Goal: Task Accomplishment & Management: Complete application form

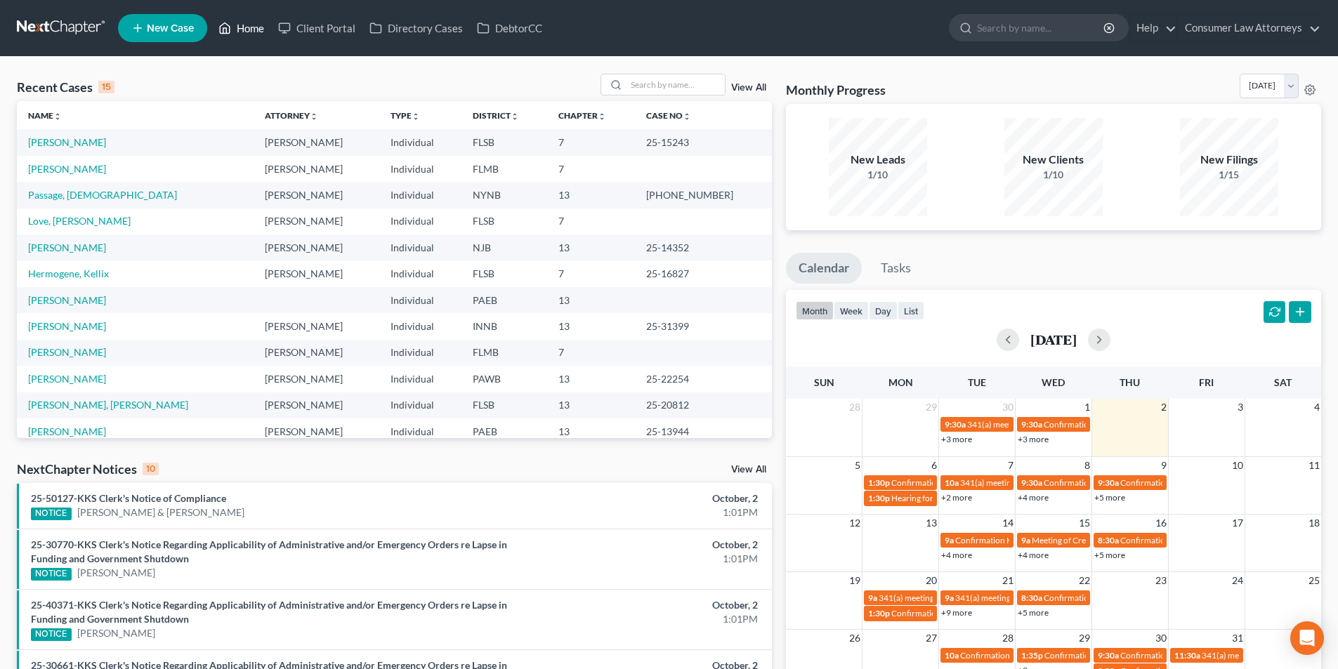
click at [264, 27] on link "Home" at bounding box center [241, 27] width 60 height 25
click at [666, 84] on input "search" at bounding box center [676, 84] width 98 height 20
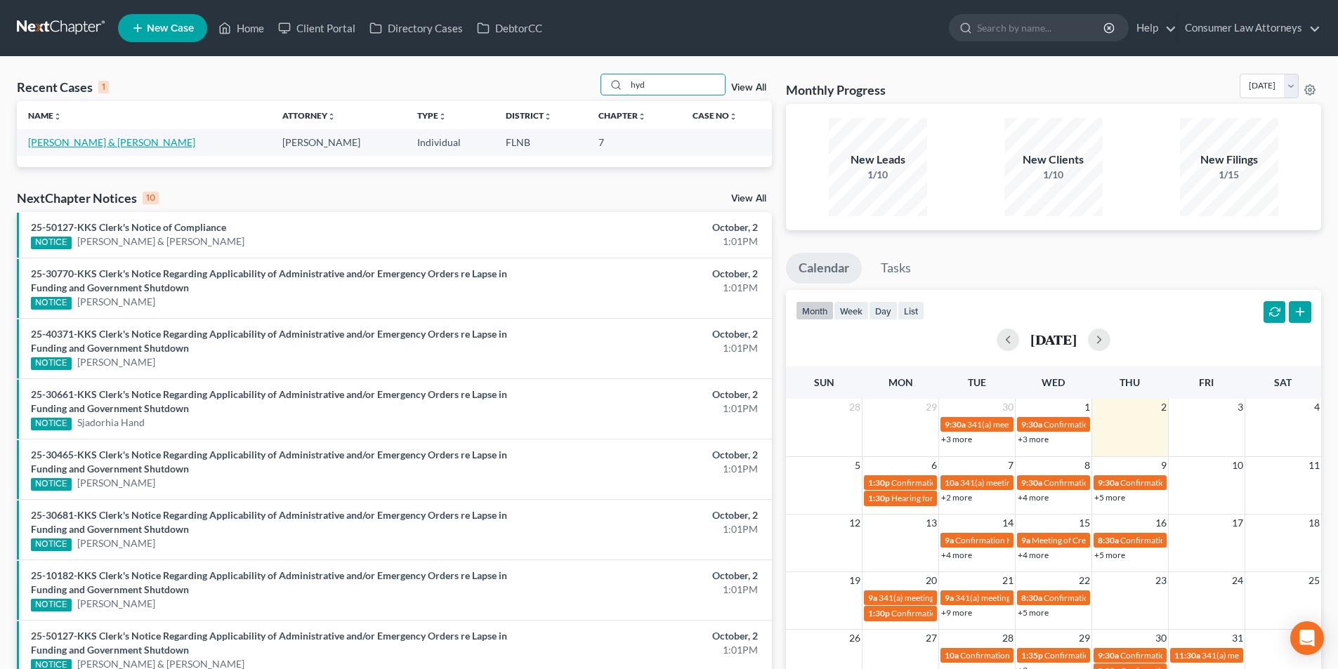
type input "hyd"
click at [133, 142] on link "[PERSON_NAME] & [PERSON_NAME]" at bounding box center [111, 142] width 167 height 12
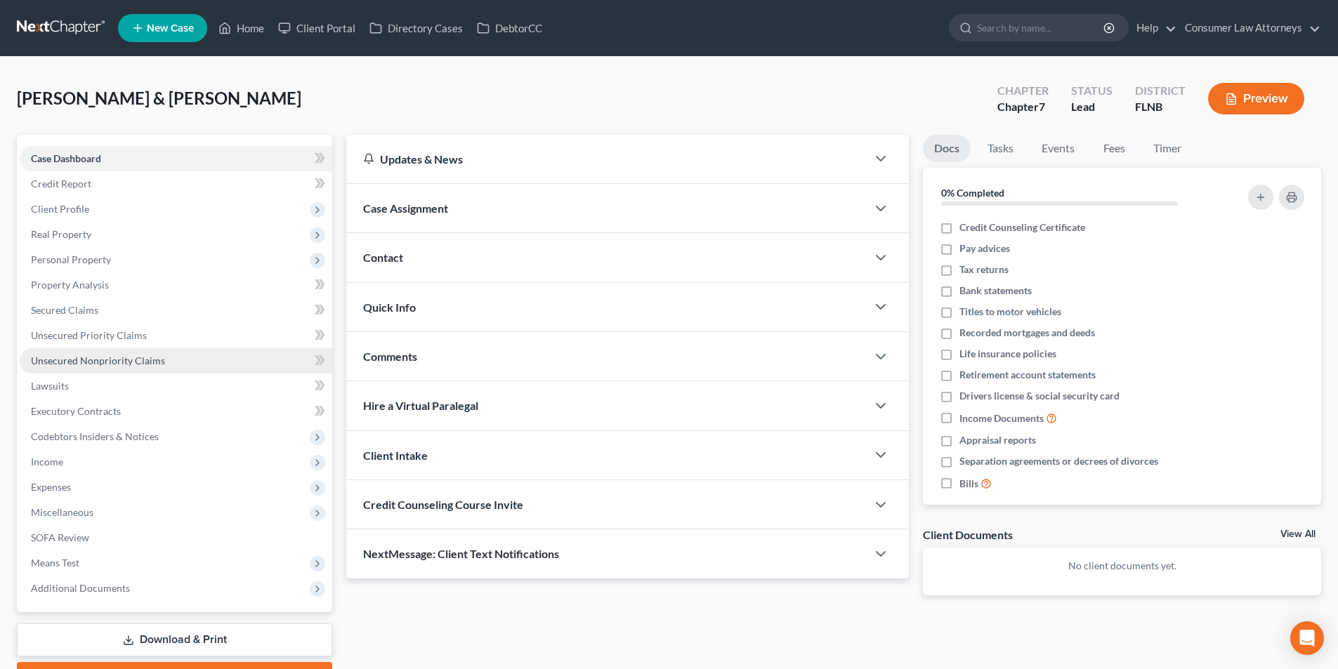
click at [107, 364] on span "Unsecured Nonpriority Claims" at bounding box center [98, 361] width 134 height 12
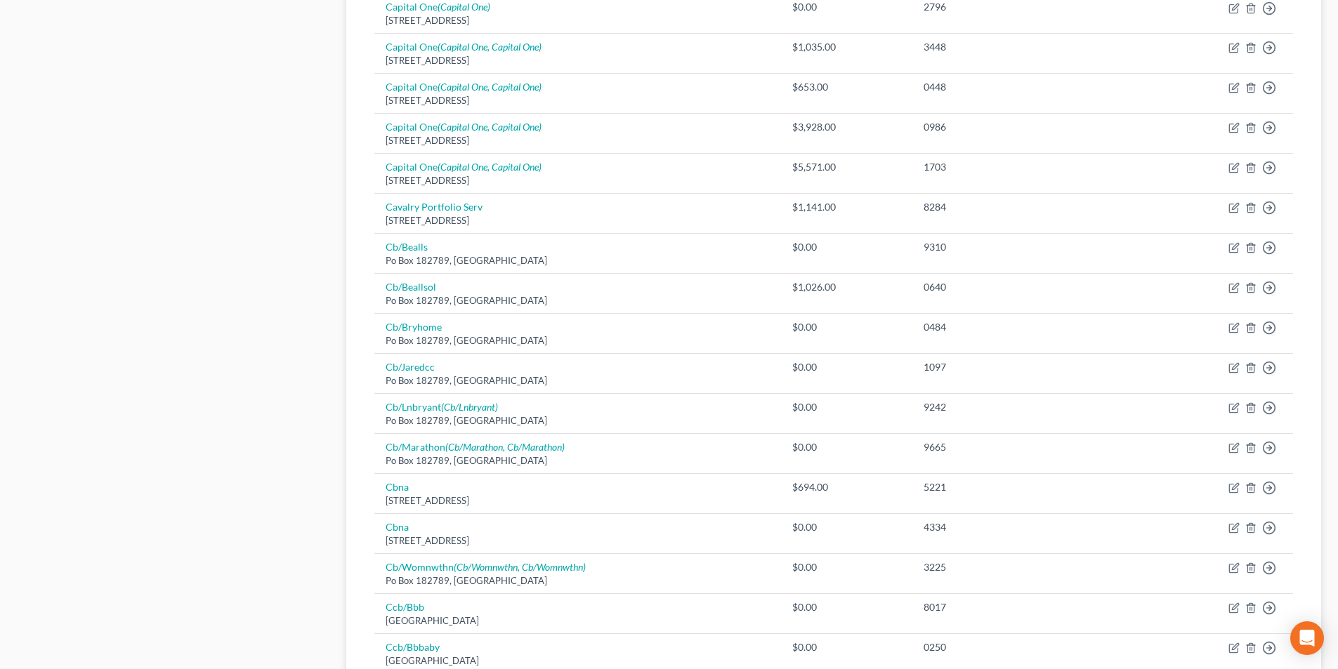
scroll to position [773, 0]
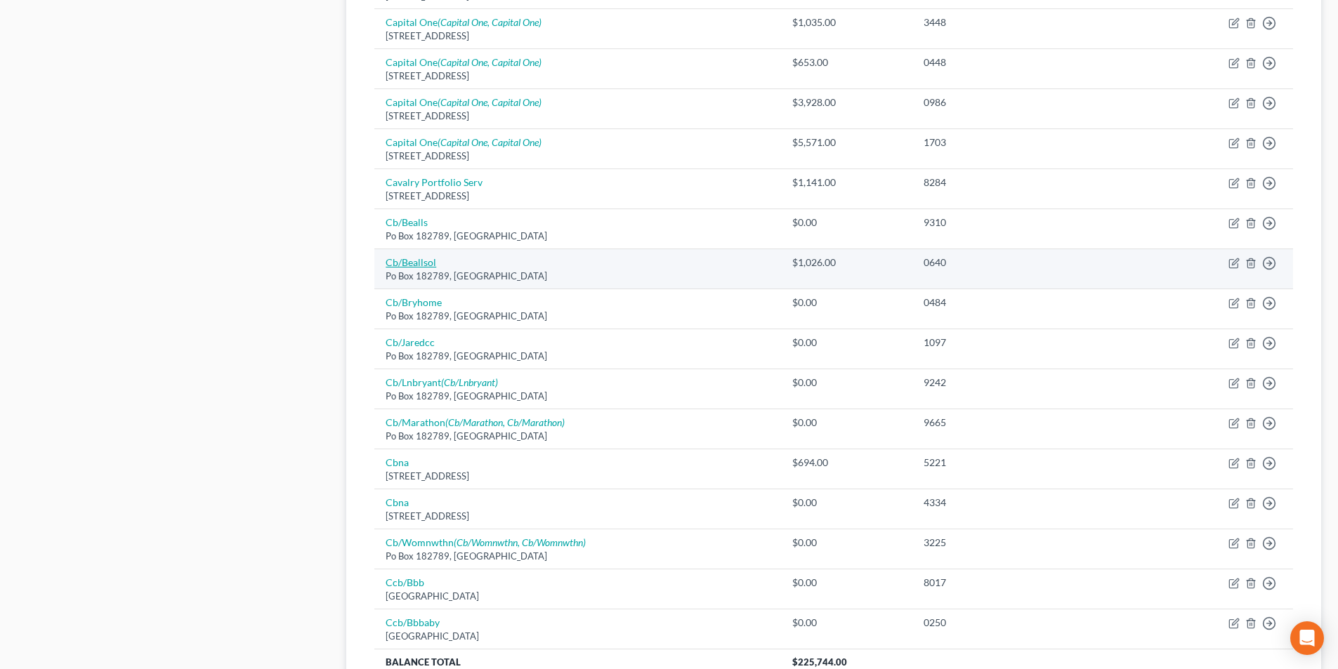
click at [417, 264] on link "Cb/Beallsol" at bounding box center [411, 262] width 51 height 12
select select "36"
select select "2"
select select "0"
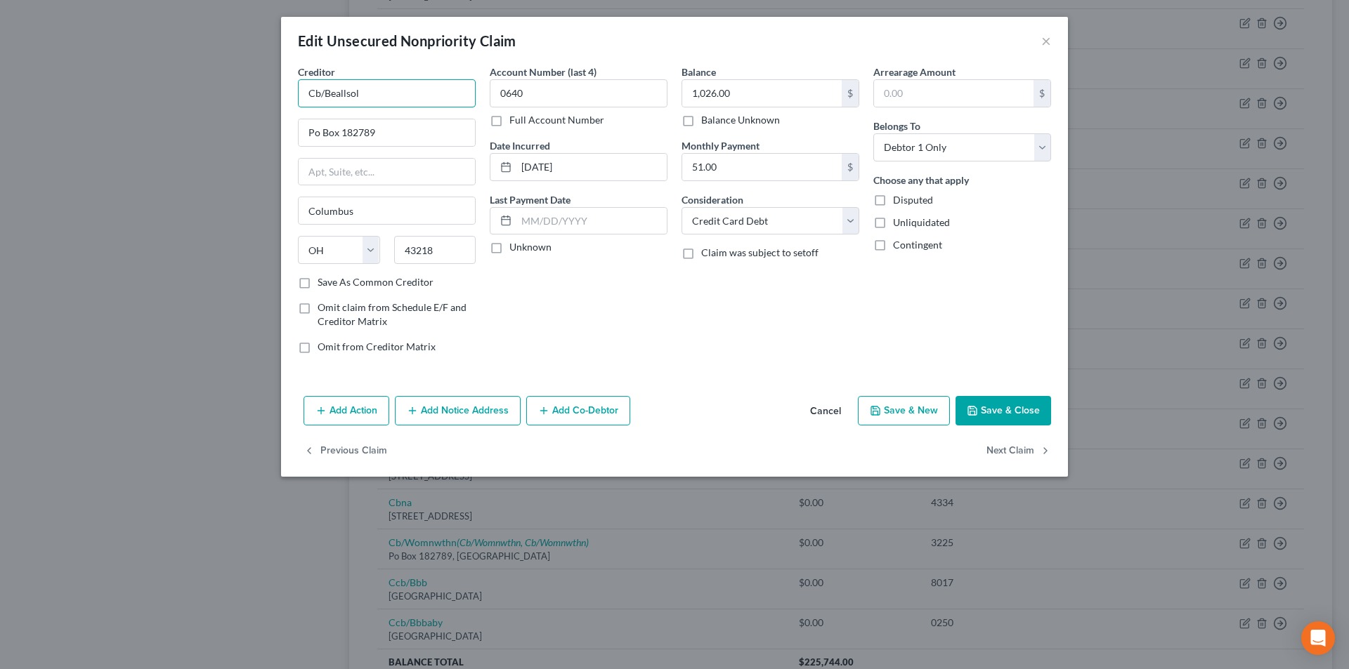
click at [372, 91] on input "Cb/Beallsol" at bounding box center [387, 93] width 178 height 28
click at [313, 93] on input "Cb/Bealls" at bounding box center [387, 93] width 178 height 28
type input "Citibank/Bealls"
click at [314, 132] on input "Po Box 182789" at bounding box center [387, 132] width 176 height 27
type input "PO Box 182789"
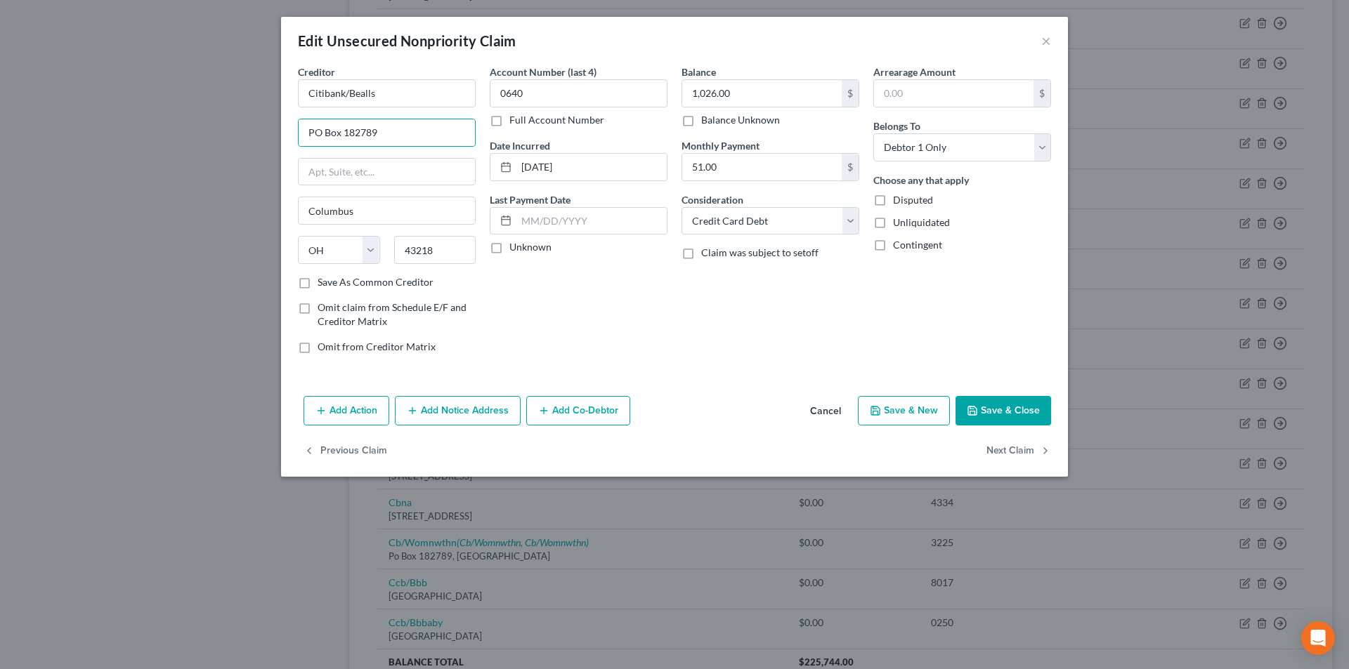
click at [1010, 407] on button "Save & Close" at bounding box center [1003, 411] width 96 height 30
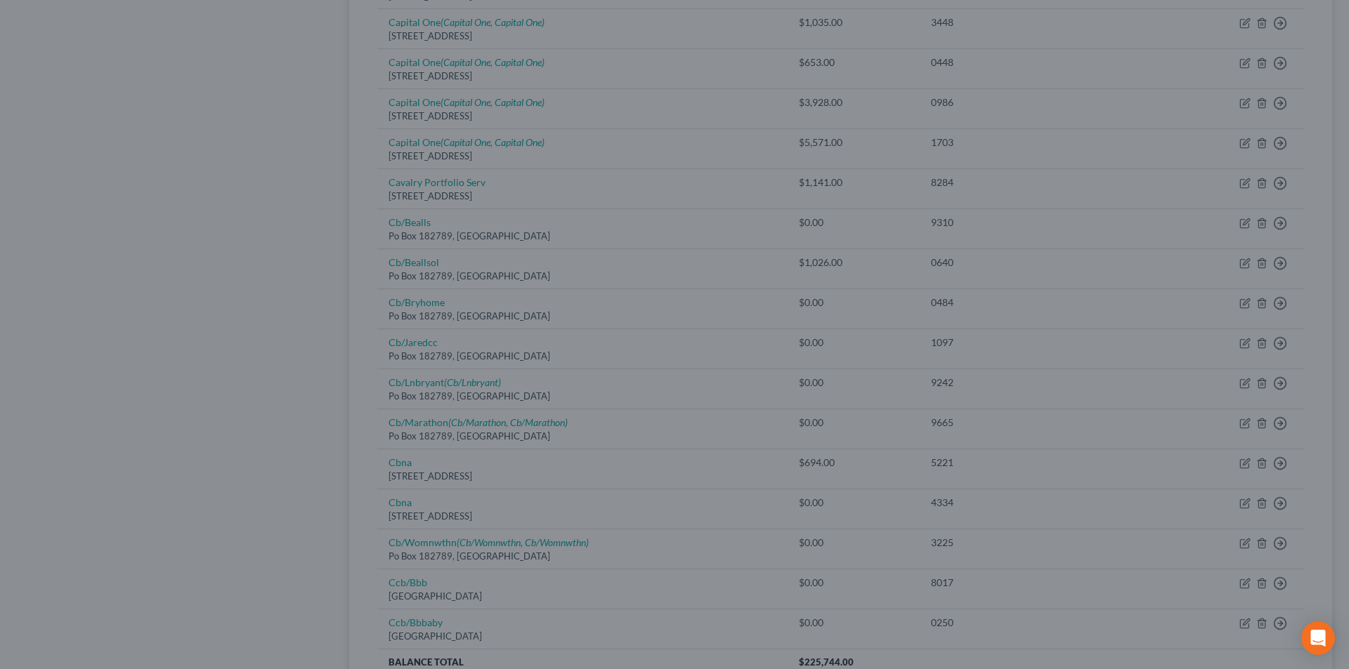
type input "0"
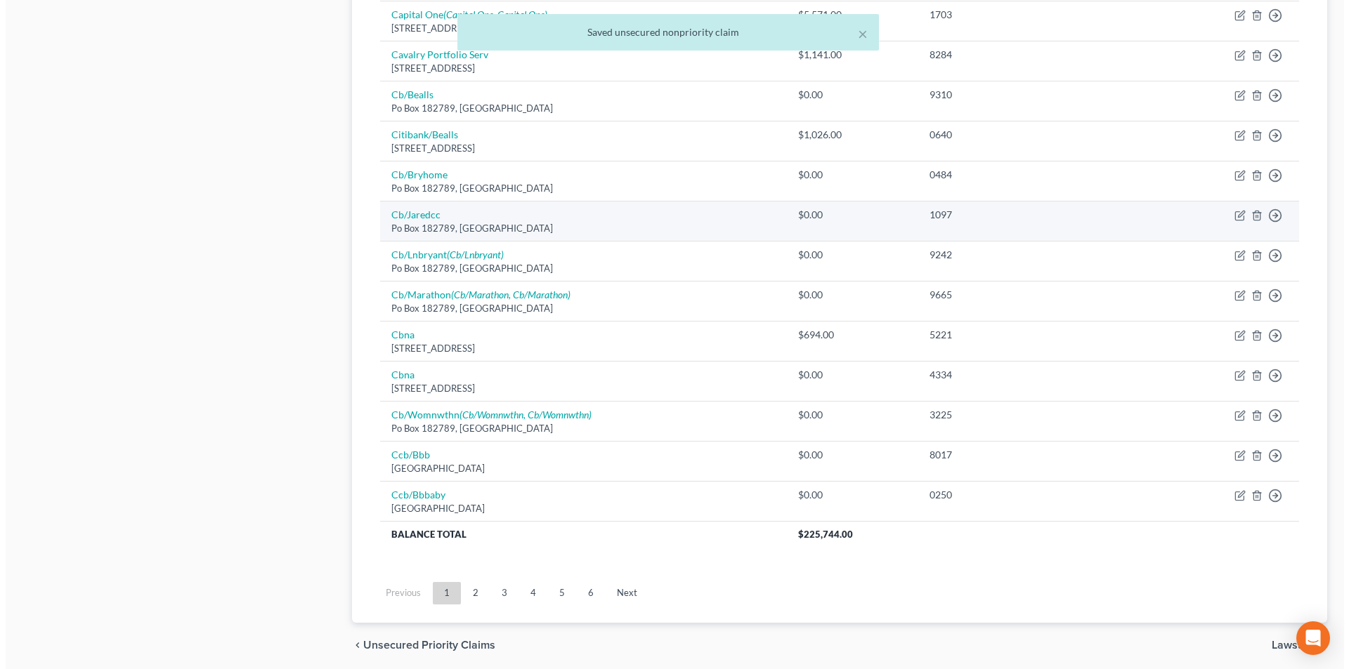
scroll to position [952, 0]
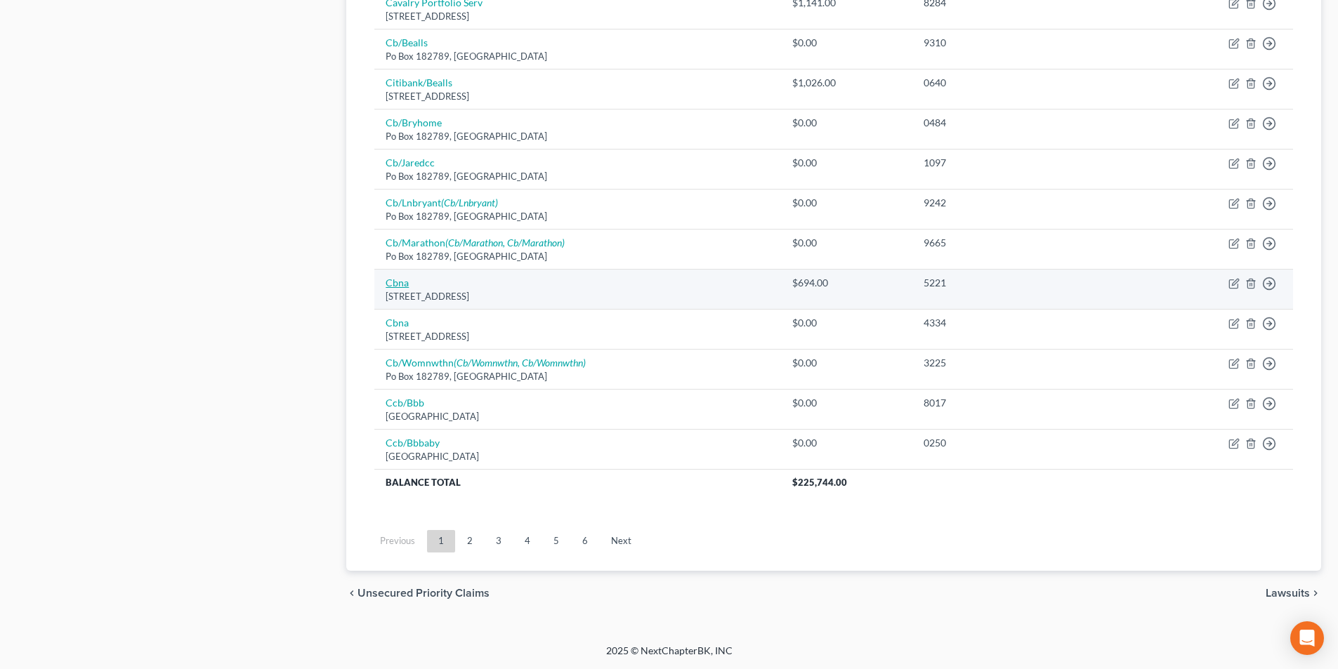
click at [390, 282] on link "Cbna" at bounding box center [397, 283] width 23 height 12
select select "14"
select select "2"
select select "0"
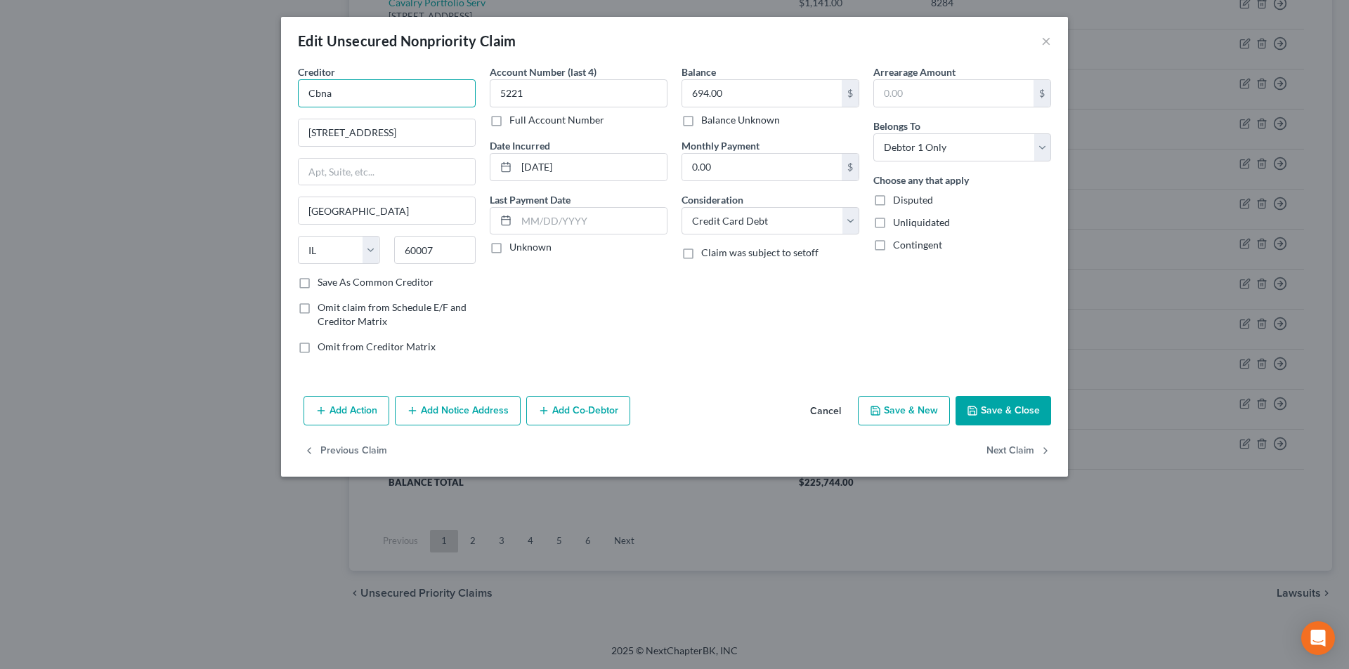
drag, startPoint x: 334, startPoint y: 96, endPoint x: 305, endPoint y: 93, distance: 29.7
click at [303, 93] on input "Cbna" at bounding box center [387, 93] width 178 height 28
drag, startPoint x: 345, startPoint y: 102, endPoint x: 281, endPoint y: 98, distance: 64.1
click at [282, 98] on div "Creditor * Cbna [GEOGRAPHIC_DATA] [US_STATE][GEOGRAPHIC_DATA] [GEOGRAPHIC_DATA]…" at bounding box center [674, 228] width 787 height 326
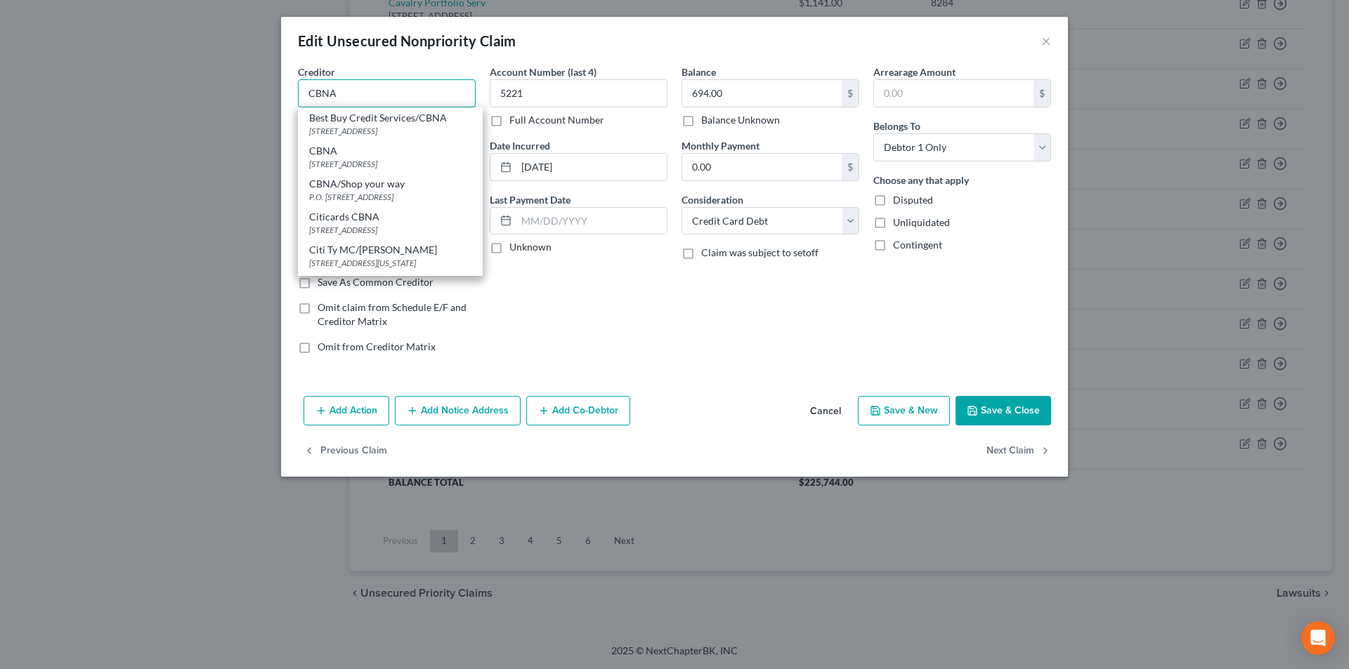
type input "CBNA"
click at [1012, 414] on button "Save & Close" at bounding box center [1003, 411] width 96 height 30
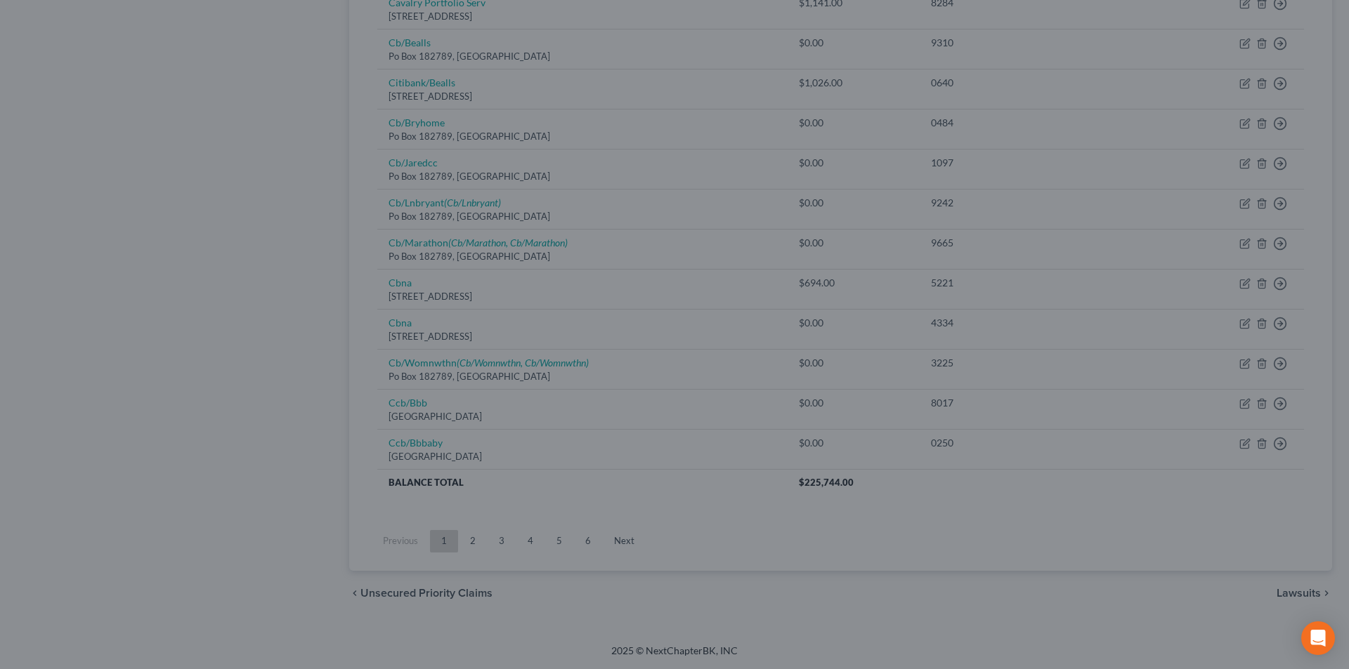
type input "0"
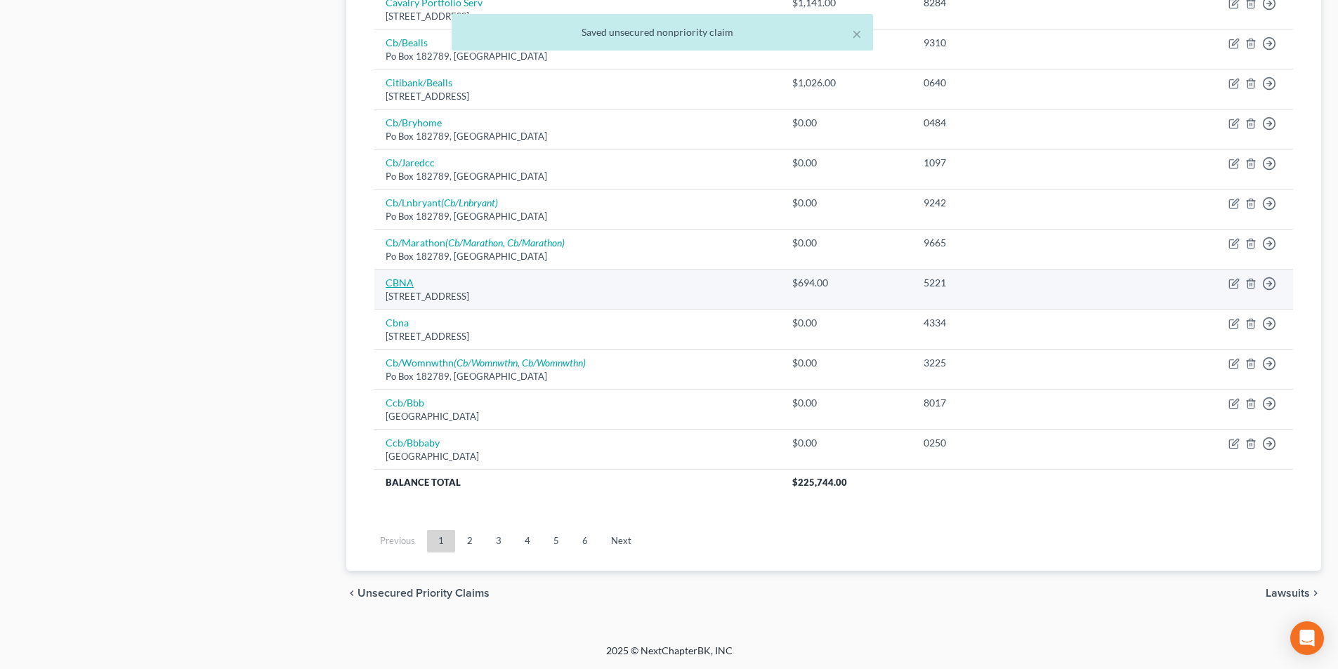
click at [407, 286] on link "CBNA" at bounding box center [400, 283] width 28 height 12
select select "14"
select select "2"
select select "0"
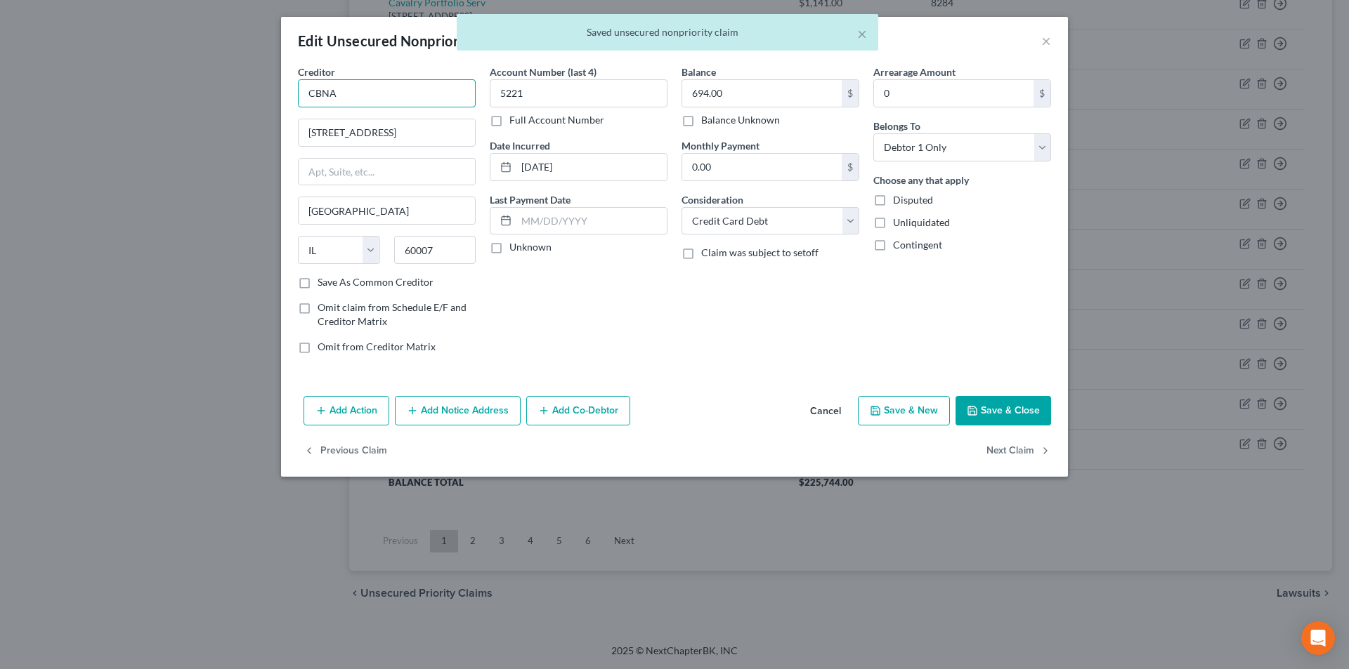
click at [417, 98] on input "CBNA" at bounding box center [387, 93] width 178 height 28
type input "CBNA"
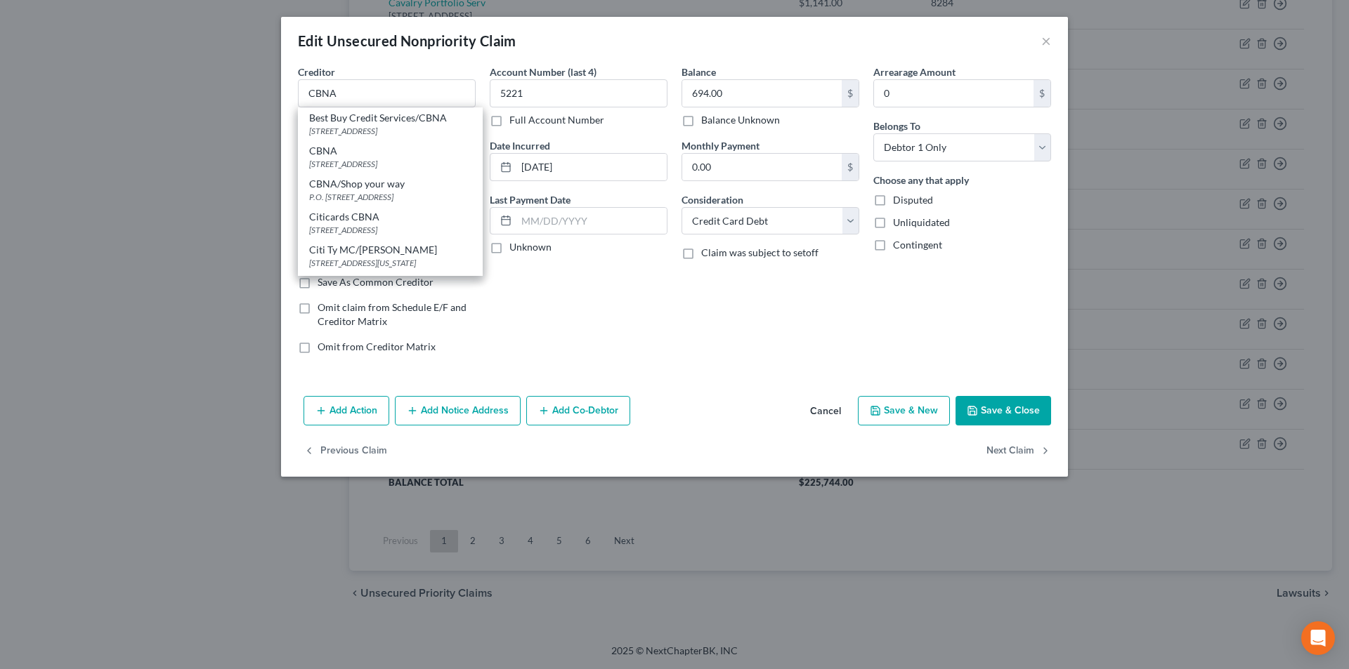
click at [485, 410] on button "Add Notice Address" at bounding box center [458, 411] width 126 height 30
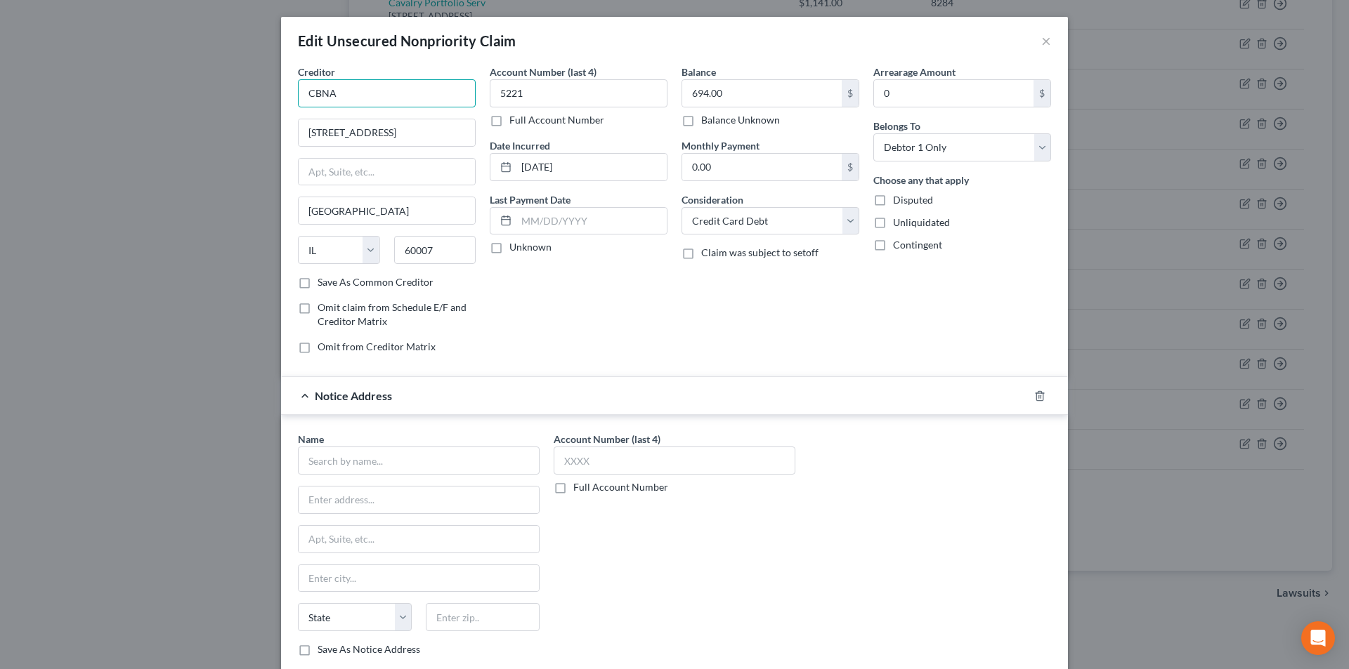
drag, startPoint x: 343, startPoint y: 93, endPoint x: 282, endPoint y: 92, distance: 60.4
click at [282, 92] on div "Creditor * CBNA [GEOGRAPHIC_DATA] [US_STATE][GEOGRAPHIC_DATA] [GEOGRAPHIC_DATA]…" at bounding box center [674, 379] width 787 height 629
click at [365, 464] on input "text" at bounding box center [419, 461] width 242 height 28
paste input "CBNA"
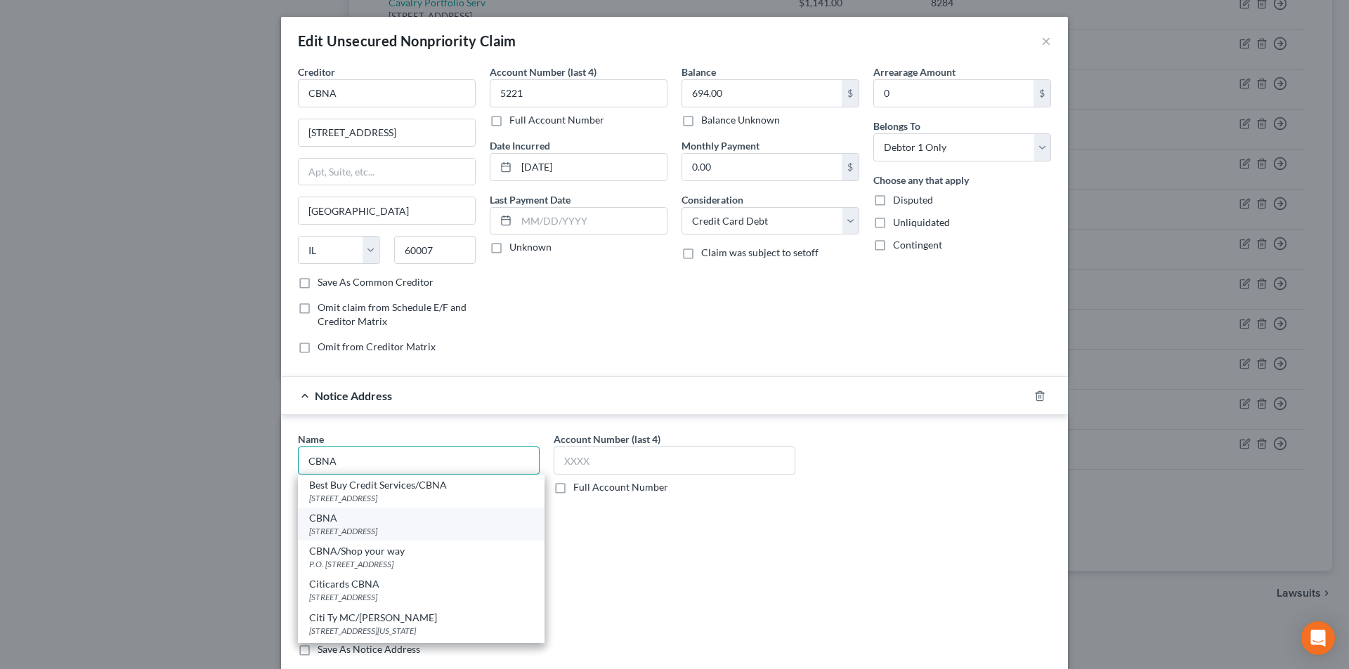
type input "CBNA"
click at [350, 537] on div "[STREET_ADDRESS]" at bounding box center [421, 531] width 224 height 12
type input "PO Box 6497"
type input "[GEOGRAPHIC_DATA]"
select select "43"
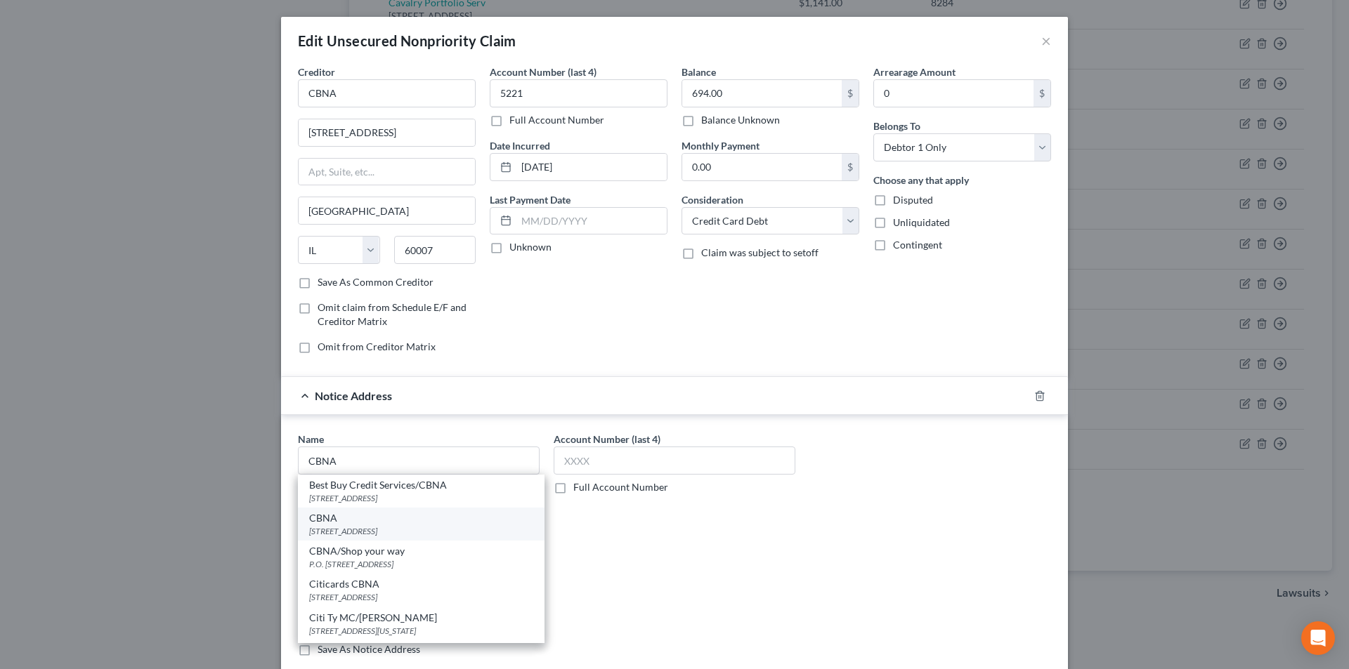
type input "57117"
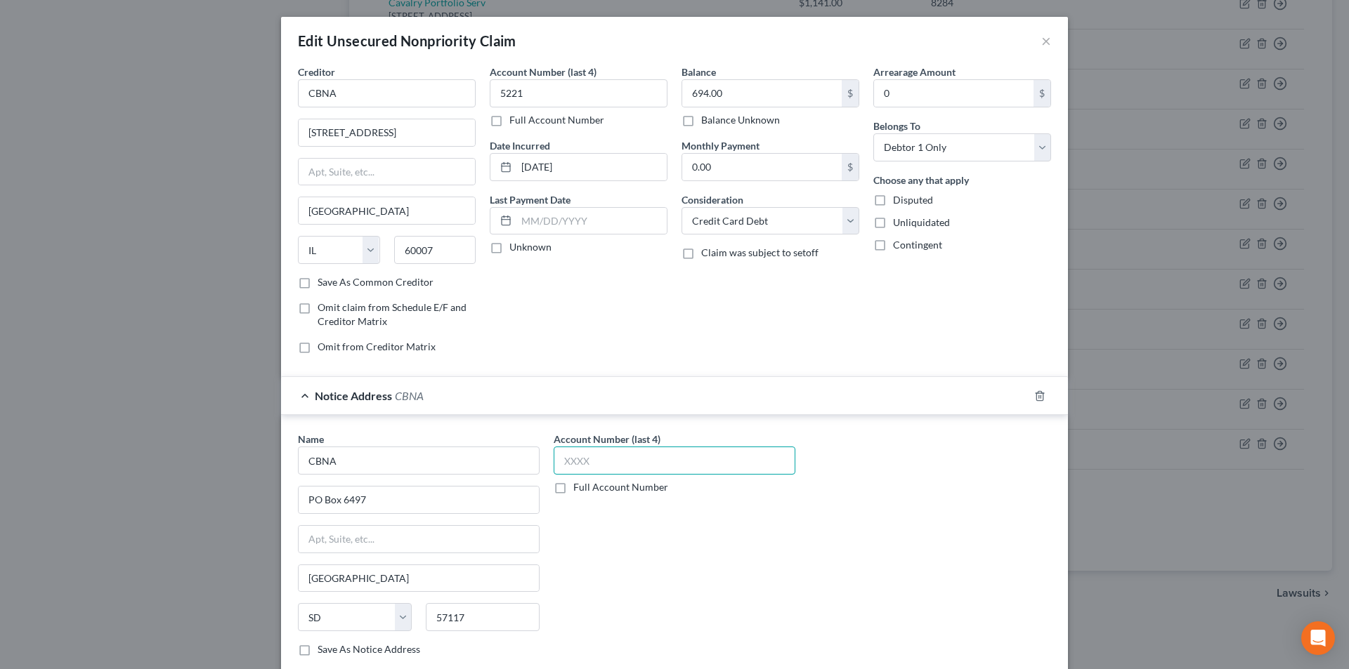
click at [591, 467] on input "text" at bounding box center [675, 461] width 242 height 28
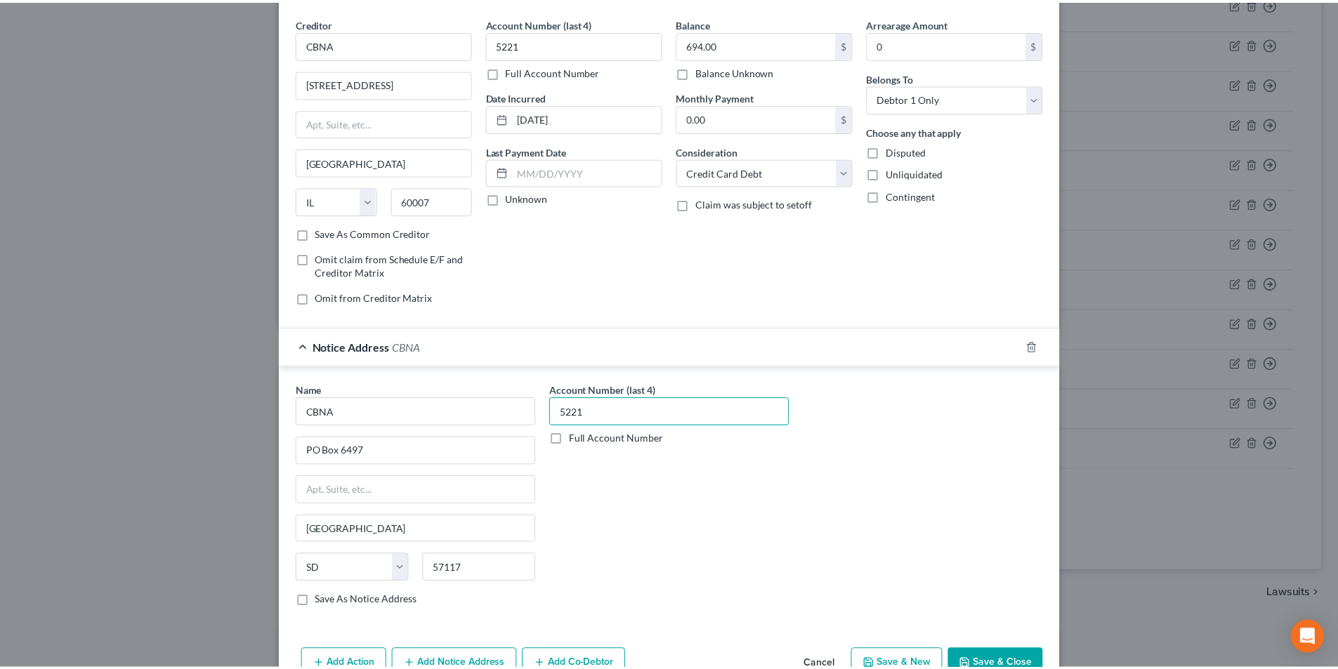
scroll to position [127, 0]
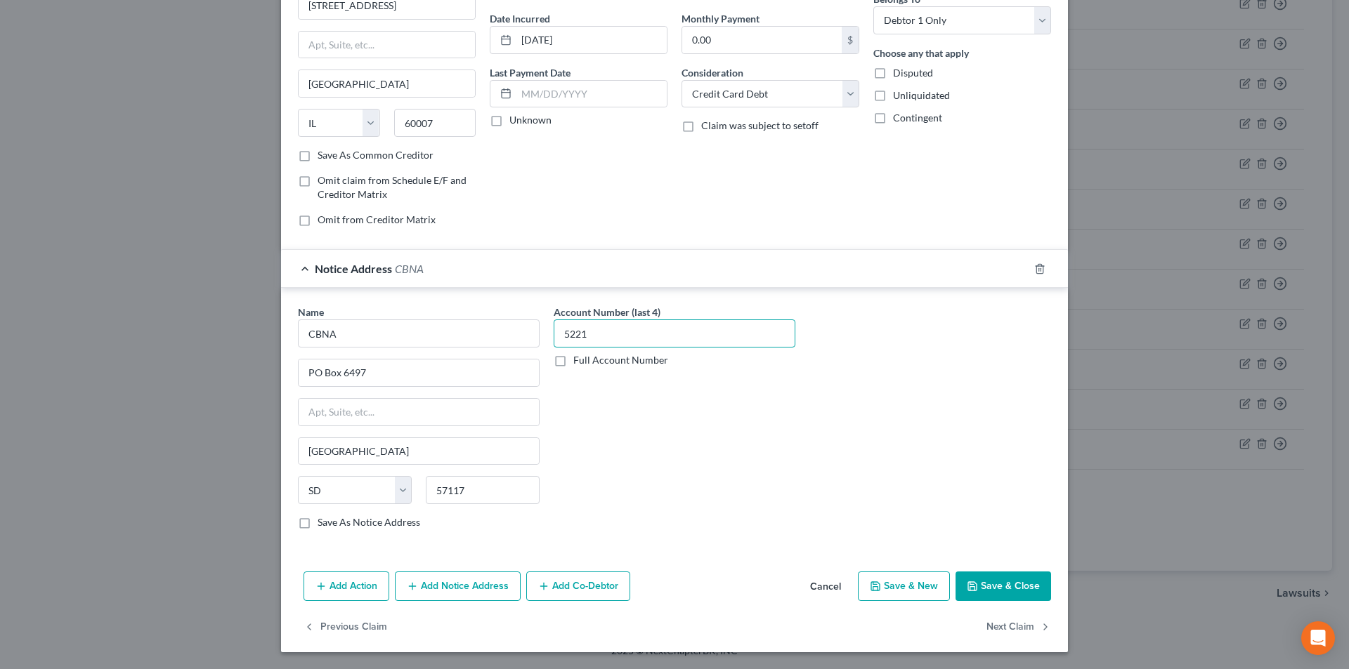
type input "5221"
click at [994, 583] on button "Save & Close" at bounding box center [1003, 587] width 96 height 30
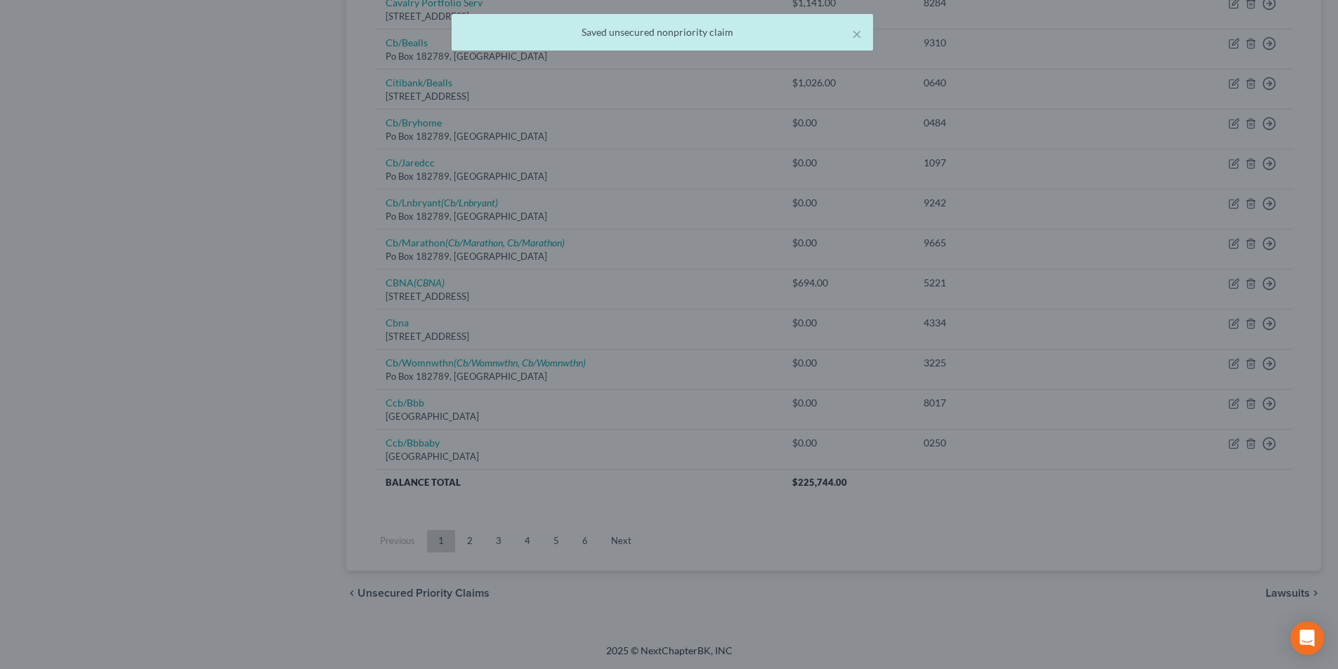
scroll to position [0, 0]
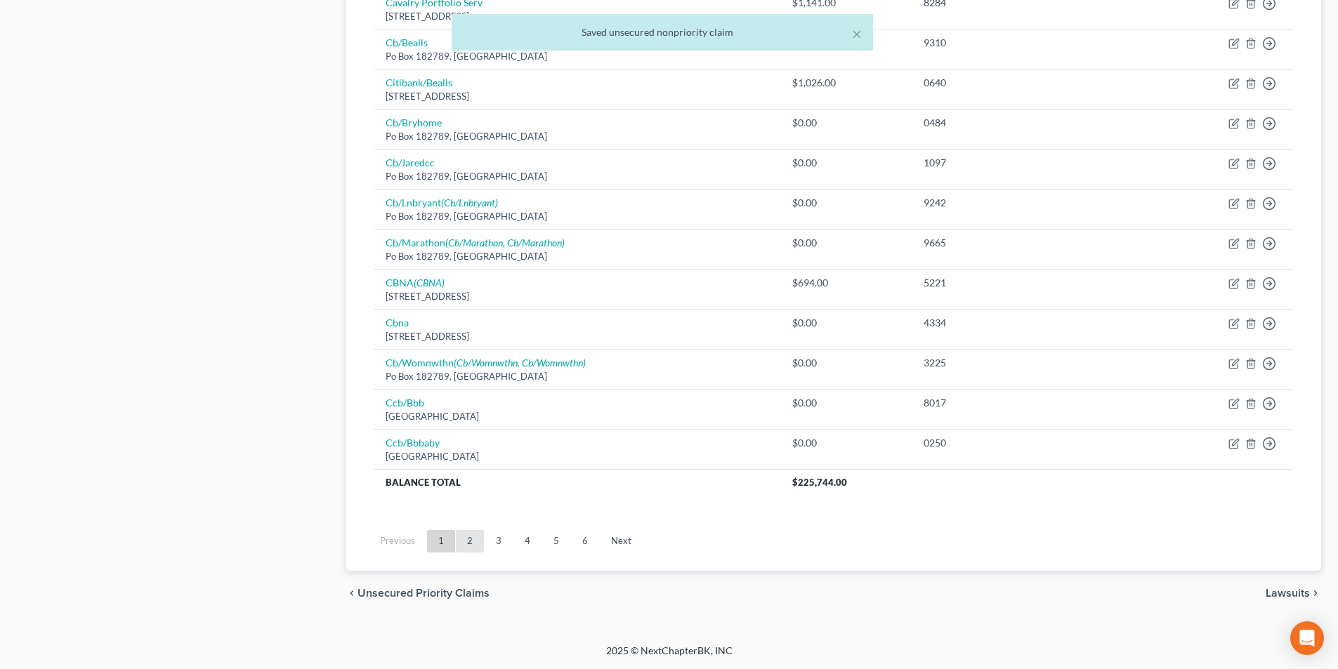
click at [468, 546] on link "2" at bounding box center [470, 541] width 28 height 22
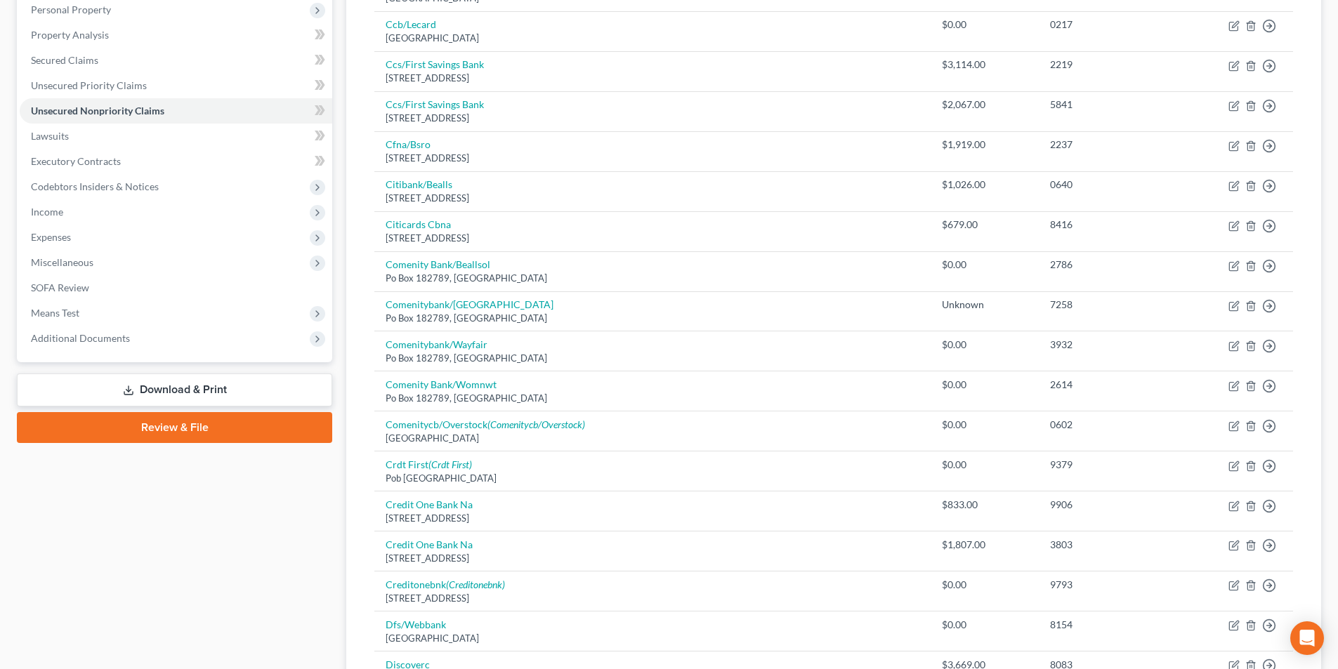
scroll to position [39, 0]
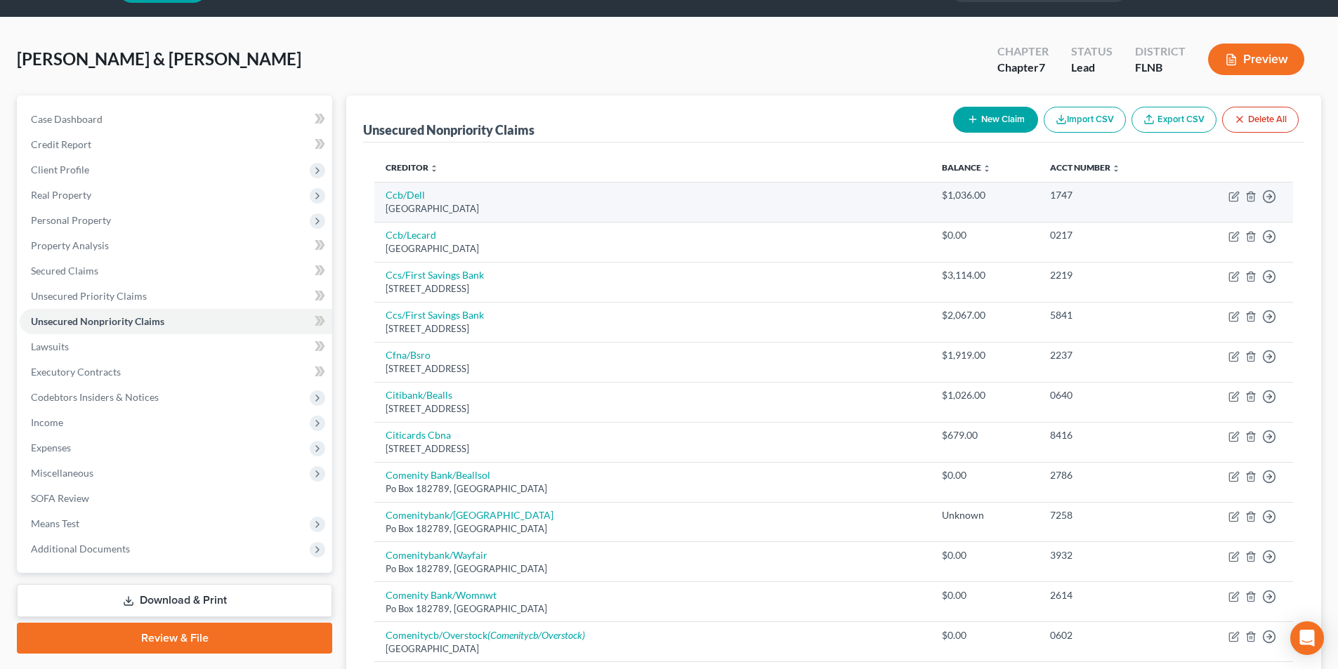
click at [424, 196] on td "Ccb/Dell Po Box [GEOGRAPHIC_DATA]" at bounding box center [652, 202] width 556 height 40
click at [420, 195] on link "Ccb/Dell" at bounding box center [405, 195] width 39 height 12
select select "36"
select select "2"
select select "0"
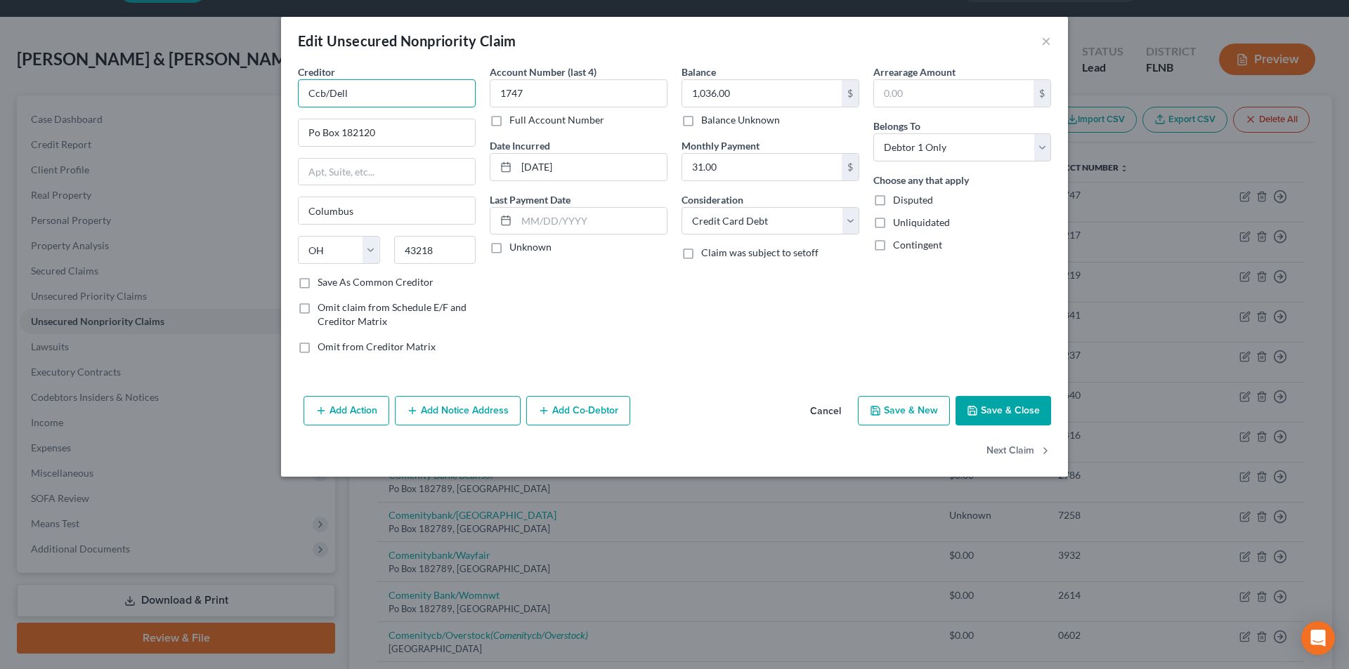
drag, startPoint x: 342, startPoint y: 91, endPoint x: 268, endPoint y: 89, distance: 73.8
click at [268, 89] on div "Edit Unsecured Nonpriority Claim × Creditor * Ccb/Dell Po Box 182120 [GEOGRAPHI…" at bounding box center [674, 334] width 1349 height 669
click at [324, 96] on input "Ccb/Dell" at bounding box center [387, 93] width 178 height 28
type input "CCB/Dell"
click at [316, 129] on input "Po Box 182120" at bounding box center [387, 132] width 176 height 27
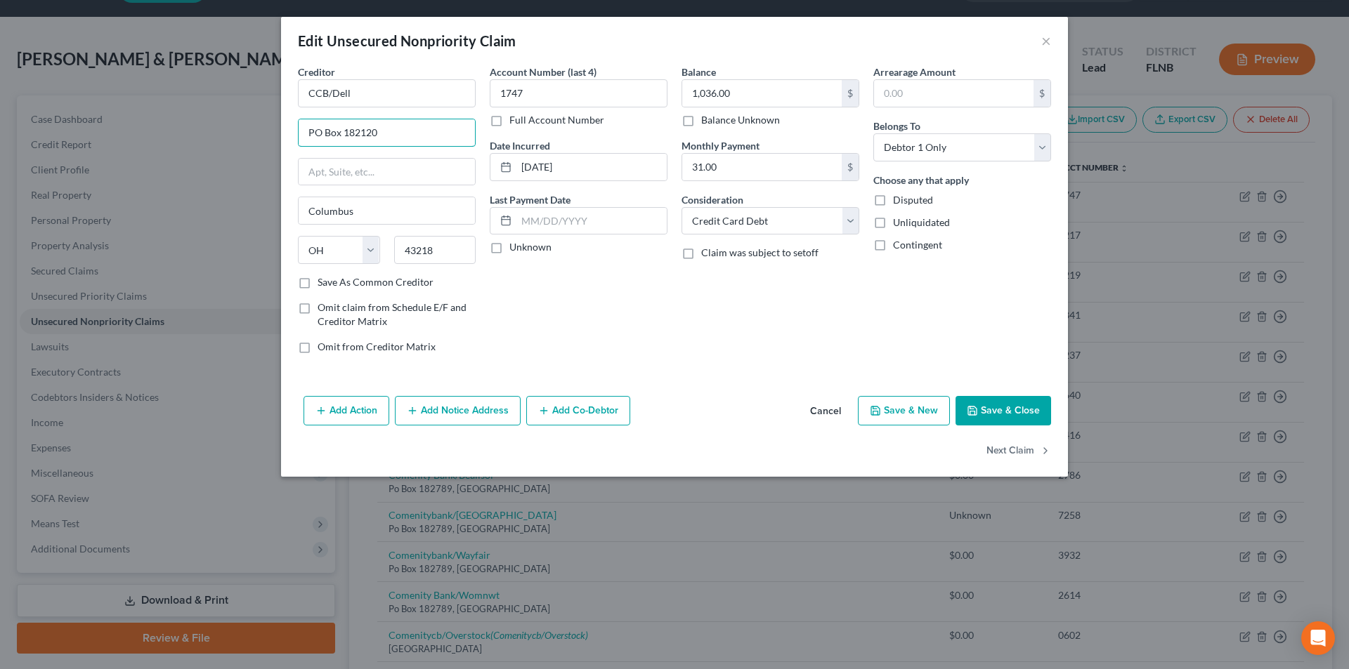
type input "PO Box 182120"
click at [994, 405] on button "Save & Close" at bounding box center [1003, 411] width 96 height 30
type input "0"
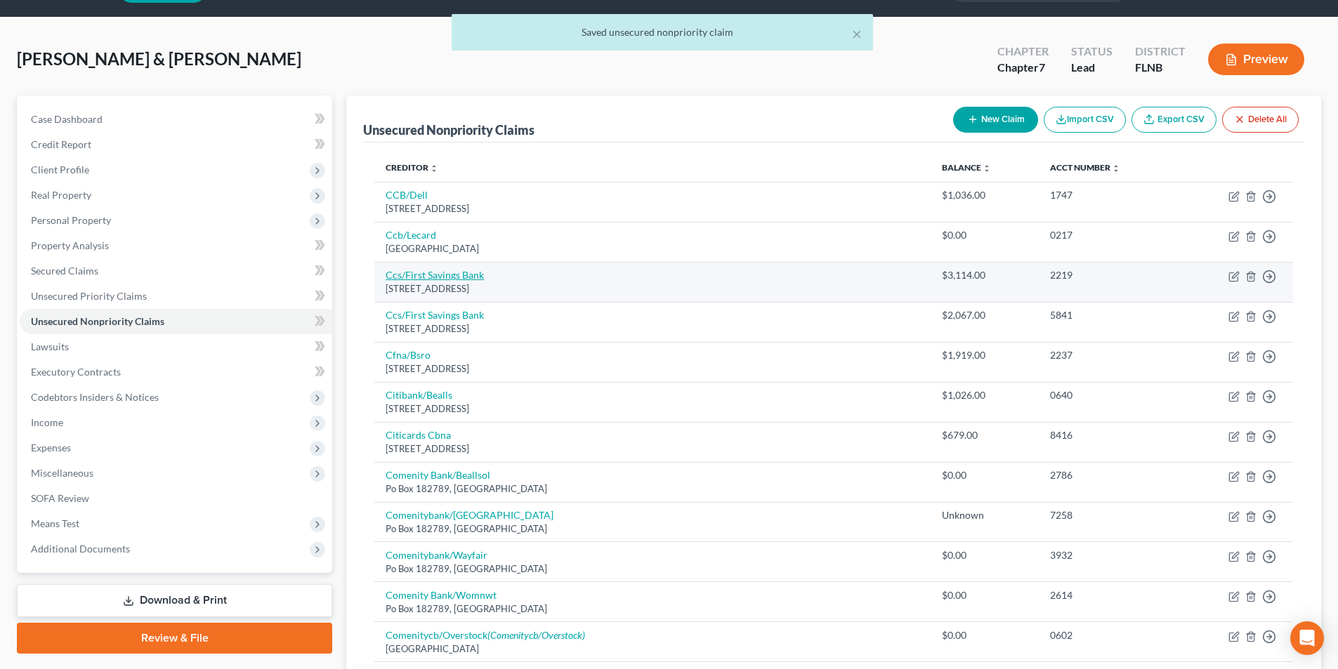
click at [431, 275] on link "Ccs/First Savings Bank" at bounding box center [435, 275] width 98 height 12
select select "43"
select select "2"
select select "0"
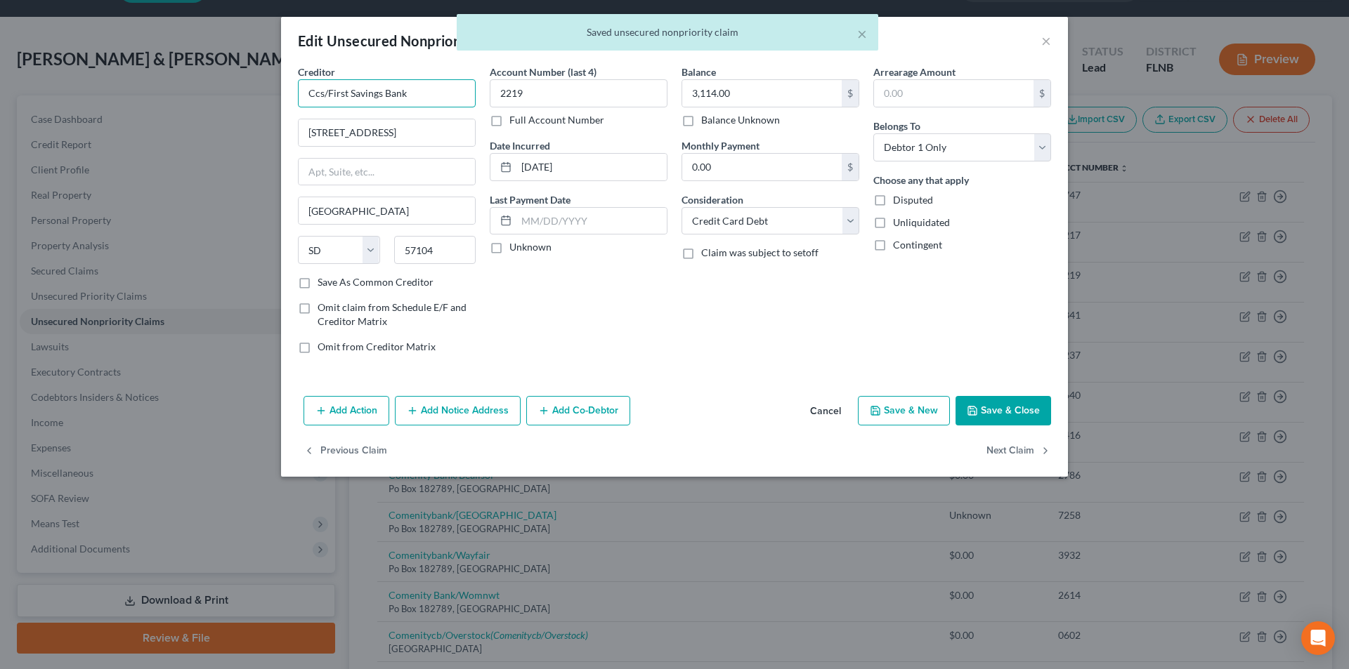
click at [322, 91] on input "Ccs/First Savings Bank" at bounding box center [387, 93] width 178 height 28
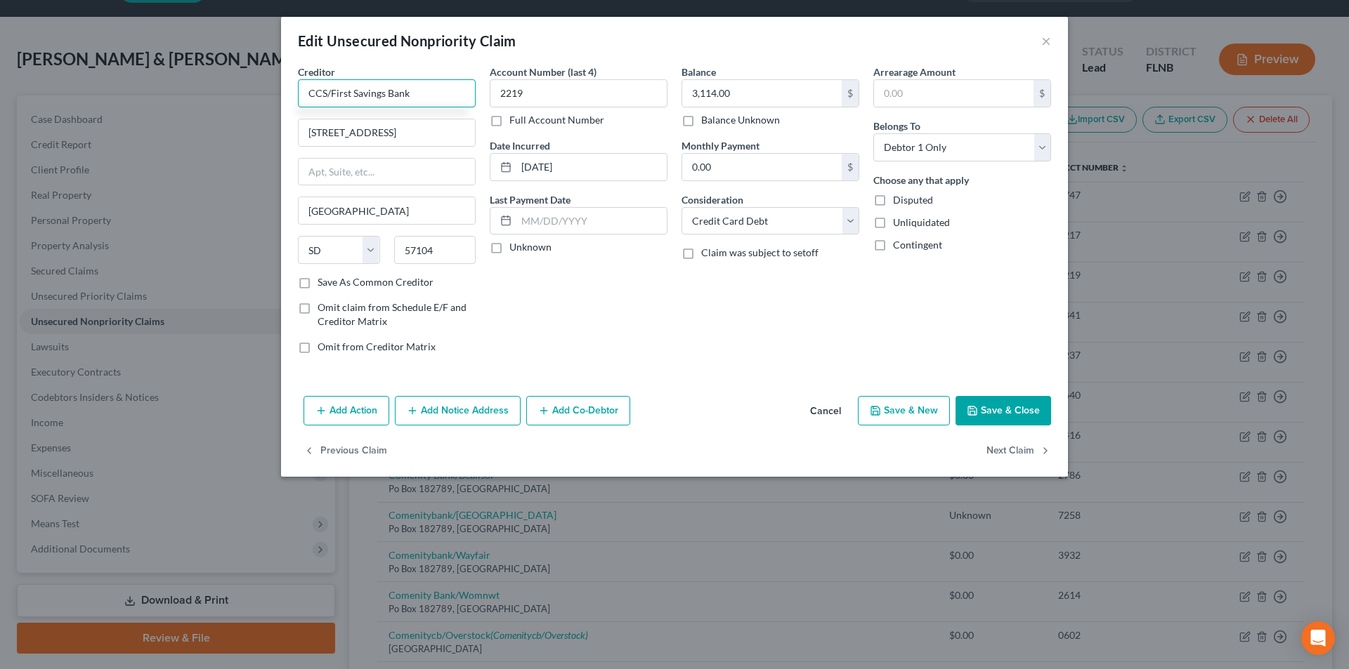
type input "CCS/First Savings Bank"
click at [995, 404] on button "Save & Close" at bounding box center [1003, 411] width 96 height 30
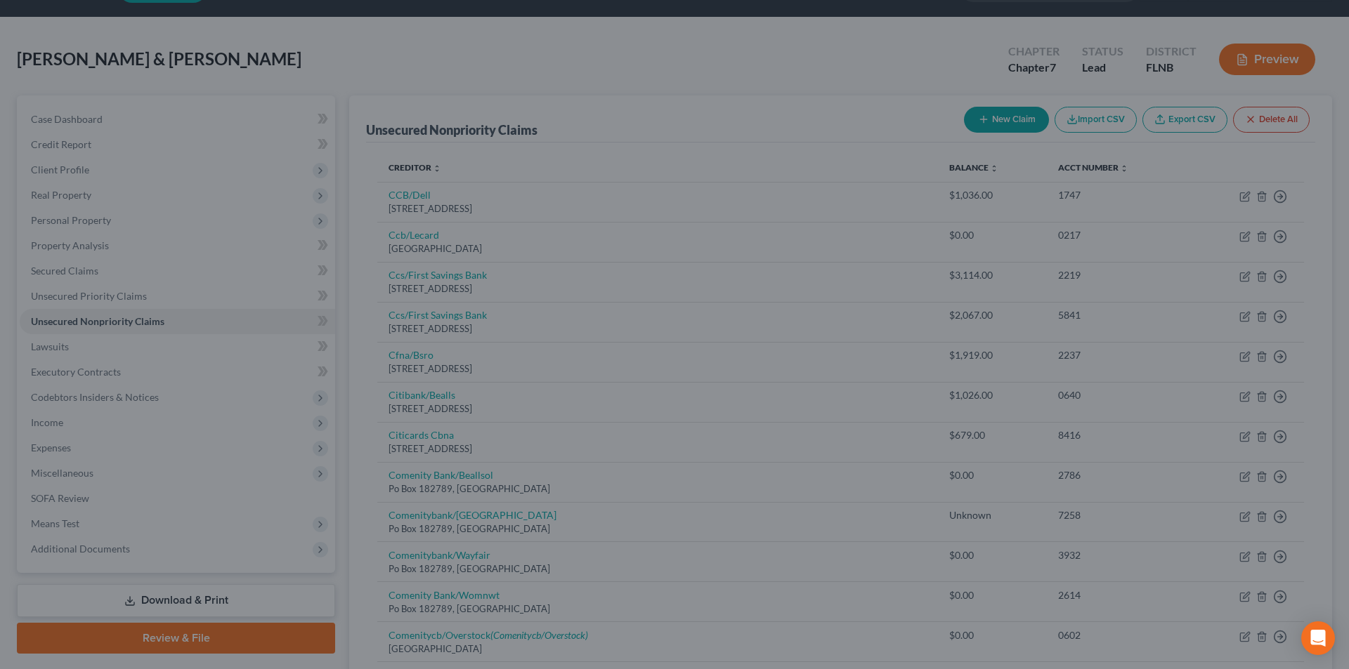
type input "0"
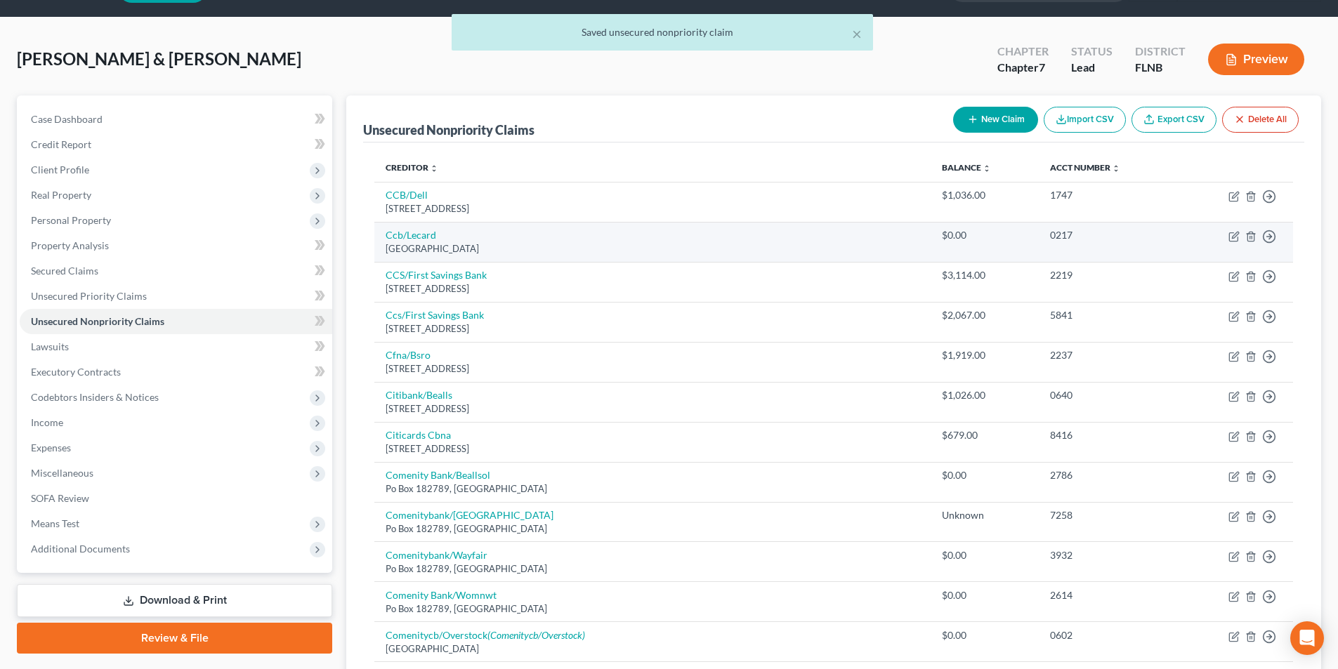
scroll to position [110, 0]
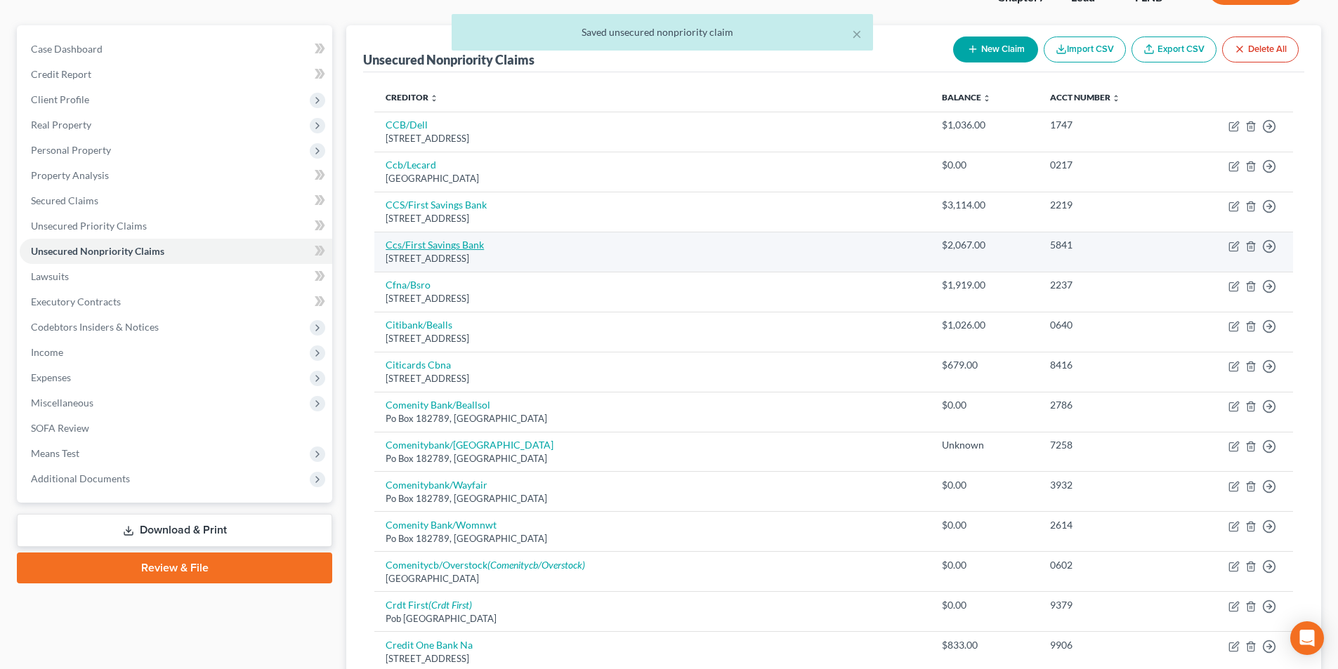
click at [432, 244] on link "Ccs/First Savings Bank" at bounding box center [435, 245] width 98 height 12
select select "43"
select select "2"
select select "1"
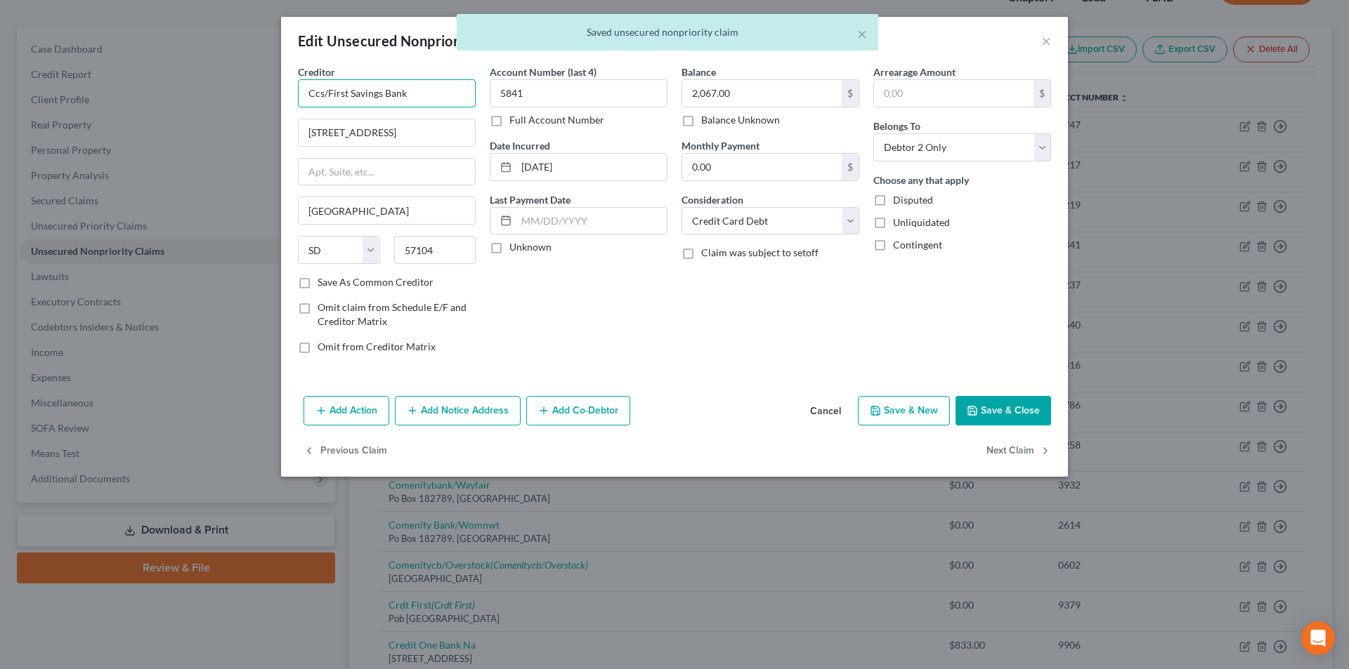
click at [322, 90] on input "Ccs/First Savings Bank" at bounding box center [387, 93] width 178 height 28
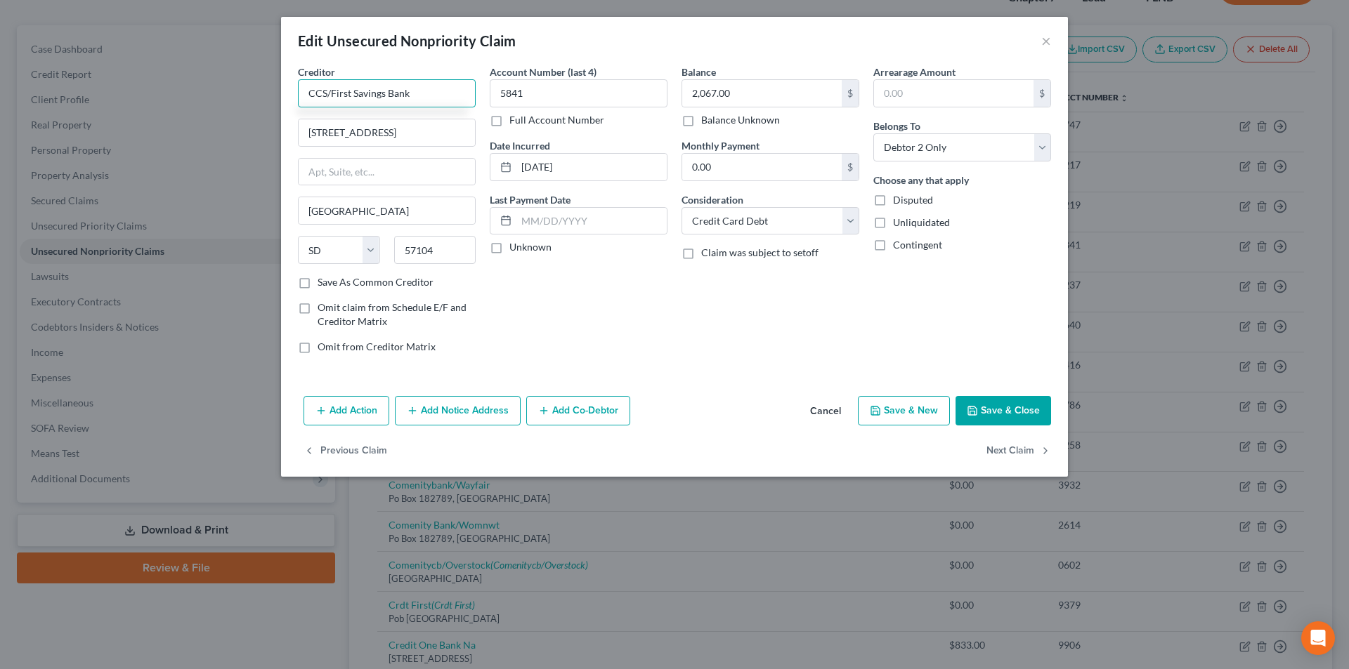
type input "CCS/First Savings Bank"
click at [1036, 418] on button "Save & Close" at bounding box center [1003, 411] width 96 height 30
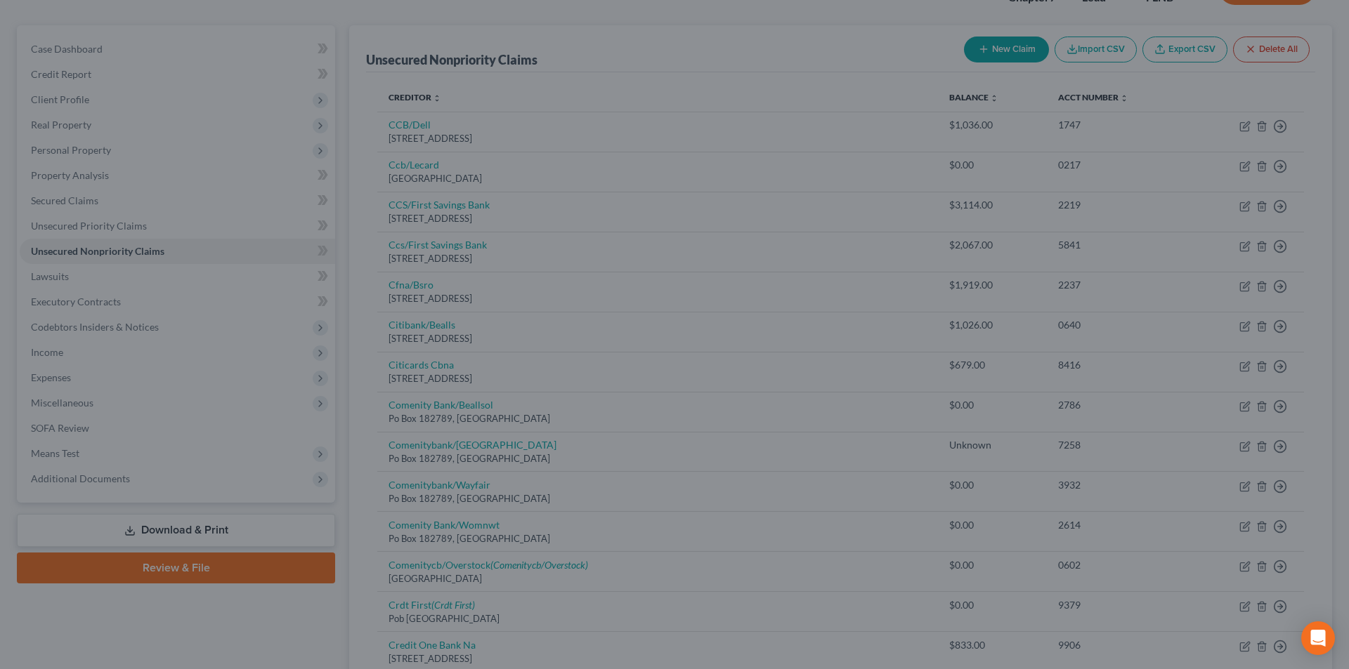
type input "0"
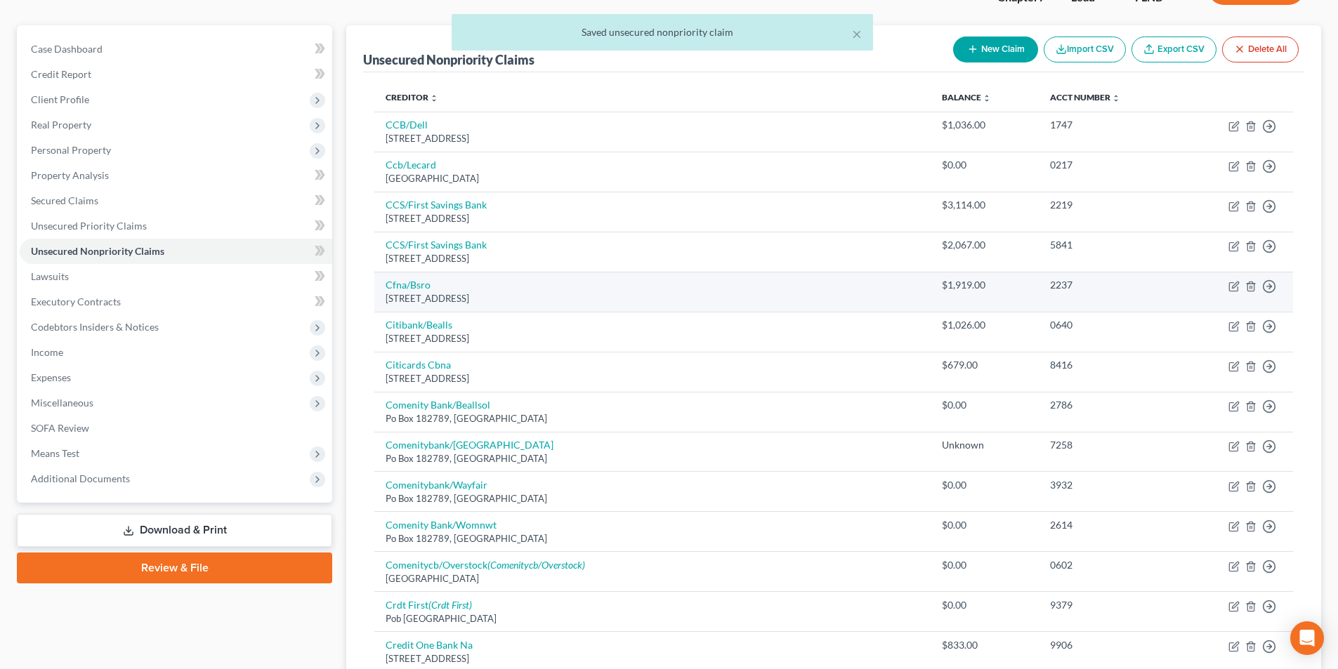
scroll to position [180, 0]
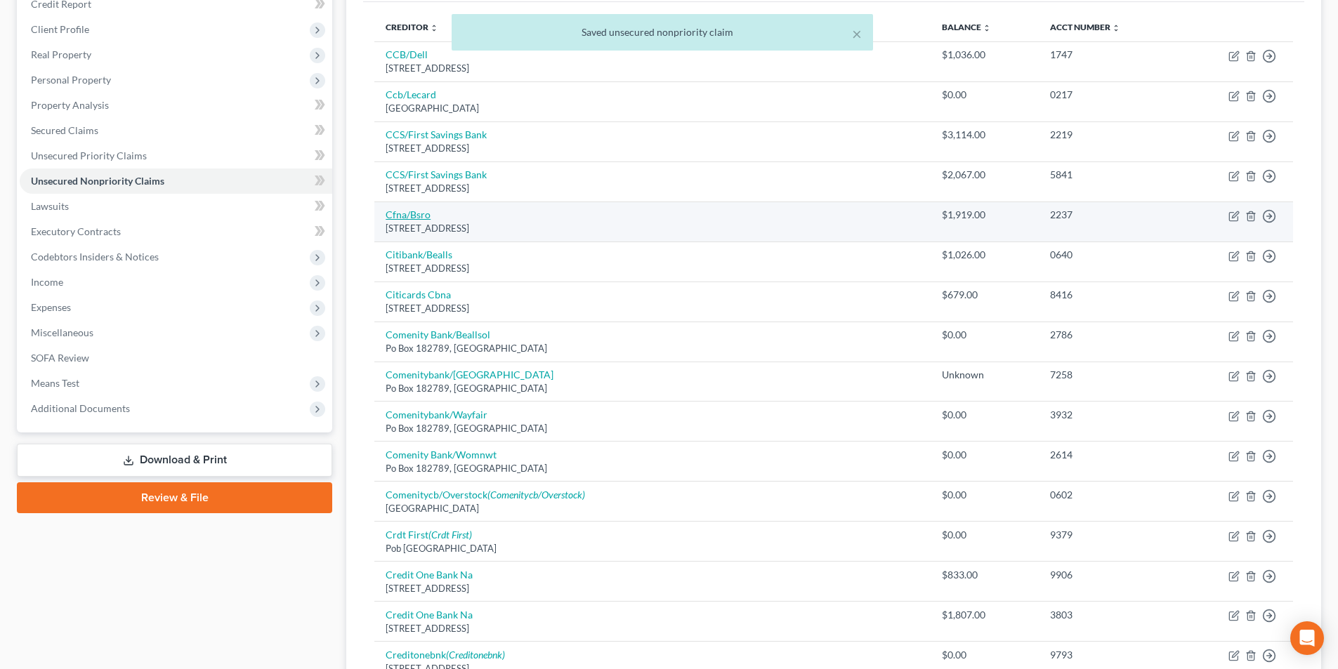
click at [418, 219] on link "Cfna/Bsro" at bounding box center [408, 215] width 45 height 12
select select "36"
select select "2"
select select "0"
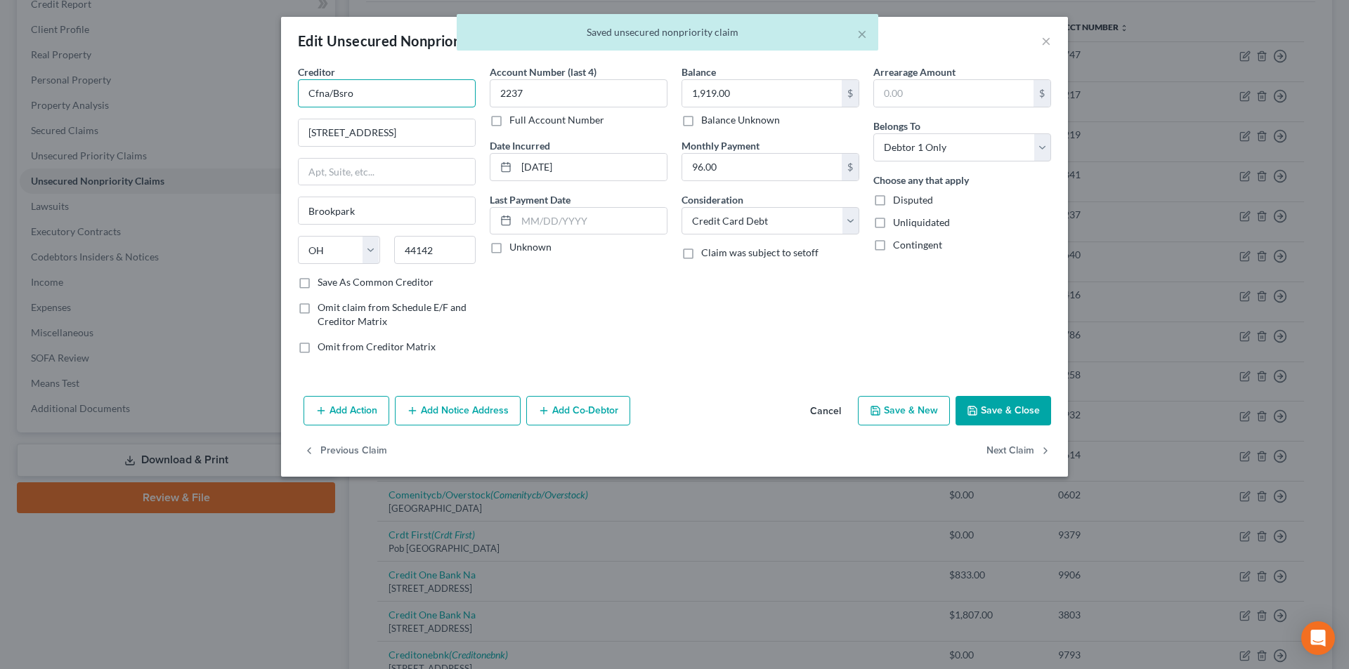
drag, startPoint x: 351, startPoint y: 95, endPoint x: 292, endPoint y: 93, distance: 59.7
click at [292, 93] on div "Creditor * Cfna/Bsro [STREET_ADDRESS][GEOGRAPHIC_DATA] [US_STATE][GEOGRAPHIC_DA…" at bounding box center [387, 215] width 192 height 301
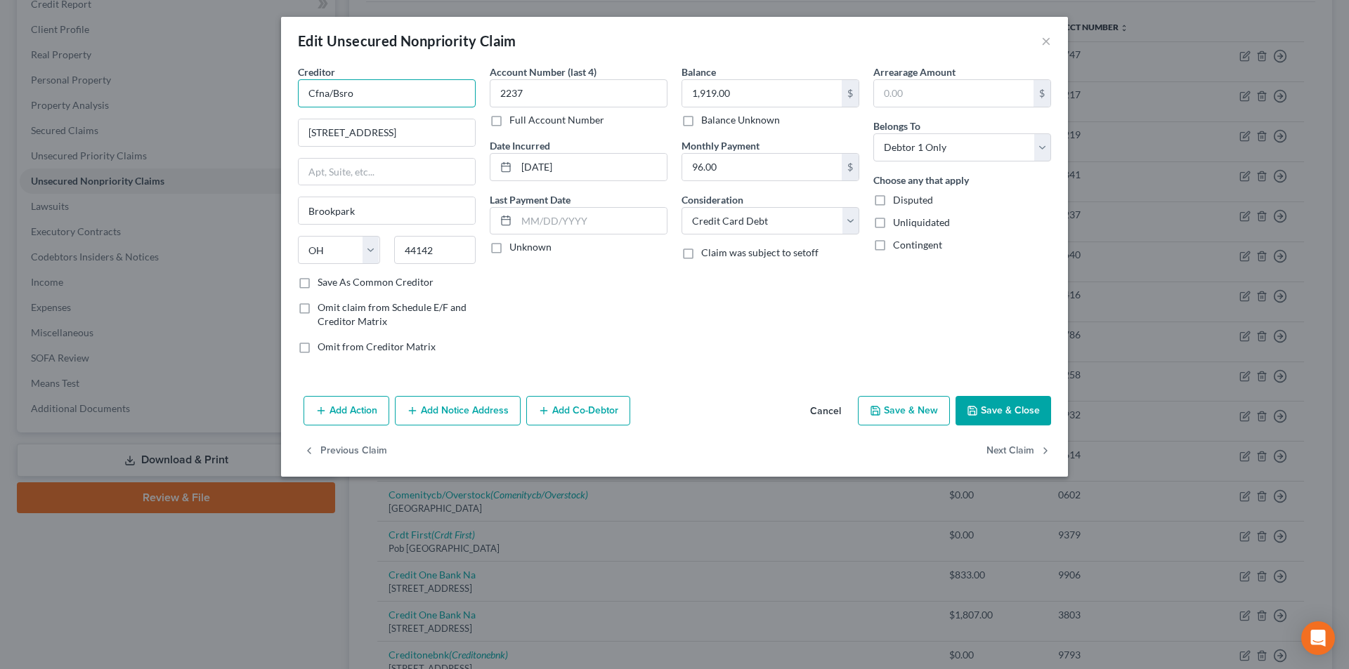
drag, startPoint x: 329, startPoint y: 89, endPoint x: 280, endPoint y: 86, distance: 48.5
click at [281, 88] on div "Creditor * Cfna/Bsro [STREET_ADDRESS][GEOGRAPHIC_DATA] [US_STATE][GEOGRAPHIC_DA…" at bounding box center [674, 228] width 787 height 326
type input "CFNA/Bridgestone"
click at [1004, 410] on button "Save & Close" at bounding box center [1003, 411] width 96 height 30
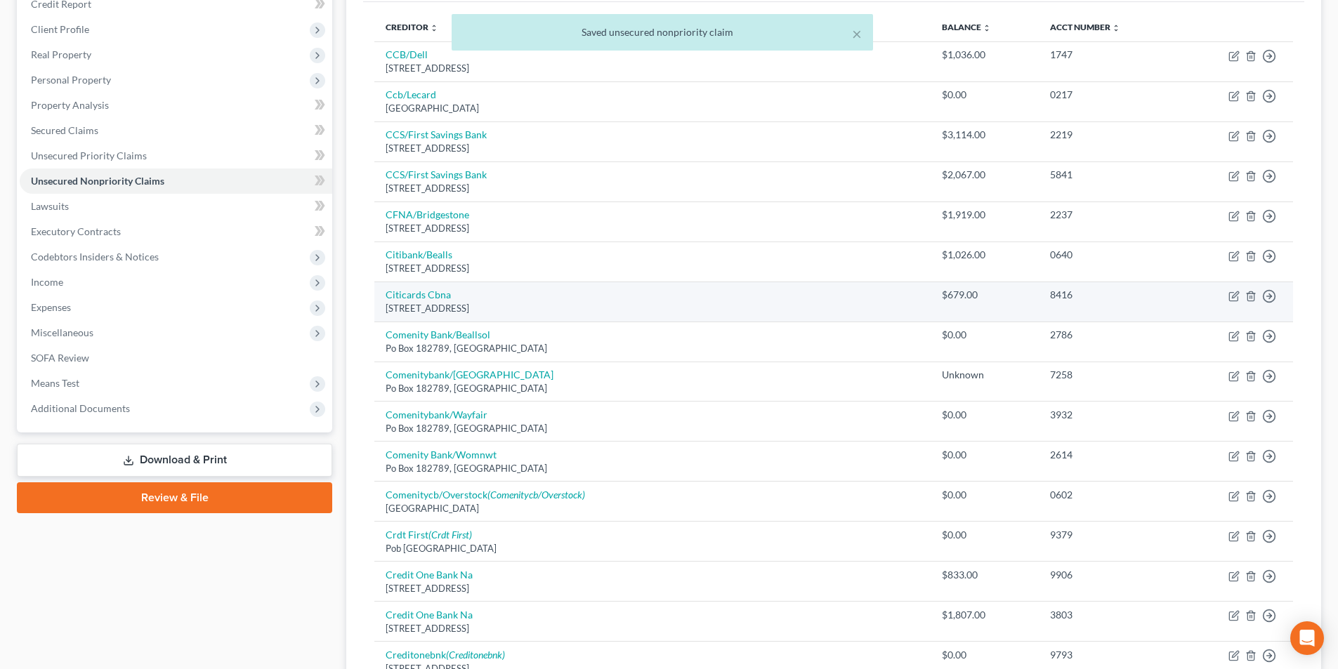
scroll to position [250, 0]
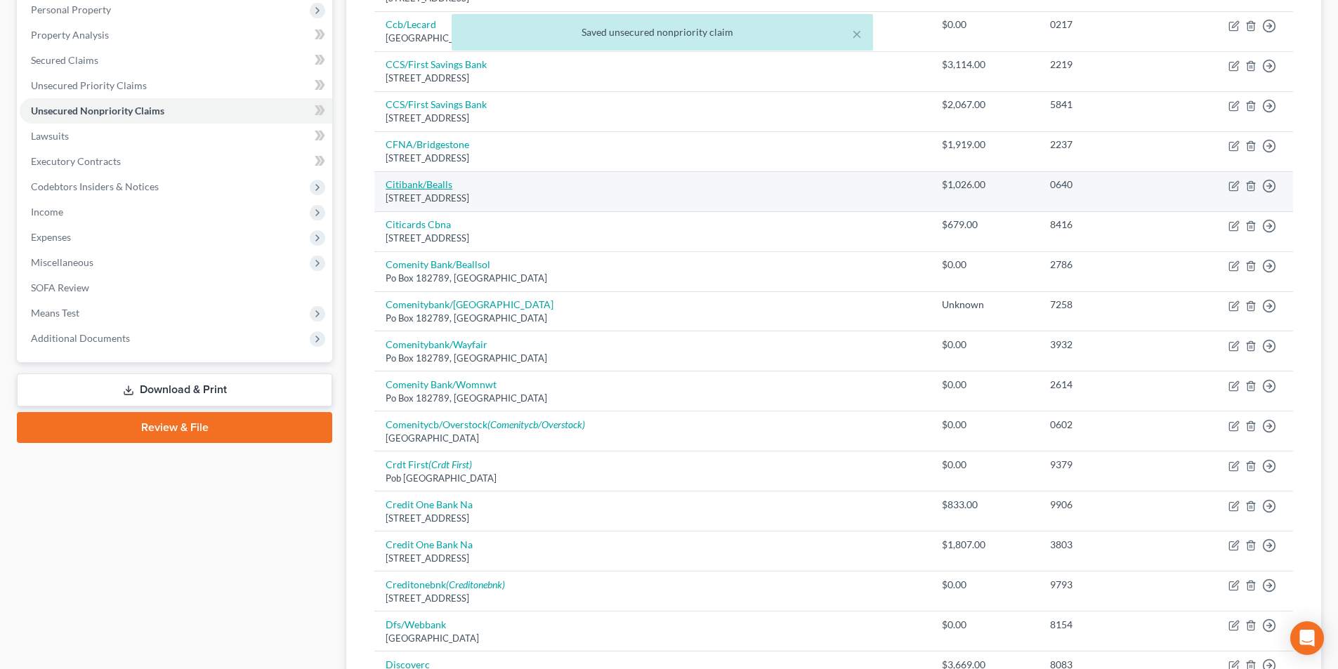
click at [424, 183] on link "Citibank/Bealls" at bounding box center [419, 184] width 67 height 12
select select "36"
select select "2"
select select "0"
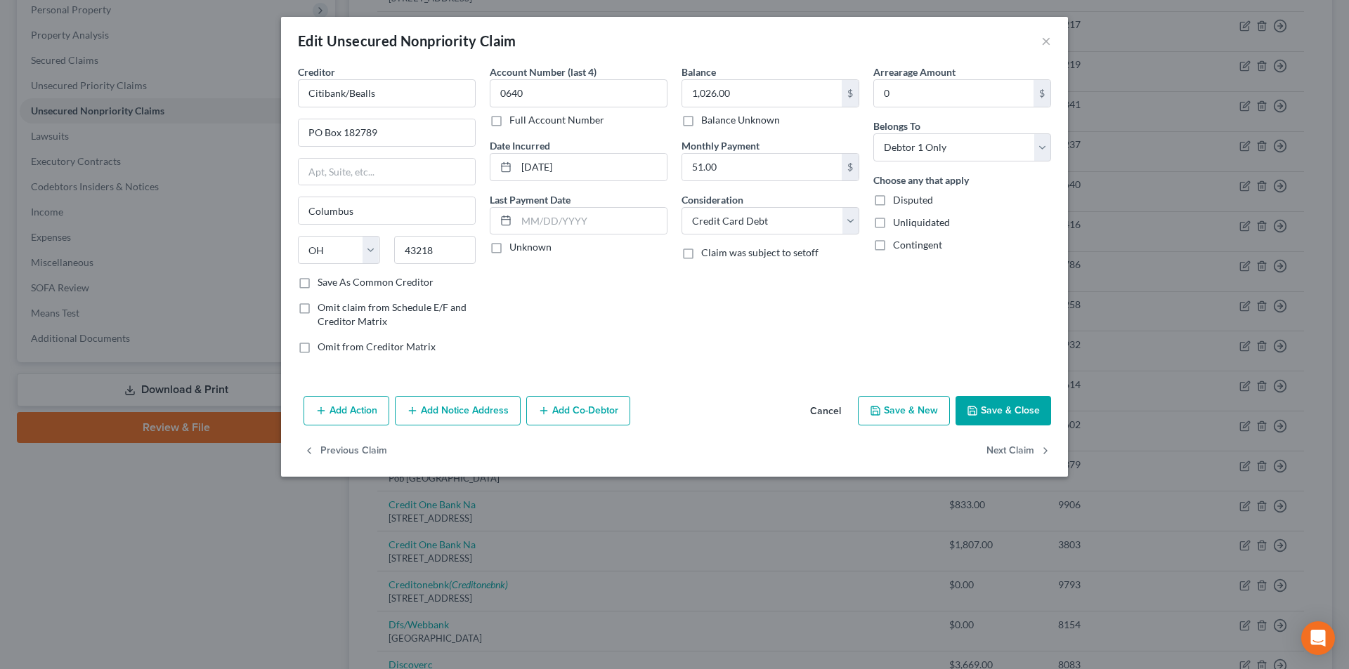
click at [1051, 48] on div "Edit Unsecured Nonpriority Claim ×" at bounding box center [674, 41] width 787 height 48
click at [1052, 34] on div "Edit Unsecured Nonpriority Claim ×" at bounding box center [674, 41] width 787 height 48
click at [1050, 37] on button "×" at bounding box center [1046, 40] width 10 height 17
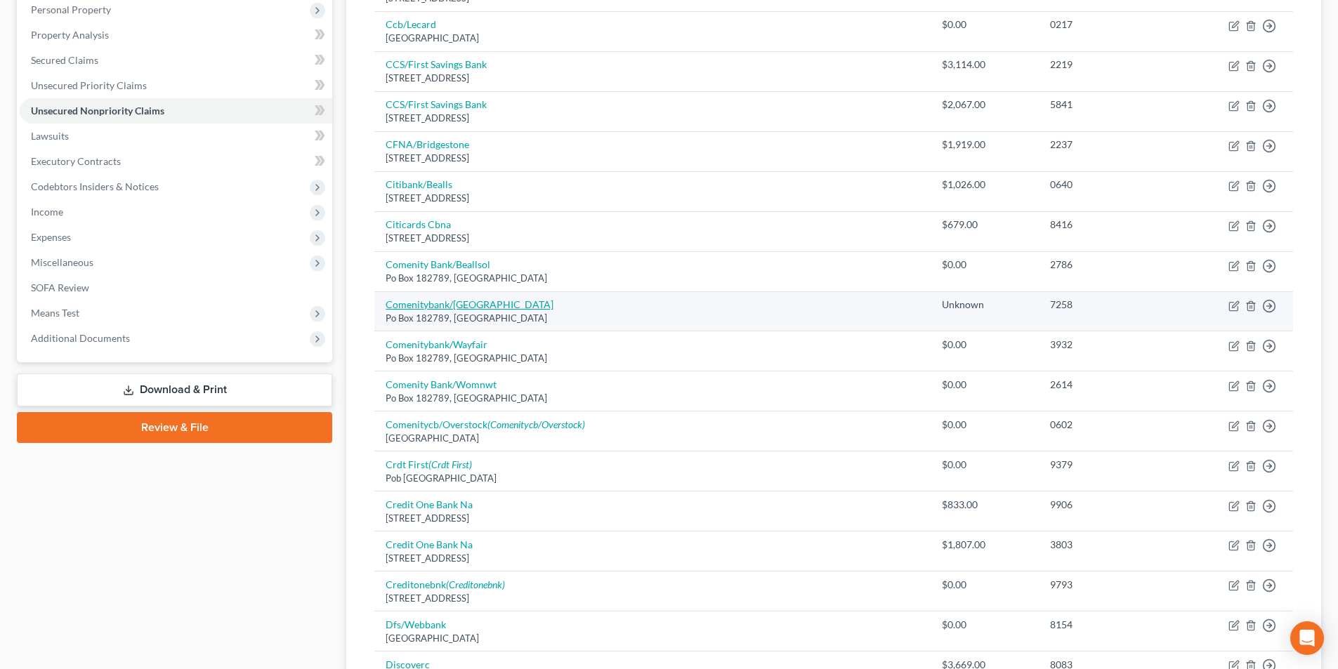
click at [459, 303] on link "Comenitybank/[GEOGRAPHIC_DATA]" at bounding box center [470, 305] width 168 height 12
select select "36"
select select "2"
select select "0"
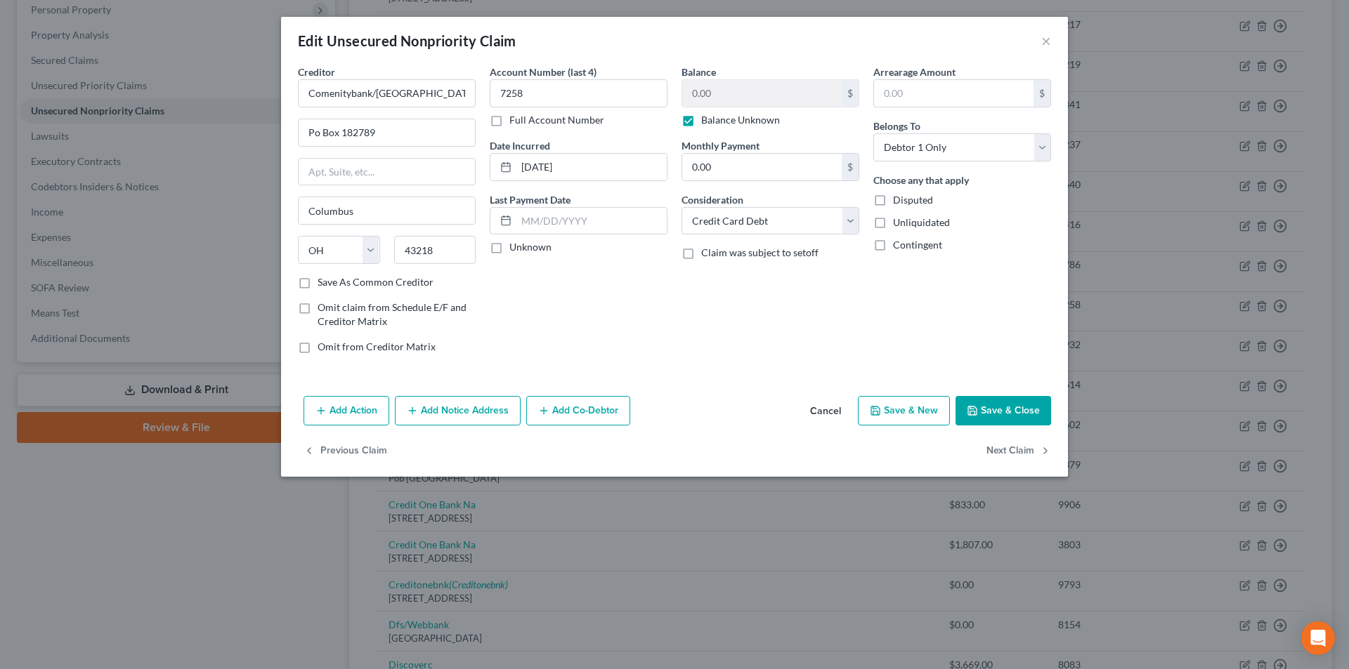
click at [701, 126] on label "Balance Unknown" at bounding box center [740, 120] width 79 height 14
click at [707, 122] on input "Balance Unknown" at bounding box center [711, 117] width 9 height 9
checkbox input "false"
click at [1019, 410] on button "Save & Close" at bounding box center [1003, 411] width 96 height 30
type input "0"
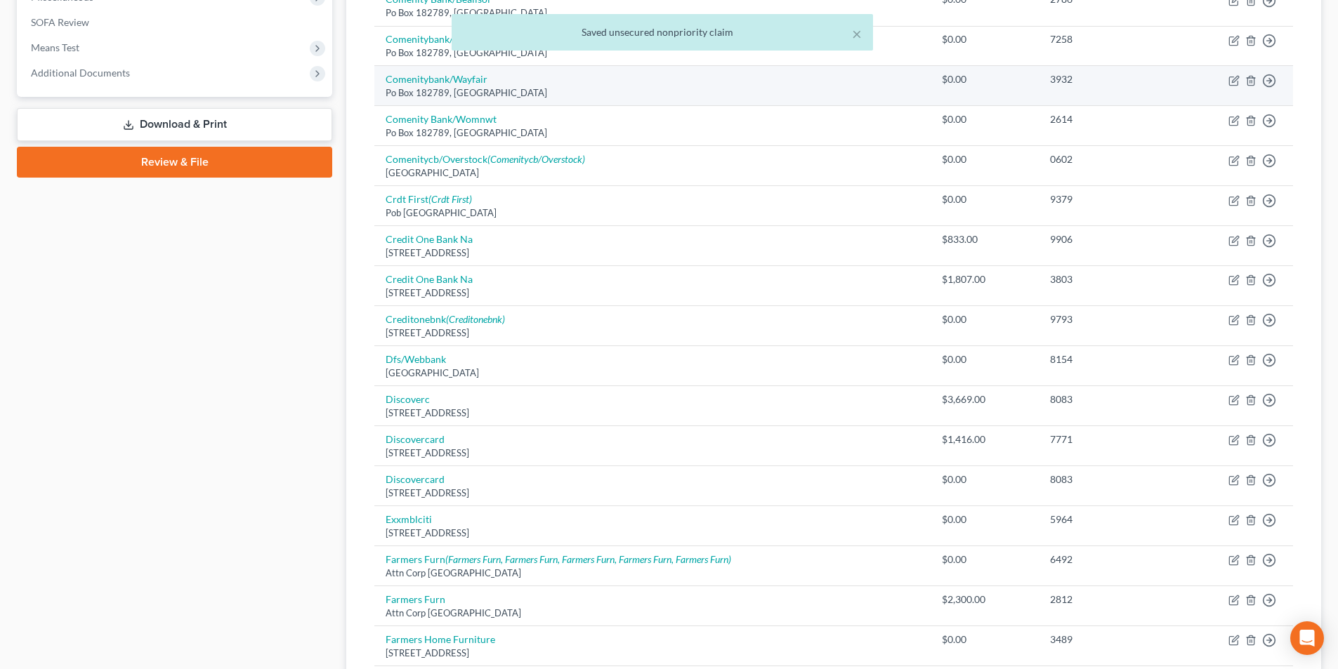
scroll to position [531, 0]
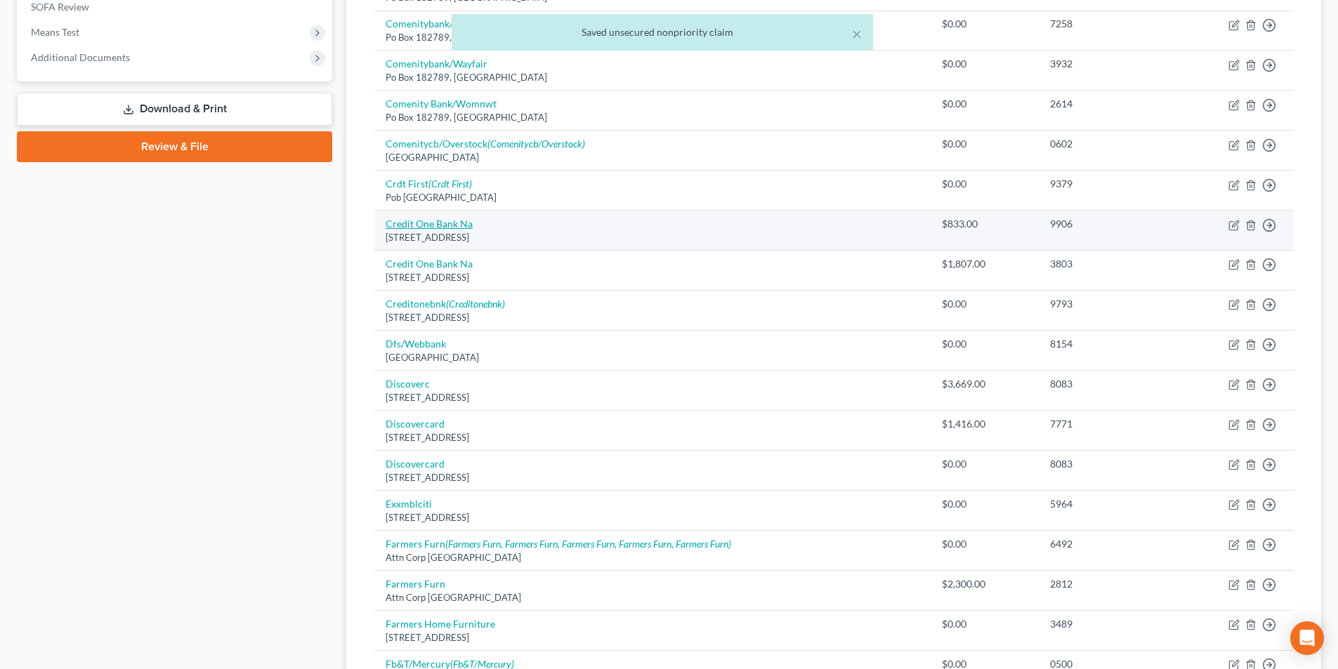
click at [431, 223] on link "Credit One Bank Na" at bounding box center [429, 224] width 87 height 12
select select "31"
select select "2"
select select "0"
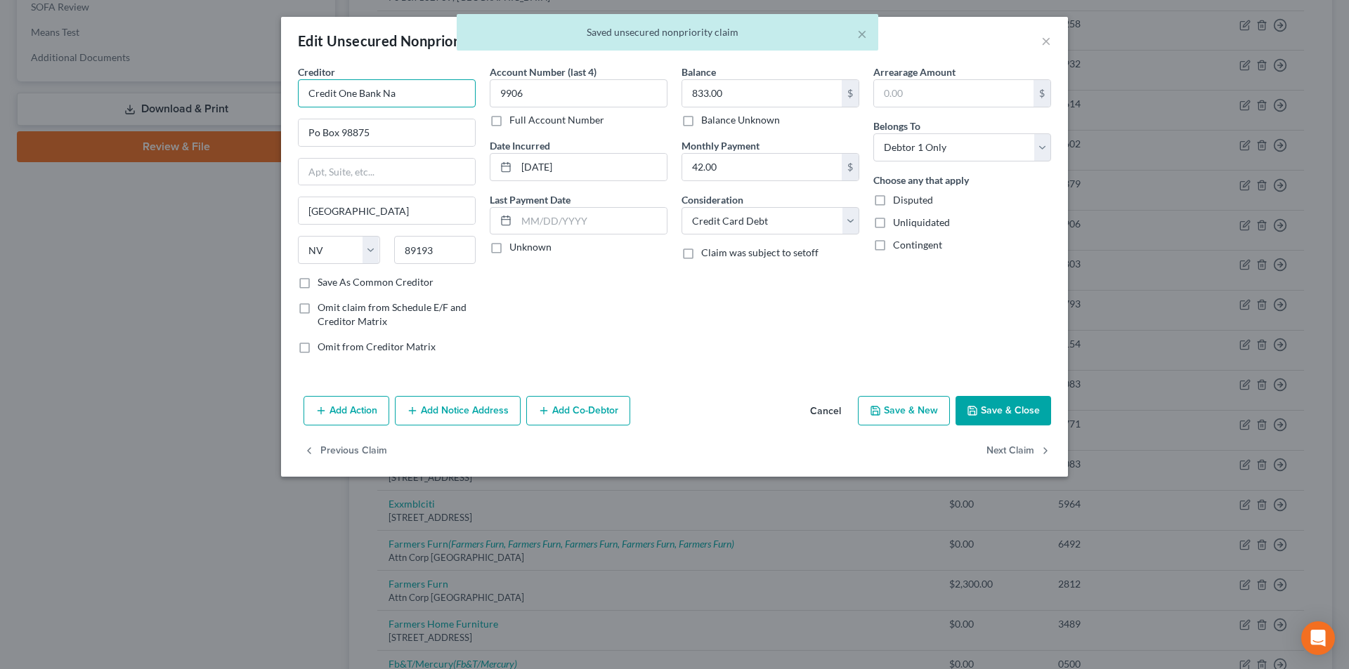
click at [424, 95] on input "Credit One Bank Na" at bounding box center [387, 93] width 178 height 28
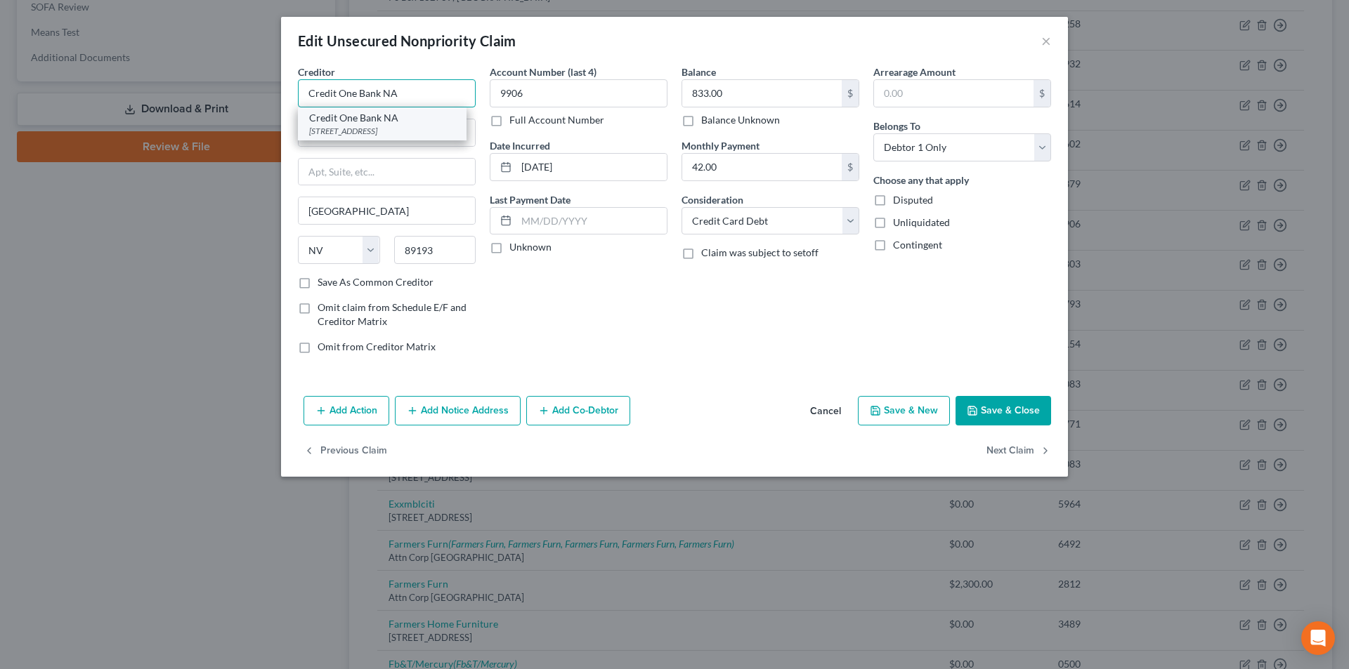
type input "Credit One Bank NA"
click at [384, 130] on div "[STREET_ADDRESS]" at bounding box center [382, 131] width 146 height 12
type input "PO Box 98875"
click at [1005, 406] on button "Save & Close" at bounding box center [1003, 411] width 96 height 30
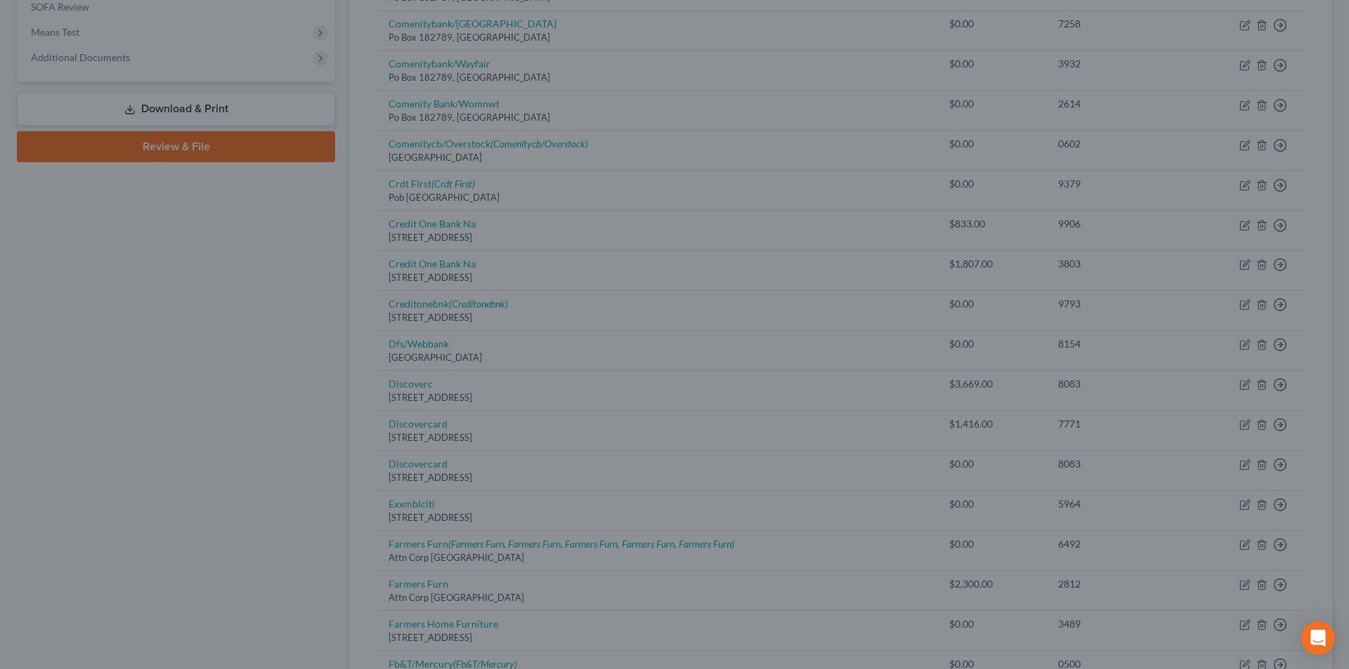
type input "0"
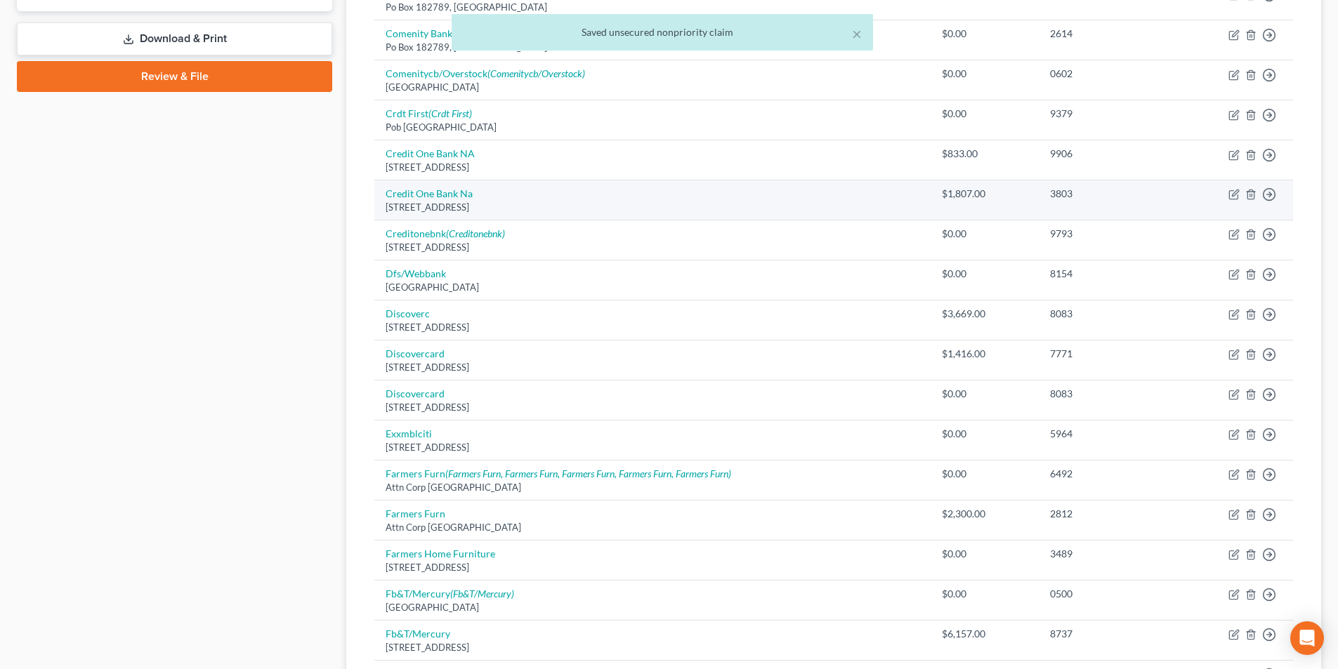
scroll to position [672, 0]
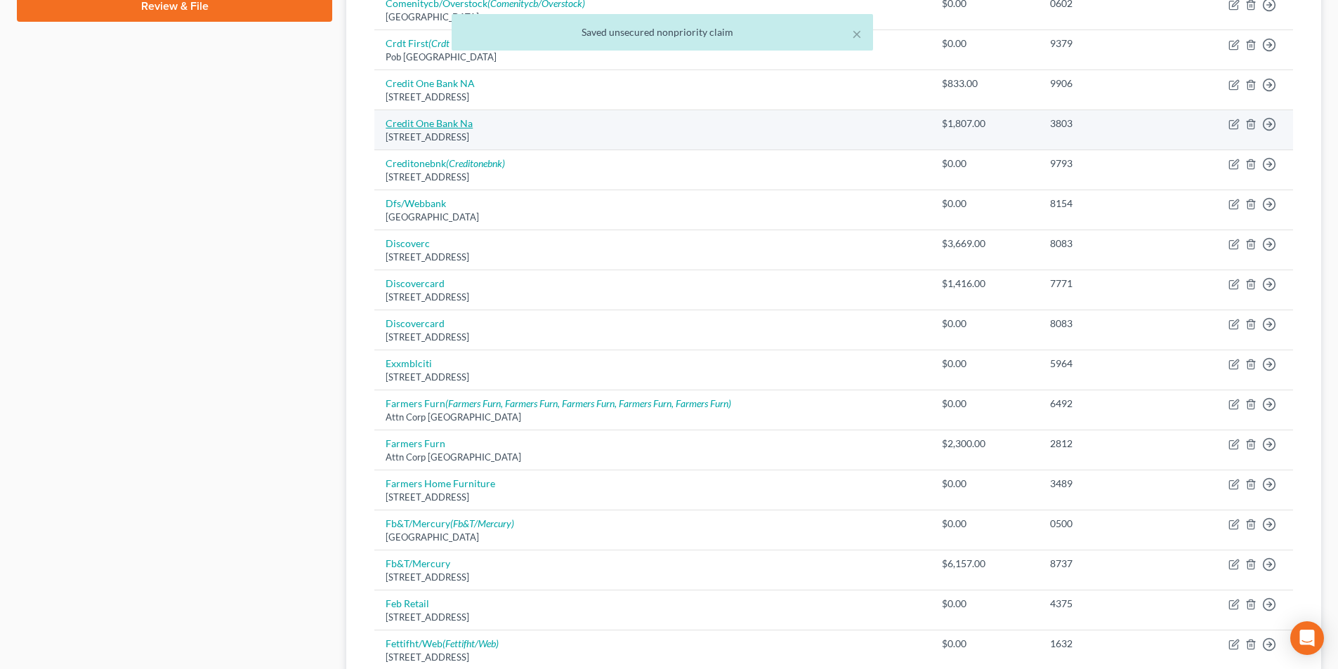
click at [429, 121] on link "Credit One Bank Na" at bounding box center [429, 123] width 87 height 12
select select "31"
select select "2"
select select "0"
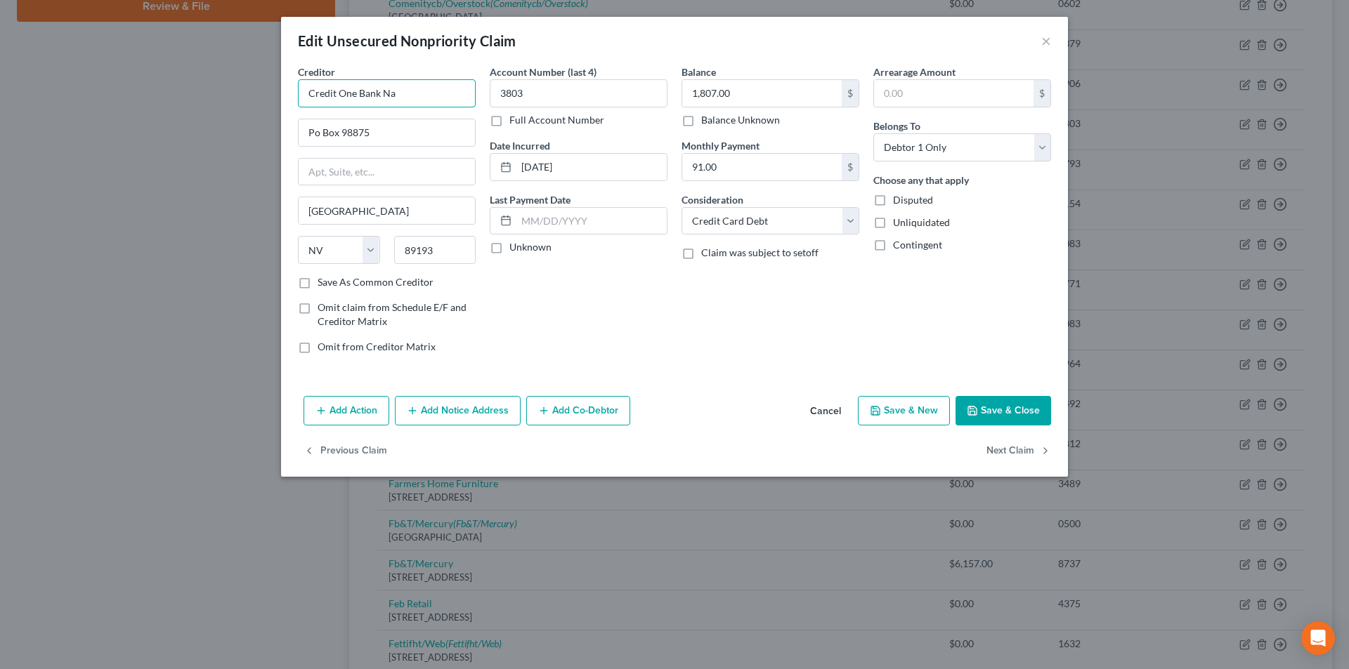
click at [438, 94] on input "Credit One Bank Na" at bounding box center [387, 93] width 178 height 28
type input "Credit One Bank NA"
click at [365, 126] on div "[STREET_ADDRESS]" at bounding box center [382, 131] width 146 height 12
type input "PO Box 98875"
click at [1026, 407] on button "Save & Close" at bounding box center [1003, 411] width 96 height 30
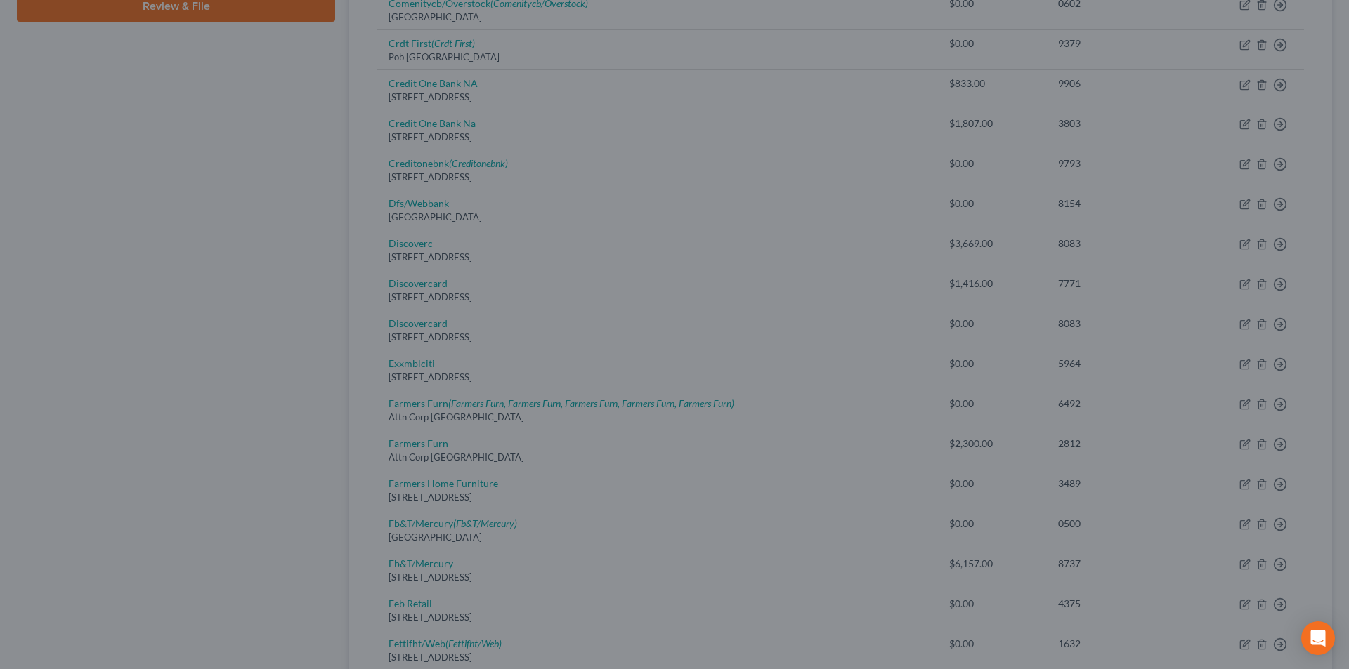
type input "0"
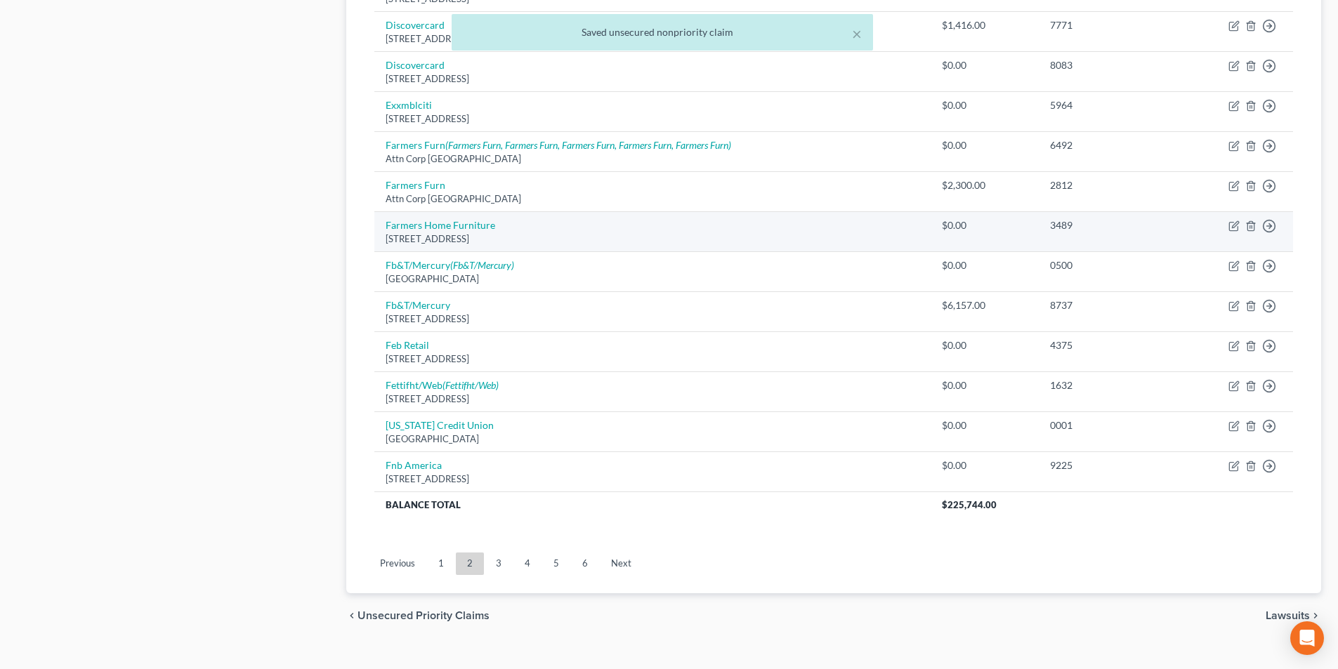
scroll to position [952, 0]
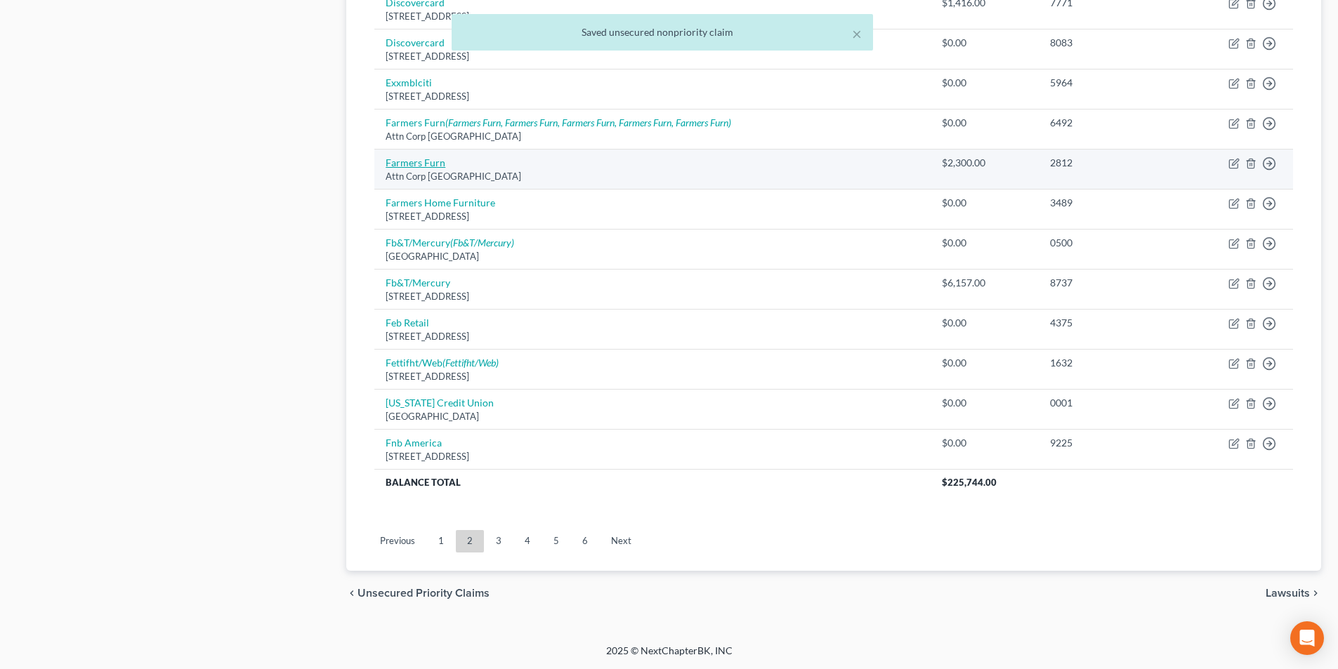
click at [414, 157] on link "Farmers Furn" at bounding box center [416, 163] width 60 height 12
select select "10"
select select "0"
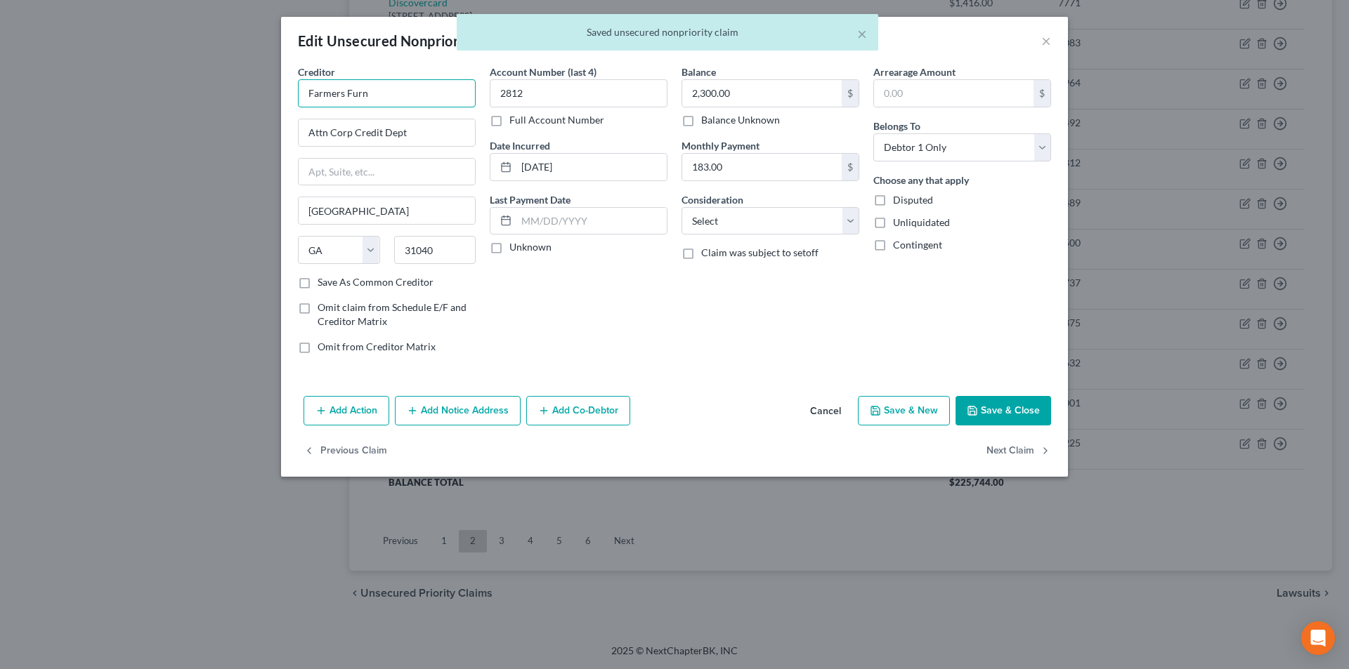
click at [431, 96] on input "Farmers Furn" at bounding box center [387, 93] width 178 height 28
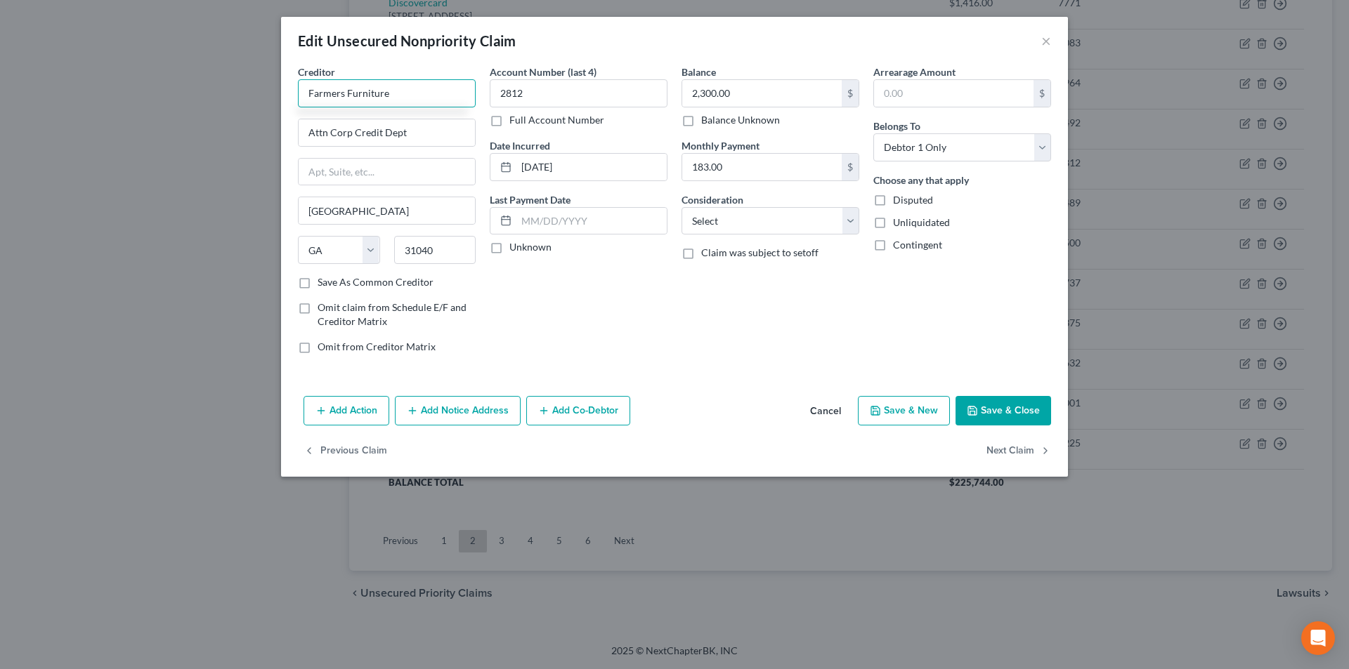
type input "Farmers Furniture"
click at [1005, 407] on button "Save & Close" at bounding box center [1003, 411] width 96 height 30
type input "0"
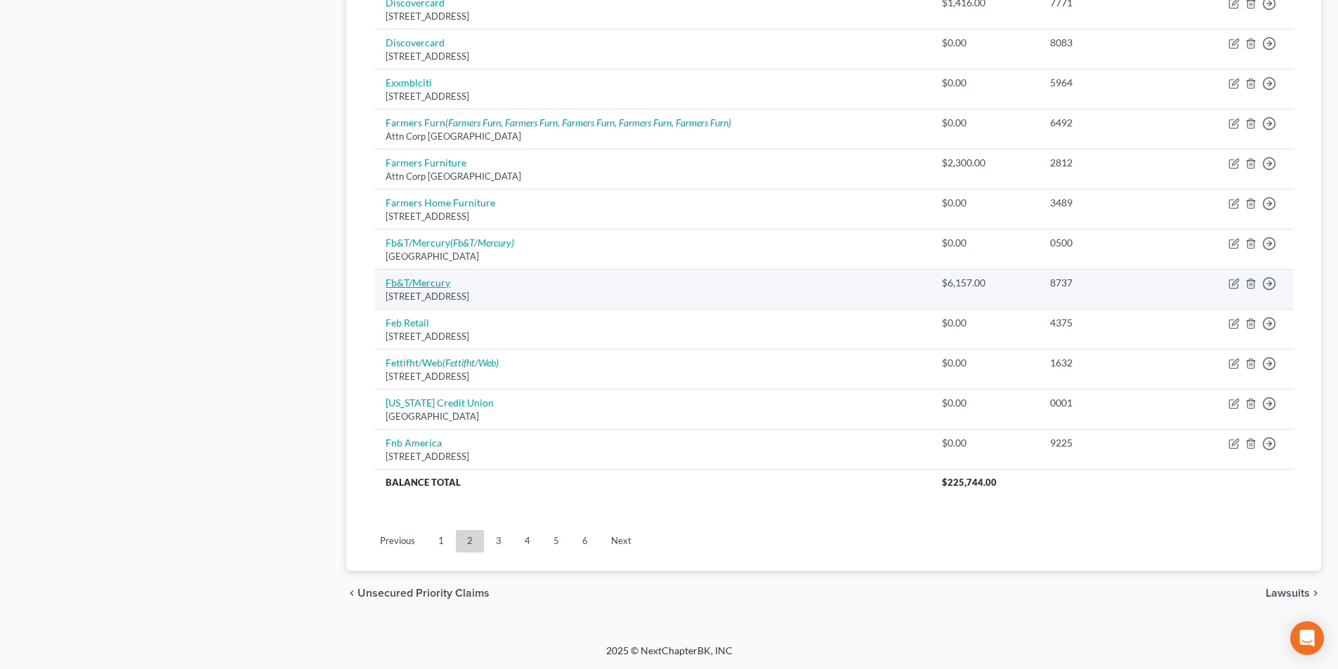
click at [424, 285] on link "Fb&T/Mercury" at bounding box center [418, 283] width 65 height 12
select select "43"
select select "2"
select select "0"
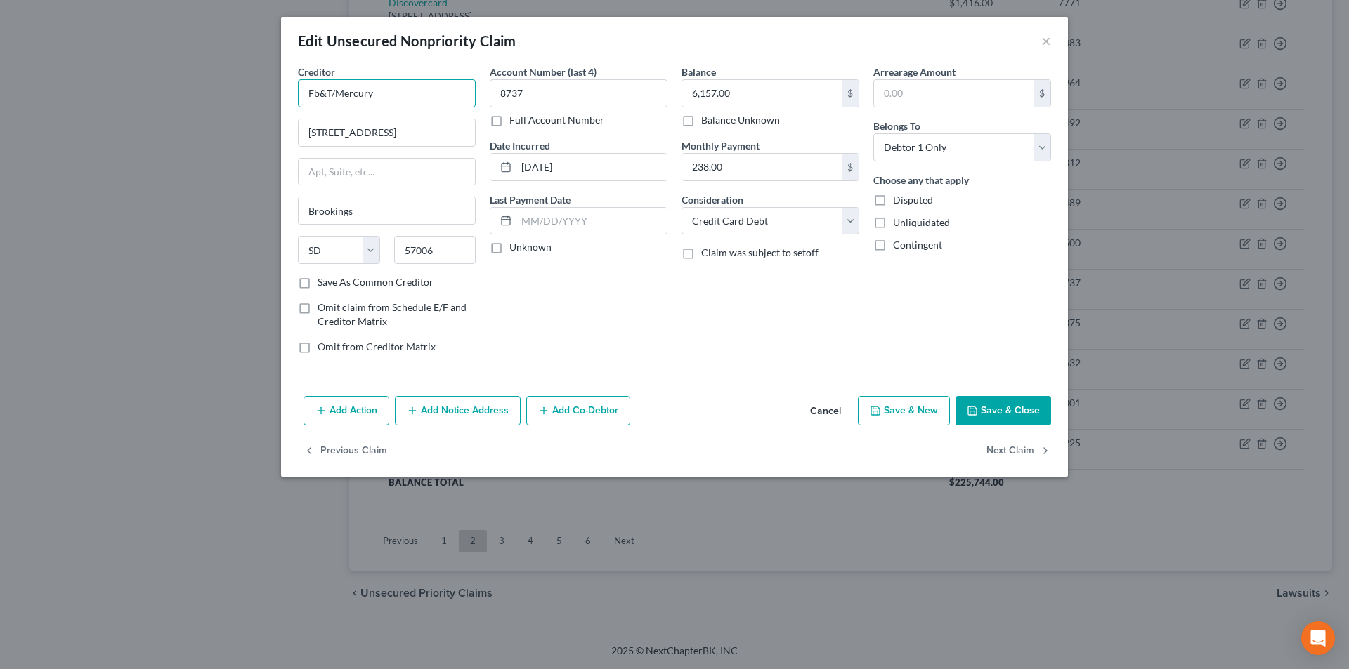
drag, startPoint x: 315, startPoint y: 93, endPoint x: 322, endPoint y: 102, distance: 12.0
click at [315, 93] on input "Fb&T/Mercury" at bounding box center [387, 93] width 178 height 28
type input "FB&T/Mercury"
click at [380, 118] on div "FB&T/Mercury" at bounding box center [382, 118] width 146 height 14
type input "PO Box 84064"
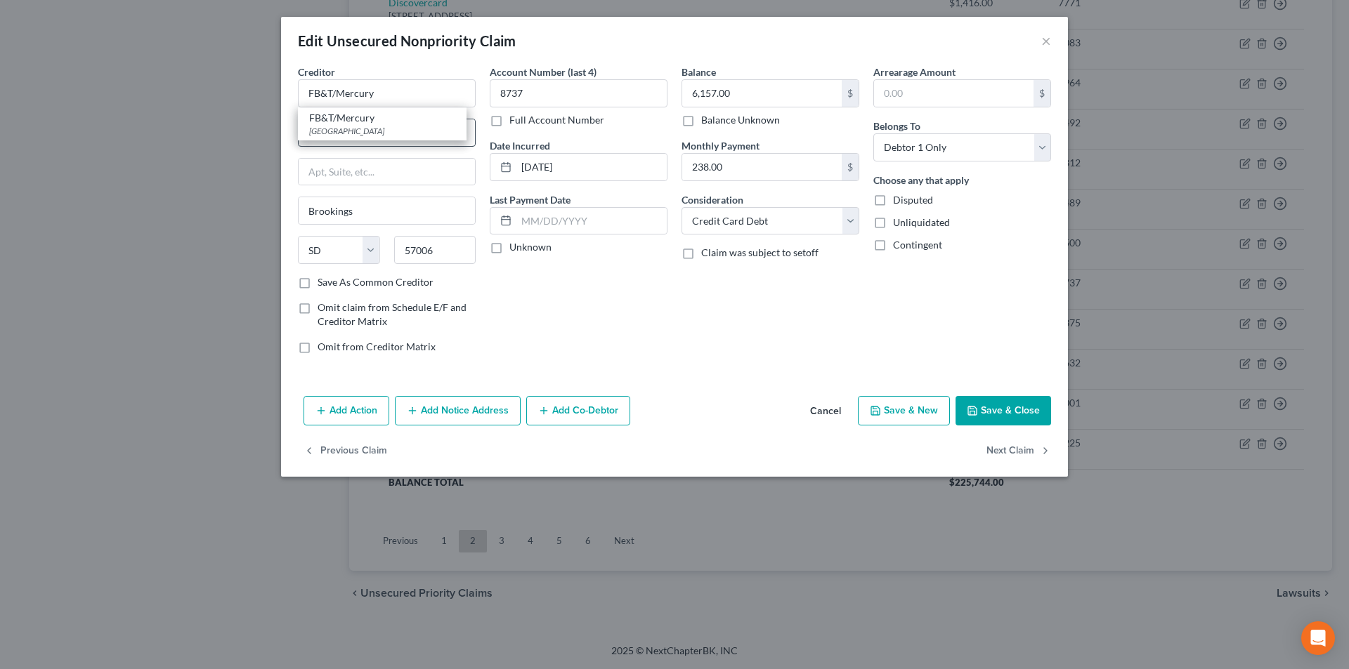
type input "Columbus"
select select "10"
type input "31908"
click at [1022, 420] on button "Save & Close" at bounding box center [1003, 411] width 96 height 30
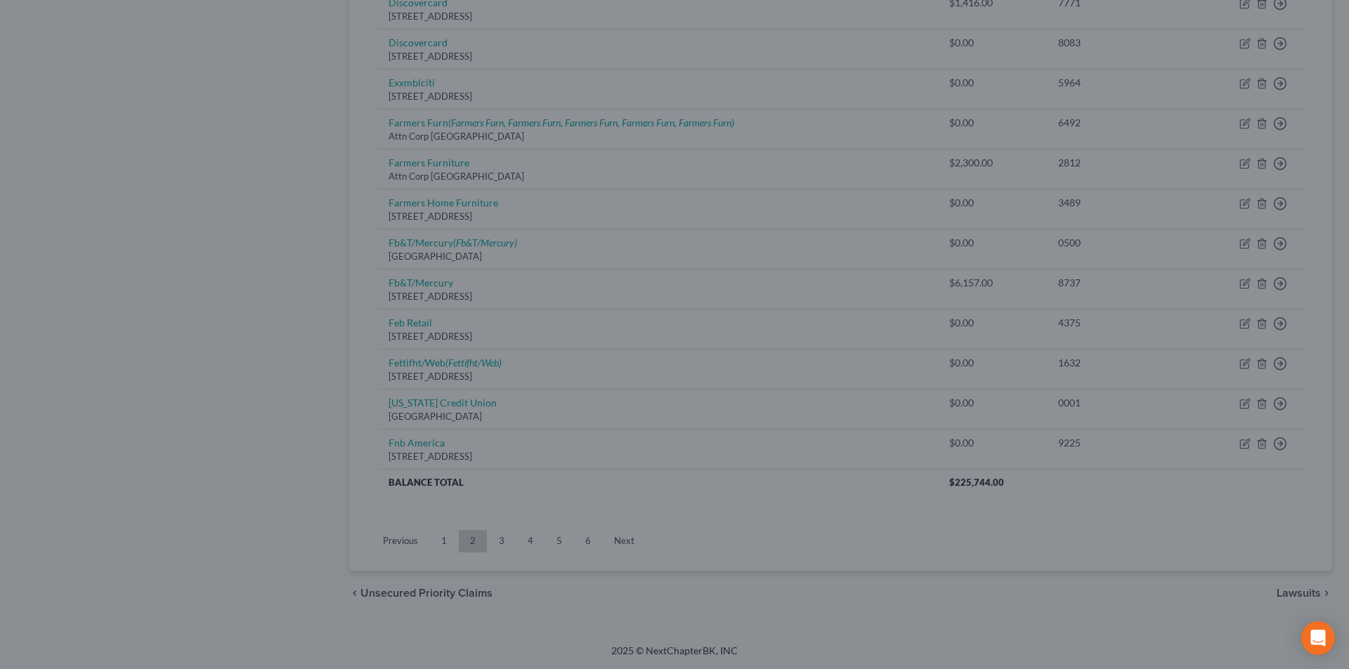
type input "0"
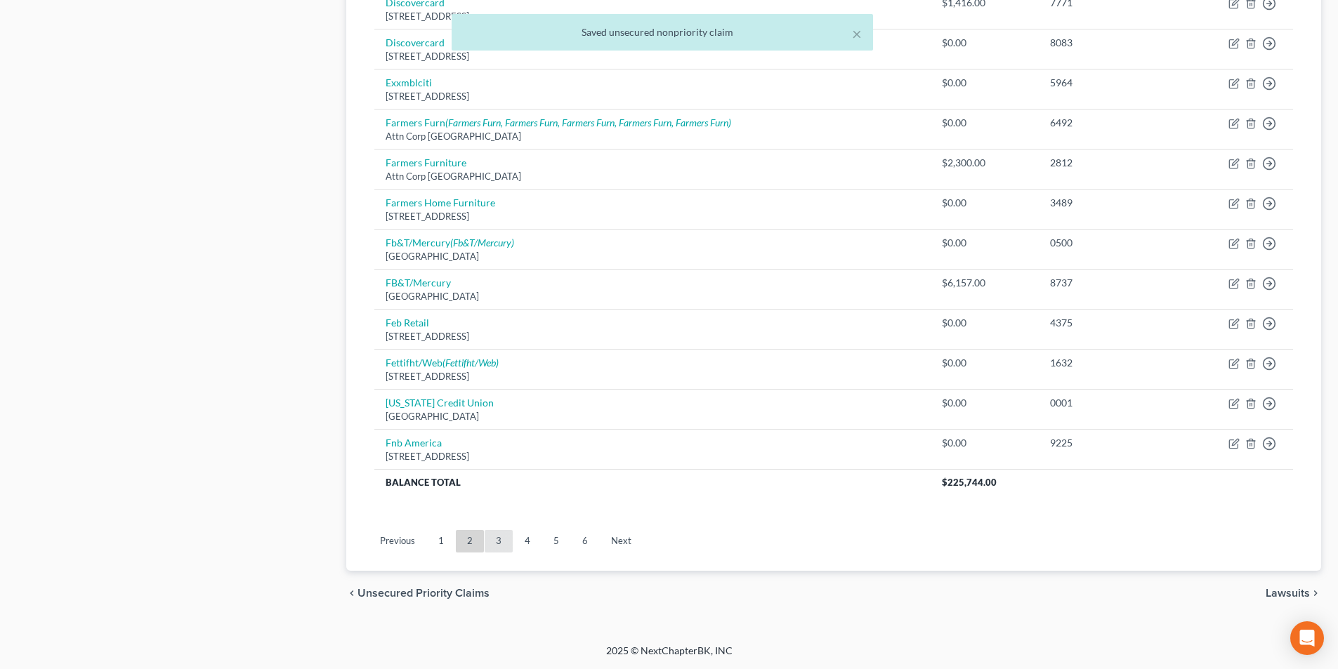
click at [495, 538] on link "3" at bounding box center [499, 541] width 28 height 22
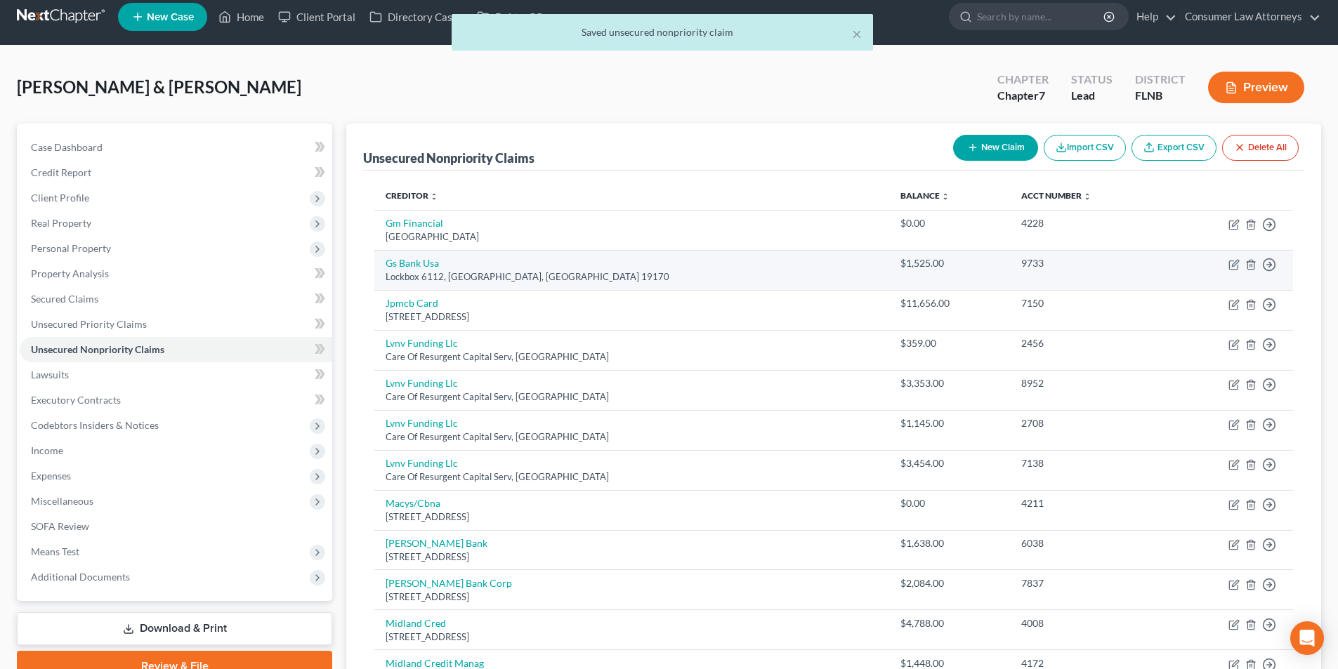
scroll to position [0, 0]
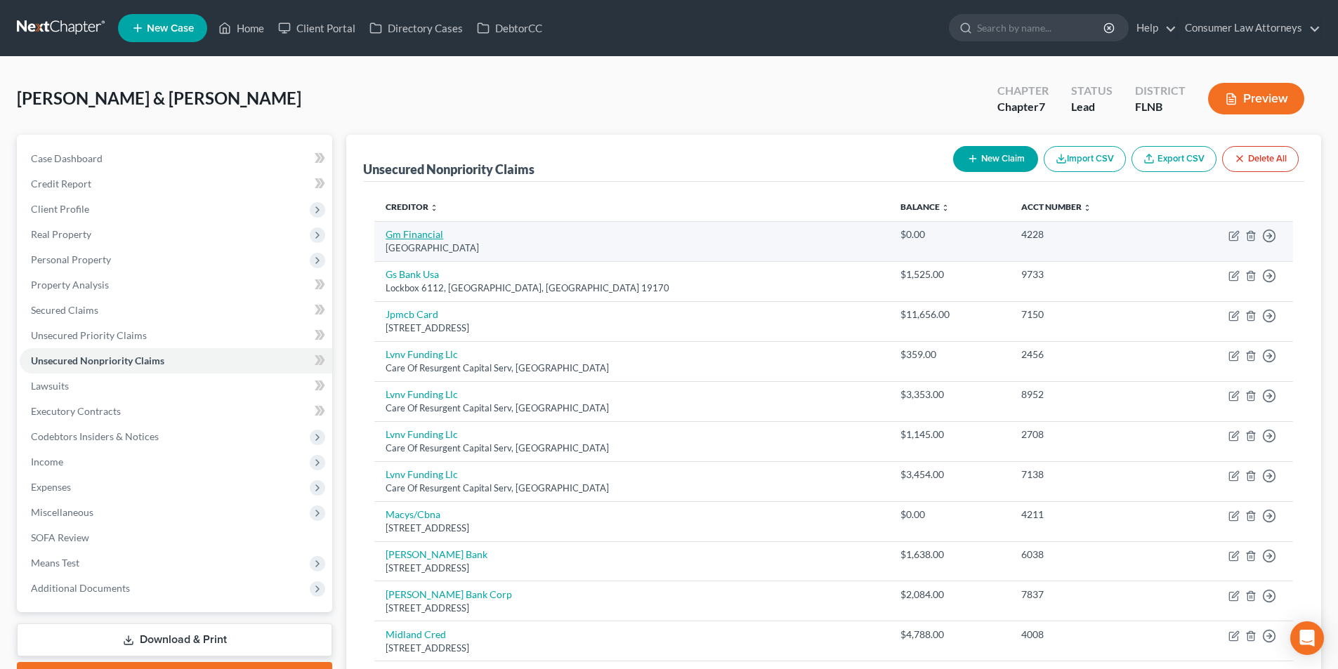
click at [431, 238] on link "Gm Financial" at bounding box center [415, 234] width 58 height 12
select select "45"
select select "0"
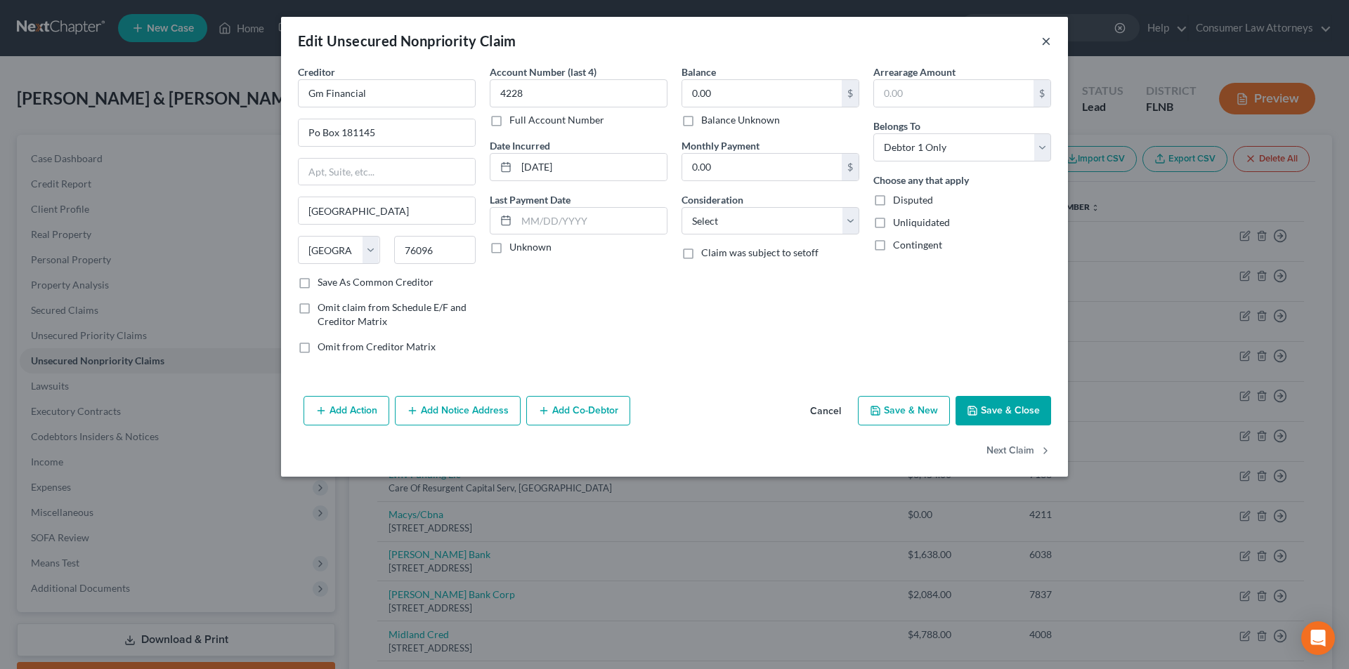
click at [1049, 34] on button "×" at bounding box center [1046, 40] width 10 height 17
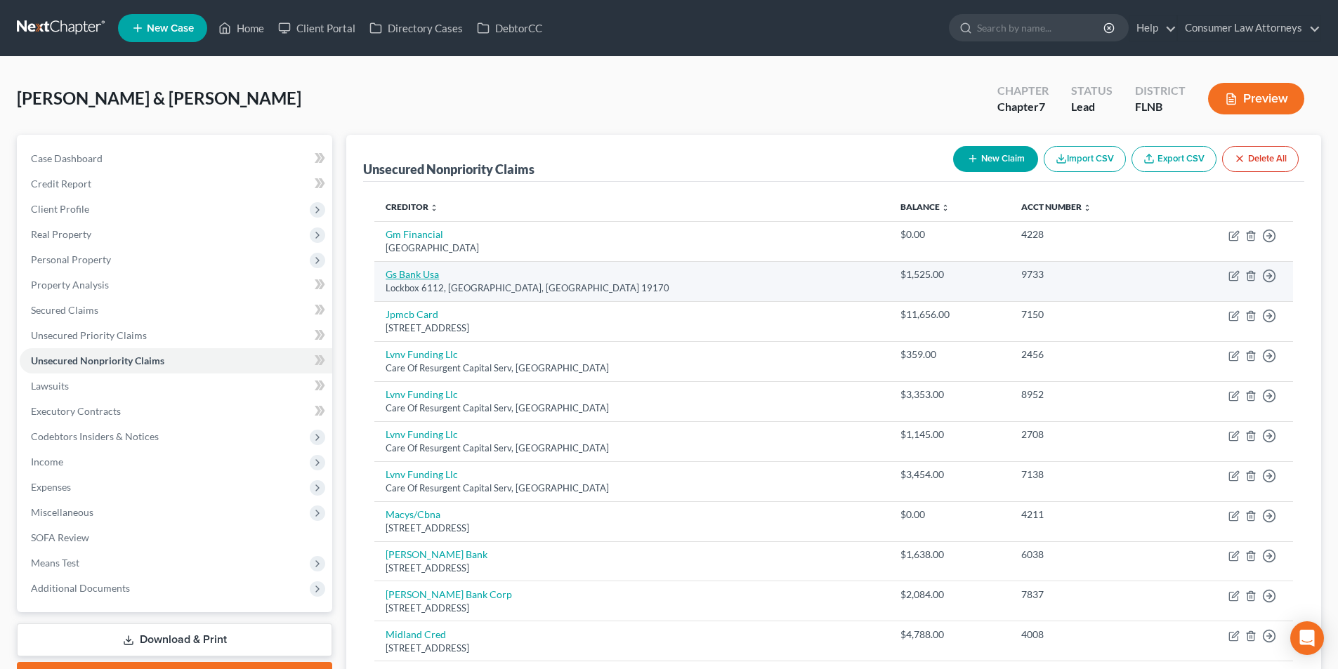
click at [407, 274] on link "Gs Bank Usa" at bounding box center [412, 274] width 53 height 12
select select "39"
select select "2"
select select "0"
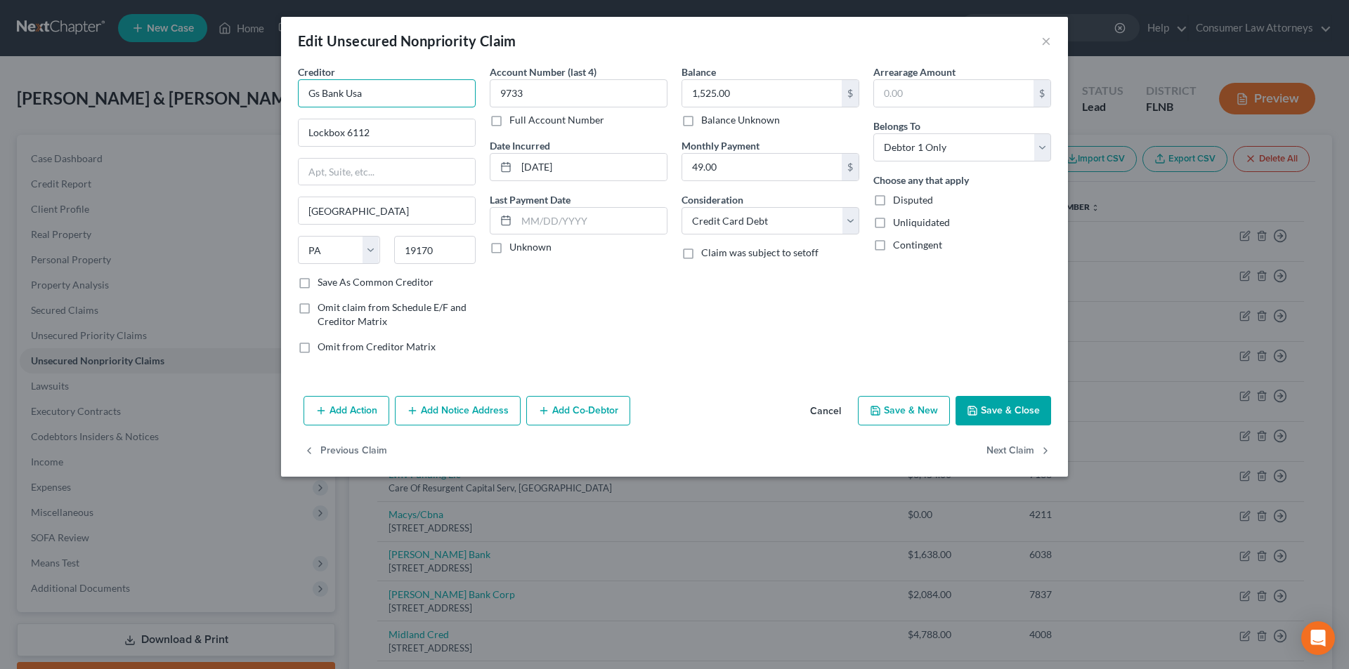
drag, startPoint x: 361, startPoint y: 95, endPoint x: 275, endPoint y: 96, distance: 85.7
click at [275, 96] on div "Edit Unsecured Nonpriority Claim × Creditor * Gs Bank Usa Lockbox 6112 [GEOGRAP…" at bounding box center [674, 334] width 1349 height 669
drag, startPoint x: 358, startPoint y: 95, endPoint x: 233, endPoint y: 95, distance: 124.3
click at [237, 95] on div "Edit Unsecured Nonpriority Claim × Creditor * Gs Bank Usa Lockbox 6112 [GEOGRAP…" at bounding box center [674, 334] width 1349 height 669
paste input "oldman Sachs Bank USA"
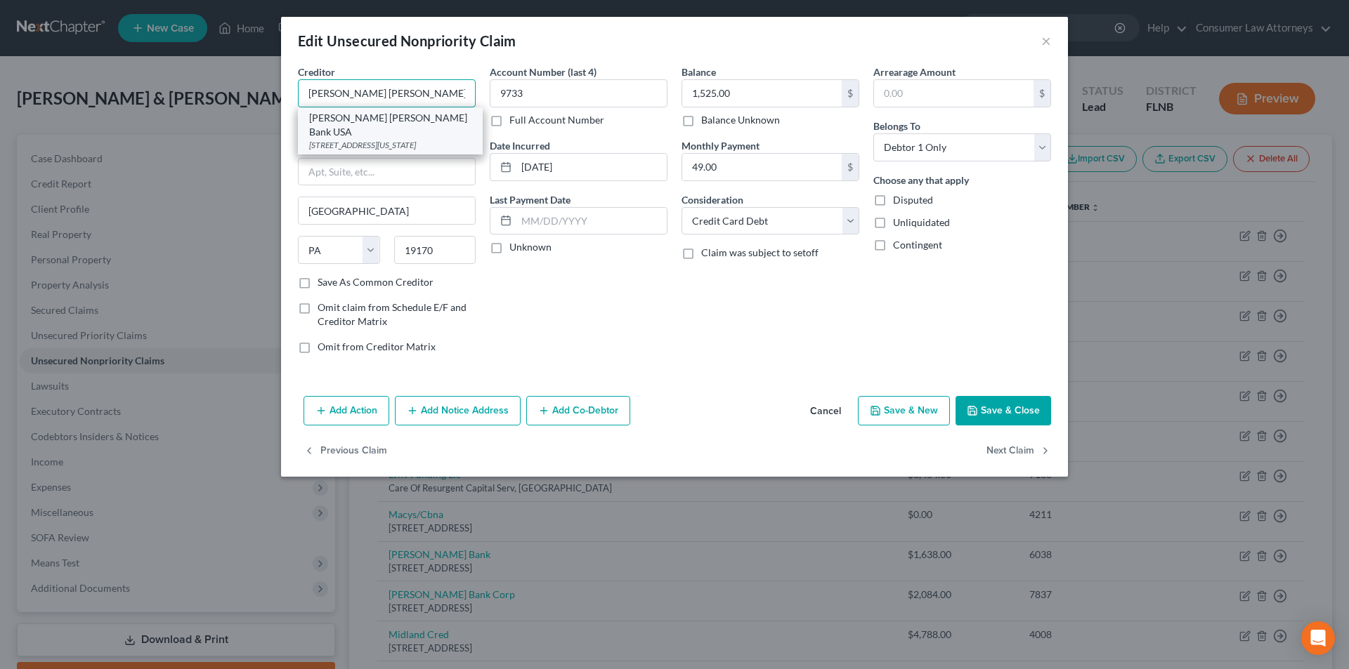
type input "[PERSON_NAME] [PERSON_NAME] Bank USA"
click at [386, 124] on div "[PERSON_NAME] [PERSON_NAME] Bank USA" at bounding box center [390, 125] width 162 height 28
type input "[STREET_ADDRESS]"
type input "[US_STATE]"
select select "35"
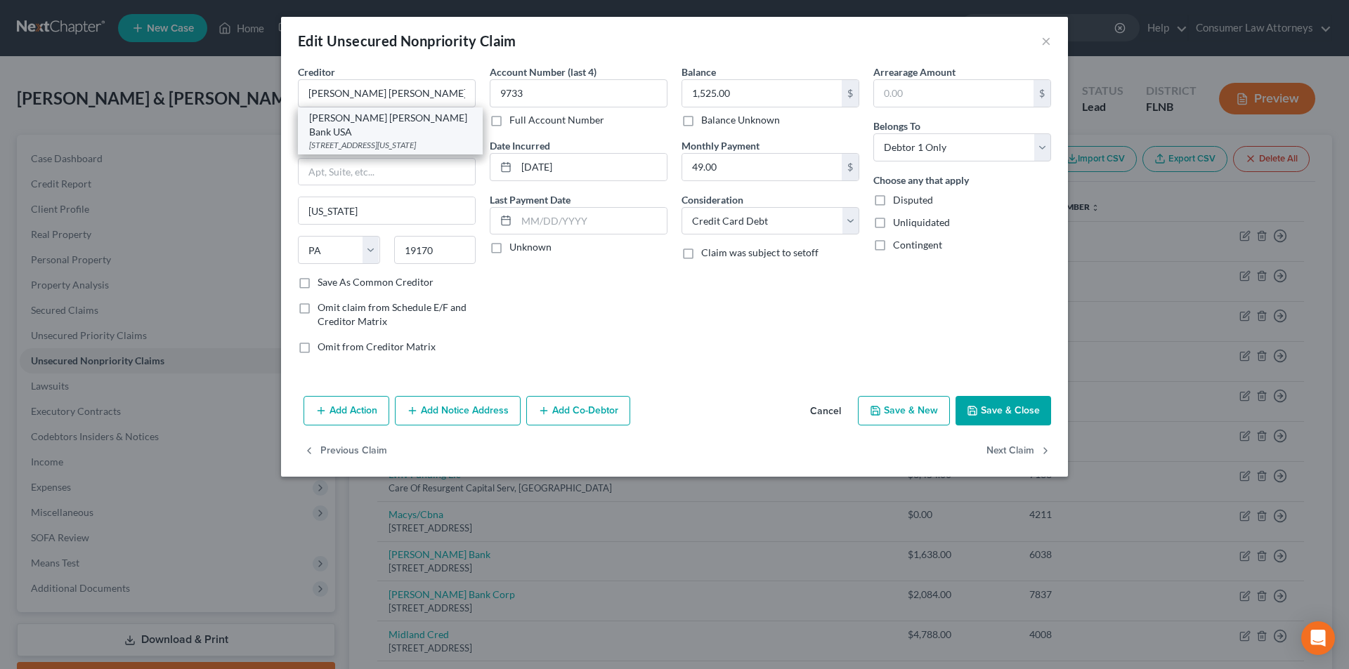
type input "10282"
click at [1014, 407] on button "Save & Close" at bounding box center [1003, 411] width 96 height 30
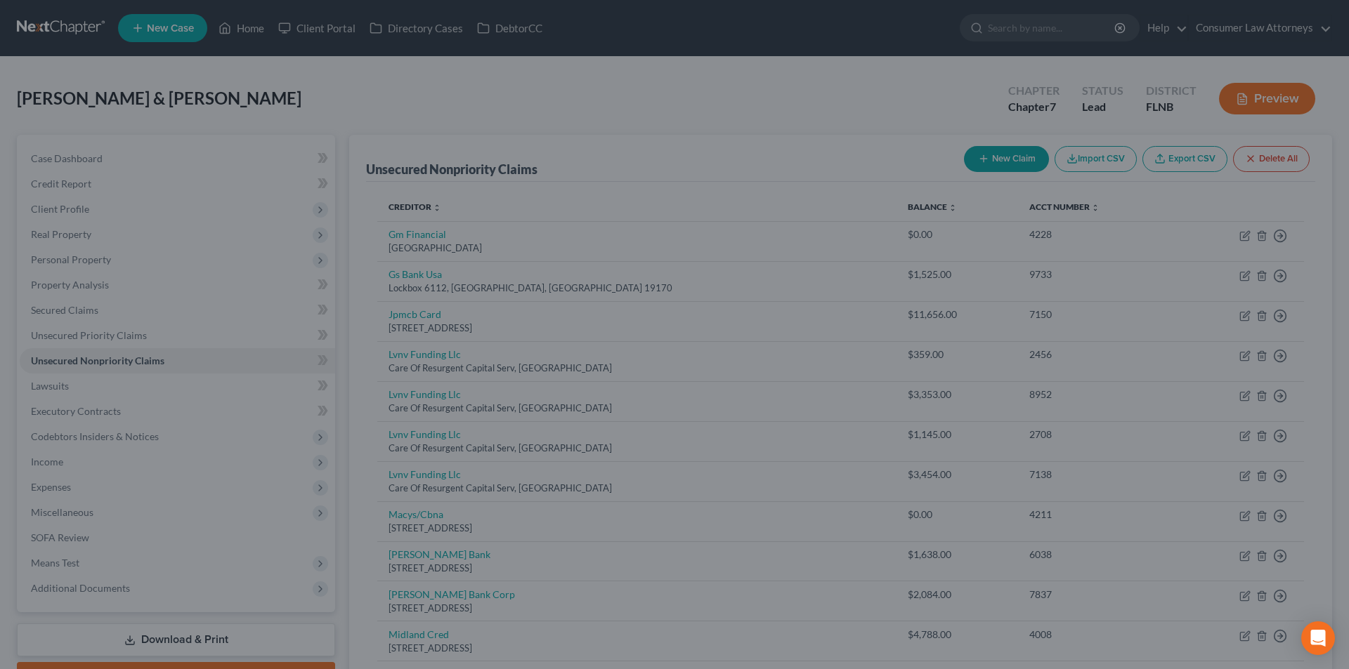
type input "0"
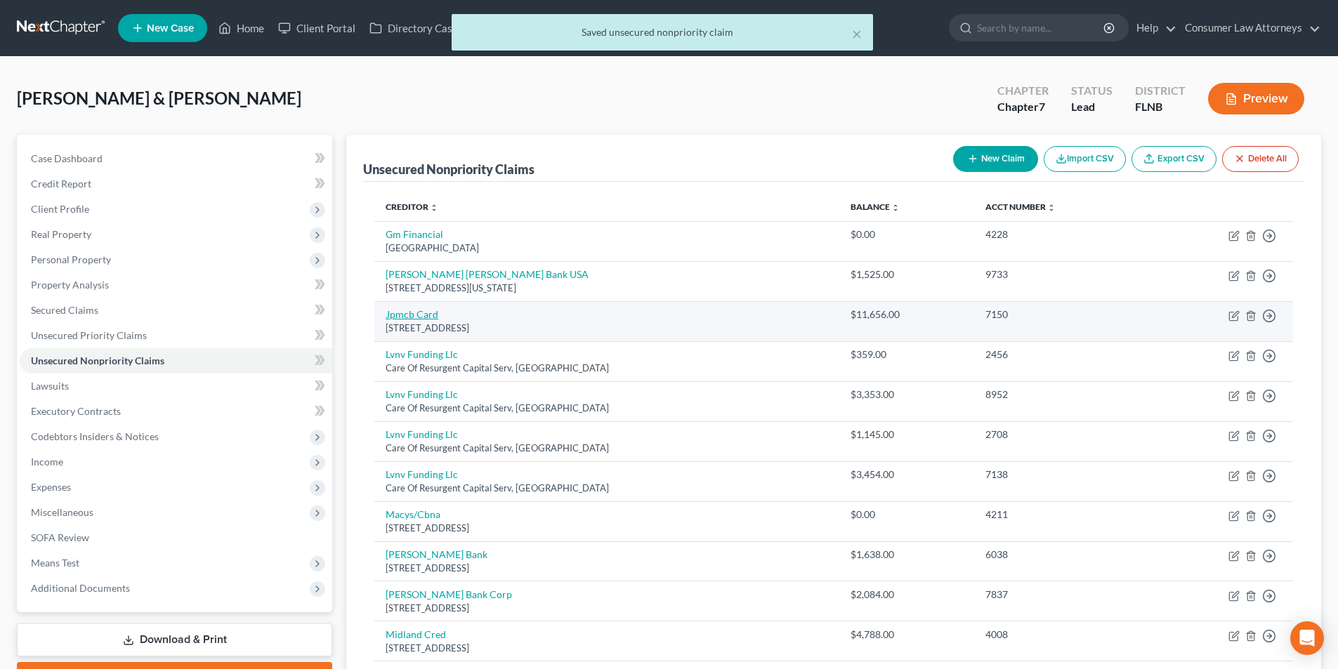
click at [422, 320] on link "Jpmcb Card" at bounding box center [412, 314] width 53 height 12
select select "7"
select select "1"
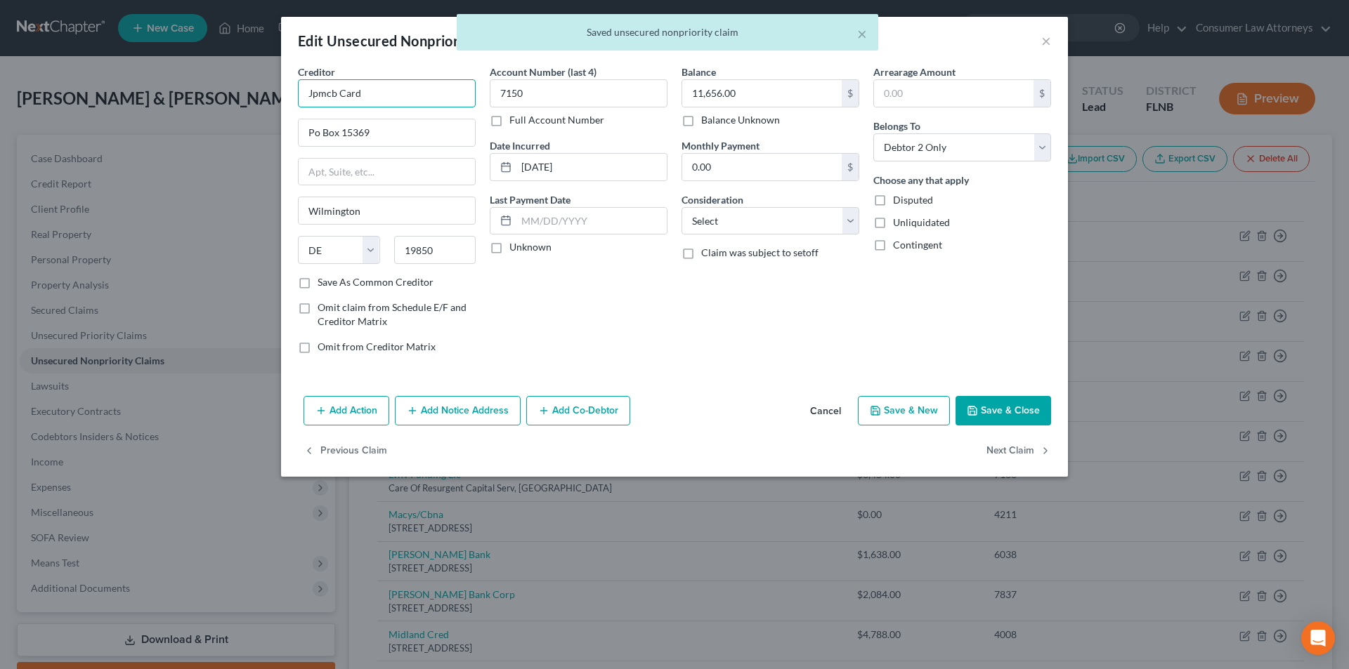
click at [313, 93] on input "Jpmcb Card" at bounding box center [387, 93] width 178 height 28
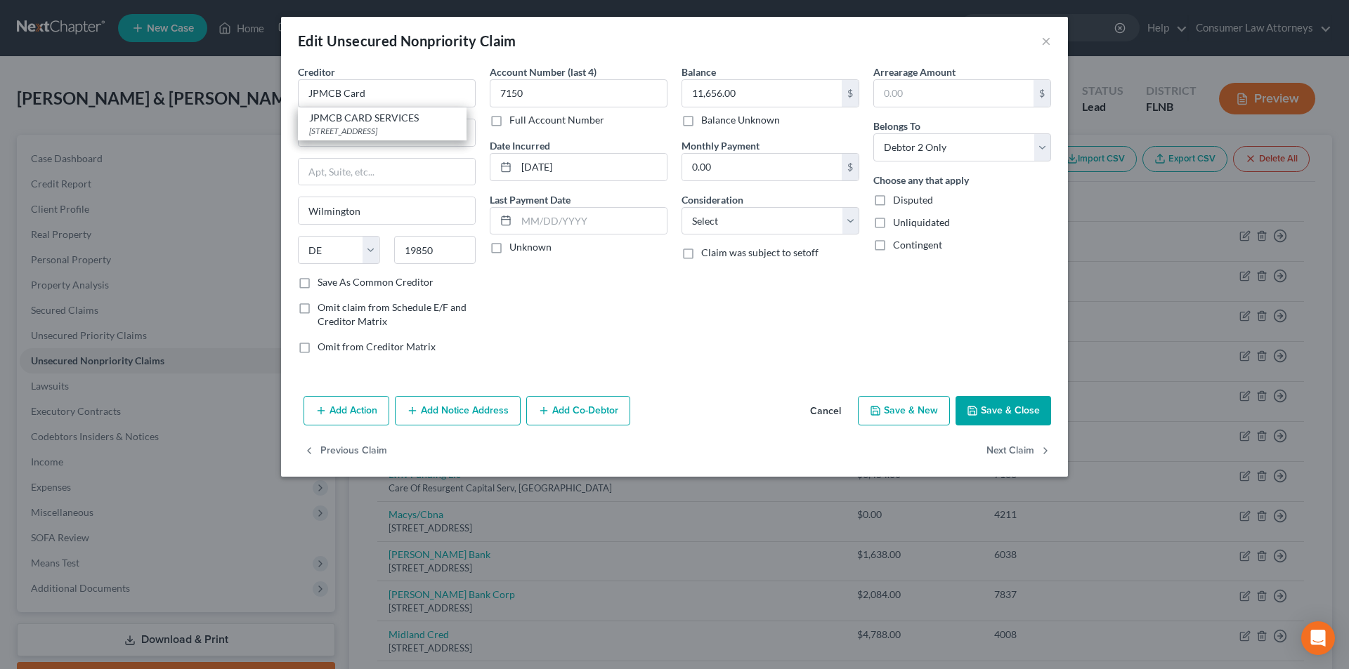
click at [336, 112] on div "JPMCB CARD SERVICES" at bounding box center [382, 118] width 146 height 14
type input "JPMCB CARD SERVICES"
type input "PO BOX 15369"
click at [1002, 407] on button "Save & Close" at bounding box center [1003, 411] width 96 height 30
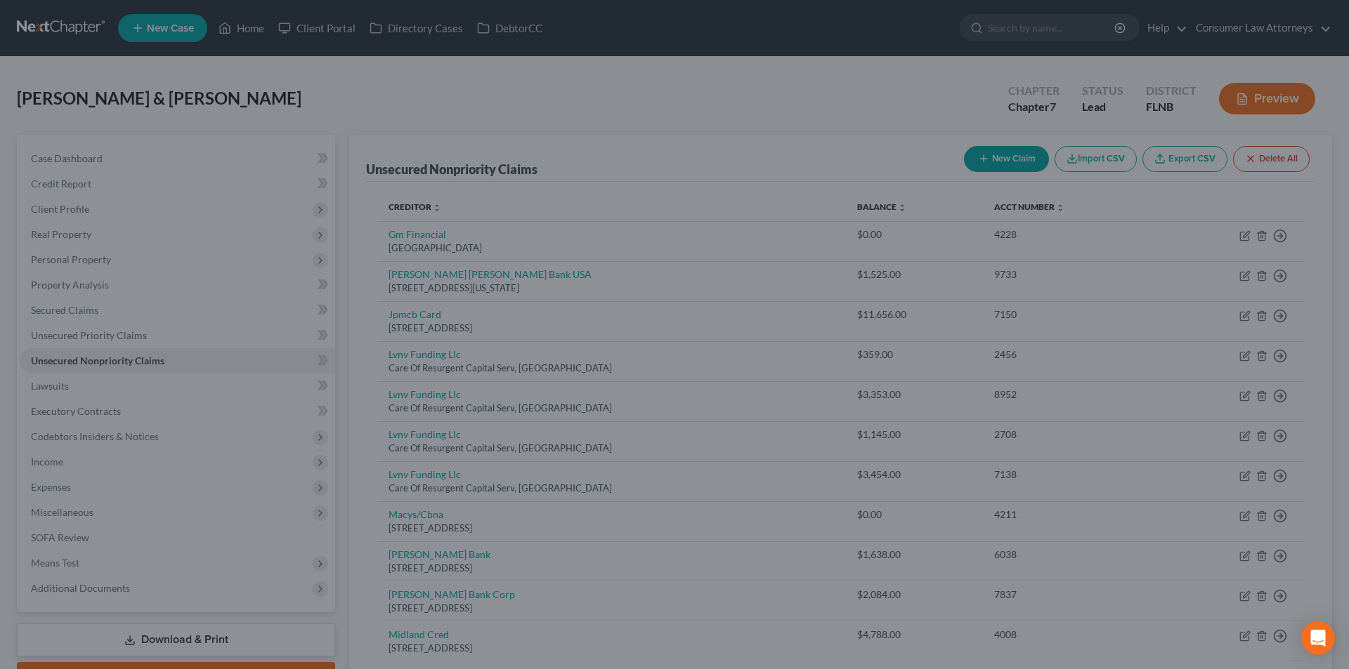
type input "0"
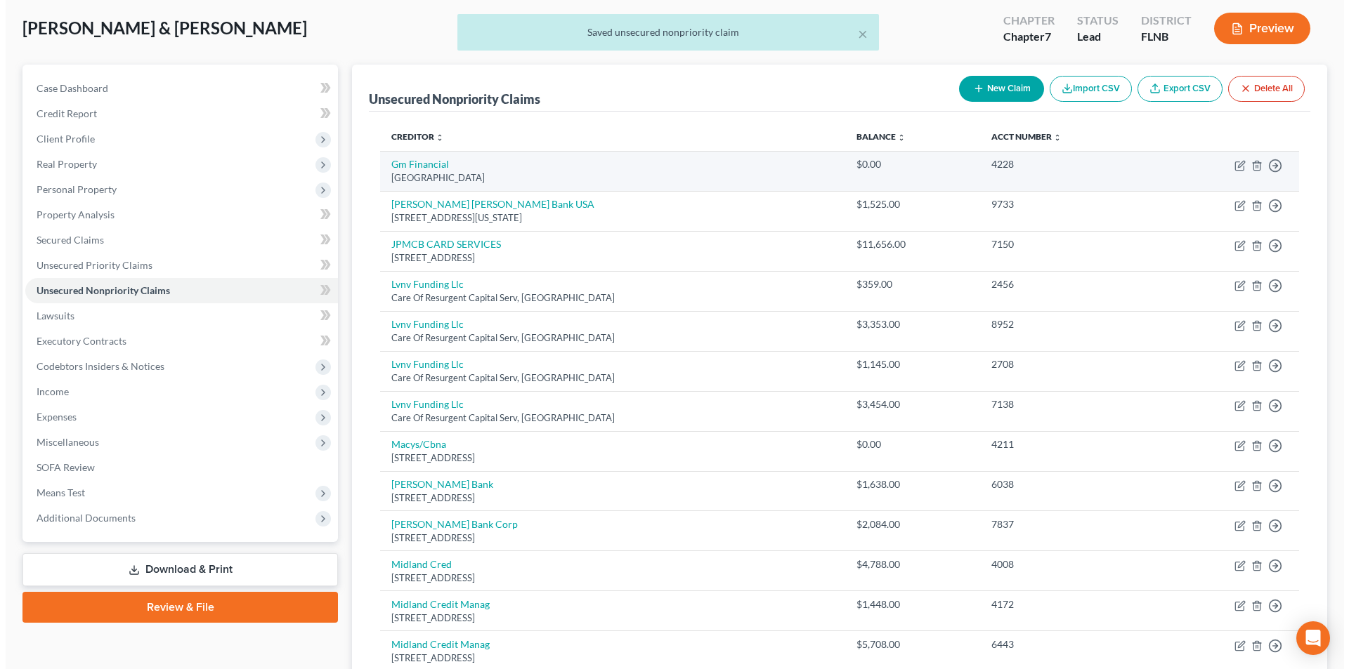
scroll to position [140, 0]
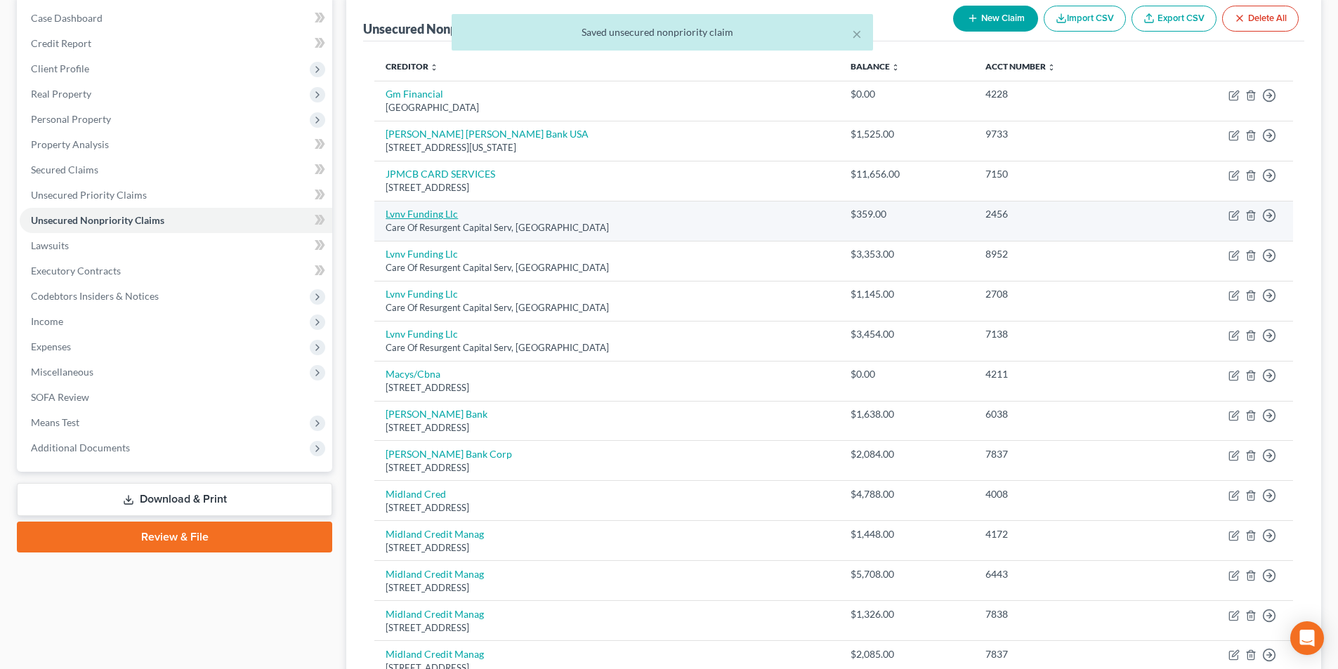
click at [412, 216] on link "Lvnv Funding Llc" at bounding box center [422, 214] width 72 height 12
select select "42"
select select "1"
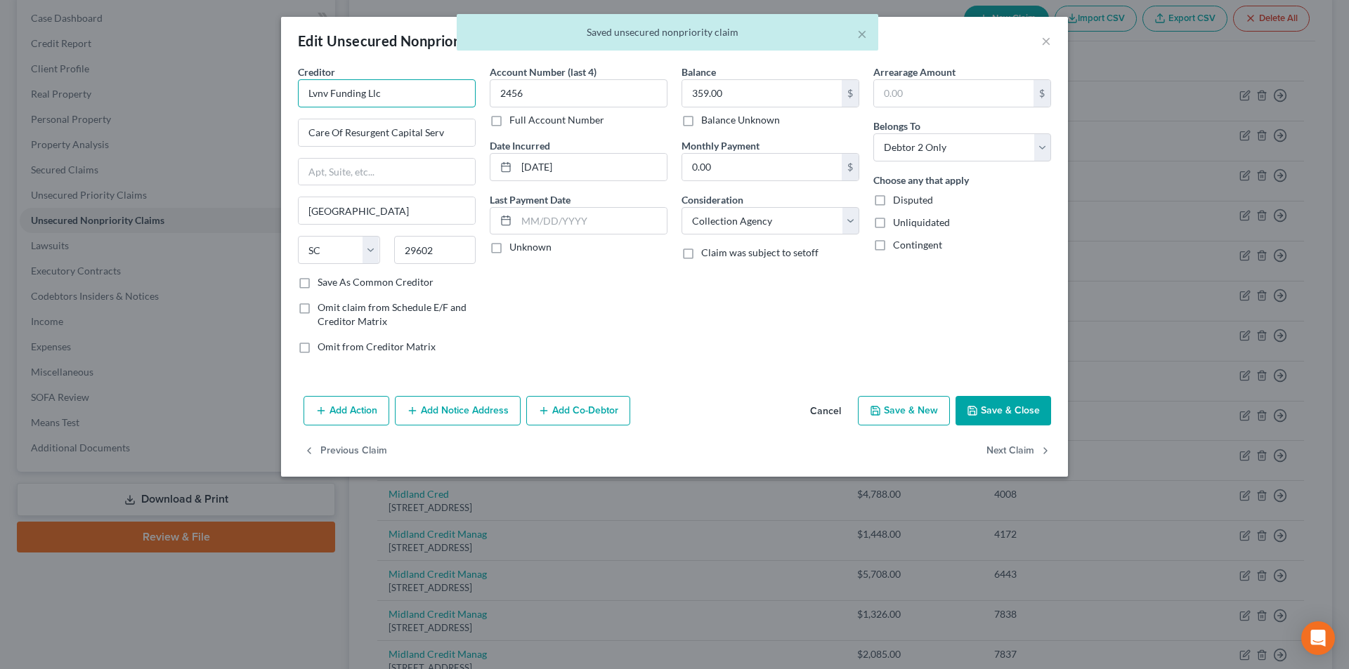
click at [316, 92] on input "Lvnv Funding Llc" at bounding box center [387, 93] width 178 height 28
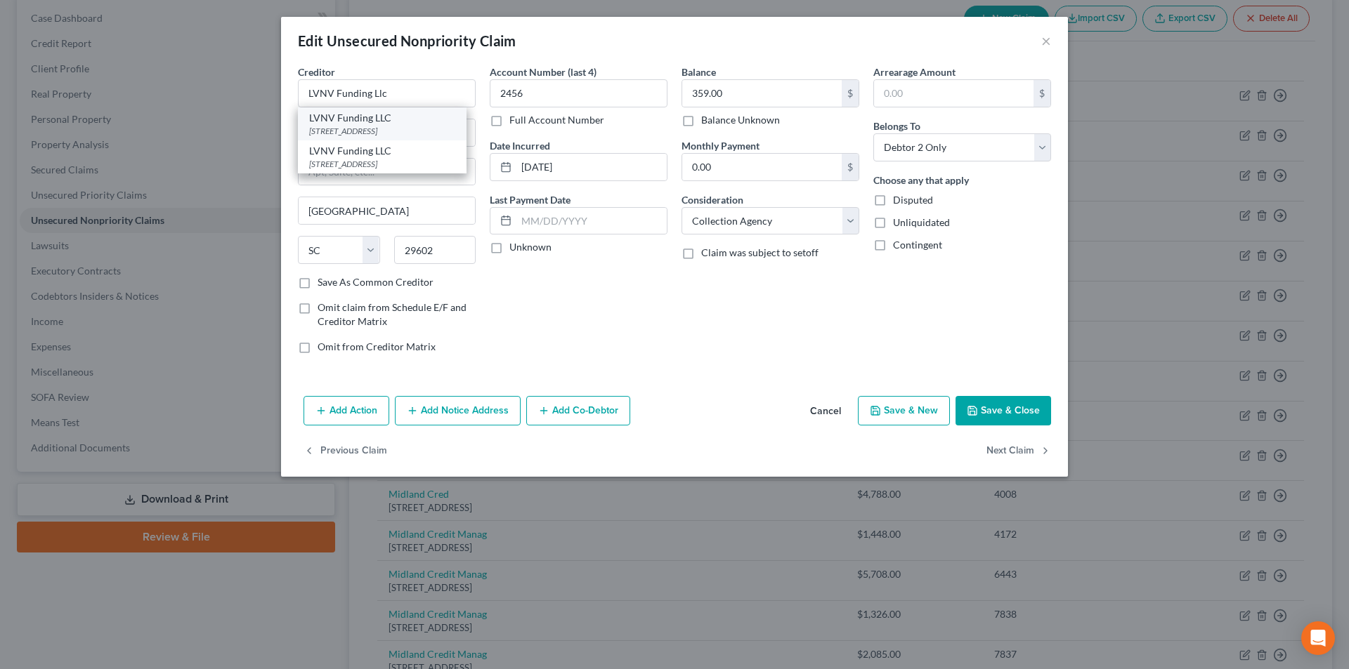
click at [381, 122] on div "LVNV Funding LLC" at bounding box center [382, 118] width 146 height 14
type input "LVNV Funding LLC"
type input "PO Box 10675"
type input "29603"
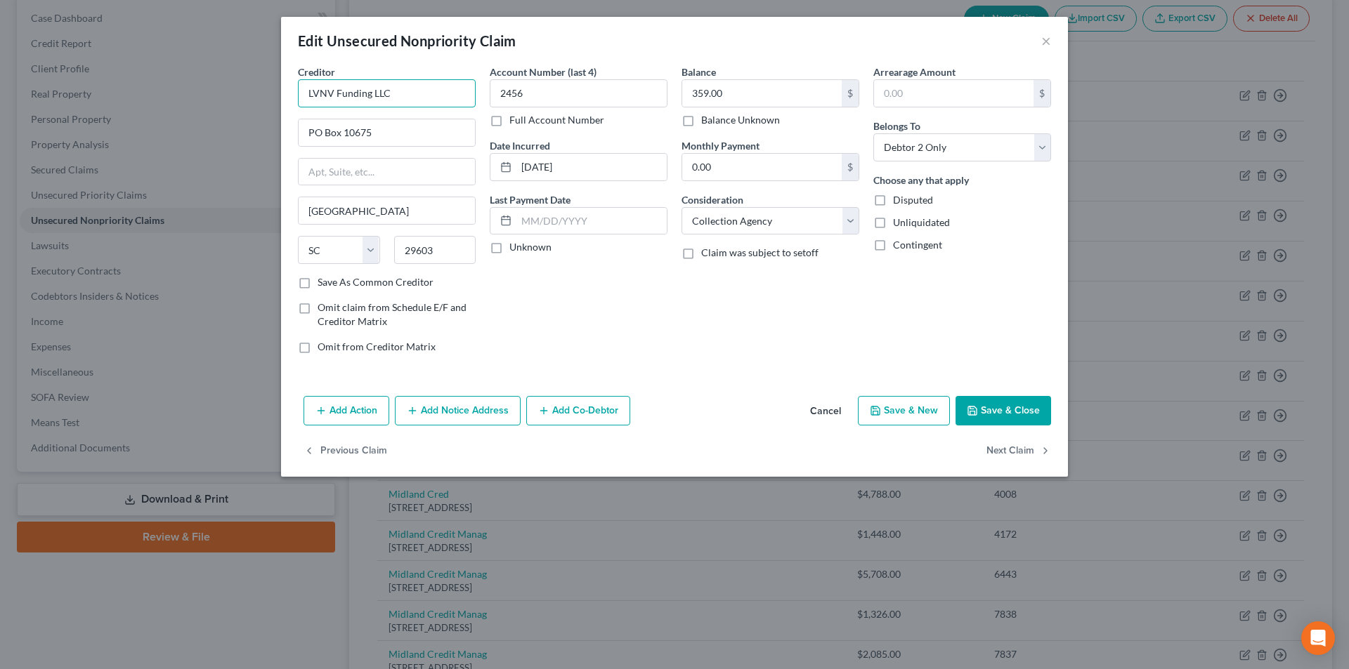
drag, startPoint x: 397, startPoint y: 96, endPoint x: 297, endPoint y: 94, distance: 99.8
click at [268, 94] on div "Edit Unsecured Nonpriority Claim × Creditor * LVNV Funding LLC [GEOGRAPHIC_DATA…" at bounding box center [674, 334] width 1349 height 669
click at [478, 408] on button "Add Notice Address" at bounding box center [458, 411] width 126 height 30
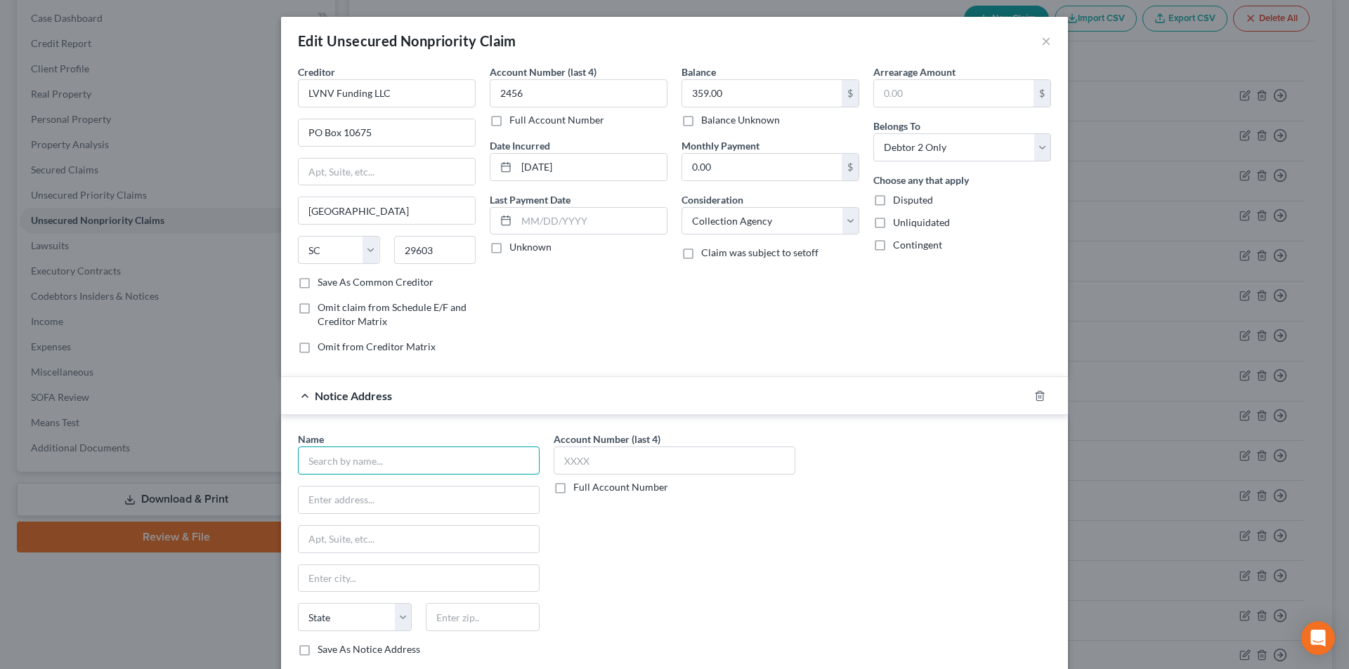
click at [377, 460] on input "text" at bounding box center [419, 461] width 242 height 28
paste input "LVNV Funding LLC"
type input "LVNV Funding LLC"
click at [367, 527] on div "[STREET_ADDRESS]" at bounding box center [382, 531] width 146 height 12
type input "PO Box 10497"
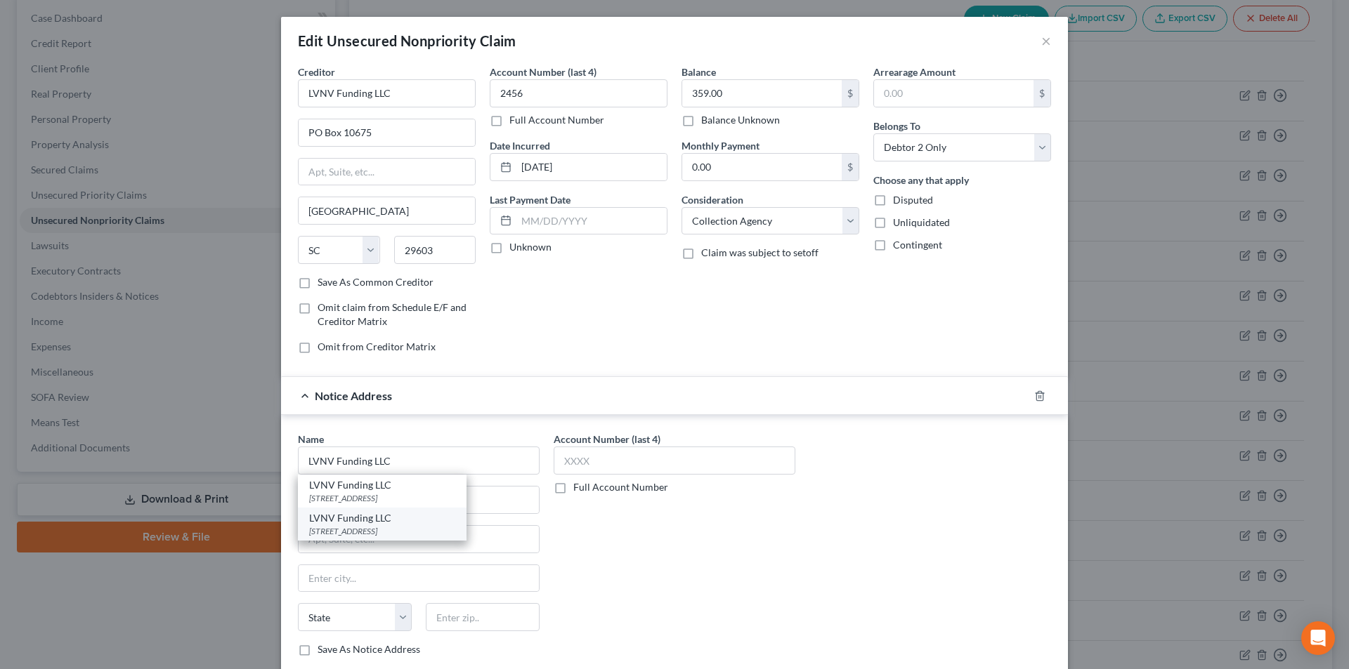
type input "[GEOGRAPHIC_DATA]"
select select "42"
type input "29603"
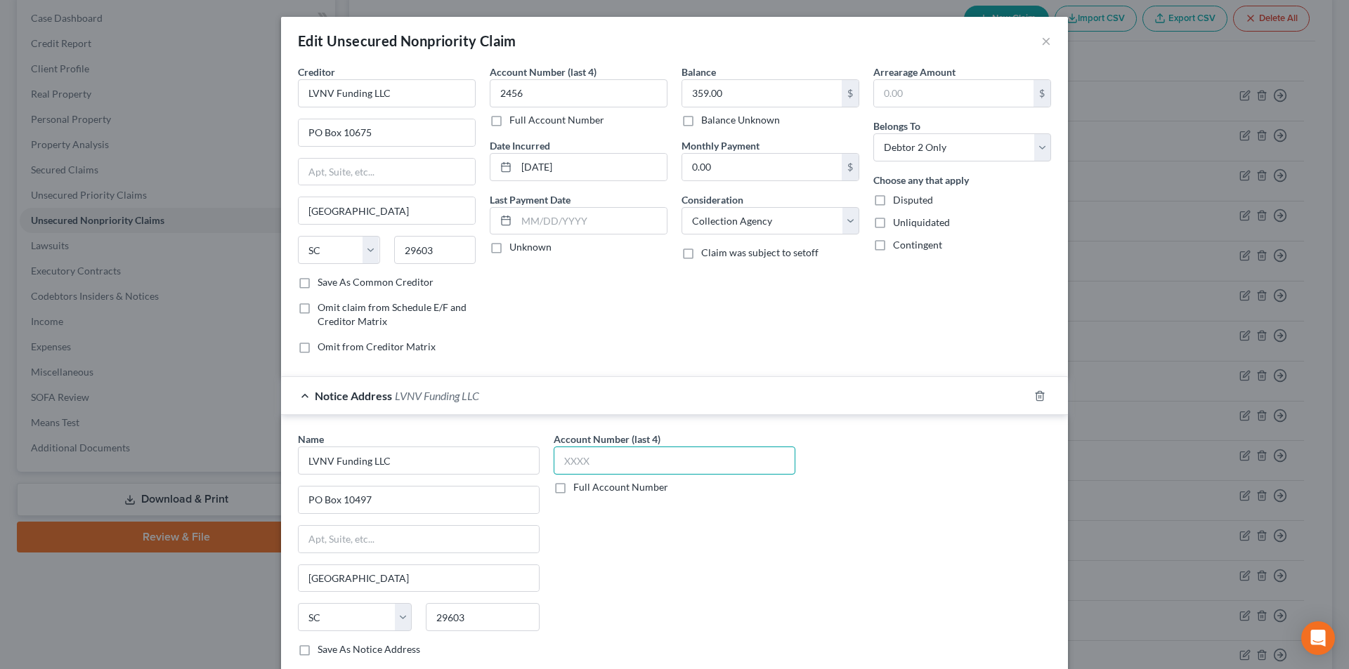
click at [593, 462] on input "text" at bounding box center [675, 461] width 242 height 28
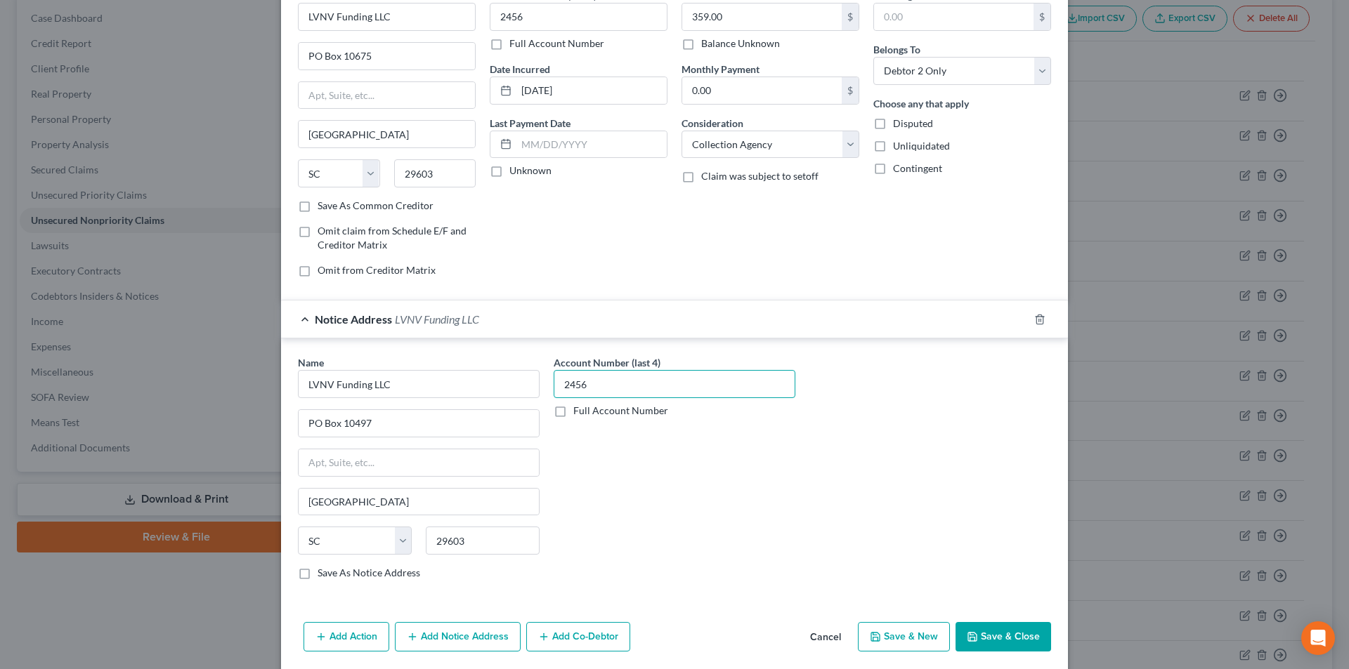
scroll to position [127, 0]
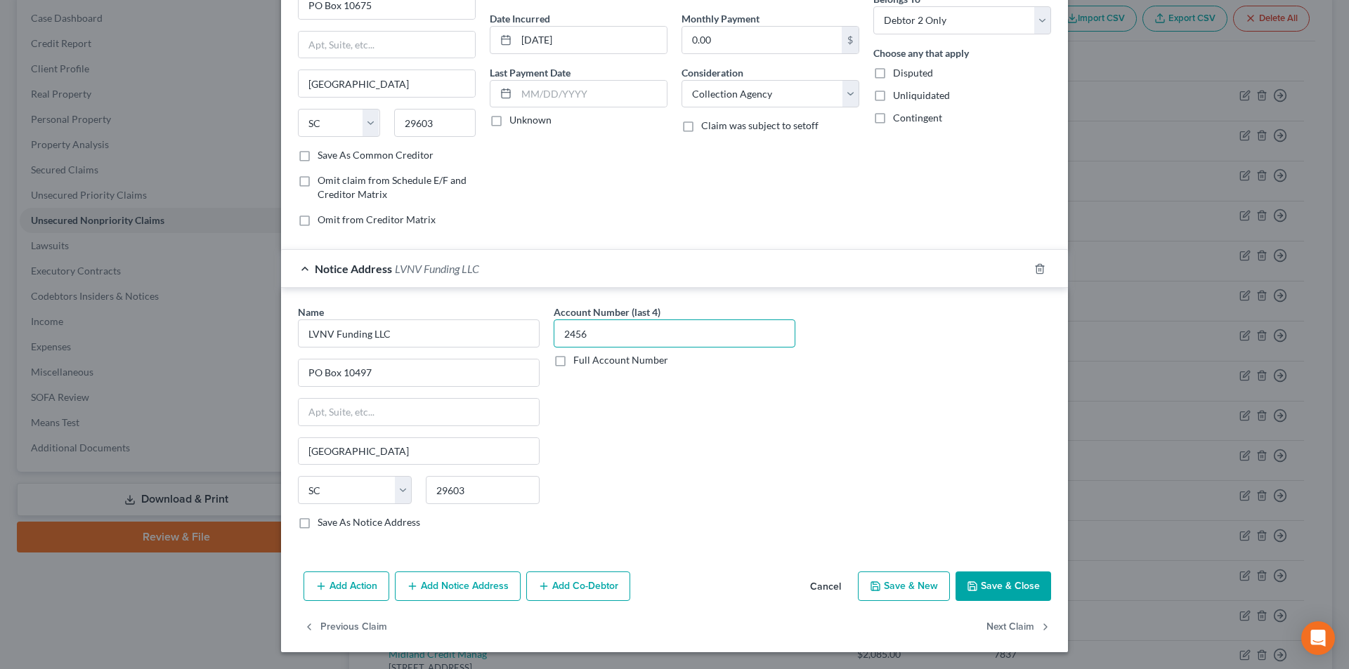
type input "2456"
click at [981, 590] on button "Save & Close" at bounding box center [1003, 587] width 96 height 30
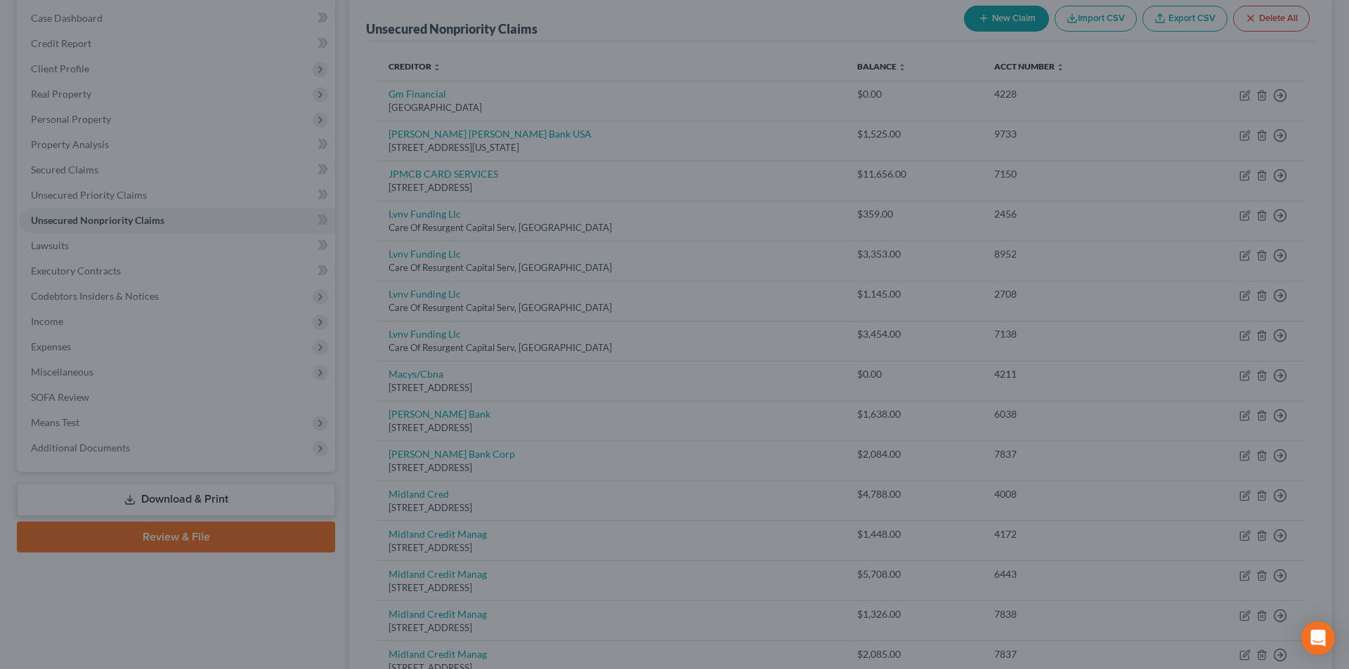
type input "0"
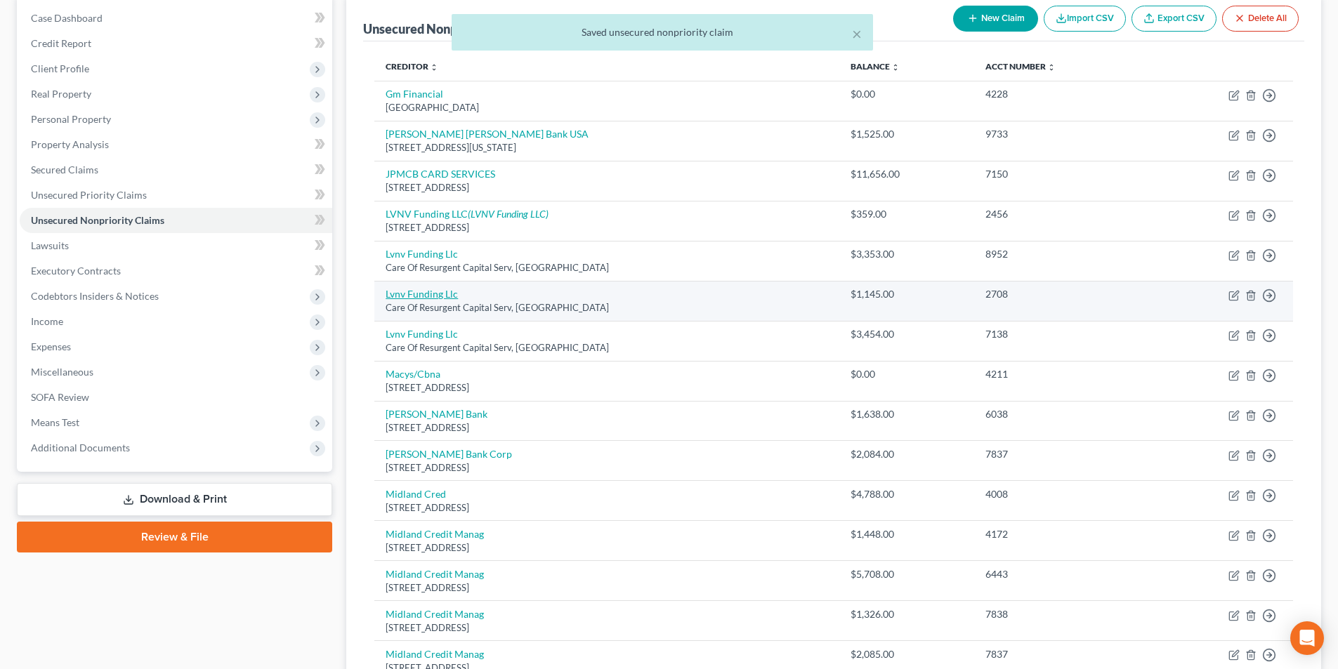
click at [423, 294] on link "Lvnv Funding Llc" at bounding box center [422, 294] width 72 height 12
select select "42"
select select "1"
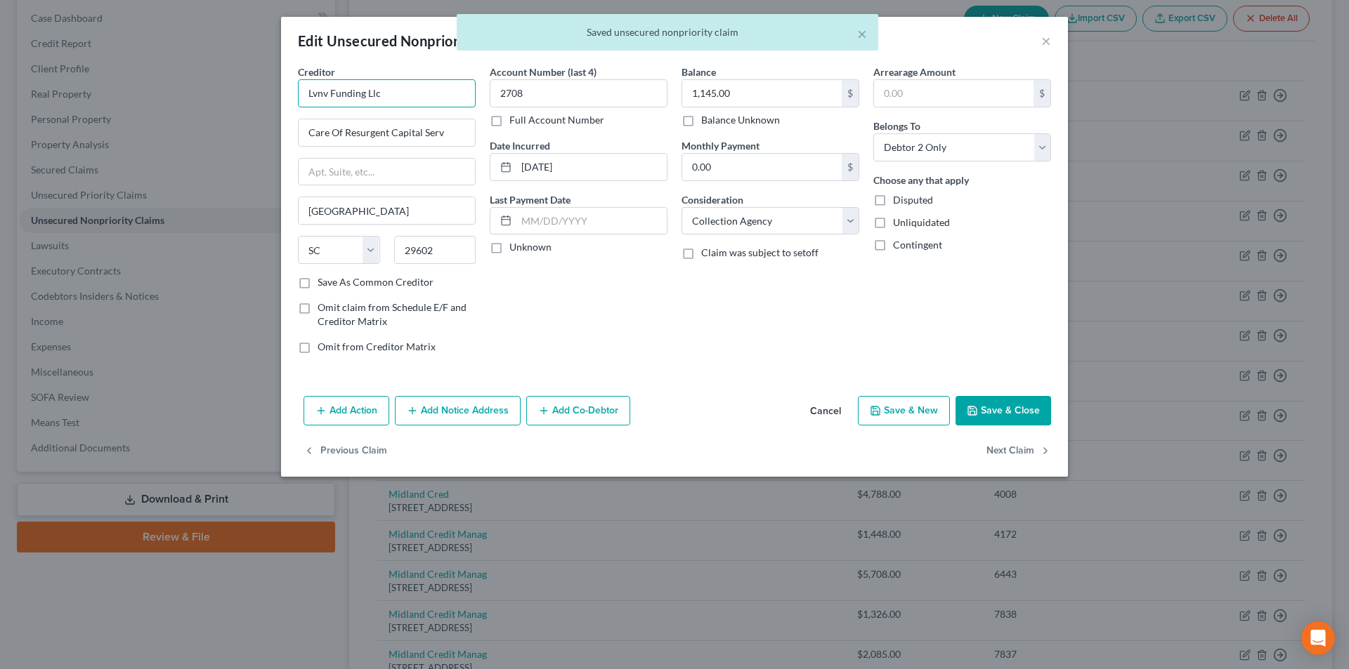
click at [313, 91] on input "Lvnv Funding Llc" at bounding box center [387, 93] width 178 height 28
drag, startPoint x: 340, startPoint y: 100, endPoint x: 197, endPoint y: 110, distance: 143.0
click at [198, 110] on div "Edit Unsecured Nonpriority Claim × Creditor * Lvnv Funding Llc Care Of Resurgen…" at bounding box center [674, 334] width 1349 height 669
paste input "VNV Funding LLC"
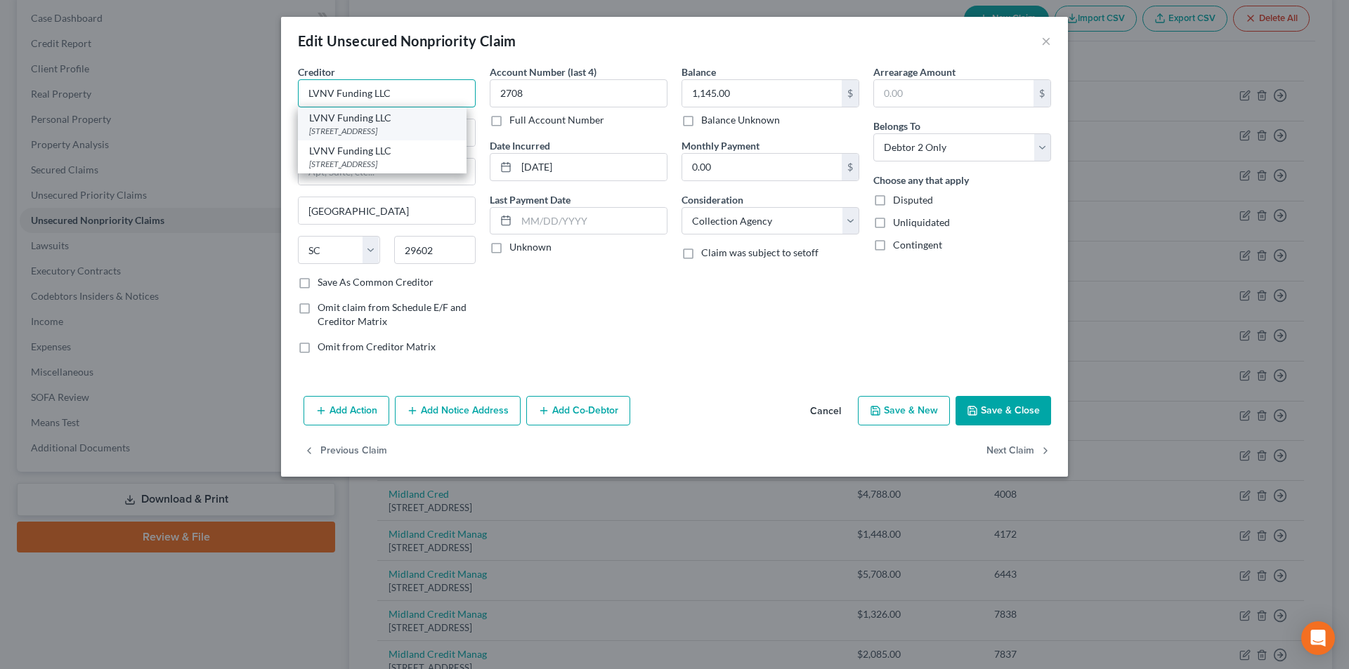
type input "LVNV Funding LLC"
click at [396, 122] on div "LVNV Funding LLC" at bounding box center [382, 118] width 146 height 14
type input "PO Box 10675"
type input "29603"
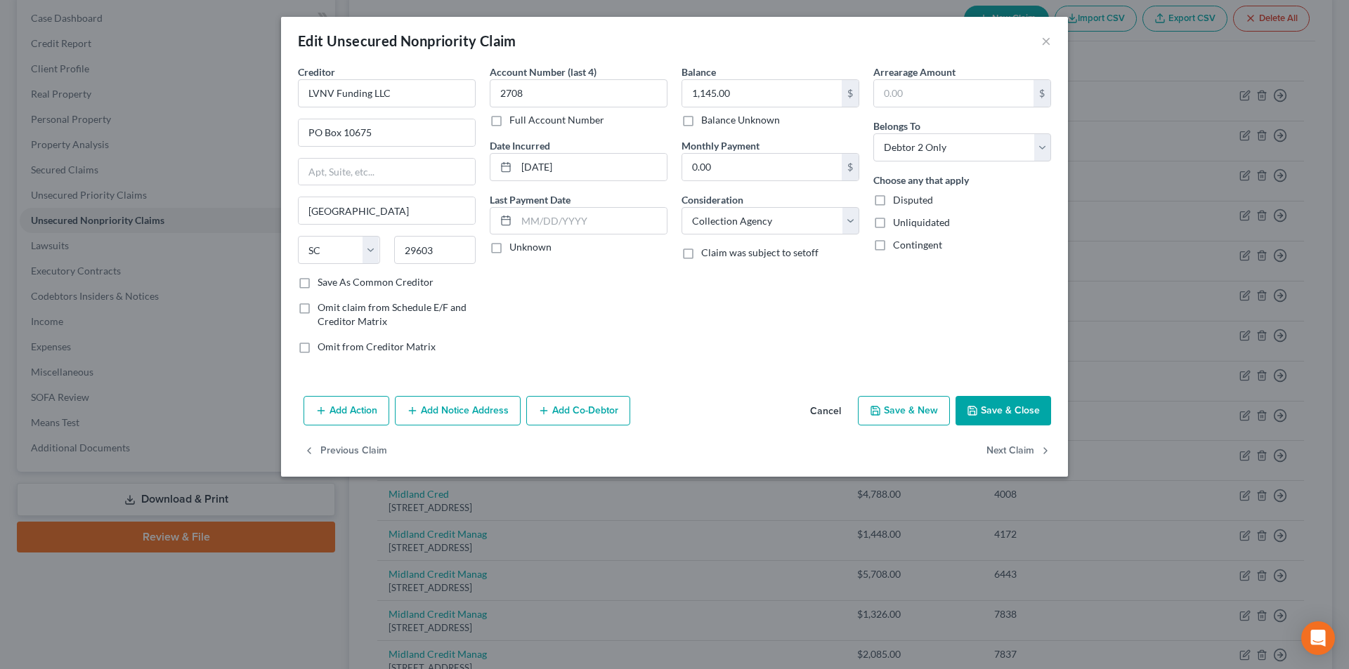
click at [1007, 407] on button "Save & Close" at bounding box center [1003, 411] width 96 height 30
type input "0"
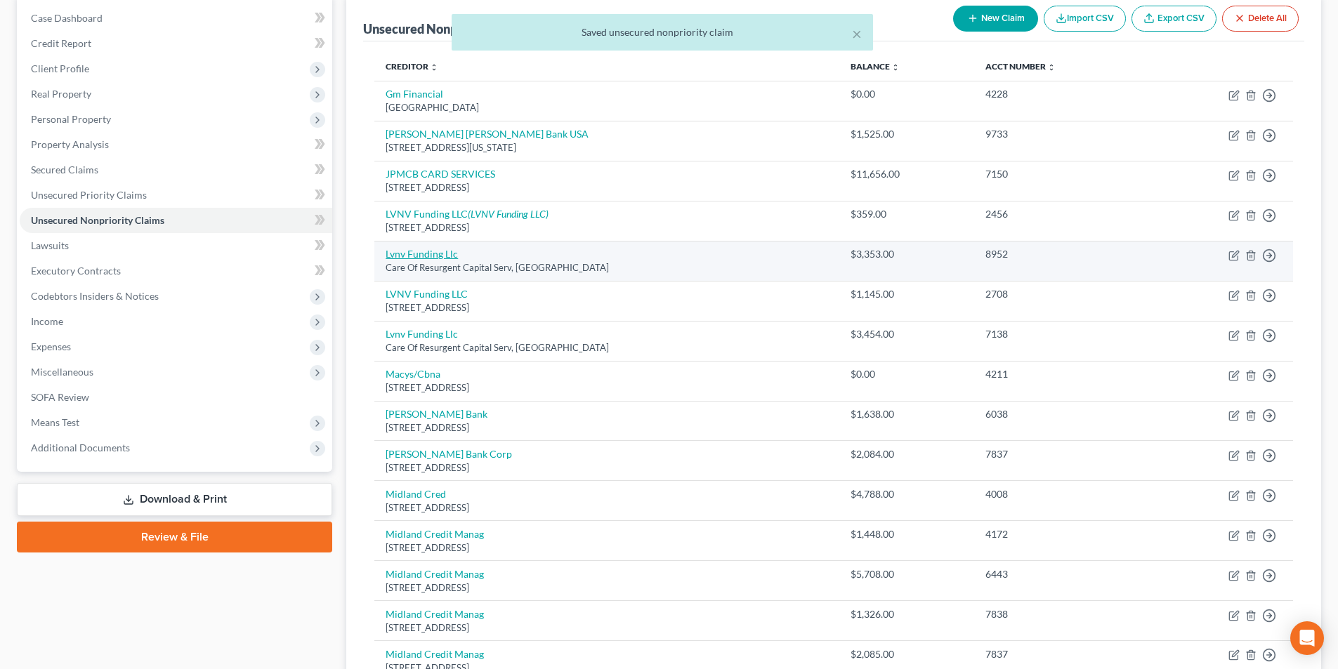
click at [440, 258] on link "Lvnv Funding Llc" at bounding box center [422, 254] width 72 height 12
select select "42"
select select "1"
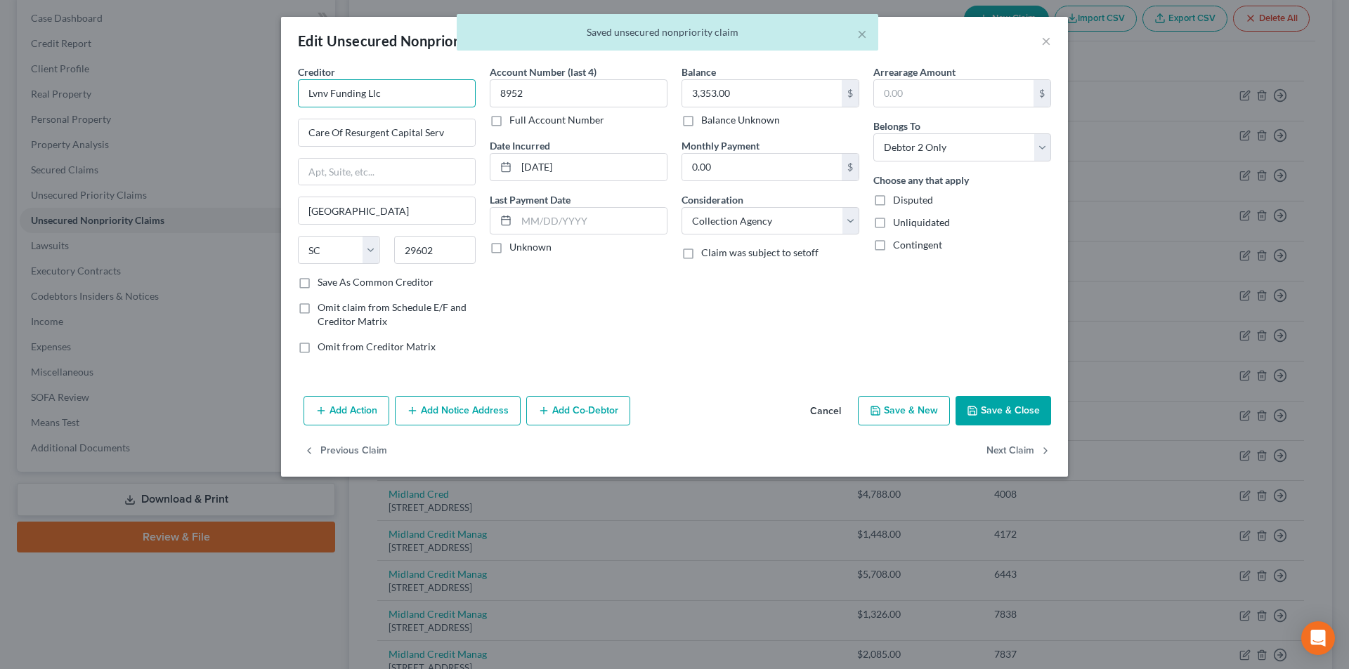
drag, startPoint x: 304, startPoint y: 97, endPoint x: 229, endPoint y: 103, distance: 75.4
click at [233, 101] on div "Edit Unsecured Nonpriority Claim × Creditor * Lvnv Funding Llc Care Of Resurgen…" at bounding box center [674, 334] width 1349 height 669
paste input "VNV Funding LLC"
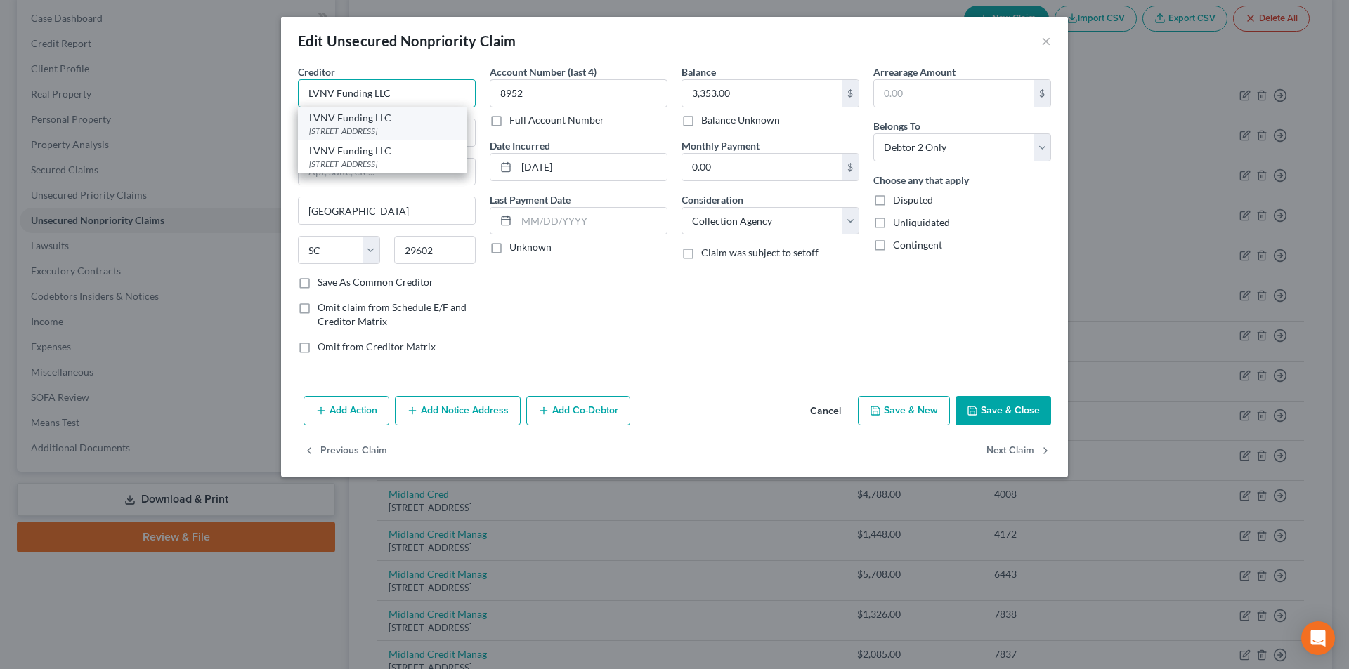
type input "LVNV Funding LLC"
click at [363, 129] on div "[STREET_ADDRESS]" at bounding box center [382, 131] width 146 height 12
type input "PO Box 10675"
type input "29603"
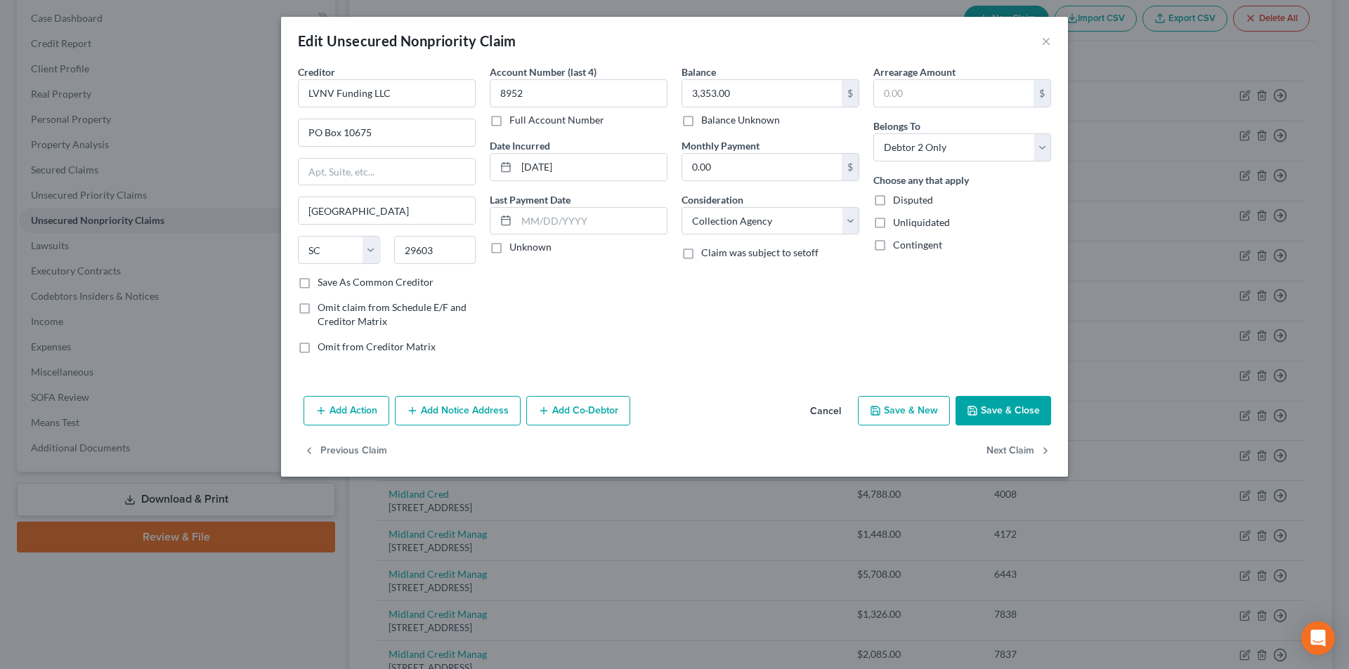
click at [478, 414] on button "Add Notice Address" at bounding box center [458, 411] width 126 height 30
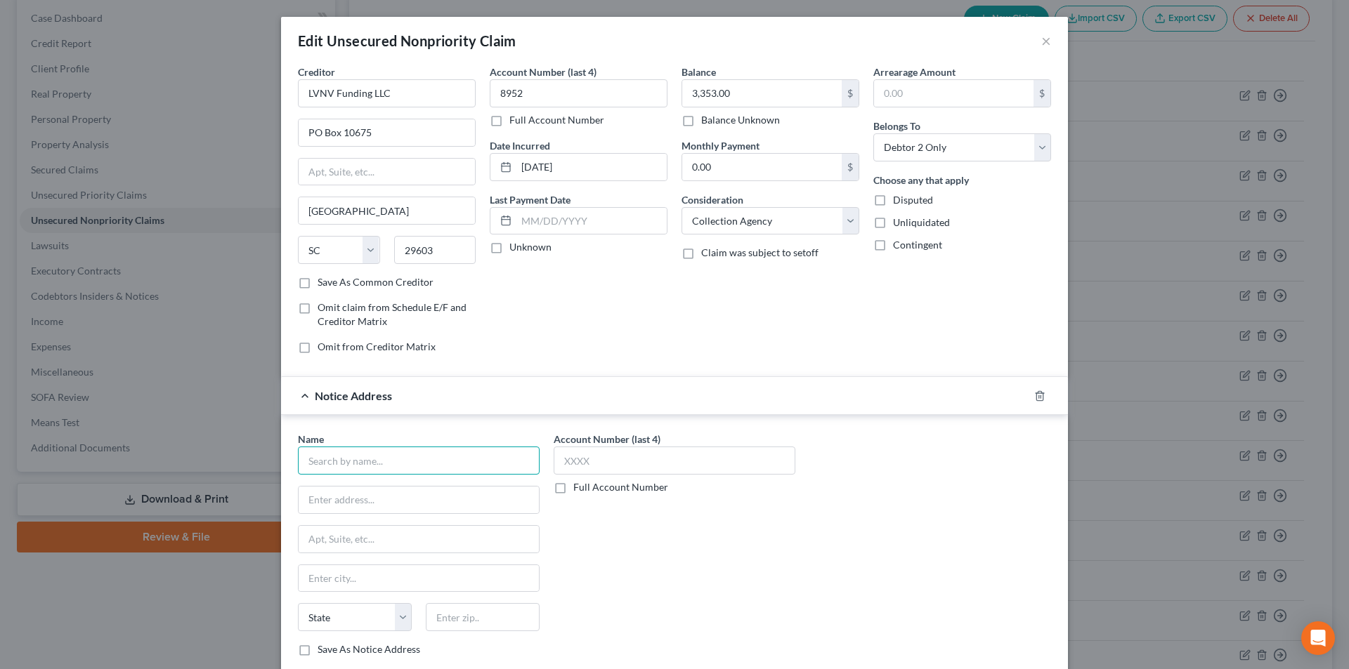
click at [449, 471] on input "text" at bounding box center [419, 461] width 242 height 28
paste input "LVNV Funding LLC"
type input "LVNV Funding LLC"
click at [393, 526] on div "LVNV Funding LLC [STREET_ADDRESS]" at bounding box center [382, 524] width 169 height 33
type input "PO Box 10497"
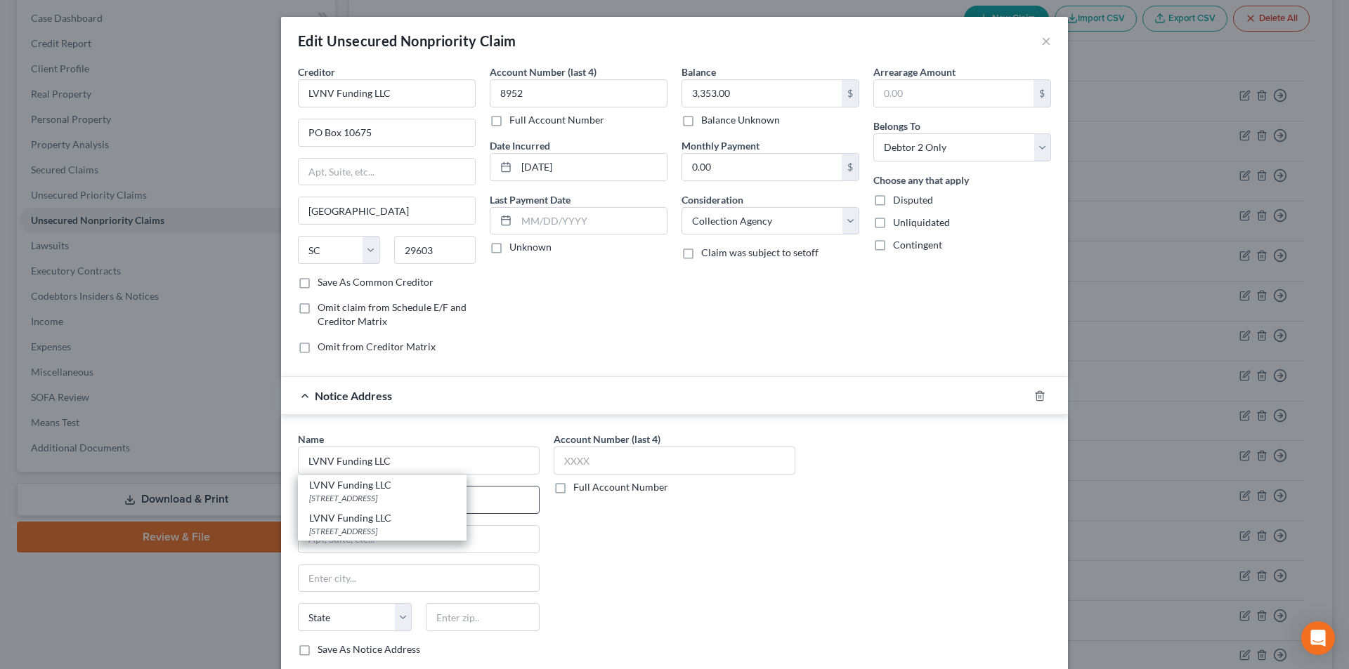
type input "[GEOGRAPHIC_DATA]"
select select "42"
type input "29603"
click at [617, 465] on input "text" at bounding box center [675, 461] width 242 height 28
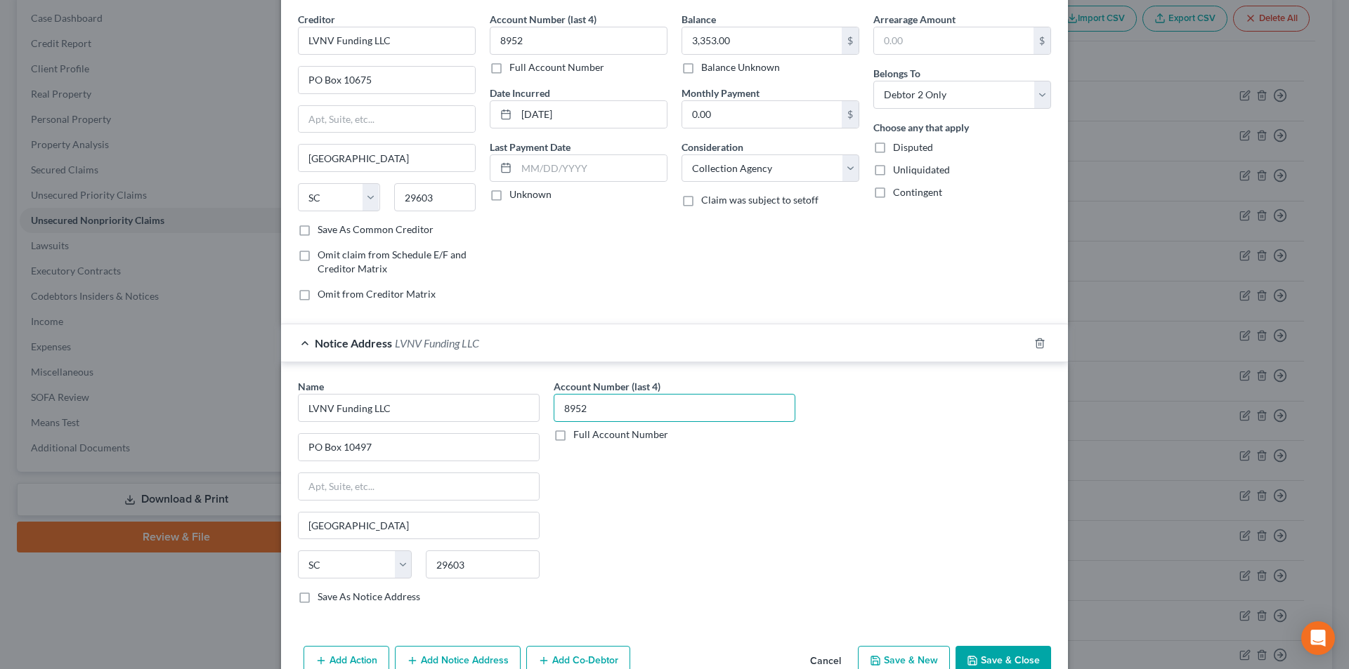
scroll to position [127, 0]
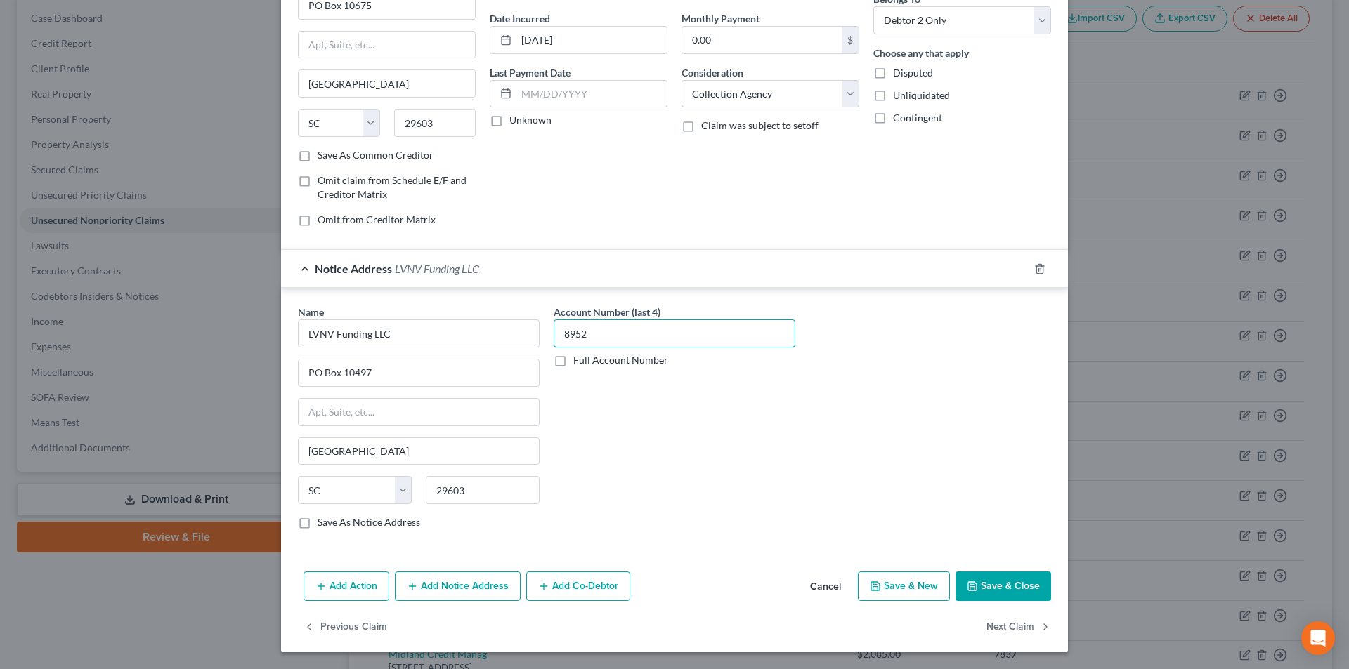
type input "8952"
click at [987, 587] on button "Save & Close" at bounding box center [1003, 587] width 96 height 30
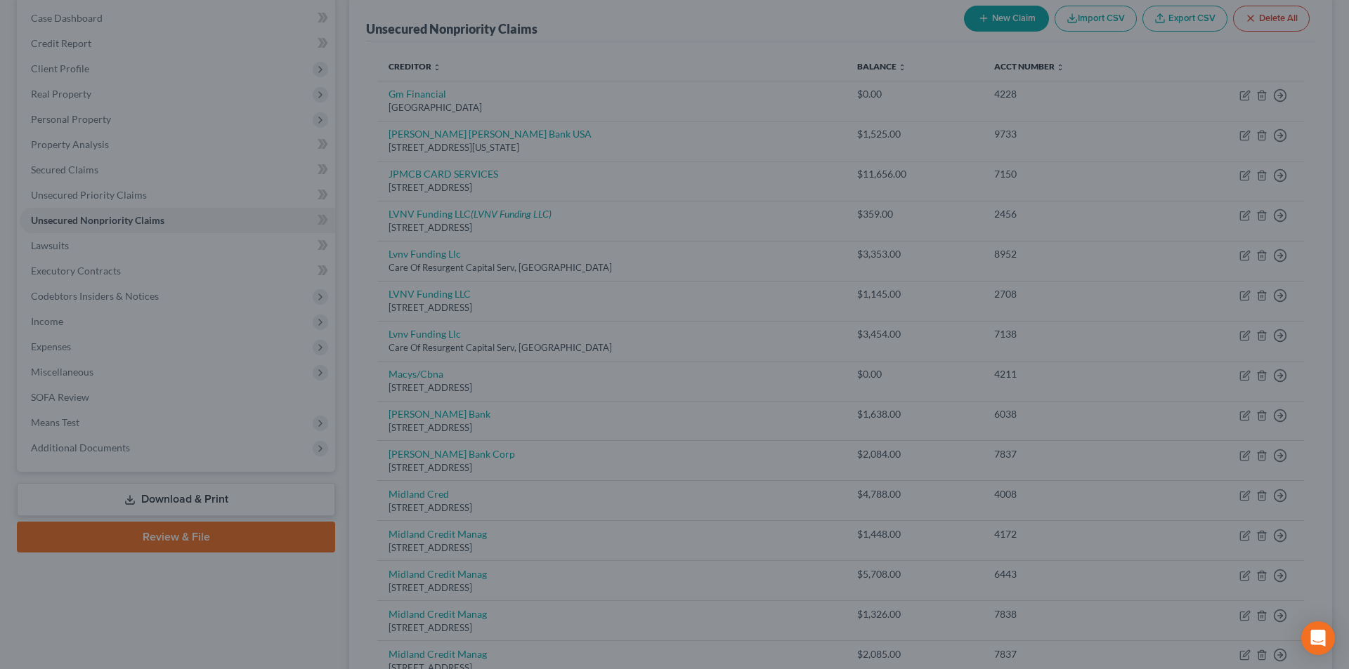
type input "0"
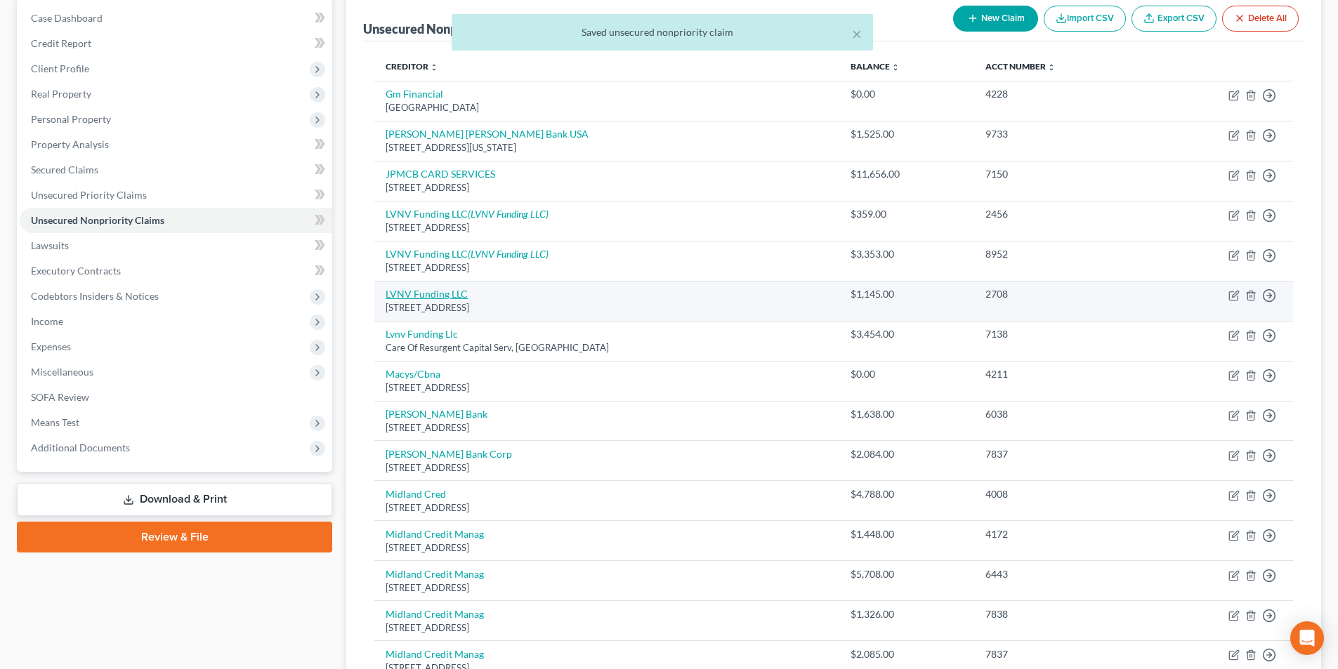
click at [443, 294] on link "LVNV Funding LLC" at bounding box center [427, 294] width 82 height 12
select select "42"
select select "1"
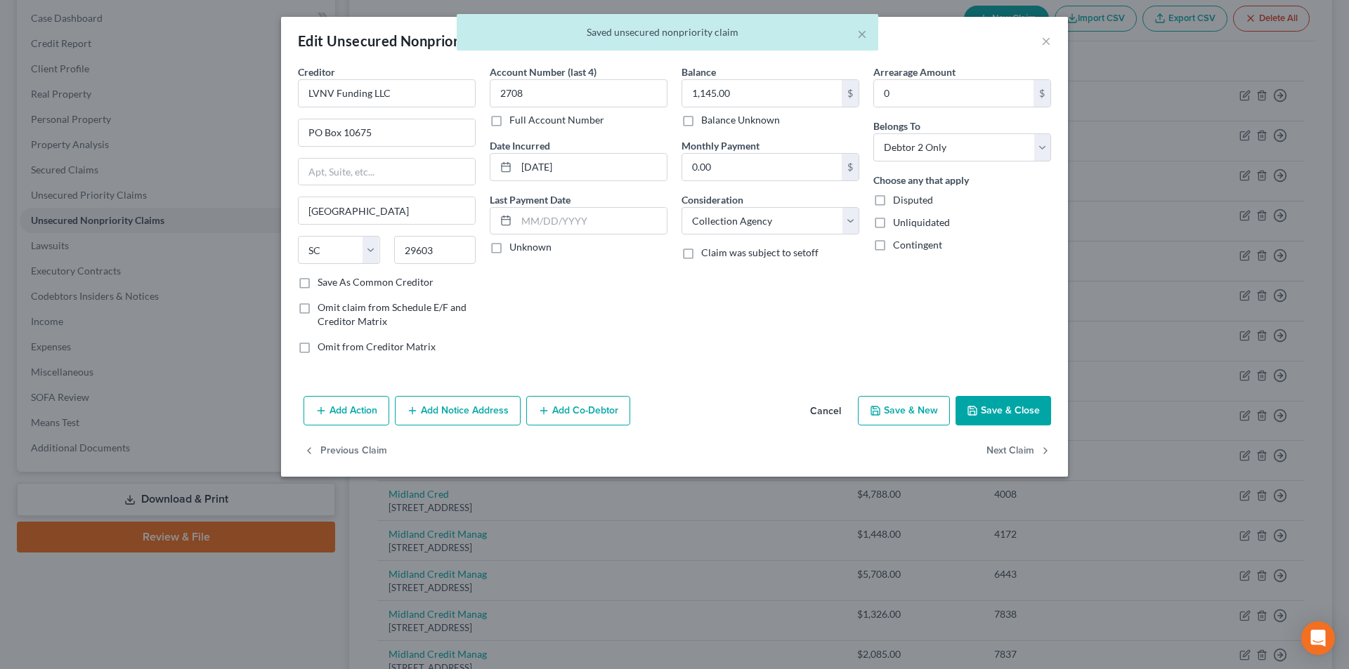
click at [499, 414] on button "Add Notice Address" at bounding box center [458, 411] width 126 height 30
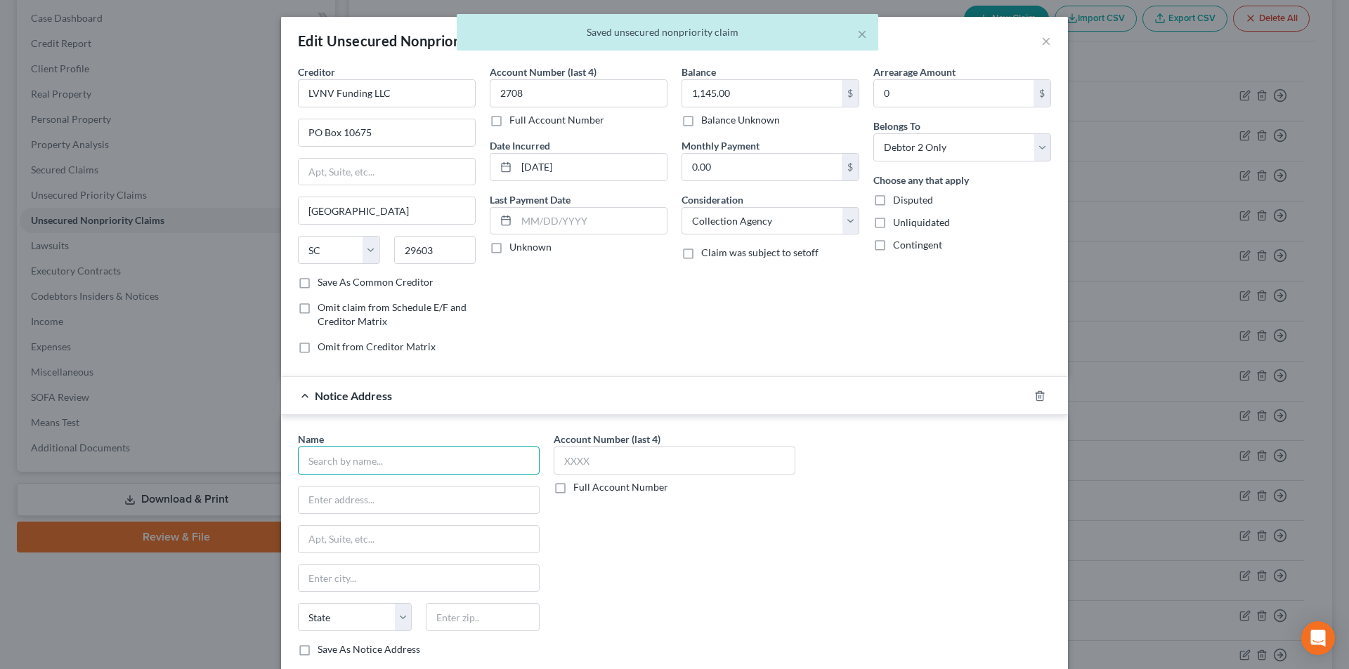
click at [423, 467] on input "text" at bounding box center [419, 461] width 242 height 28
paste input "LVNV Funding LLC"
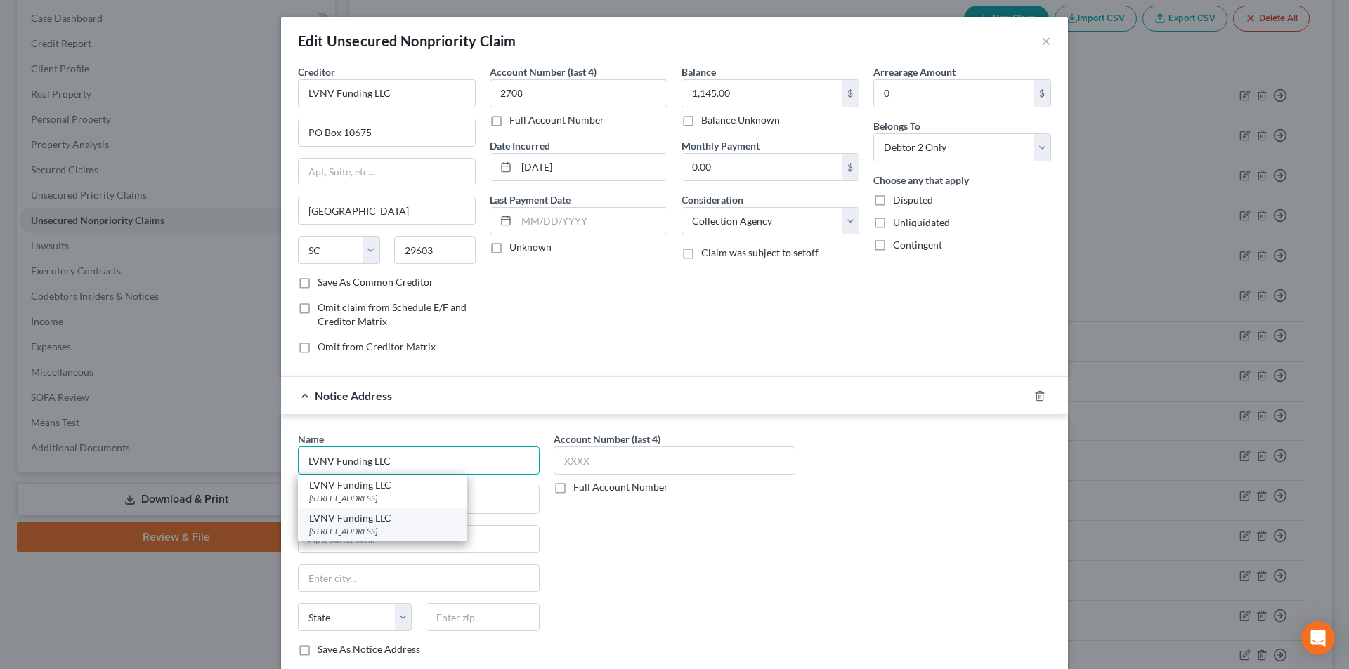
type input "LVNV Funding LLC"
click at [380, 522] on div "LVNV Funding LLC" at bounding box center [382, 518] width 146 height 14
type input "PO Box 10497"
type input "[GEOGRAPHIC_DATA]"
select select "42"
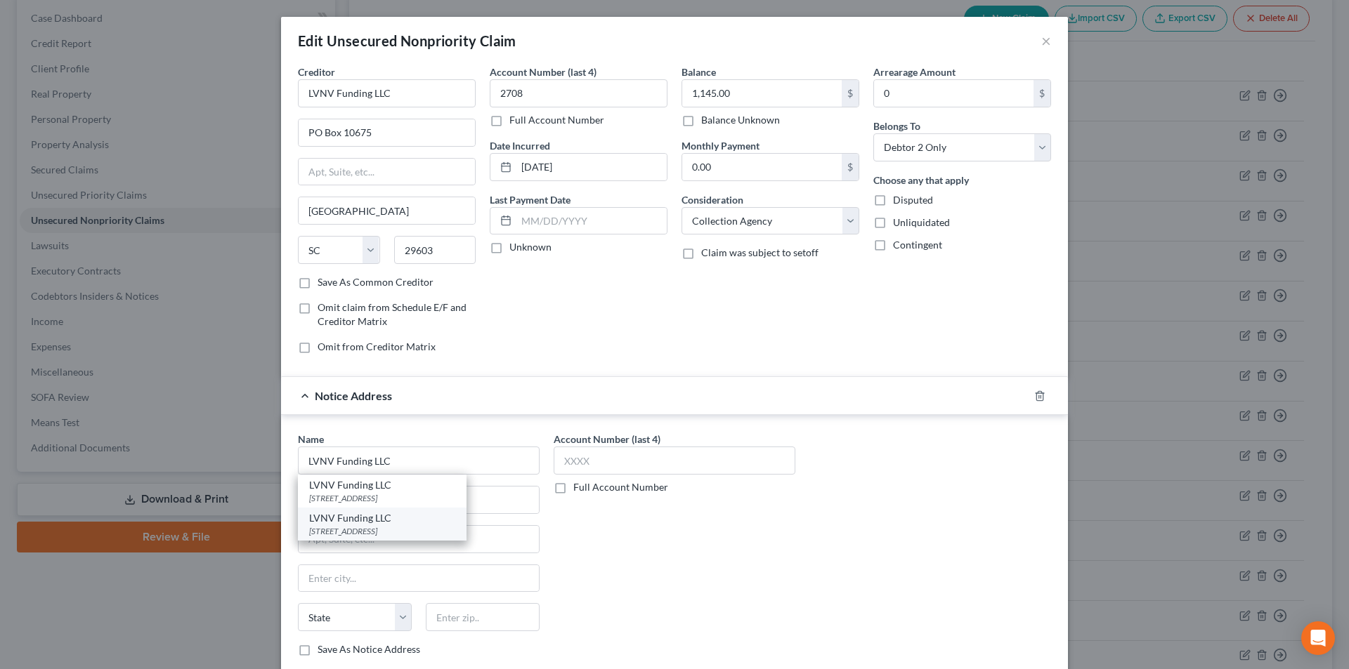
type input "29603"
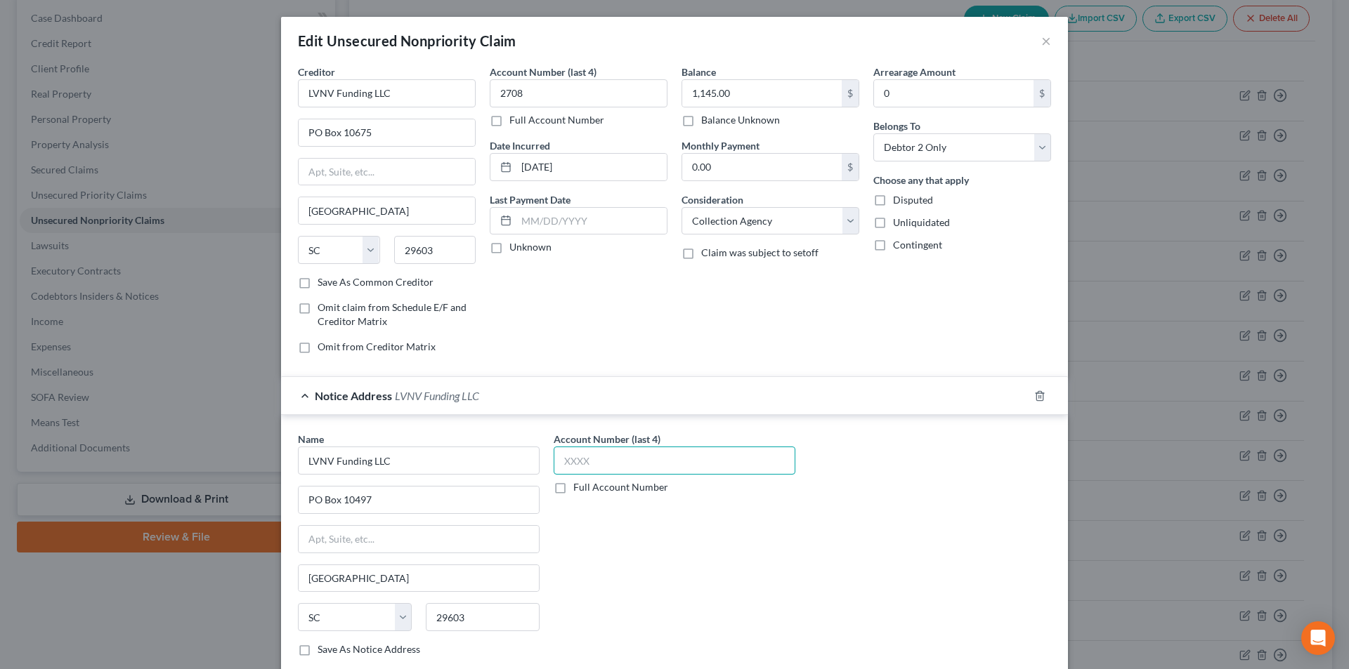
click at [586, 466] on input "text" at bounding box center [675, 461] width 242 height 28
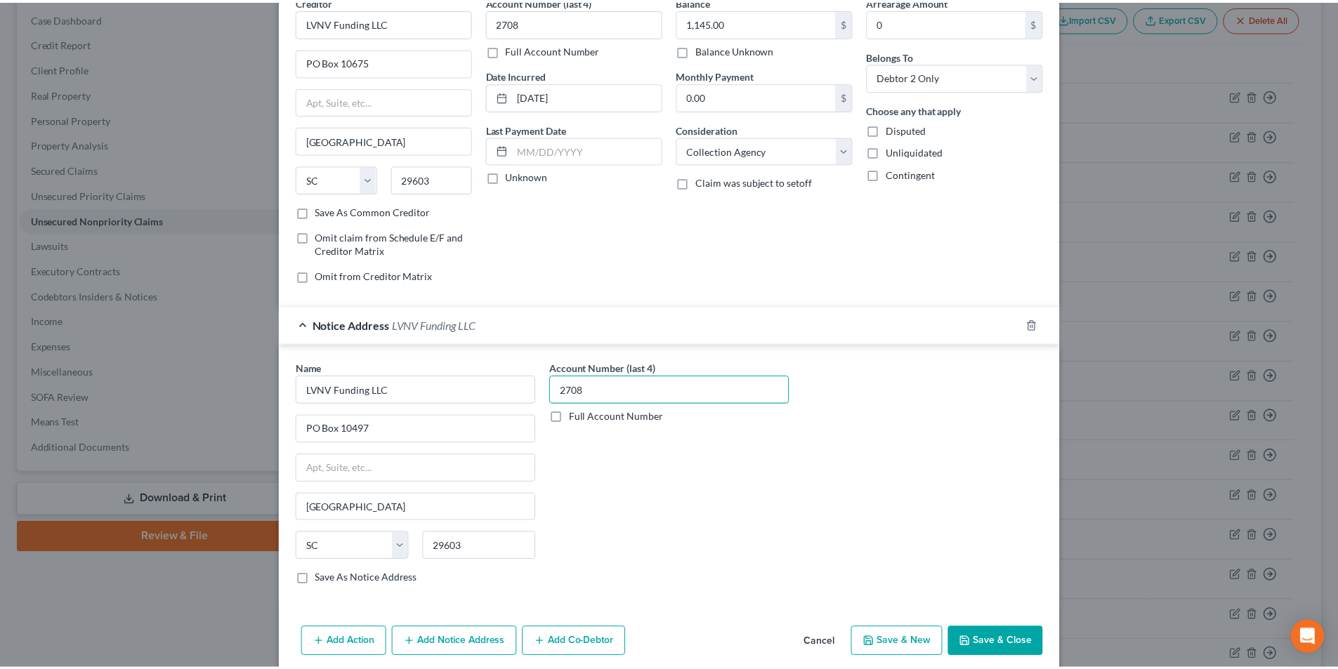
scroll to position [127, 0]
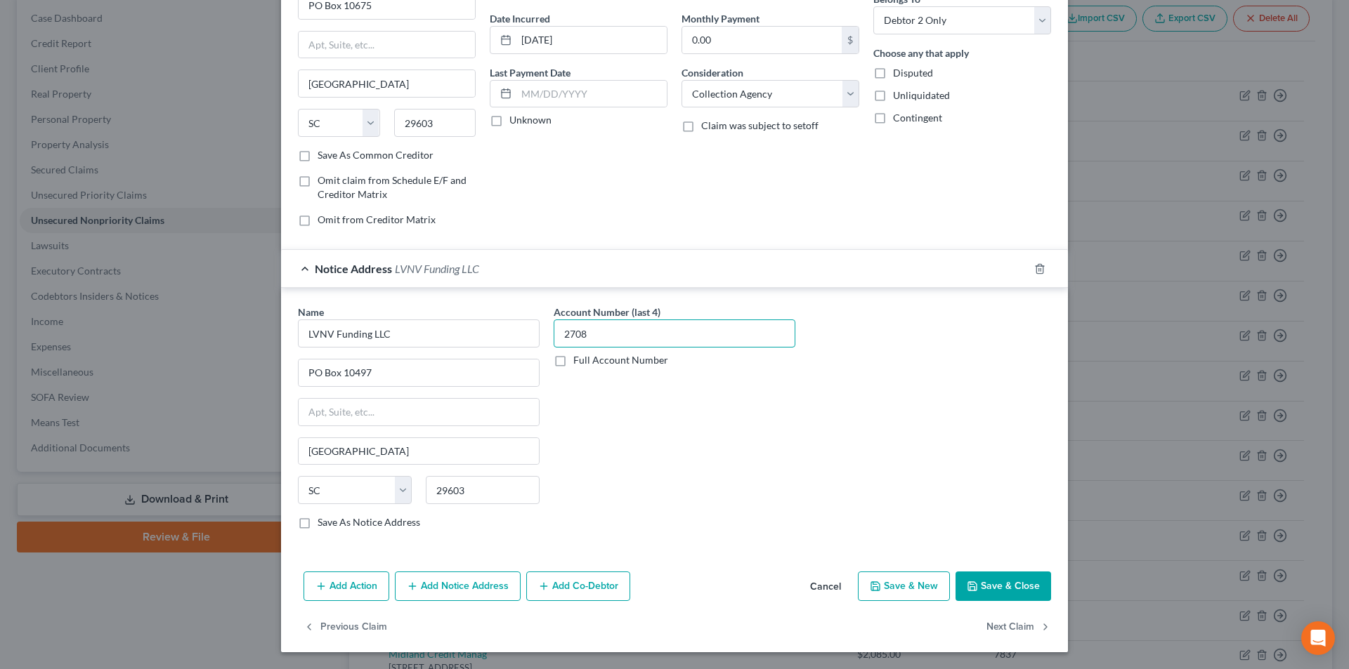
type input "2708"
click at [1002, 584] on button "Save & Close" at bounding box center [1003, 587] width 96 height 30
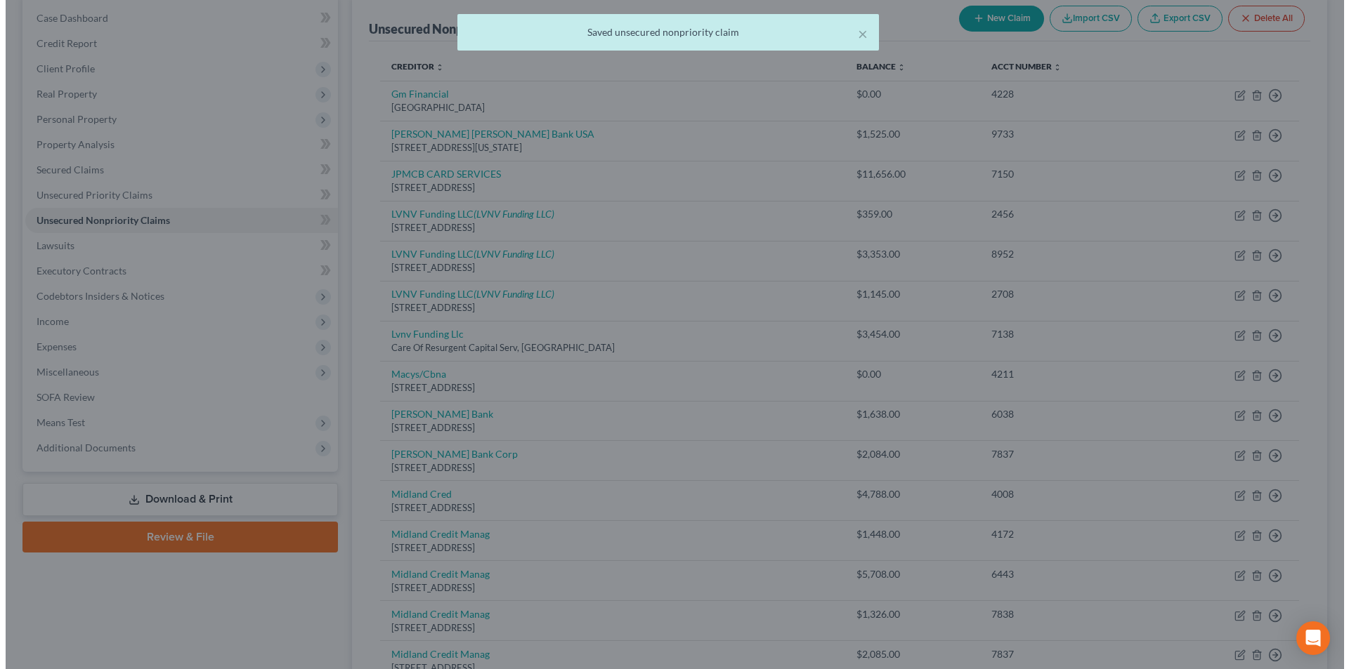
scroll to position [0, 0]
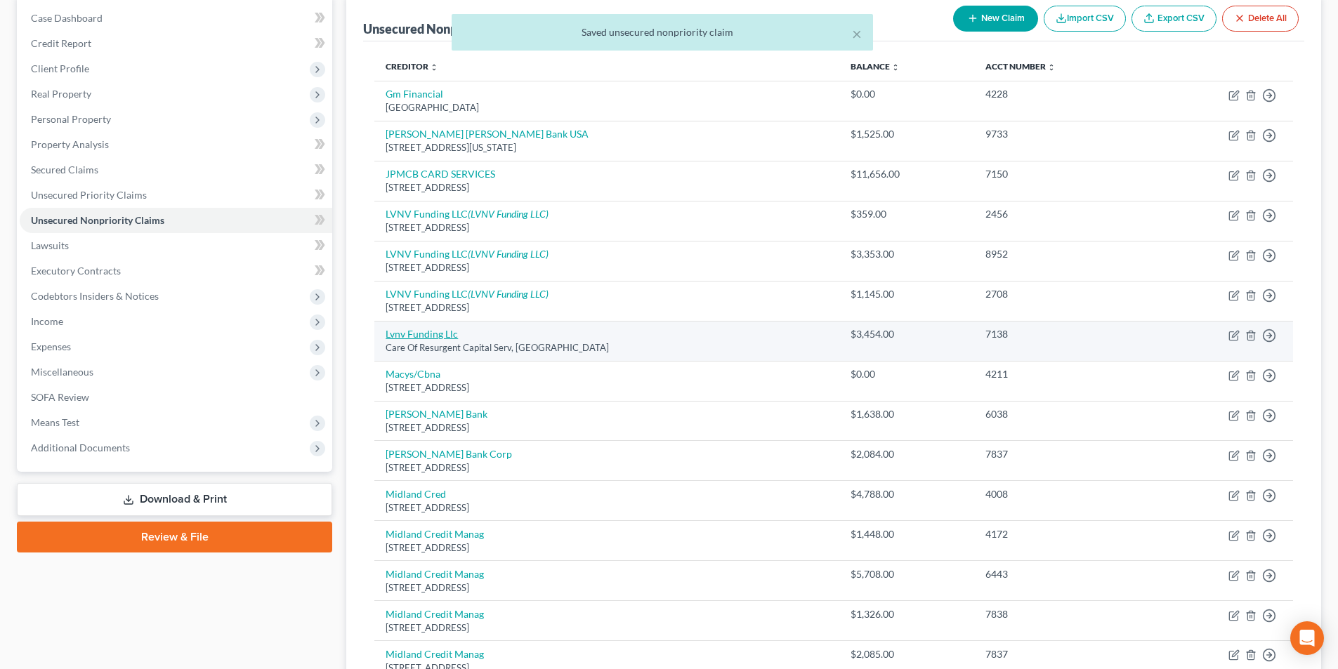
click at [409, 339] on link "Lvnv Funding Llc" at bounding box center [422, 334] width 72 height 12
select select "42"
select select "1"
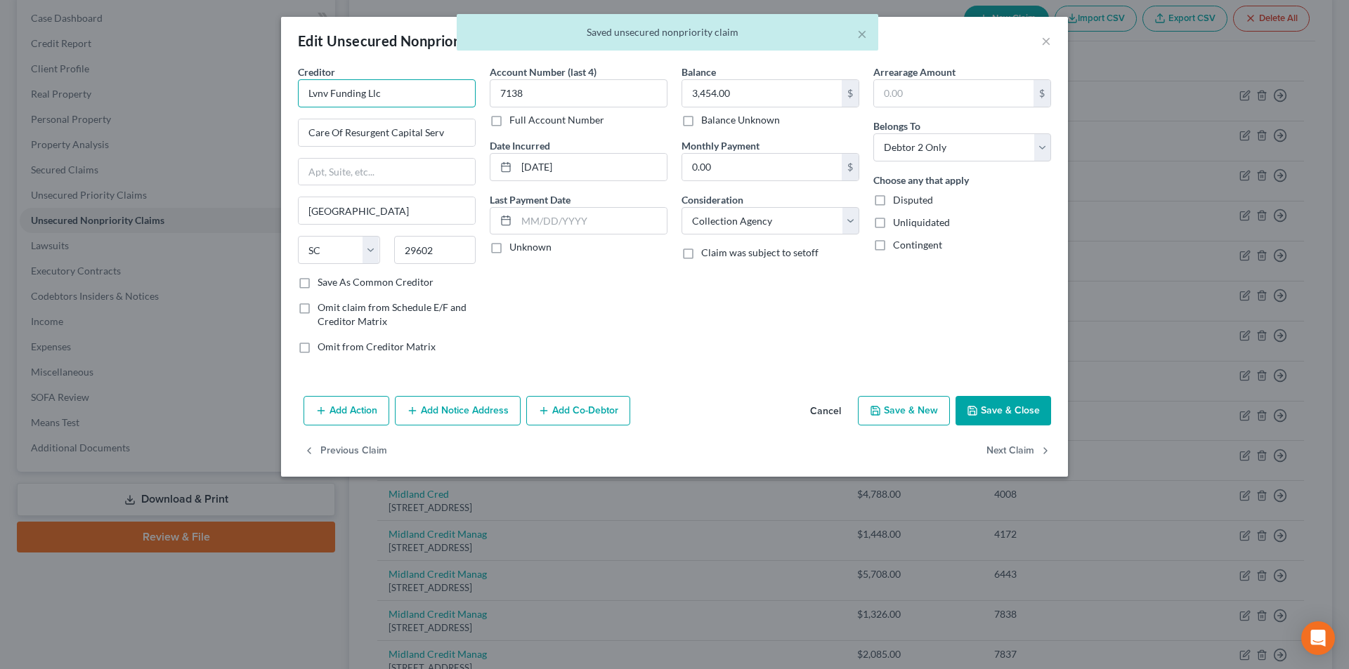
drag, startPoint x: 391, startPoint y: 92, endPoint x: 251, endPoint y: 94, distance: 139.1
click at [251, 94] on div "Edit Unsecured Nonpriority Claim × Creditor * Lvnv Funding Llc Care Of Resurgen…" at bounding box center [674, 334] width 1349 height 669
paste input "VNV Funding LLC"
type input "LVNV Funding LLC"
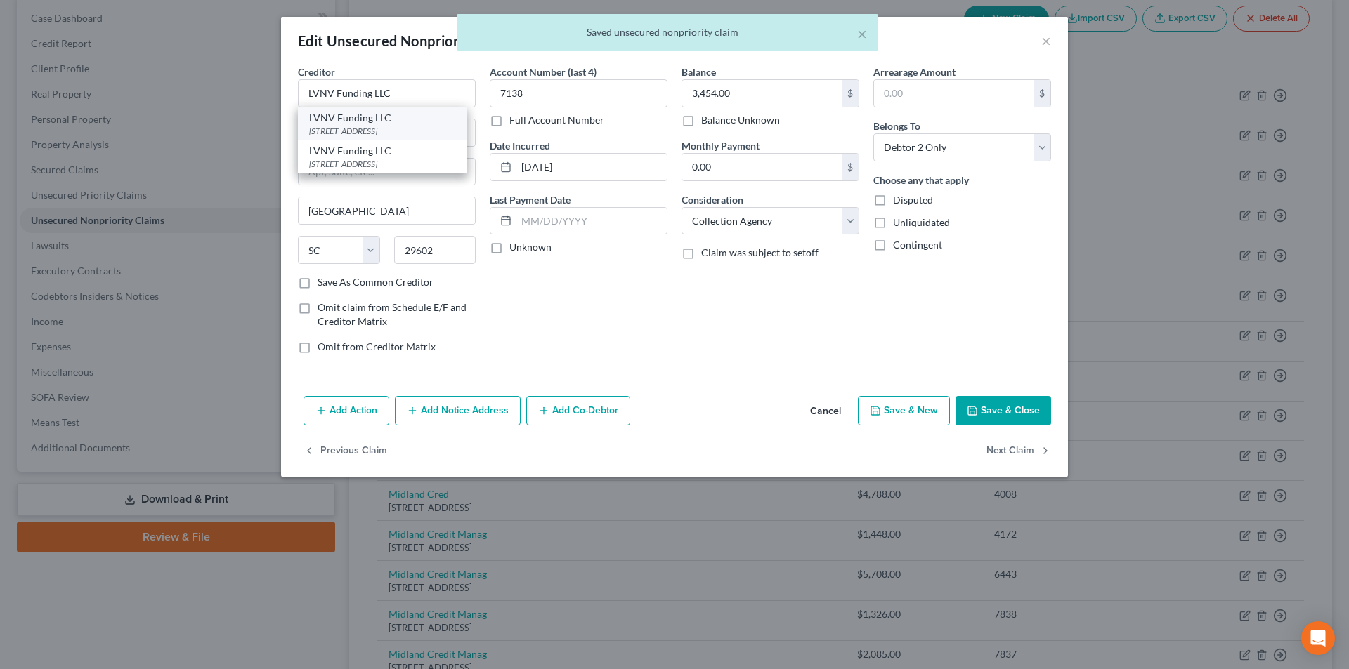
click at [393, 117] on div "LVNV Funding LLC" at bounding box center [382, 118] width 146 height 14
type input "PO Box 10675"
type input "29603"
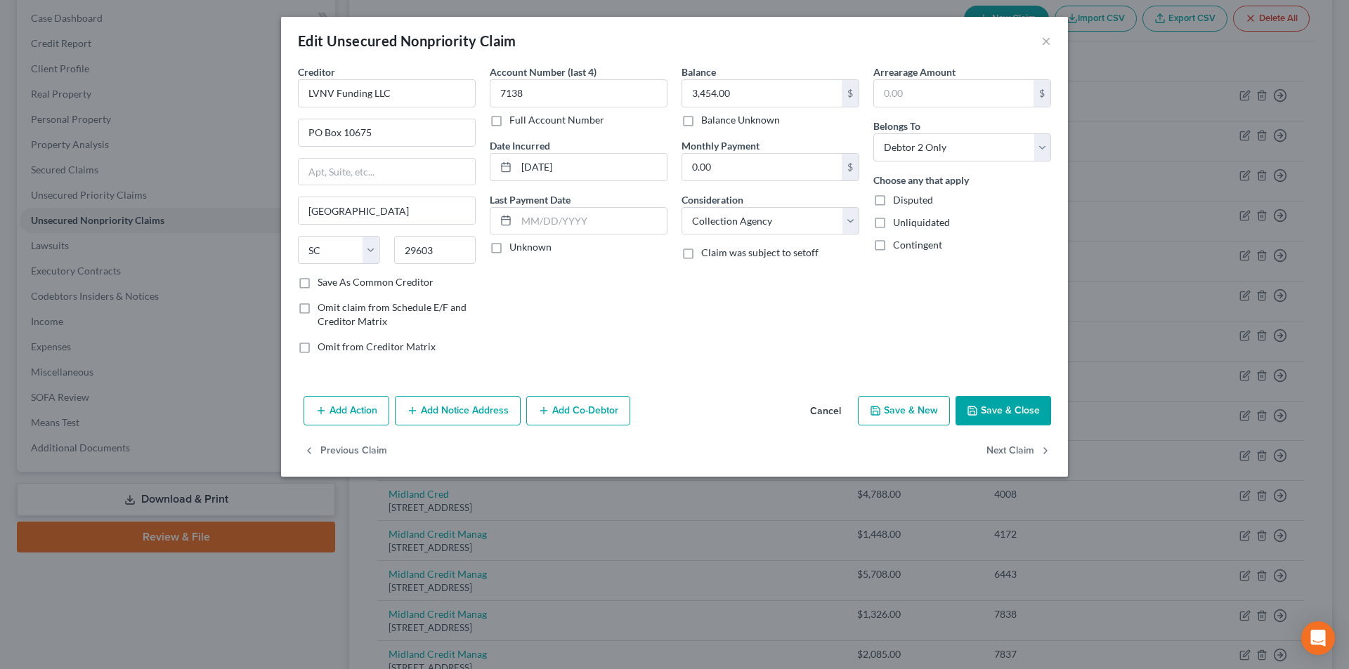
click at [494, 410] on button "Add Notice Address" at bounding box center [458, 411] width 126 height 30
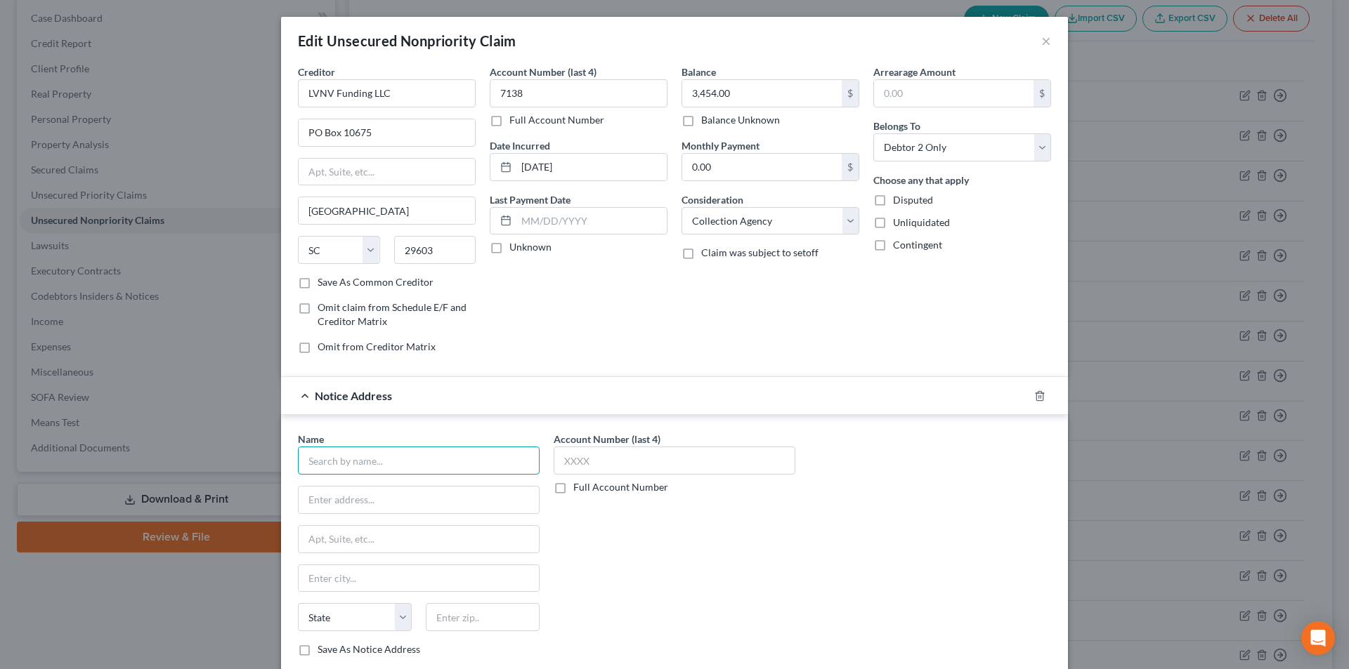
click at [438, 472] on input "text" at bounding box center [419, 461] width 242 height 28
paste input "LVNV Funding LLC"
type input "LVNV Funding LLC"
click at [381, 525] on div "LVNV Funding LLC" at bounding box center [382, 518] width 146 height 14
type input "PO Box 10497"
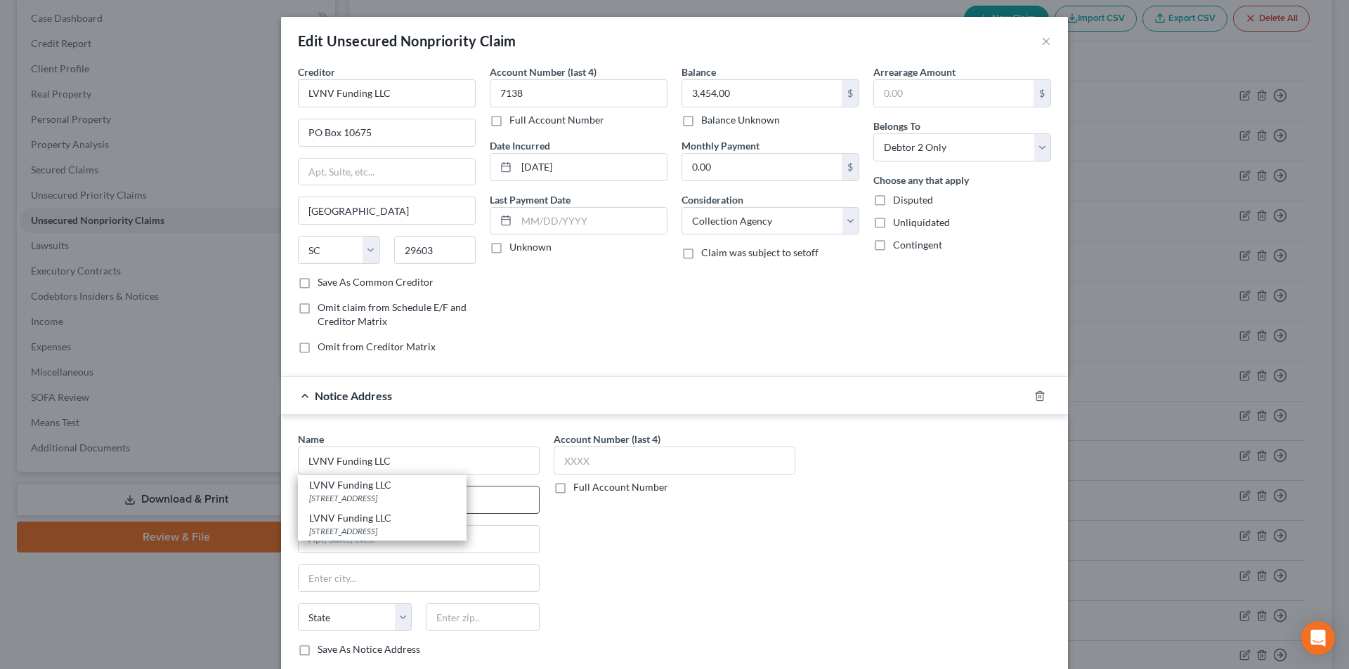
type input "[GEOGRAPHIC_DATA]"
select select "42"
type input "29603"
click at [589, 471] on input "text" at bounding box center [675, 461] width 242 height 28
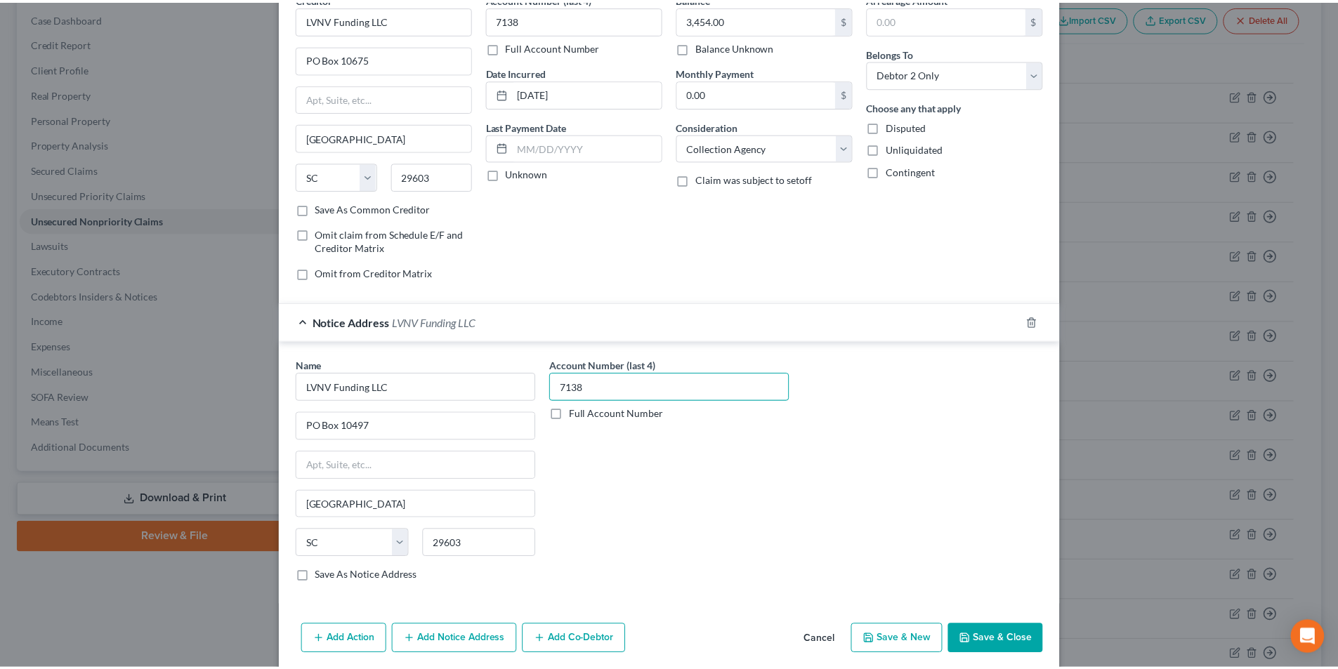
scroll to position [127, 0]
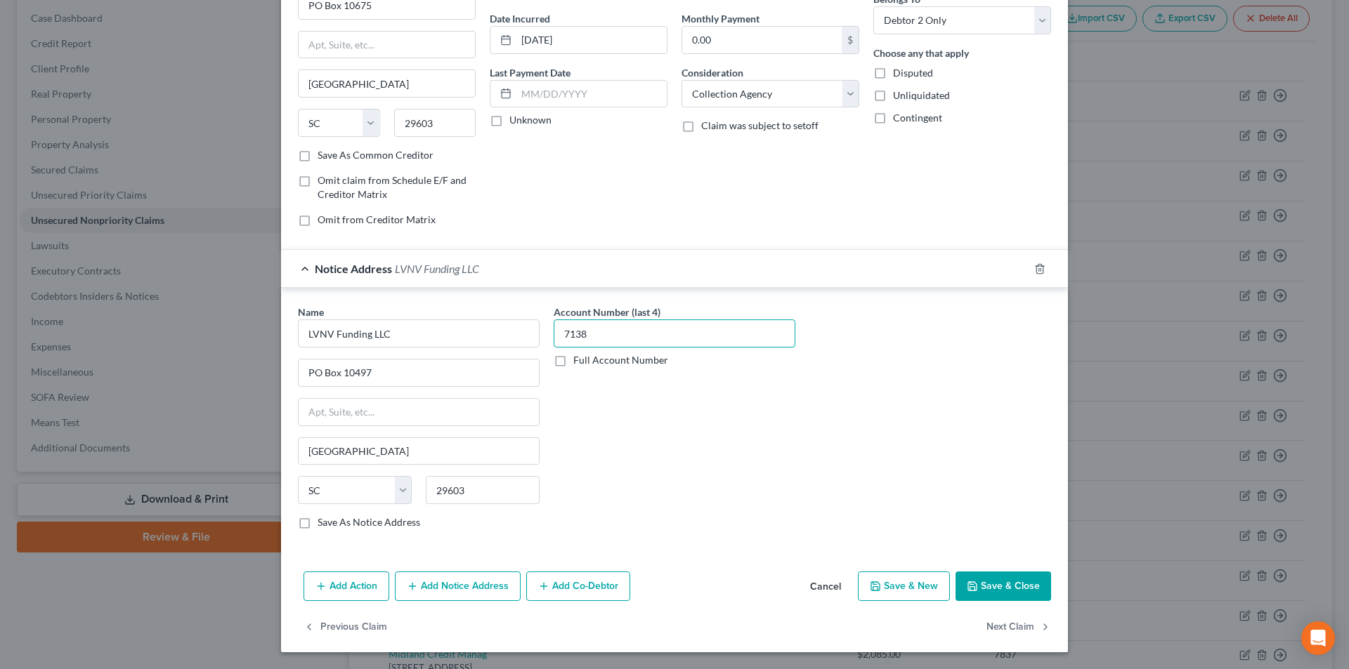
type input "7138"
click at [988, 587] on button "Save & Close" at bounding box center [1003, 587] width 96 height 30
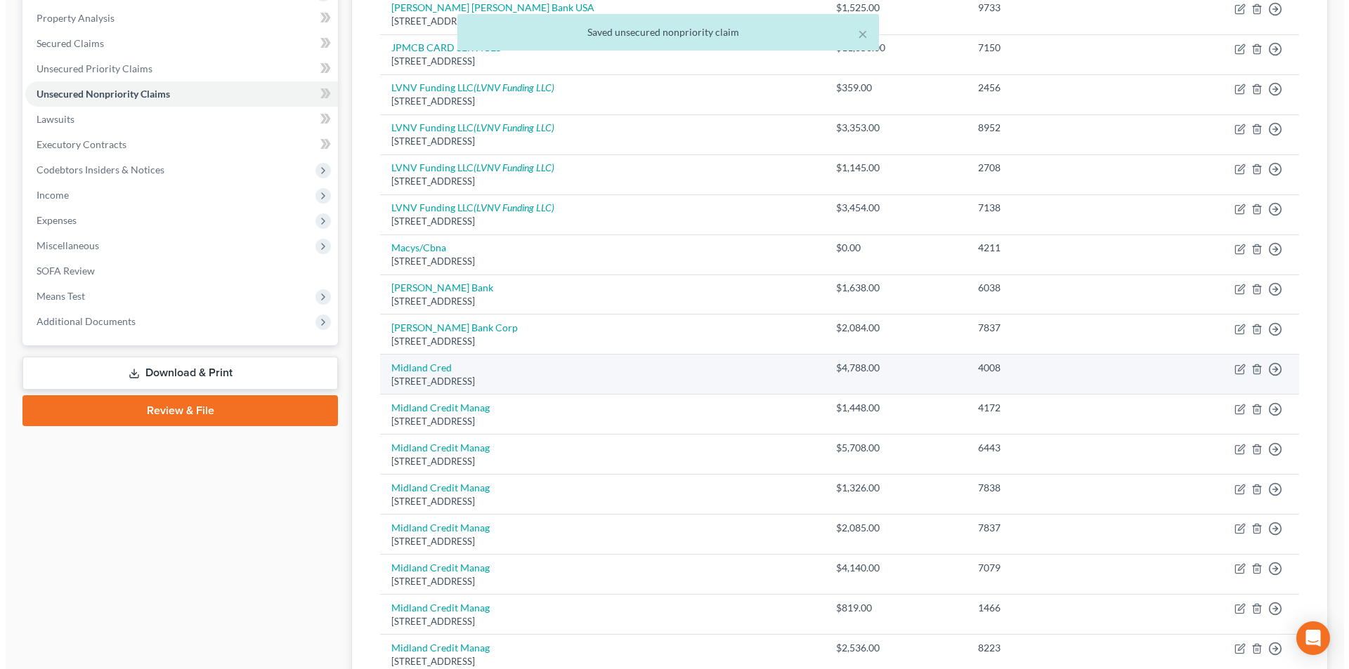
scroll to position [281, 0]
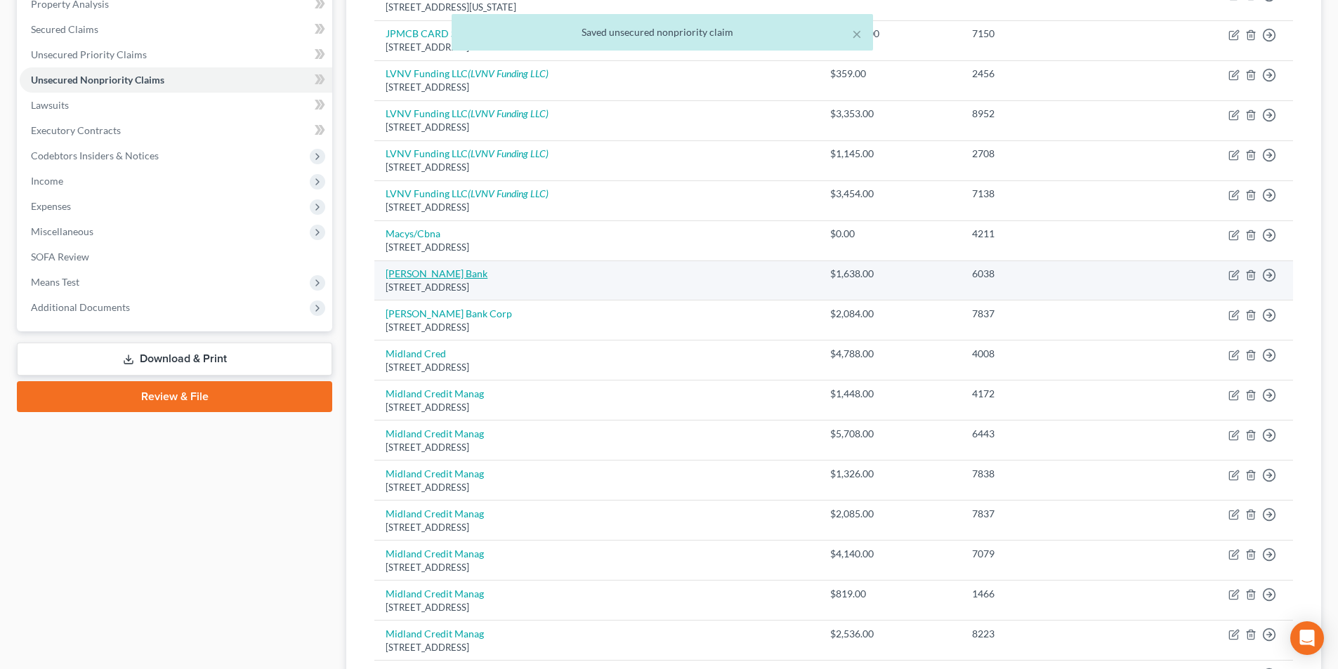
click at [430, 277] on link "[PERSON_NAME] Bank" at bounding box center [437, 274] width 102 height 12
select select "35"
select select "2"
select select "0"
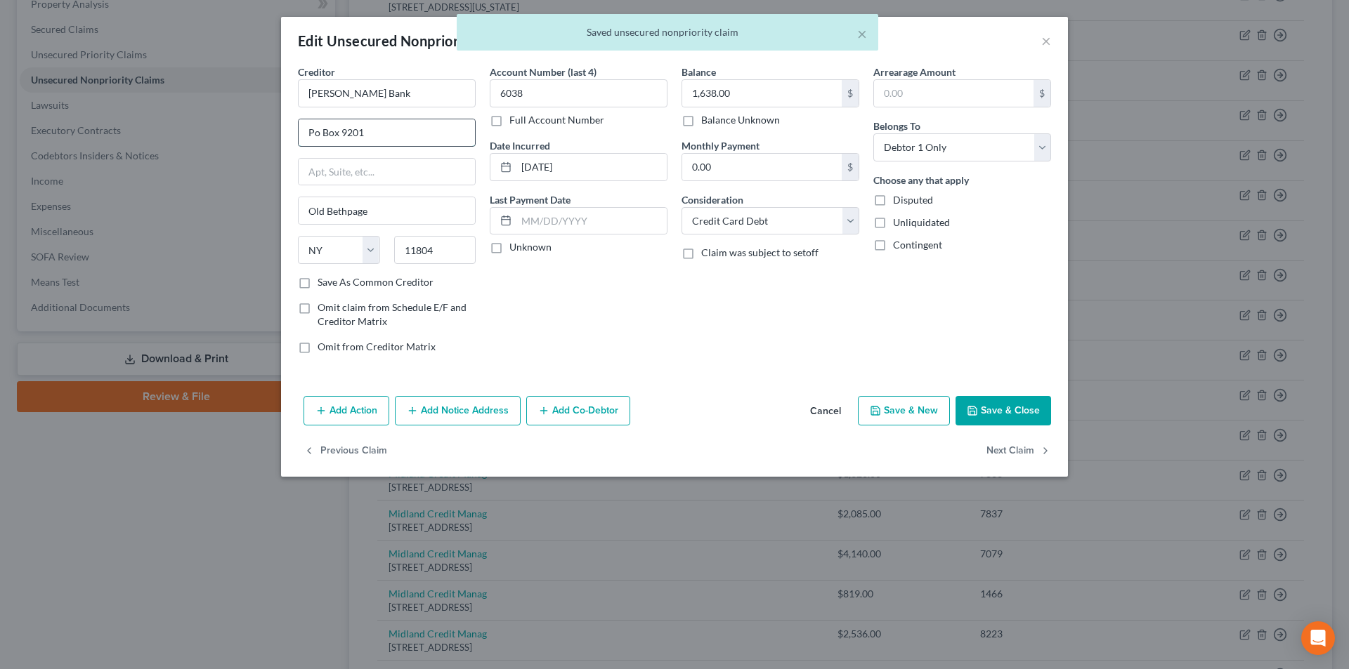
click at [314, 132] on input "Po Box 9201" at bounding box center [387, 132] width 176 height 27
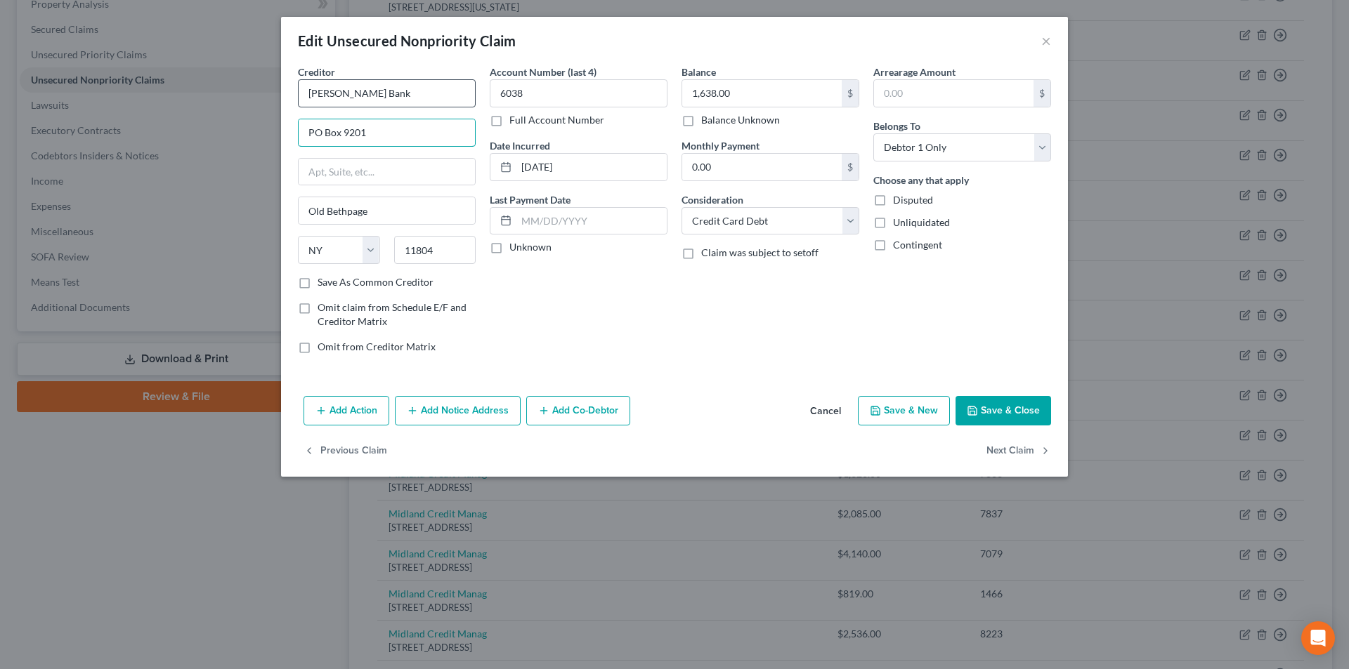
type input "PO Box 9201"
click at [375, 98] on input "[PERSON_NAME] Bank" at bounding box center [387, 93] width 178 height 28
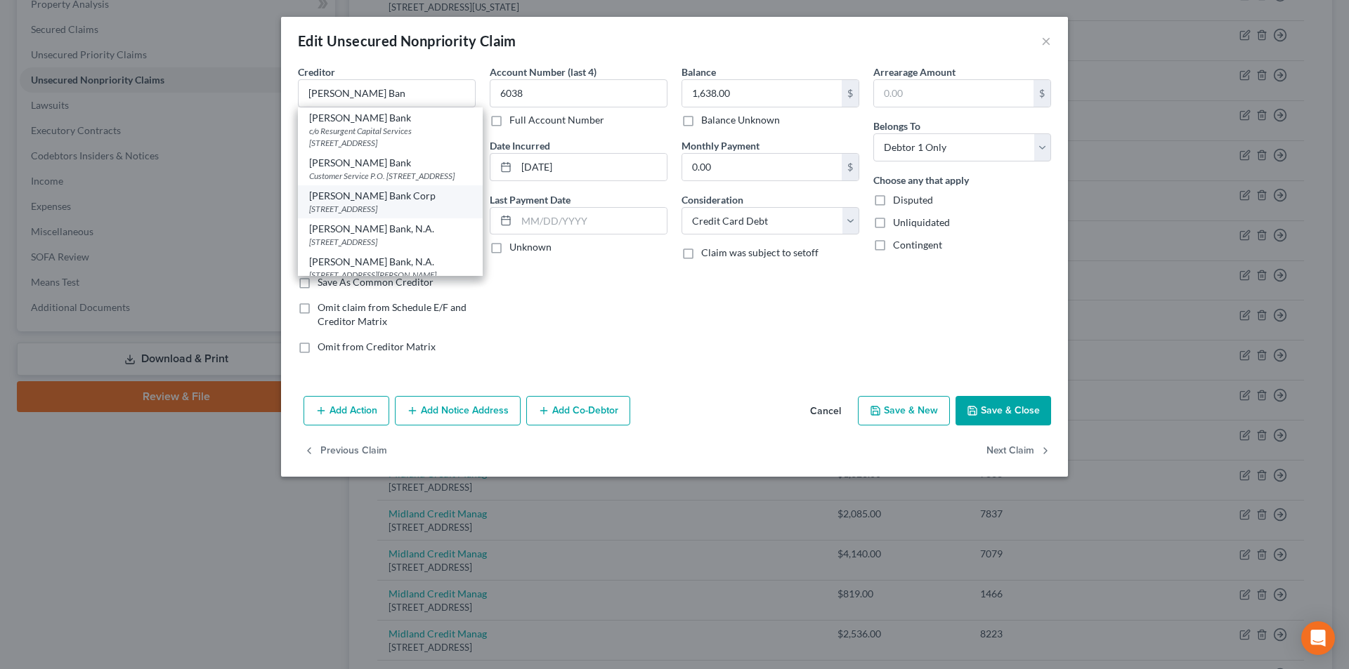
click at [376, 215] on div "[STREET_ADDRESS]" at bounding box center [390, 209] width 162 height 12
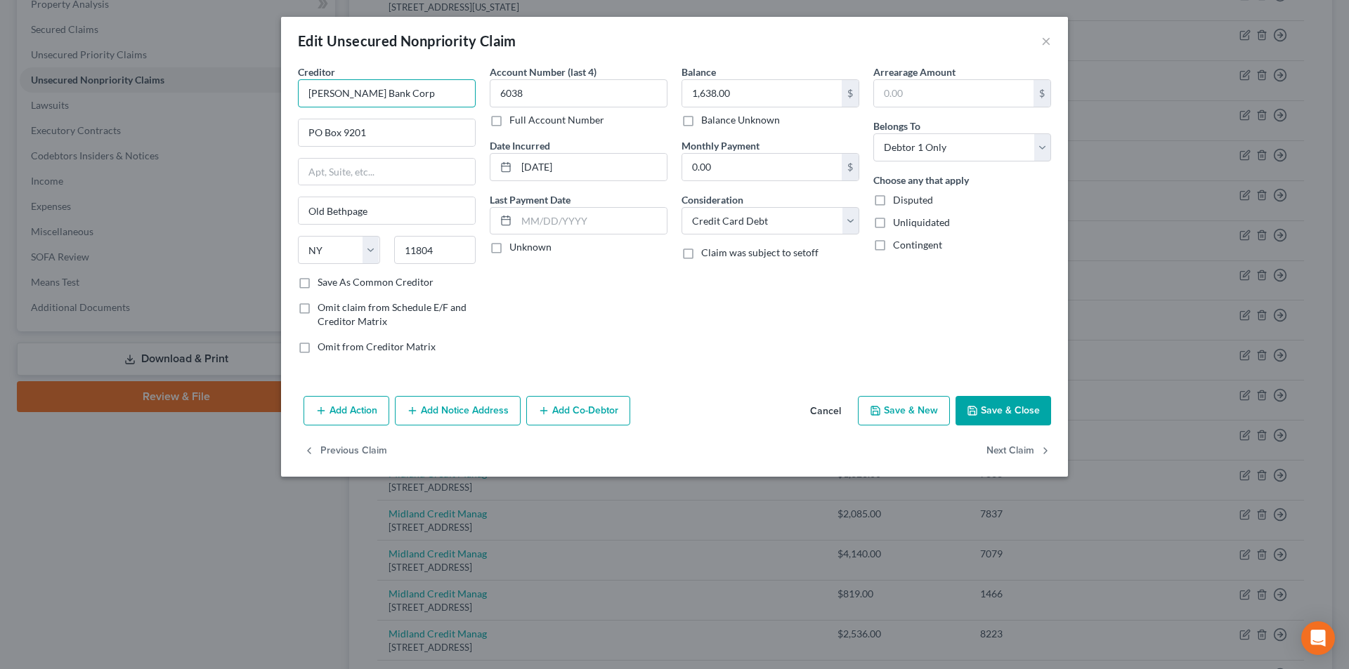
drag, startPoint x: 399, startPoint y: 94, endPoint x: 280, endPoint y: 93, distance: 118.7
click at [275, 93] on div "Edit Unsecured Nonpriority Claim × Creditor * [PERSON_NAME] Bank Corp PO Box [G…" at bounding box center [674, 334] width 1349 height 669
click at [391, 94] on input "[PERSON_NAME] Bank Corp" at bounding box center [387, 93] width 178 height 28
drag, startPoint x: 376, startPoint y: 94, endPoint x: 294, endPoint y: 91, distance: 82.9
click at [294, 91] on div "Creditor * [PERSON_NAME][GEOGRAPHIC_DATA] [GEOGRAPHIC_DATA] [US_STATE][GEOGRAPH…" at bounding box center [387, 215] width 192 height 301
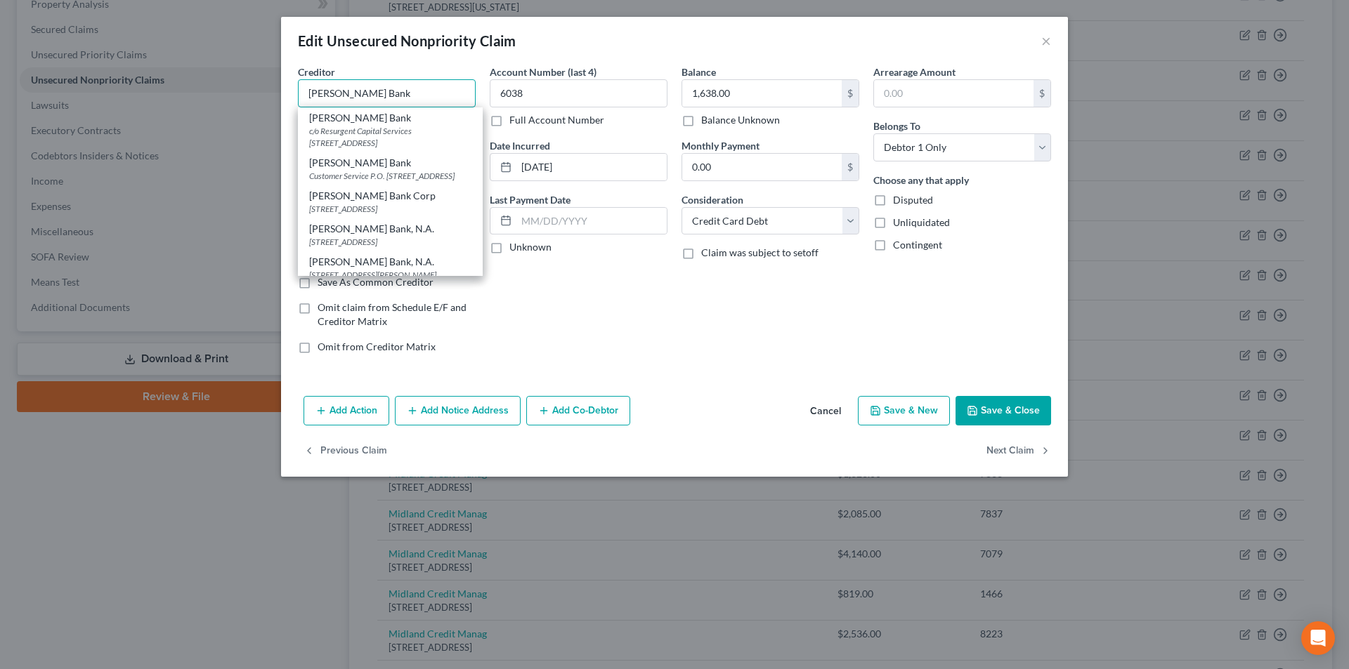
type input "[PERSON_NAME] Bank"
click at [433, 405] on button "Add Notice Address" at bounding box center [458, 411] width 126 height 30
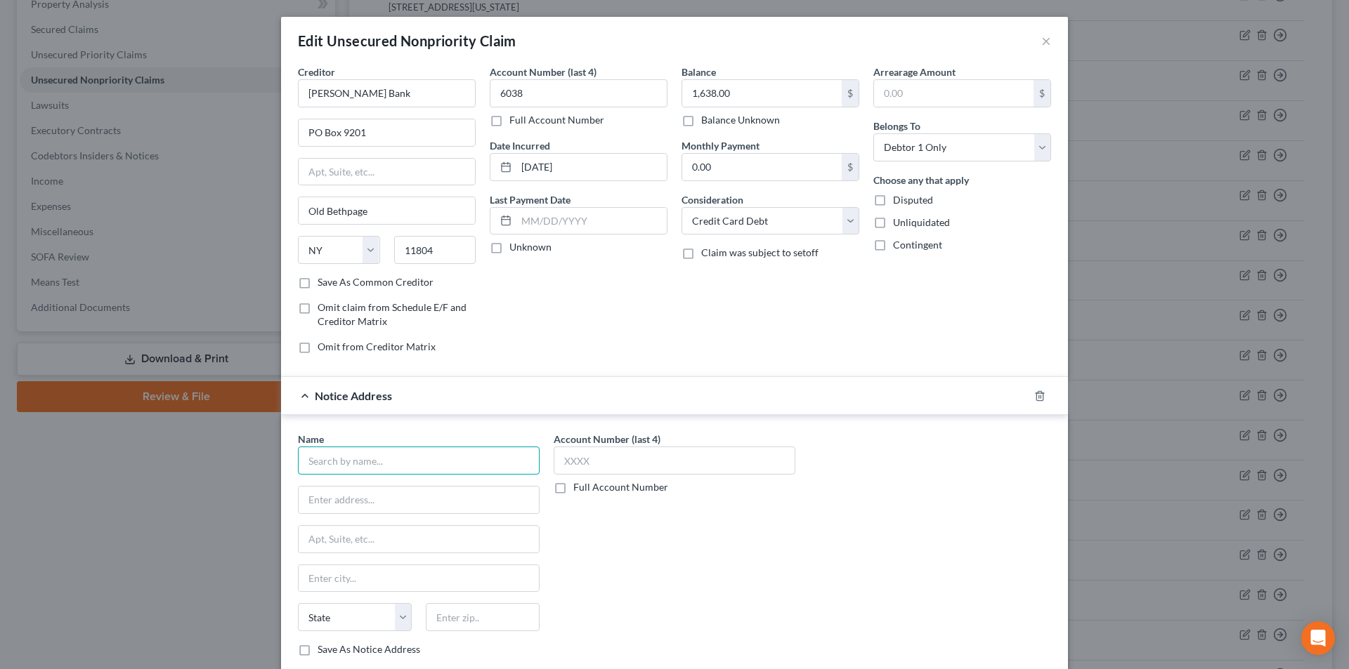
click at [393, 454] on input "text" at bounding box center [419, 461] width 242 height 28
paste input "[PERSON_NAME] Bank"
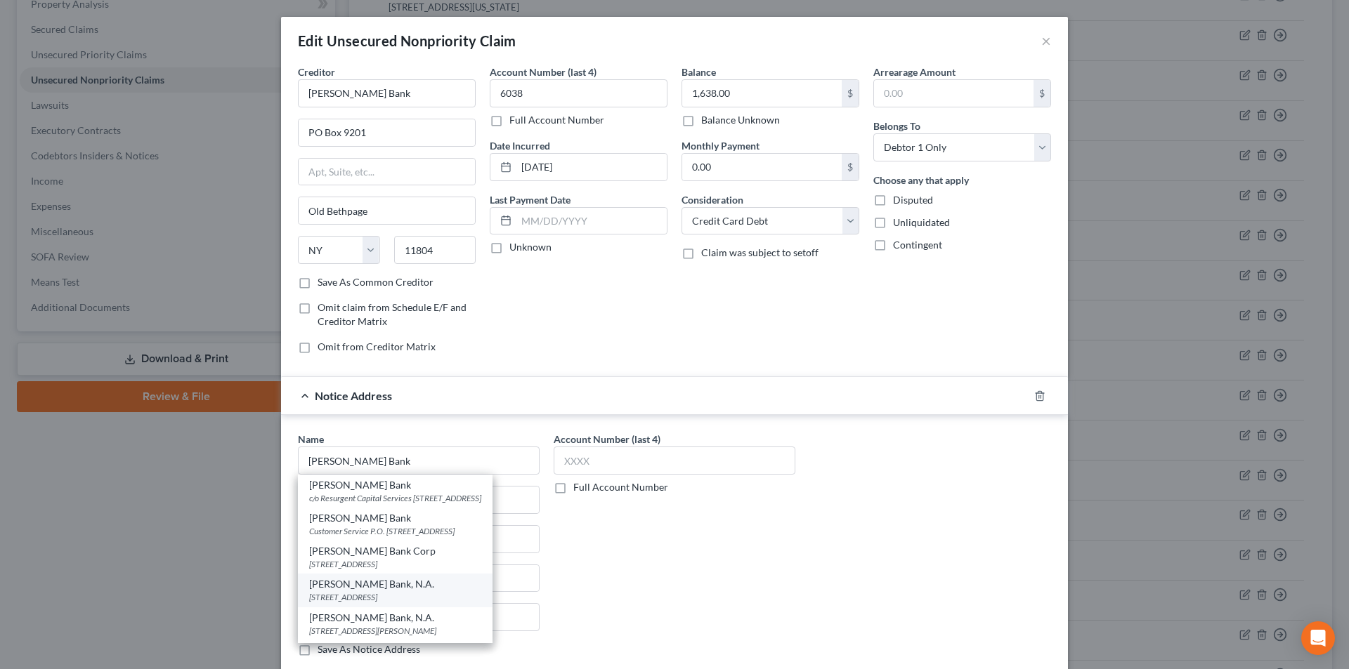
click at [386, 591] on div "[PERSON_NAME] Bank, N.A." at bounding box center [395, 584] width 172 height 14
type input "[PERSON_NAME] Bank, N.A."
type input "PO Box 9201"
type input "Old Bethpage"
select select "35"
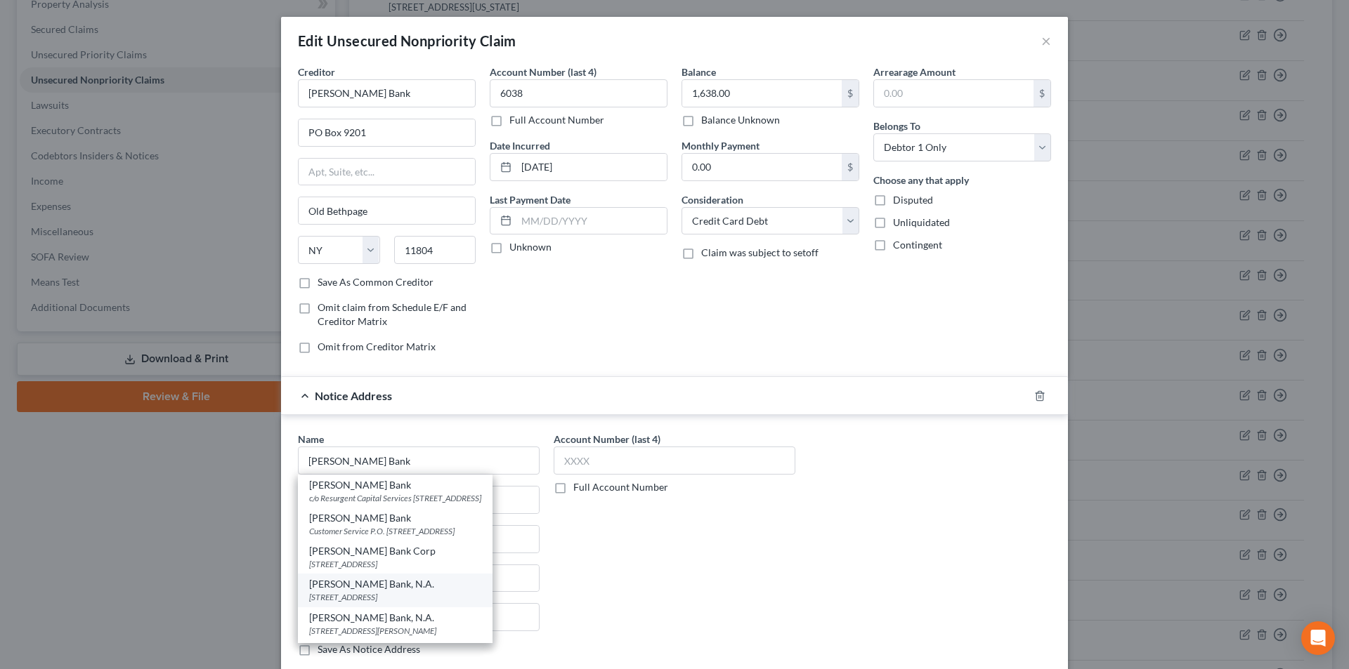
type input "11804"
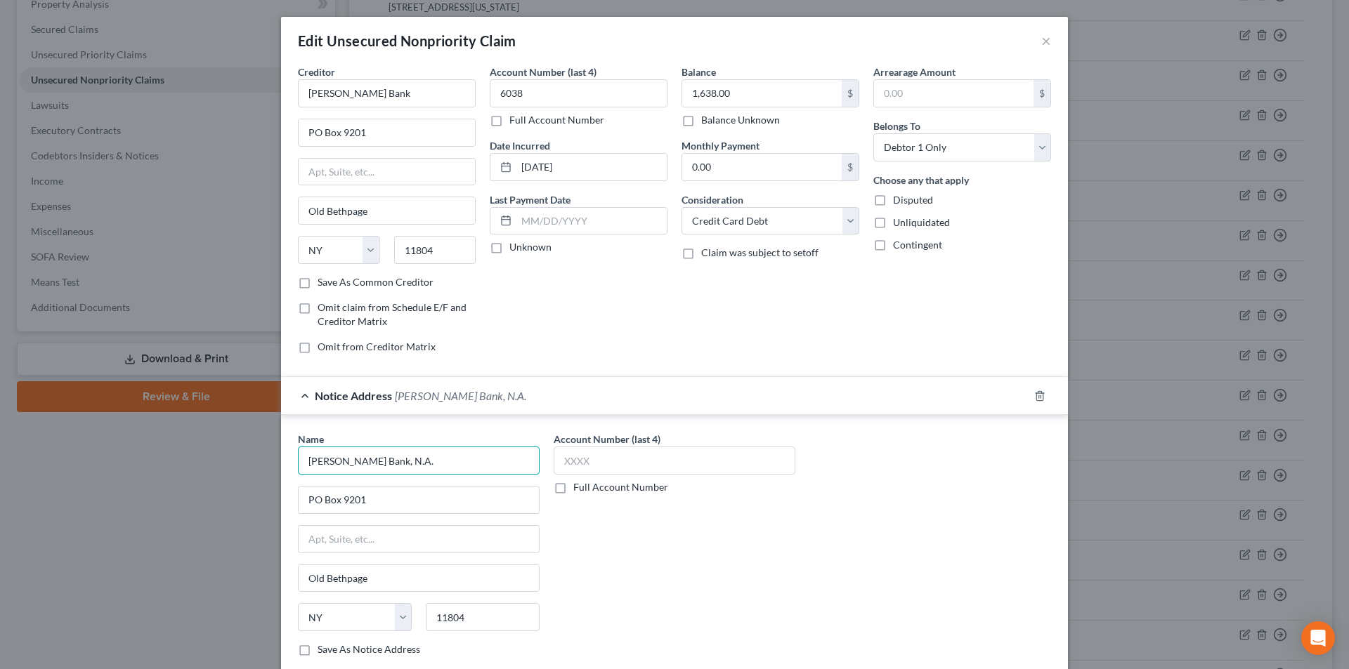
drag, startPoint x: 284, startPoint y: 457, endPoint x: 260, endPoint y: 456, distance: 23.9
click at [261, 456] on div "Edit Unsecured Nonpriority Claim × Creditor * [PERSON_NAME][GEOGRAPHIC_DATA] [G…" at bounding box center [674, 334] width 1349 height 669
paste input "text"
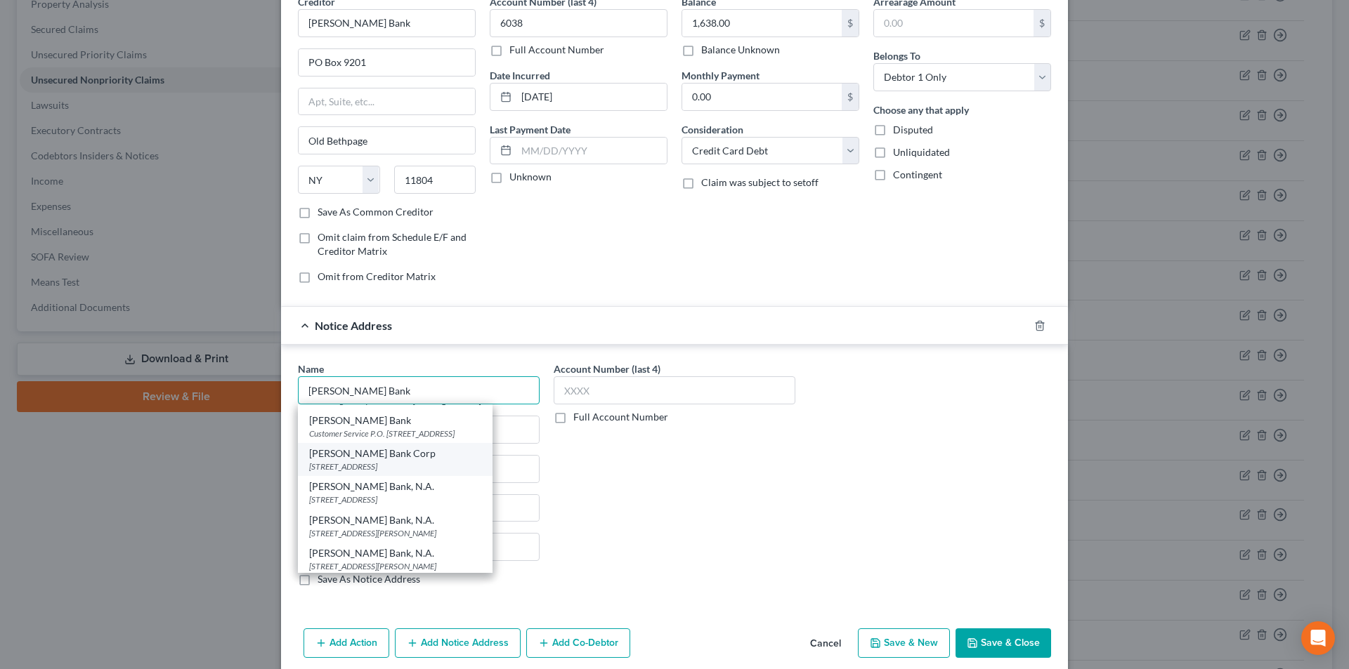
scroll to position [42, 0]
click at [400, 521] on div "[PERSON_NAME] Bank, N.A." at bounding box center [395, 518] width 172 height 14
type input "[PERSON_NAME] Bank, N.A."
type input "[STREET_ADDRESS][PERSON_NAME]"
type input "Plainview"
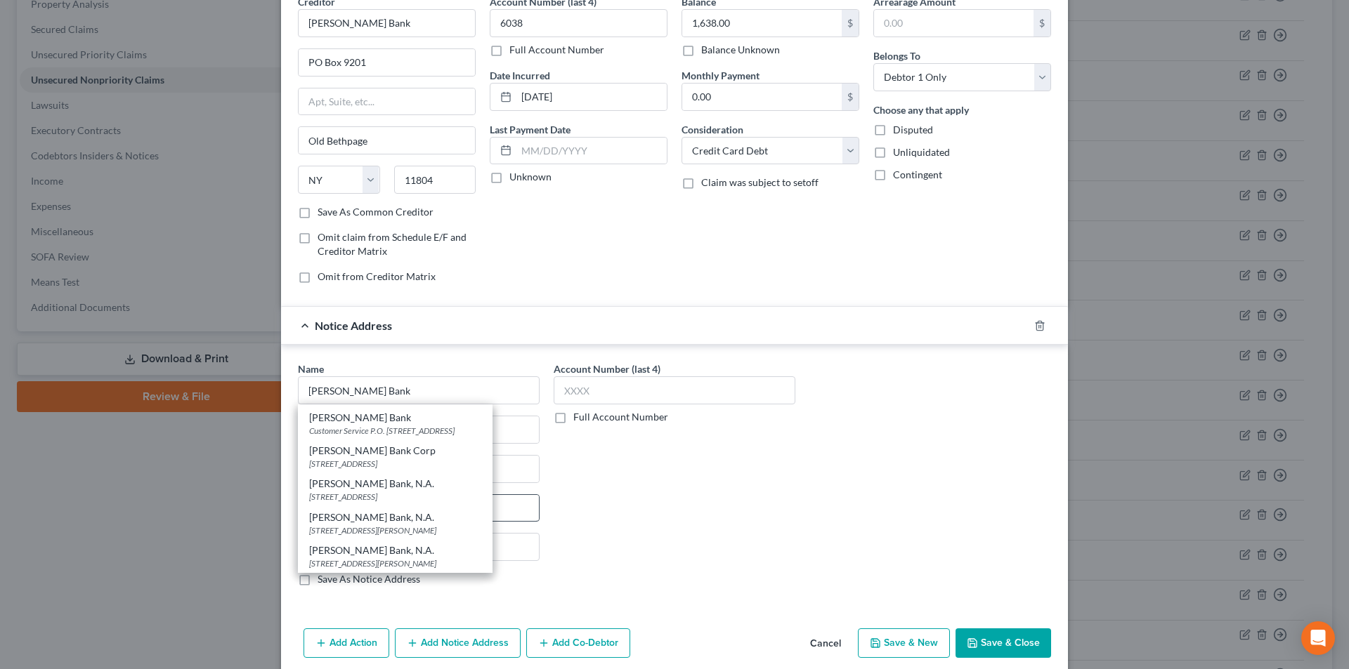
type input "11803"
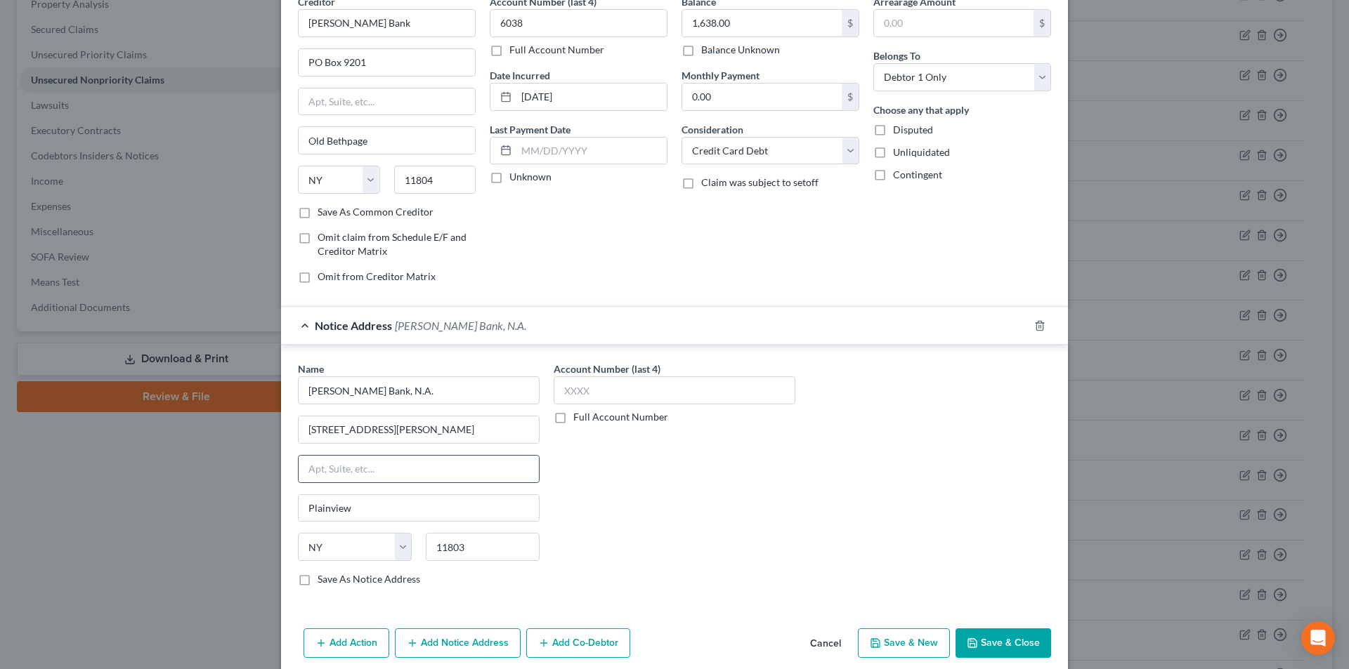
scroll to position [0, 0]
click at [577, 389] on input "text" at bounding box center [675, 390] width 242 height 28
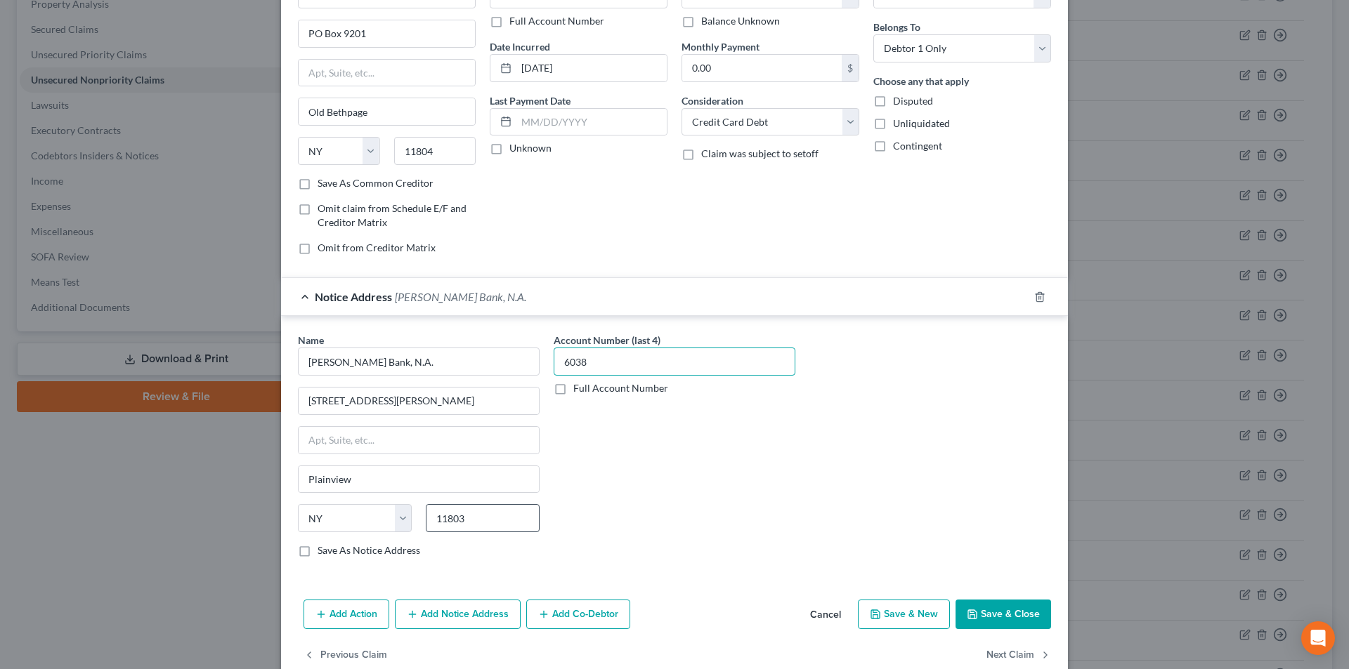
scroll to position [127, 0]
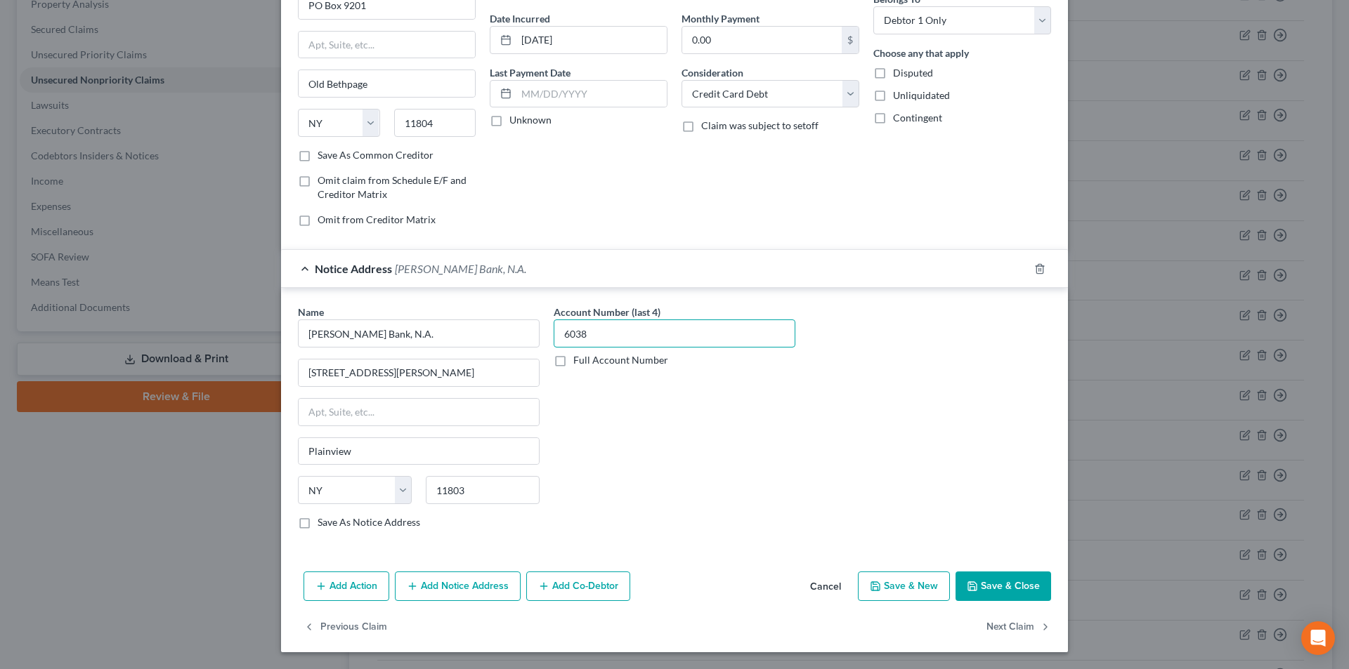
type input "6038"
click at [979, 582] on button "Save & Close" at bounding box center [1003, 587] width 96 height 30
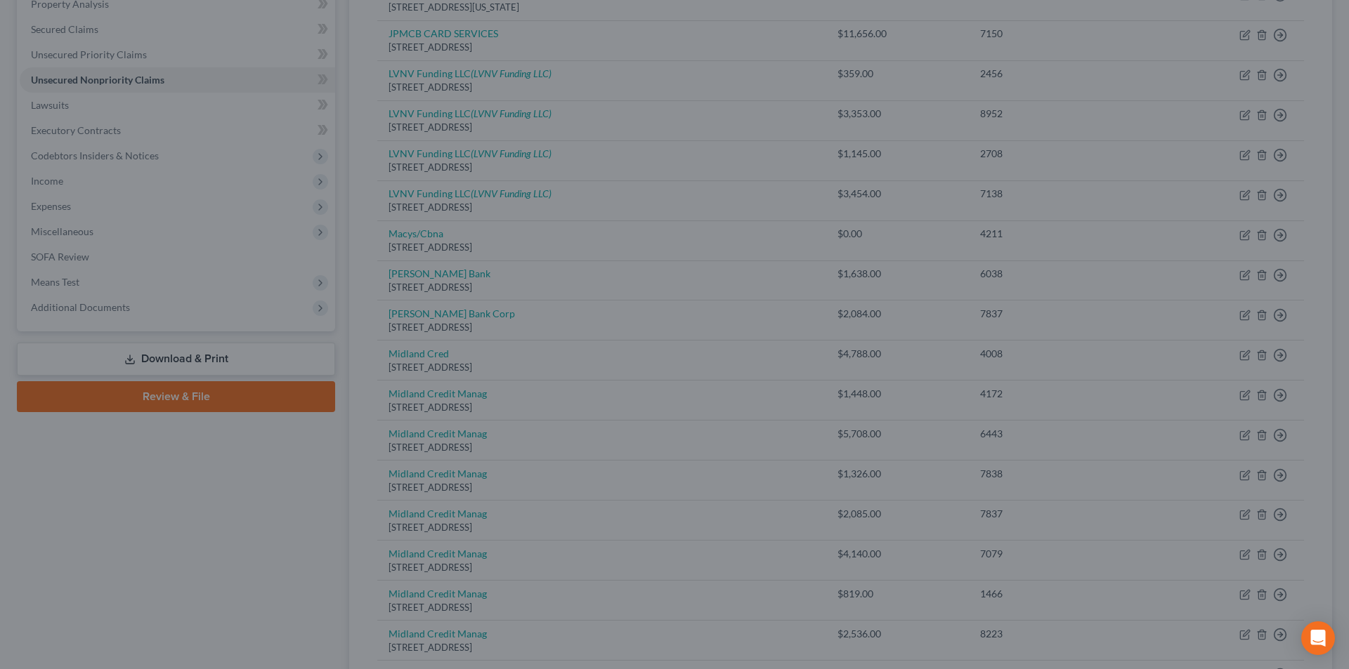
type input "0"
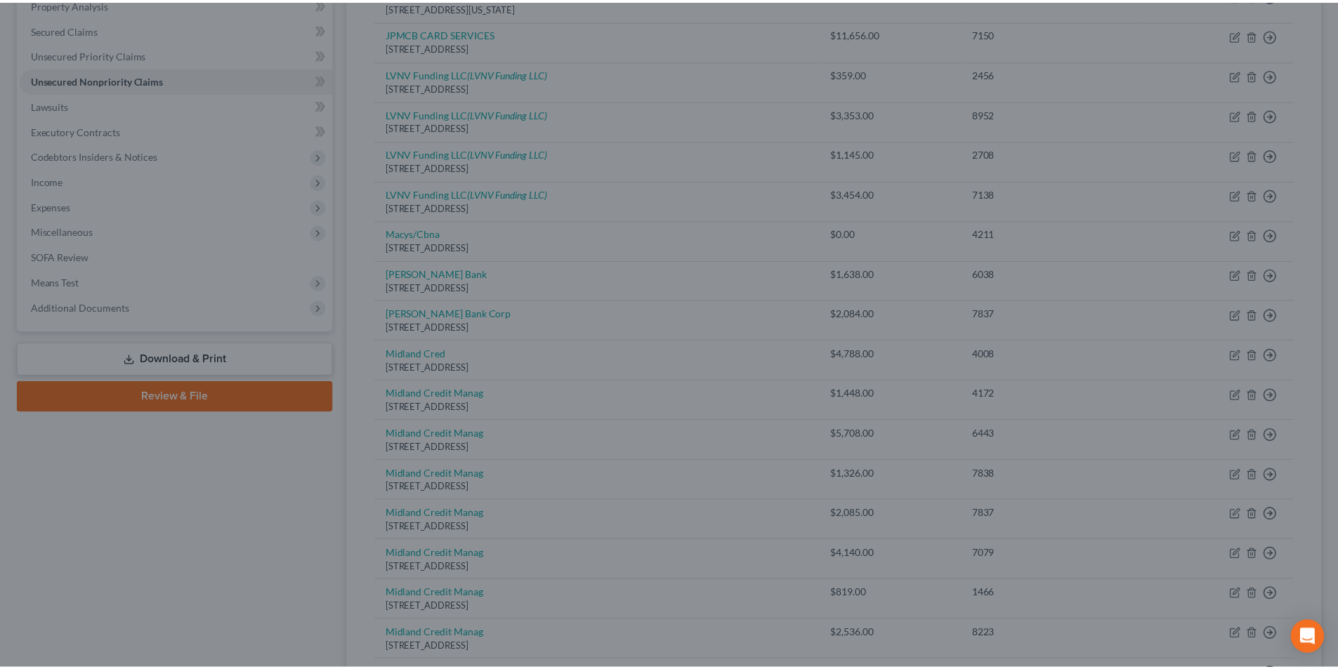
scroll to position [0, 0]
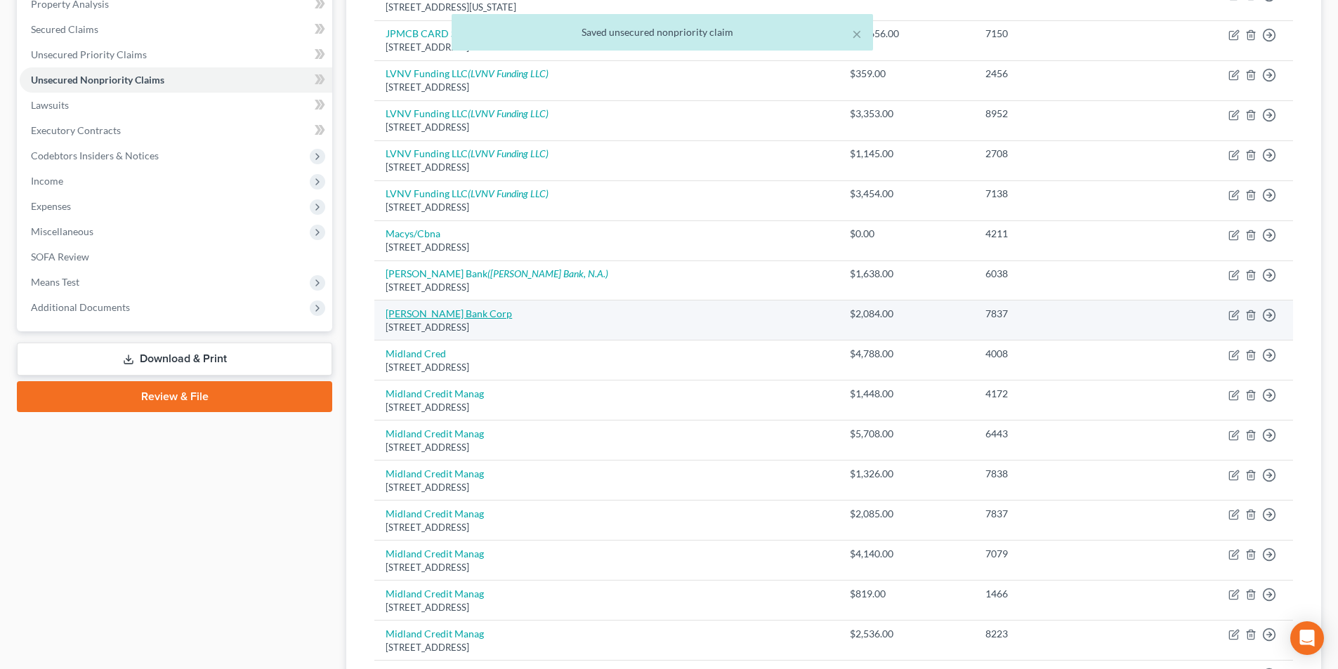
click at [448, 316] on link "[PERSON_NAME] Bank Corp" at bounding box center [449, 314] width 126 height 12
select select "35"
select select "2"
select select "1"
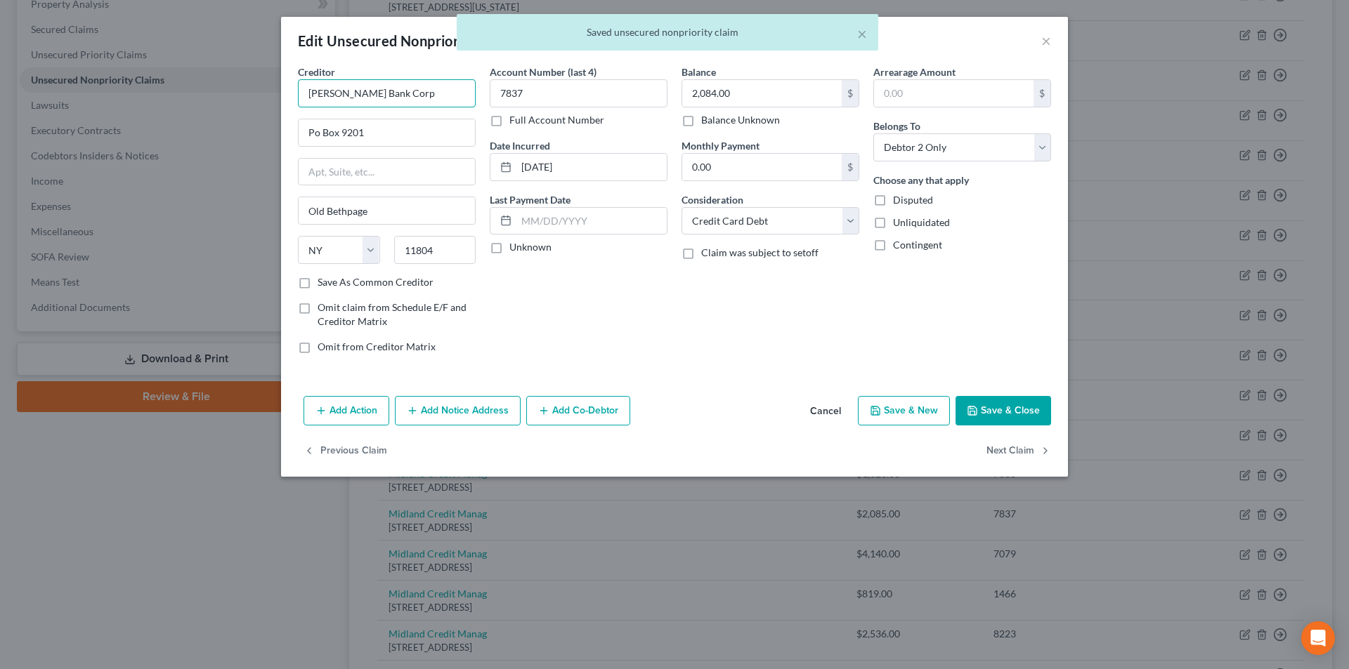
click at [412, 89] on input "[PERSON_NAME] Bank Corp" at bounding box center [387, 93] width 178 height 28
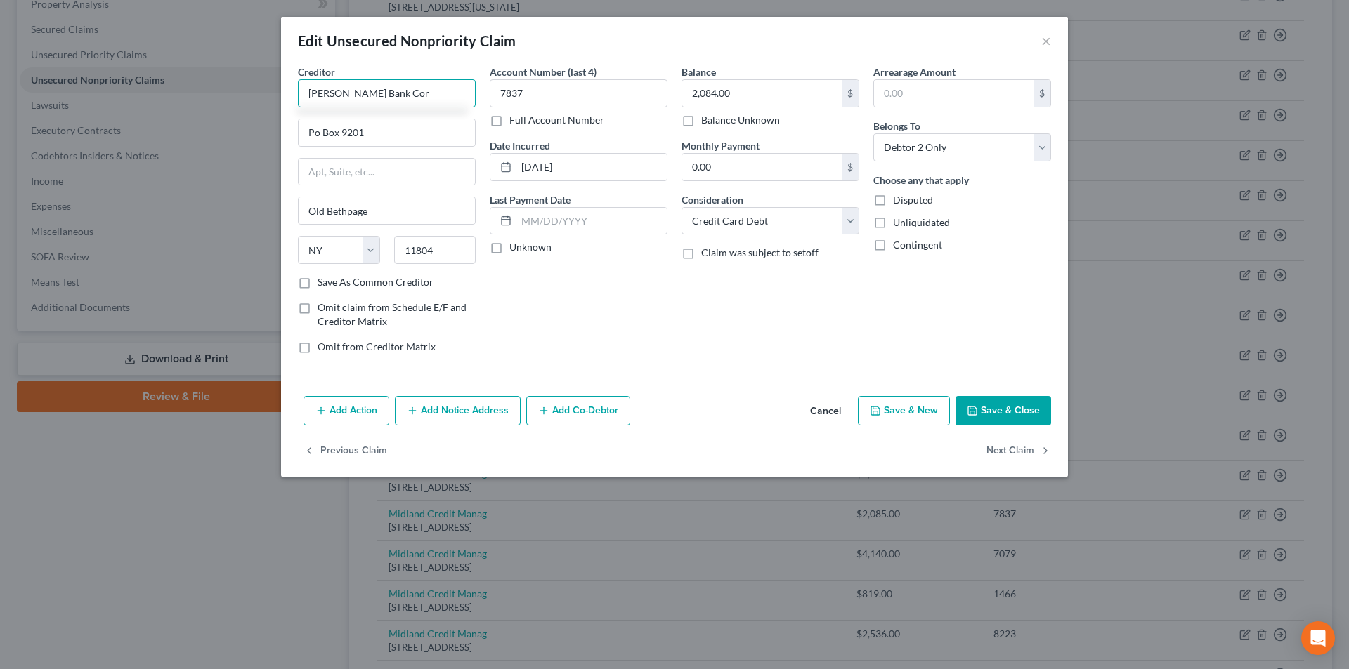
type input "[PERSON_NAME] Bank Corp"
click at [387, 123] on div "[PERSON_NAME] Bank Corp" at bounding box center [382, 118] width 146 height 14
type input "PO Box 9201"
click at [989, 414] on button "Save & Close" at bounding box center [1003, 411] width 96 height 30
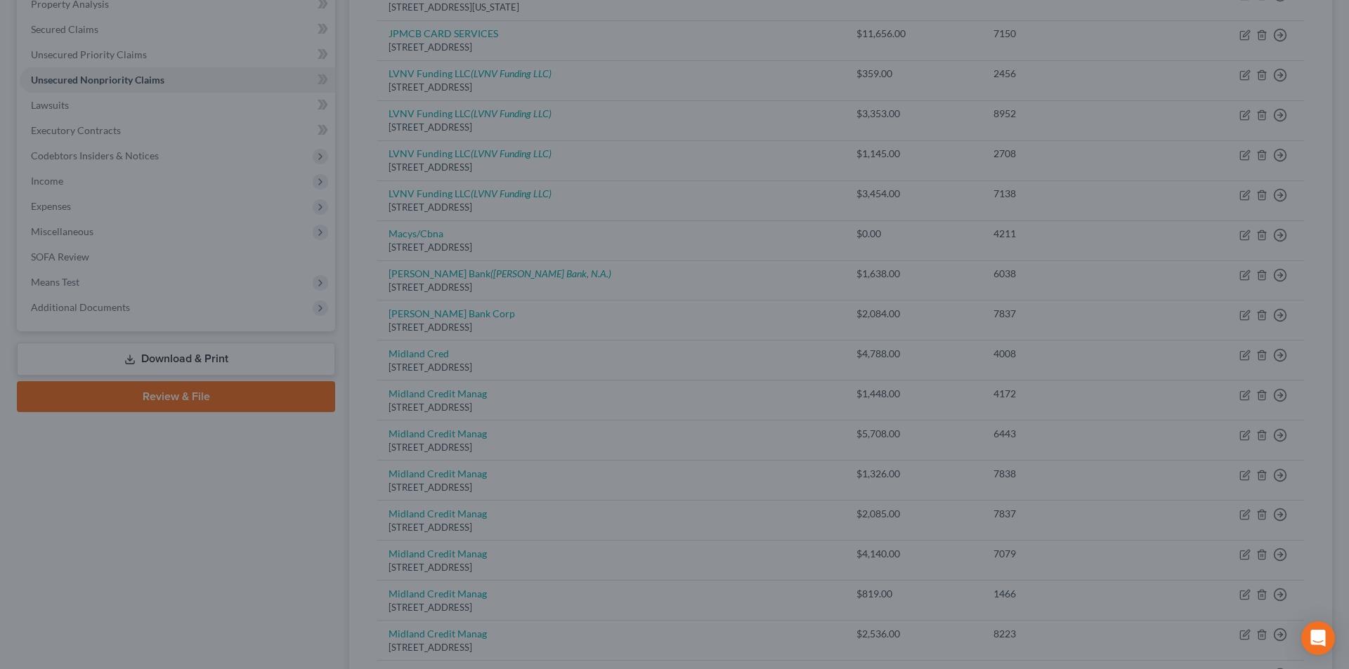
type input "0"
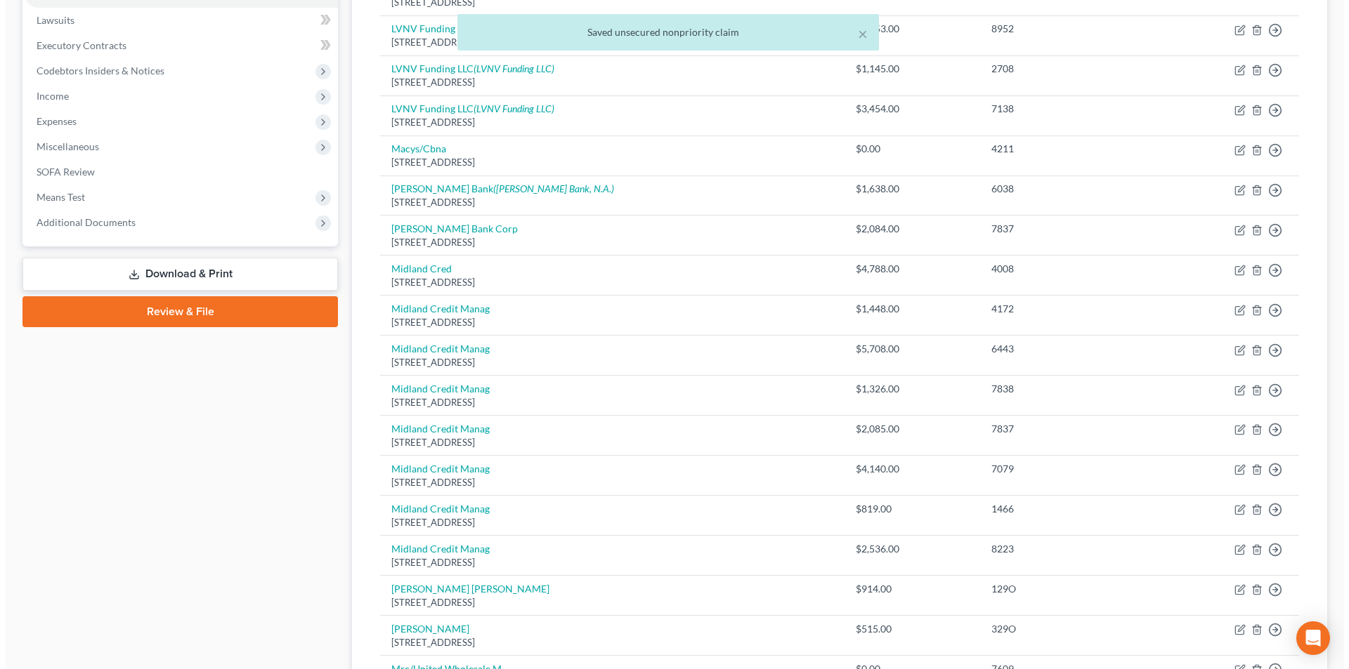
scroll to position [421, 0]
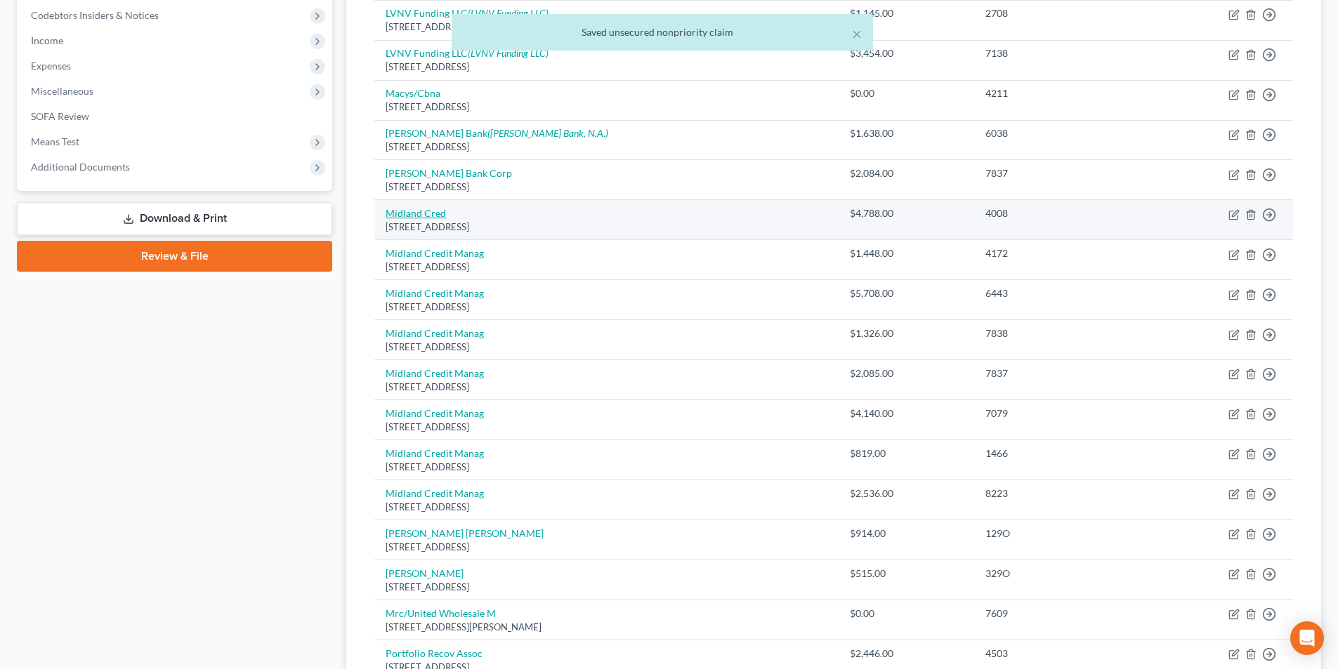
click at [429, 209] on link "Midland Cred" at bounding box center [416, 213] width 60 height 12
select select "4"
select select "0"
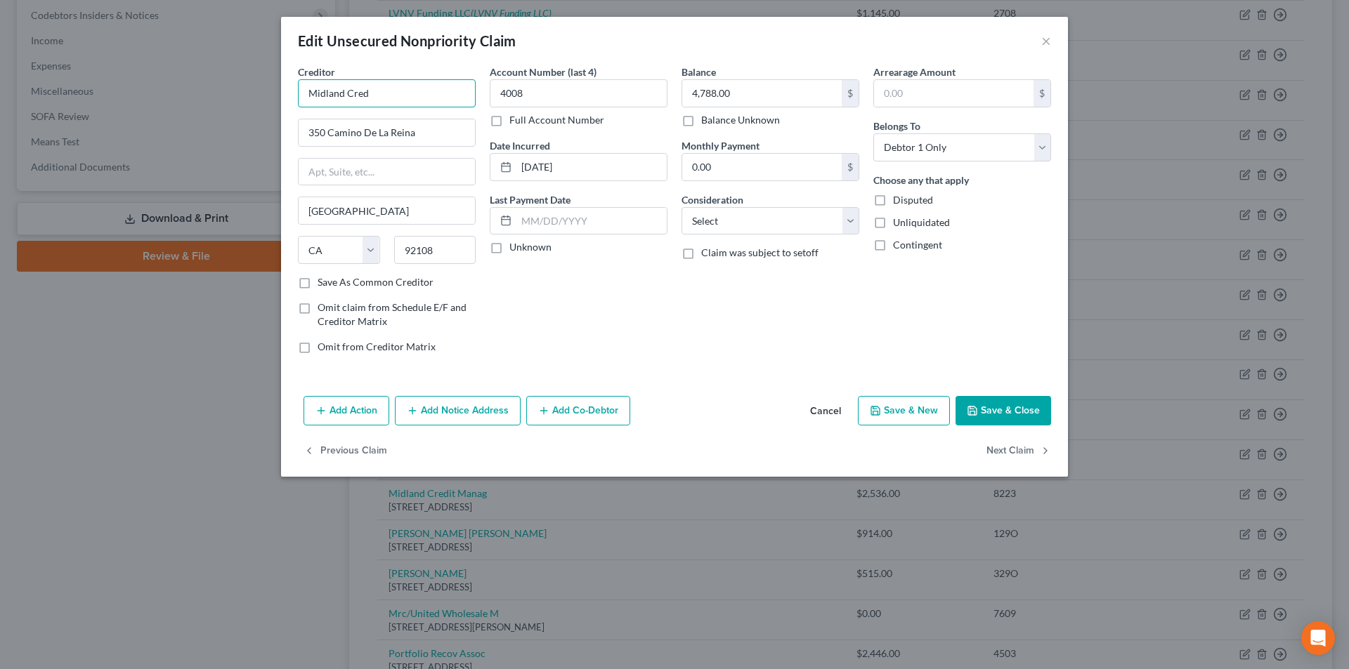
click at [420, 91] on input "Midland Cred" at bounding box center [387, 93] width 178 height 28
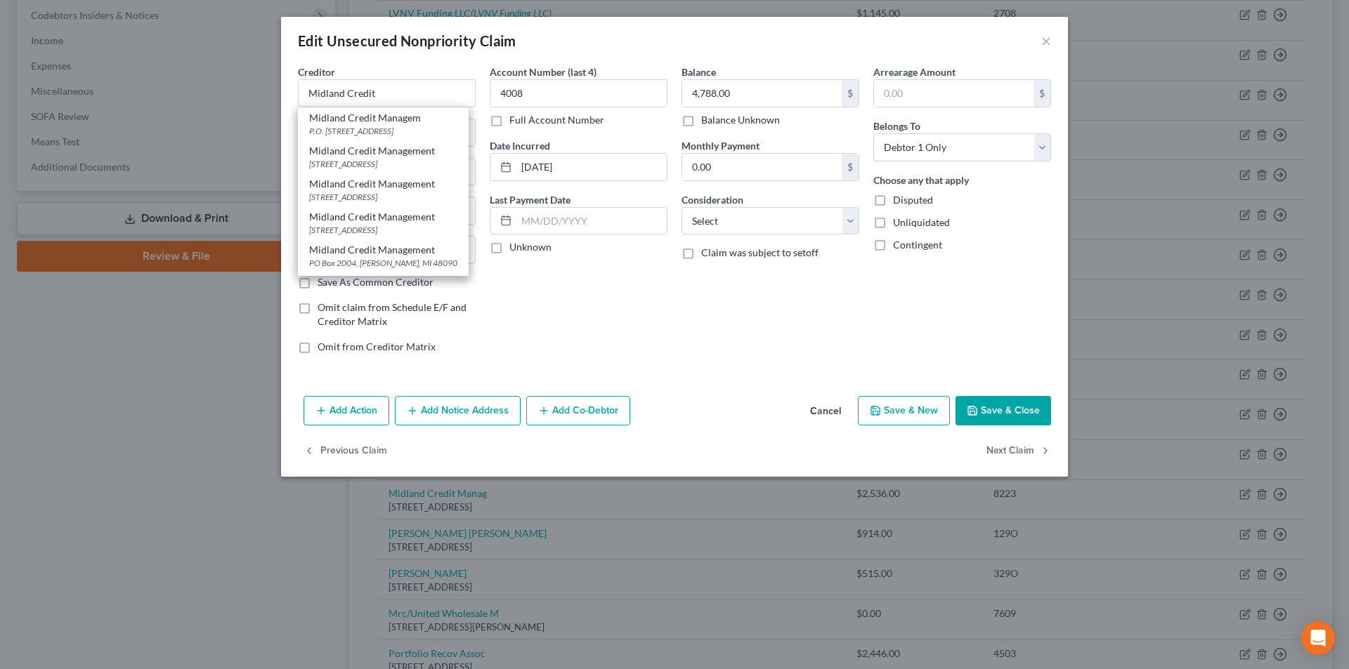
click at [563, 306] on div "Account Number (last 4) 4008 Full Account Number Date Incurred [DATE] Last Paym…" at bounding box center [579, 215] width 192 height 301
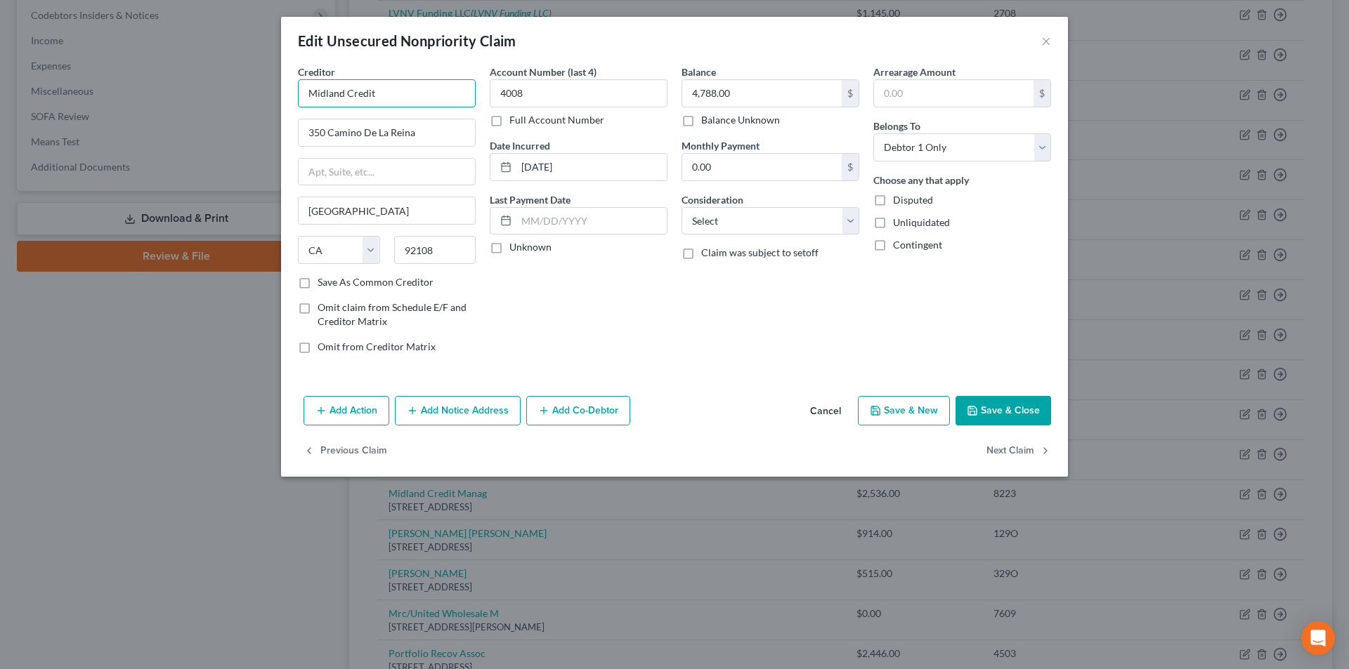
click at [419, 88] on input "Midland Credit" at bounding box center [387, 93] width 178 height 28
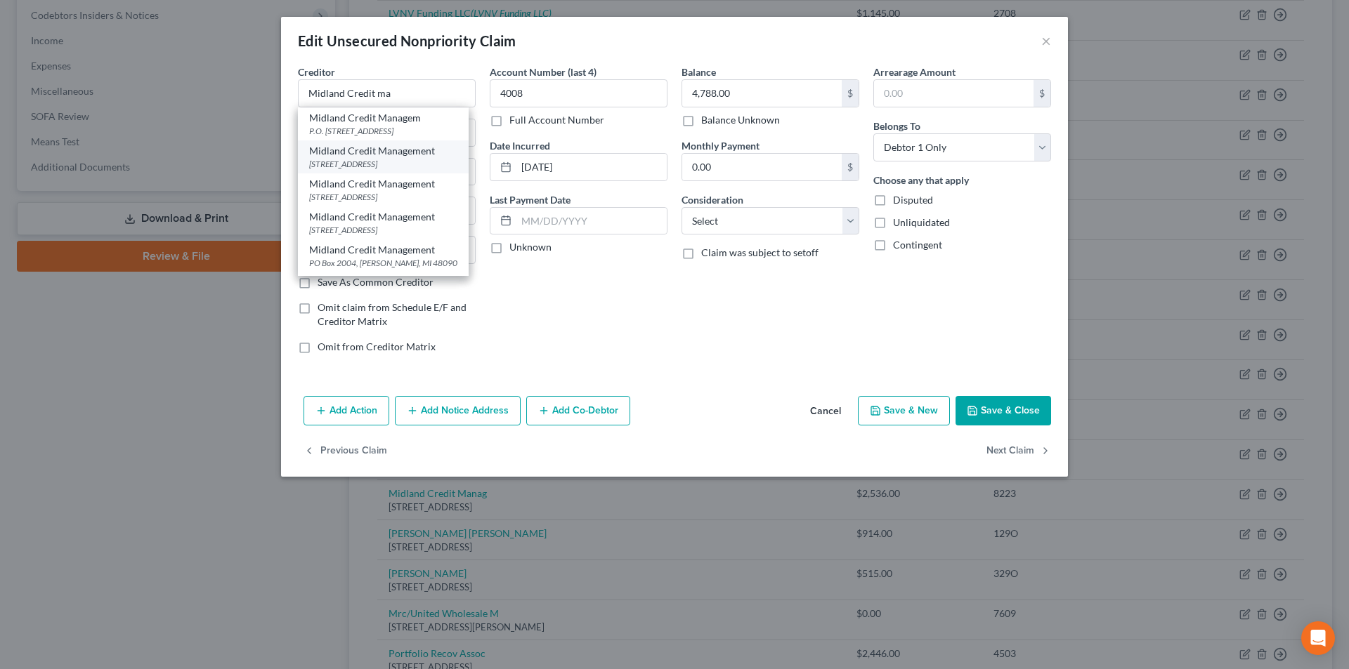
click at [408, 158] on div "[STREET_ADDRESS]" at bounding box center [383, 164] width 148 height 12
type input "Midland Credit Management"
type input "[STREET_ADDRESS]"
type input "Suite 2"
type input "92123"
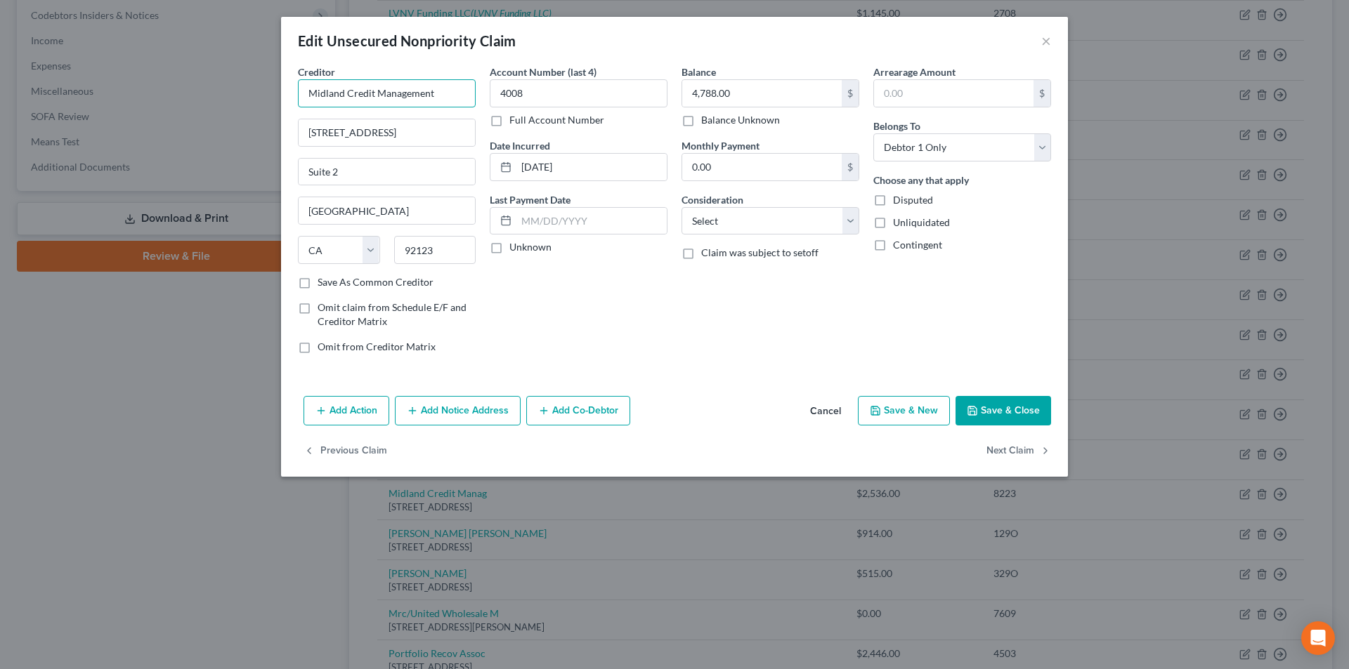
drag, startPoint x: 437, startPoint y: 93, endPoint x: 292, endPoint y: 93, distance: 144.7
click at [292, 93] on div "Creditor * Midland Credit Management [STREET_ADDRESS][GEOGRAPHIC_DATA][US_STATE…" at bounding box center [387, 215] width 192 height 301
click at [454, 408] on button "Add Notice Address" at bounding box center [458, 411] width 126 height 30
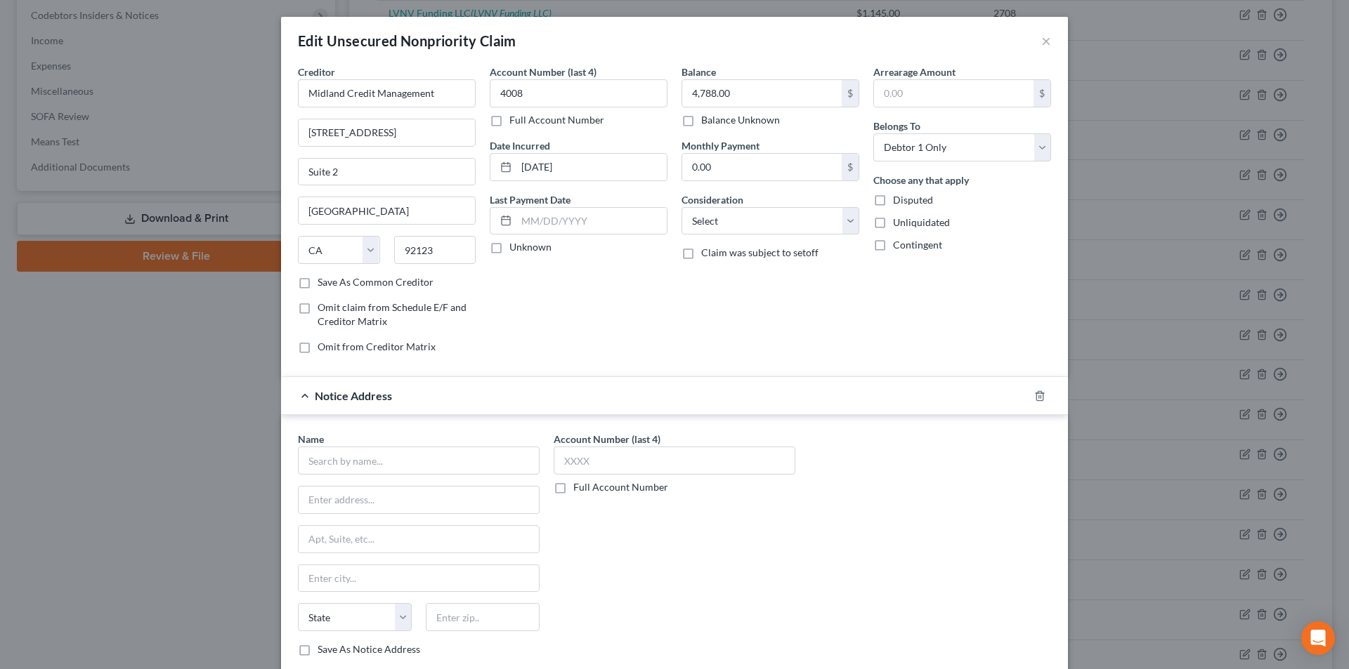
click at [428, 444] on div "Name *" at bounding box center [419, 453] width 242 height 43
click at [428, 457] on input "text" at bounding box center [419, 461] width 242 height 28
paste input "Midland Credit Management"
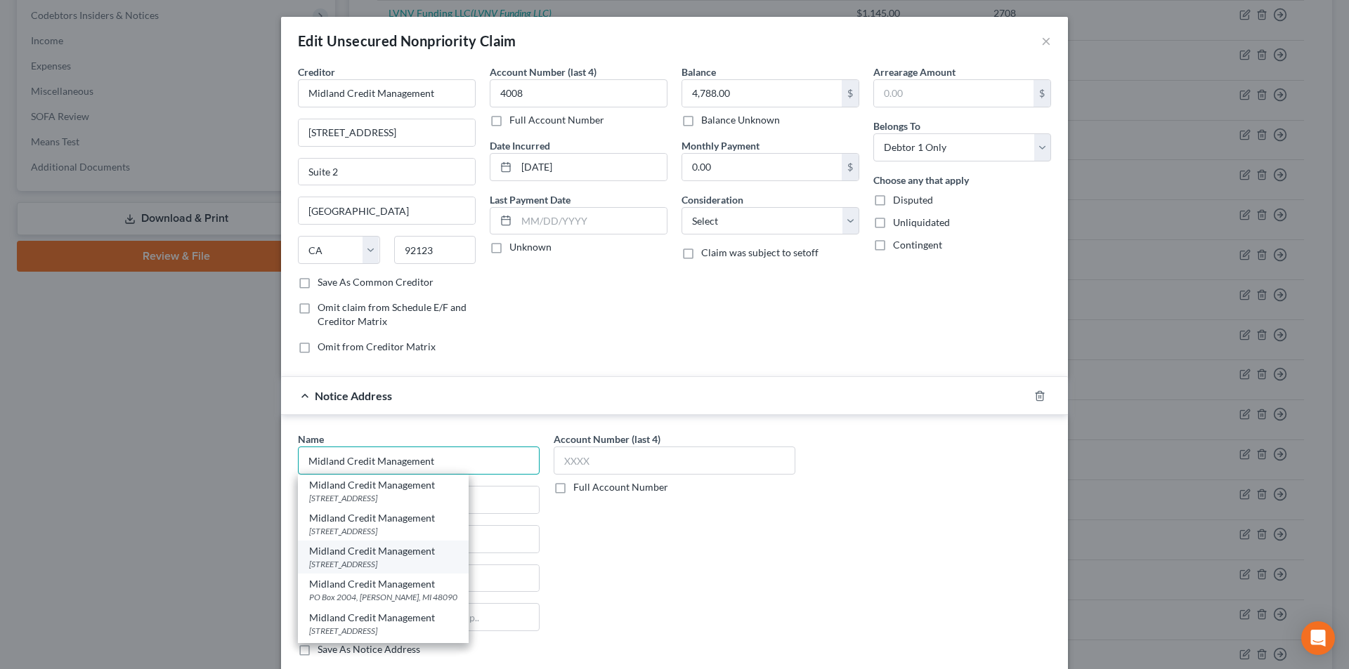
type input "Midland Credit Management"
click at [404, 556] on div "Midland Credit Management" at bounding box center [383, 551] width 148 height 14
type input "[STREET_ADDRESS]"
type input "Suite 300"
type input "[PERSON_NAME]"
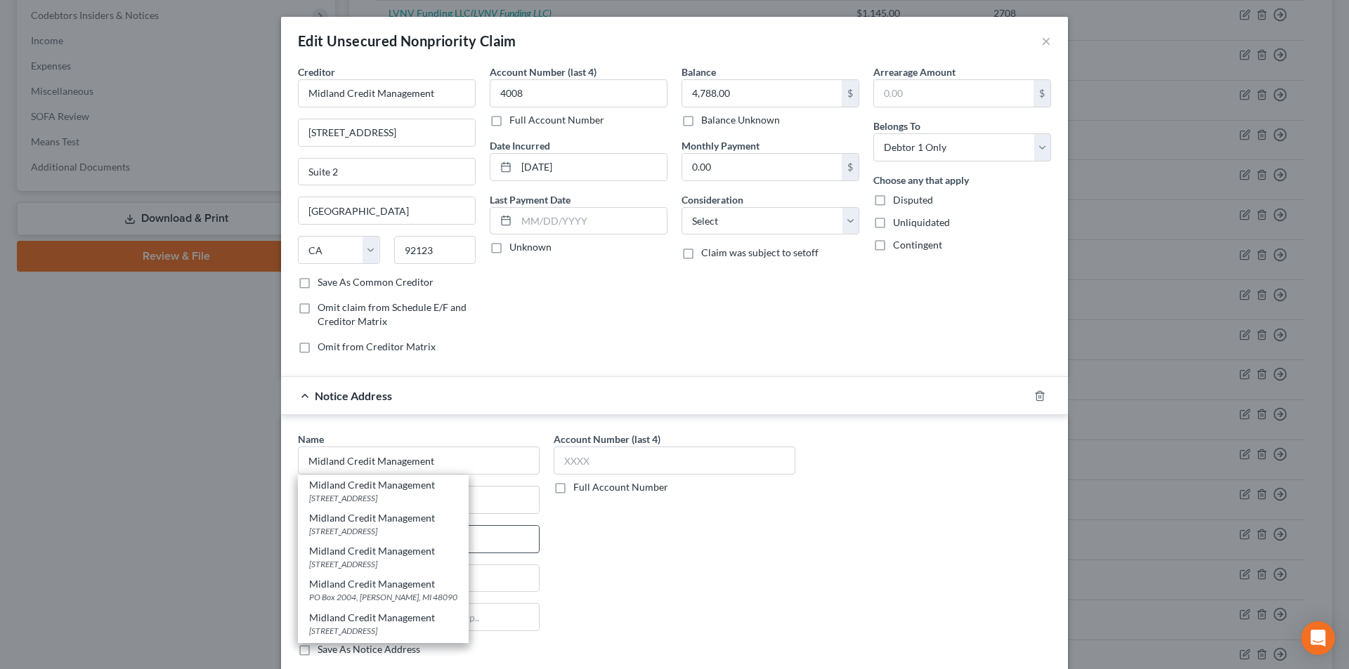
select select "23"
type input "48083"
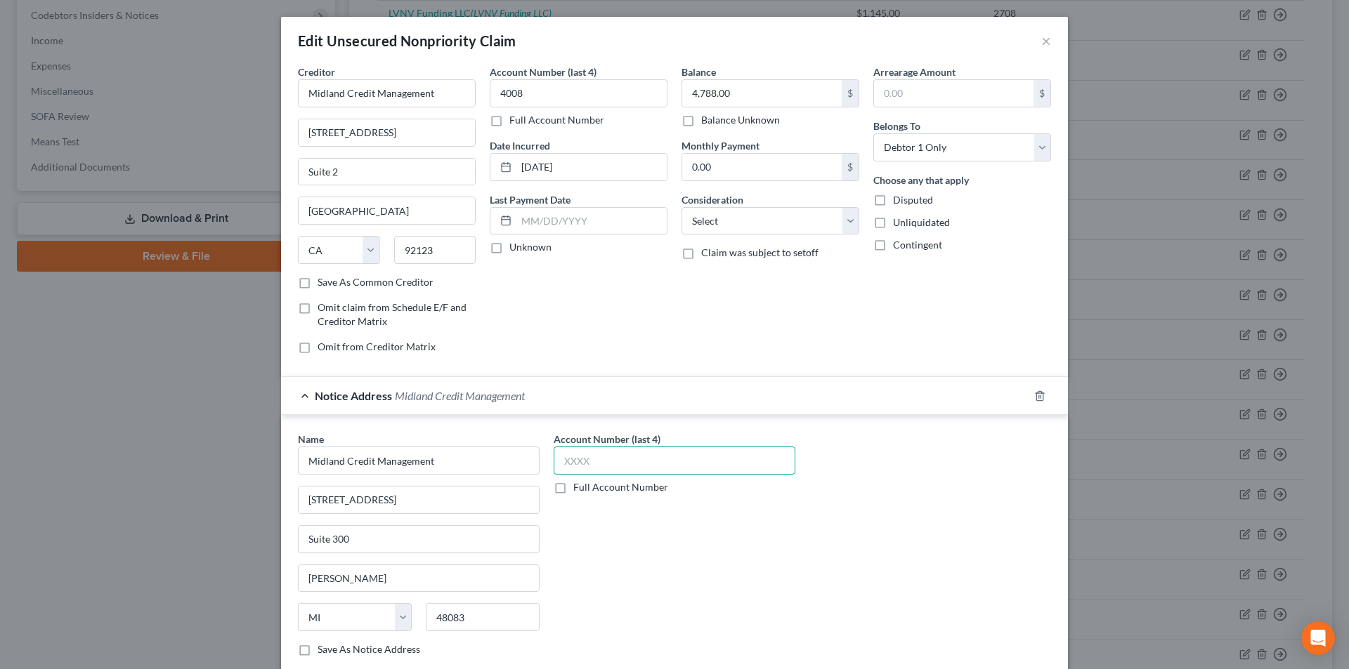
click at [588, 468] on input "text" at bounding box center [675, 461] width 242 height 28
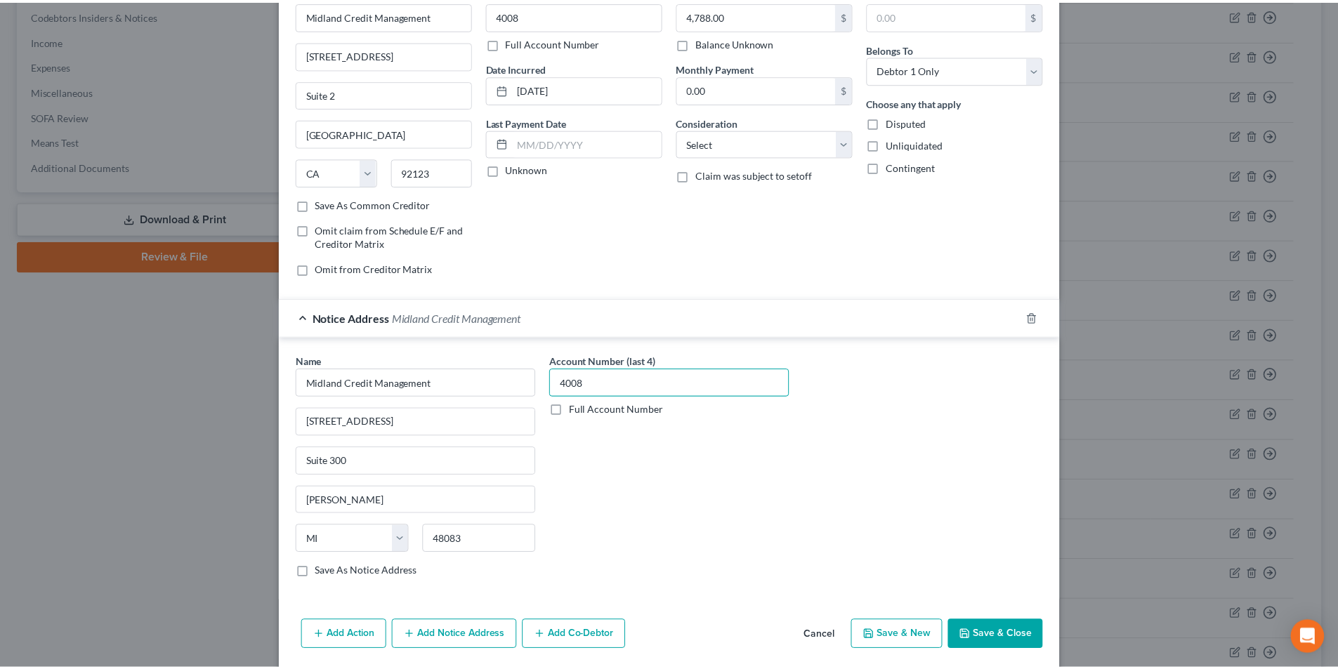
scroll to position [127, 0]
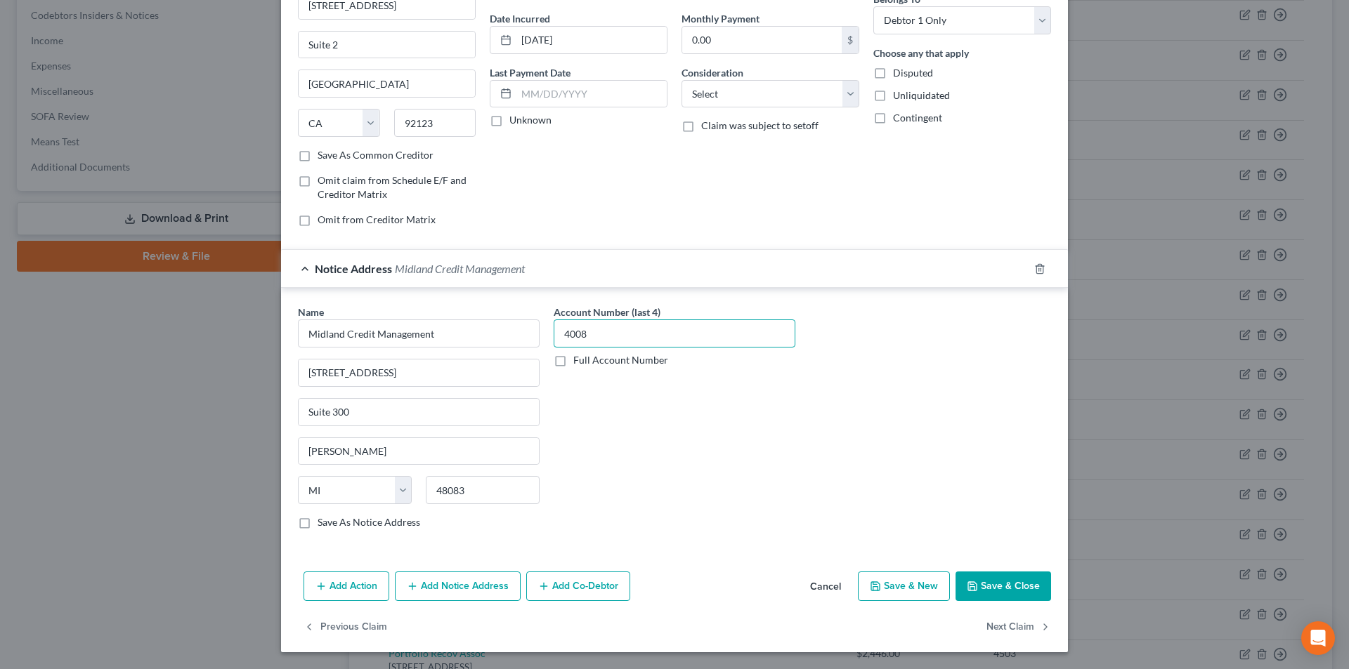
type input "4008"
click at [990, 586] on button "Save & Close" at bounding box center [1003, 587] width 96 height 30
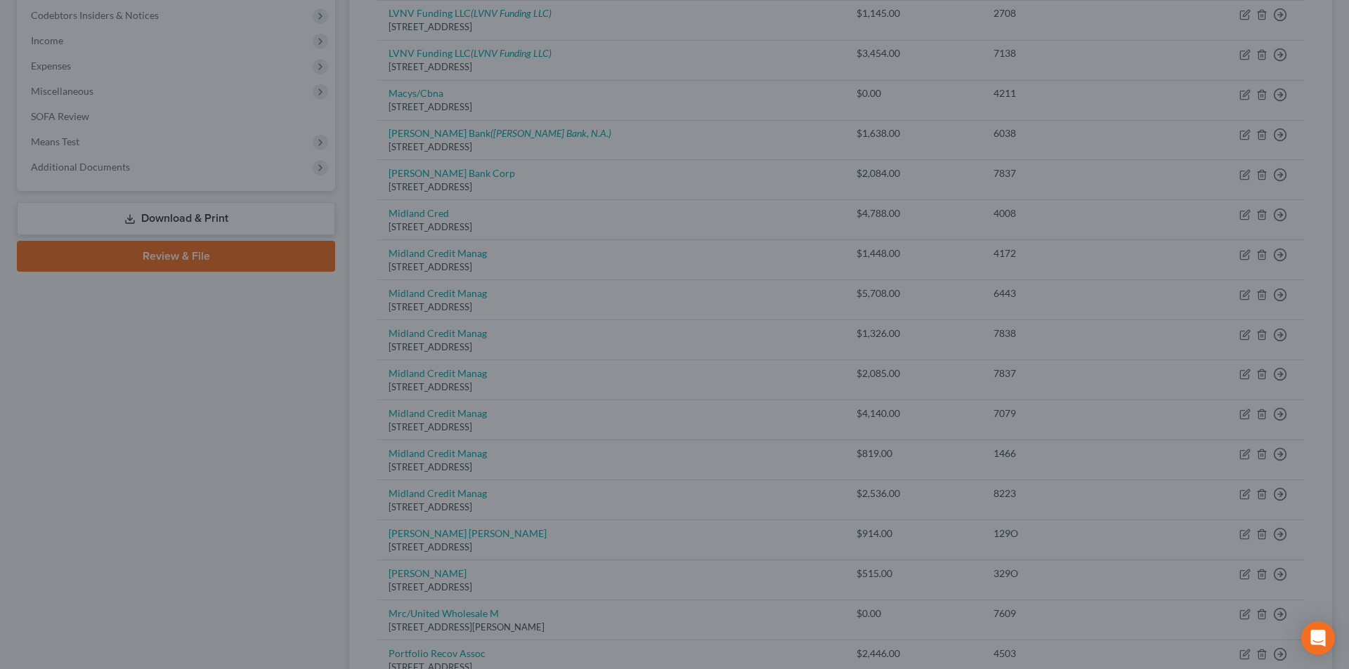
type input "0"
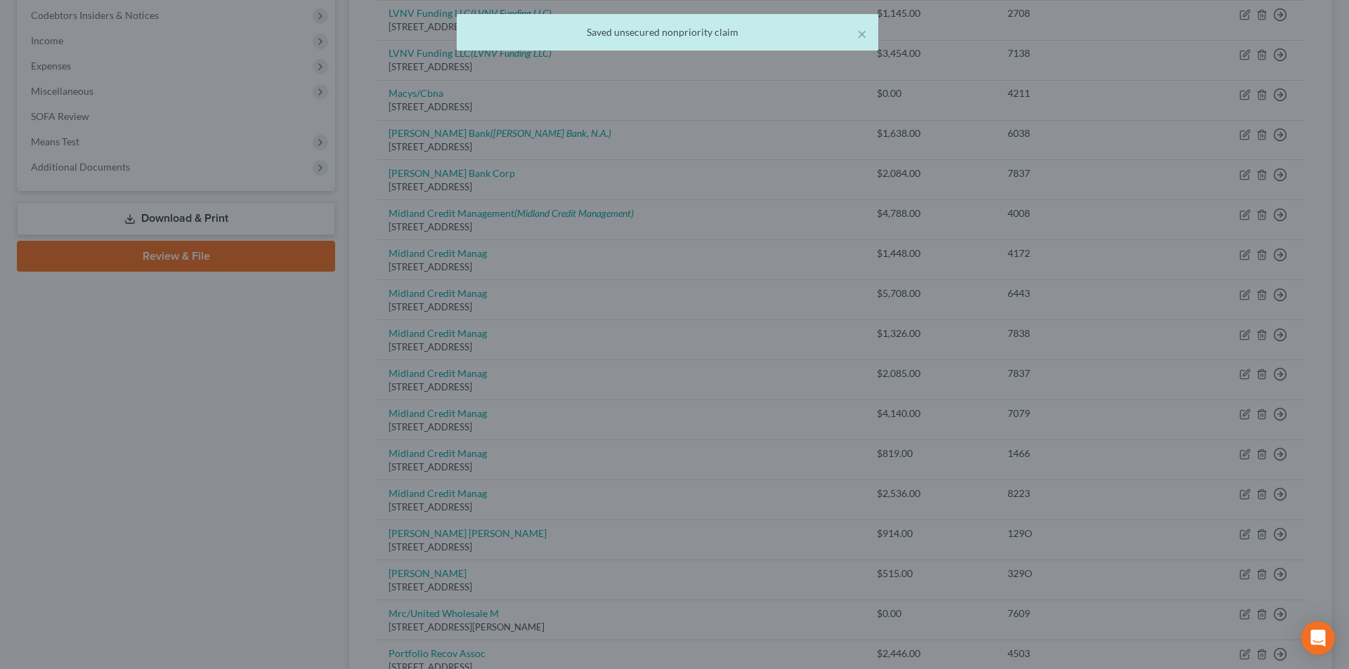
scroll to position [0, 0]
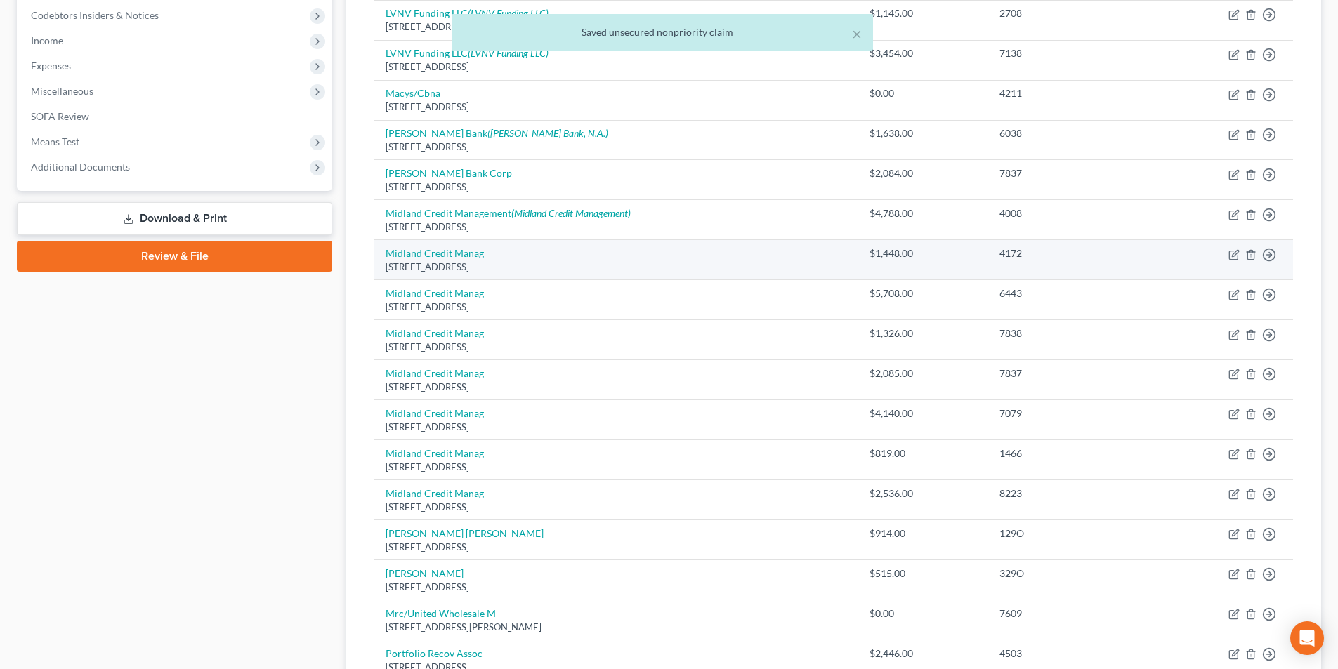
click at [466, 251] on link "Midland Credit Manag" at bounding box center [435, 253] width 98 height 12
select select "23"
select select "1"
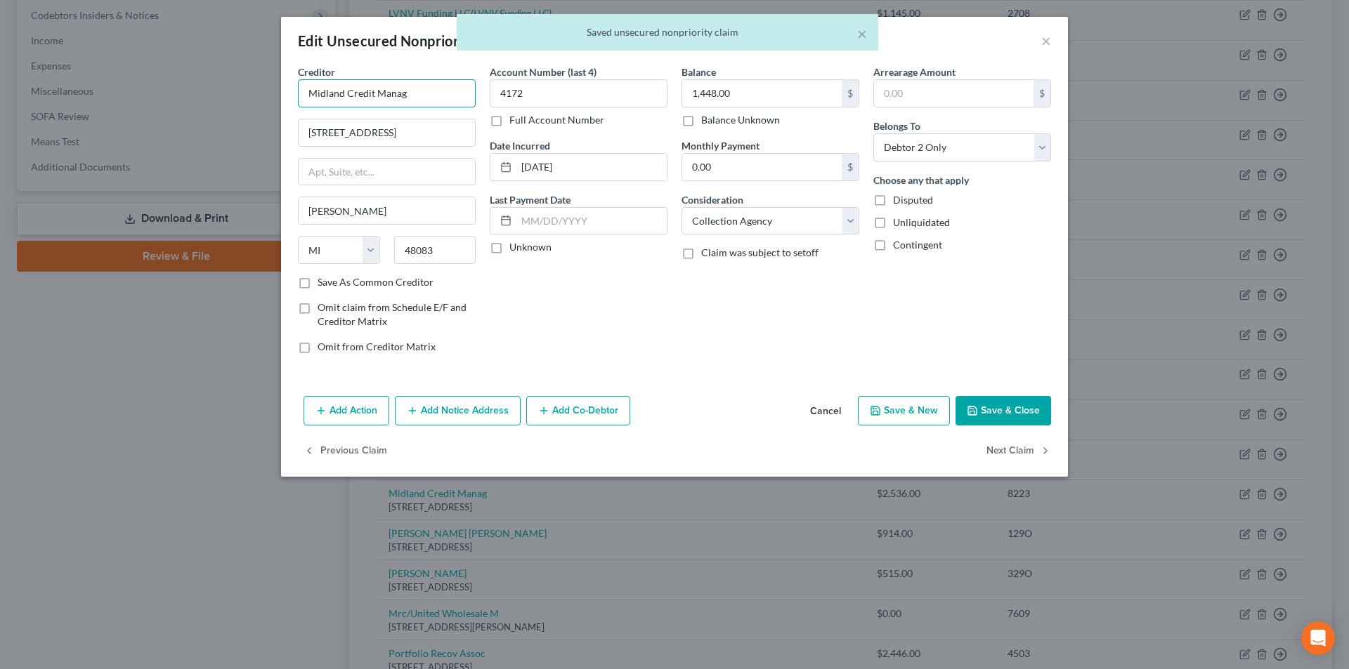
drag, startPoint x: 412, startPoint y: 92, endPoint x: 249, endPoint y: 93, distance: 162.3
click at [250, 92] on div "Edit Unsecured Nonpriority Claim × Creditor * Midland Credit Manag [STREET_ADDR…" at bounding box center [674, 334] width 1349 height 669
paste input "ement"
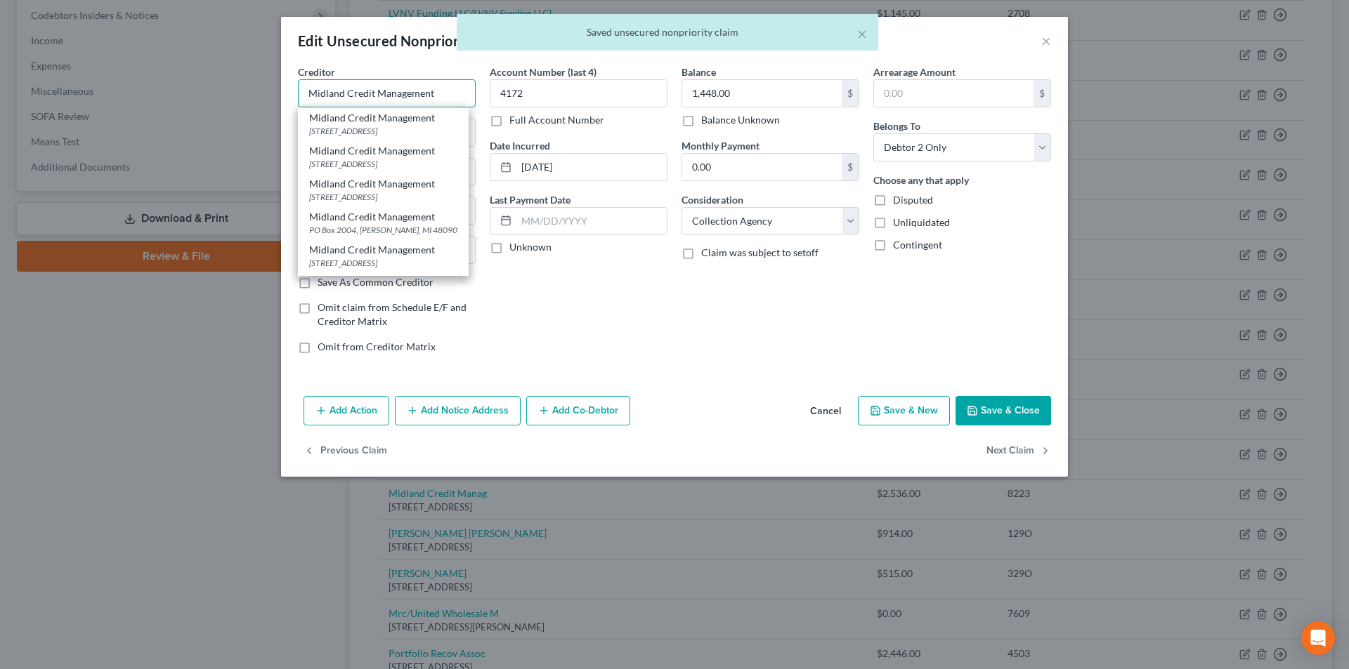
type input "Midland Credit Management"
click at [475, 415] on button "Add Notice Address" at bounding box center [458, 411] width 126 height 30
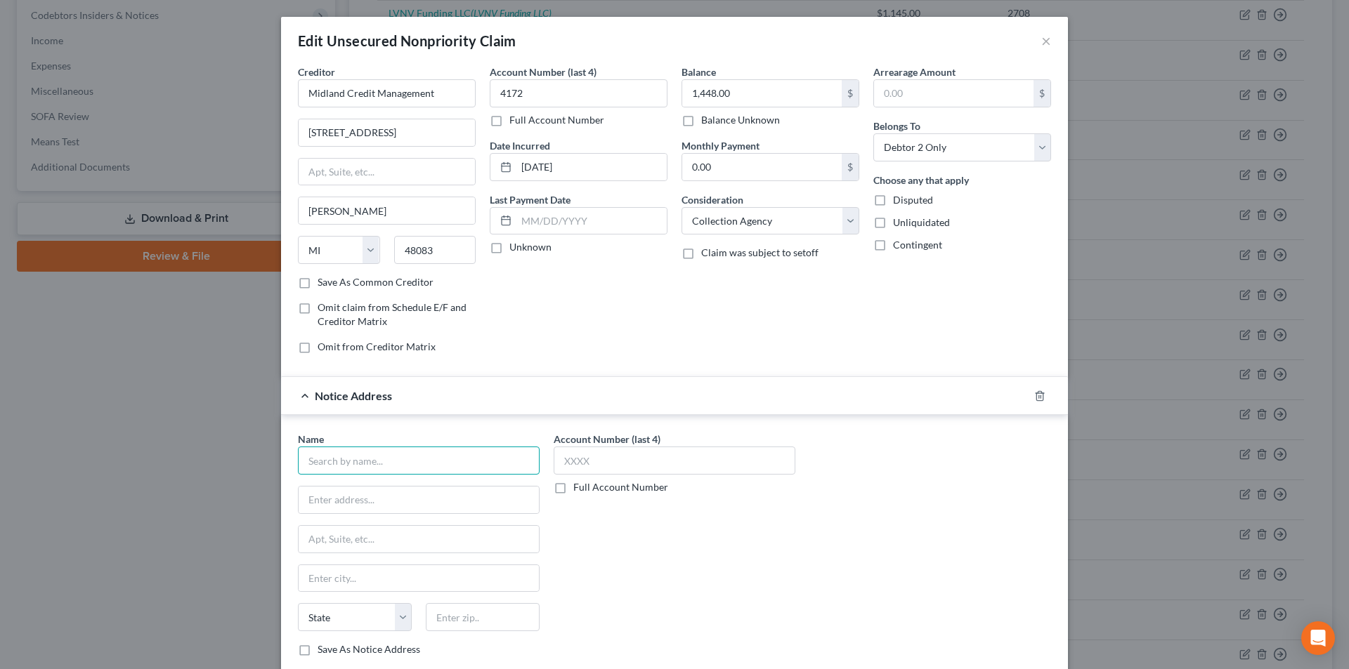
click at [442, 464] on input "text" at bounding box center [419, 461] width 242 height 28
paste input "Midland Credit Management"
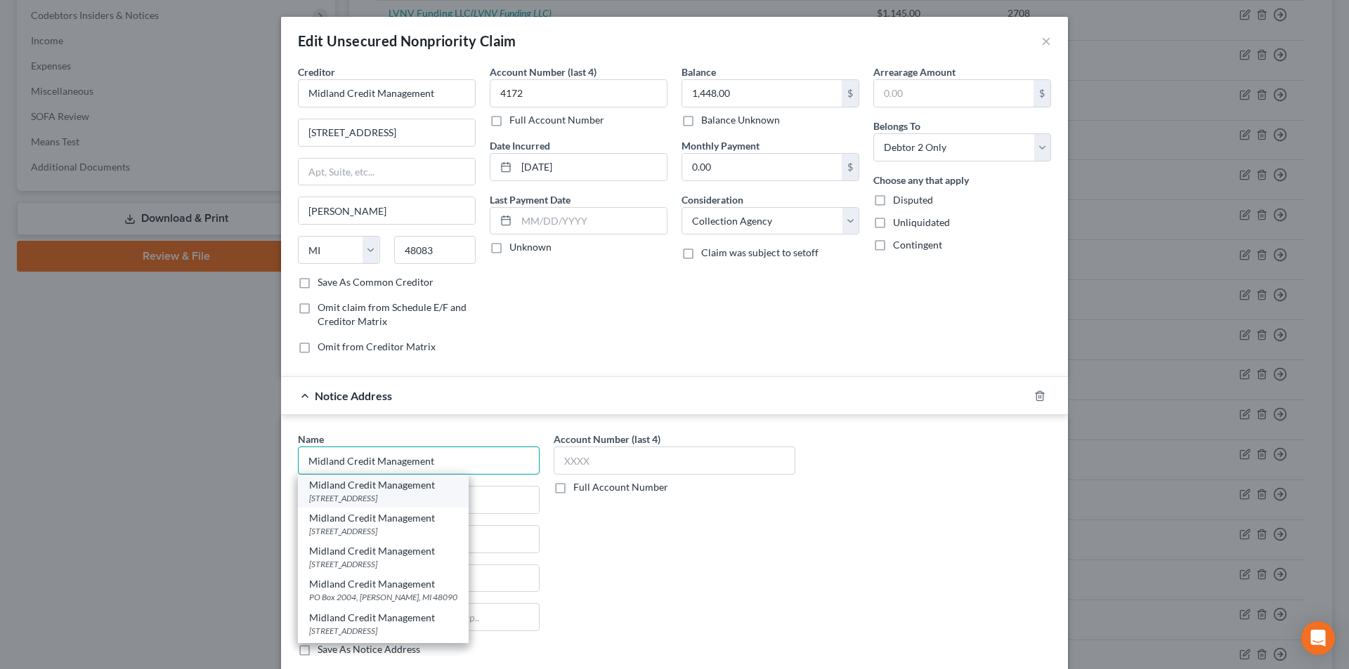
type input "Midland Credit Management"
click at [419, 497] on div "[STREET_ADDRESS]" at bounding box center [383, 498] width 148 height 12
type input "350 Camino De La Reina"
type input "[GEOGRAPHIC_DATA]"
select select "4"
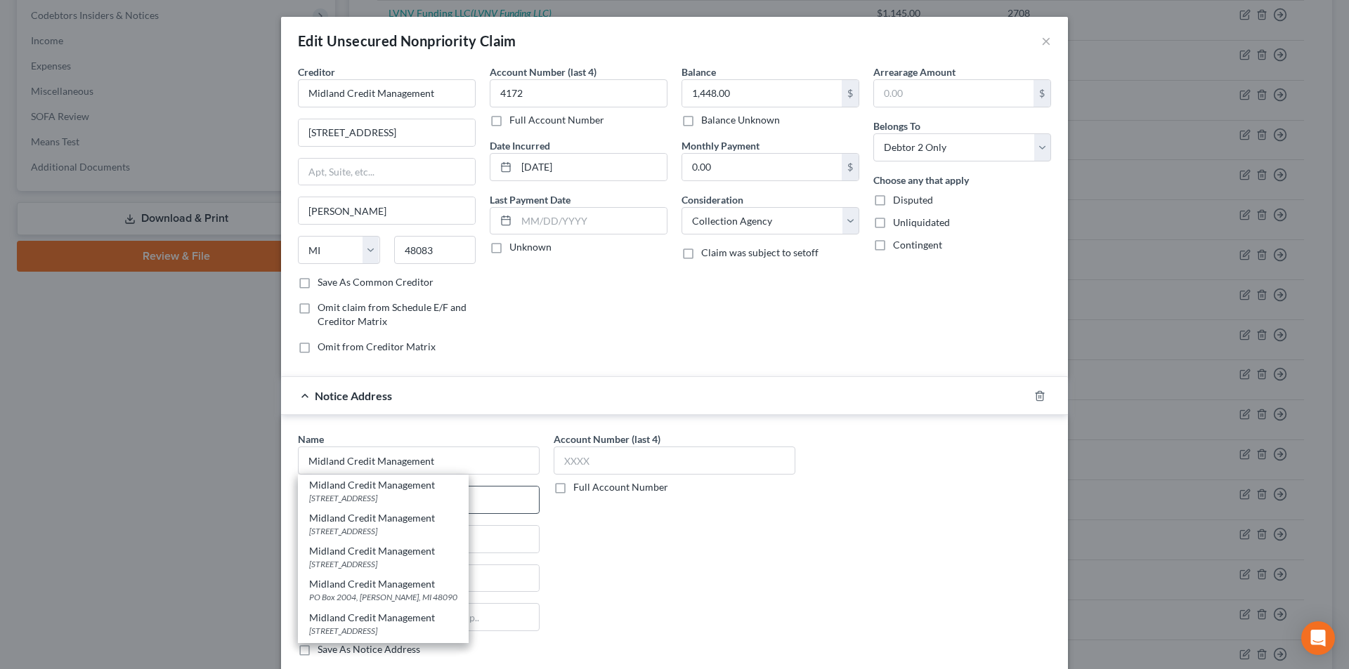
type input "92108"
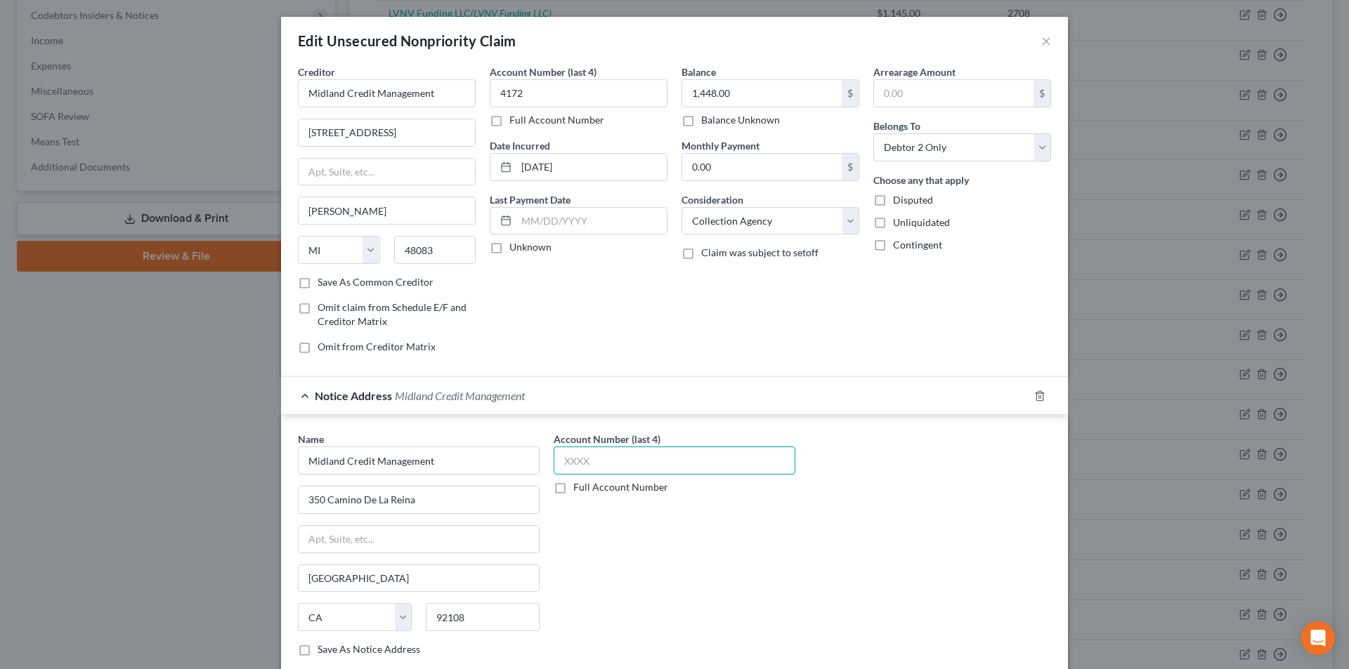
click at [593, 463] on input "text" at bounding box center [675, 461] width 242 height 28
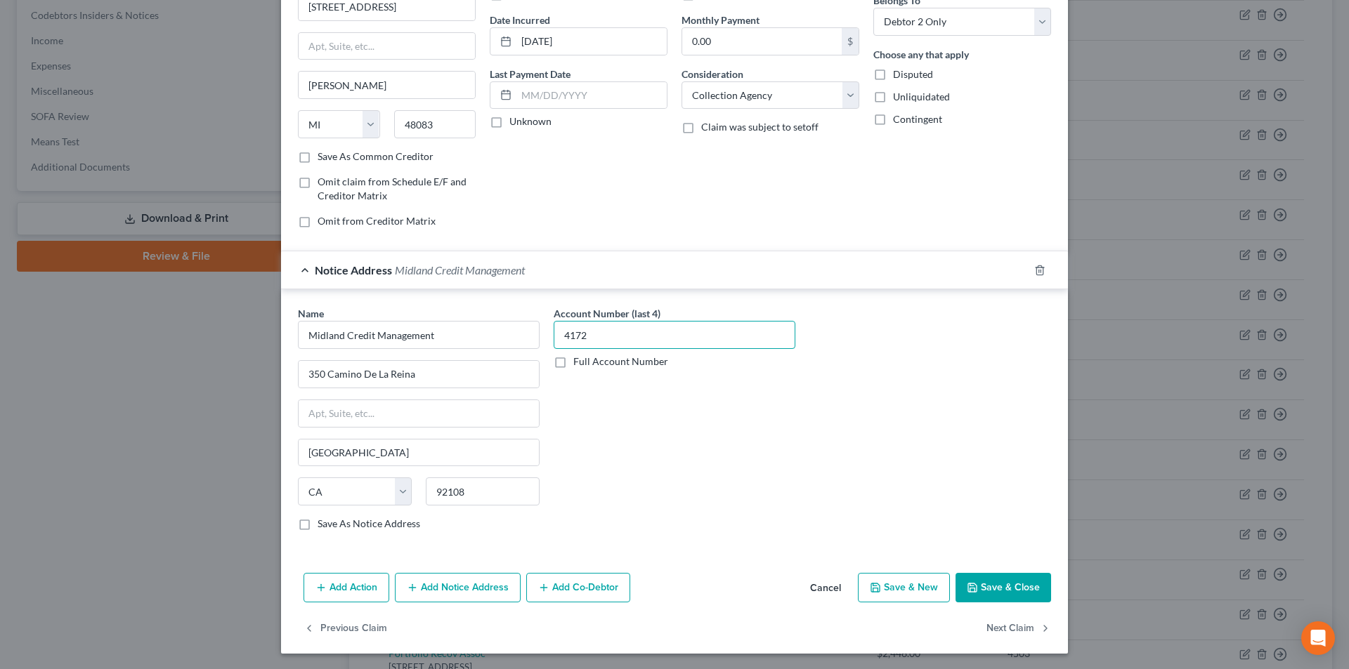
scroll to position [127, 0]
type input "4172"
click at [971, 589] on icon "button" at bounding box center [972, 586] width 11 height 11
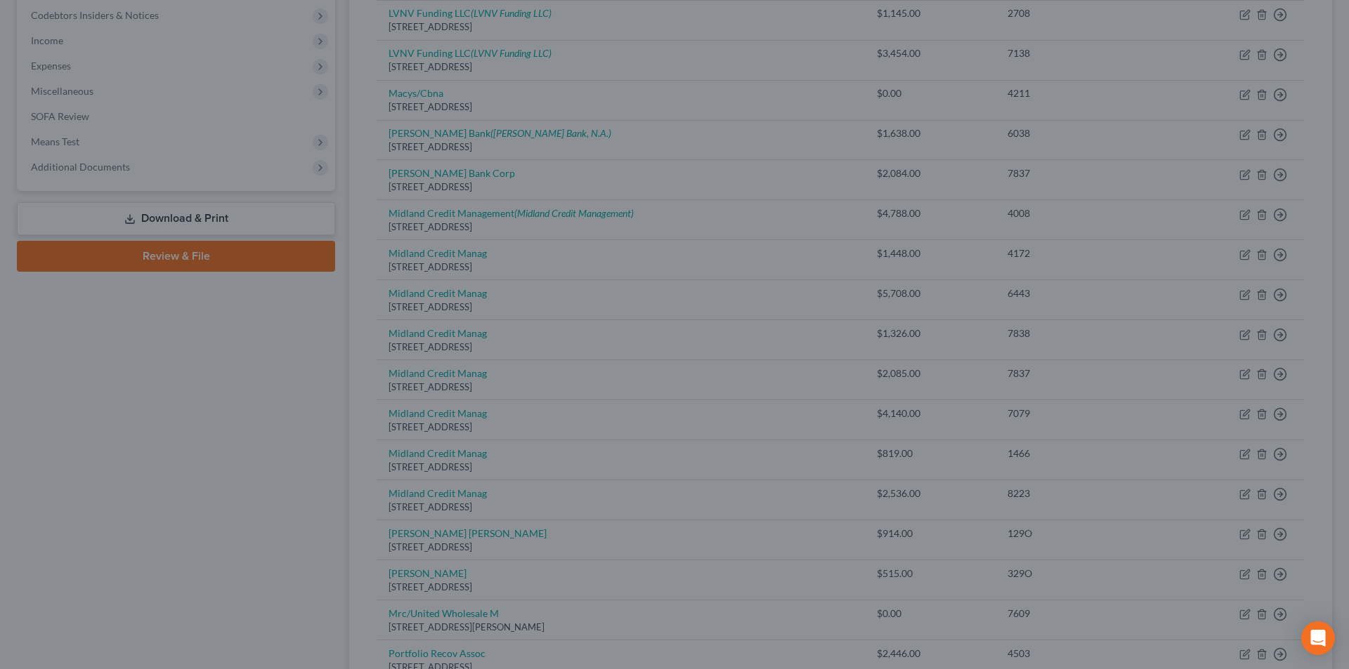
type input "0"
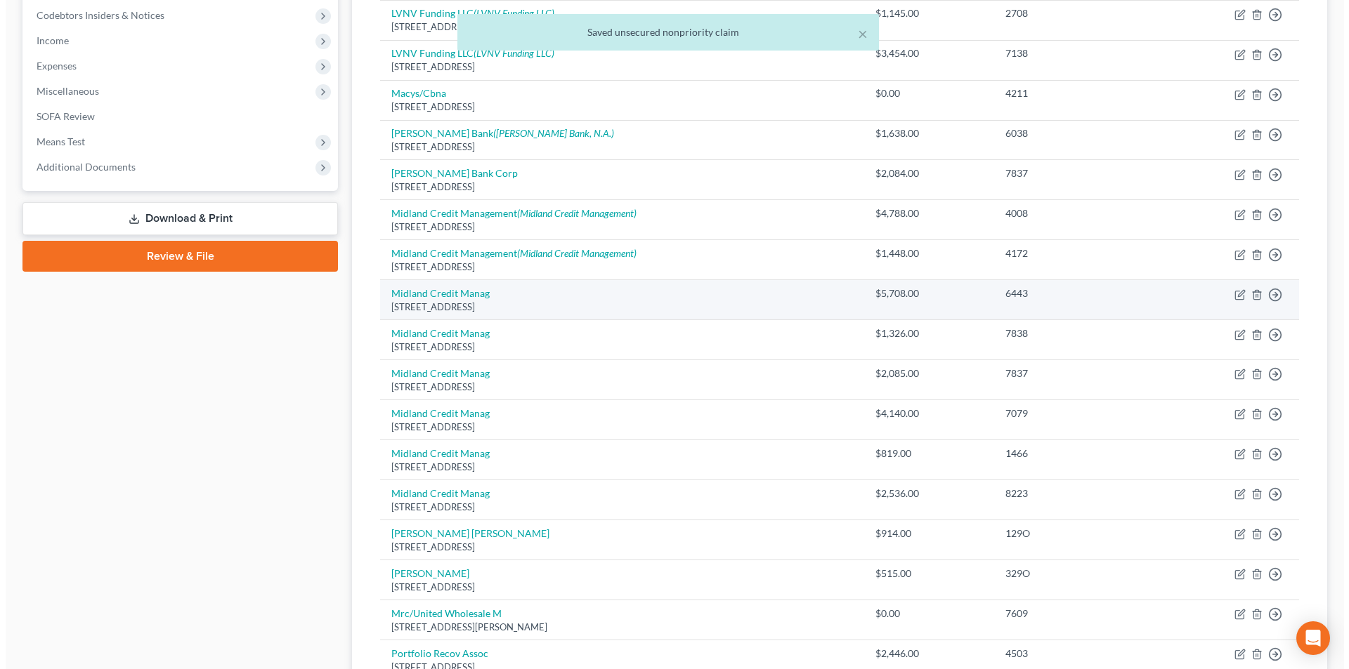
scroll to position [562, 0]
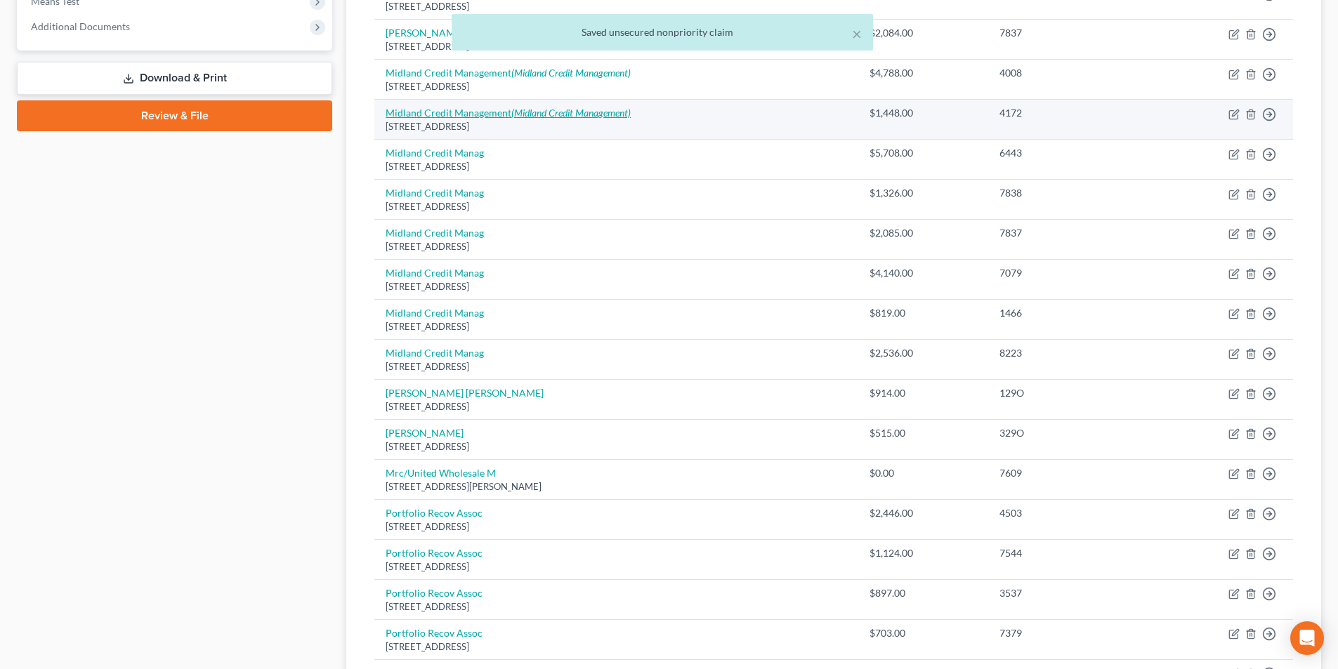
click at [491, 116] on link "Midland Credit Management (Midland Credit Management)" at bounding box center [508, 113] width 245 height 12
select select "23"
select select "1"
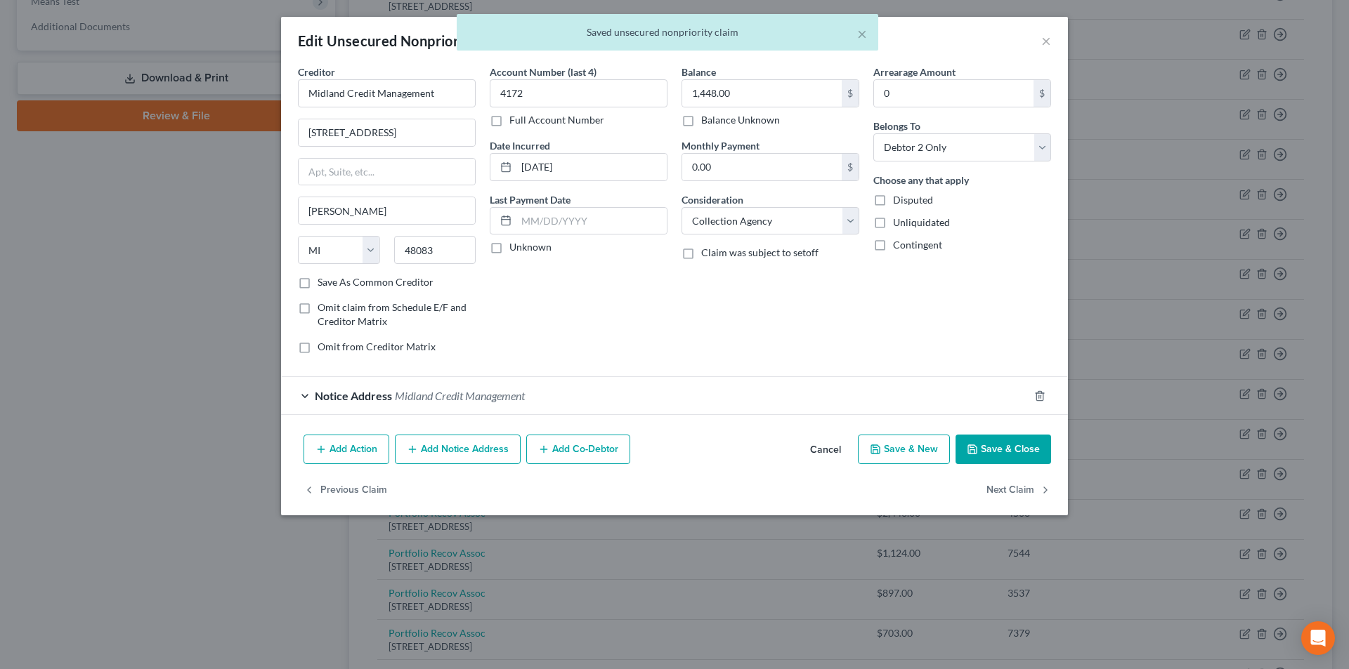
click at [460, 438] on button "Add Notice Address" at bounding box center [458, 450] width 126 height 30
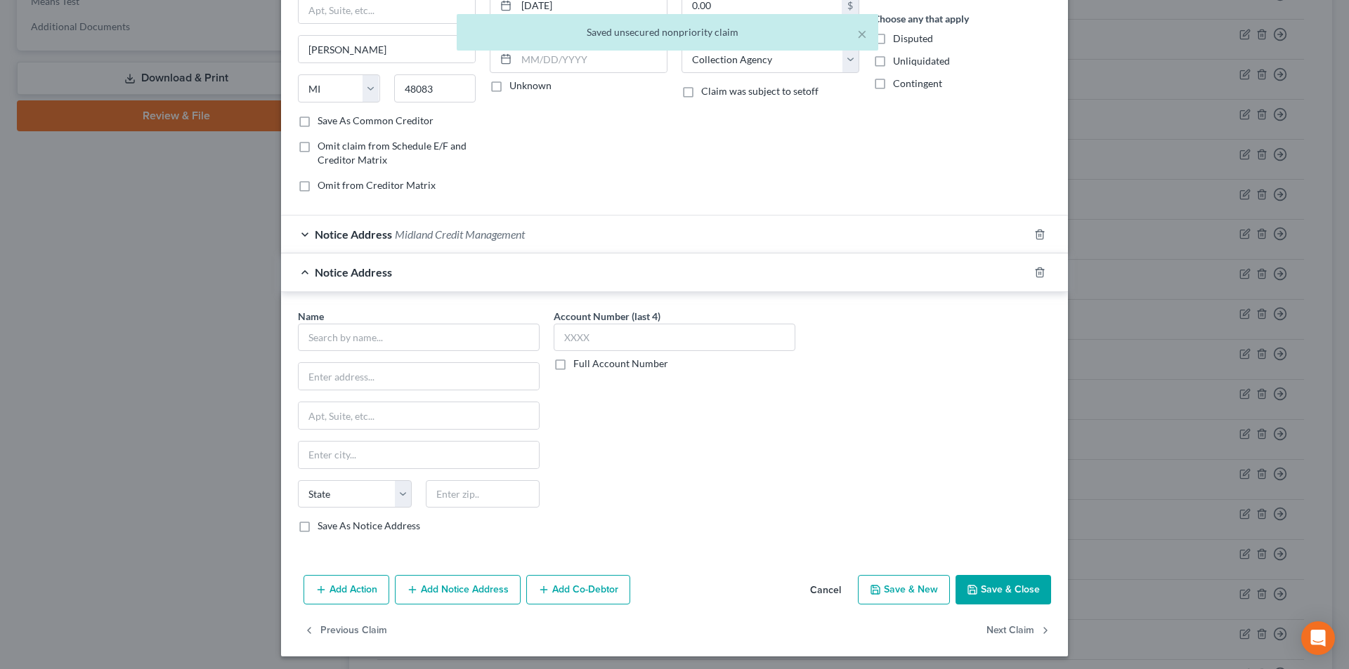
scroll to position [166, 0]
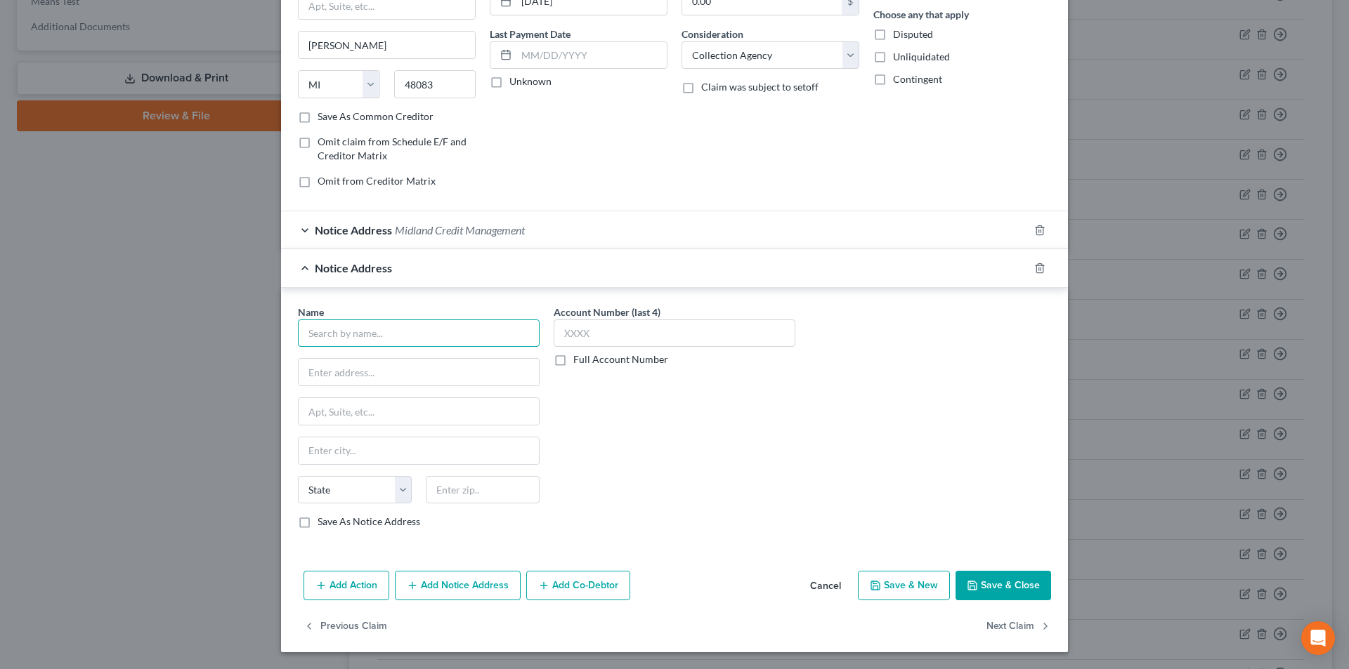
click at [391, 337] on input "text" at bounding box center [419, 334] width 242 height 28
paste input "Midland Credit Management"
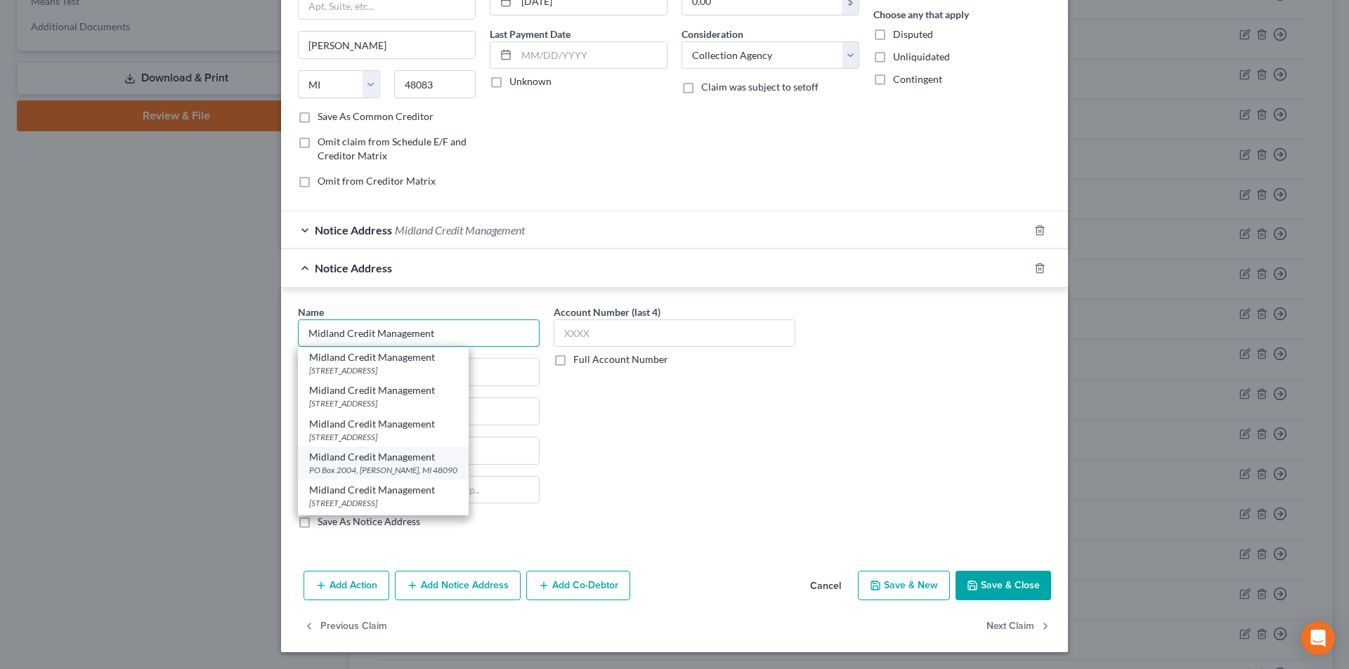
type input "Midland Credit Management"
click at [385, 468] on div "PO Box 2004, [PERSON_NAME], MI 48090" at bounding box center [383, 470] width 148 height 12
type input "PO Box 2004"
type input "[PERSON_NAME]"
select select "23"
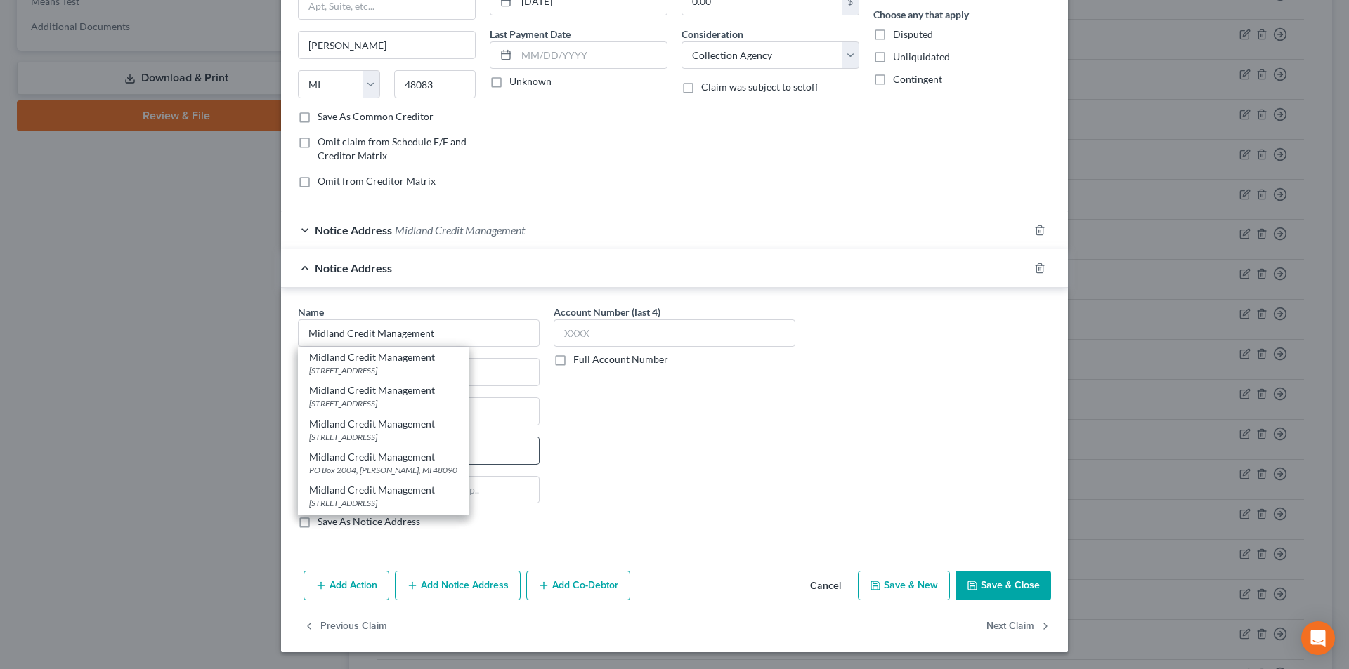
type input "48090"
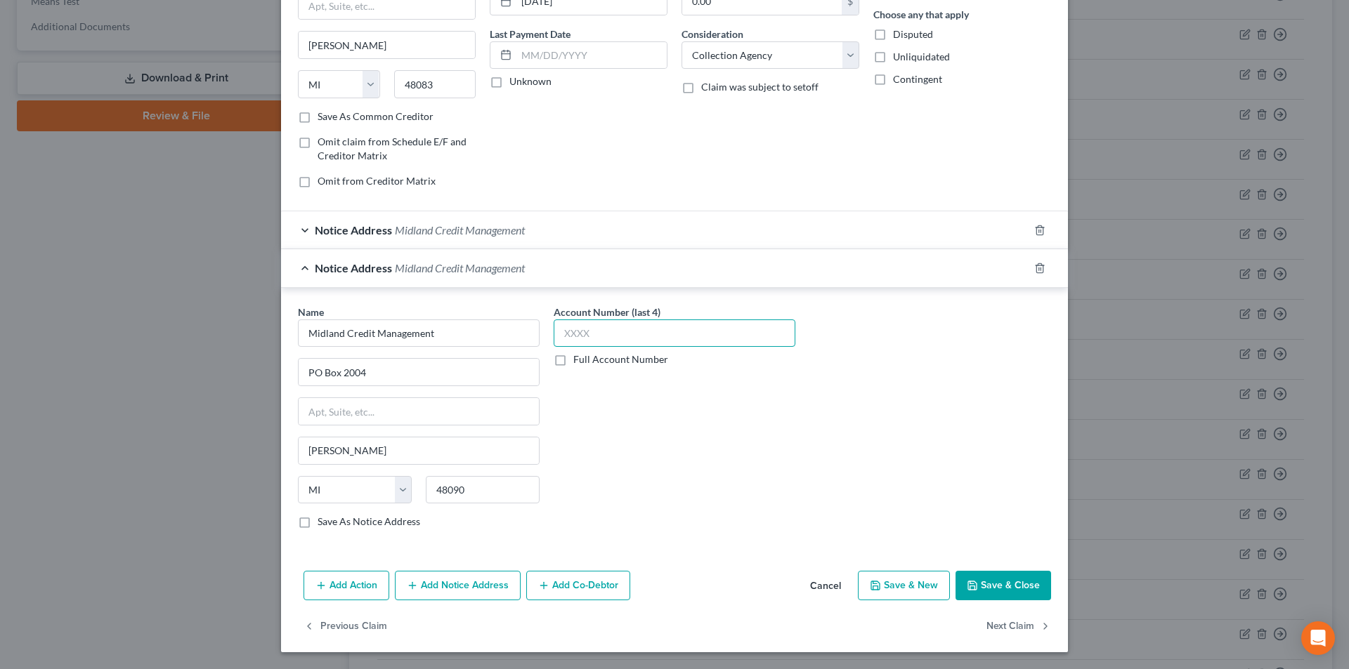
click at [605, 330] on input "text" at bounding box center [675, 334] width 242 height 28
click at [1001, 582] on button "Save & Close" at bounding box center [1003, 586] width 96 height 30
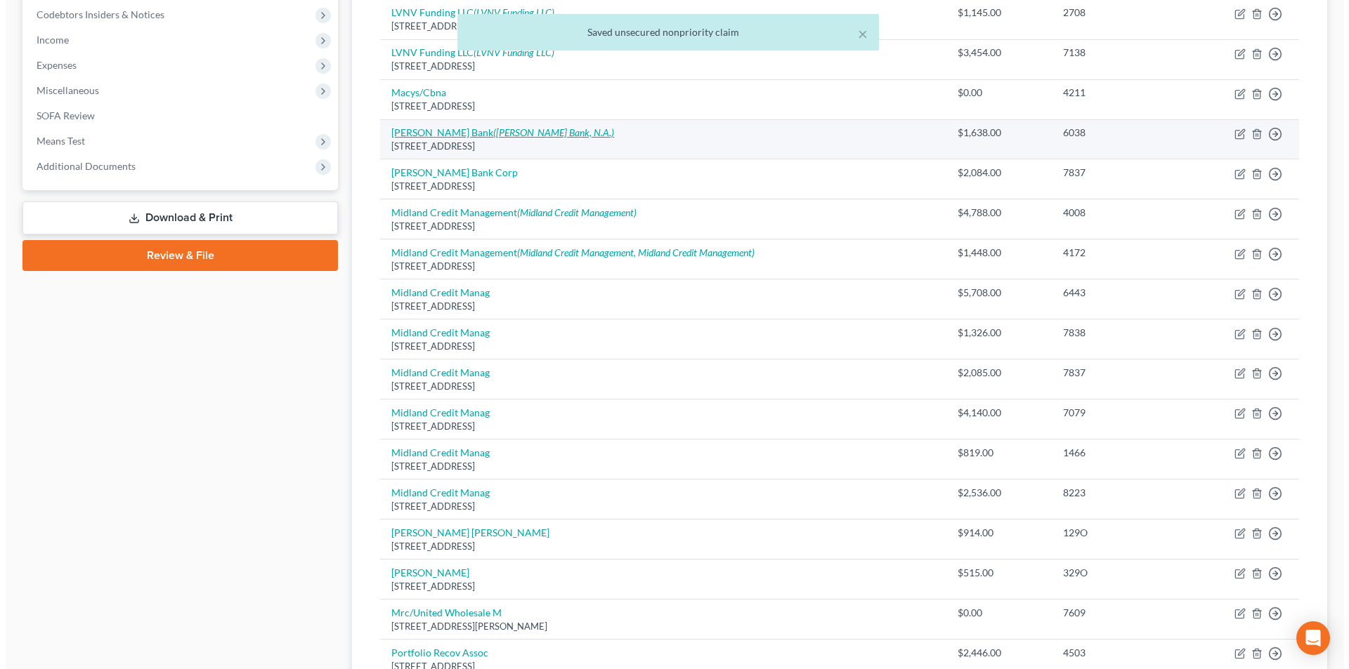
scroll to position [421, 0]
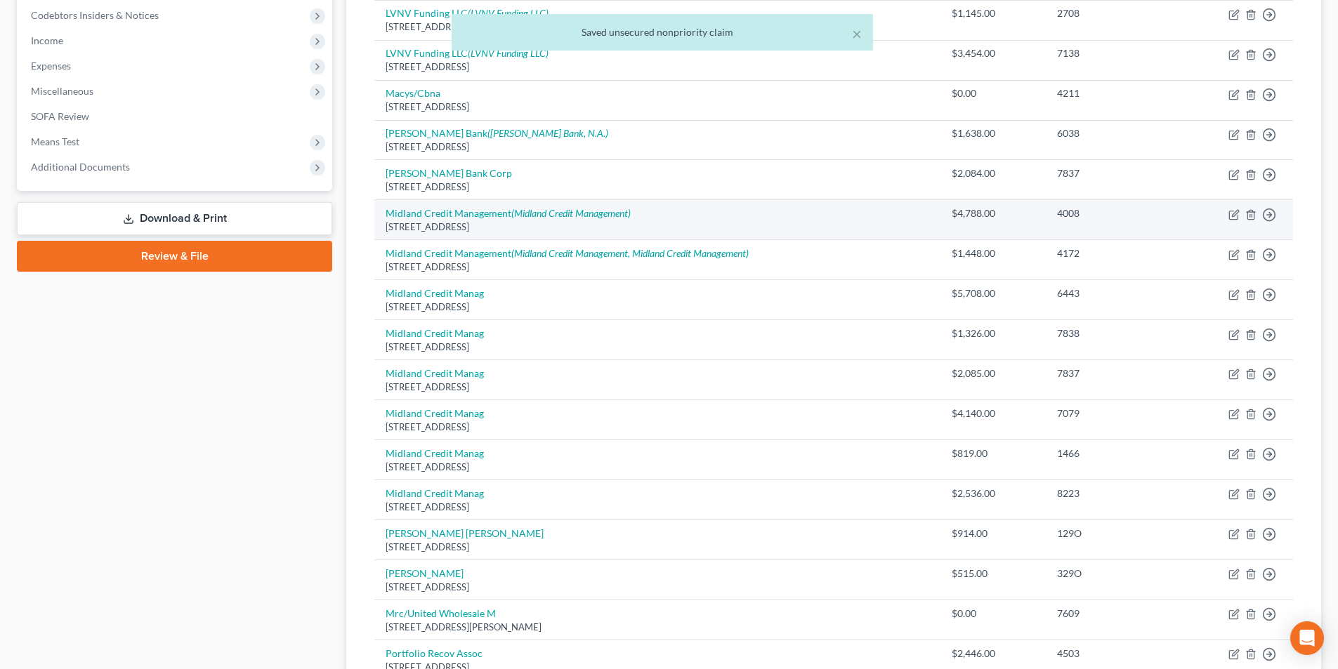
click at [471, 220] on td "Midland Credit Management (Midland Credit Management) [STREET_ADDRESS]" at bounding box center [657, 220] width 566 height 40
click at [471, 211] on link "Midland Credit Management (Midland Credit Management)" at bounding box center [508, 213] width 245 height 12
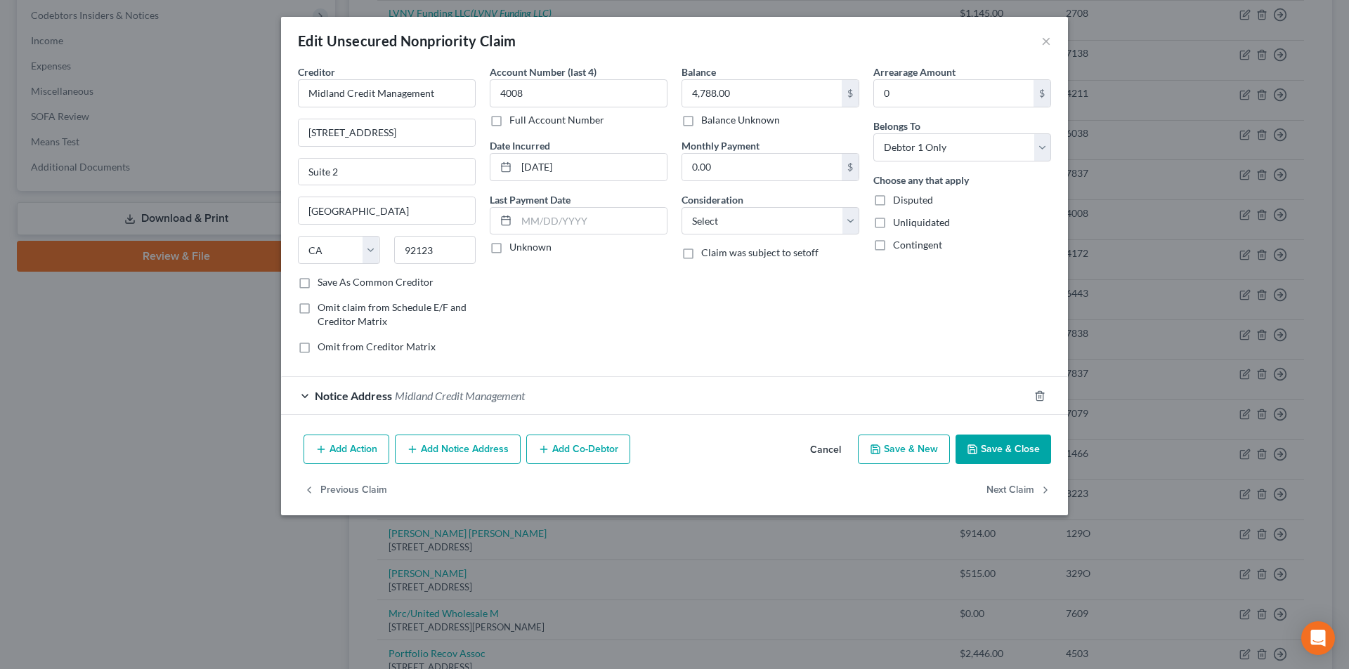
click at [455, 445] on button "Add Notice Address" at bounding box center [458, 450] width 126 height 30
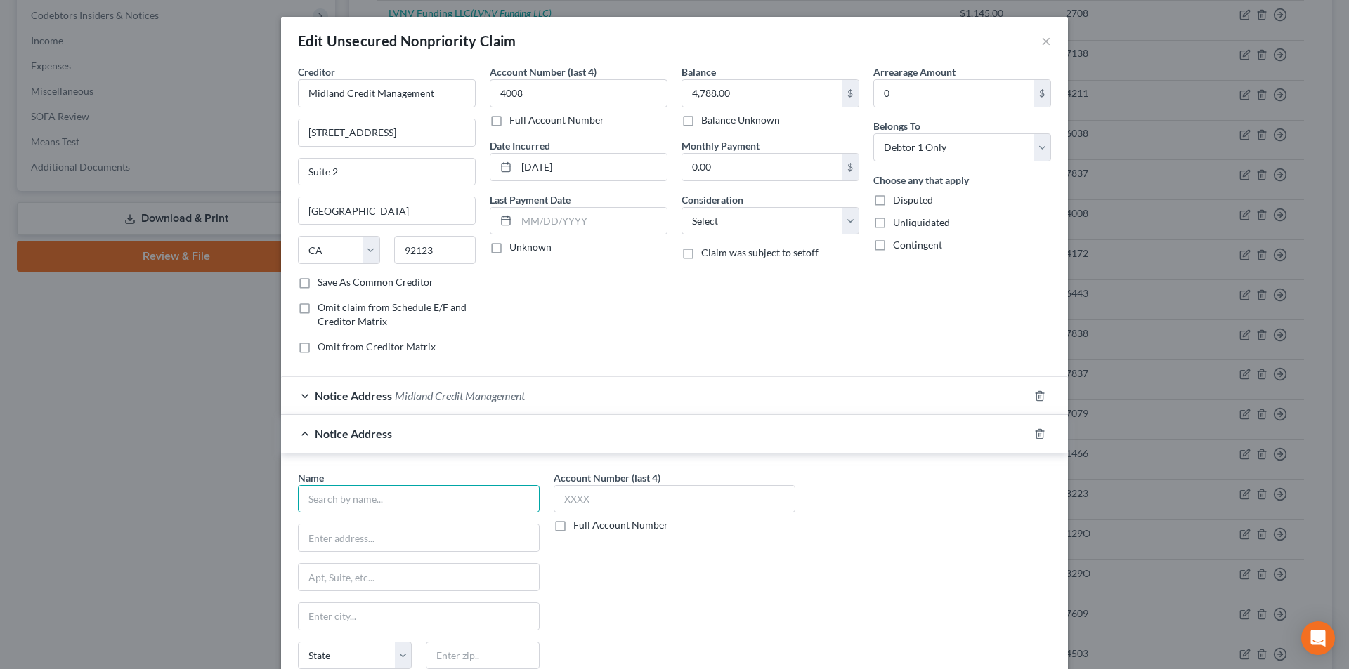
click at [416, 492] on input "text" at bounding box center [419, 499] width 242 height 28
paste input "Midland Credit Management"
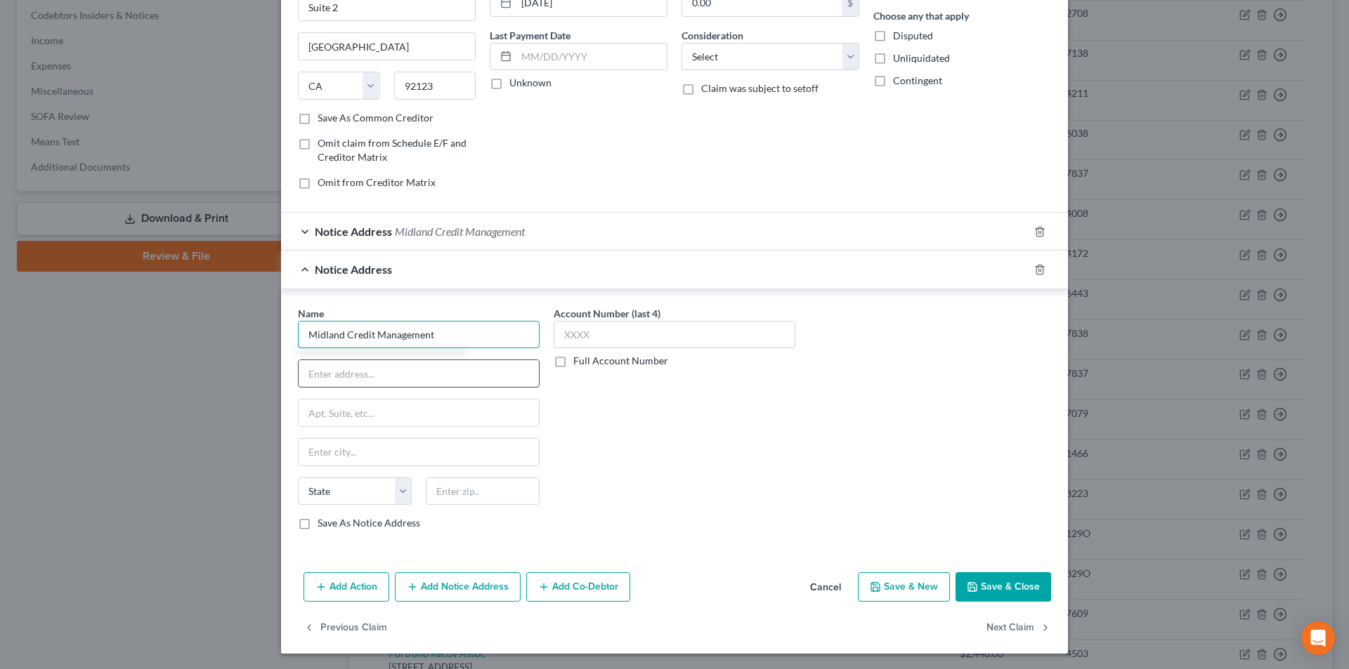
scroll to position [166, 0]
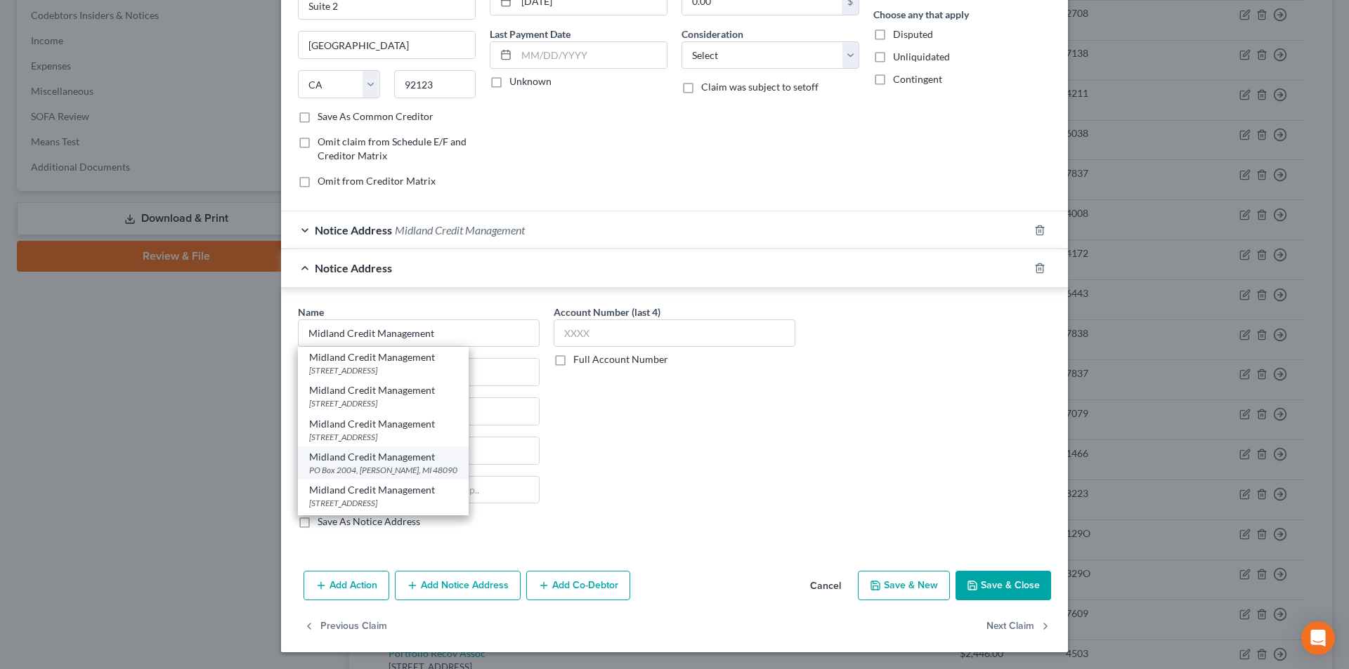
click at [402, 468] on div "PO Box 2004, [PERSON_NAME], MI 48090" at bounding box center [383, 470] width 148 height 12
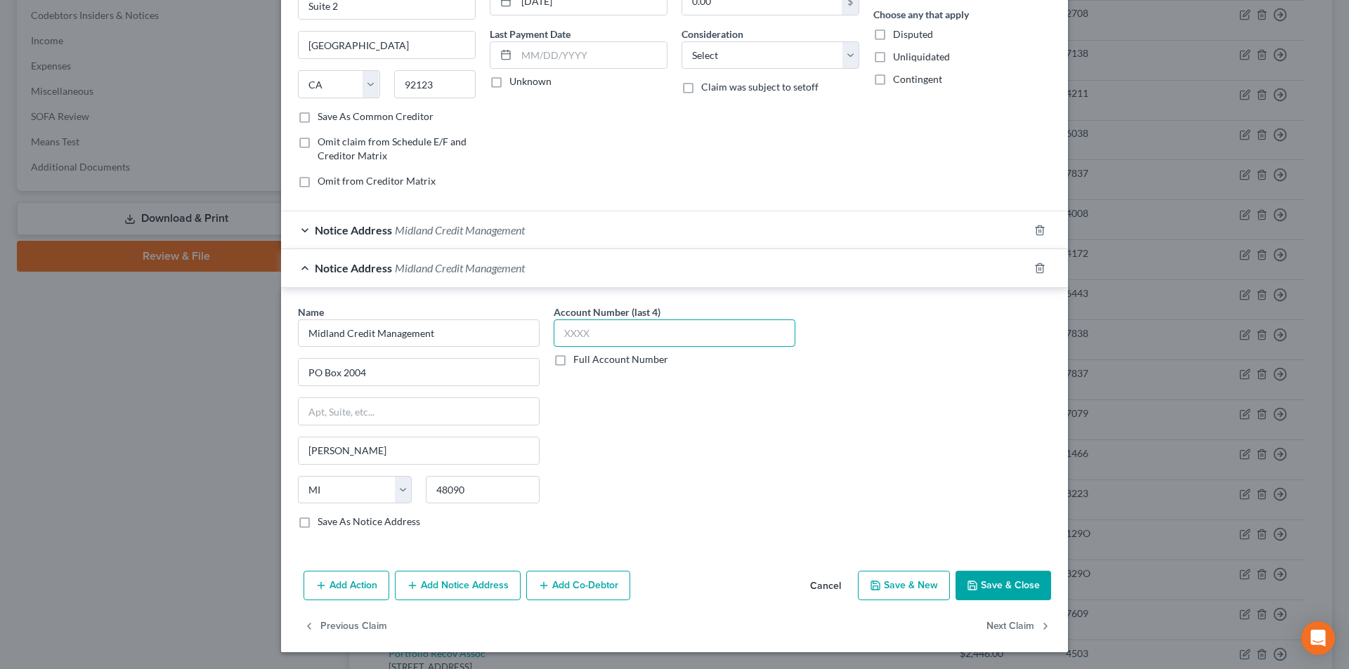
click at [600, 335] on input "text" at bounding box center [675, 334] width 242 height 28
click at [999, 587] on button "Save & Close" at bounding box center [1003, 586] width 96 height 30
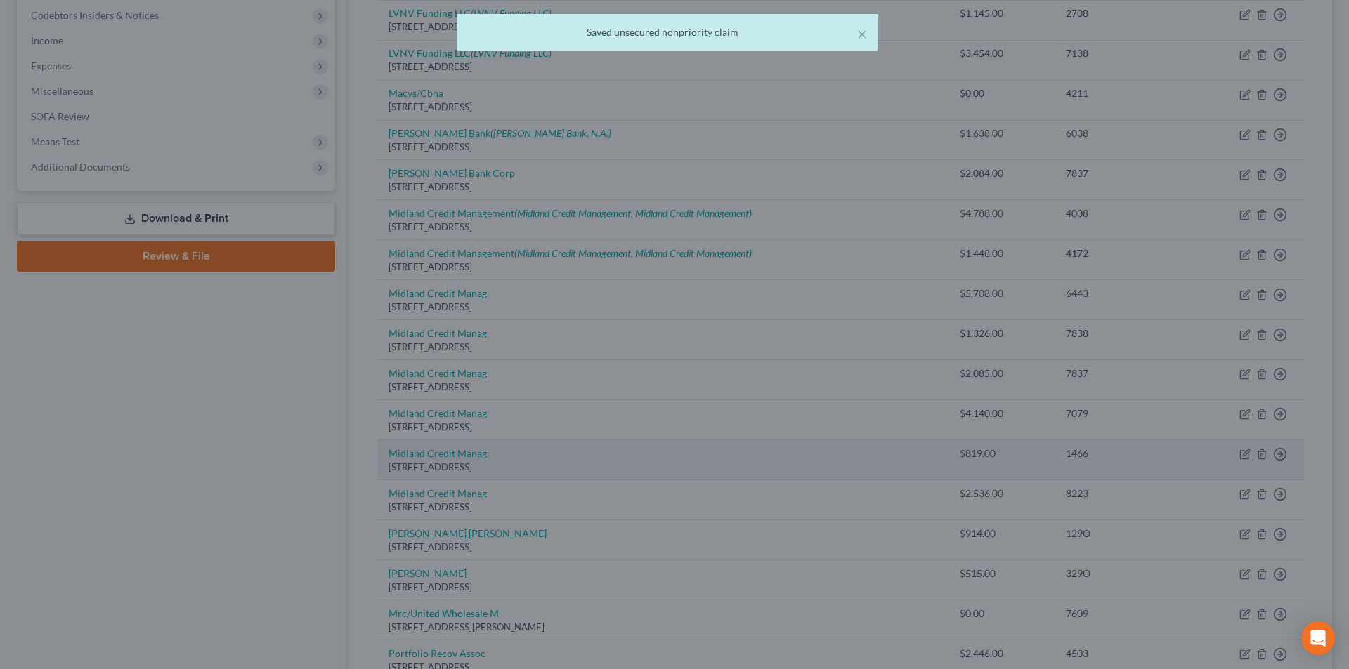
scroll to position [0, 0]
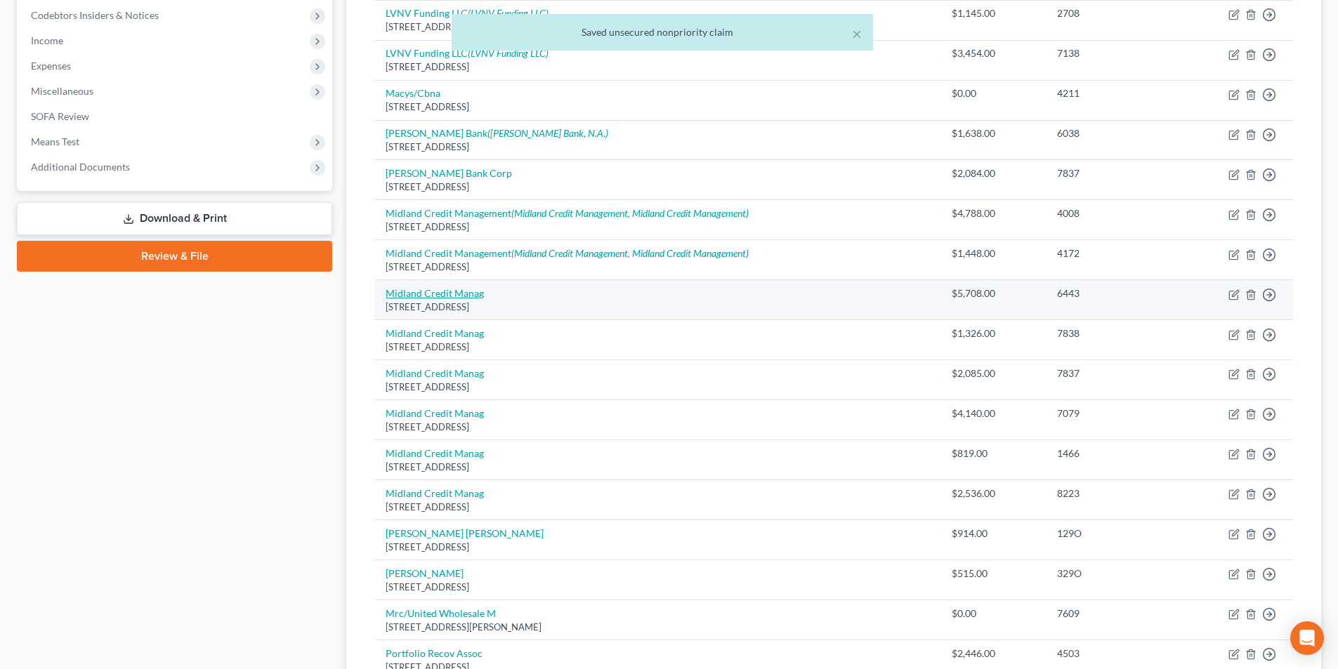
click at [459, 295] on link "Midland Credit Manag" at bounding box center [435, 293] width 98 height 12
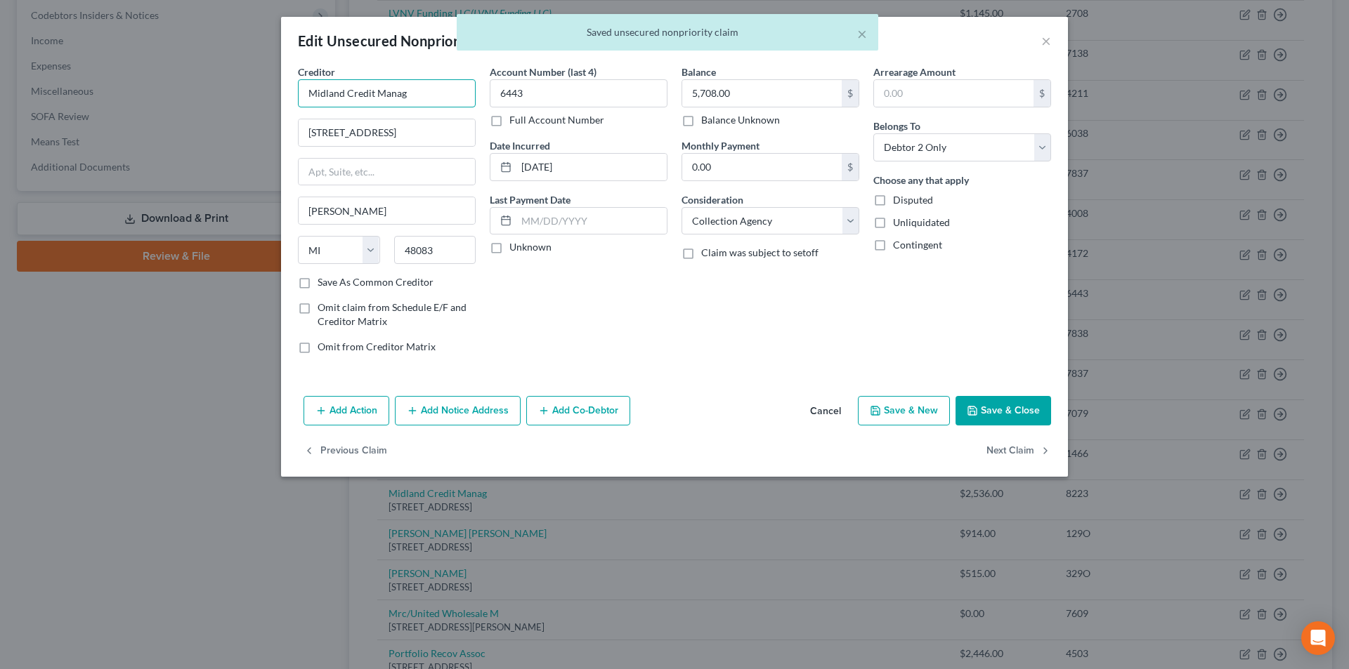
drag, startPoint x: 274, startPoint y: 91, endPoint x: 242, endPoint y: 91, distance: 31.6
click at [242, 91] on div "Edit Unsecured Nonpriority Claim × Creditor * Midland Credit Manag [STREET_ADDR…" at bounding box center [674, 334] width 1349 height 669
paste input "ement"
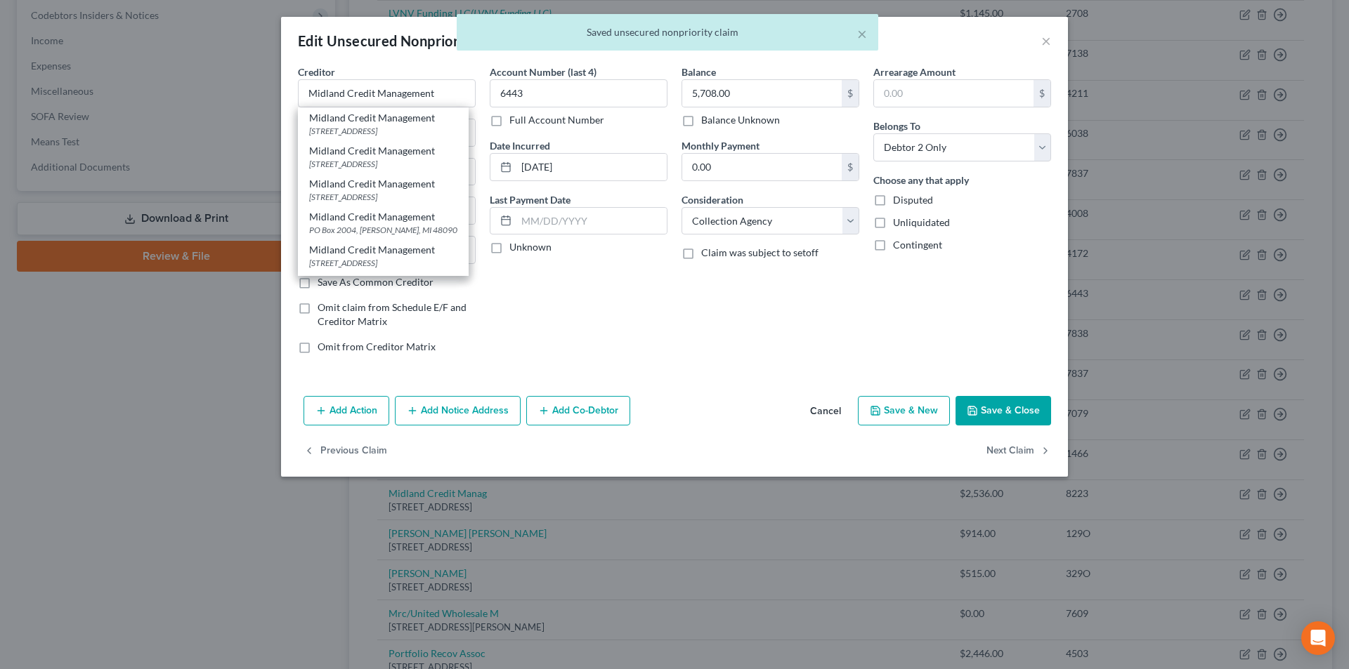
click at [459, 407] on button "Add Notice Address" at bounding box center [458, 411] width 126 height 30
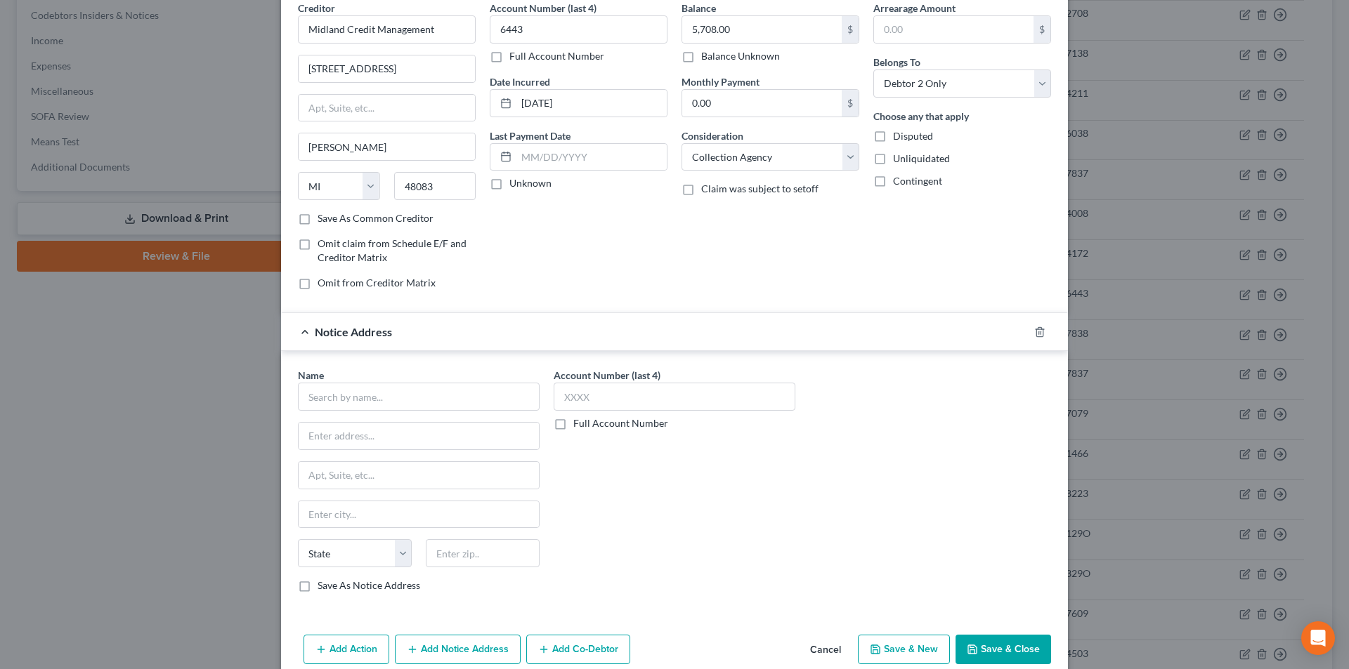
scroll to position [127, 0]
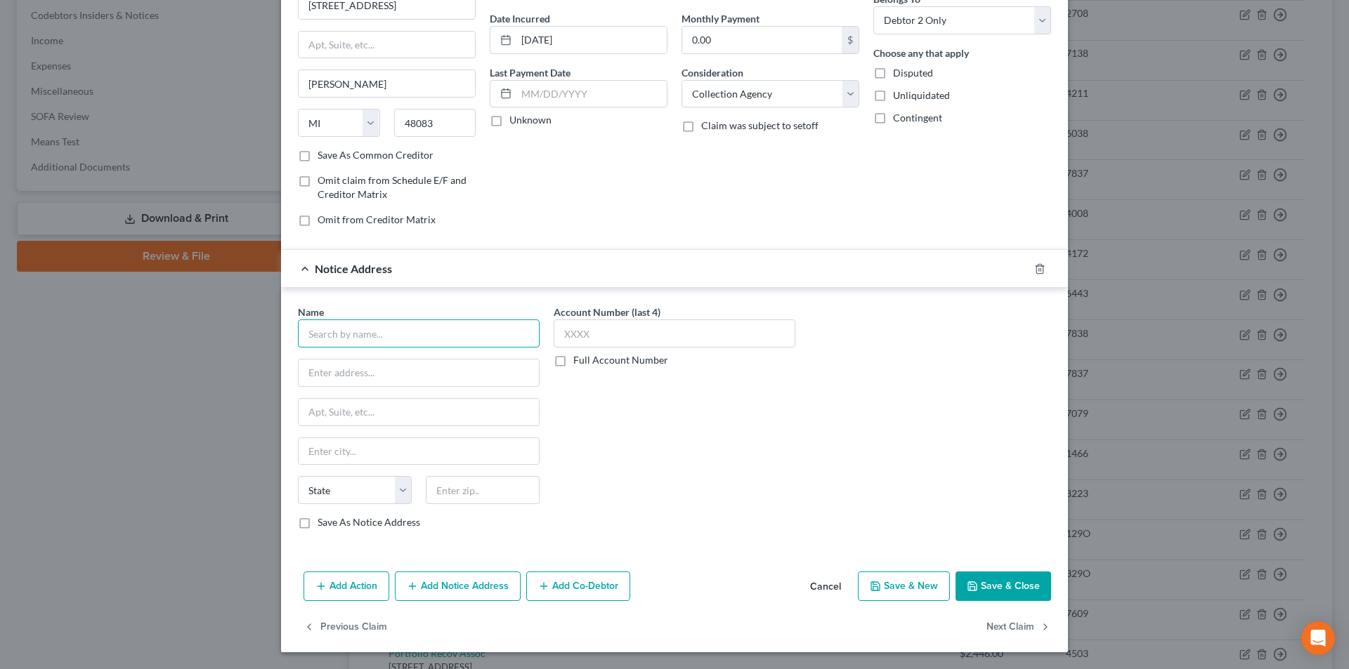
click at [412, 341] on input "text" at bounding box center [419, 334] width 242 height 28
paste input "Midland Credit Management"
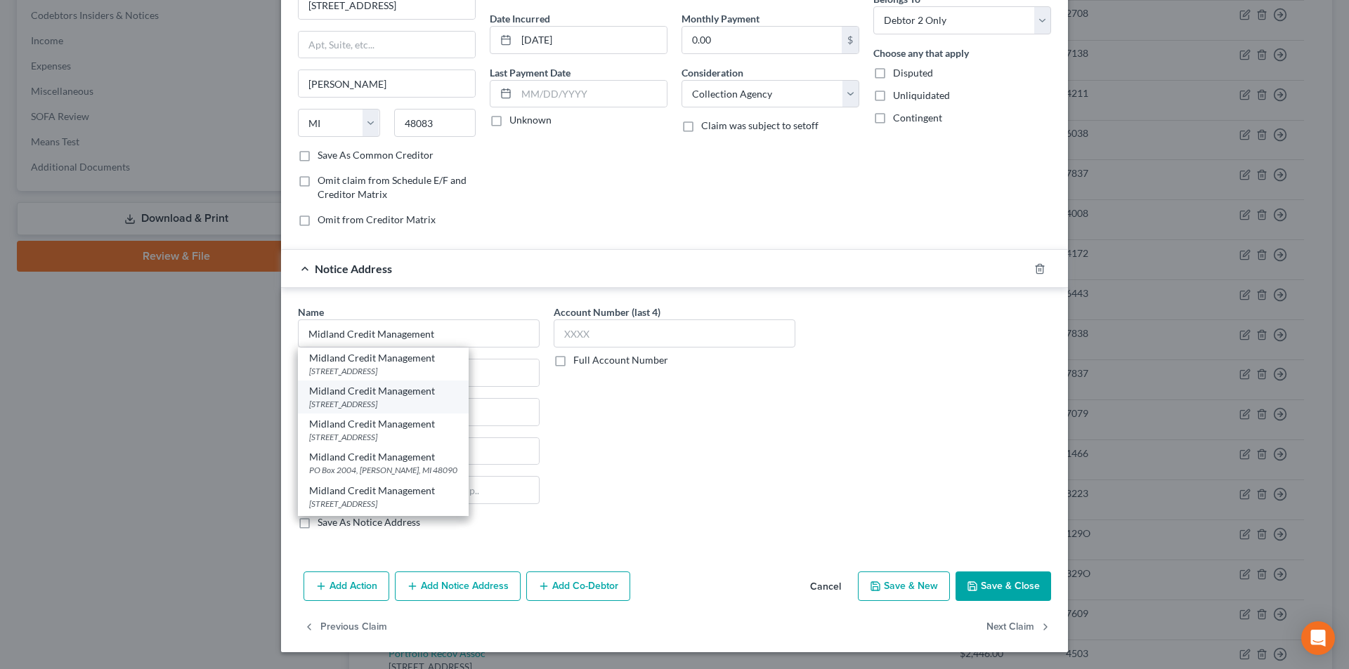
click at [391, 405] on div "[STREET_ADDRESS]" at bounding box center [383, 404] width 148 height 12
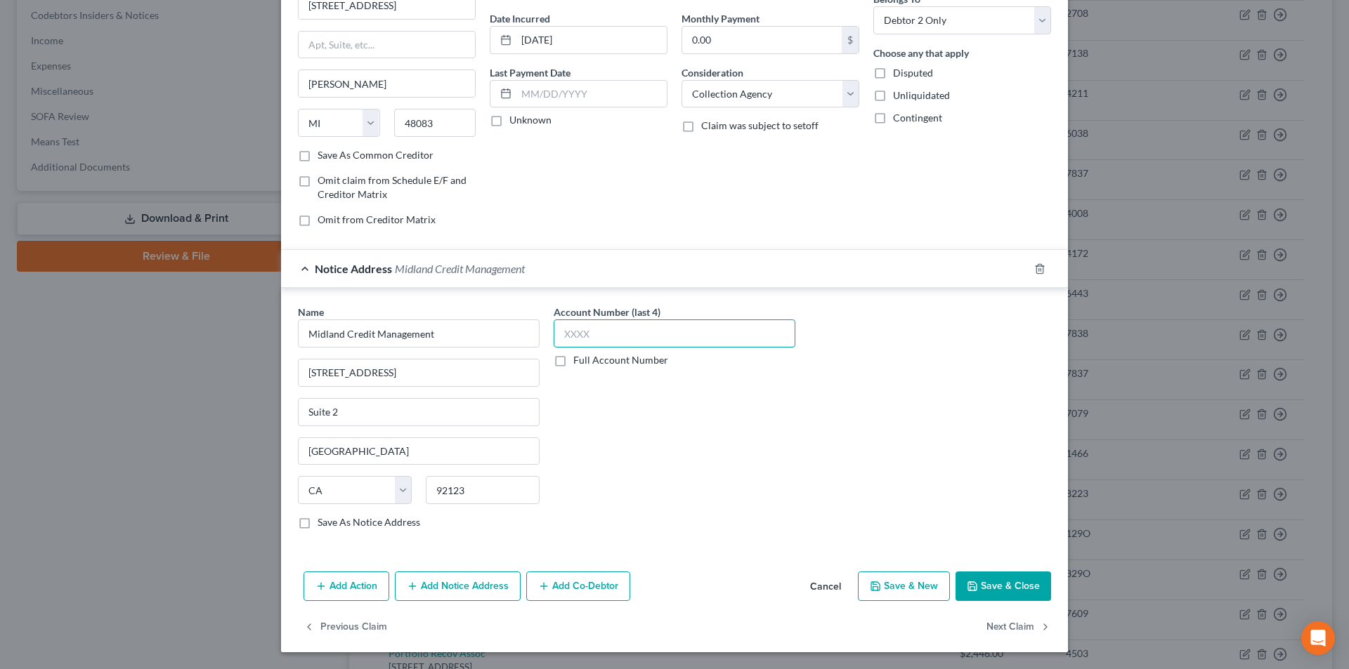
click at [579, 339] on input "text" at bounding box center [675, 334] width 242 height 28
click at [466, 583] on button "Add Notice Address" at bounding box center [458, 587] width 126 height 30
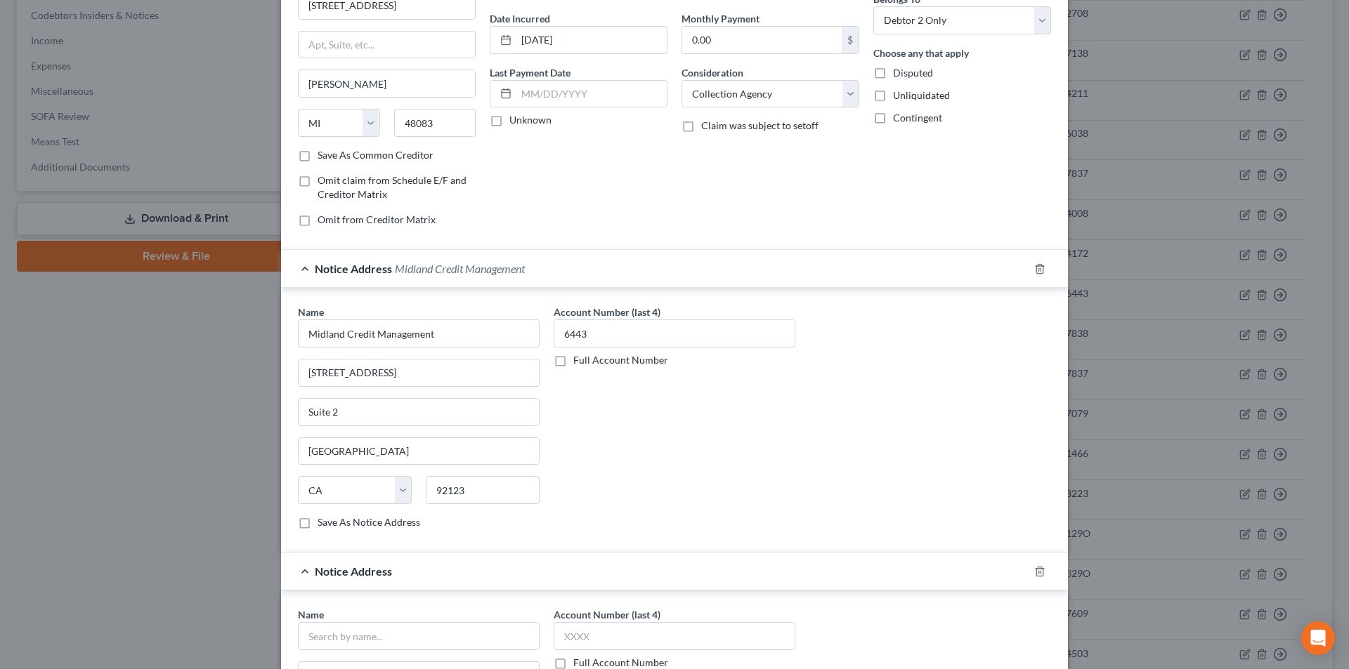
scroll to position [338, 0]
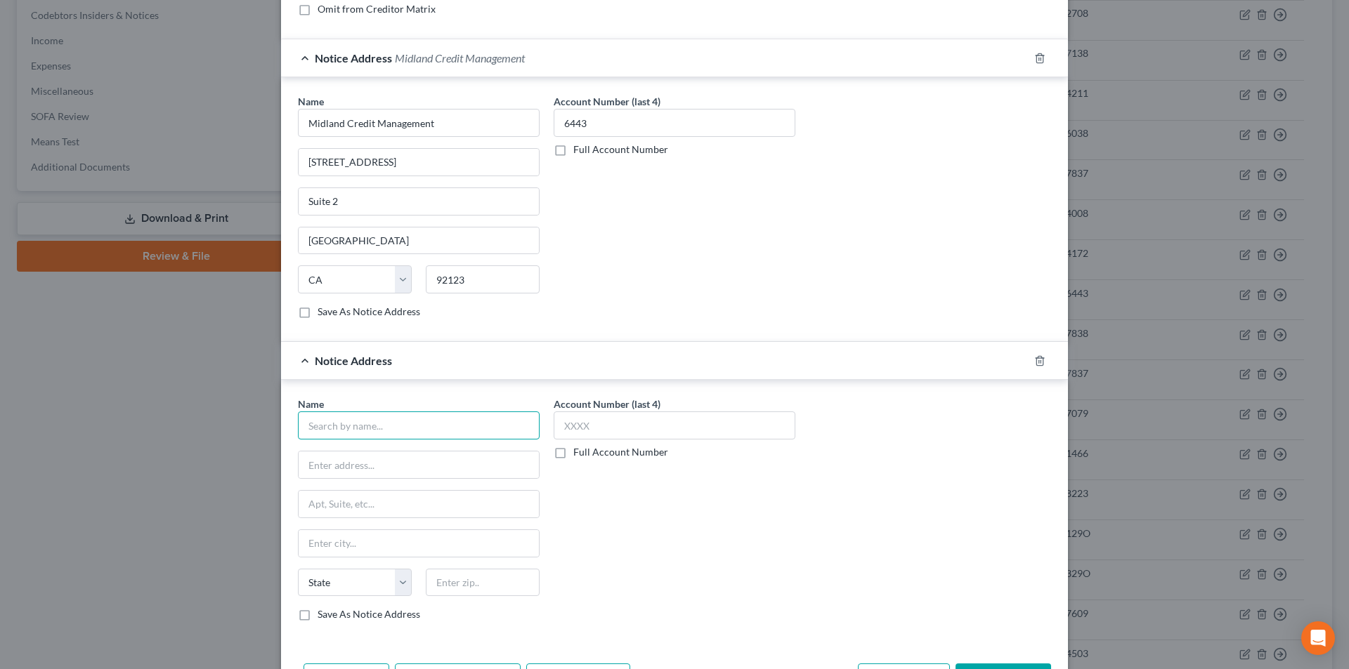
click at [433, 429] on input "text" at bounding box center [419, 426] width 242 height 28
paste input "Midland Credit Management"
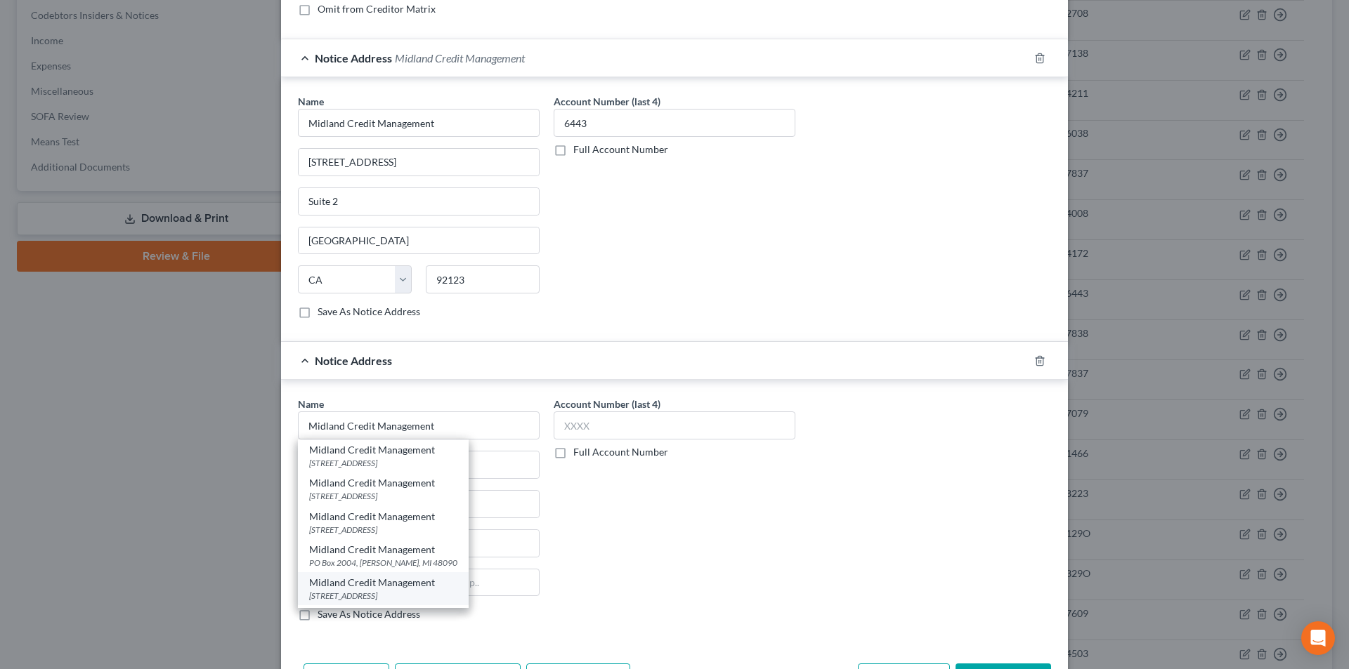
click at [391, 588] on div "Midland Credit Management" at bounding box center [383, 583] width 148 height 14
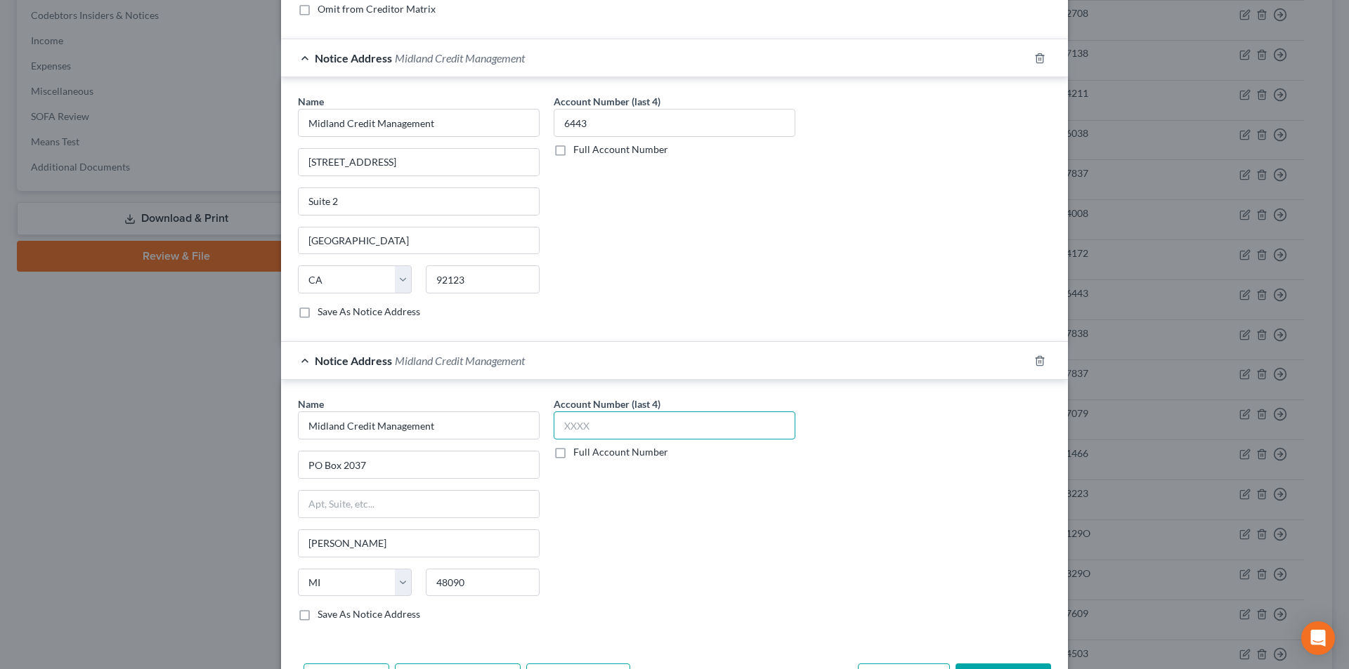
click at [605, 420] on input "text" at bounding box center [675, 426] width 242 height 28
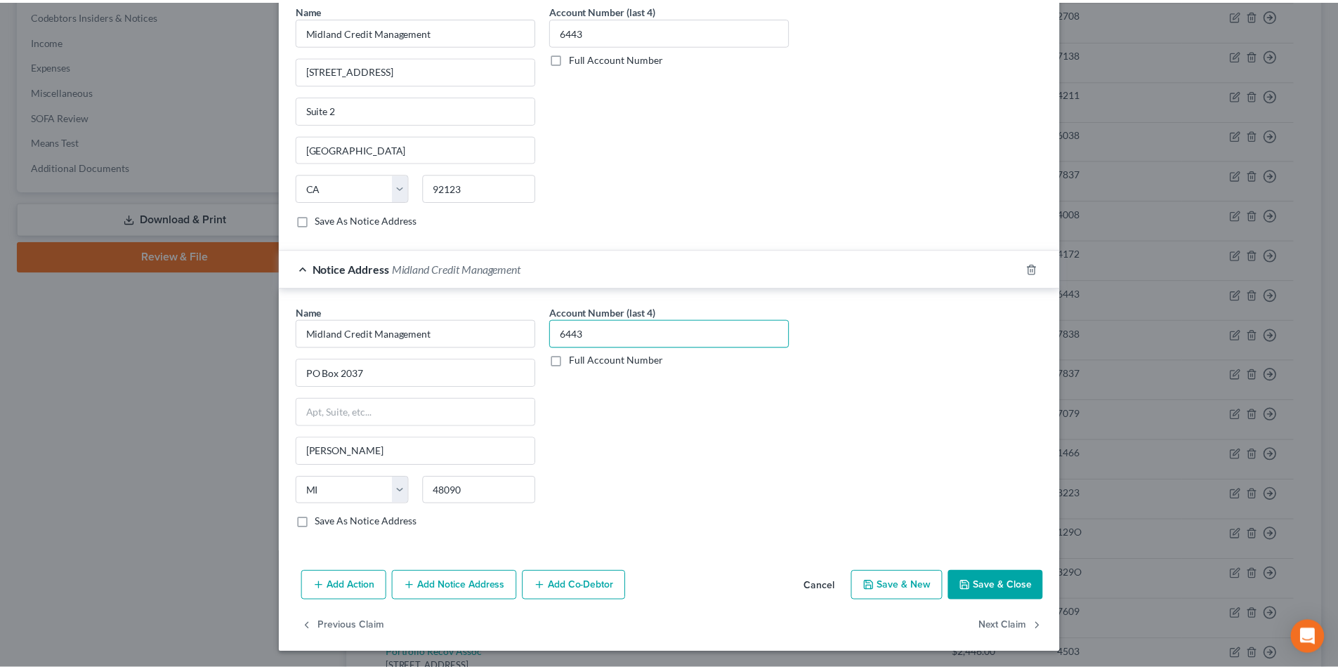
scroll to position [431, 0]
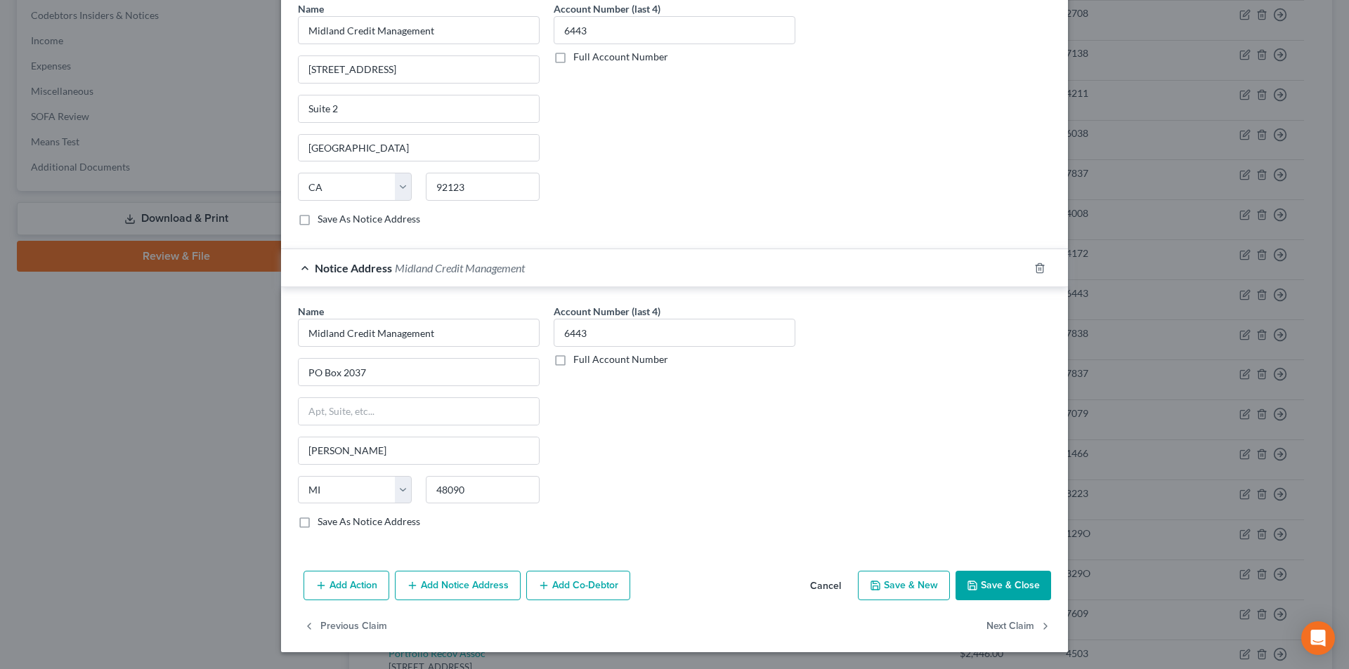
click at [994, 579] on button "Save & Close" at bounding box center [1003, 586] width 96 height 30
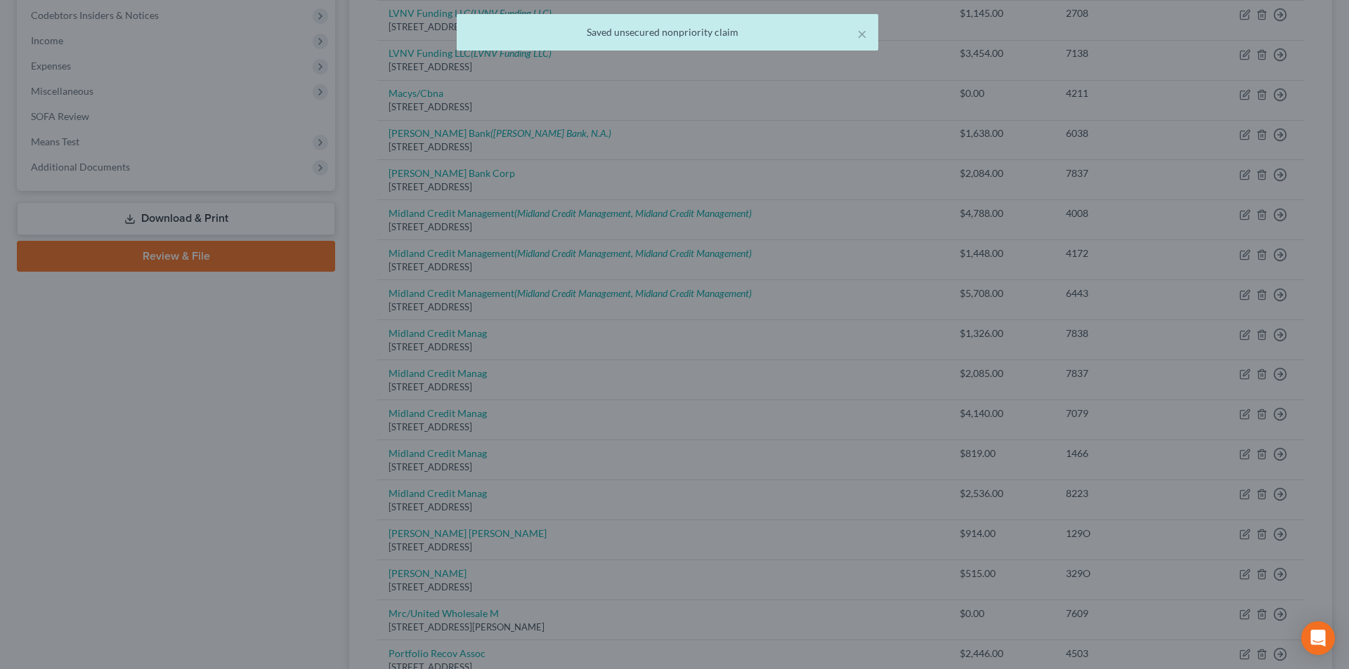
scroll to position [0, 0]
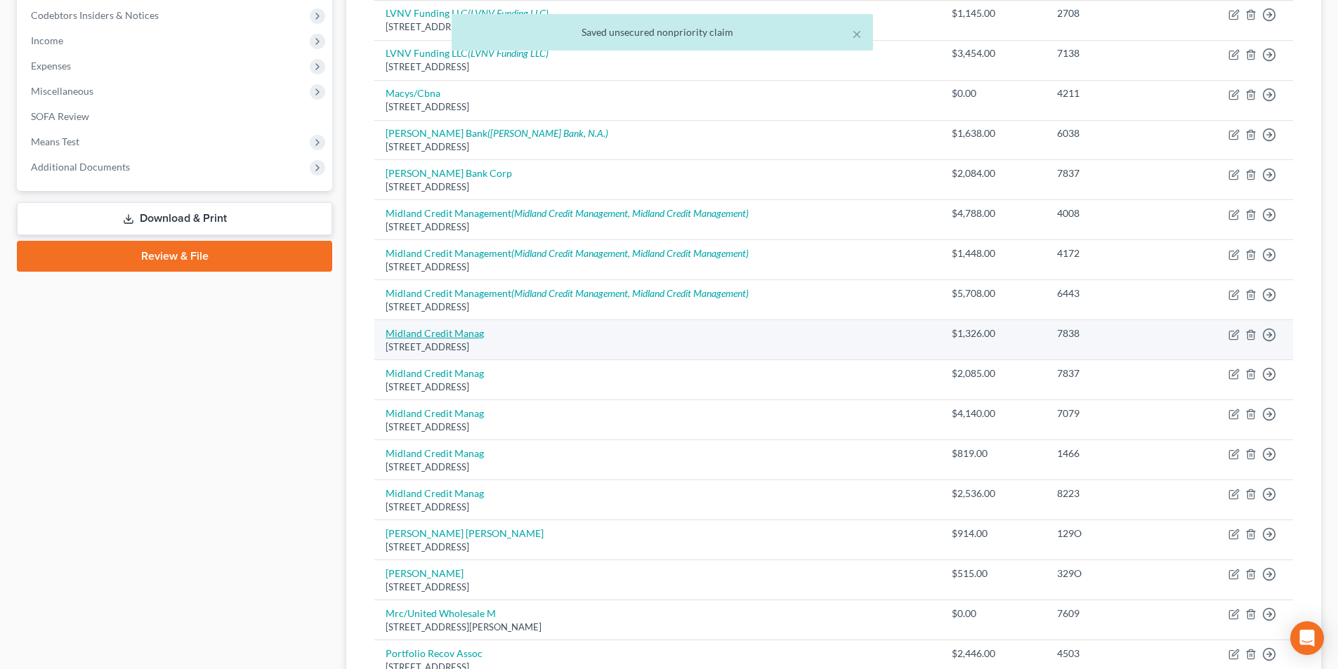
click at [461, 329] on link "Midland Credit Manag" at bounding box center [435, 333] width 98 height 12
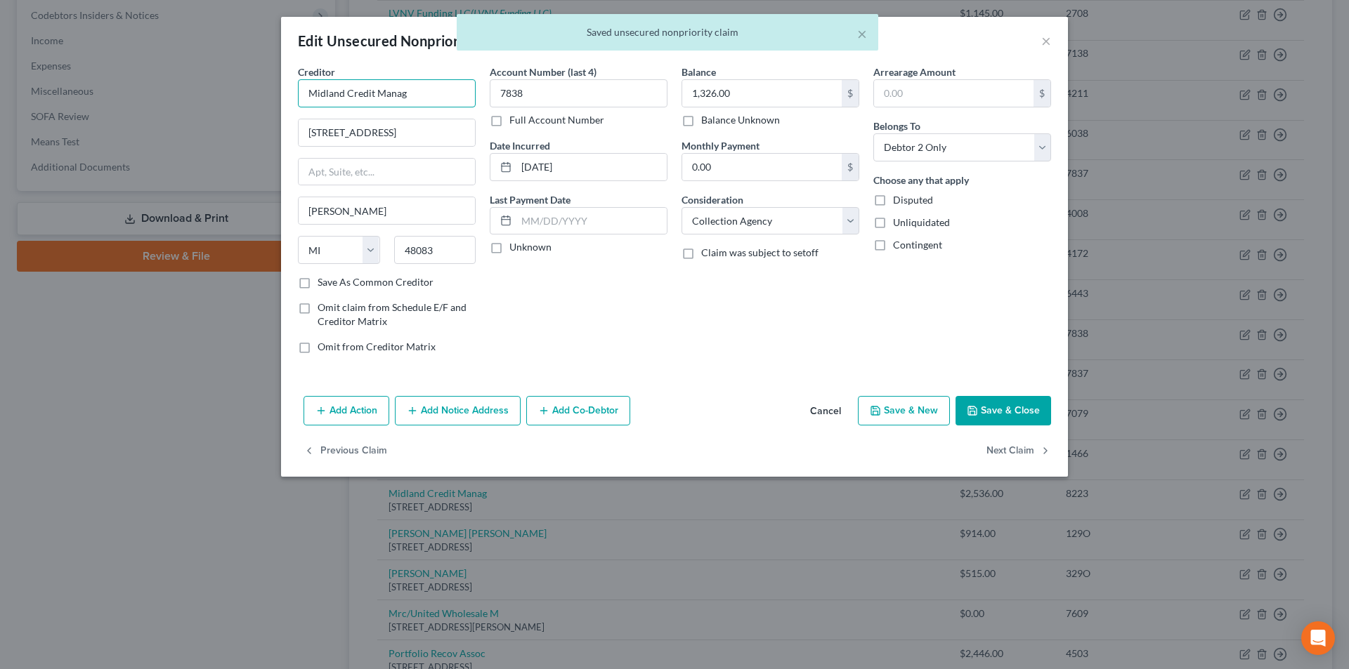
drag, startPoint x: 424, startPoint y: 93, endPoint x: 266, endPoint y: 98, distance: 158.1
click at [252, 96] on div "Edit Unsecured Nonpriority Claim × Creditor * Midland Credit Manag [STREET_ADDR…" at bounding box center [674, 334] width 1349 height 669
paste input "ement"
click at [459, 409] on button "Add Notice Address" at bounding box center [458, 411] width 126 height 30
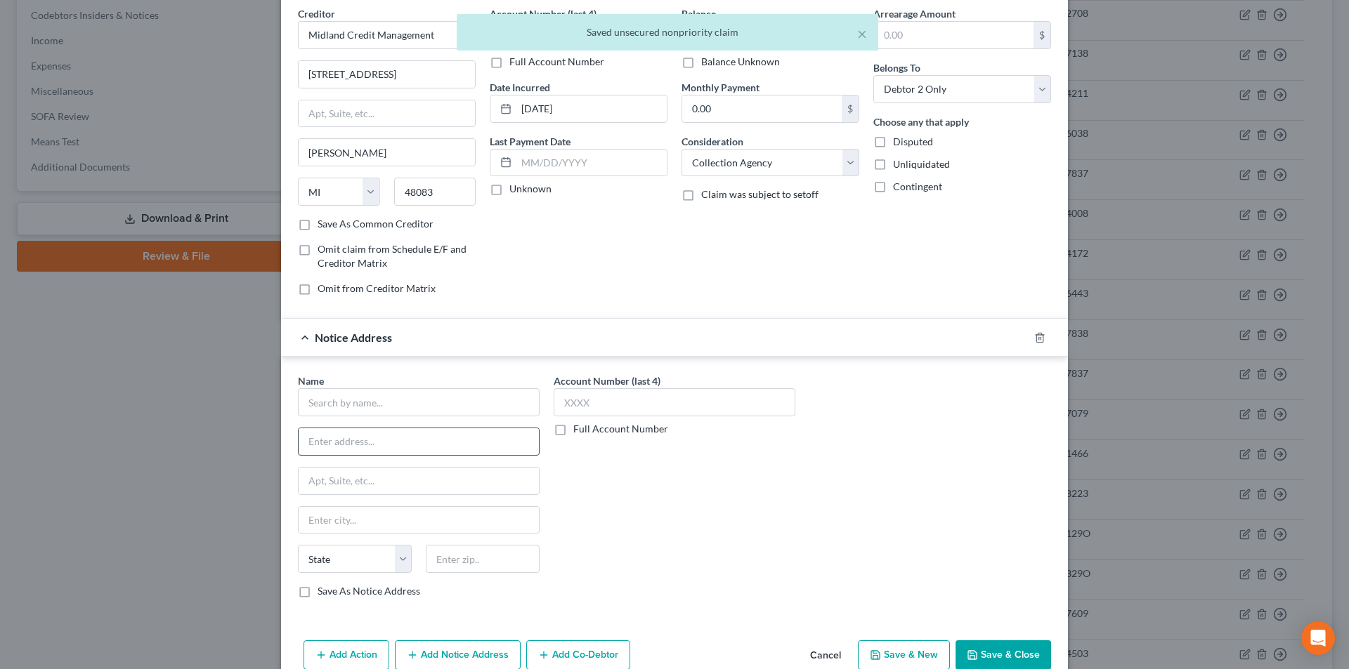
scroll to position [127, 0]
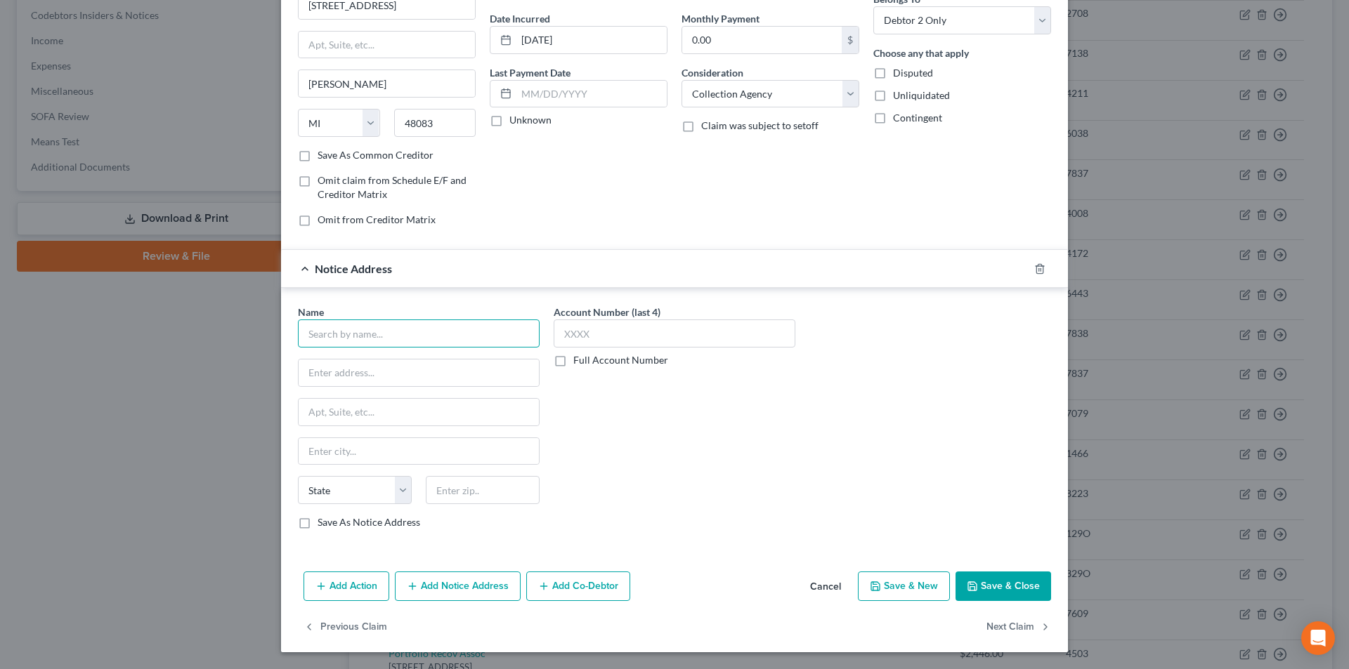
click at [401, 333] on input "text" at bounding box center [419, 334] width 242 height 28
paste input "Midland Credit Management"
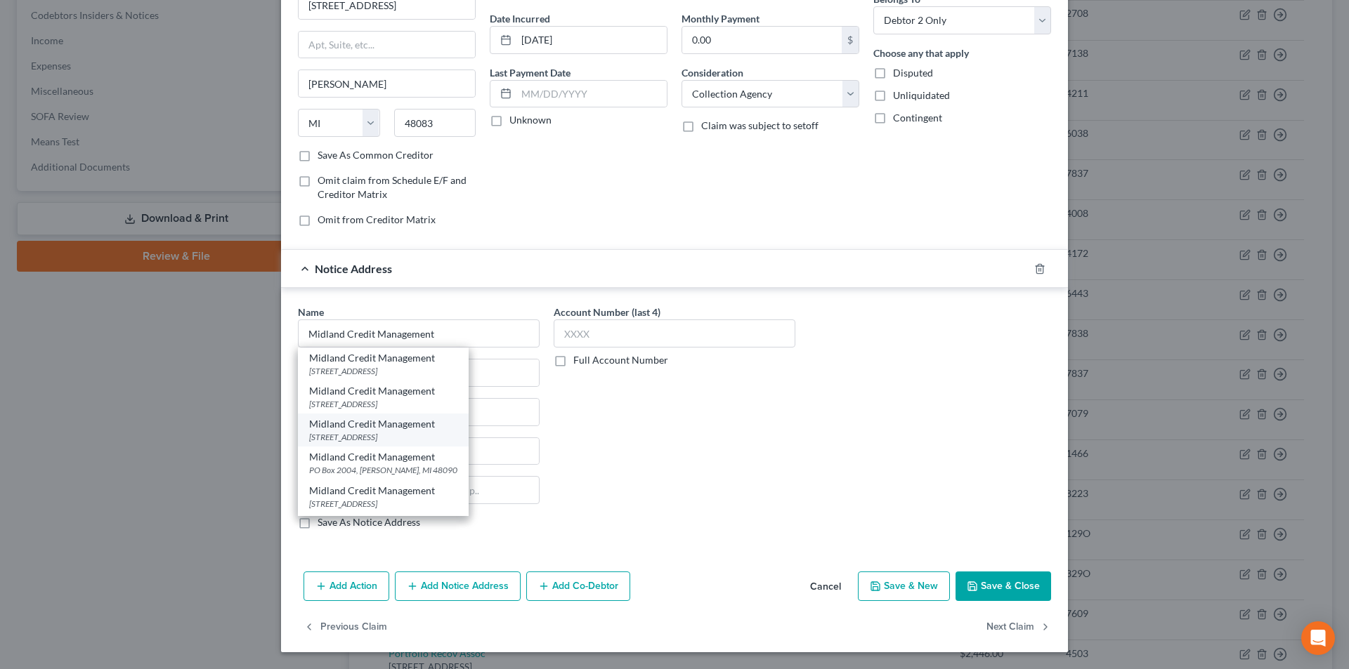
click at [373, 438] on div "[STREET_ADDRESS]" at bounding box center [383, 437] width 148 height 12
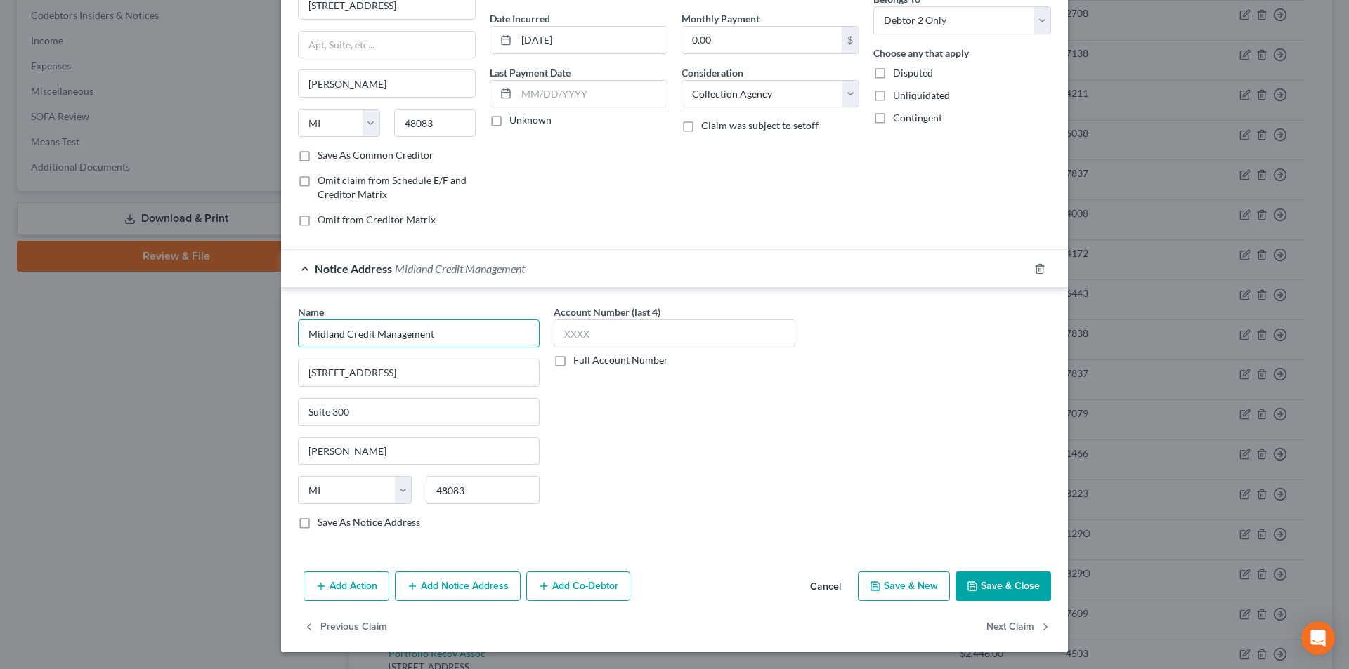
drag, startPoint x: 398, startPoint y: 337, endPoint x: 256, endPoint y: 336, distance: 141.9
click at [257, 336] on div "Edit Unsecured Nonpriority Claim × Creditor * Midland Credit Management [STREET…" at bounding box center [674, 334] width 1349 height 669
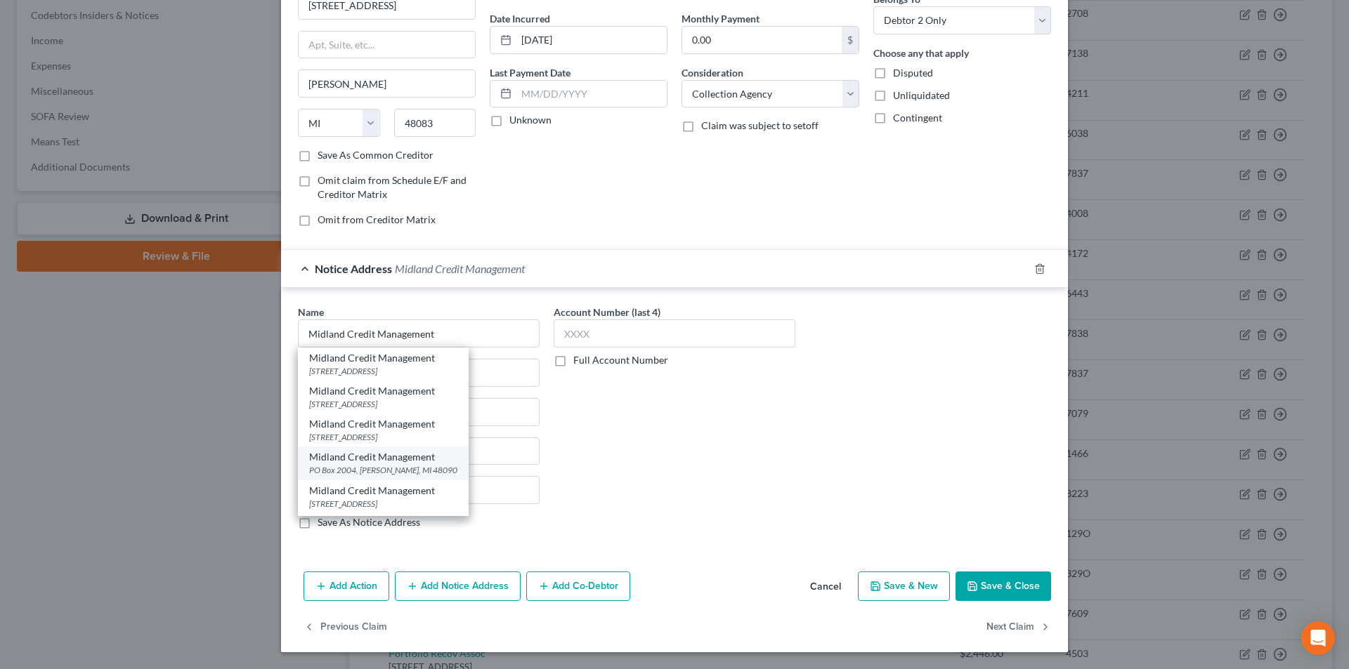
click at [365, 463] on div "Midland Credit Management" at bounding box center [383, 457] width 148 height 14
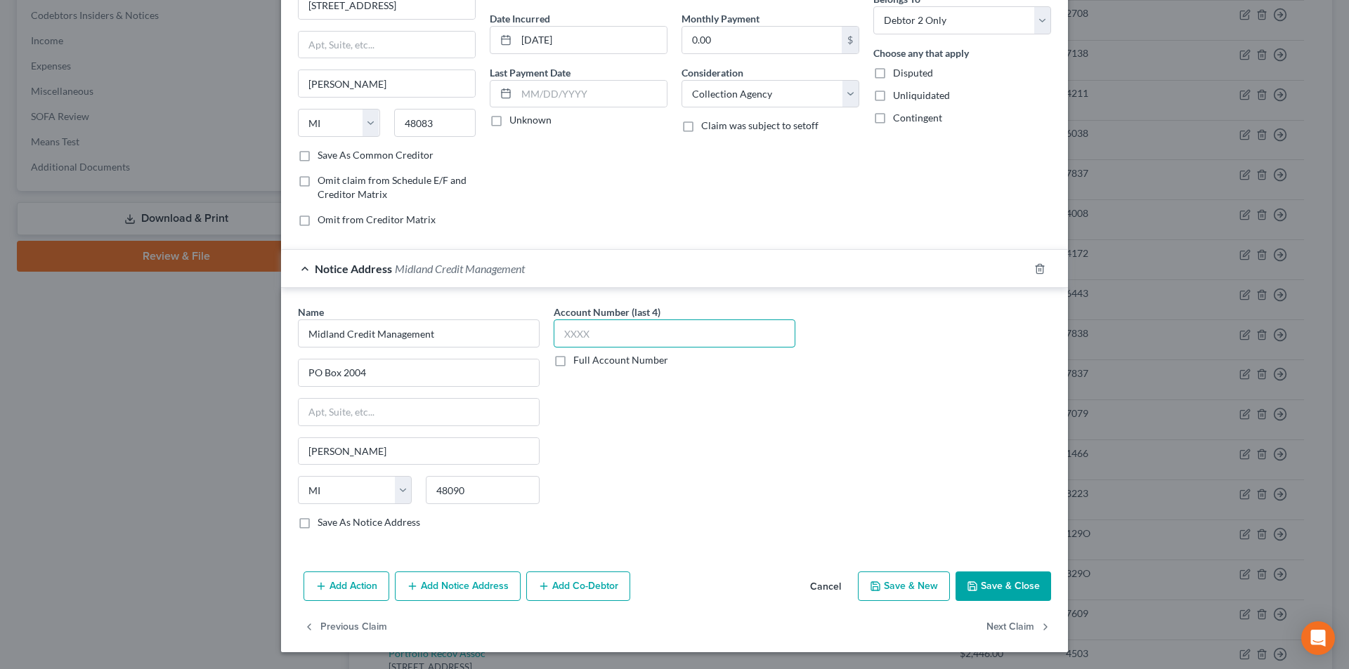
click at [582, 333] on input "text" at bounding box center [675, 334] width 242 height 28
click at [459, 597] on button "Add Notice Address" at bounding box center [458, 587] width 126 height 30
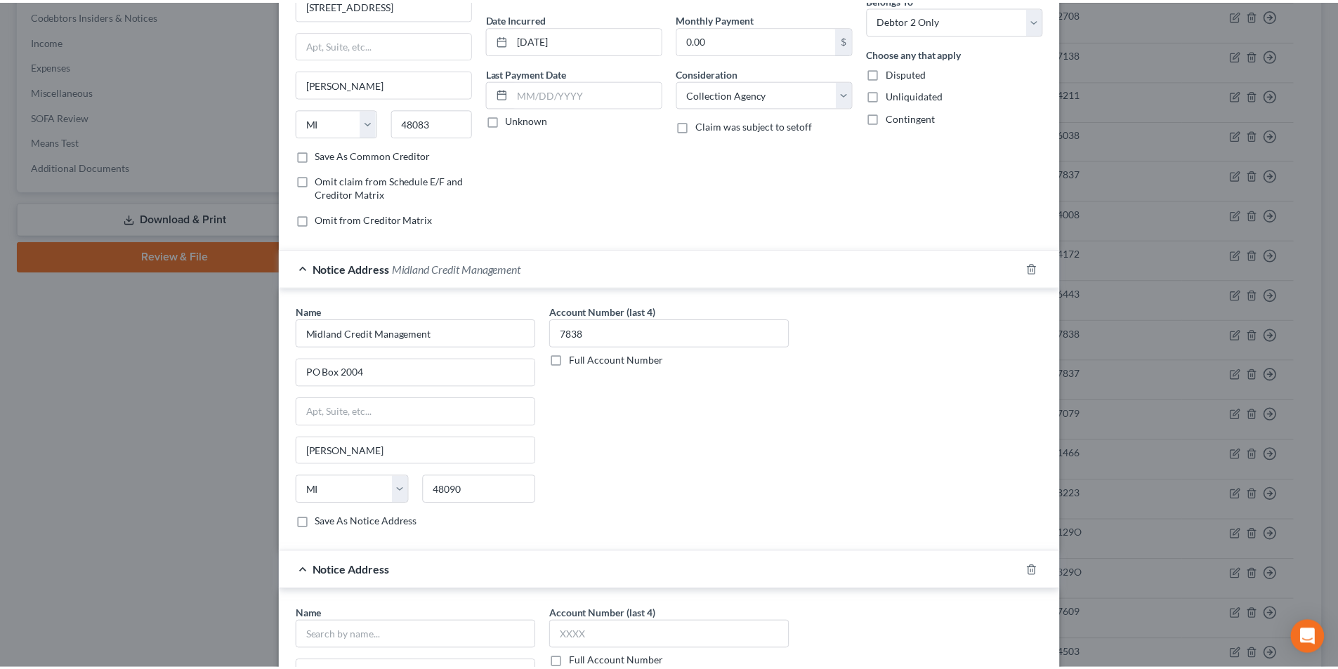
scroll to position [408, 0]
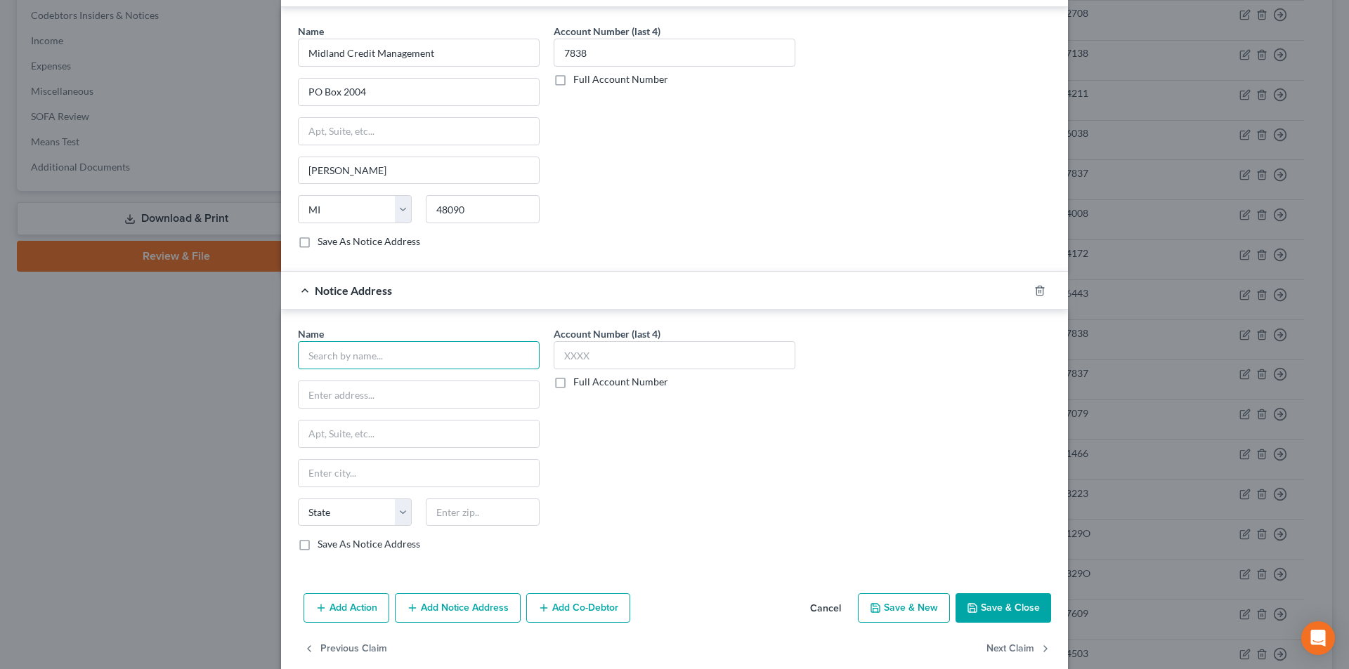
click at [414, 360] on input "text" at bounding box center [419, 355] width 242 height 28
paste input "Midland Credit Management"
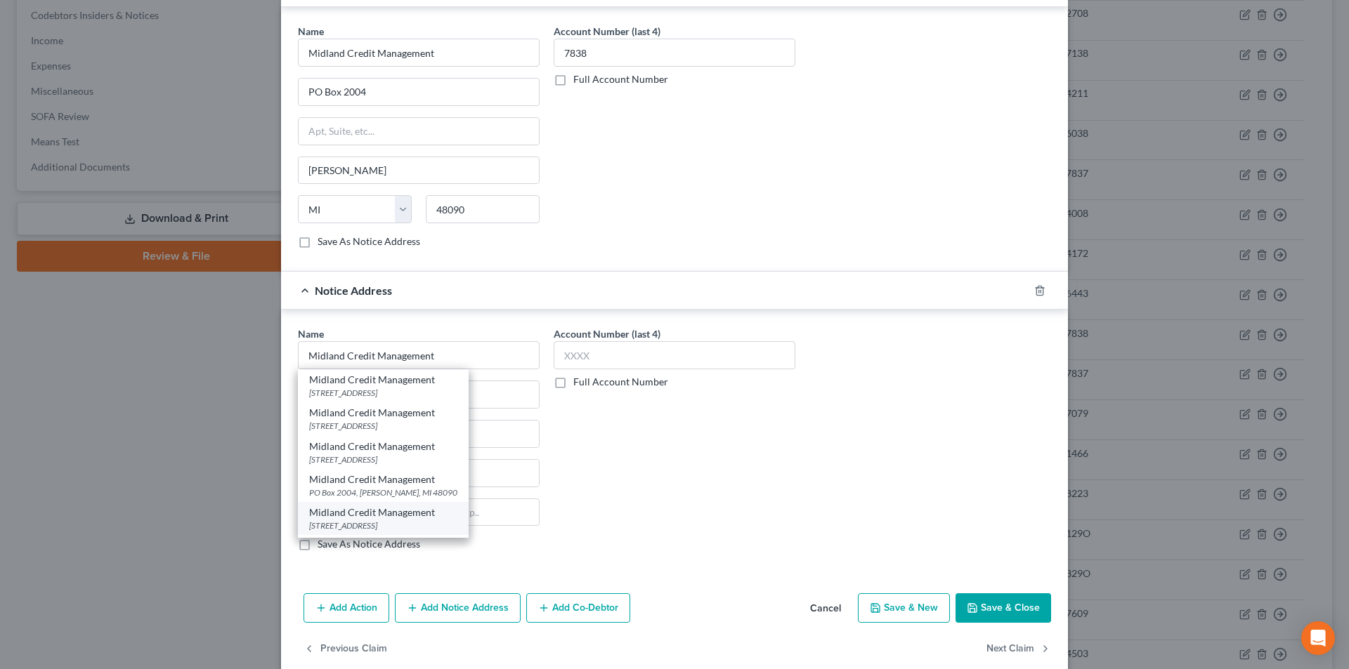
click at [376, 513] on div "Midland Credit Management" at bounding box center [383, 513] width 148 height 14
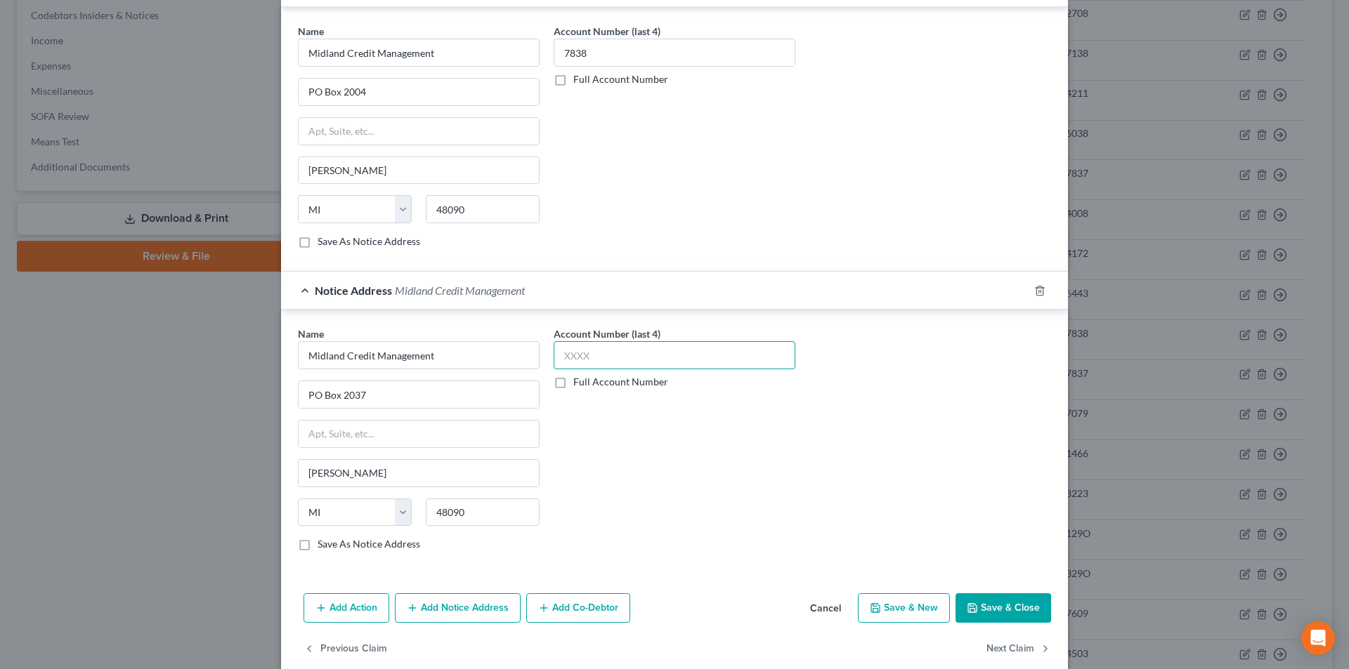
click at [594, 359] on input "text" at bounding box center [675, 355] width 242 height 28
click at [982, 613] on button "Save & Close" at bounding box center [1003, 609] width 96 height 30
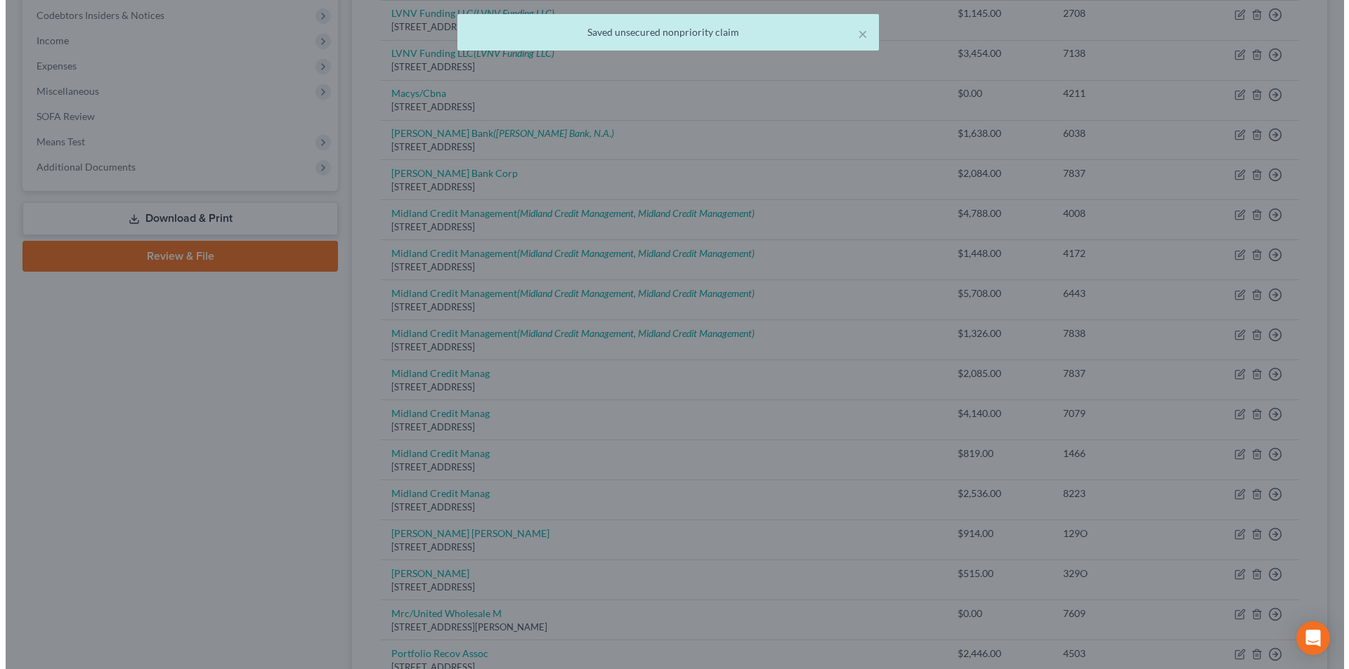
scroll to position [0, 0]
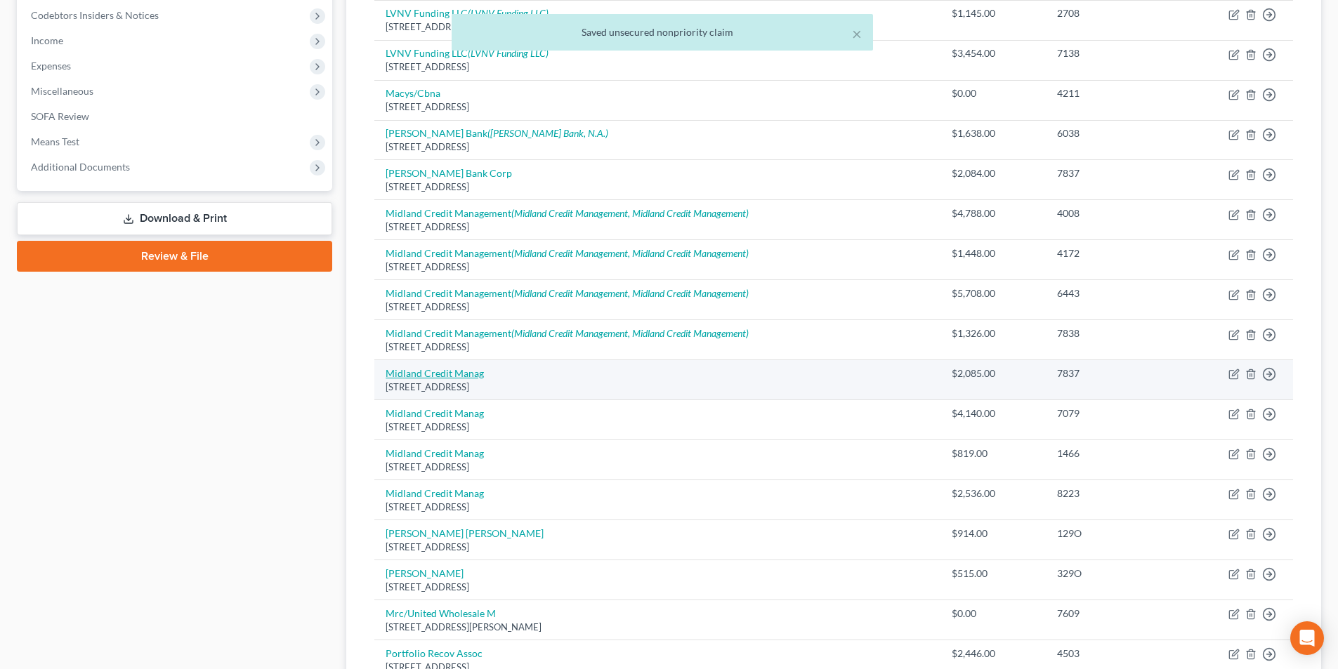
click at [453, 373] on link "Midland Credit Manag" at bounding box center [435, 373] width 98 height 12
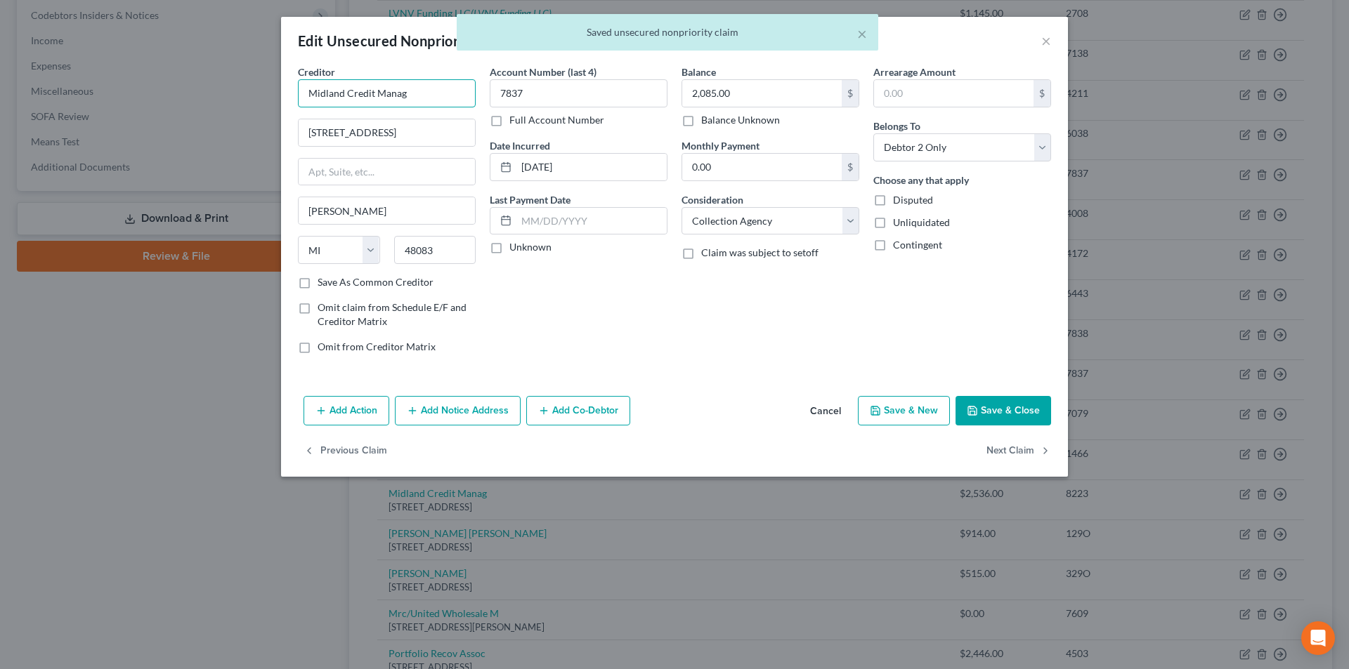
drag, startPoint x: 411, startPoint y: 93, endPoint x: 242, endPoint y: 103, distance: 168.8
click at [246, 102] on div "Edit Unsecured Nonpriority Claim × Creditor * Midland Credit Manag [STREET_ADDR…" at bounding box center [674, 334] width 1349 height 669
paste input "ement"
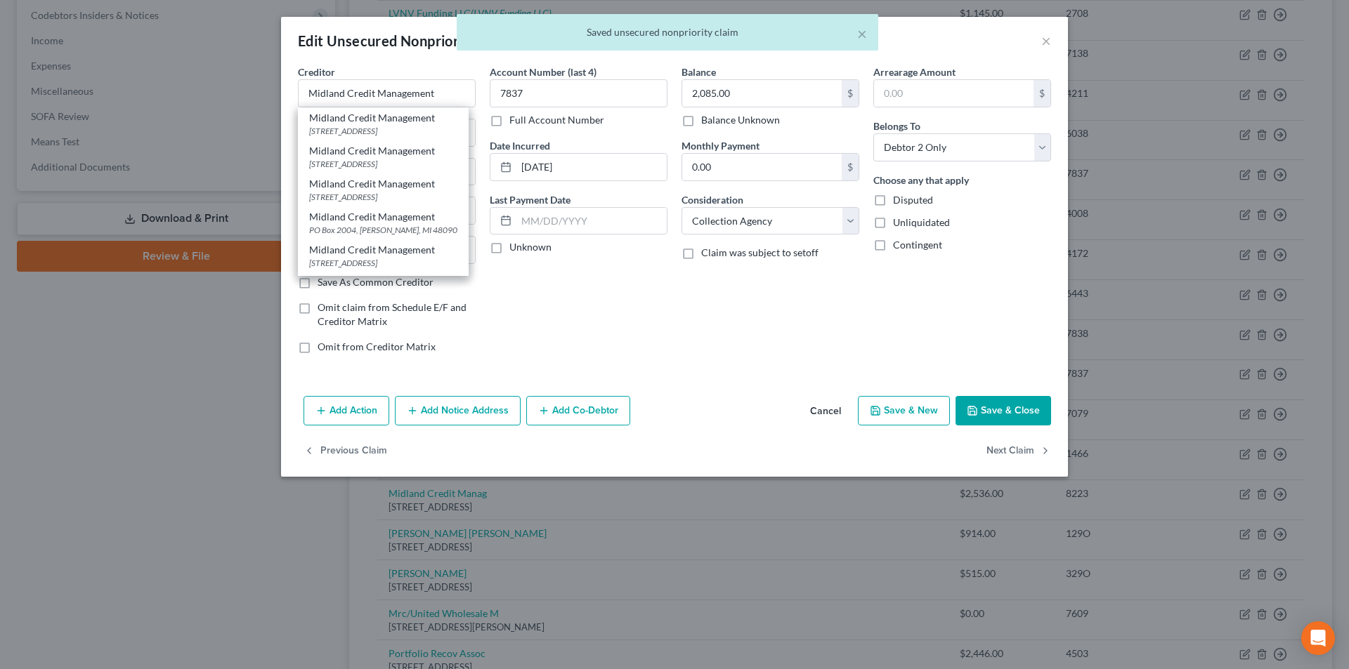
click at [457, 410] on button "Add Notice Address" at bounding box center [458, 411] width 126 height 30
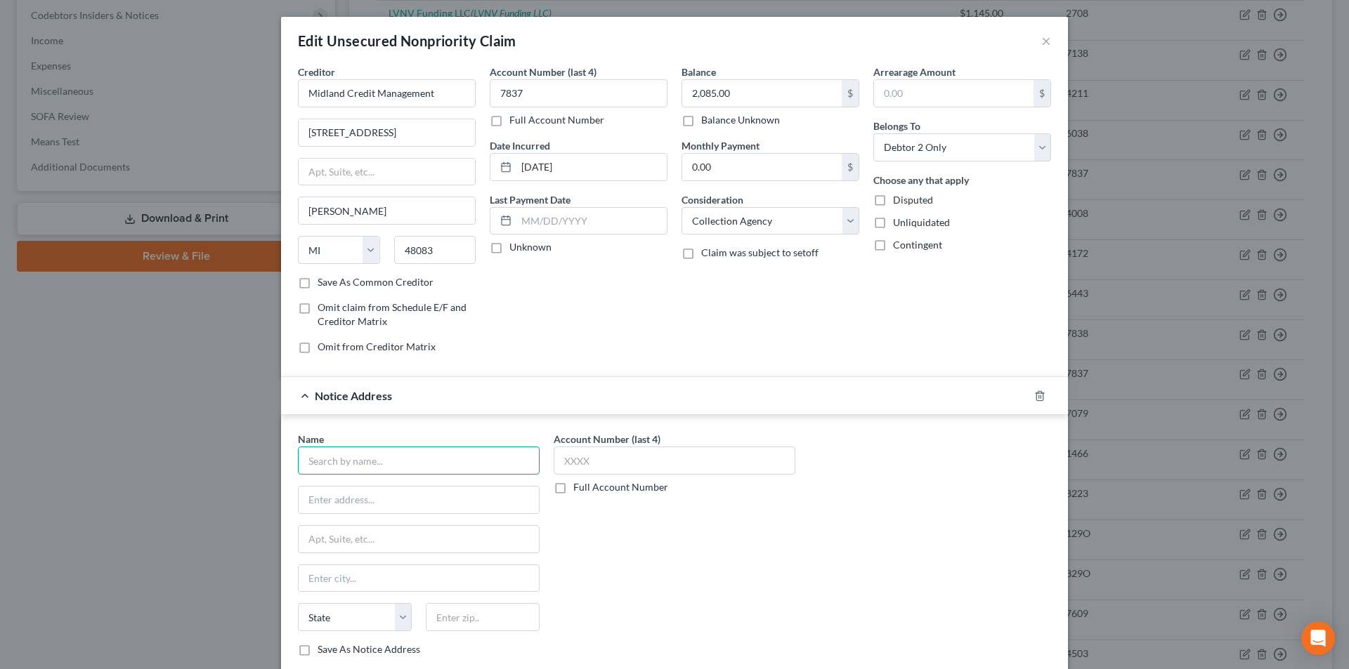
click at [415, 457] on input "text" at bounding box center [419, 461] width 242 height 28
paste input "Midland Credit Management"
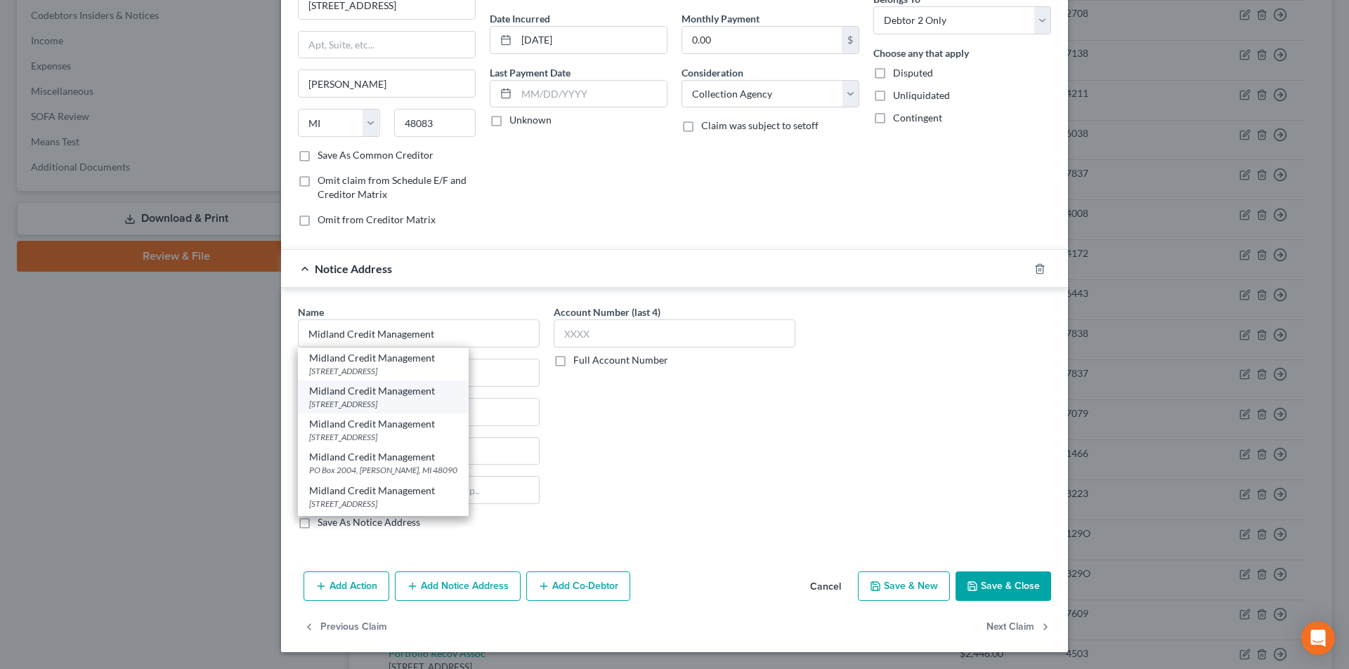
click at [408, 401] on div "[STREET_ADDRESS]" at bounding box center [383, 404] width 148 height 12
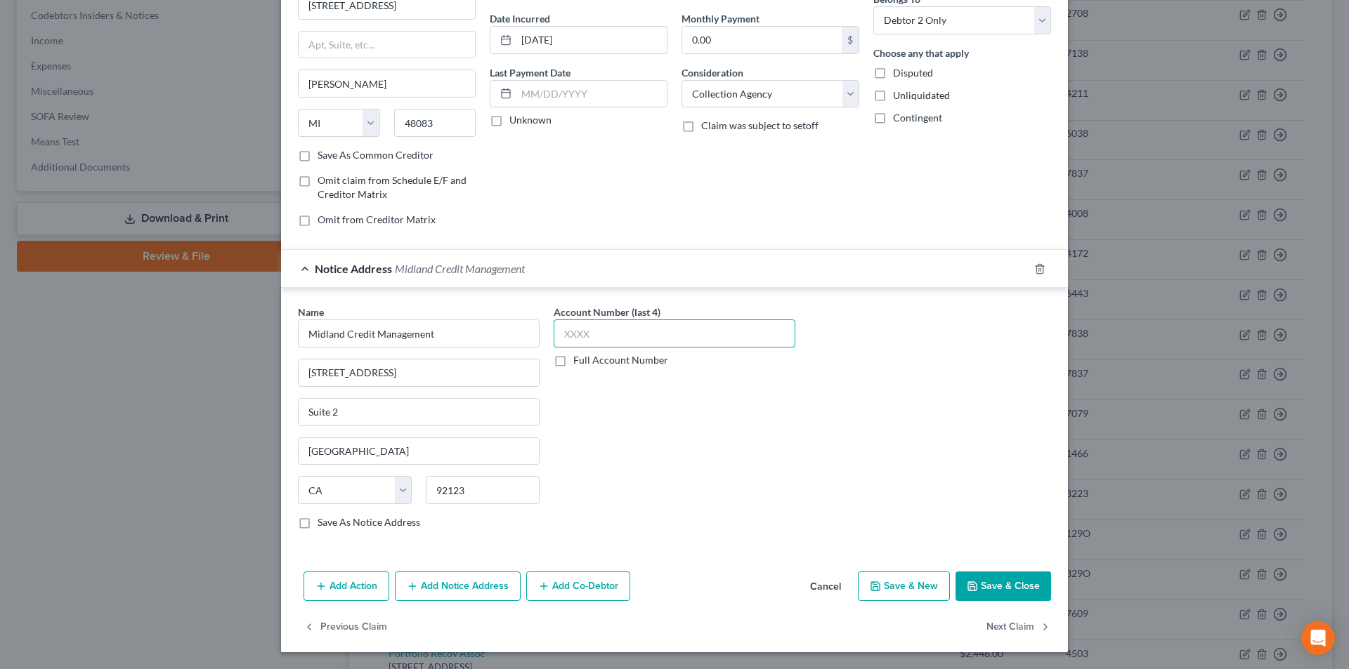
click at [619, 329] on input "text" at bounding box center [675, 334] width 242 height 28
click at [469, 591] on button "Add Notice Address" at bounding box center [458, 587] width 126 height 30
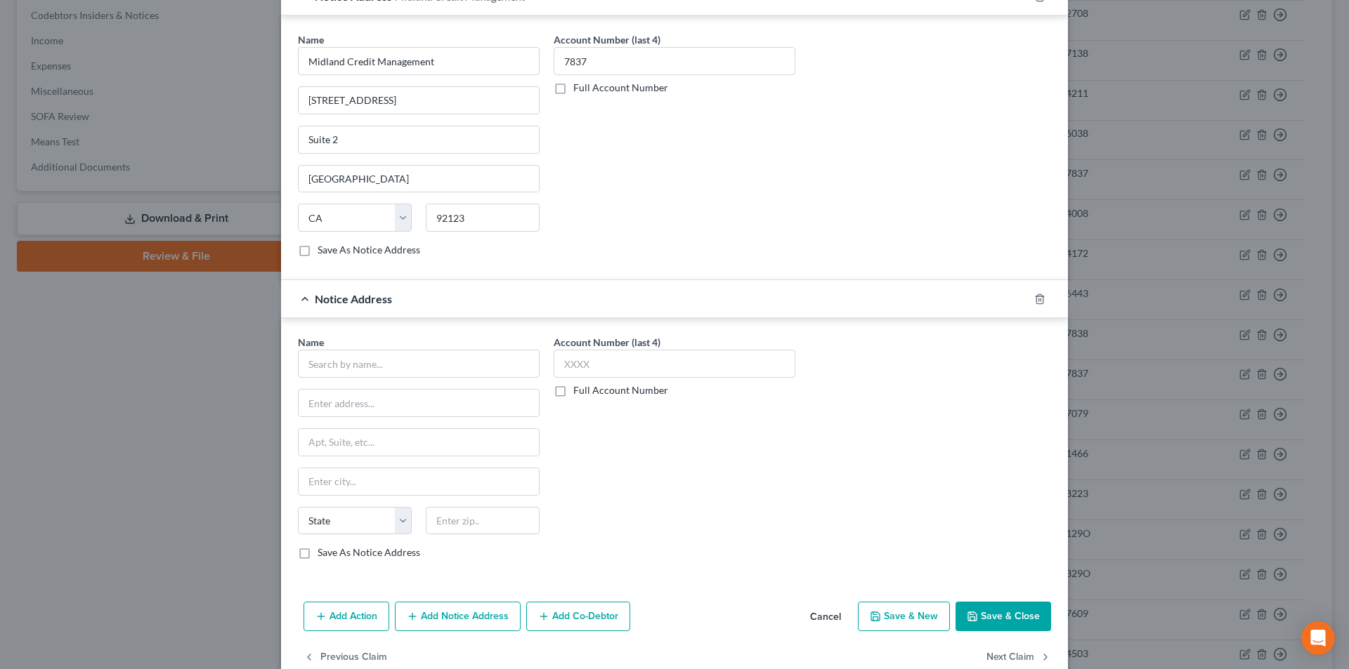
scroll to position [408, 0]
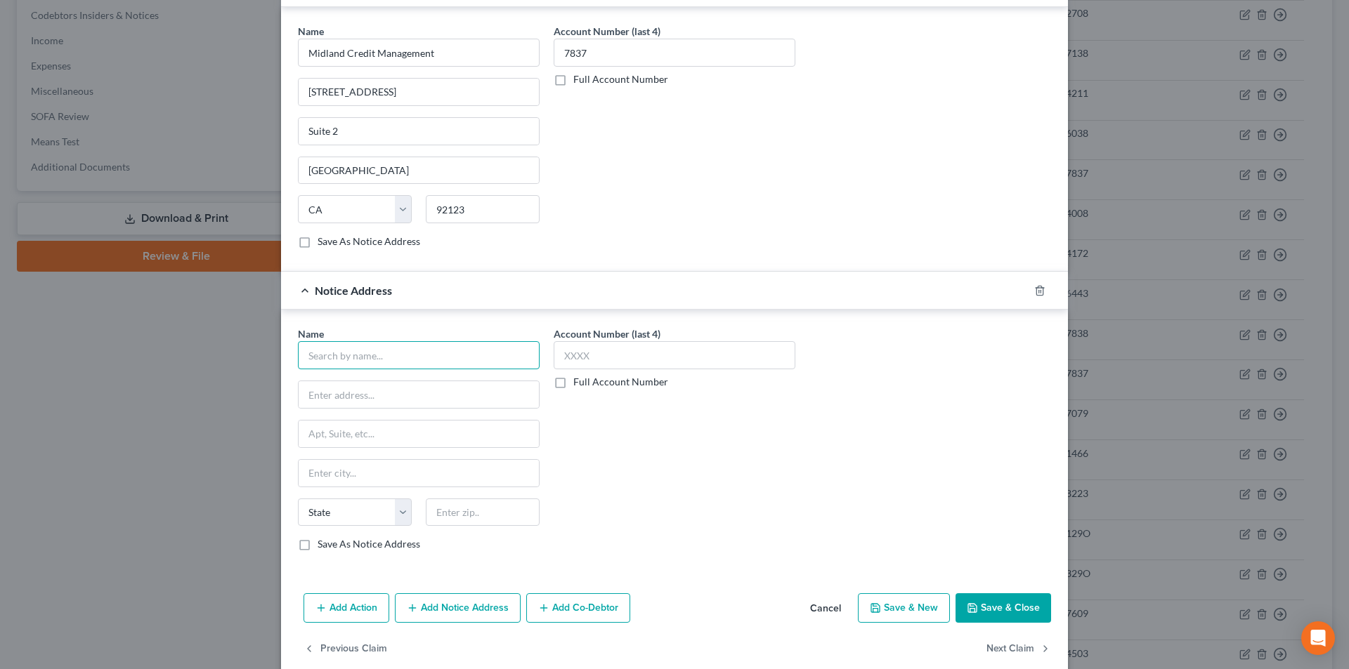
click at [393, 362] on input "text" at bounding box center [419, 355] width 242 height 28
paste input "Midland Credit Management"
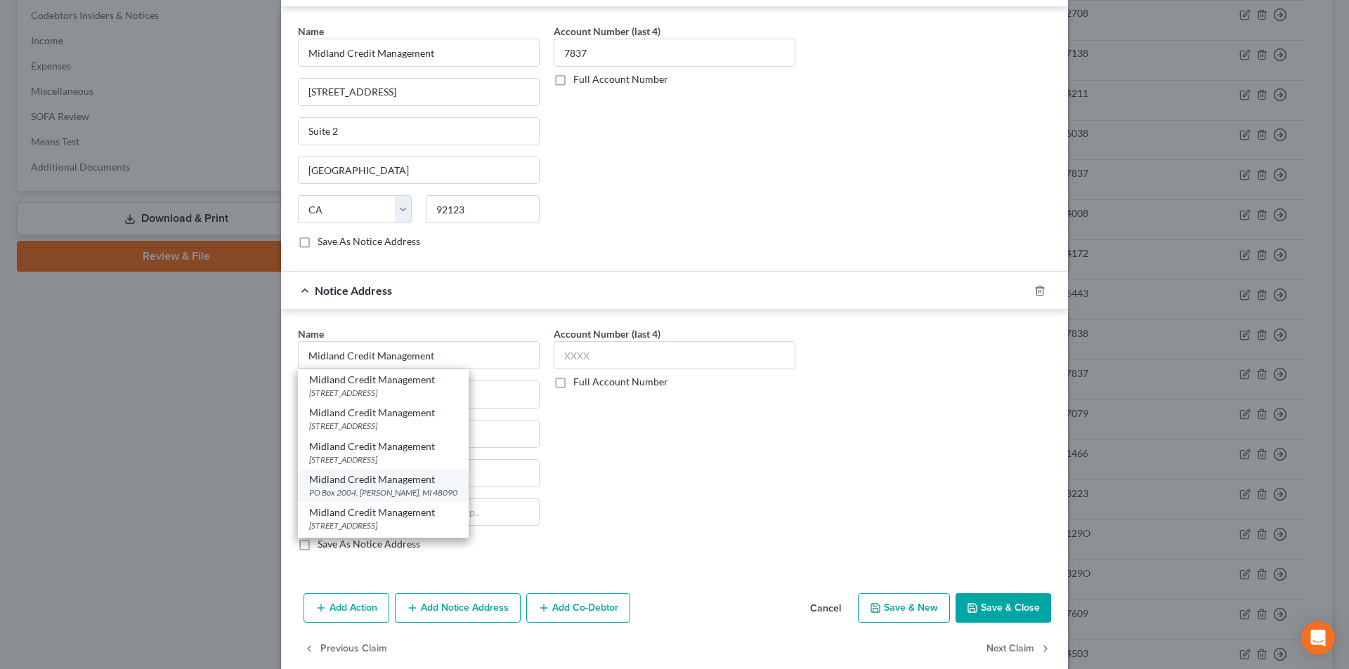
click at [360, 493] on div "PO Box 2004, [PERSON_NAME], MI 48090" at bounding box center [383, 493] width 148 height 12
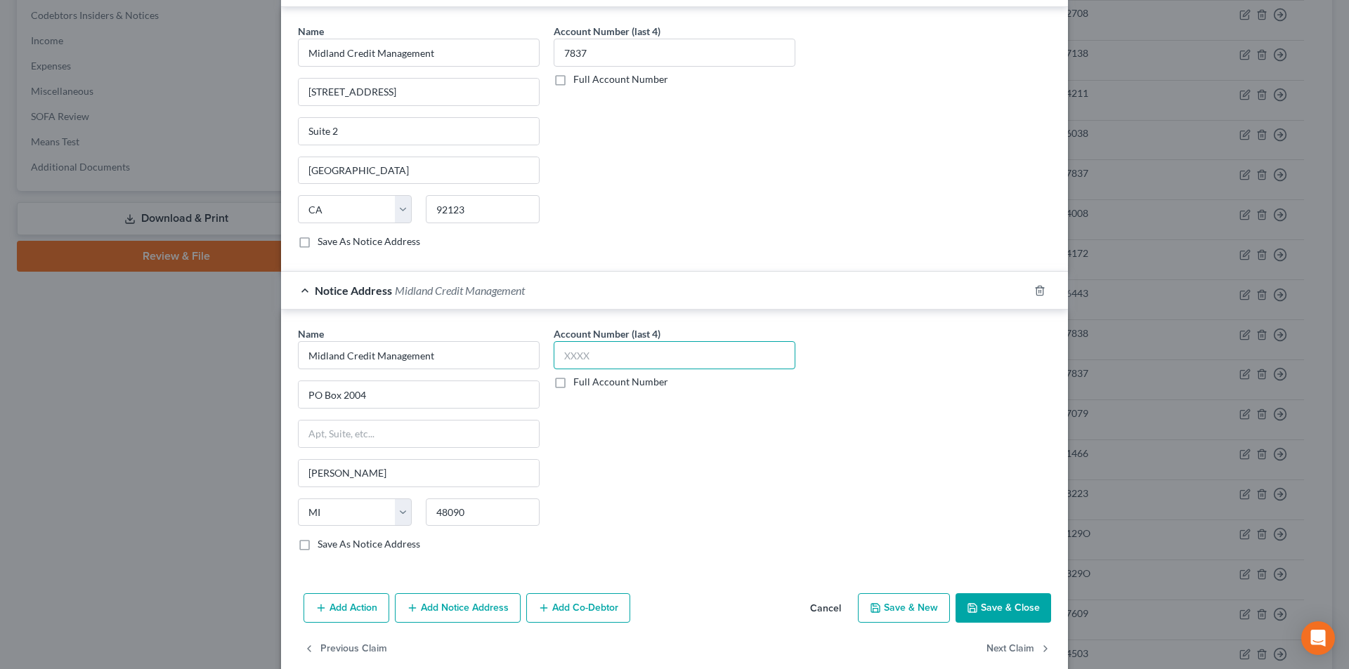
click at [615, 358] on input "text" at bounding box center [675, 355] width 242 height 28
click at [975, 599] on button "Save & Close" at bounding box center [1003, 609] width 96 height 30
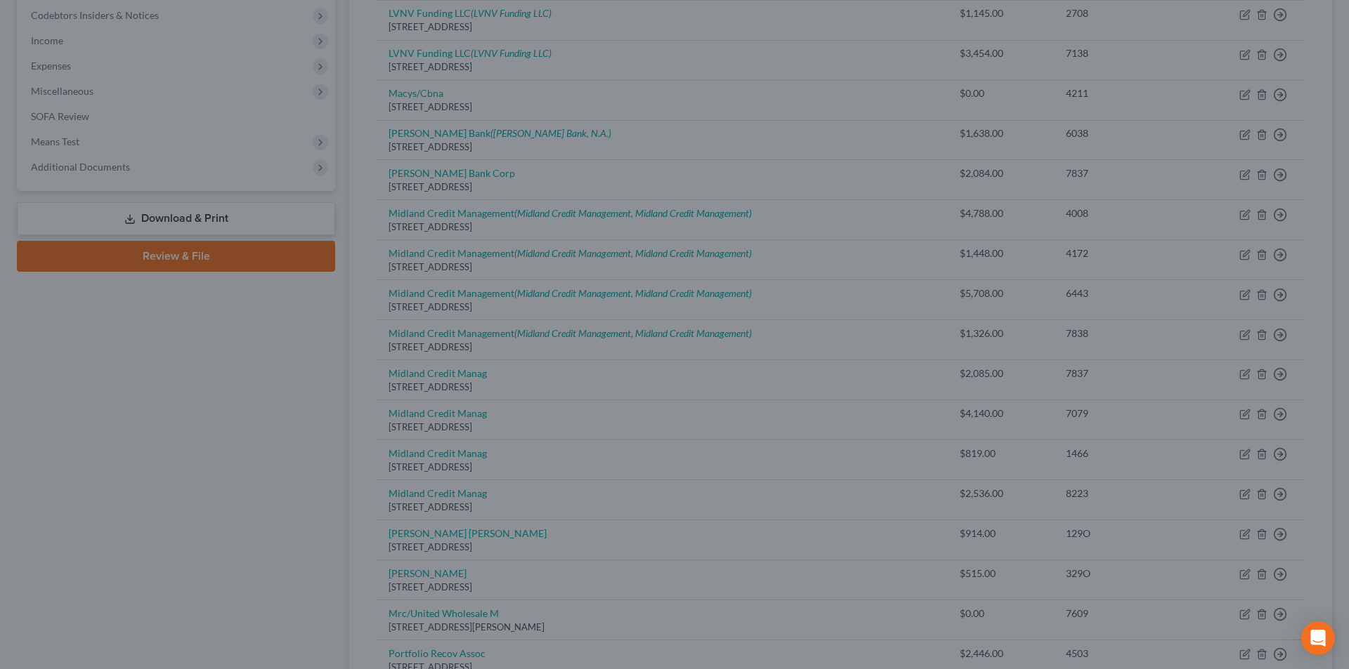
scroll to position [0, 0]
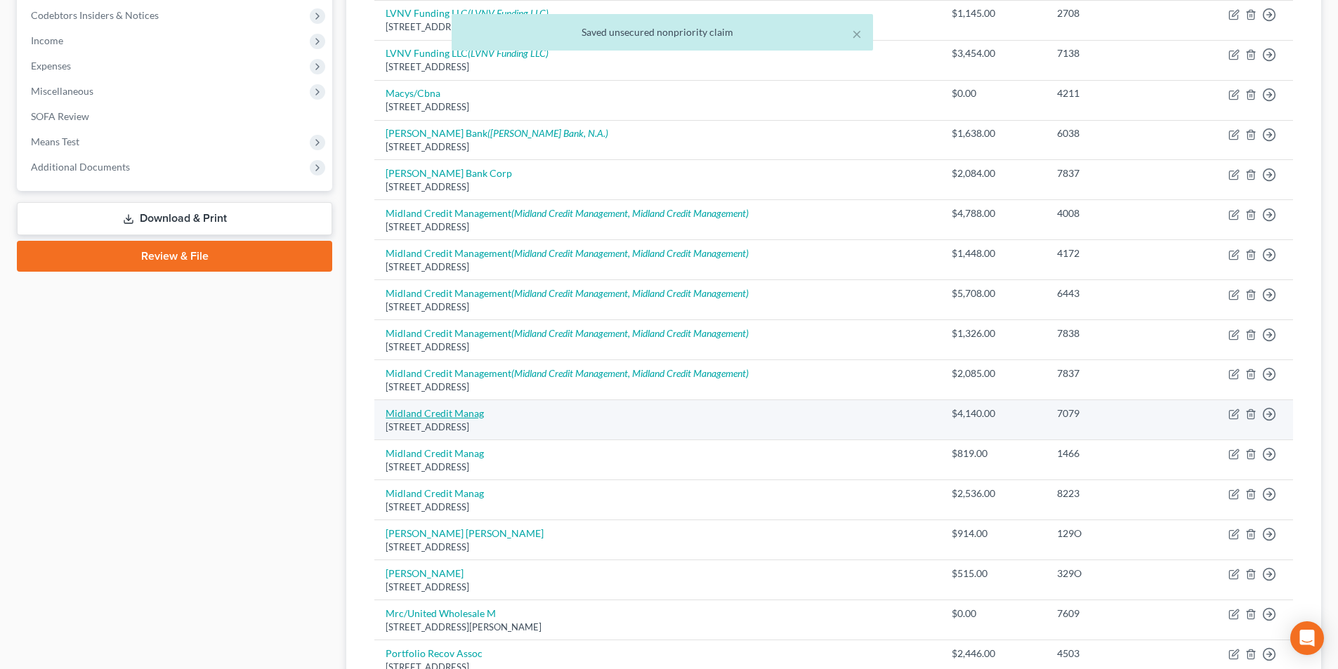
click at [451, 418] on link "Midland Credit Manag" at bounding box center [435, 413] width 98 height 12
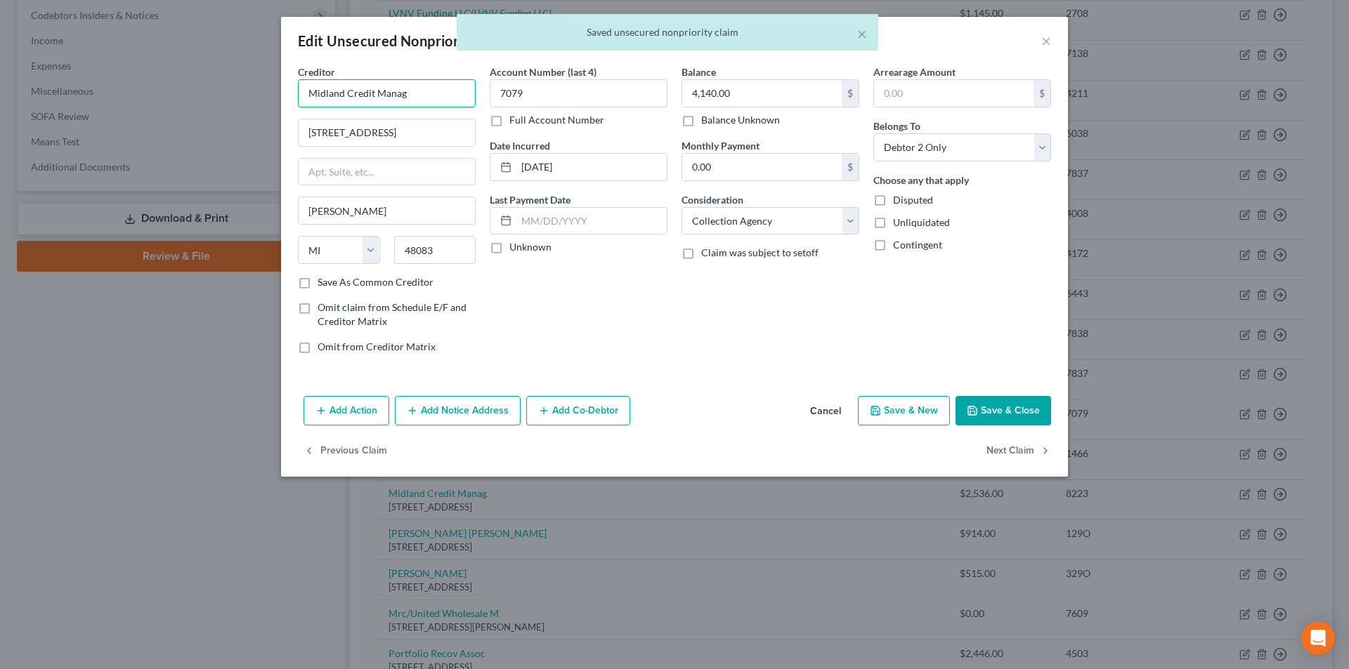
drag, startPoint x: 417, startPoint y: 87, endPoint x: 235, endPoint y: 91, distance: 181.3
click at [232, 87] on div "Edit Unsecured Nonpriority Claim × Creditor * Midland Credit Manag [STREET_ADDR…" at bounding box center [674, 334] width 1349 height 669
paste input "Midland Credit Management"
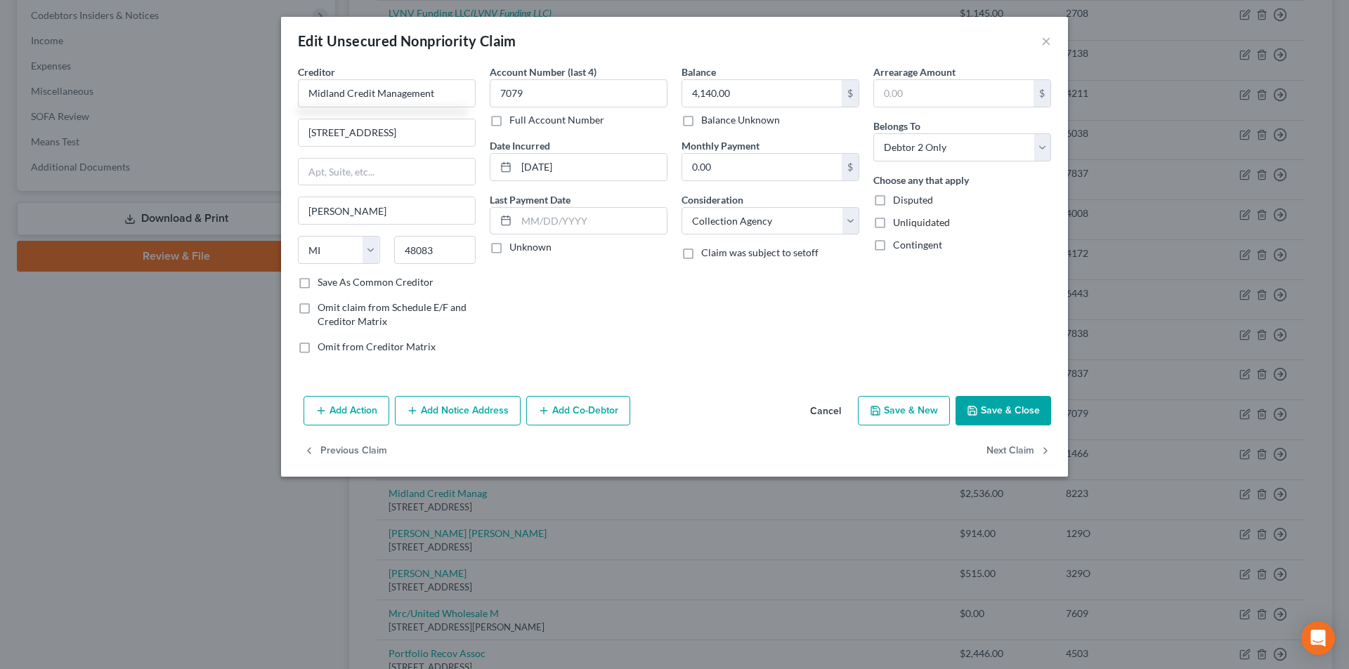
click at [443, 410] on button "Add Notice Address" at bounding box center [458, 411] width 126 height 30
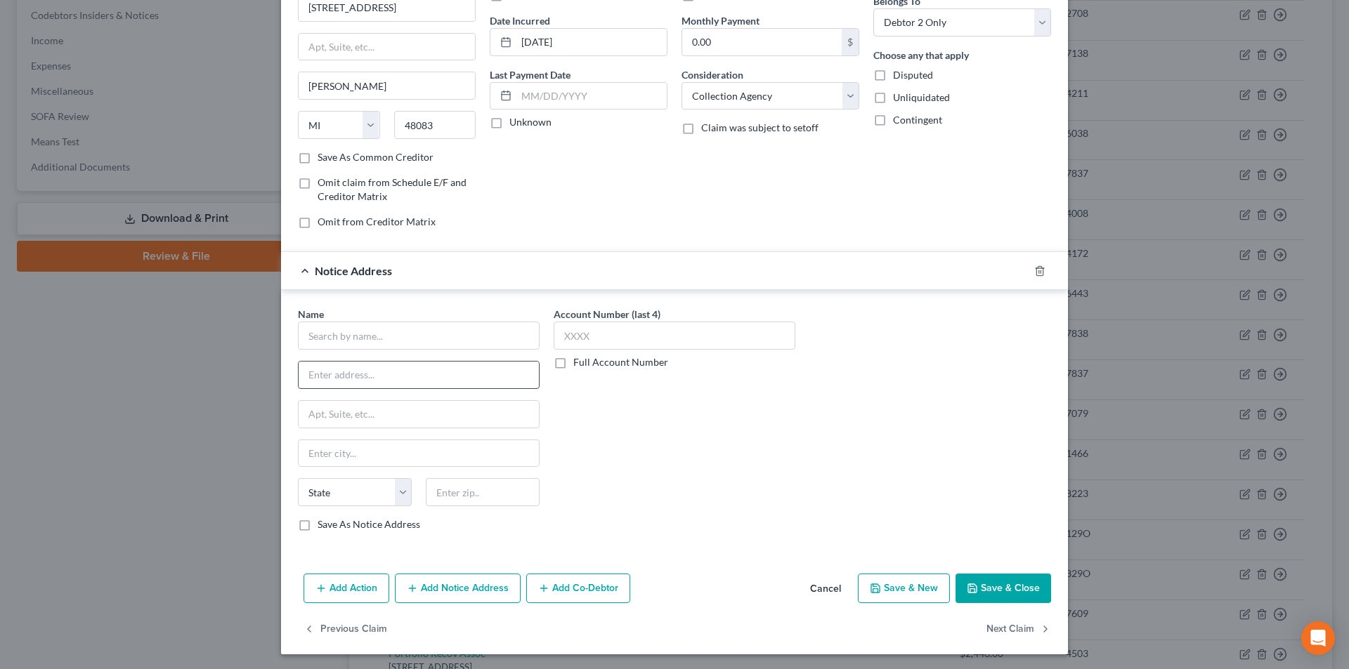
scroll to position [127, 0]
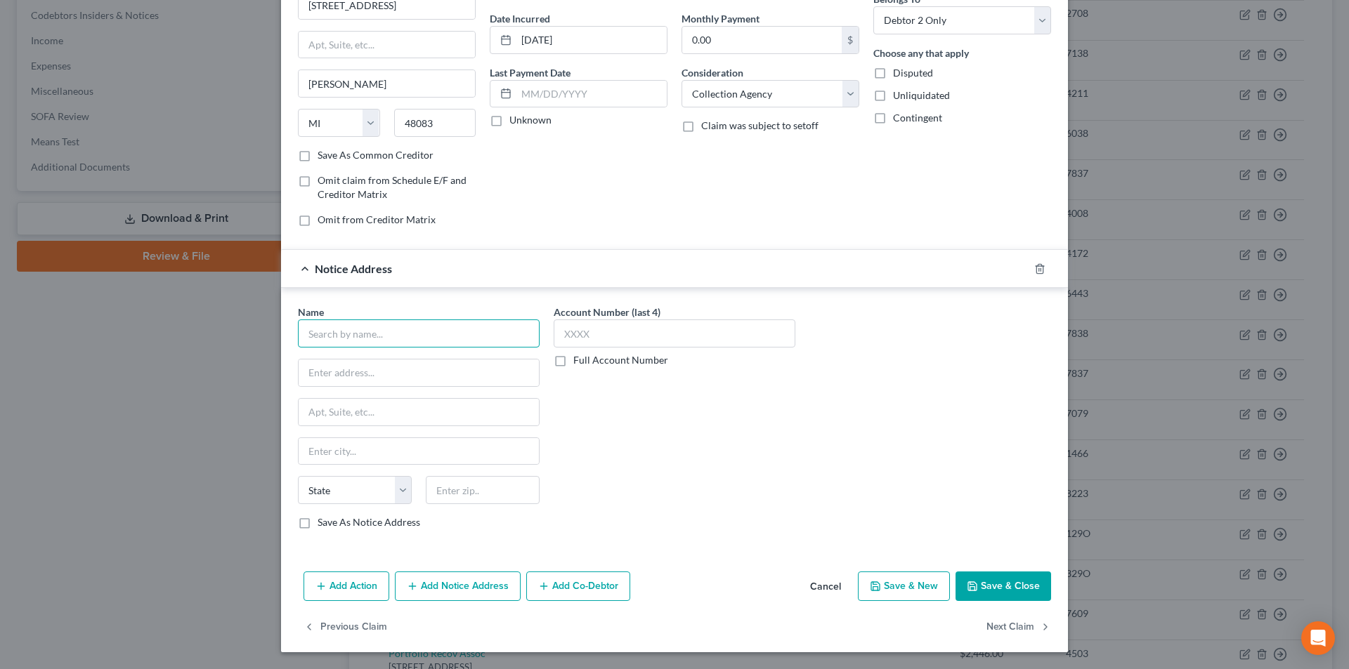
click at [405, 332] on input "text" at bounding box center [419, 334] width 242 height 28
paste input "Midland Credit Management"
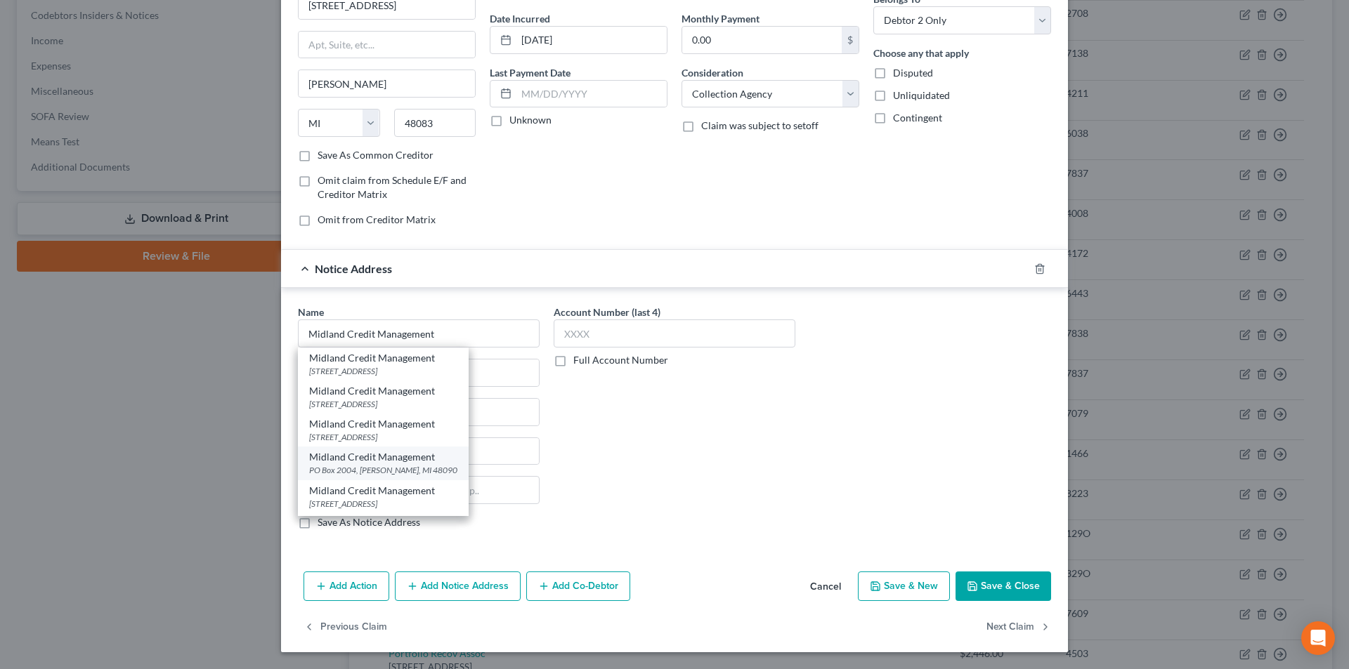
click at [378, 463] on div "Midland Credit Management" at bounding box center [383, 457] width 148 height 14
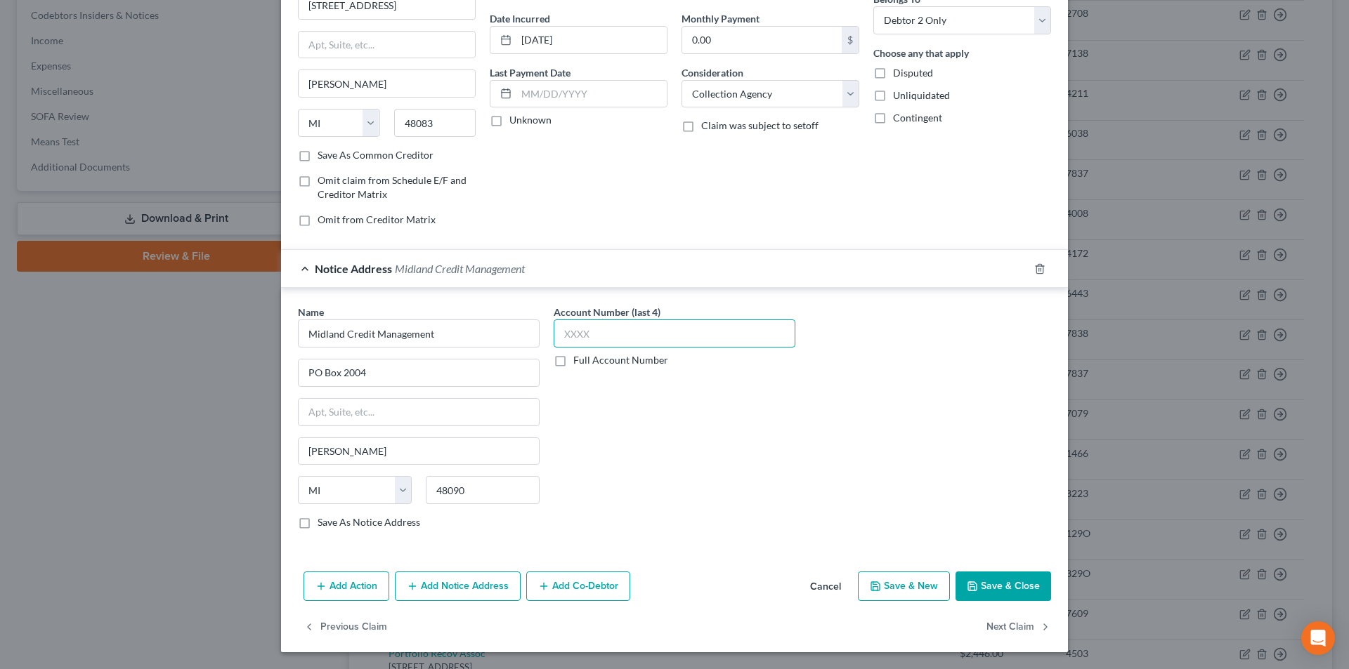
click at [601, 339] on input "text" at bounding box center [675, 334] width 242 height 28
click at [459, 589] on button "Add Notice Address" at bounding box center [458, 587] width 126 height 30
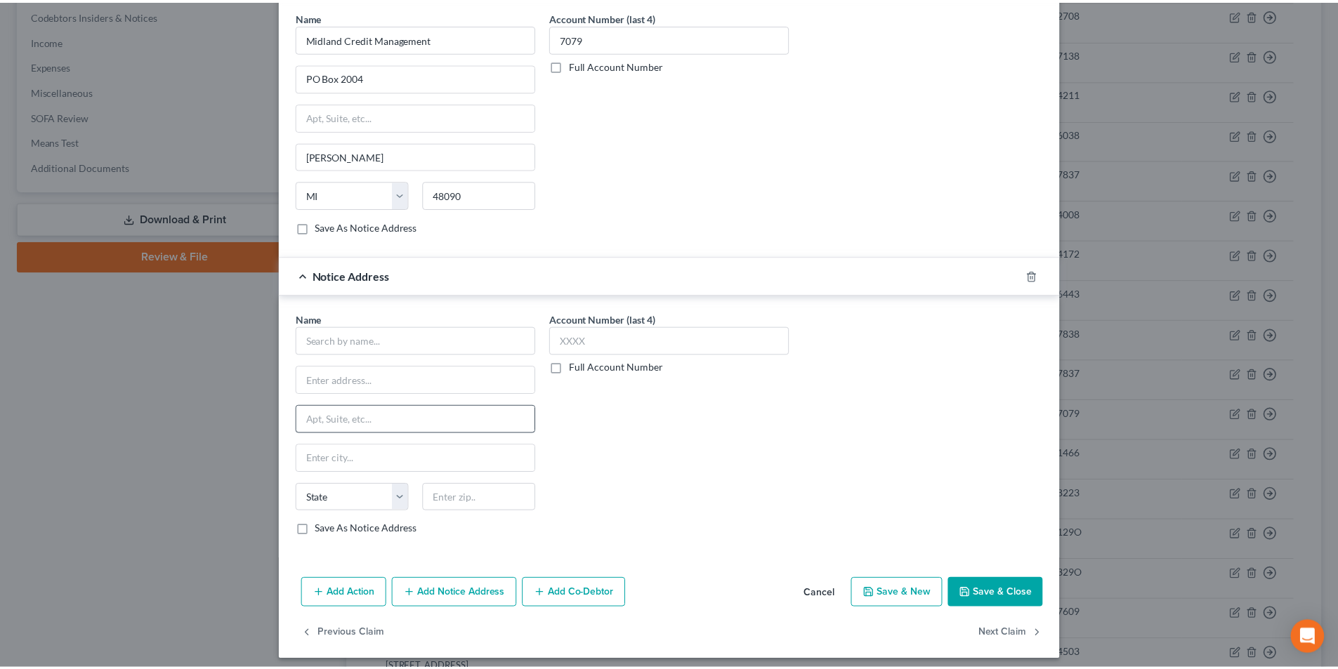
scroll to position [431, 0]
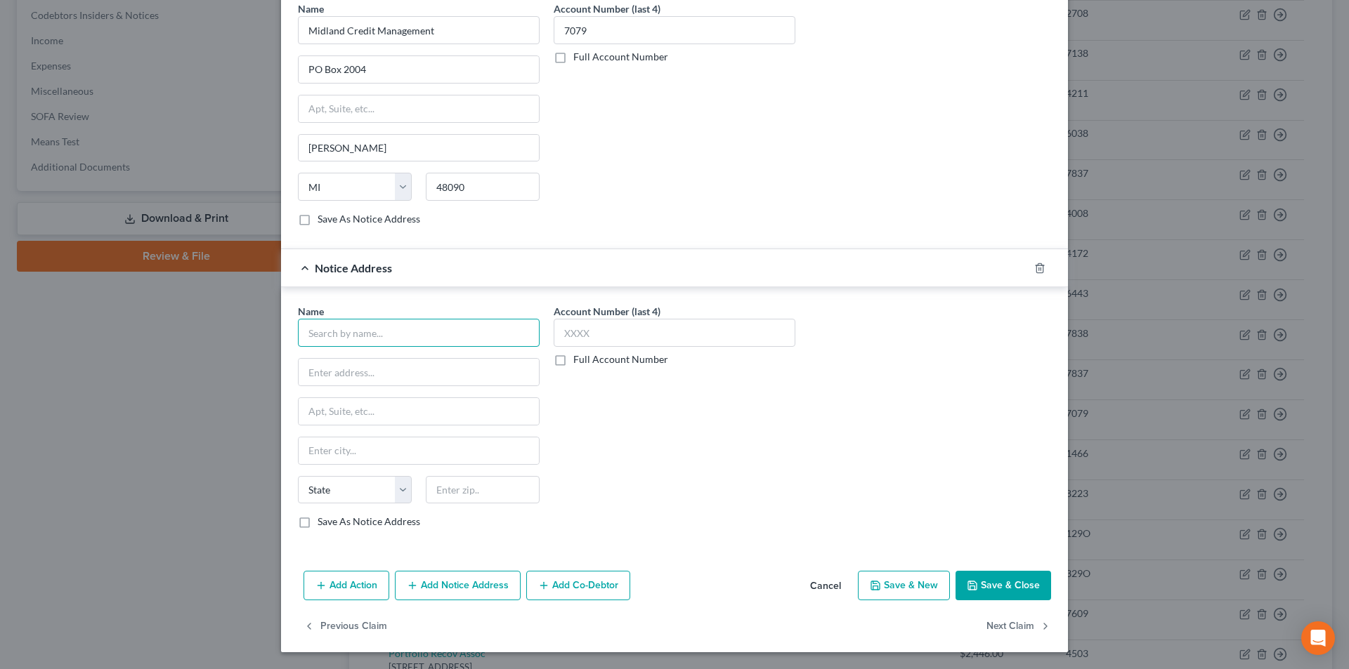
click at [396, 343] on input "text" at bounding box center [419, 333] width 242 height 28
paste input "Midland Credit Management"
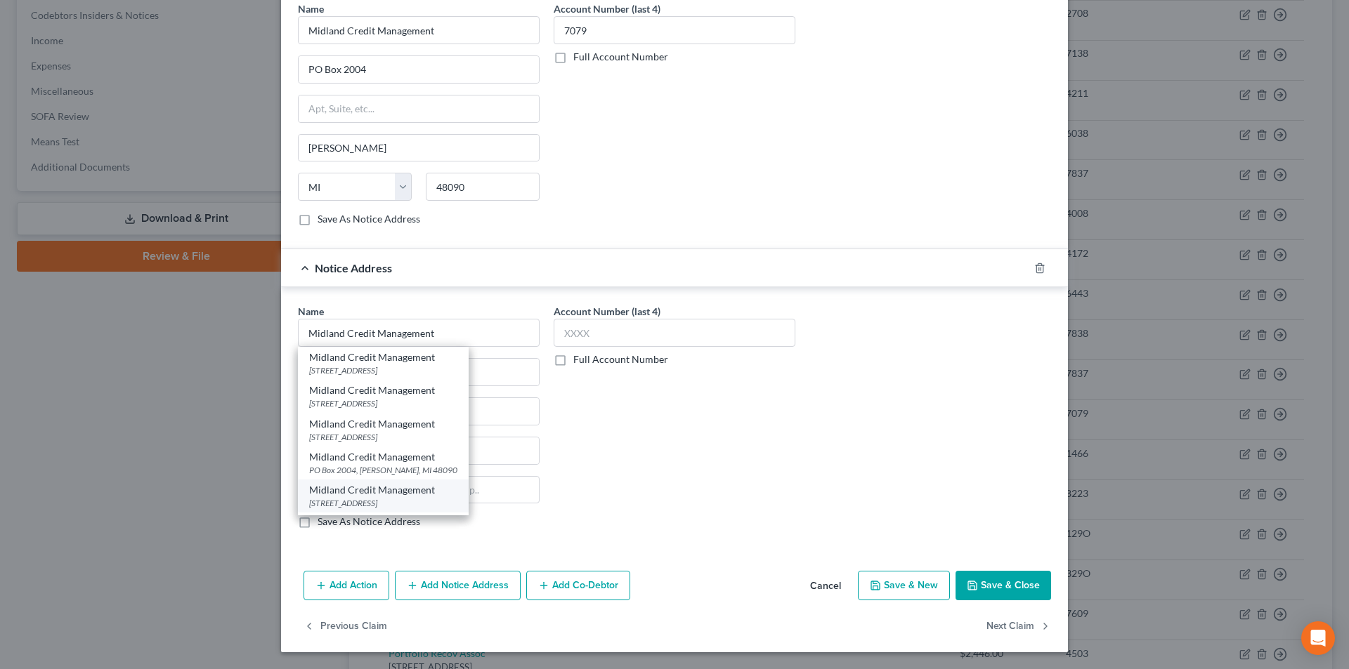
click at [362, 501] on div "[STREET_ADDRESS]" at bounding box center [383, 503] width 148 height 12
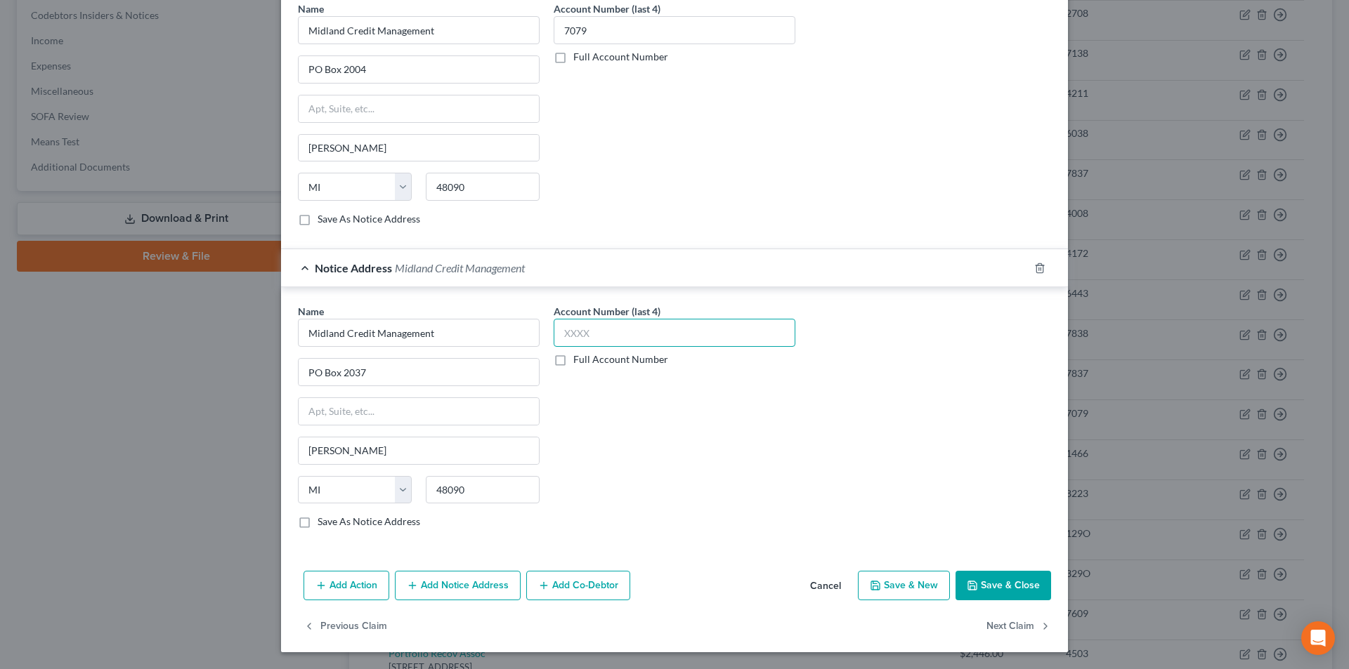
click at [600, 332] on input "text" at bounding box center [675, 333] width 242 height 28
click at [1008, 583] on button "Save & Close" at bounding box center [1003, 586] width 96 height 30
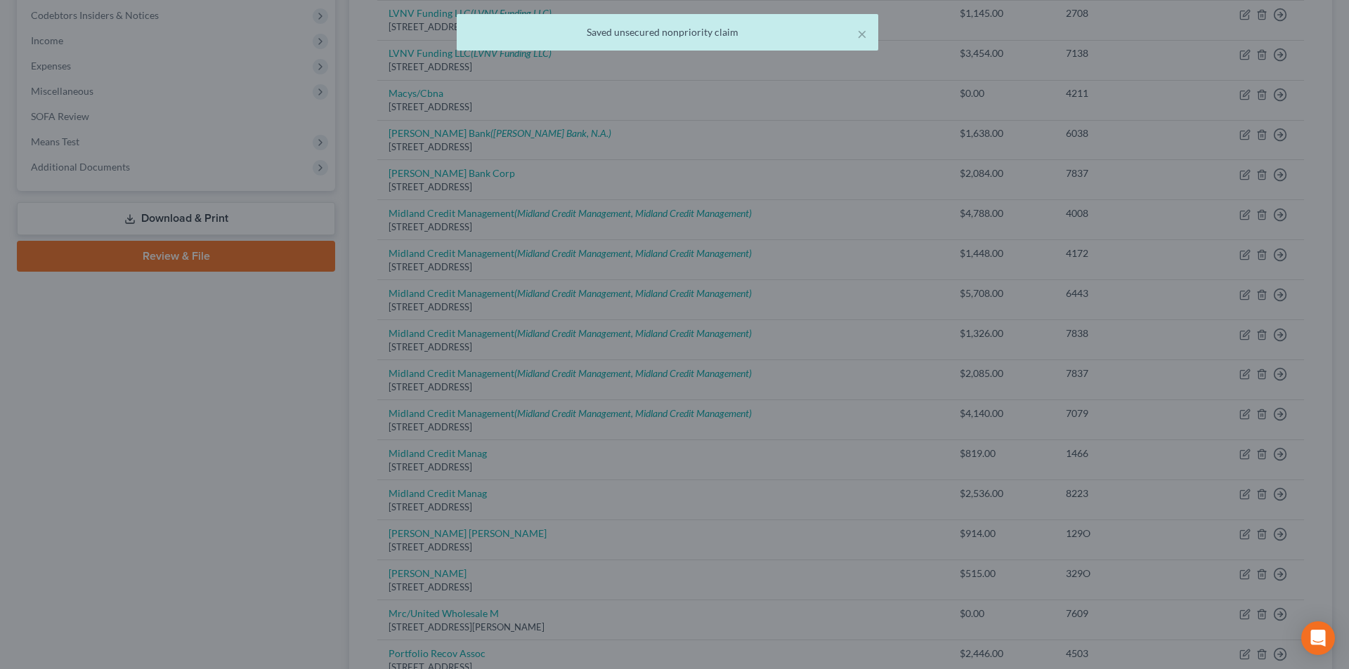
scroll to position [0, 0]
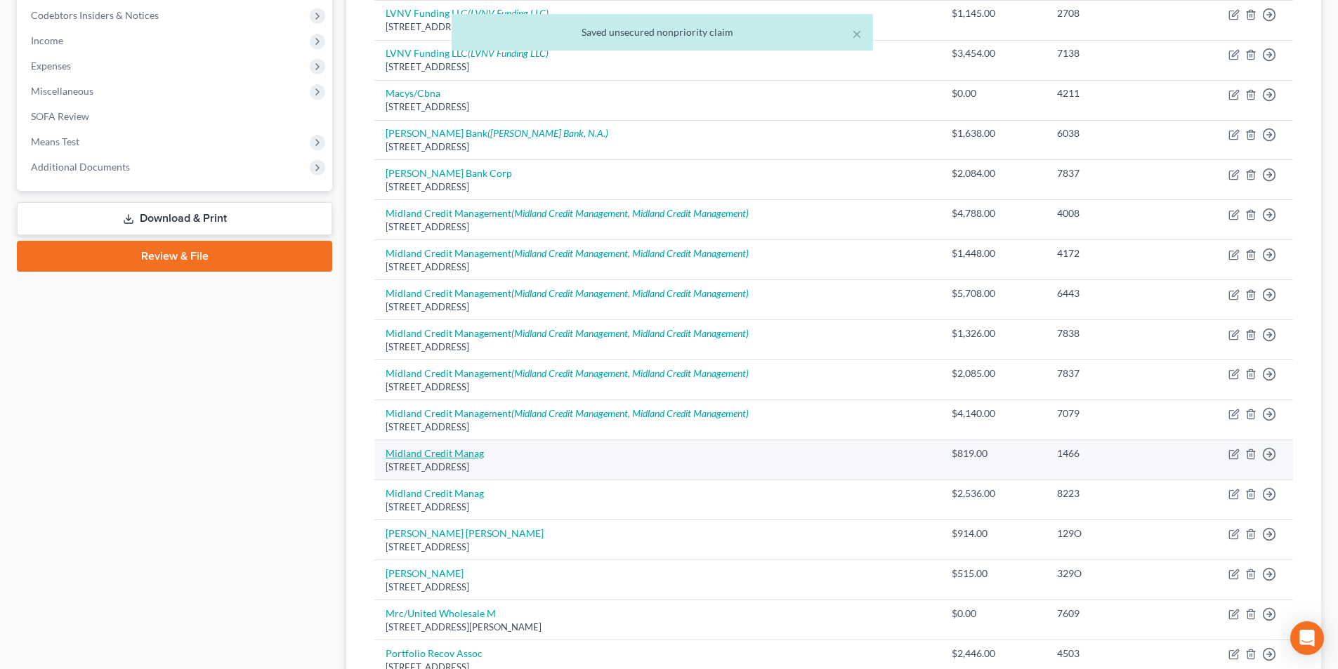
click at [452, 458] on link "Midland Credit Manag" at bounding box center [435, 453] width 98 height 12
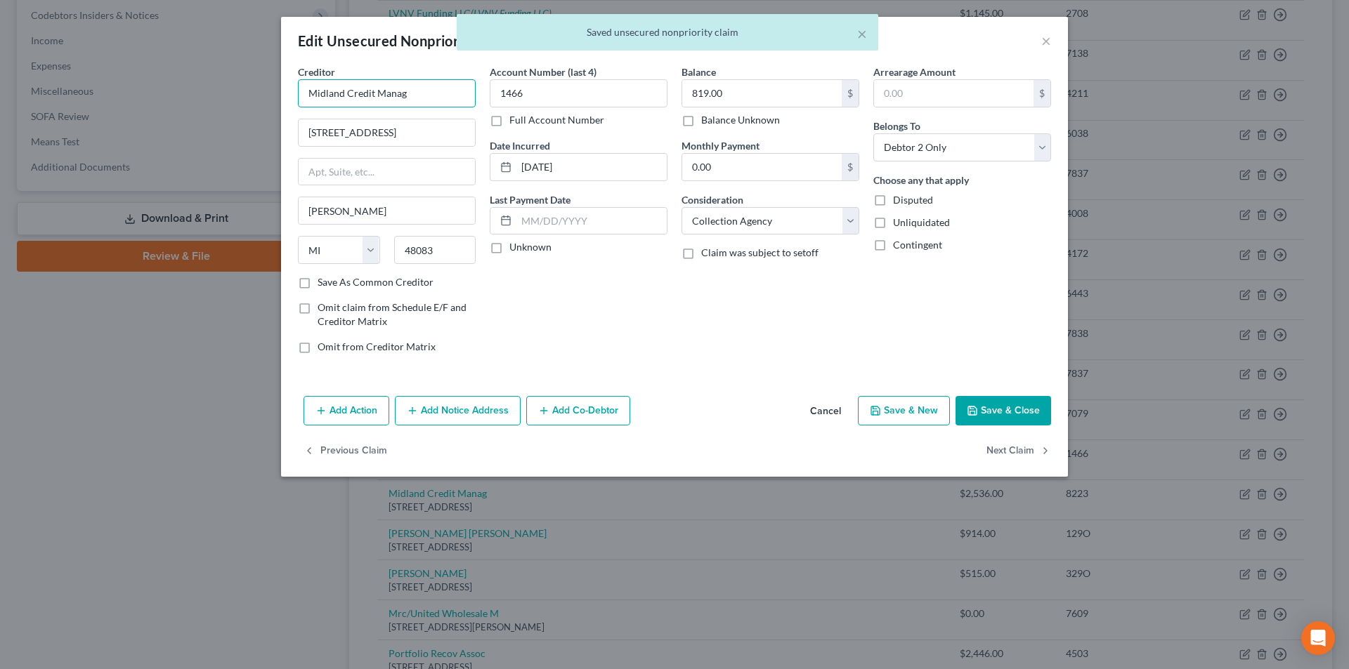
drag, startPoint x: 424, startPoint y: 98, endPoint x: 191, endPoint y: 120, distance: 234.3
click at [173, 121] on div "Edit Unsecured Nonpriority Claim × Creditor * Midland Credit Manag [STREET_ADDR…" at bounding box center [674, 334] width 1349 height 669
paste input "ement"
click at [462, 414] on button "Add Notice Address" at bounding box center [458, 411] width 126 height 30
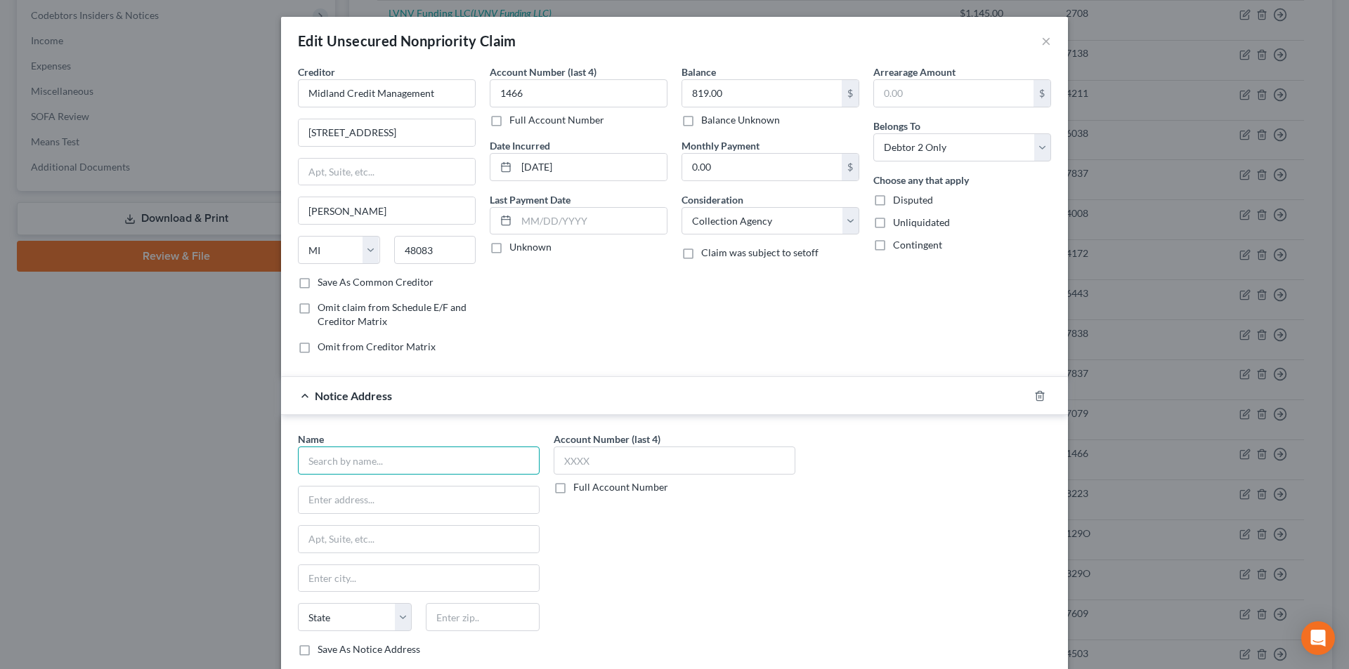
click at [394, 461] on input "text" at bounding box center [419, 461] width 242 height 28
paste input "Midland Credit Management"
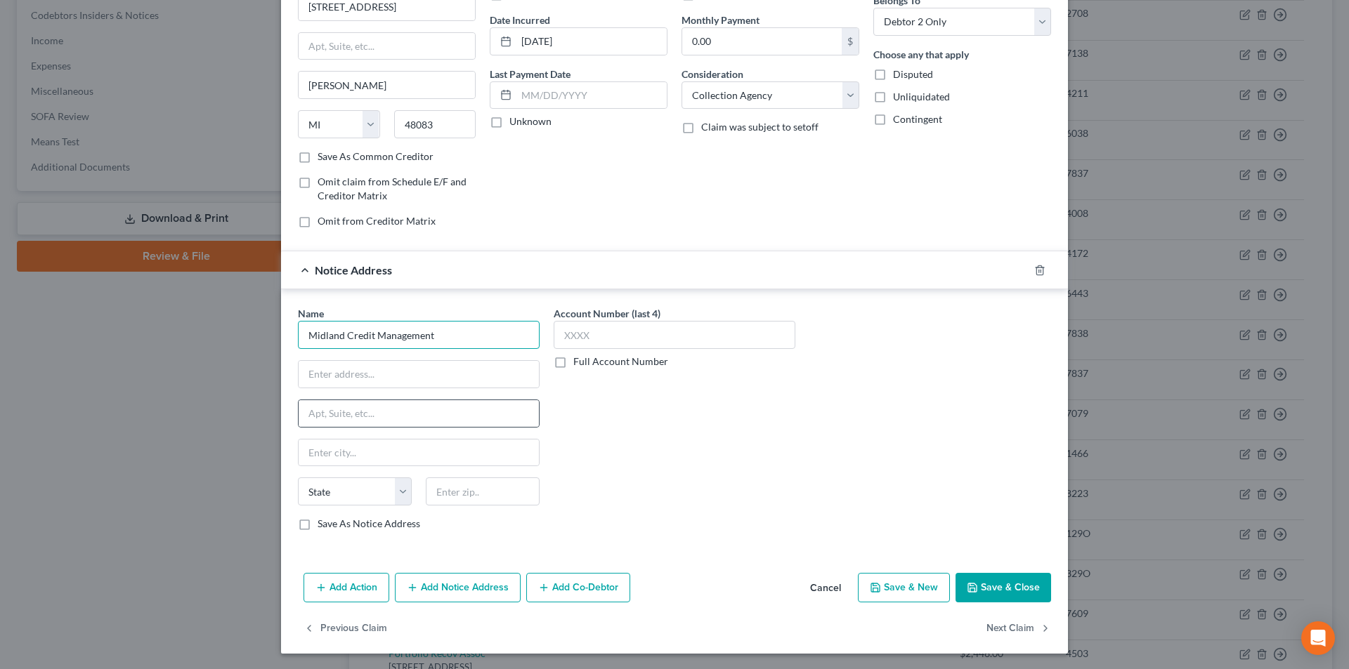
scroll to position [127, 0]
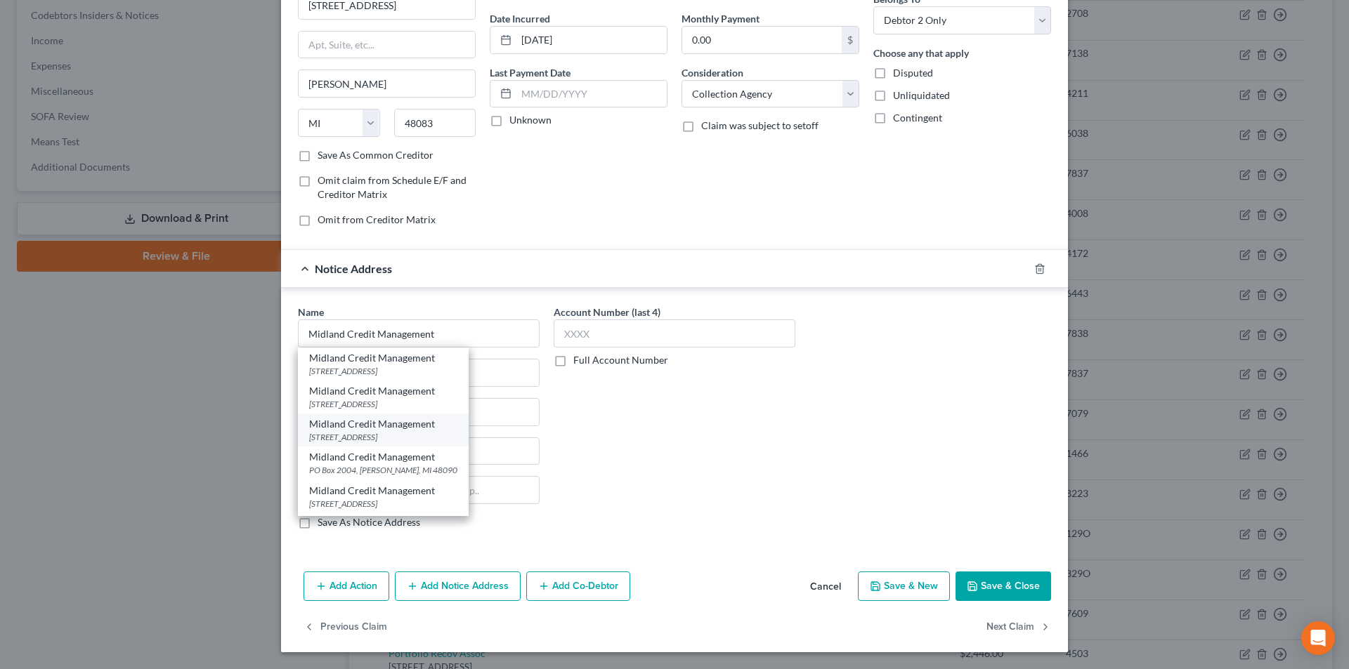
click at [365, 435] on div "[STREET_ADDRESS]" at bounding box center [383, 437] width 148 height 12
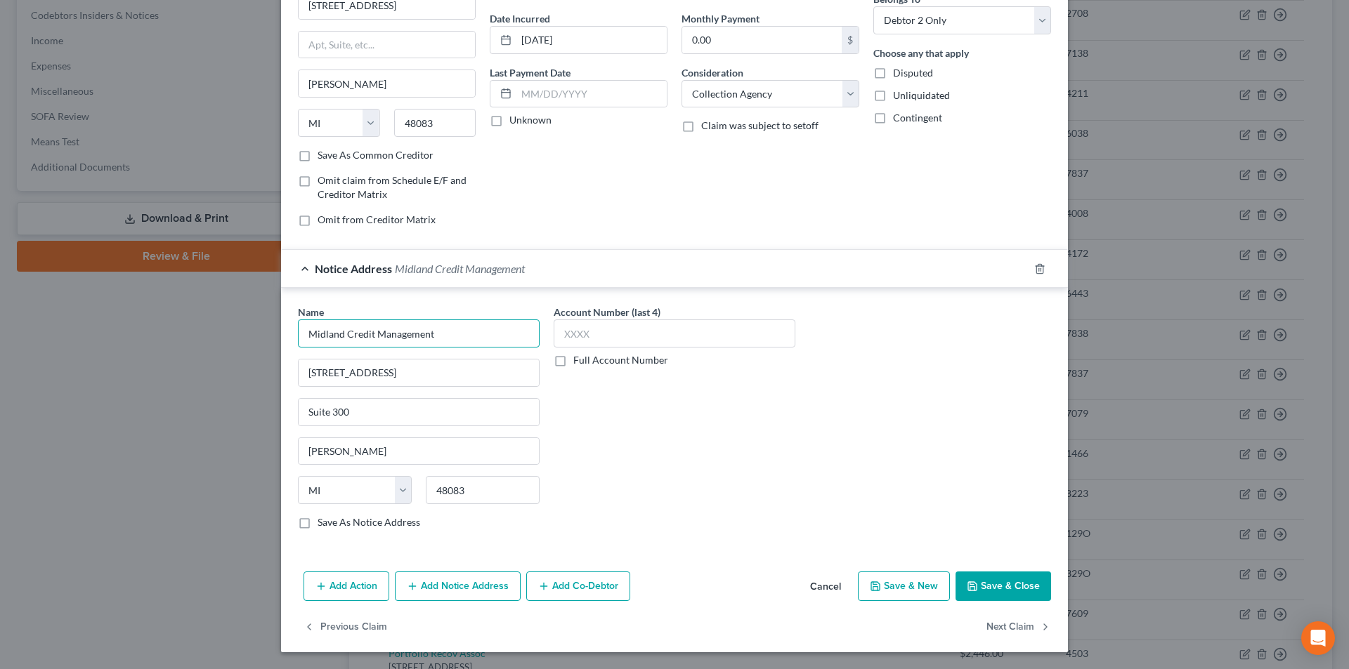
drag, startPoint x: 450, startPoint y: 333, endPoint x: 193, endPoint y: 341, distance: 256.5
click at [193, 341] on div "Edit Unsecured Nonpriority Claim × Creditor * Midland Credit Management [STREET…" at bounding box center [674, 334] width 1349 height 669
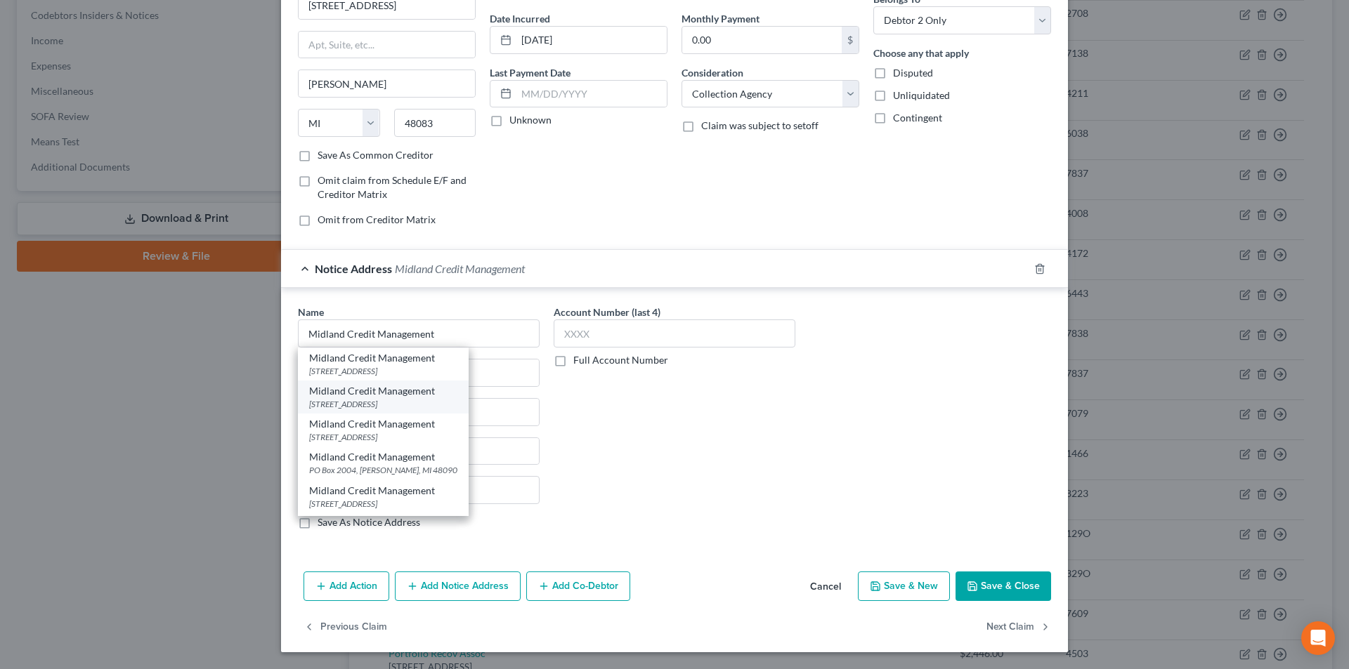
click at [358, 403] on div "[STREET_ADDRESS]" at bounding box center [383, 404] width 148 height 12
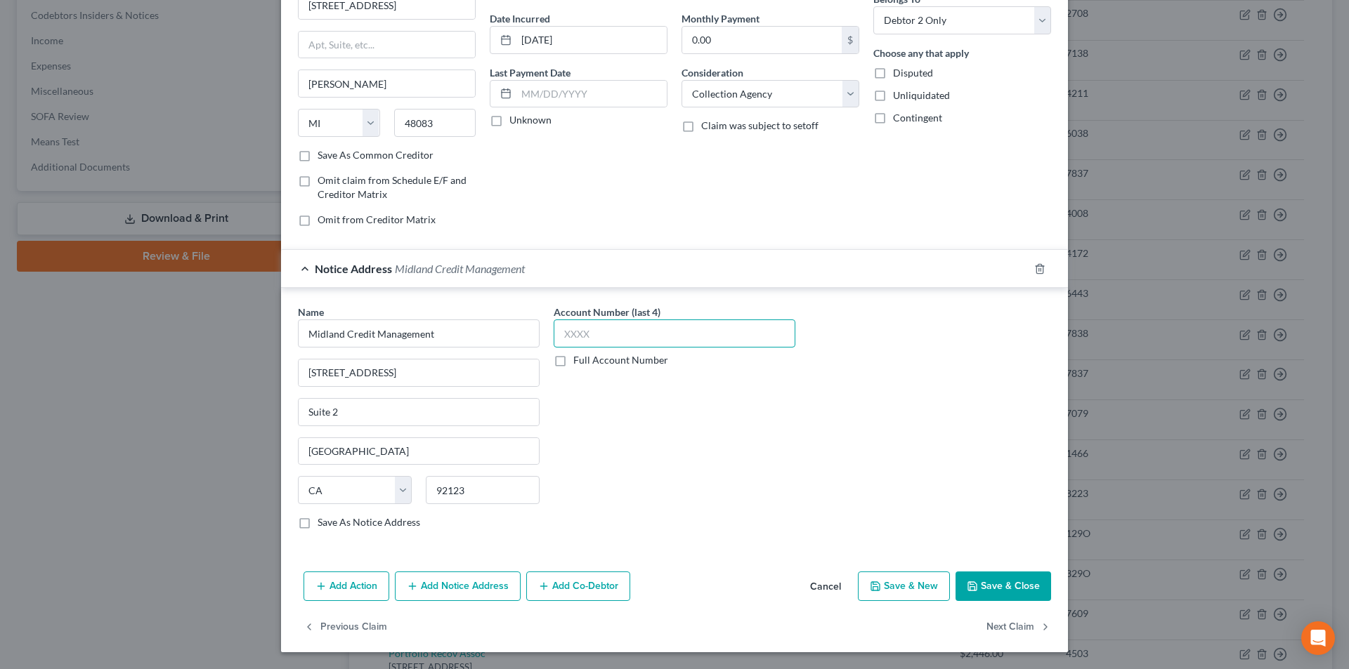
click at [589, 341] on input "text" at bounding box center [675, 334] width 242 height 28
click at [434, 579] on button "Add Notice Address" at bounding box center [458, 587] width 126 height 30
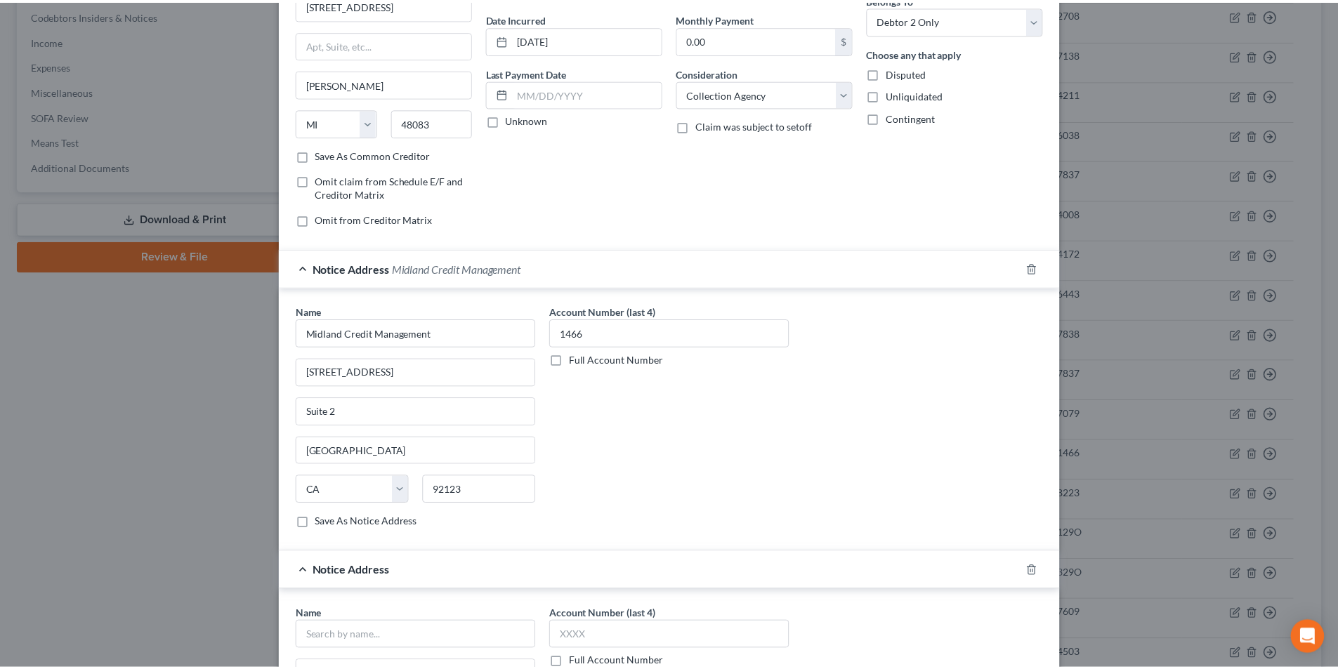
scroll to position [408, 0]
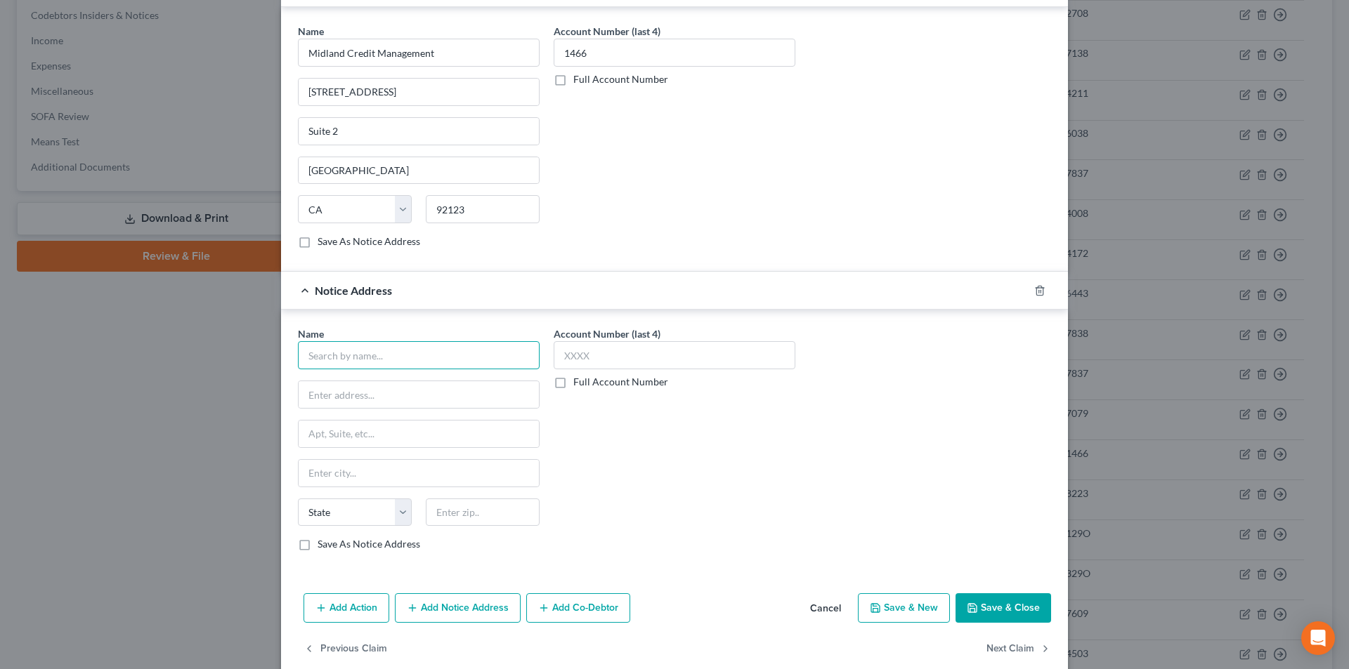
click at [390, 356] on input "text" at bounding box center [419, 355] width 242 height 28
paste input "Midland Credit Management"
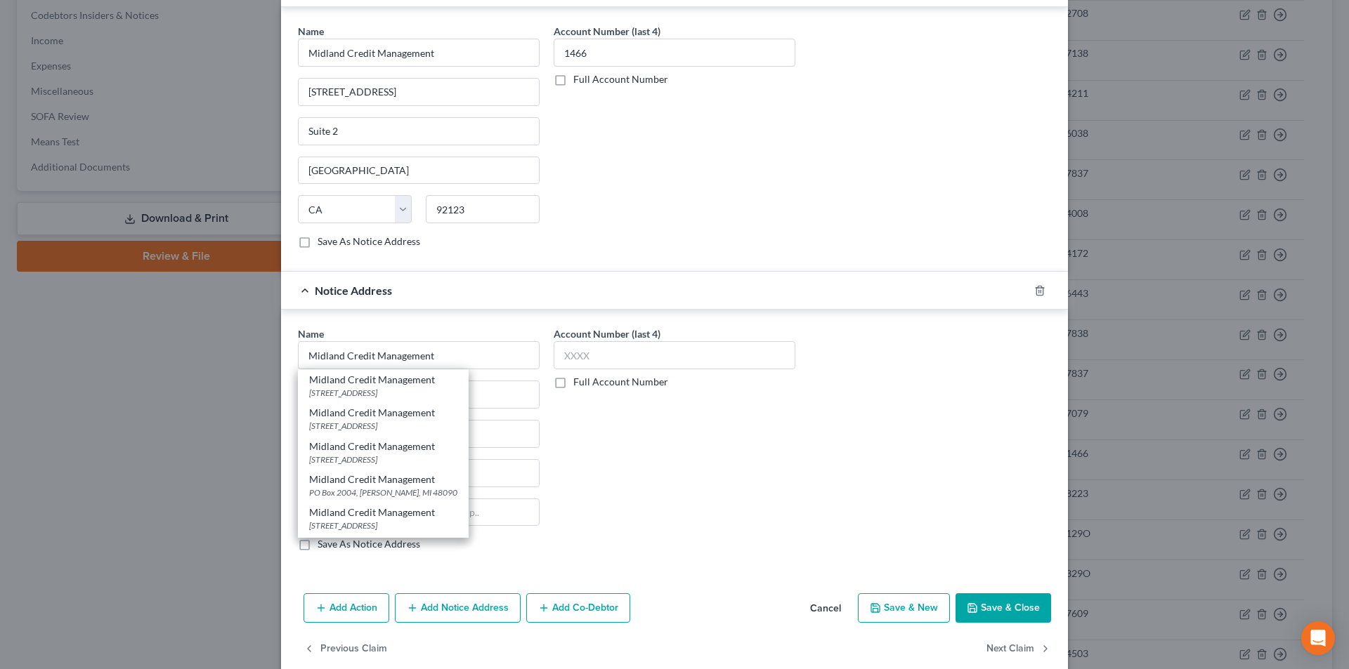
click at [348, 528] on div "[STREET_ADDRESS]" at bounding box center [383, 526] width 148 height 12
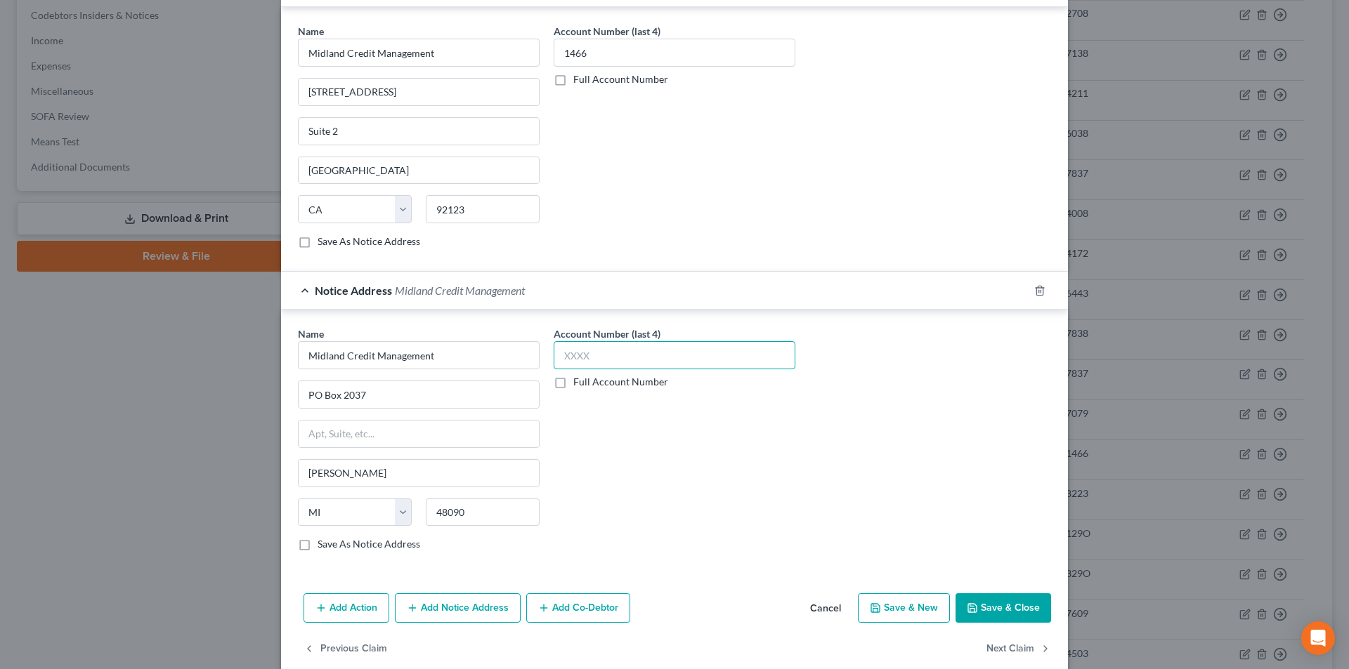
click at [597, 354] on input "text" at bounding box center [675, 355] width 242 height 28
click at [986, 607] on button "Save & Close" at bounding box center [1003, 609] width 96 height 30
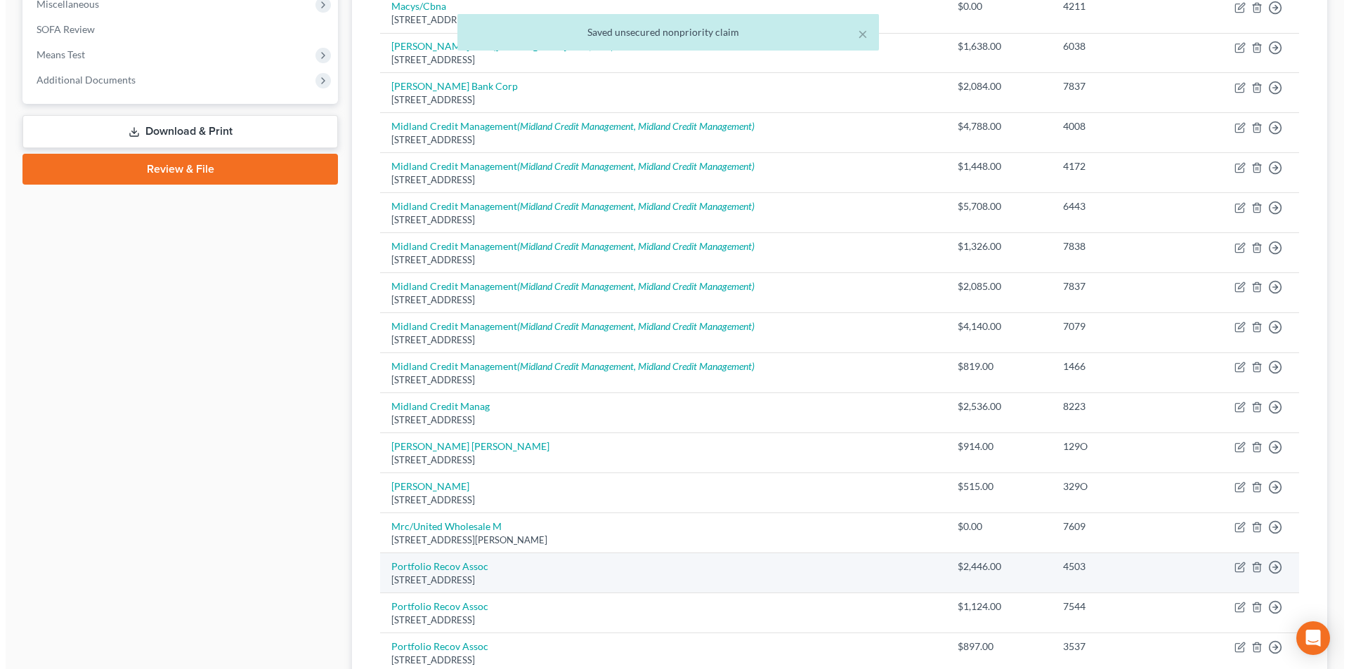
scroll to position [702, 0]
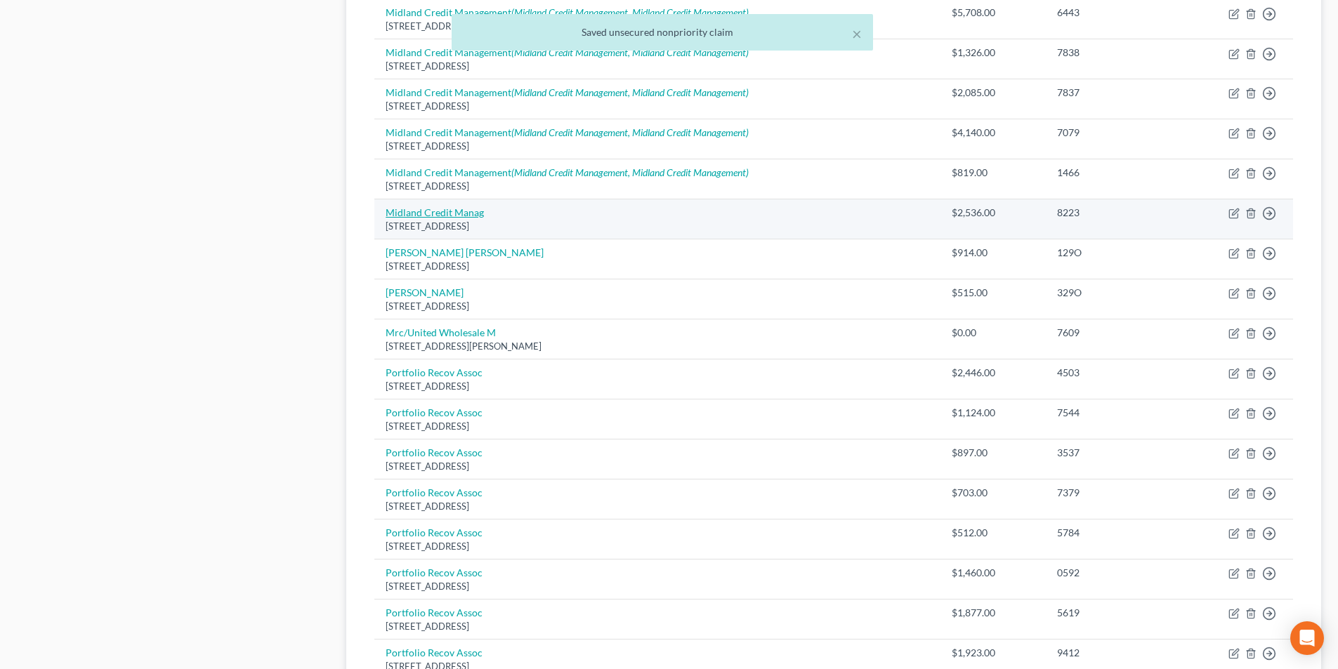
click at [457, 214] on link "Midland Credit Manag" at bounding box center [435, 213] width 98 height 12
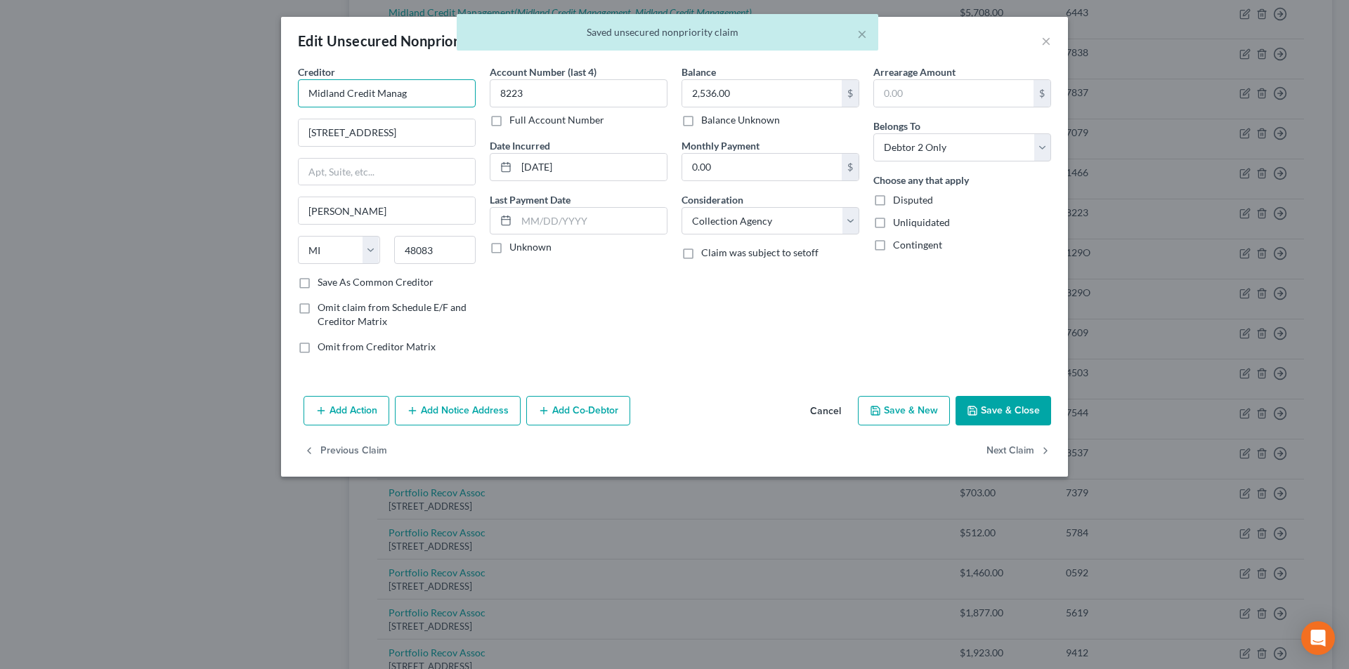
drag, startPoint x: 414, startPoint y: 91, endPoint x: 155, endPoint y: 107, distance: 260.4
click at [155, 103] on div "Edit Unsecured Nonpriority Claim × Creditor * Midland Credit Manag [STREET_ADDR…" at bounding box center [674, 334] width 1349 height 669
paste input "ement"
click at [445, 419] on button "Add Notice Address" at bounding box center [458, 411] width 126 height 30
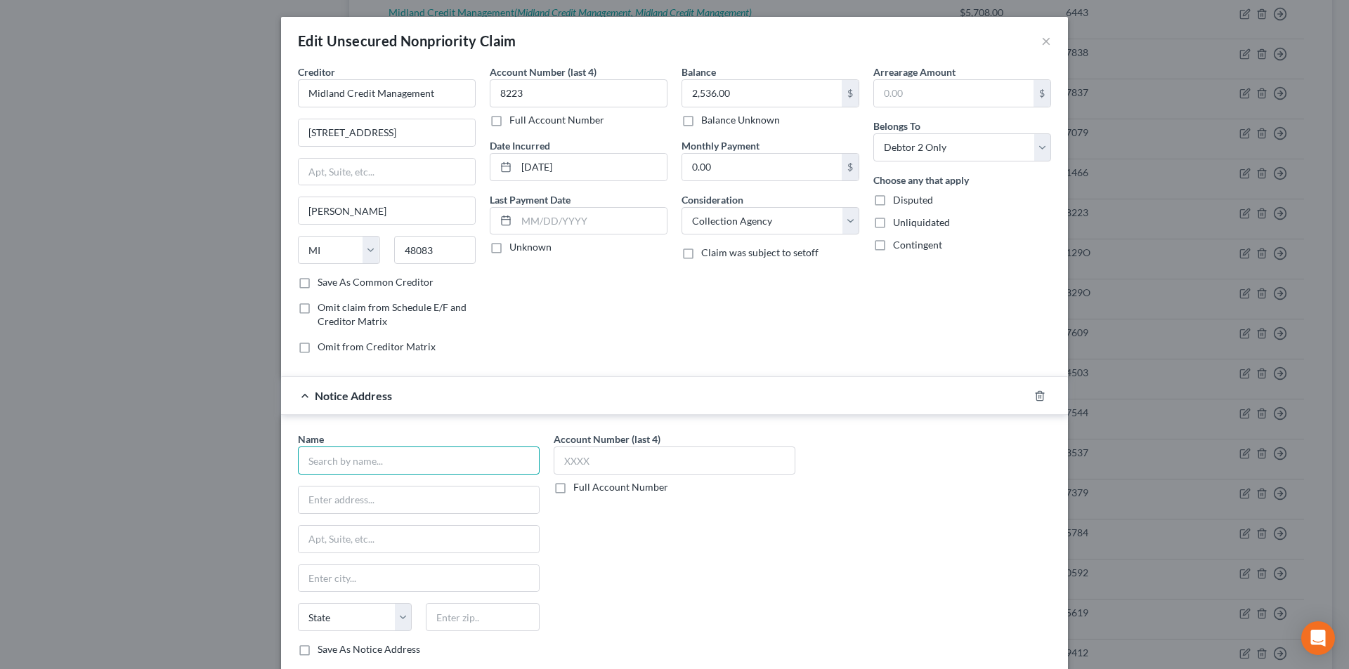
click at [438, 466] on input "text" at bounding box center [419, 461] width 242 height 28
paste input "Midland Credit Management"
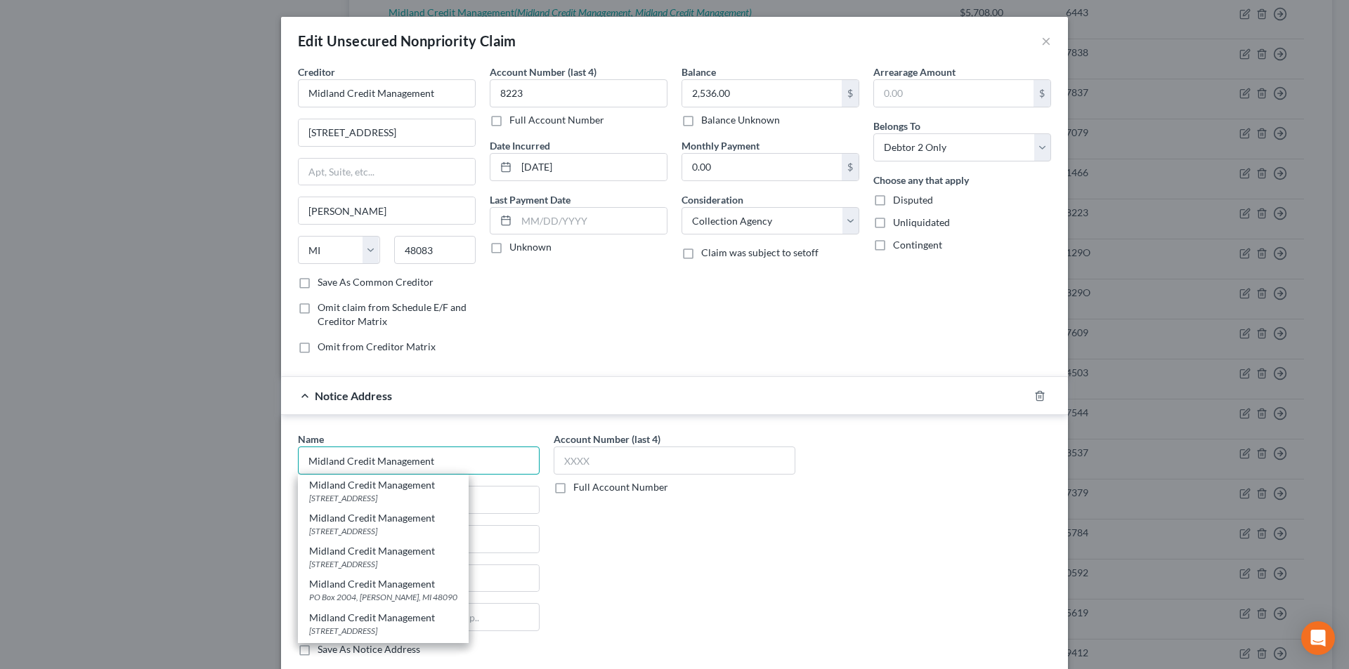
scroll to position [70, 0]
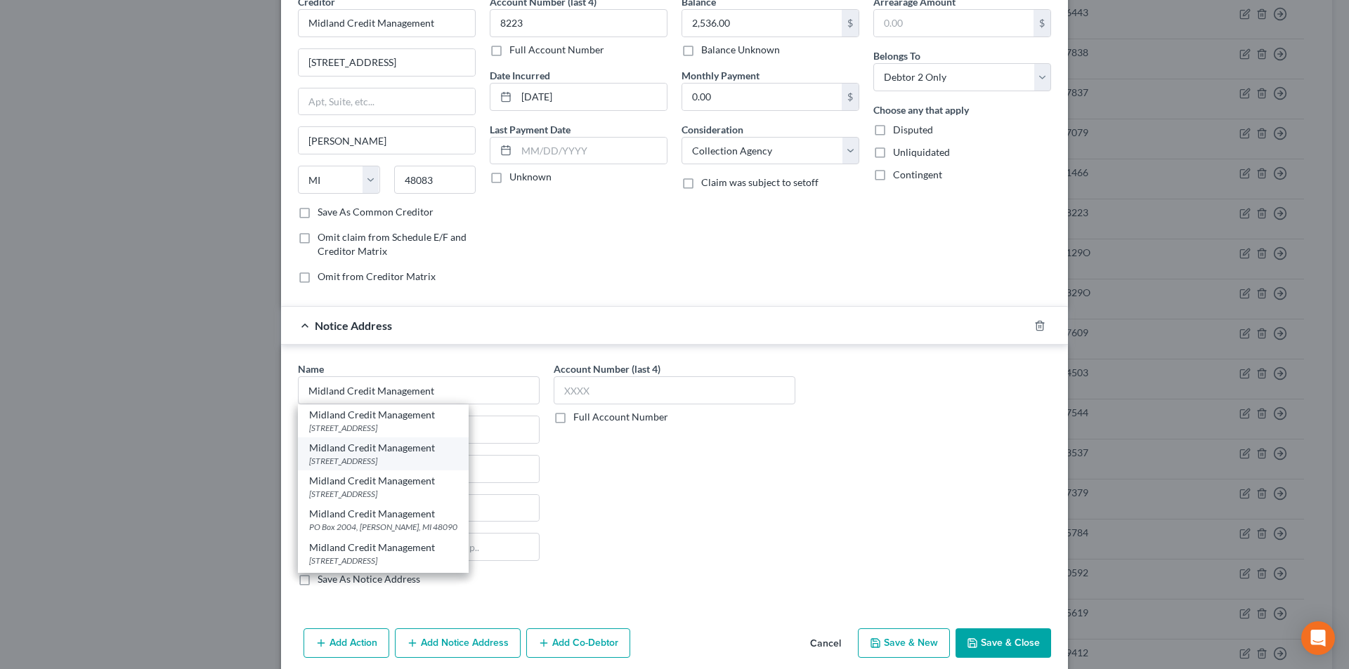
click at [380, 456] on div "[STREET_ADDRESS]" at bounding box center [383, 461] width 148 height 12
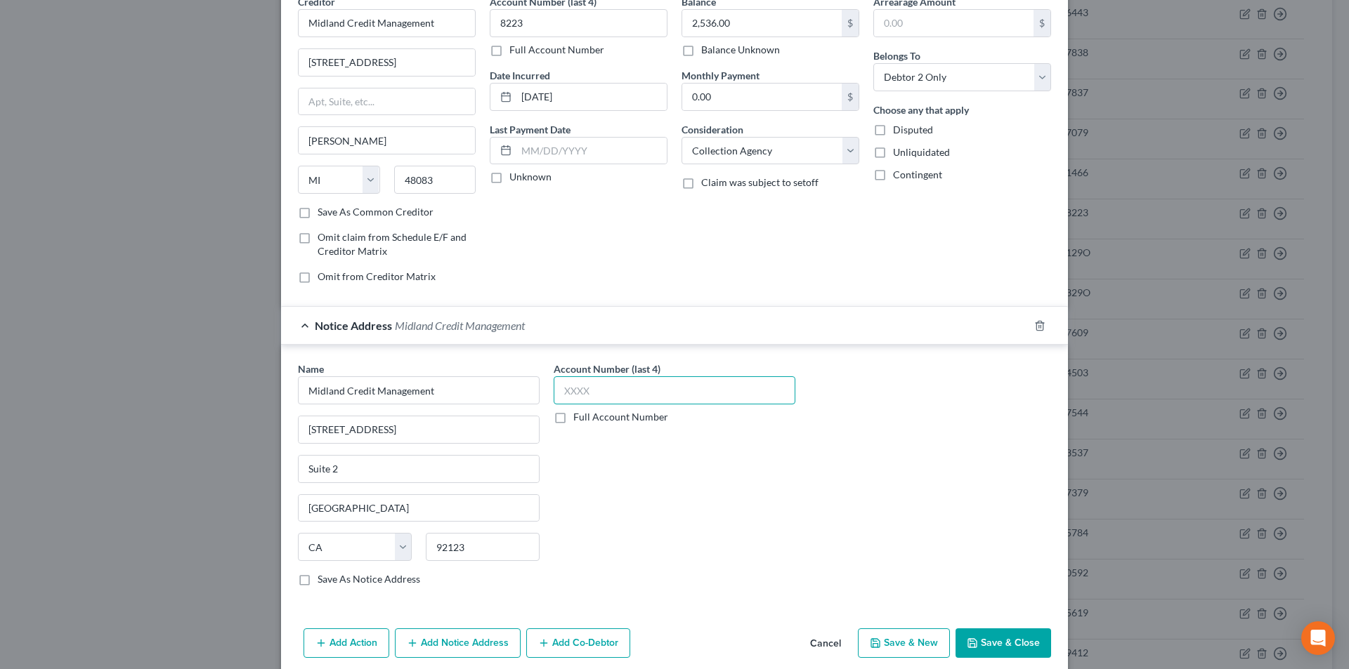
click at [580, 395] on input "text" at bounding box center [675, 390] width 242 height 28
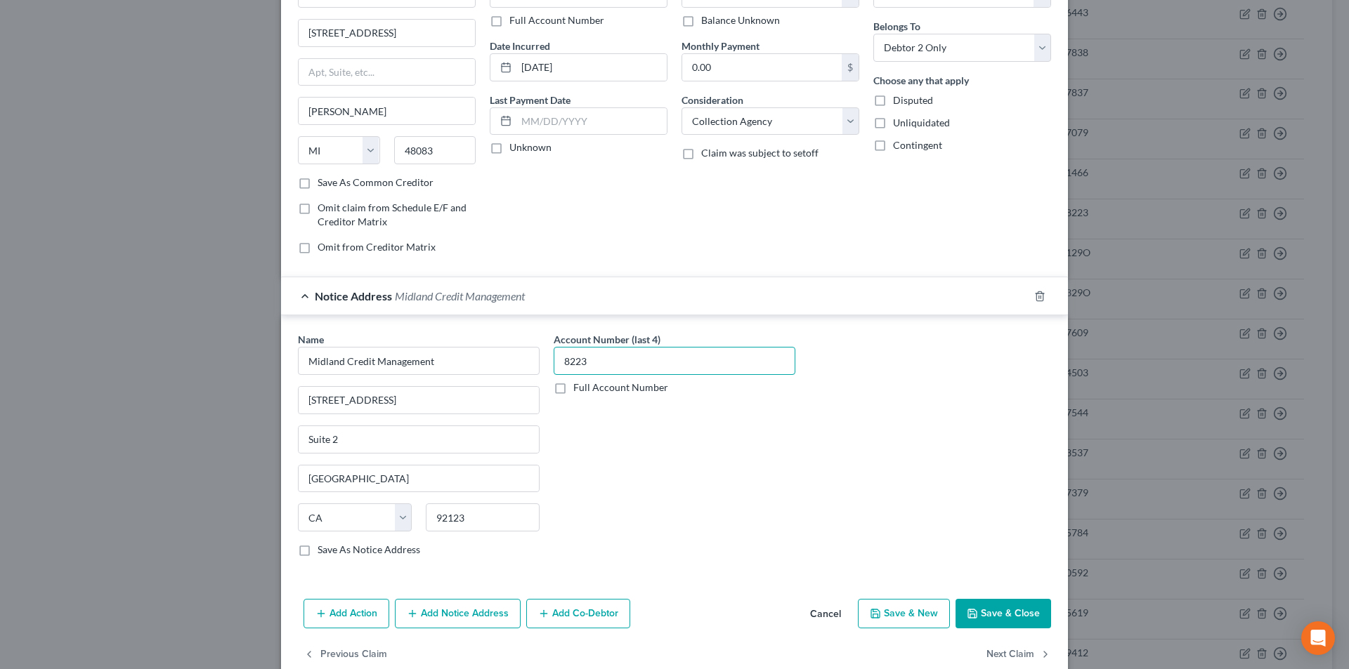
scroll to position [127, 0]
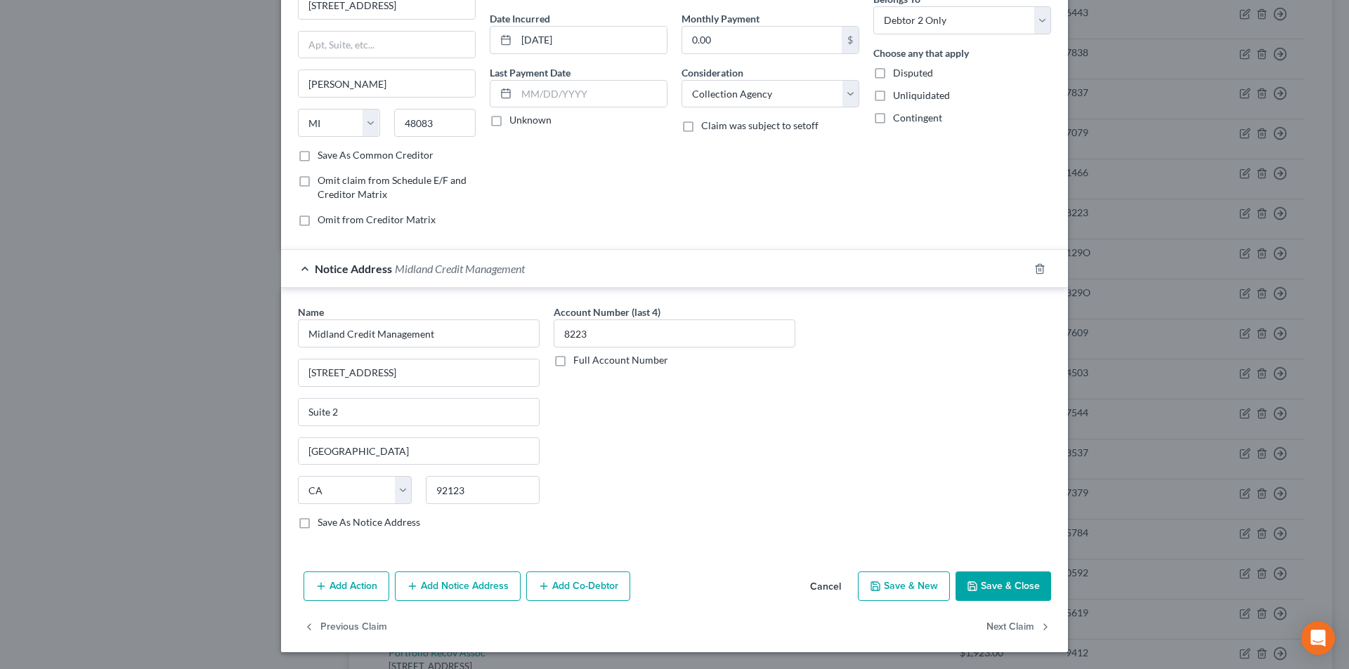
click at [473, 588] on button "Add Notice Address" at bounding box center [458, 587] width 126 height 30
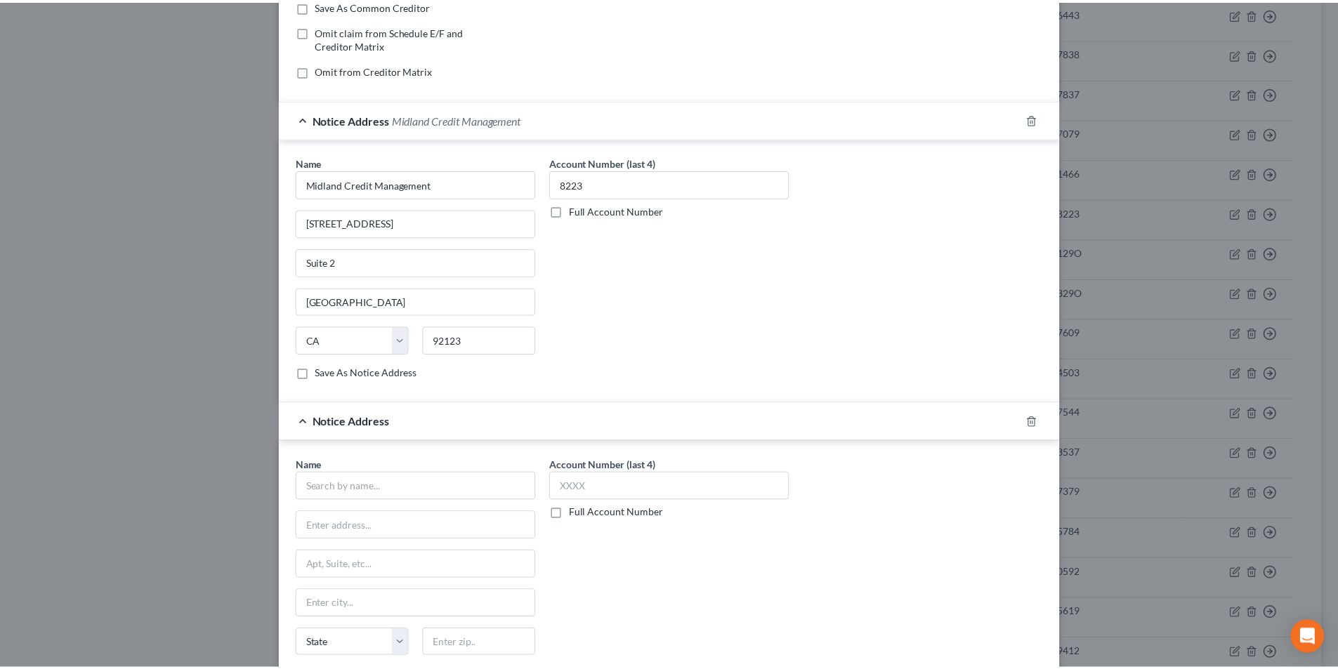
scroll to position [431, 0]
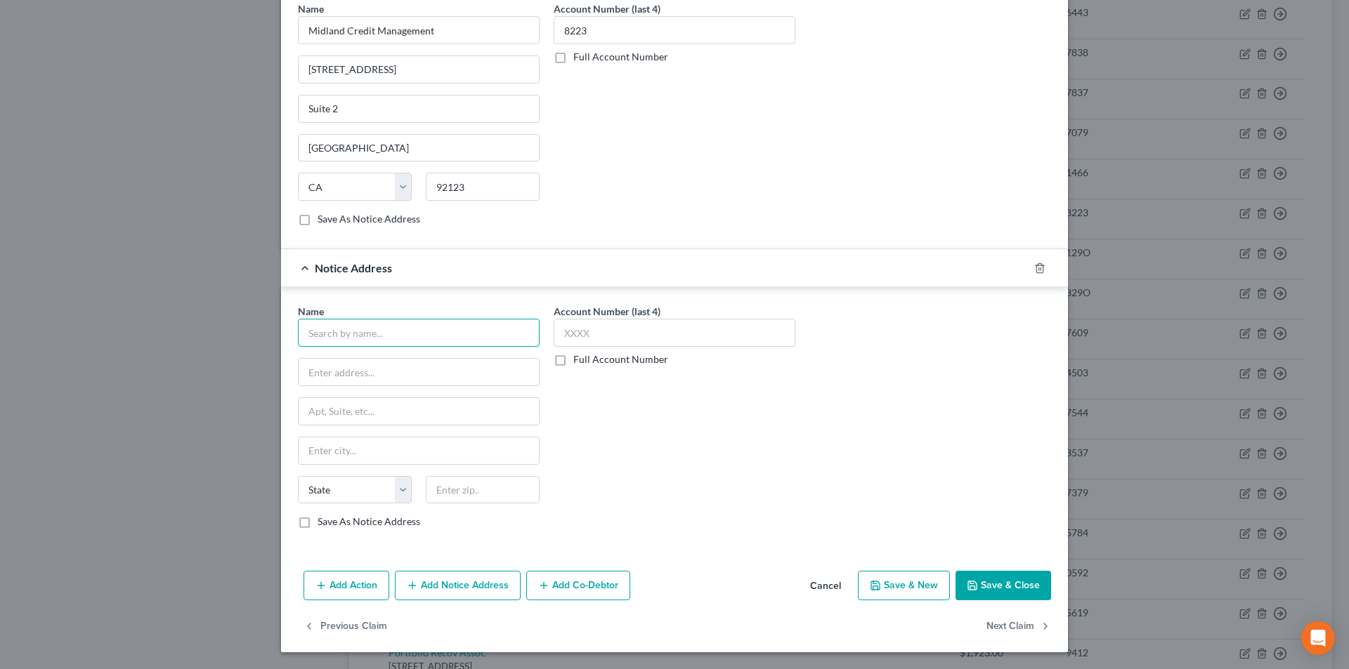
click at [372, 325] on input "text" at bounding box center [419, 333] width 242 height 28
paste input "Midland Credit Management"
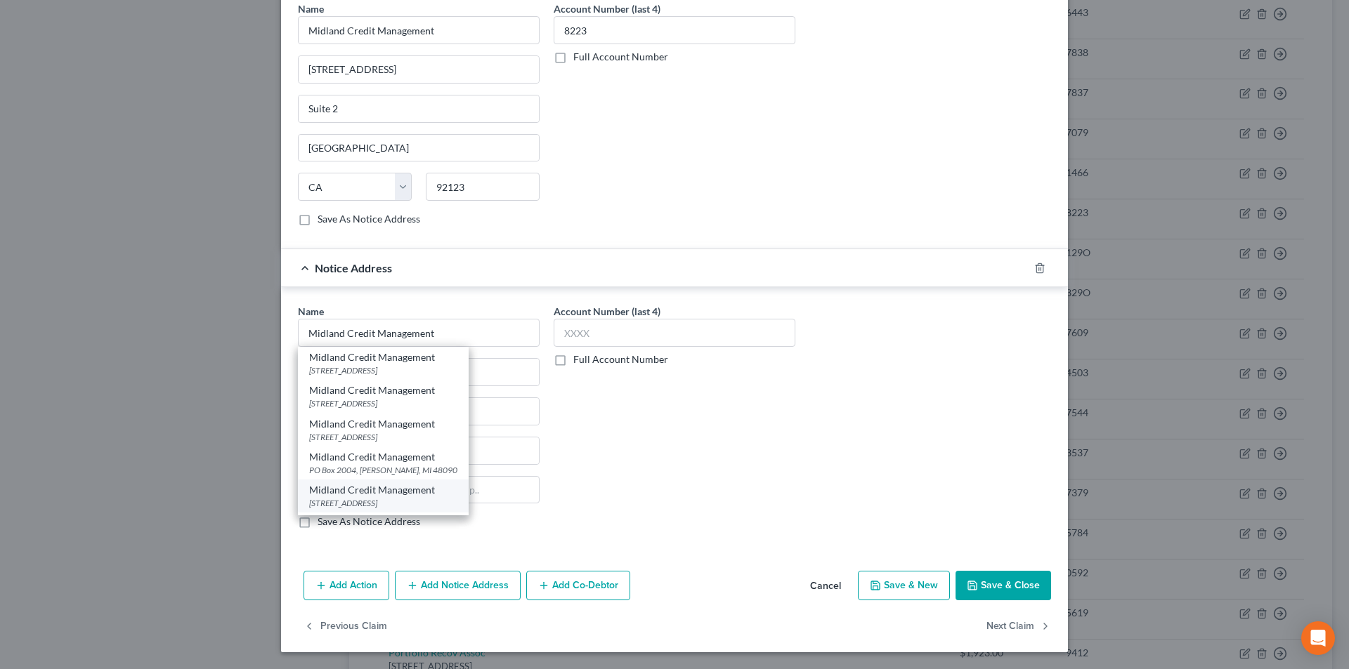
click at [346, 504] on div "[STREET_ADDRESS]" at bounding box center [383, 503] width 148 height 12
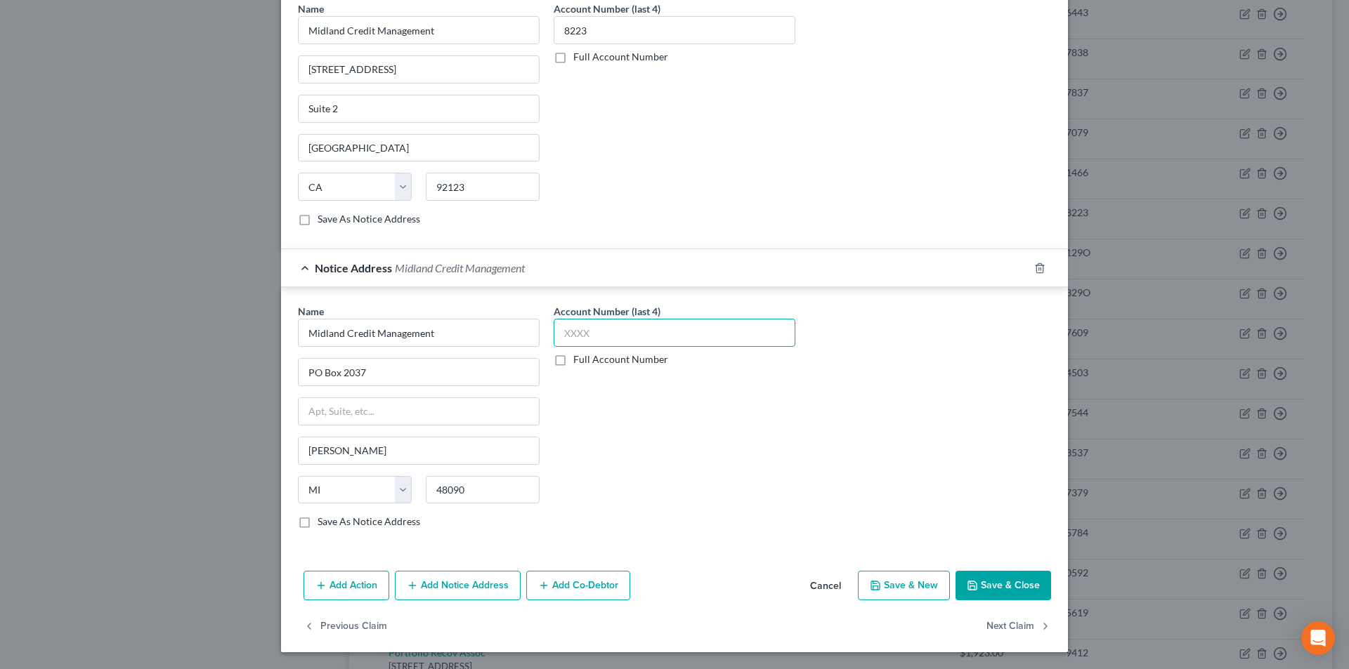
click at [582, 335] on input "text" at bounding box center [675, 333] width 242 height 28
click at [990, 586] on button "Save & Close" at bounding box center [1003, 586] width 96 height 30
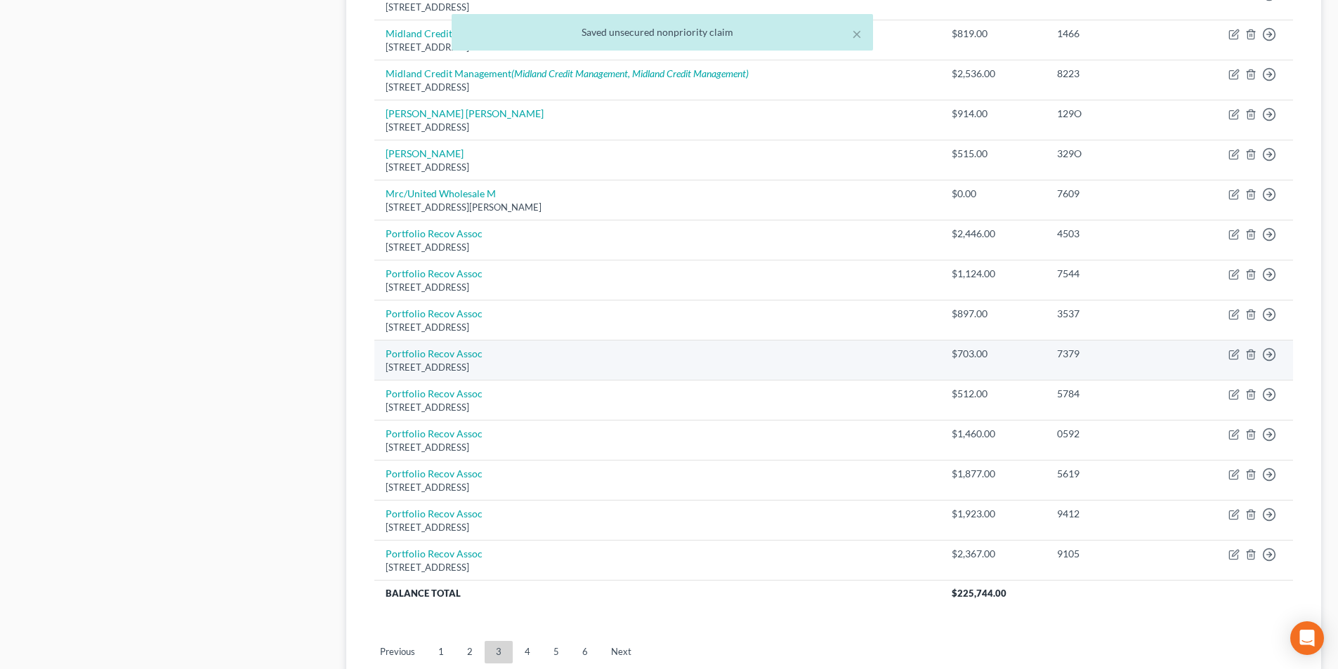
scroll to position [843, 0]
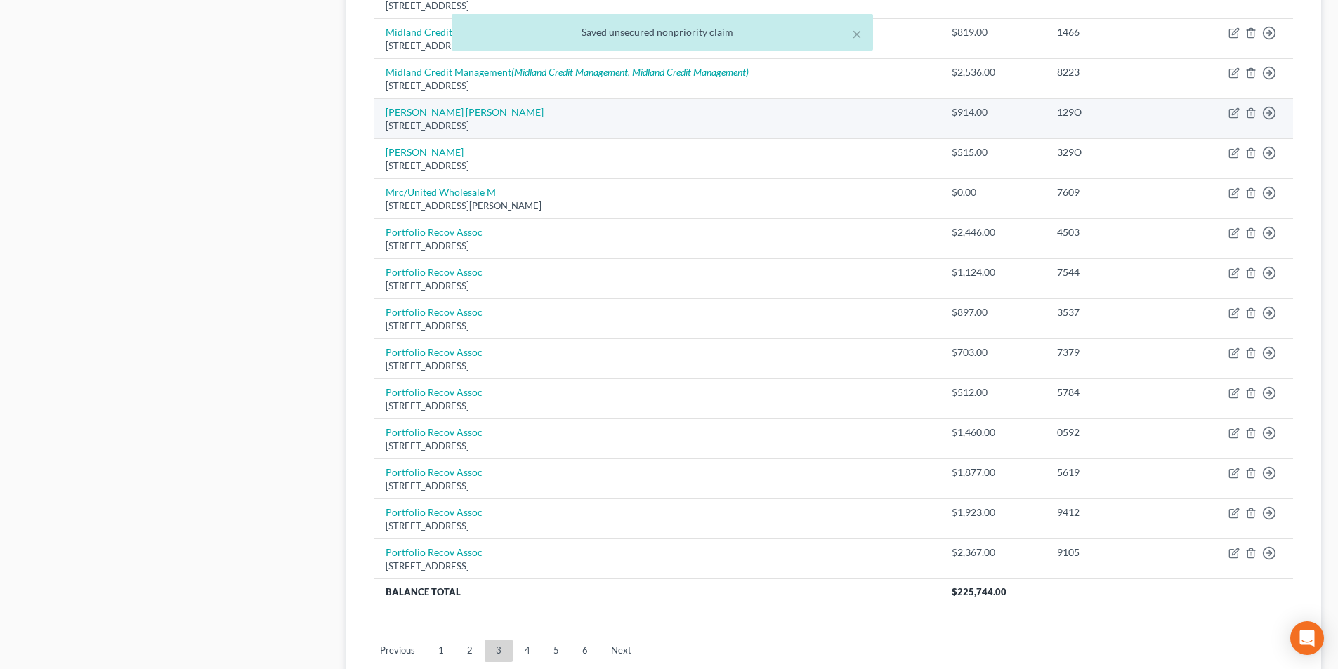
click at [445, 114] on link "[PERSON_NAME] [PERSON_NAME]" at bounding box center [465, 112] width 158 height 12
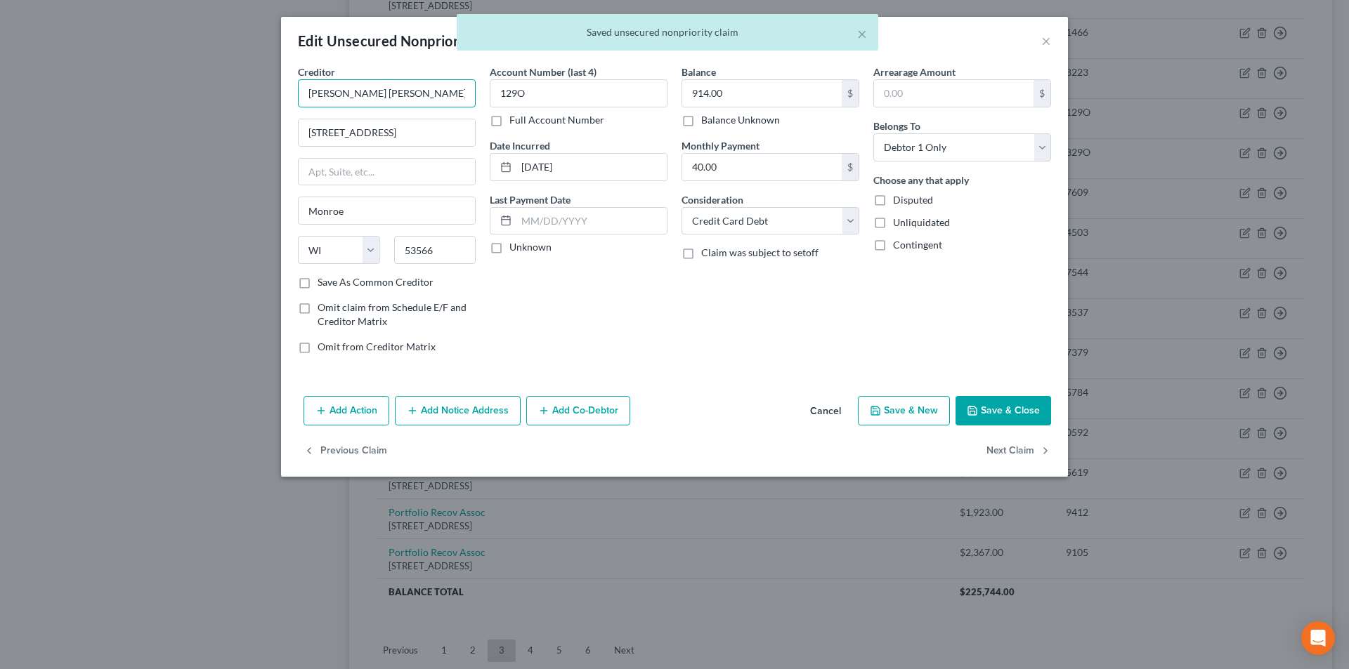
click at [443, 85] on input "[PERSON_NAME] [PERSON_NAME]" at bounding box center [387, 93] width 178 height 28
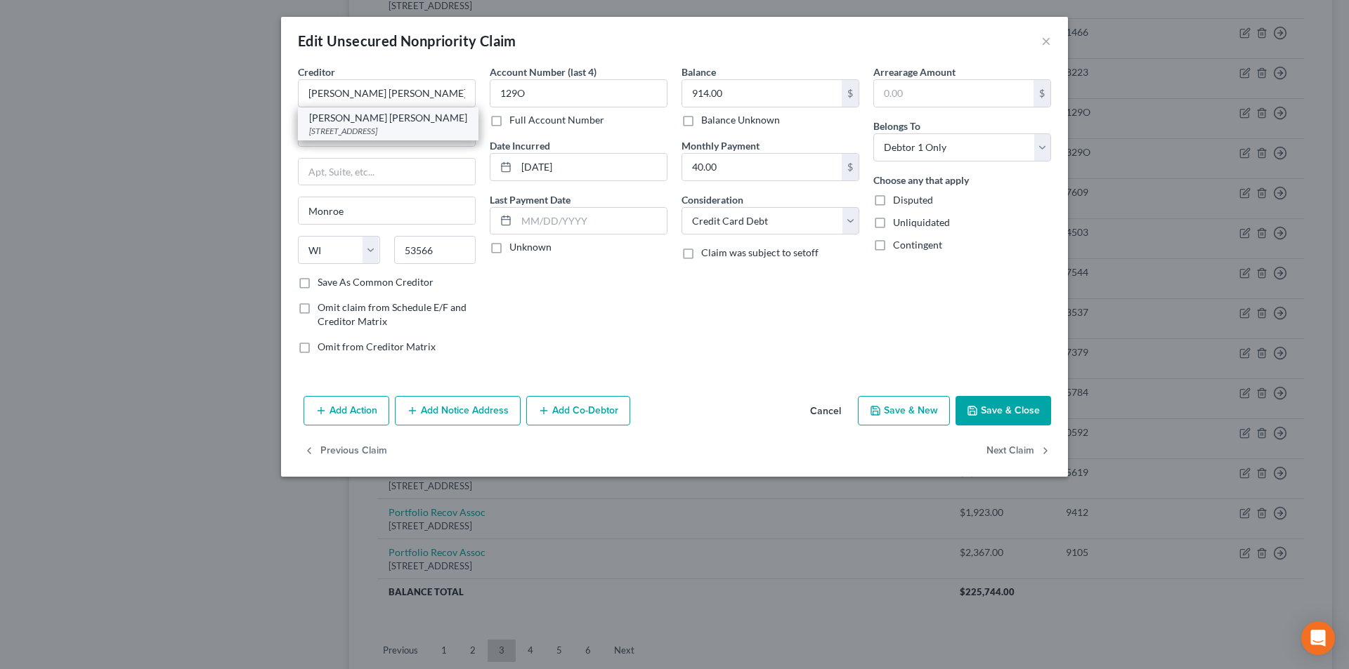
click at [402, 123] on div "[PERSON_NAME] [PERSON_NAME]" at bounding box center [388, 118] width 158 height 14
click at [1002, 412] on button "Save & Close" at bounding box center [1003, 411] width 96 height 30
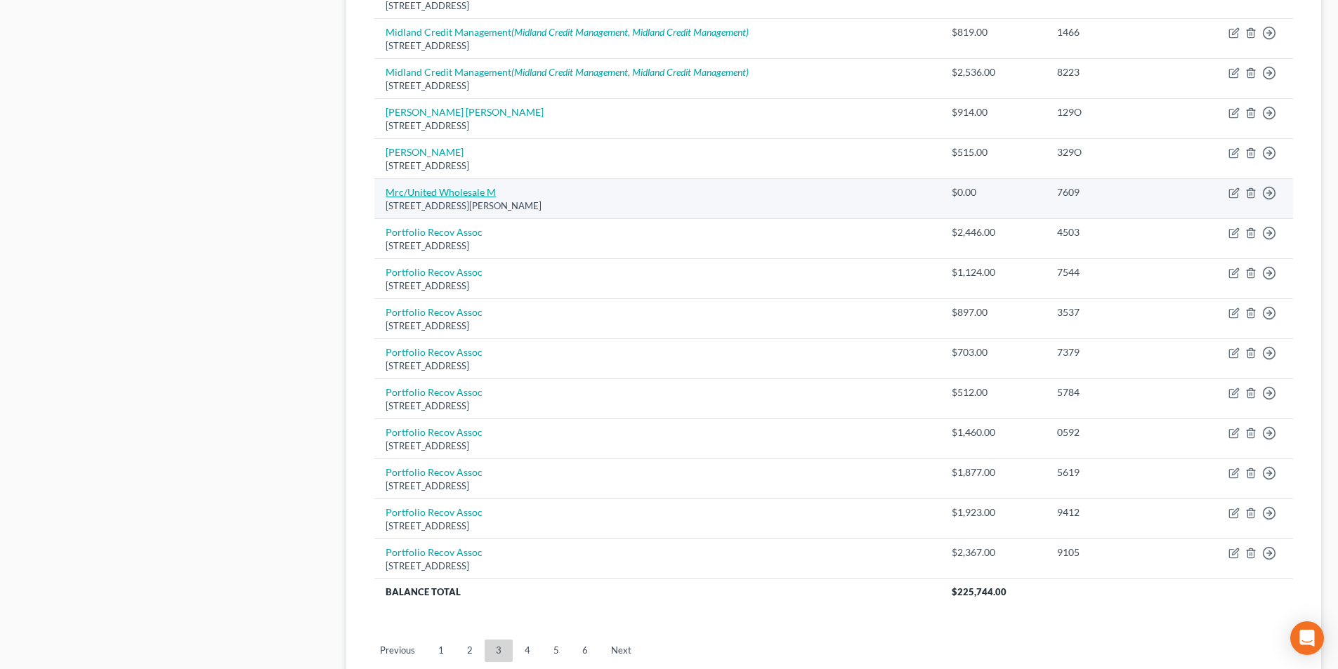
click at [457, 191] on link "Mrc/United Wholesale M" at bounding box center [441, 192] width 110 height 12
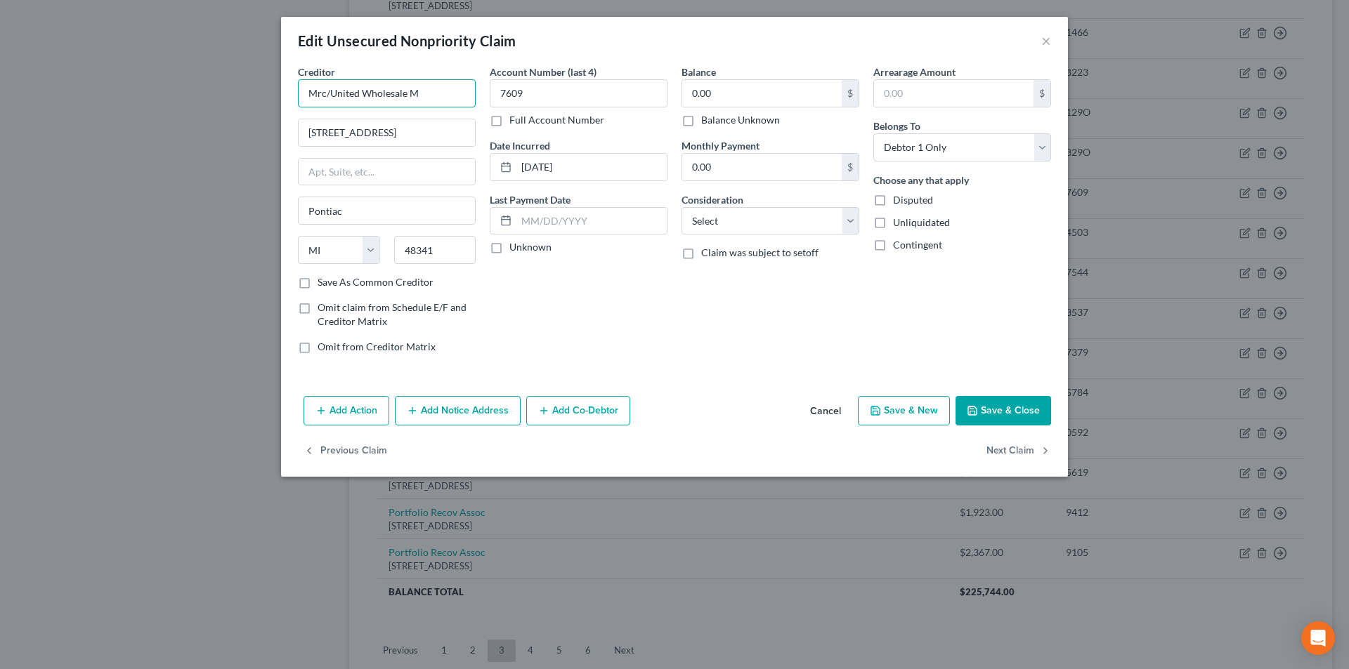
drag, startPoint x: 417, startPoint y: 93, endPoint x: 287, endPoint y: 94, distance: 130.7
click at [287, 94] on div "Creditor * Mrc/United Wholesale M [GEOGRAPHIC_DATA] [US_STATE] AK AR [GEOGRAPHI…" at bounding box center [674, 228] width 787 height 326
drag, startPoint x: 332, startPoint y: 91, endPoint x: 268, endPoint y: 88, distance: 64.0
click at [272, 89] on div "Edit Unsecured Nonpriority Claim × Creditor * Mrc/United Wholesale M [STREET_AD…" at bounding box center [674, 334] width 1349 height 669
click at [997, 417] on button "Save & Close" at bounding box center [1003, 411] width 96 height 30
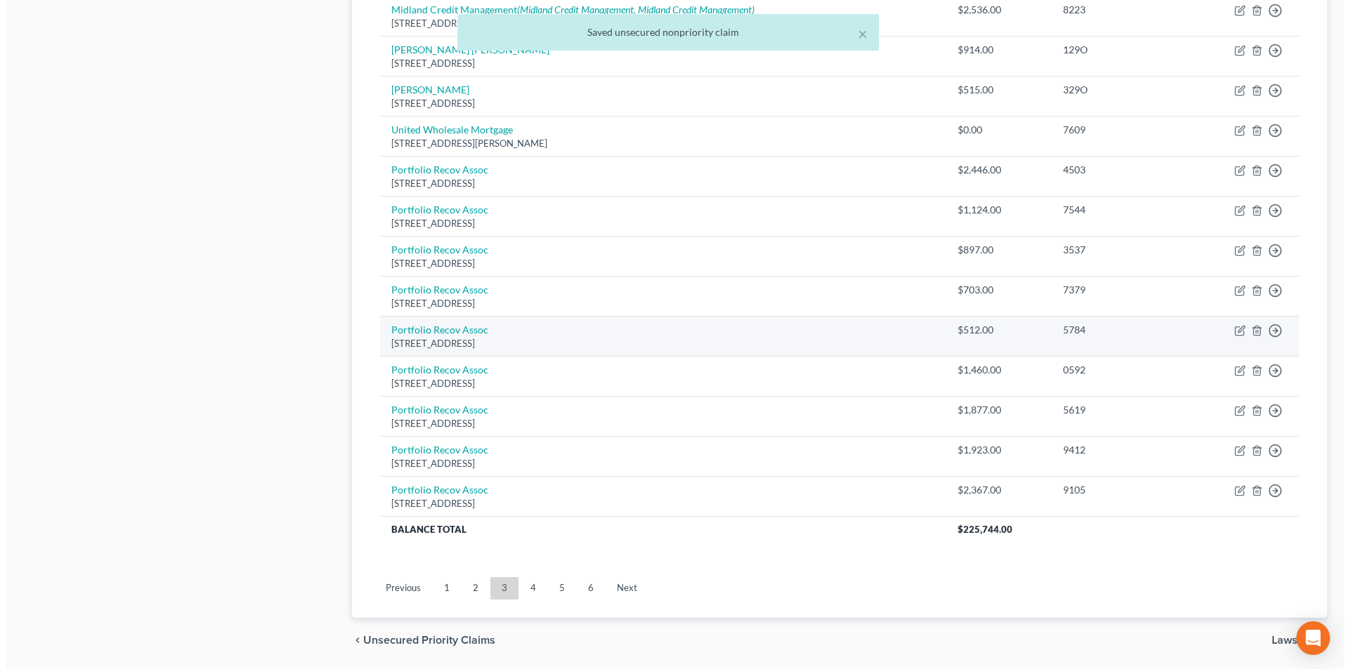
scroll to position [882, 0]
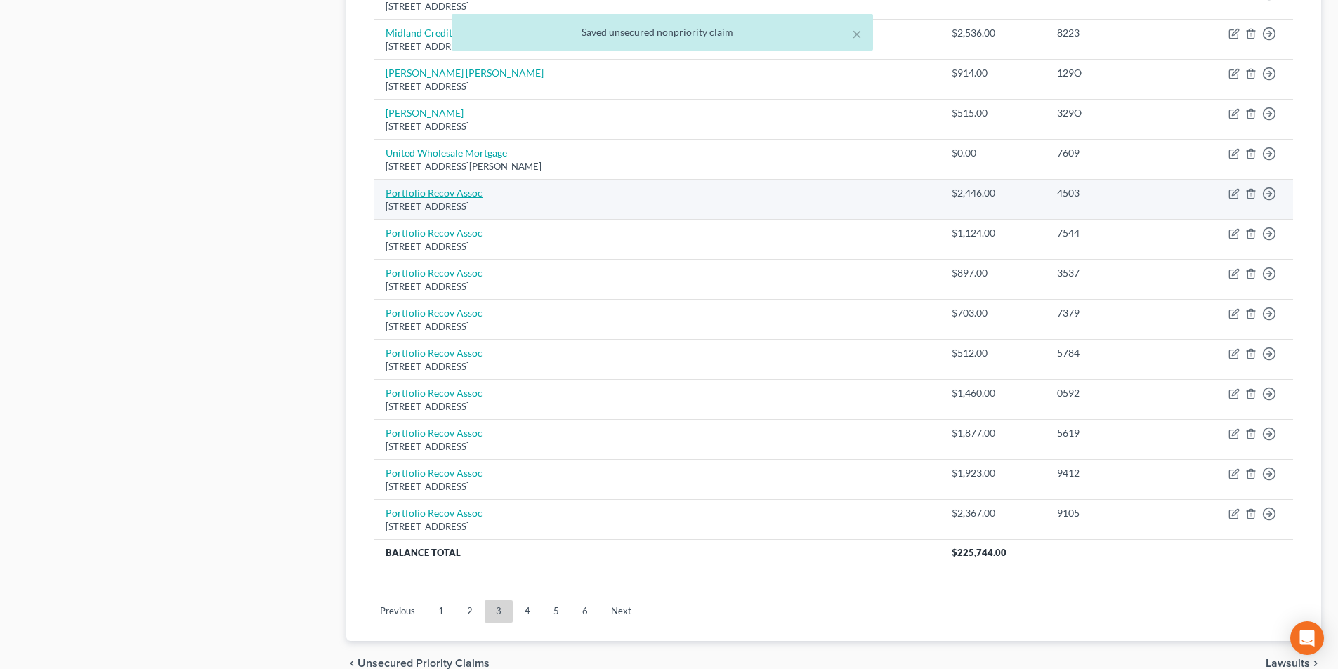
click at [444, 192] on link "Portfolio Recov Assoc" at bounding box center [434, 193] width 97 height 12
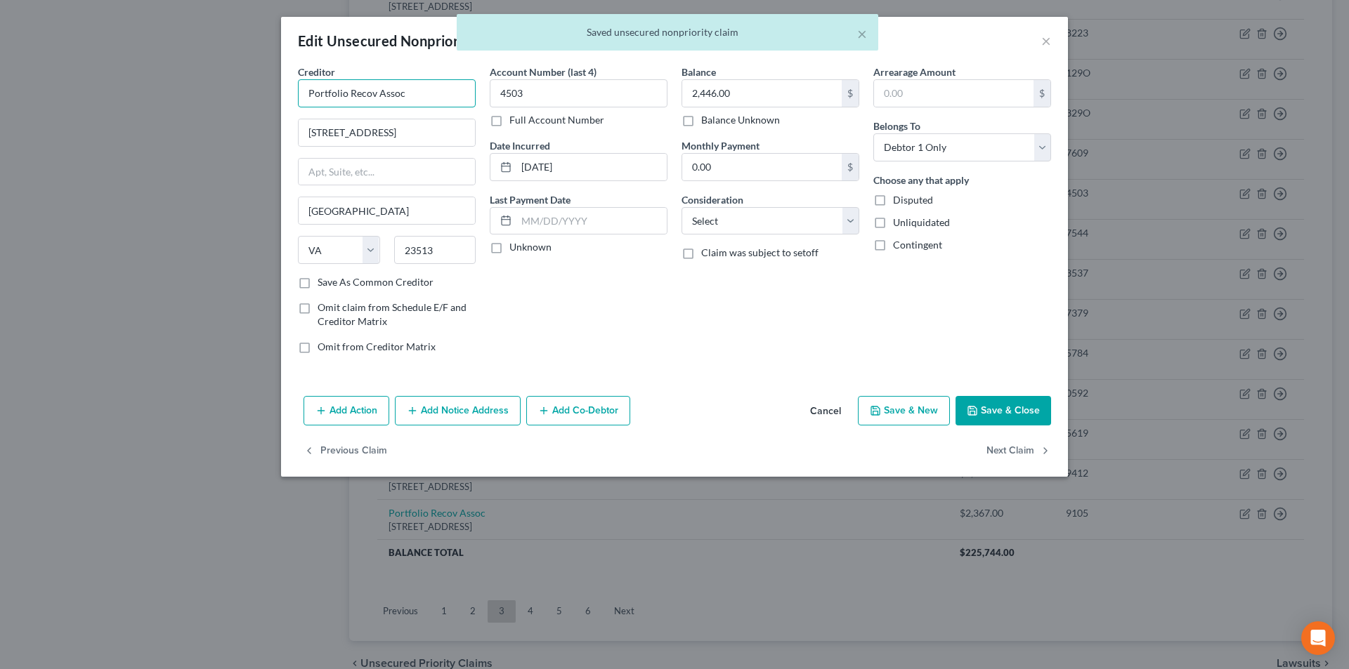
click at [431, 93] on input "Portfolio Recov Assoc" at bounding box center [387, 93] width 178 height 28
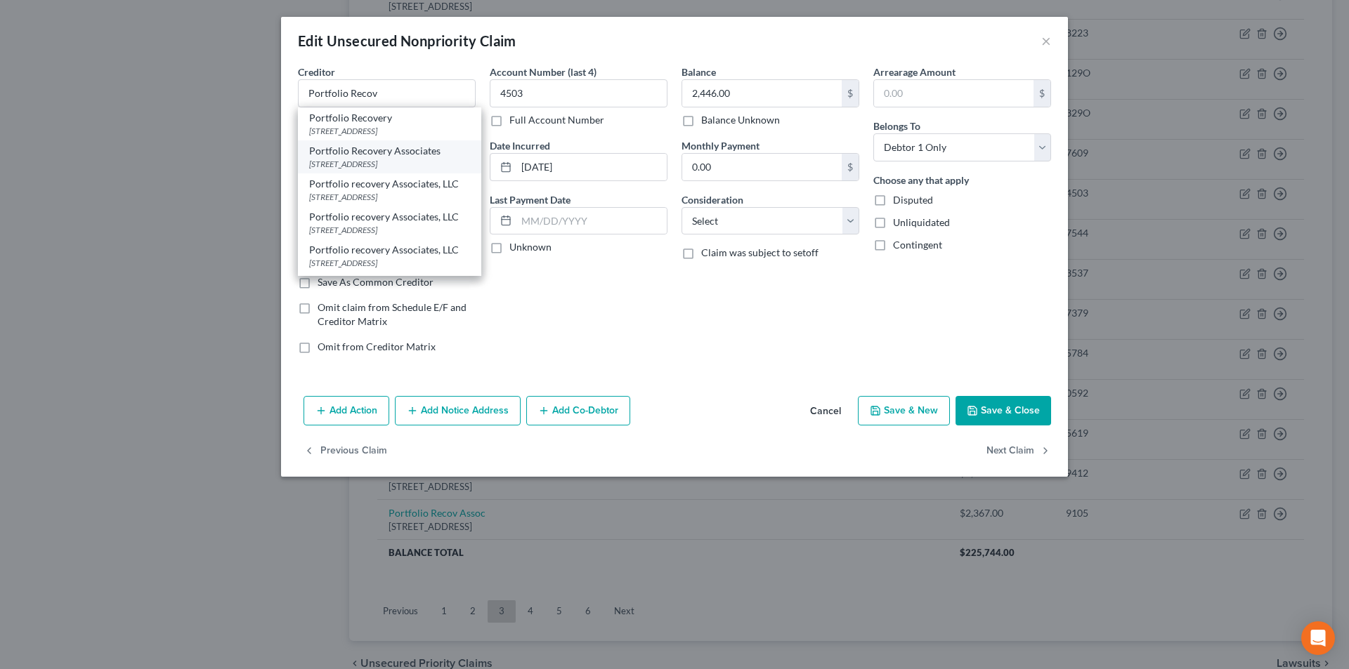
click at [404, 170] on div "[STREET_ADDRESS]" at bounding box center [389, 164] width 161 height 12
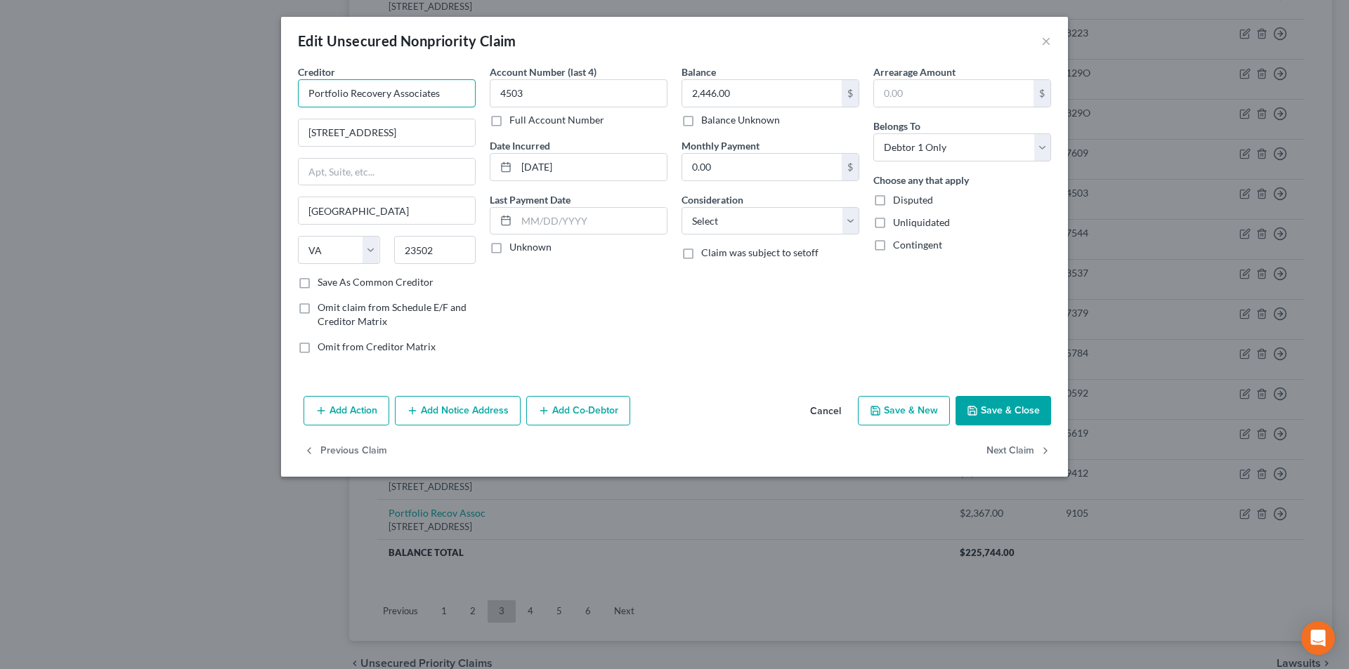
drag, startPoint x: 445, startPoint y: 95, endPoint x: 284, endPoint y: 94, distance: 161.6
click at [284, 94] on div "Creditor * Portfolio Recovery Associates [STREET_ADDRESS][GEOGRAPHIC_DATA] [US_…" at bounding box center [674, 228] width 787 height 326
click at [444, 411] on button "Add Notice Address" at bounding box center [458, 411] width 126 height 30
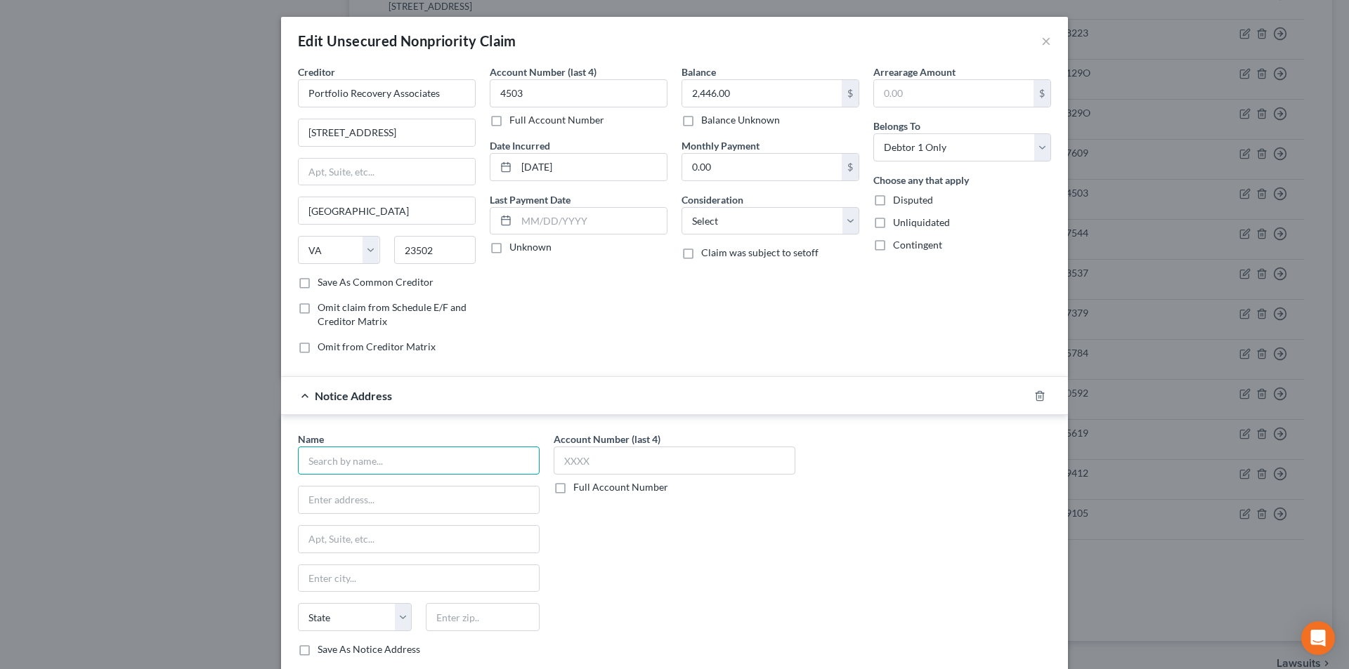
click at [421, 470] on input "text" at bounding box center [419, 461] width 242 height 28
paste input "Portfolio Recovery Associates"
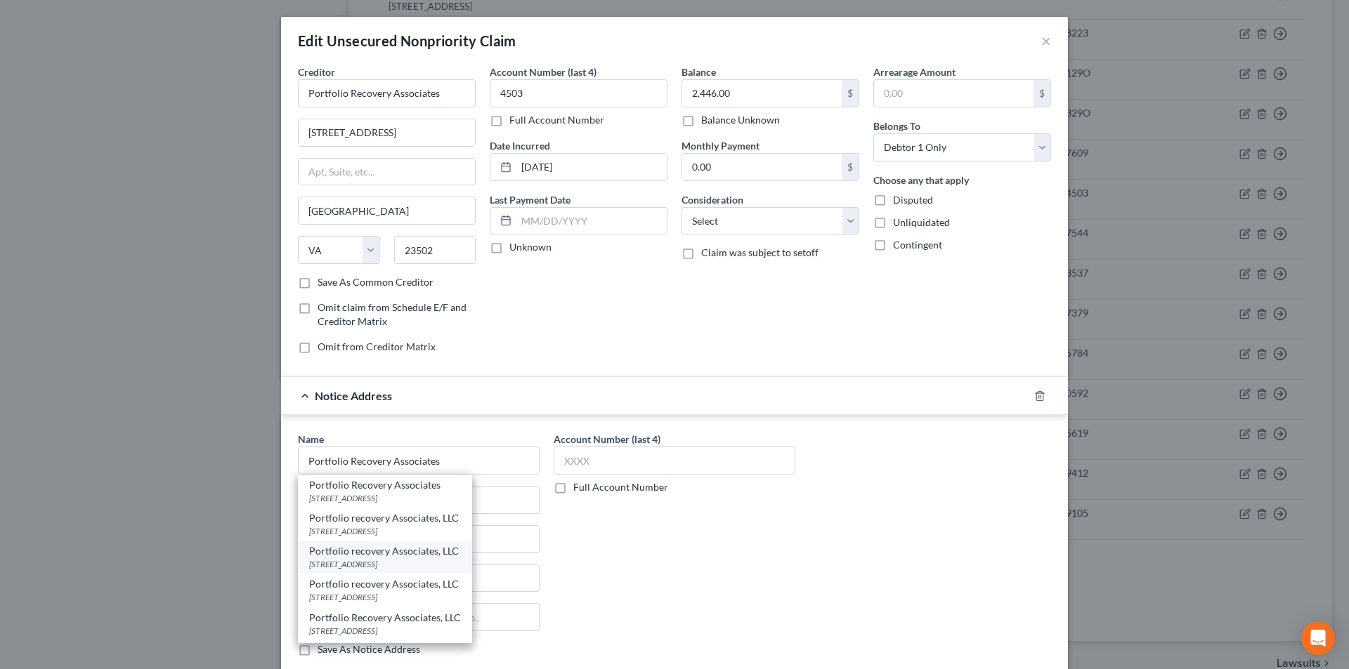
click at [392, 557] on div "Portfolio recovery Associates, LLC" at bounding box center [385, 551] width 152 height 14
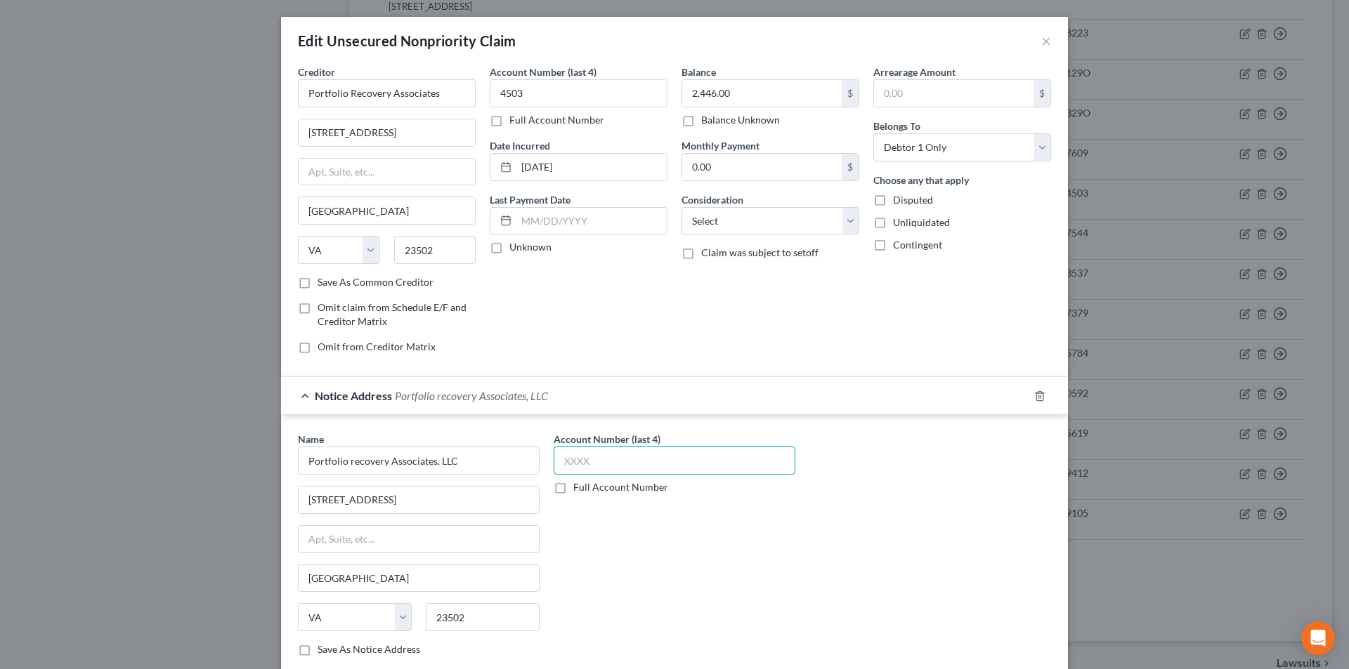
click at [570, 463] on input "text" at bounding box center [675, 461] width 242 height 28
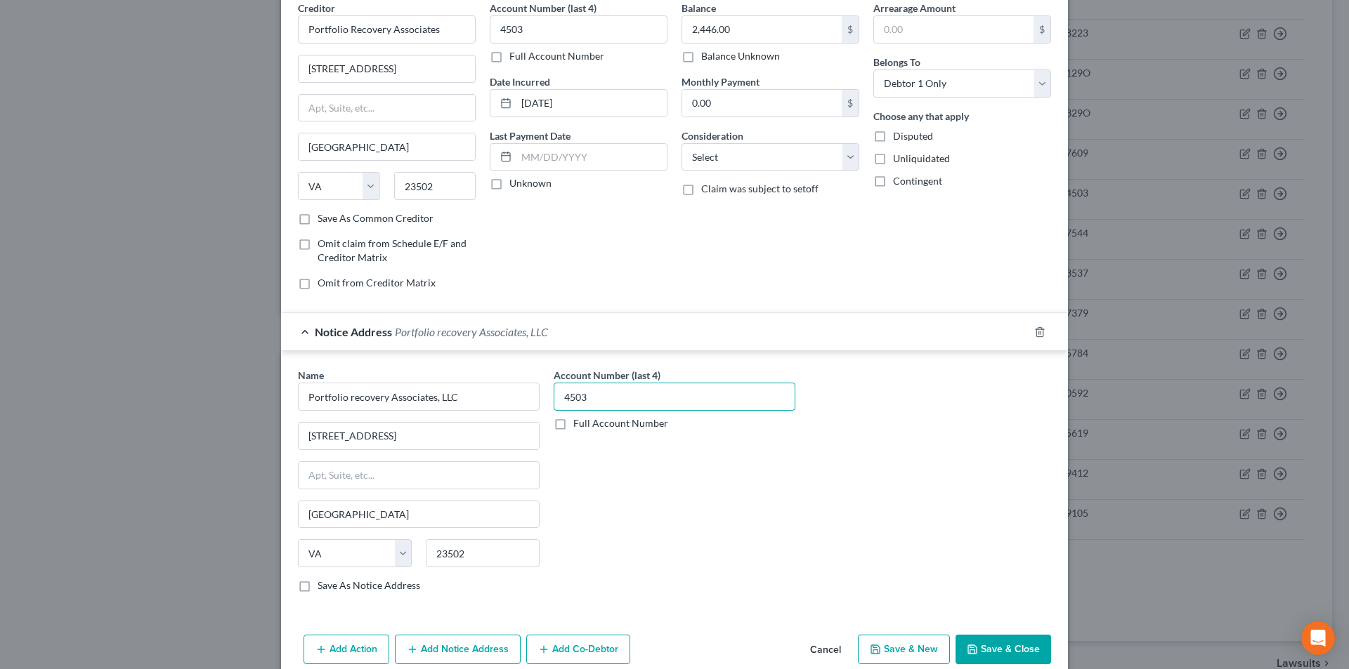
scroll to position [127, 0]
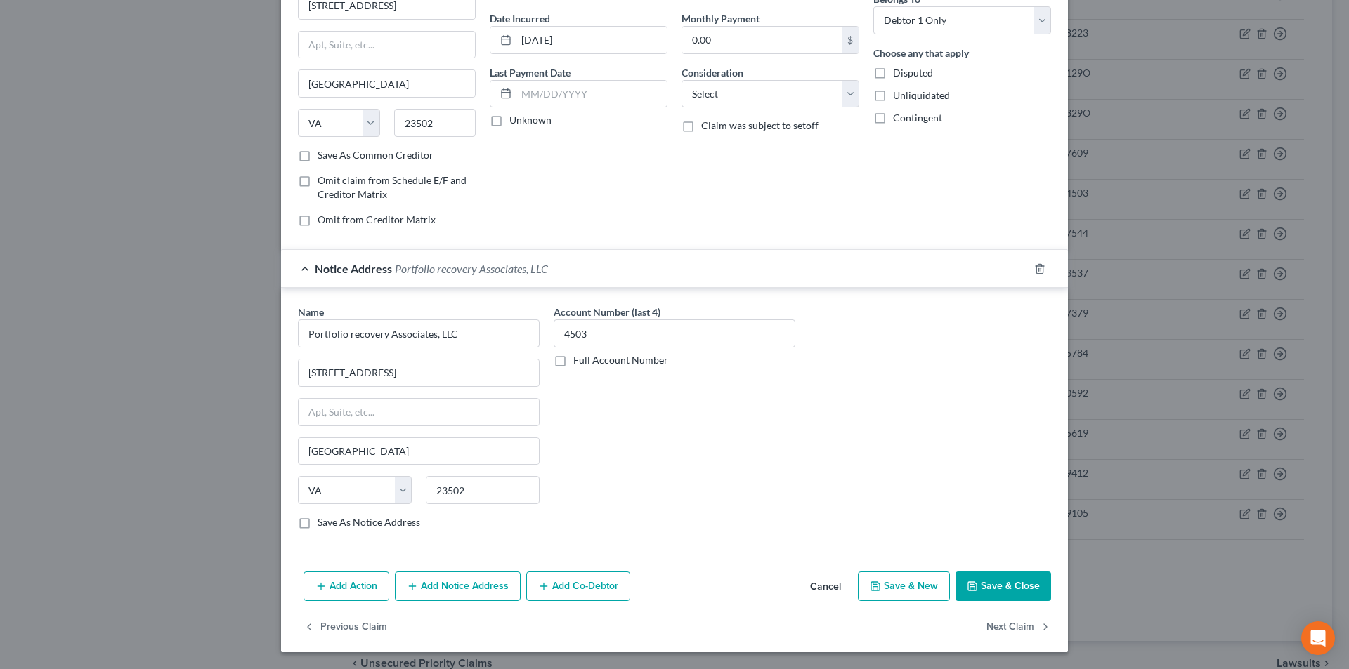
click at [431, 590] on button "Add Notice Address" at bounding box center [458, 587] width 126 height 30
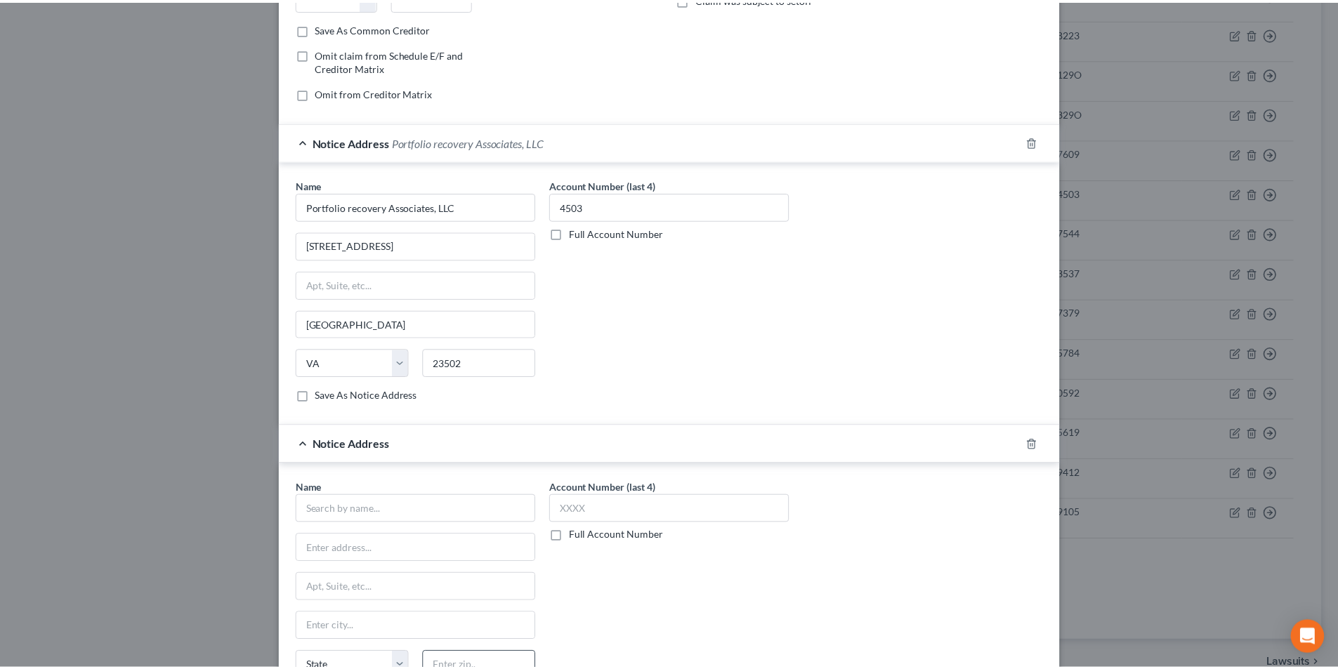
scroll to position [431, 0]
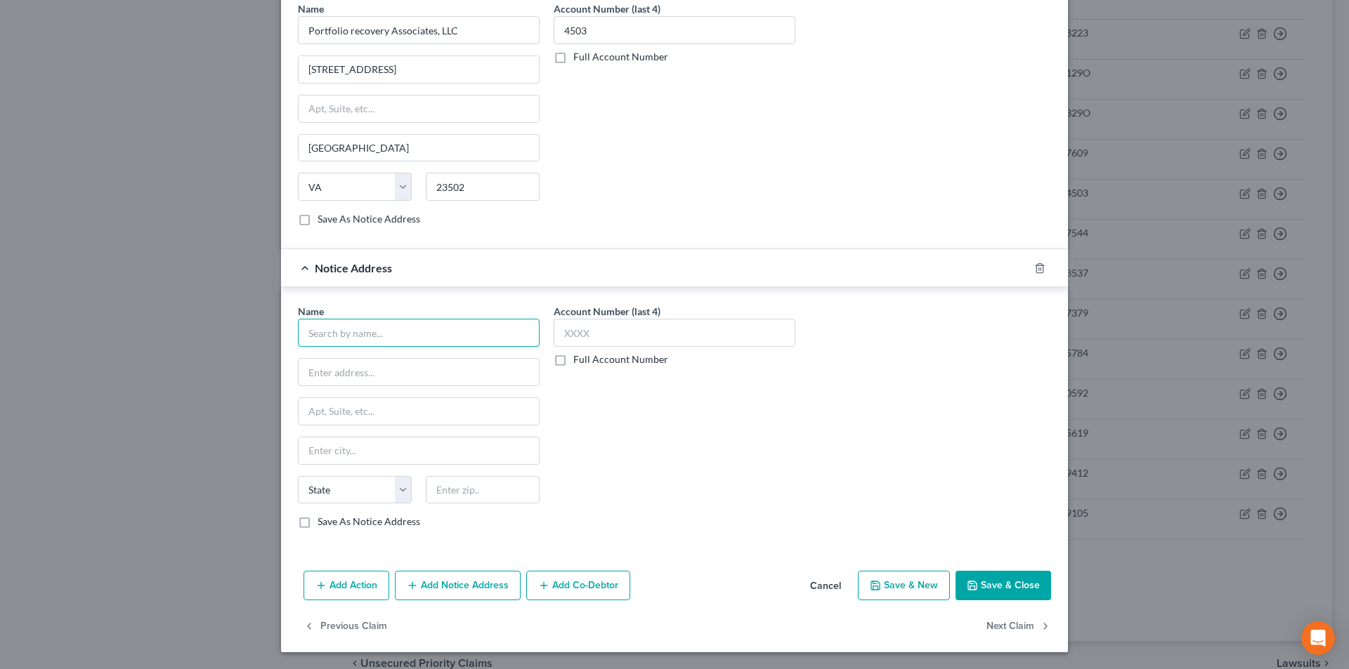
click at [400, 343] on input "text" at bounding box center [419, 333] width 242 height 28
paste input "Portfolio Recovery Associates"
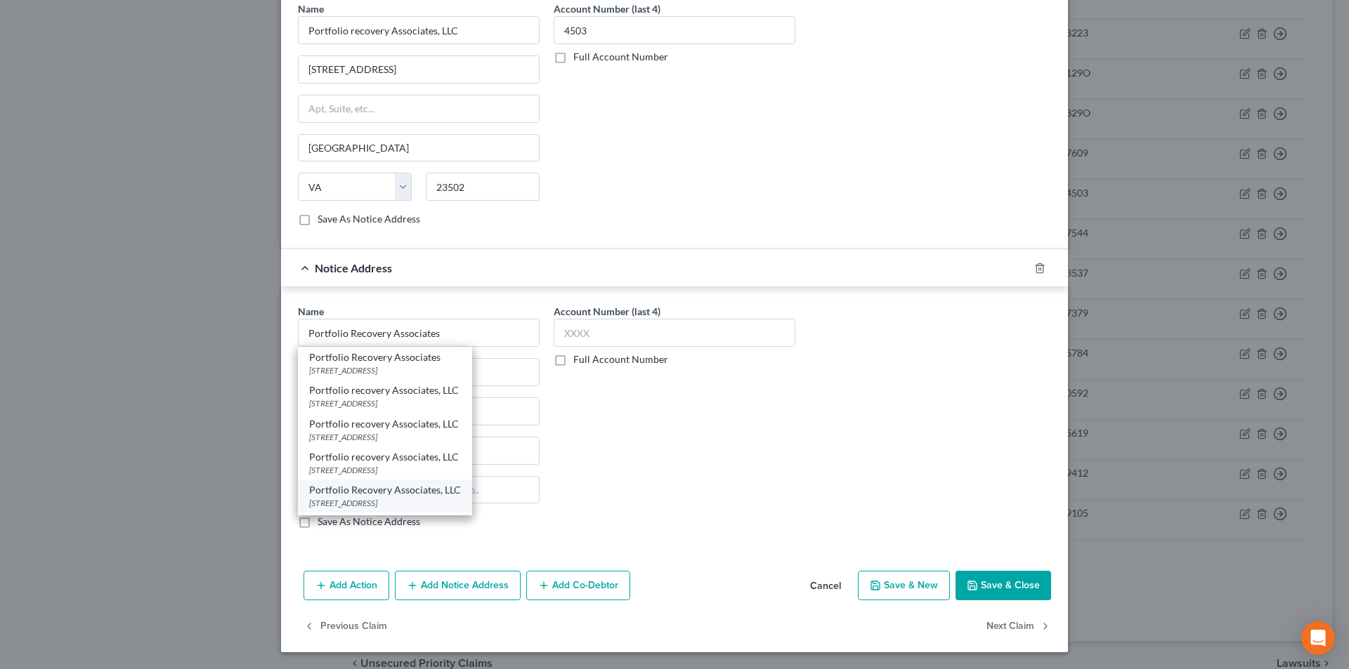
click at [379, 495] on div "Portfolio Recovery Associates, LLC" at bounding box center [385, 490] width 152 height 14
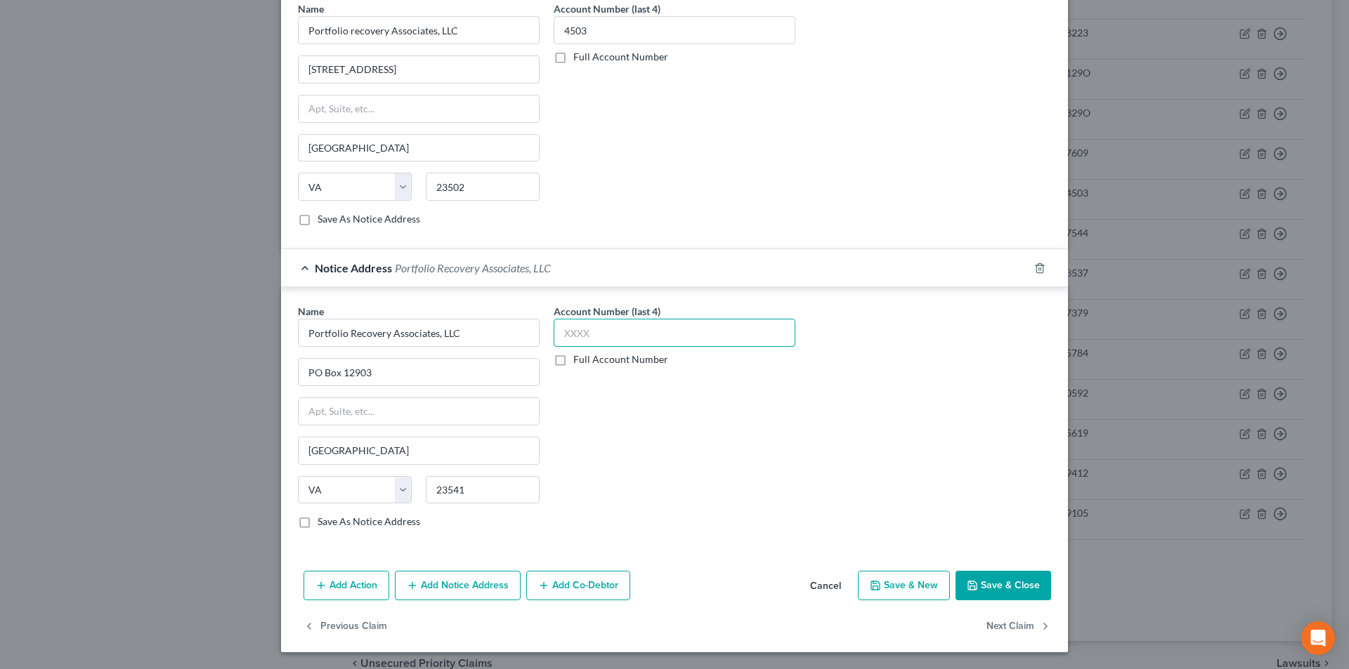
click at [590, 334] on input "text" at bounding box center [675, 333] width 242 height 28
click at [1007, 577] on button "Save & Close" at bounding box center [1003, 586] width 96 height 30
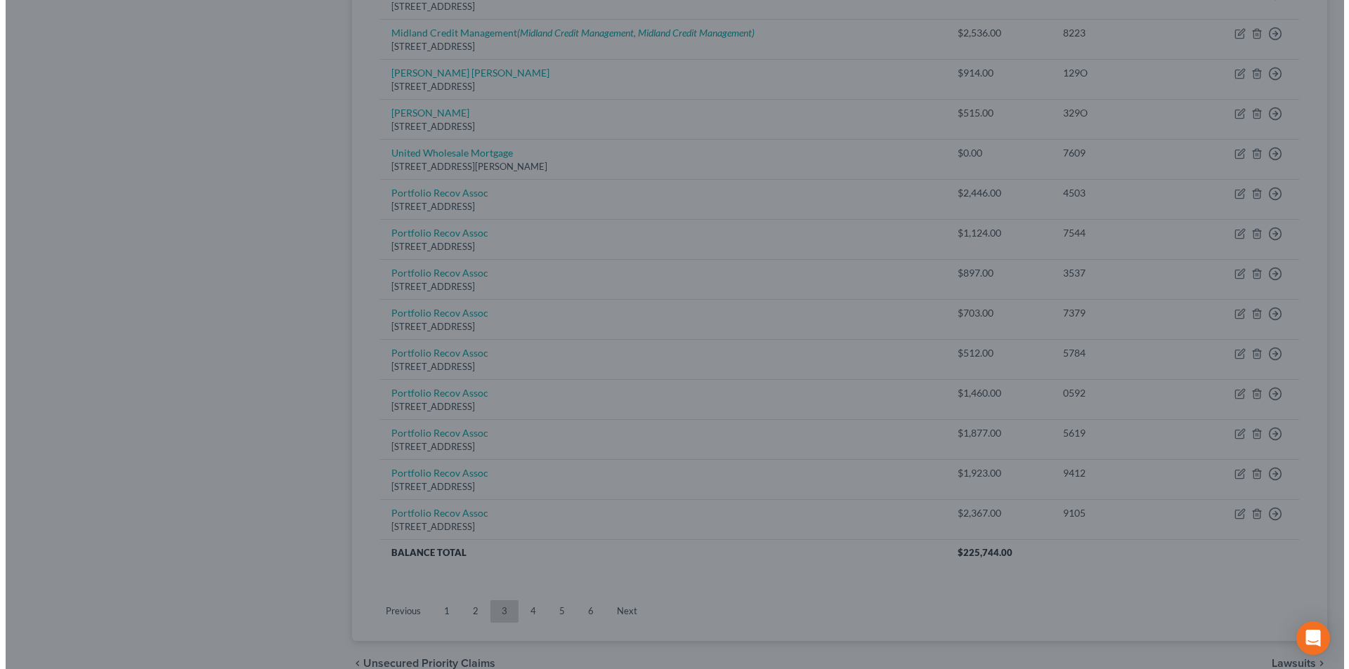
scroll to position [0, 0]
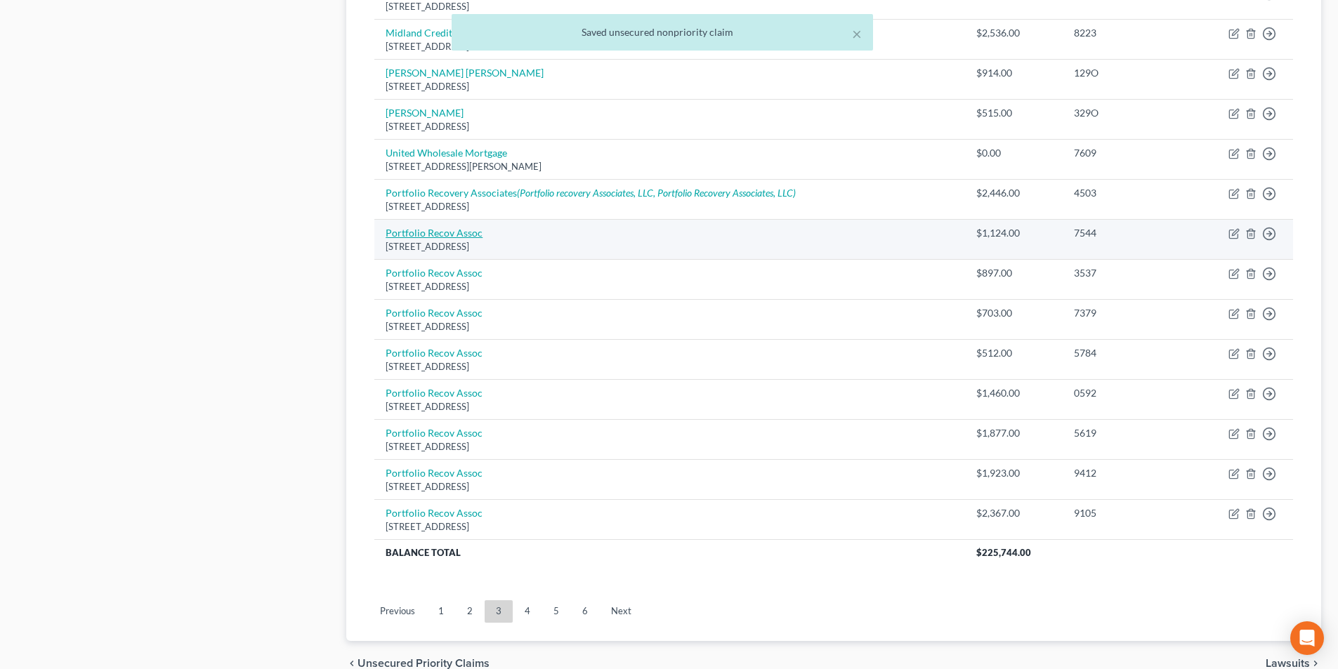
click at [460, 236] on link "Portfolio Recov Assoc" at bounding box center [434, 233] width 97 height 12
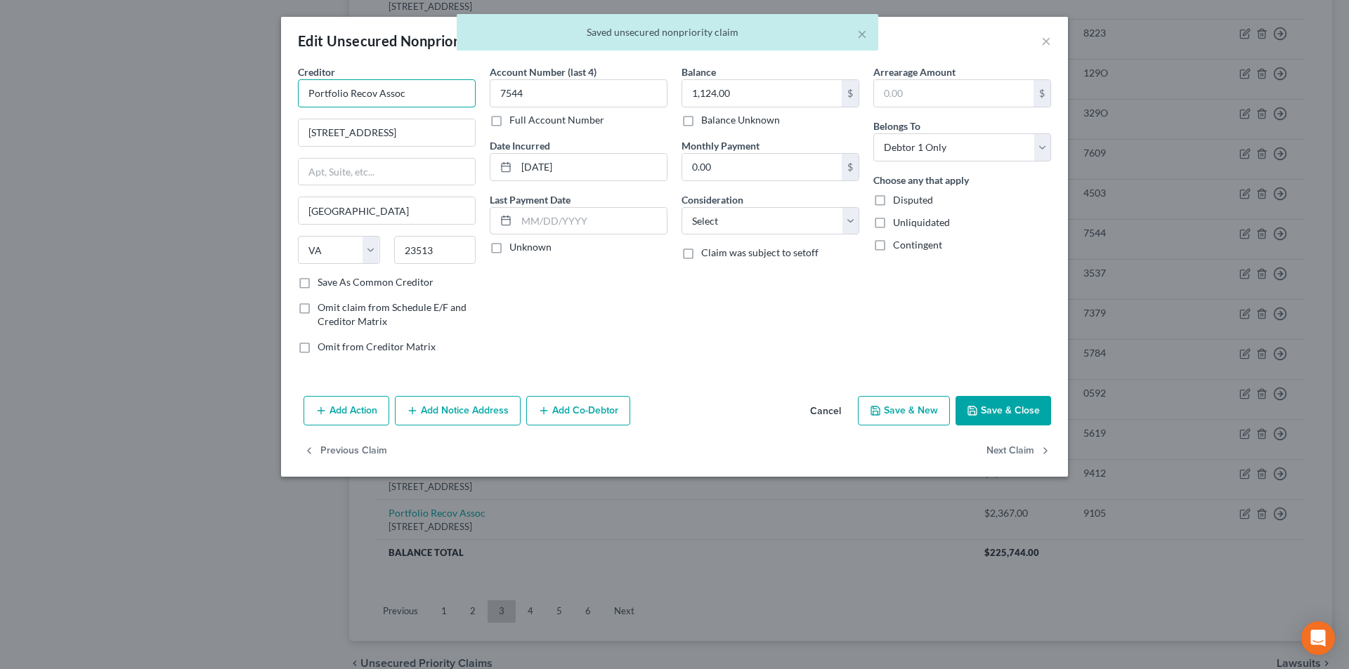
drag, startPoint x: 418, startPoint y: 97, endPoint x: 185, endPoint y: 135, distance: 236.3
click at [175, 130] on div "Edit Unsecured Nonpriority Claim × Creditor * Portfolio Recov Assoc [GEOGRAPHIC…" at bounding box center [674, 334] width 1349 height 669
paste input "ery Associates"
click at [459, 408] on button "Add Notice Address" at bounding box center [458, 411] width 126 height 30
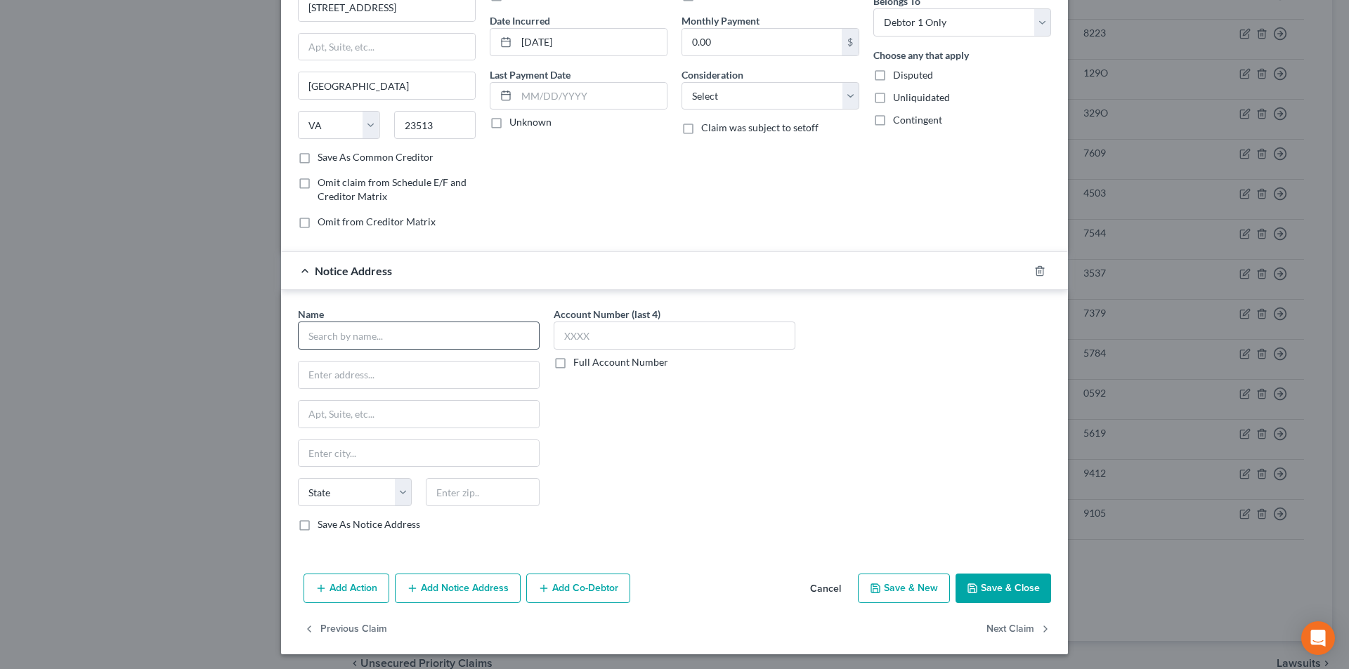
scroll to position [127, 0]
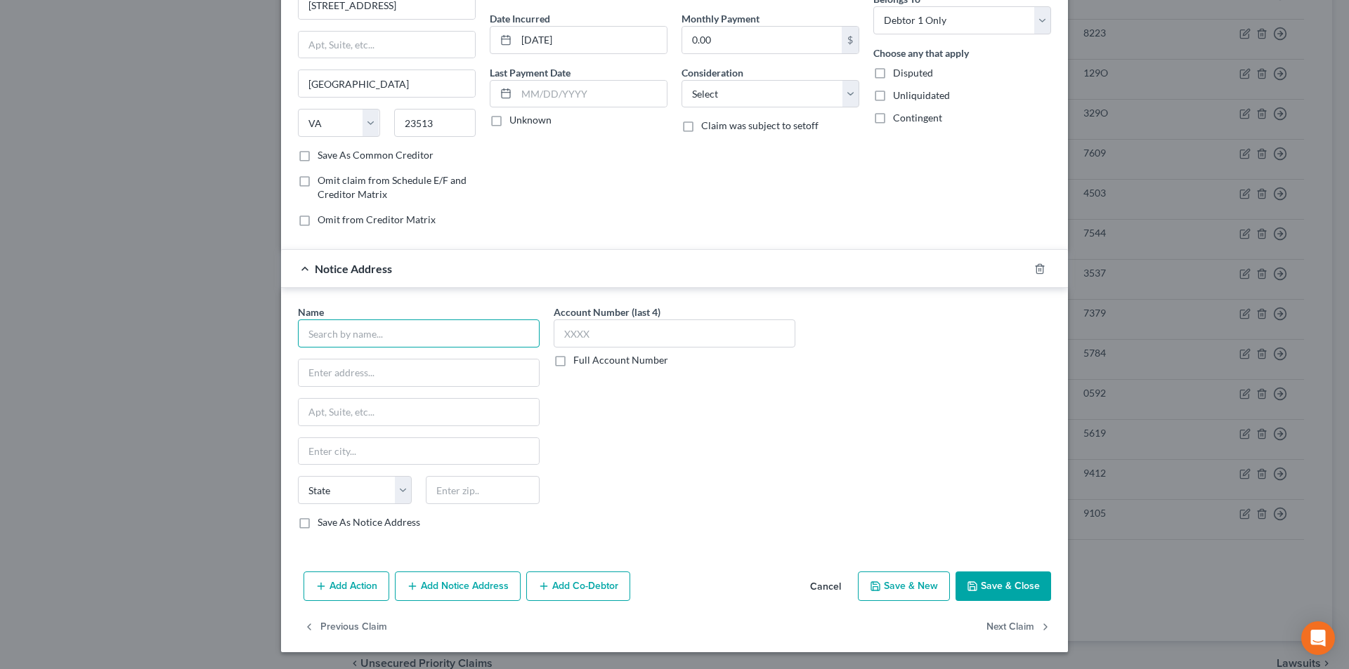
click at [393, 320] on input "text" at bounding box center [419, 334] width 242 height 28
paste input "Portfolio Recovery Associates"
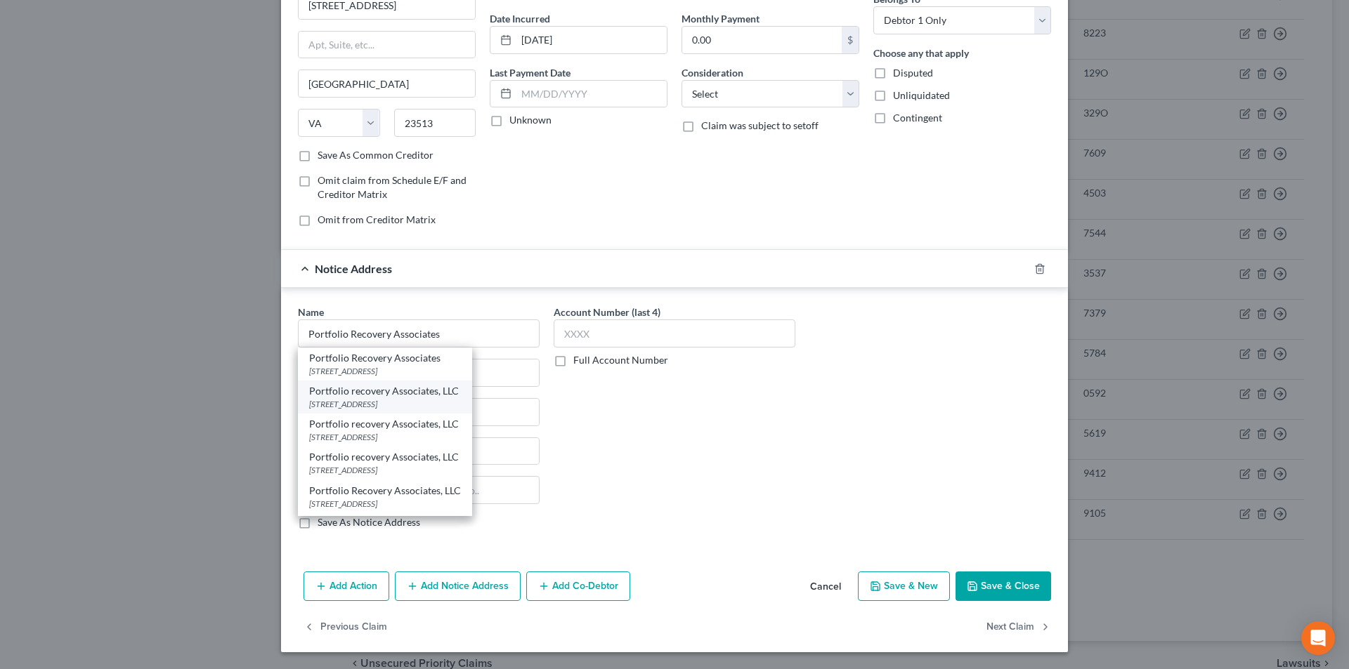
click at [398, 398] on div "[STREET_ADDRESS]" at bounding box center [385, 404] width 152 height 12
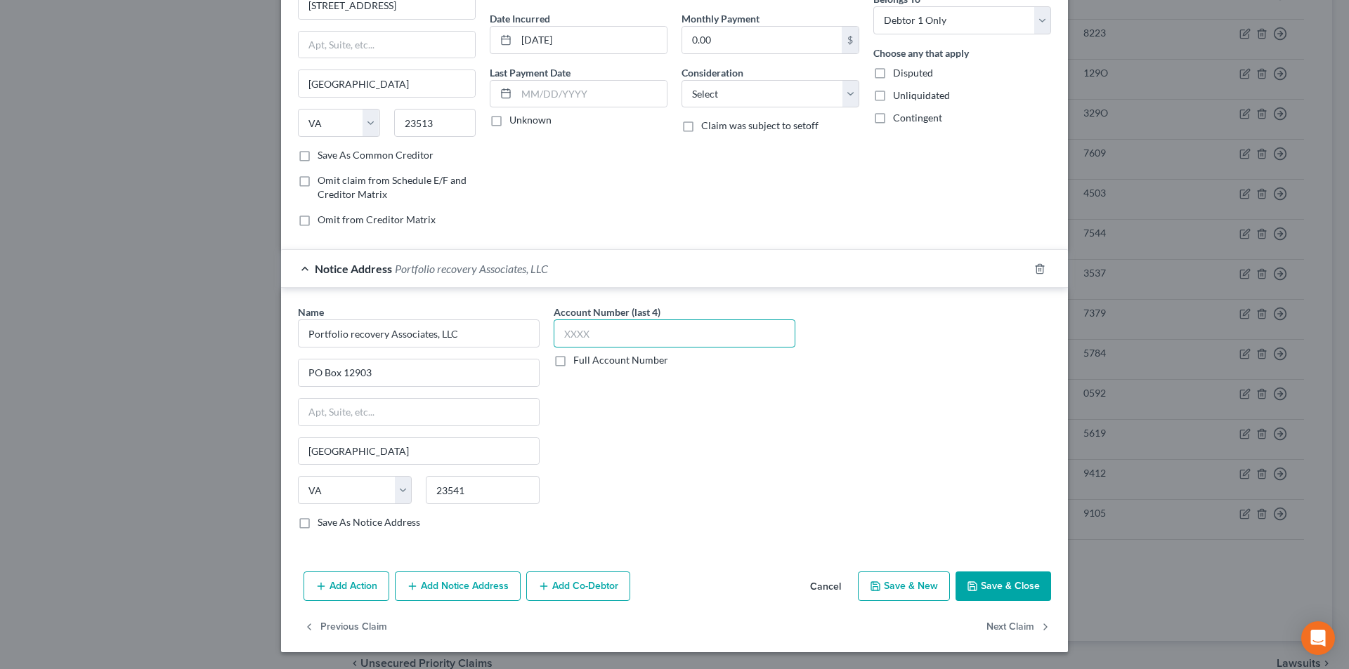
click at [576, 337] on input "text" at bounding box center [675, 334] width 242 height 28
click at [452, 585] on button "Add Notice Address" at bounding box center [458, 587] width 126 height 30
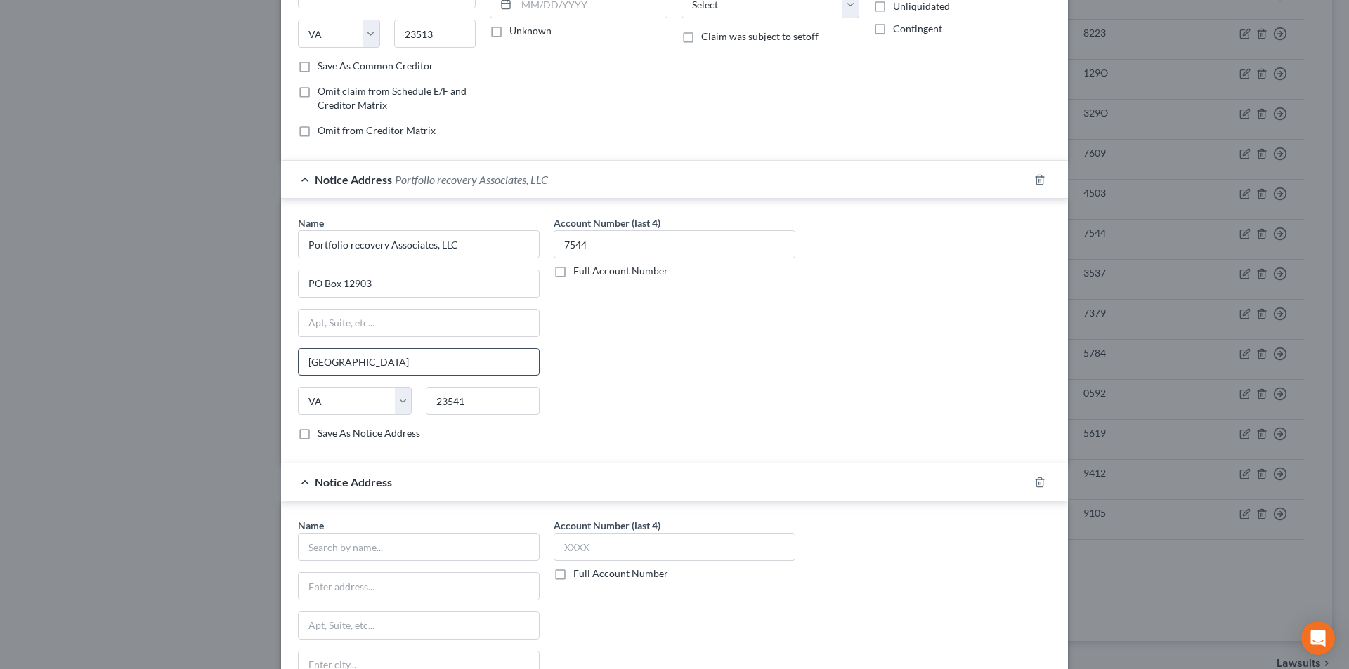
scroll to position [408, 0]
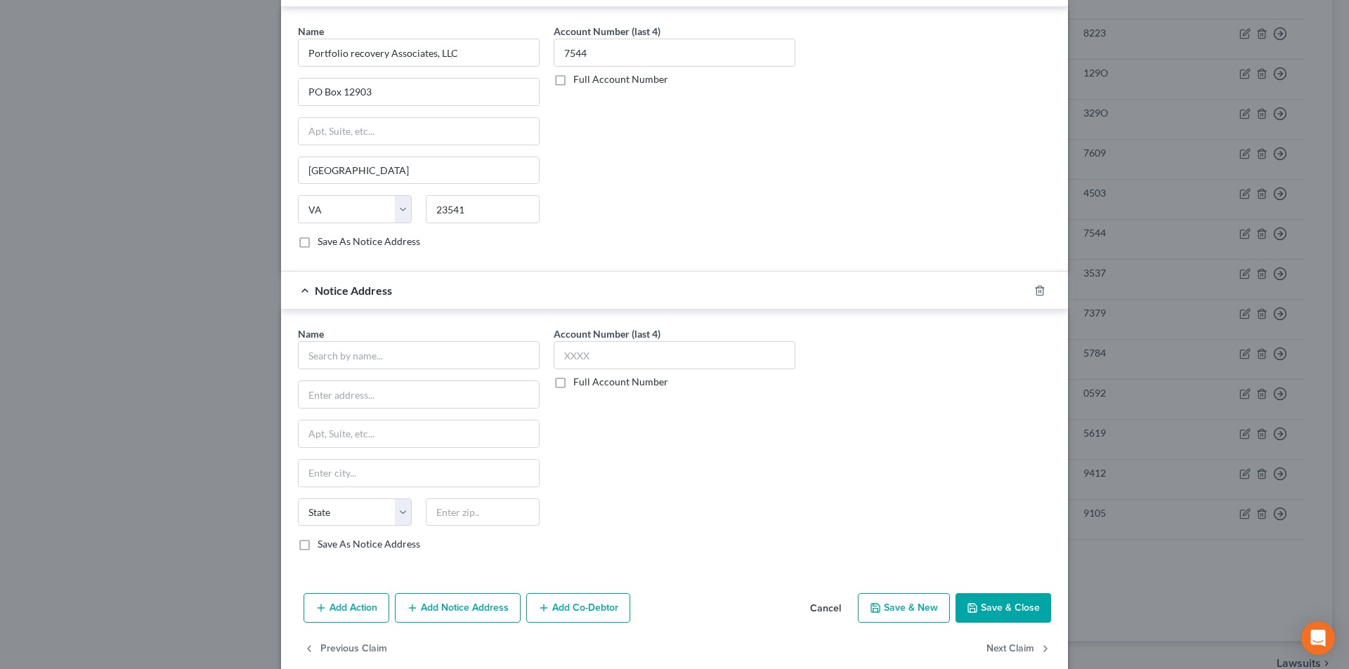
click at [412, 371] on div "Name * State [US_STATE] AK AR AZ CA CO CT DE DC [GEOGRAPHIC_DATA] [GEOGRAPHIC_D…" at bounding box center [419, 439] width 242 height 225
click at [412, 355] on input "text" at bounding box center [419, 355] width 242 height 28
paste input "Portfolio Recovery Associates"
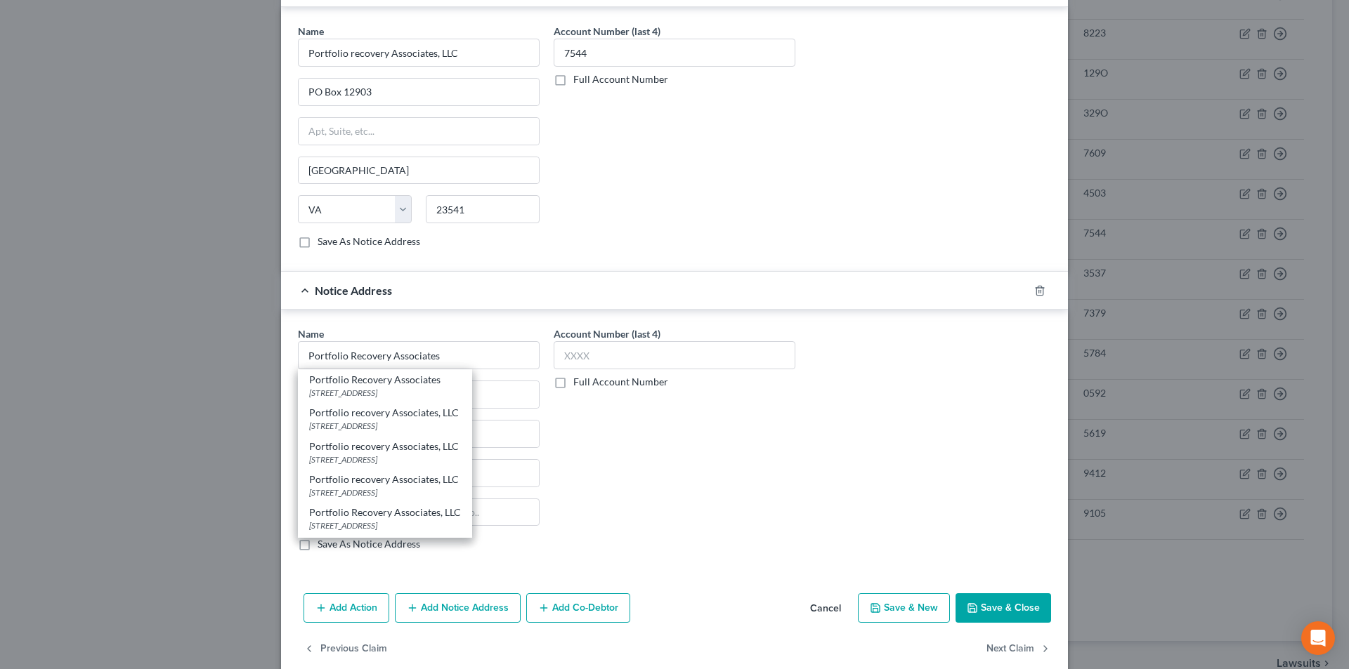
click at [371, 520] on div "[STREET_ADDRESS]" at bounding box center [385, 526] width 152 height 12
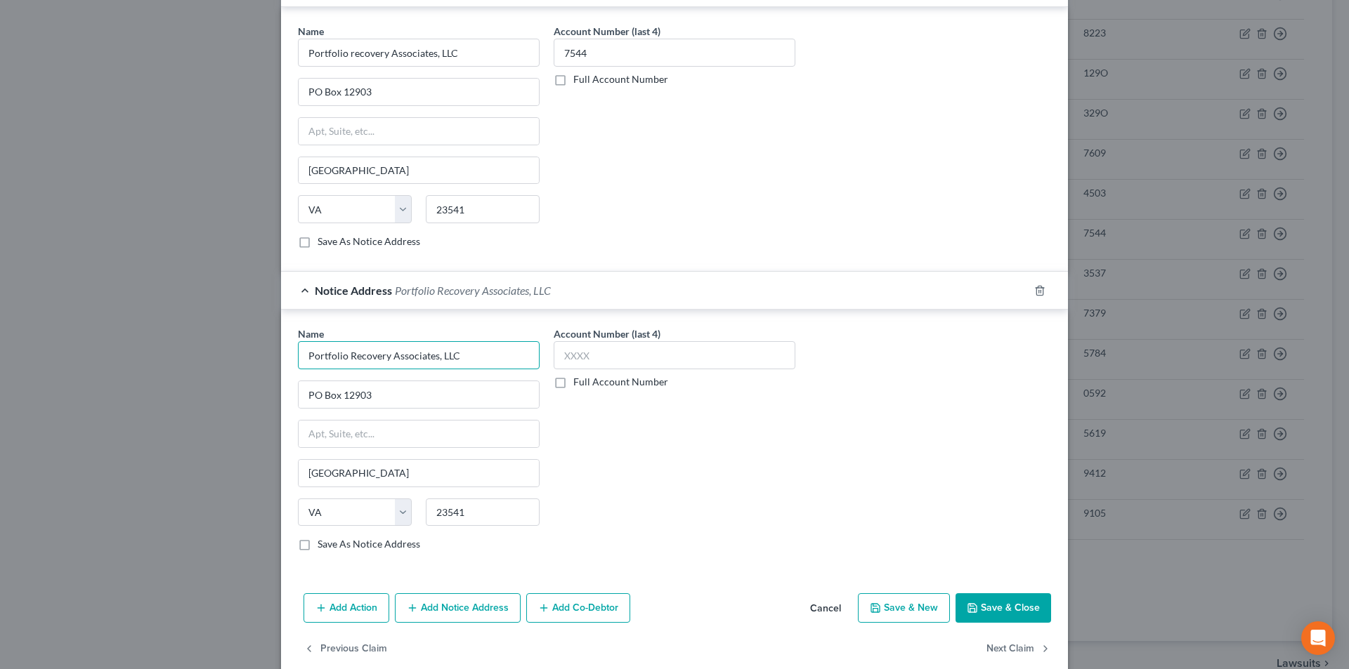
drag, startPoint x: 465, startPoint y: 359, endPoint x: 239, endPoint y: 359, distance: 226.2
click at [240, 359] on div "Edit Unsecured Nonpriority Claim × Creditor * Portfolio Recovery Associates [ST…" at bounding box center [674, 334] width 1349 height 669
paste input "text"
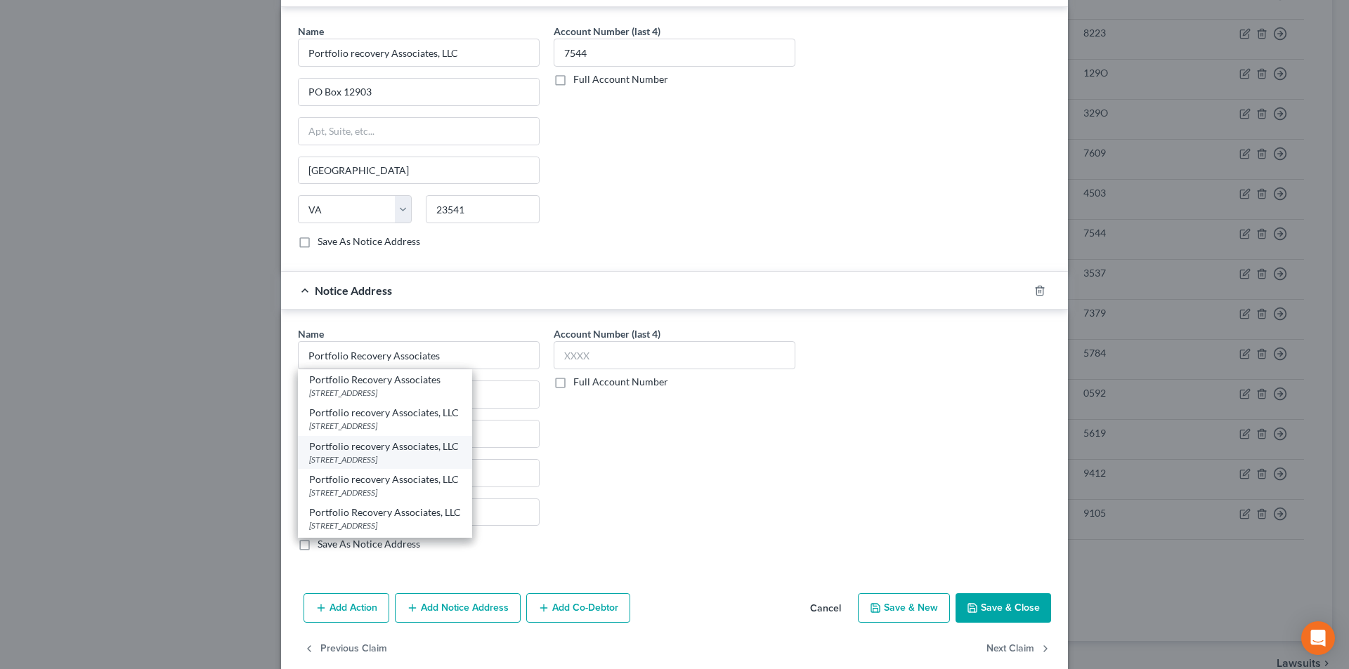
click at [344, 466] on div "Portfolio recovery Associates, LLC [STREET_ADDRESS]" at bounding box center [385, 452] width 174 height 33
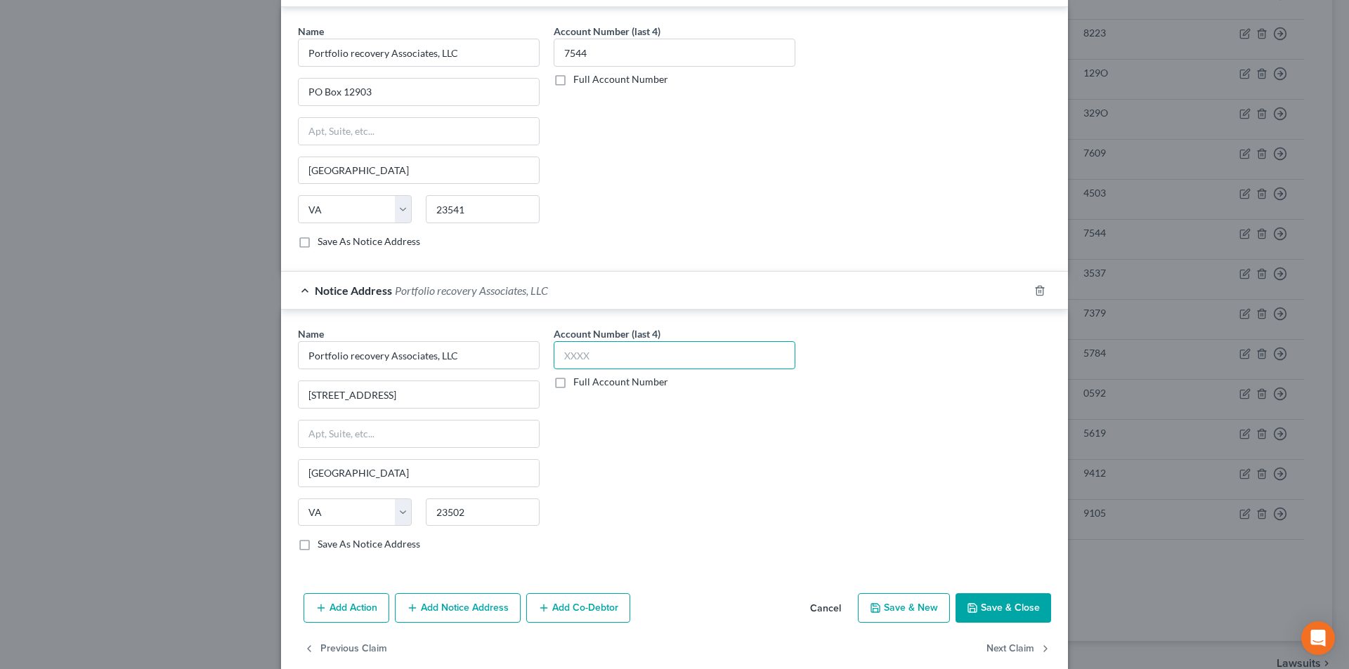
click at [612, 358] on input "text" at bounding box center [675, 355] width 242 height 28
click at [997, 601] on button "Save & Close" at bounding box center [1003, 609] width 96 height 30
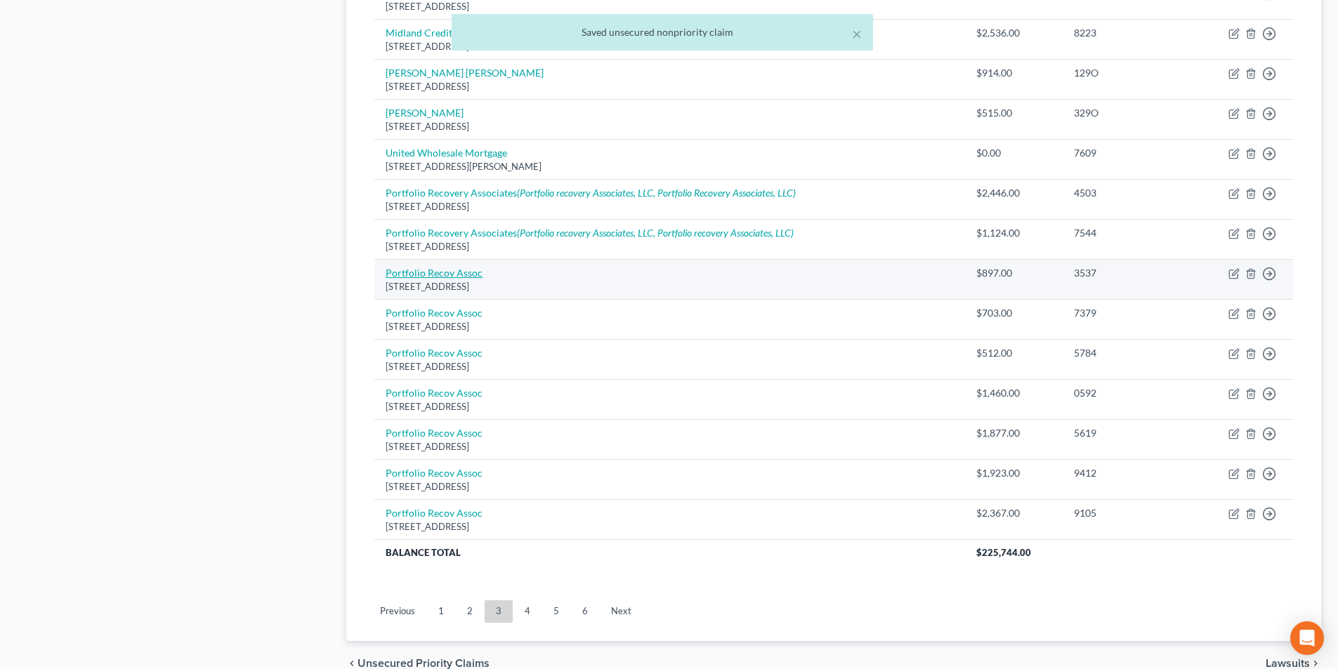
click at [446, 273] on link "Portfolio Recov Assoc" at bounding box center [434, 273] width 97 height 12
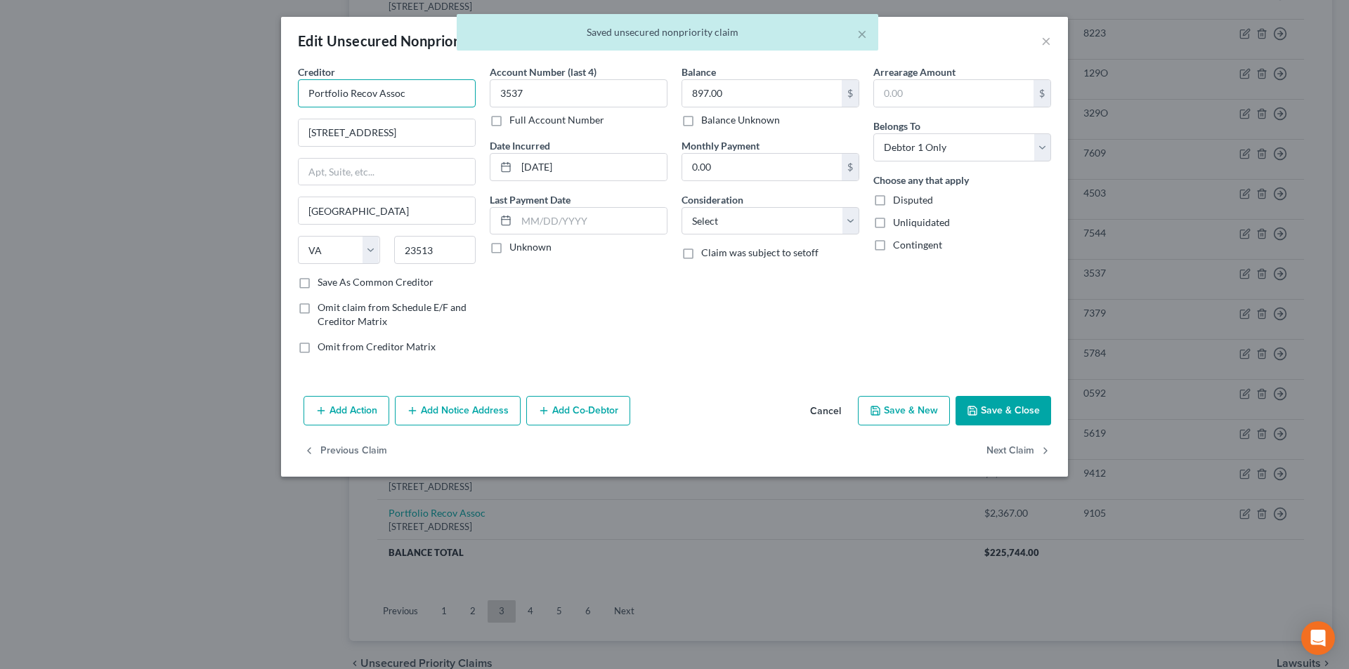
drag, startPoint x: 332, startPoint y: 97, endPoint x: 197, endPoint y: 104, distance: 135.0
click at [201, 103] on div "Edit Unsecured Nonpriority Claim × Creditor * Portfolio Recov Assoc [GEOGRAPHIC…" at bounding box center [674, 334] width 1349 height 669
paste input "ery Associates"
click at [473, 412] on button "Add Notice Address" at bounding box center [458, 411] width 126 height 30
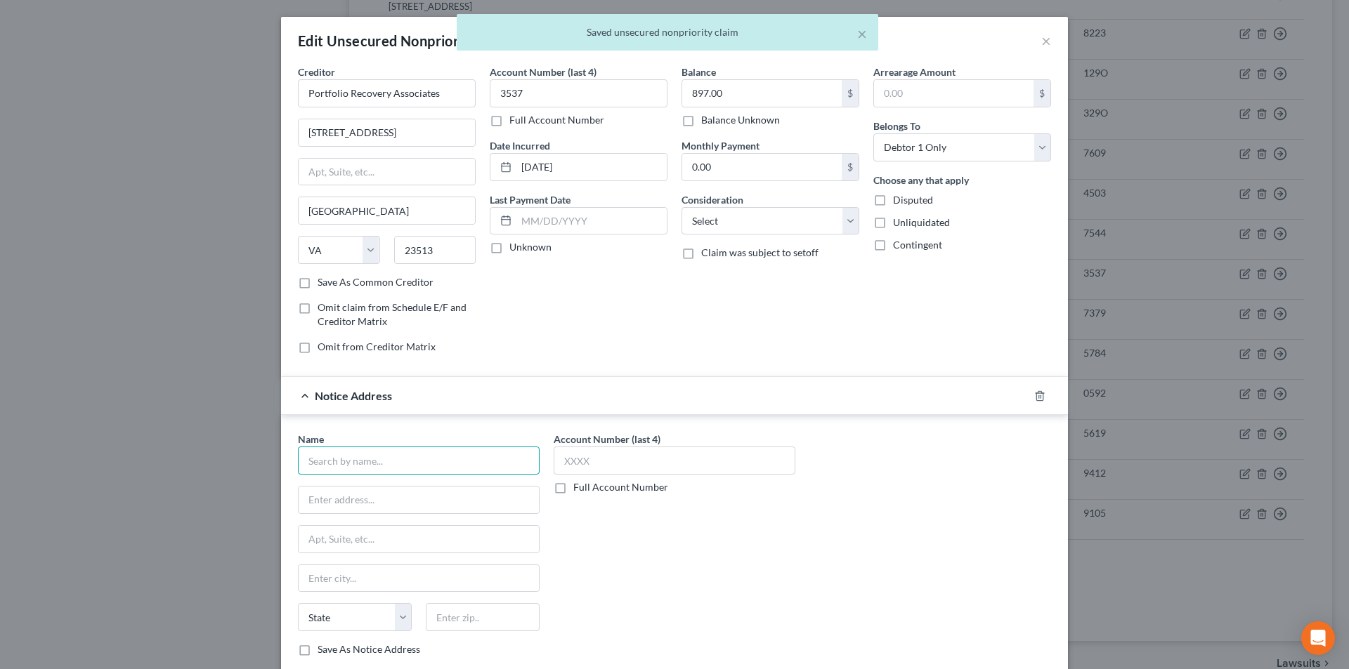
click at [399, 462] on input "text" at bounding box center [419, 461] width 242 height 28
paste input "Portfolio Recovery Associates"
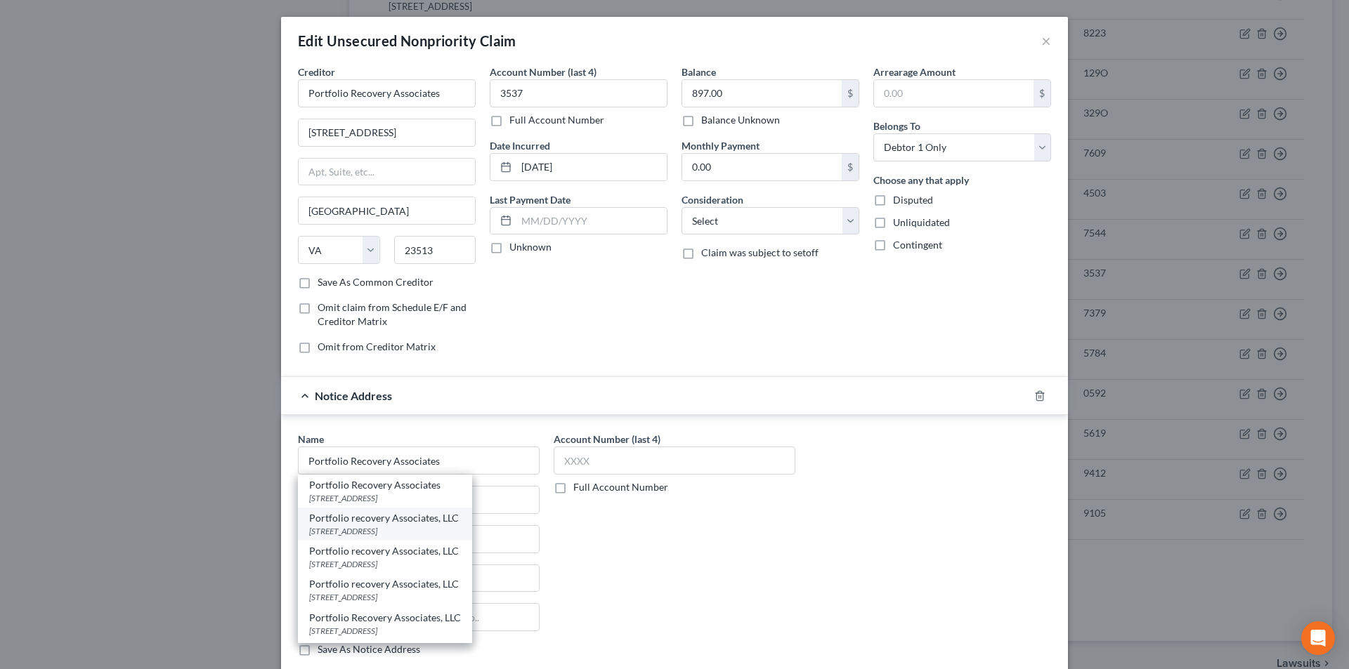
click at [385, 530] on div "[STREET_ADDRESS]" at bounding box center [385, 531] width 152 height 12
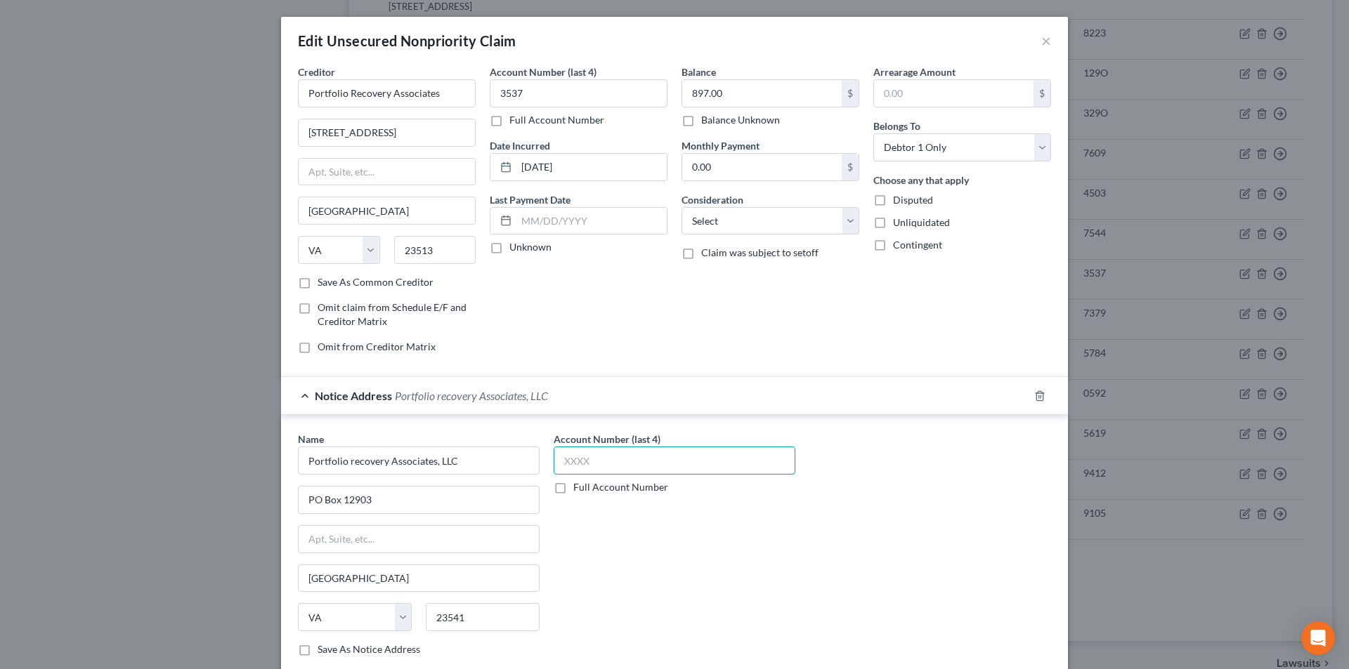
click at [575, 460] on input "text" at bounding box center [675, 461] width 242 height 28
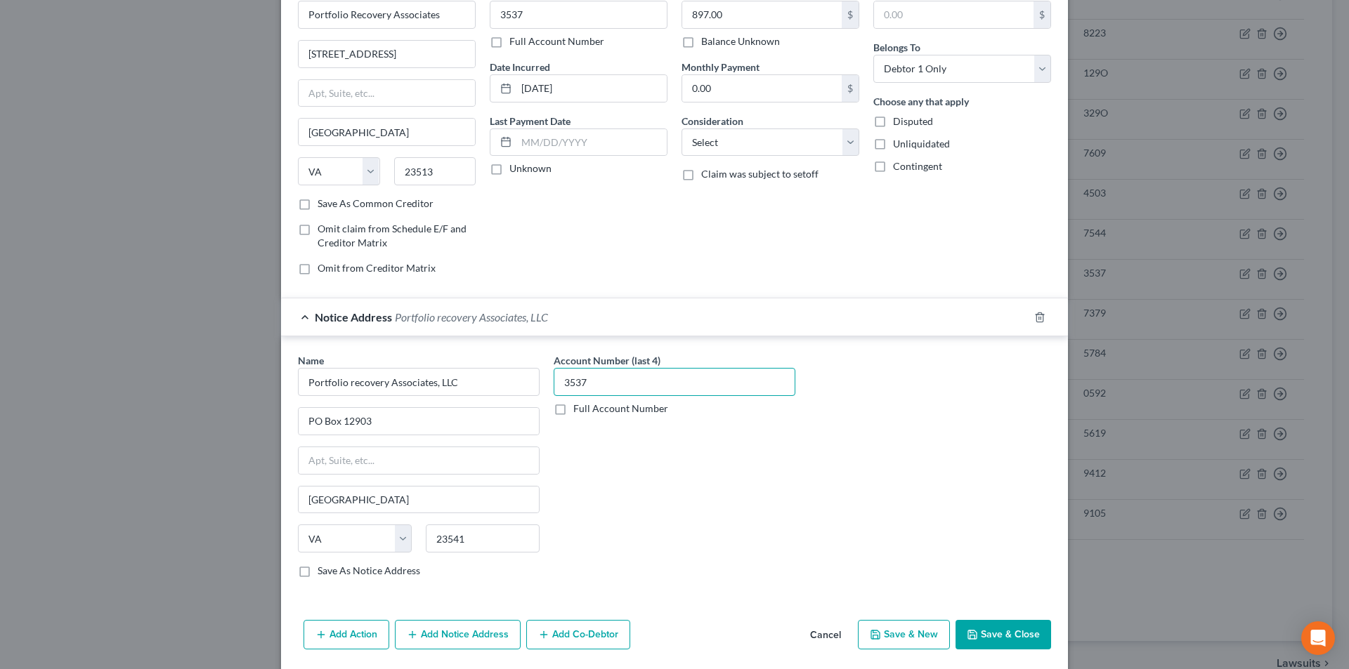
scroll to position [127, 0]
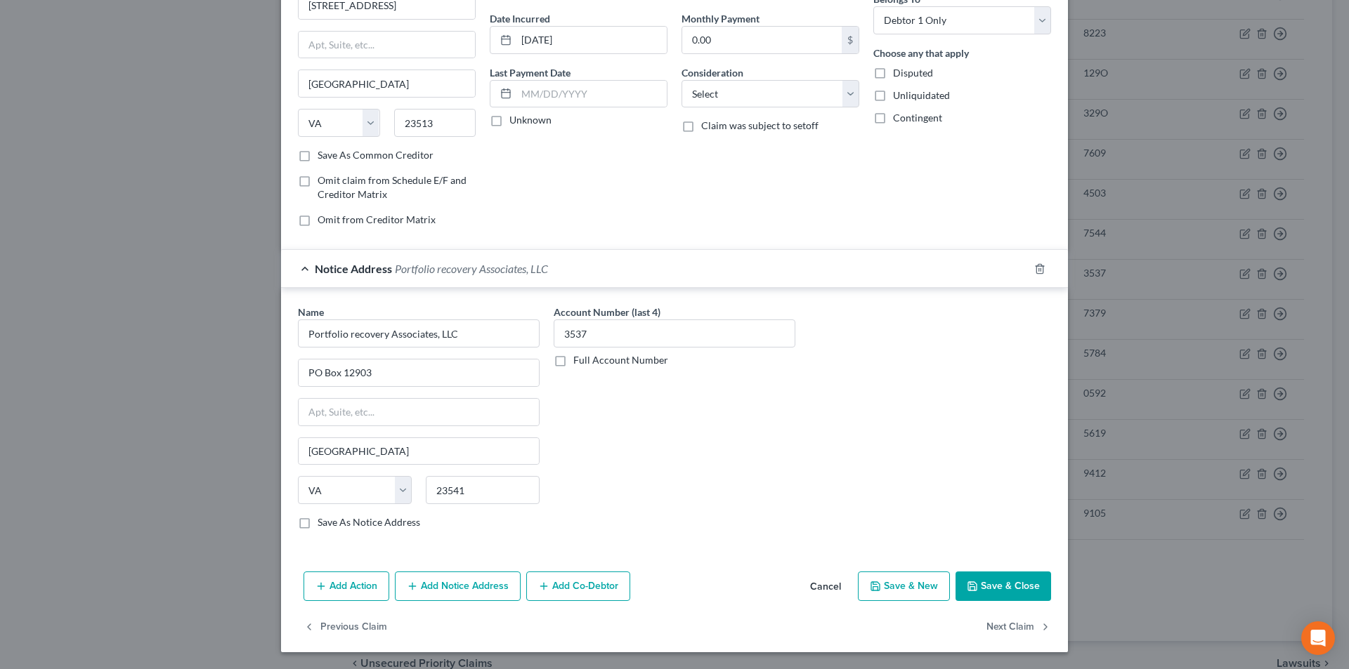
click at [441, 579] on button "Add Notice Address" at bounding box center [458, 587] width 126 height 30
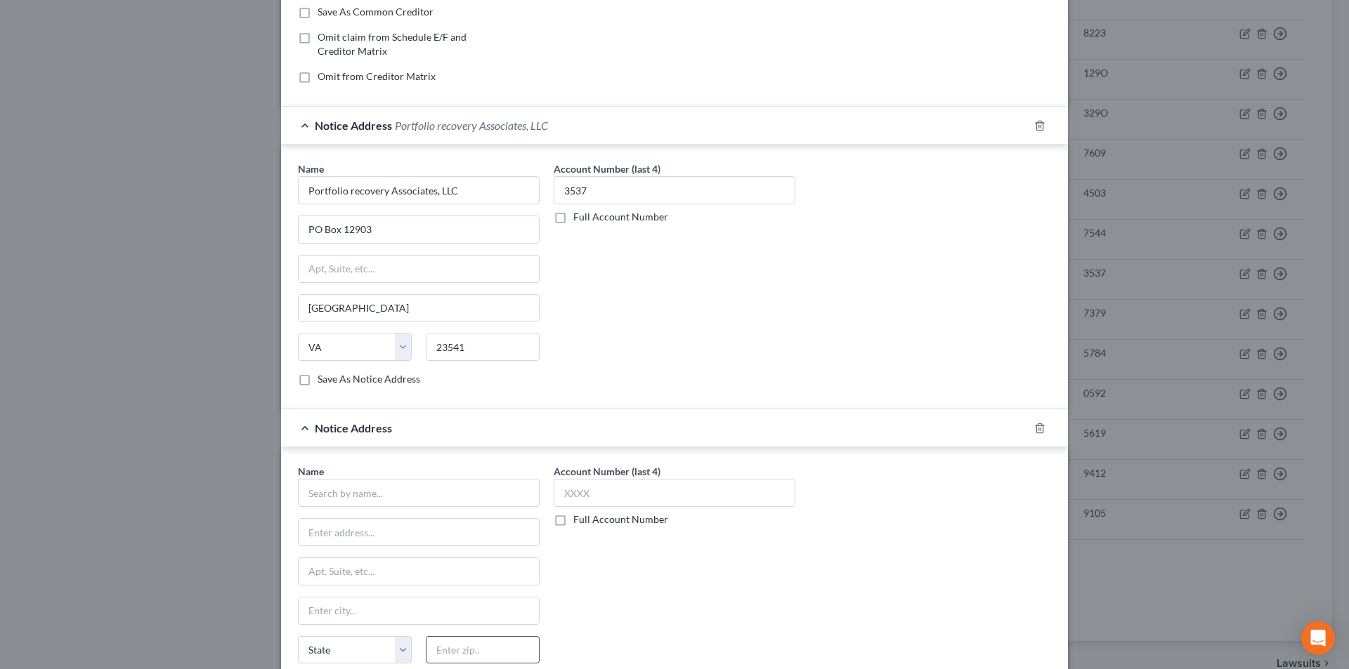
scroll to position [431, 0]
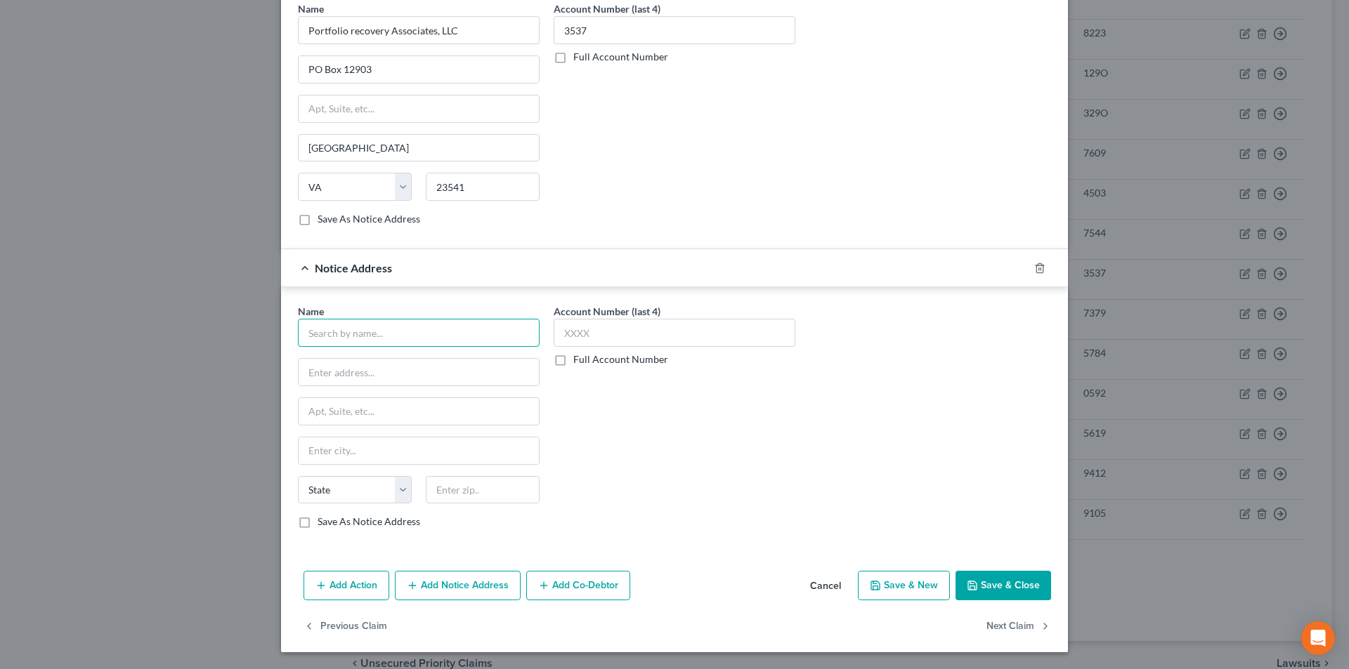
click at [401, 335] on input "text" at bounding box center [419, 333] width 242 height 28
paste input "Portfolio Recovery Associates"
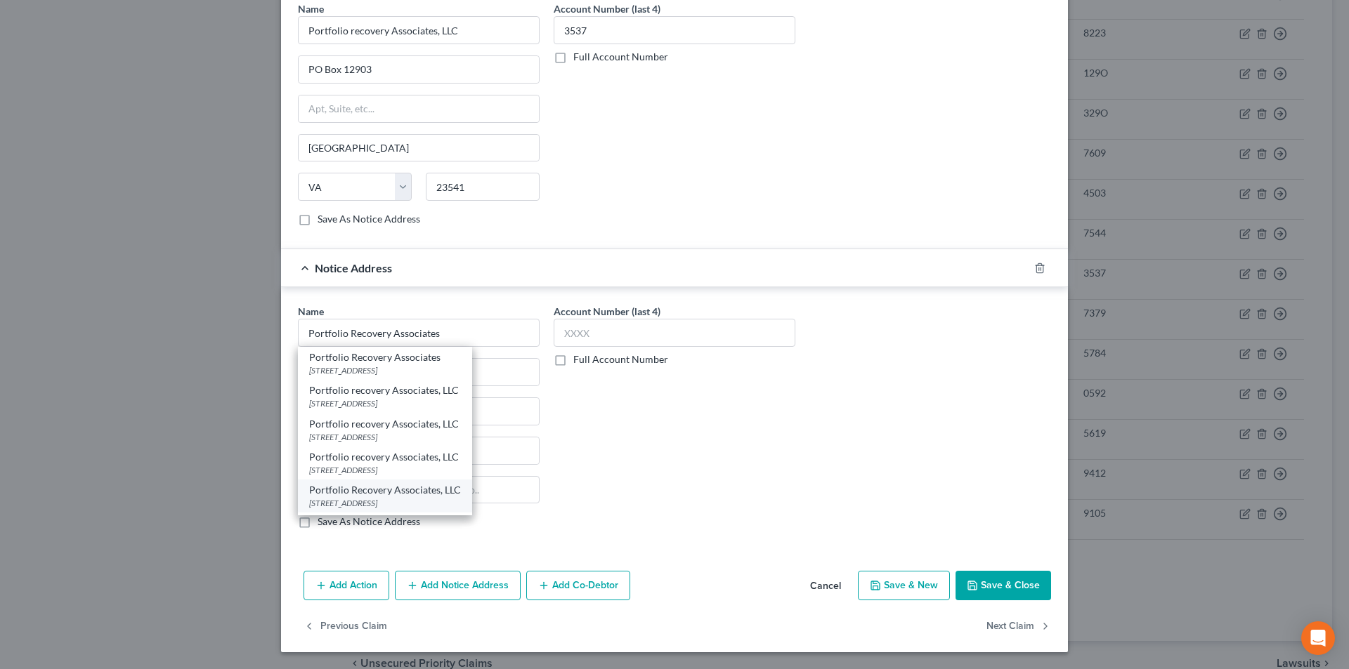
click at [351, 506] on div "[STREET_ADDRESS]" at bounding box center [385, 503] width 152 height 12
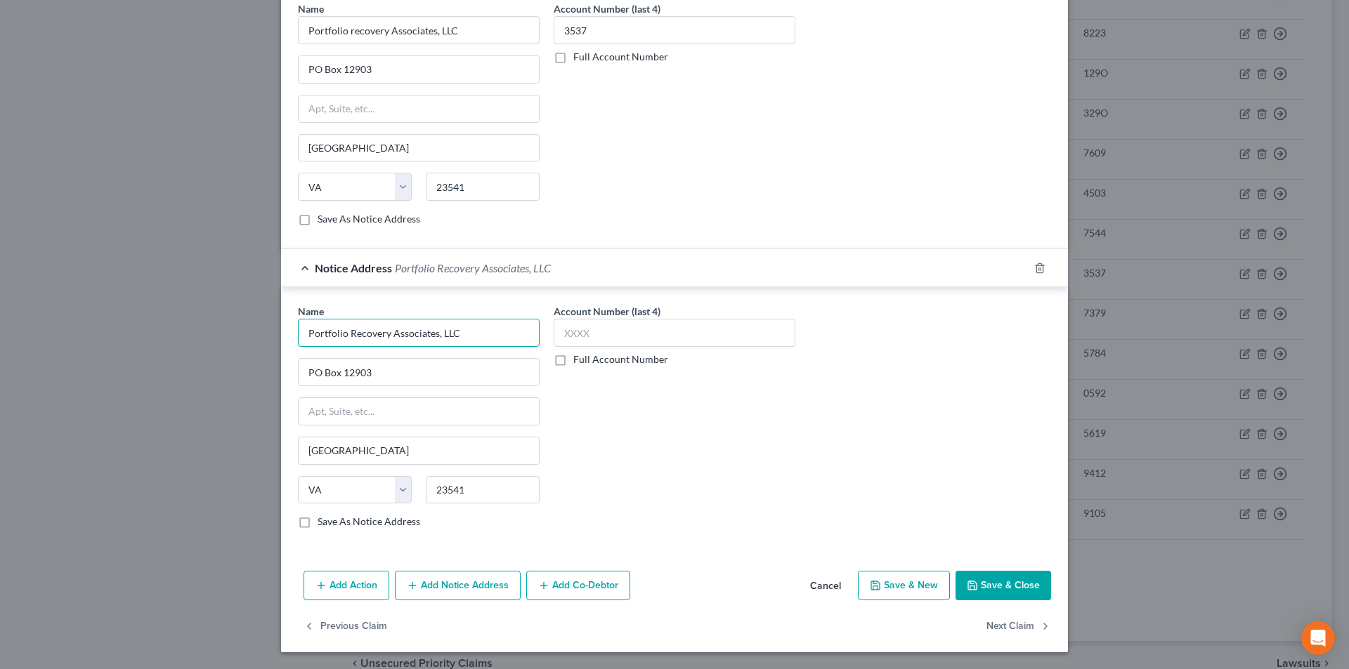
drag, startPoint x: 457, startPoint y: 332, endPoint x: 210, endPoint y: 348, distance: 247.1
click at [210, 348] on div "Edit Unsecured Nonpriority Claim × Creditor * Portfolio Recovery Associates [ST…" at bounding box center [674, 334] width 1349 height 669
paste input "text"
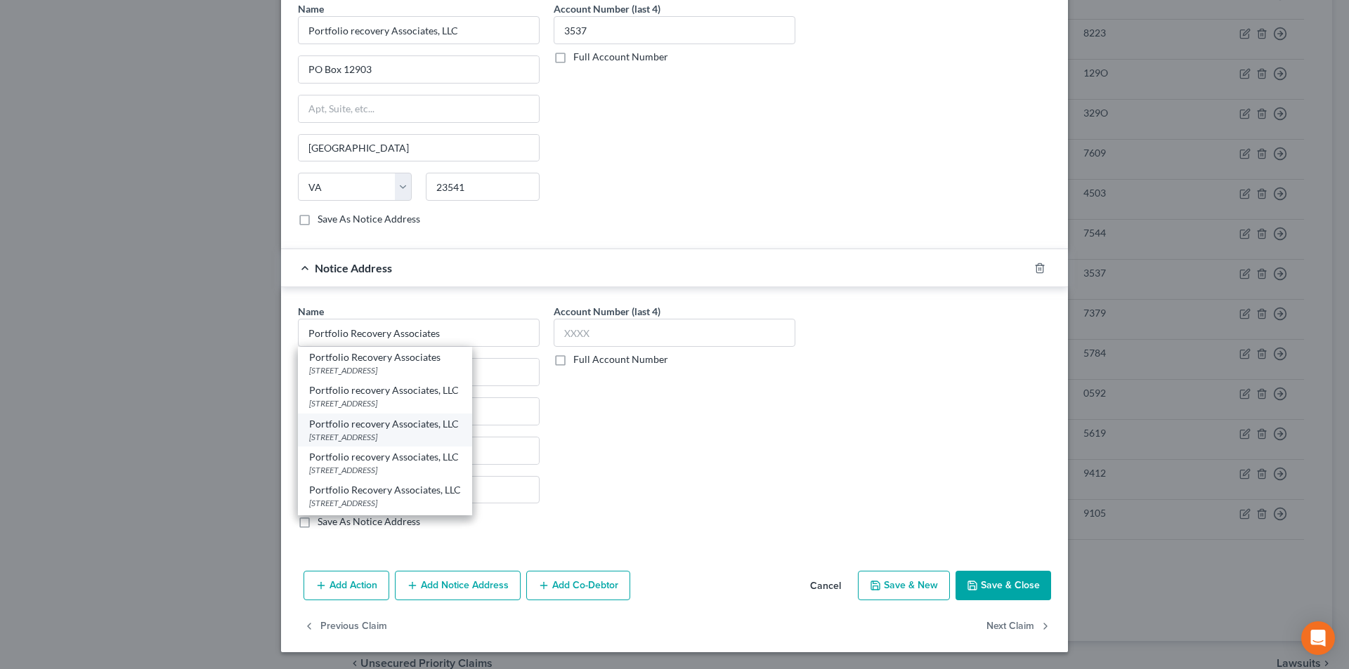
click at [330, 433] on div "[STREET_ADDRESS]" at bounding box center [385, 437] width 152 height 12
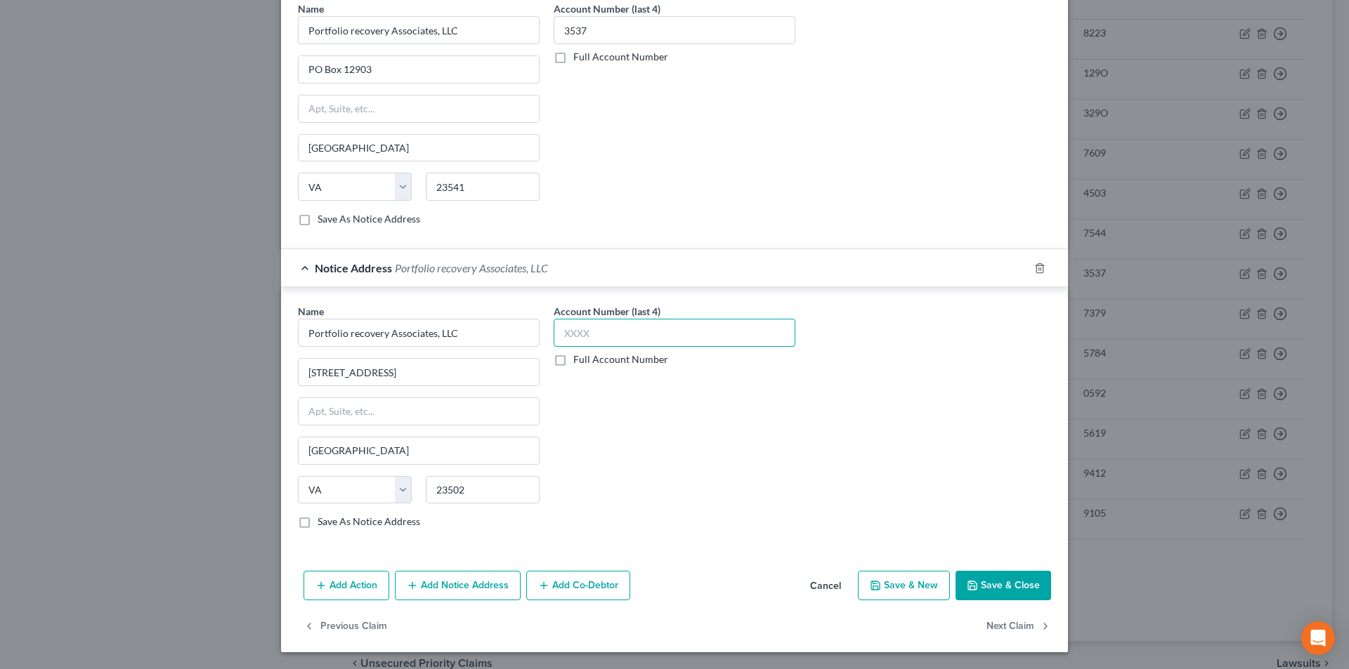
click at [596, 341] on input "text" at bounding box center [675, 333] width 242 height 28
click at [999, 579] on button "Save & Close" at bounding box center [1003, 586] width 96 height 30
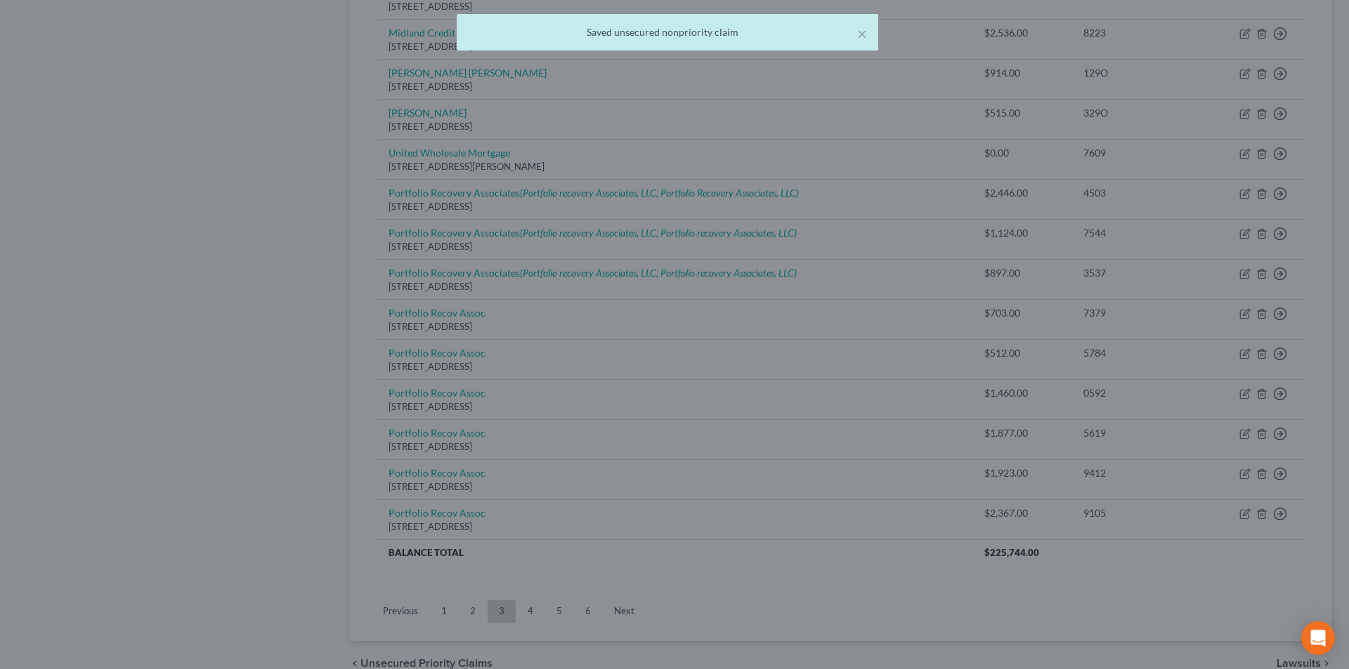
scroll to position [0, 0]
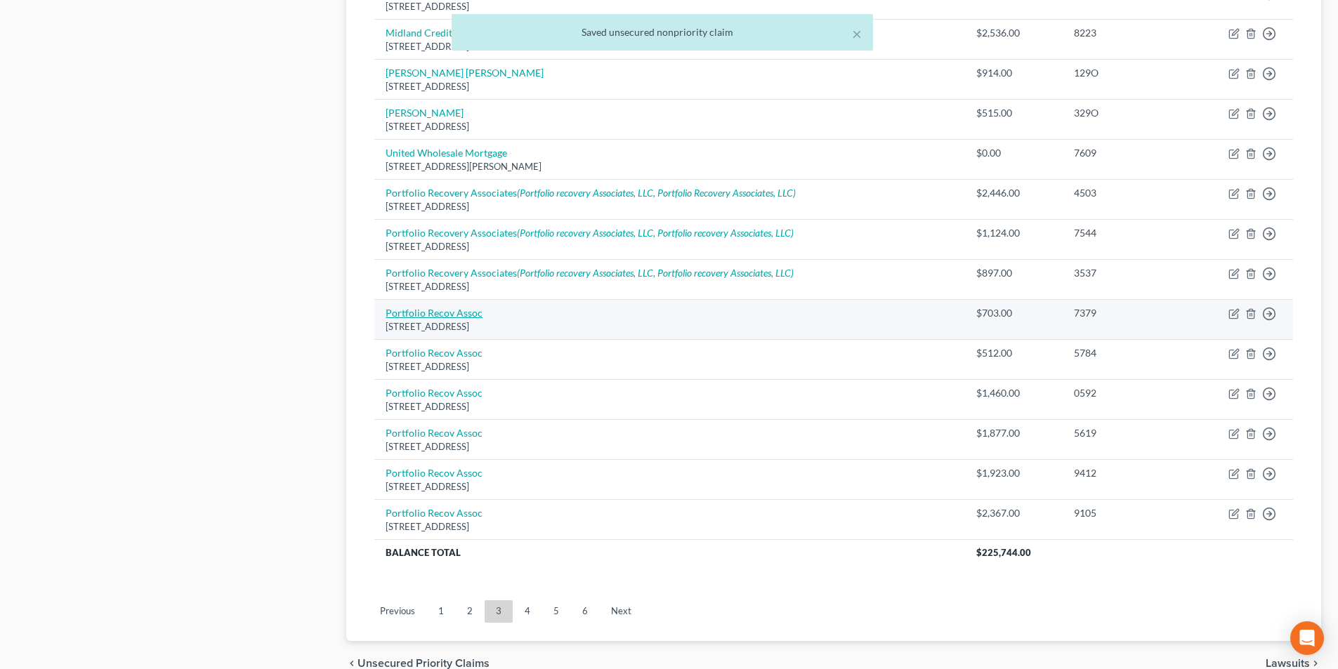
click at [451, 316] on link "Portfolio Recov Assoc" at bounding box center [434, 313] width 97 height 12
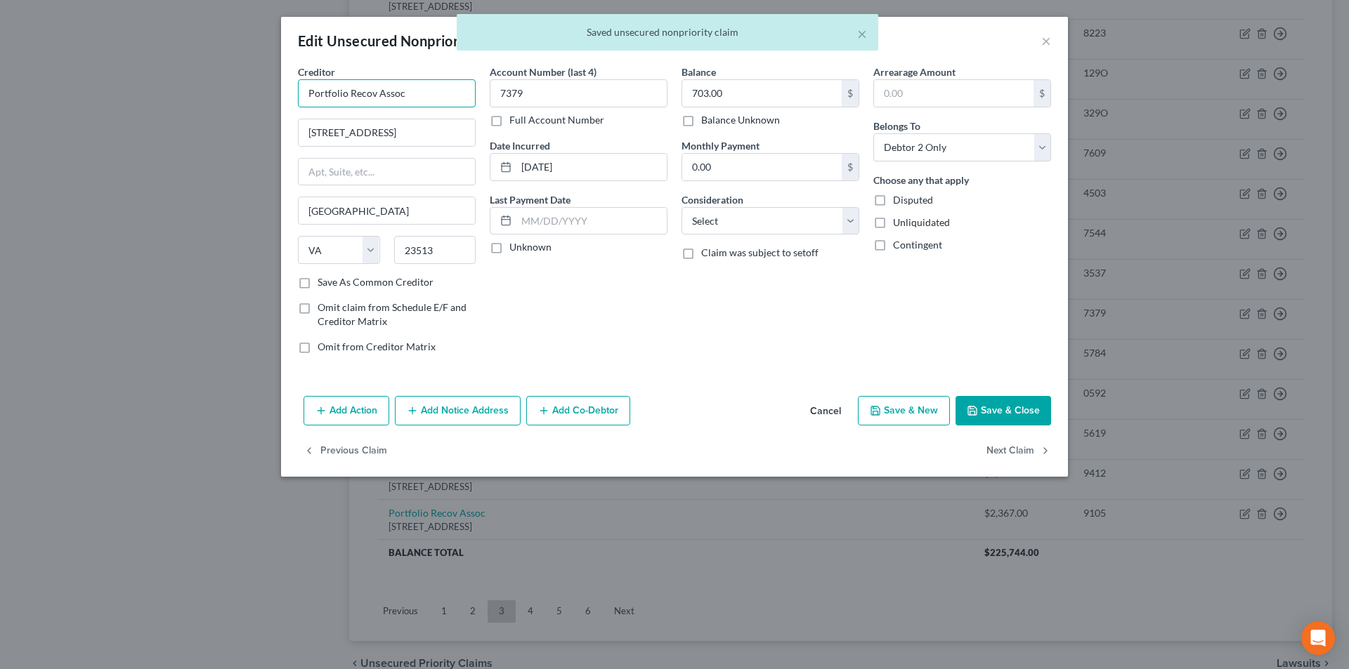
drag, startPoint x: 428, startPoint y: 91, endPoint x: 151, endPoint y: 116, distance: 277.8
click at [154, 115] on div "Edit Unsecured Nonpriority Claim × Creditor * Portfolio Recov Assoc [GEOGRAPHIC…" at bounding box center [674, 334] width 1349 height 669
paste input "ery Associates"
click at [480, 405] on button "Add Notice Address" at bounding box center [458, 411] width 126 height 30
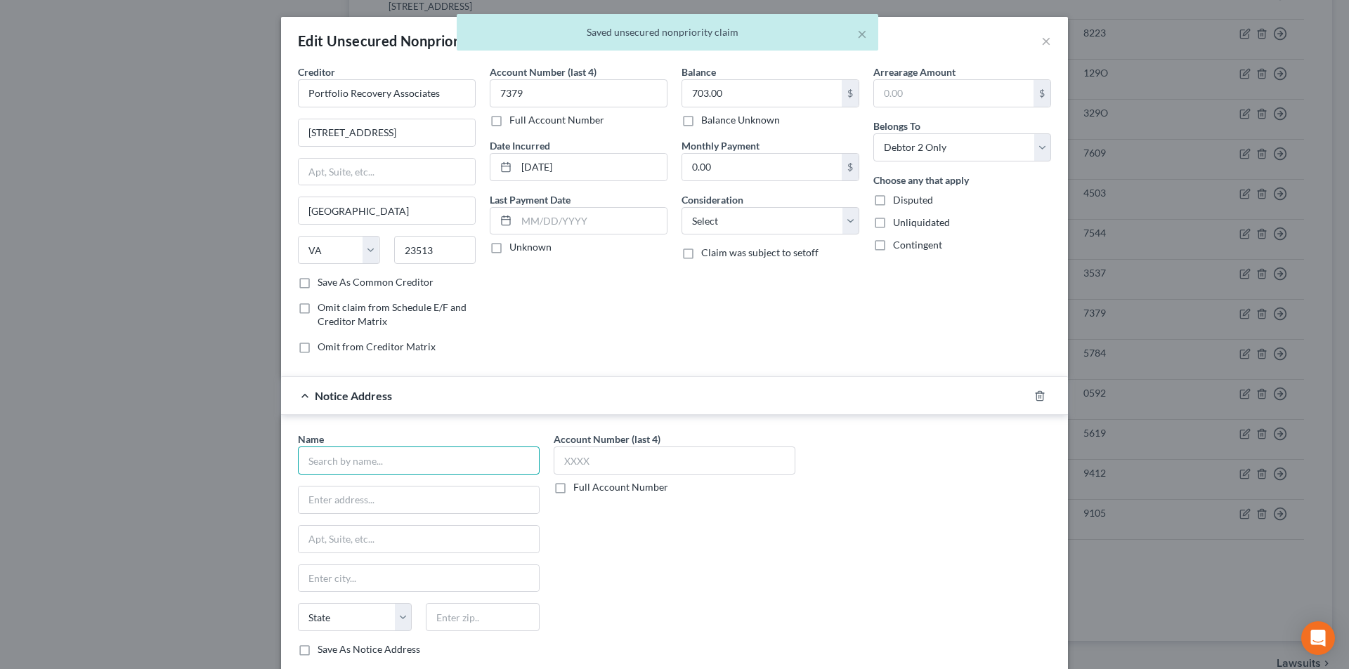
click at [433, 451] on input "text" at bounding box center [419, 461] width 242 height 28
paste input "Portfolio Recovery Associates"
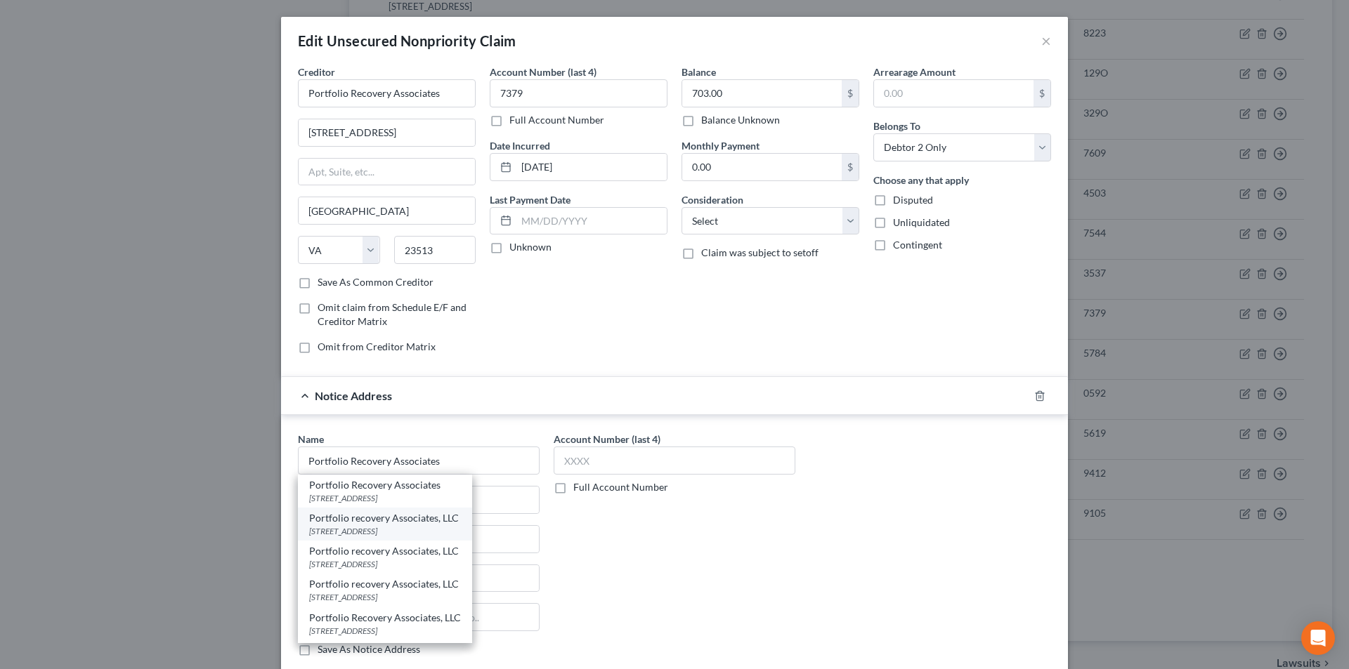
click at [398, 526] on div "[STREET_ADDRESS]" at bounding box center [385, 531] width 152 height 12
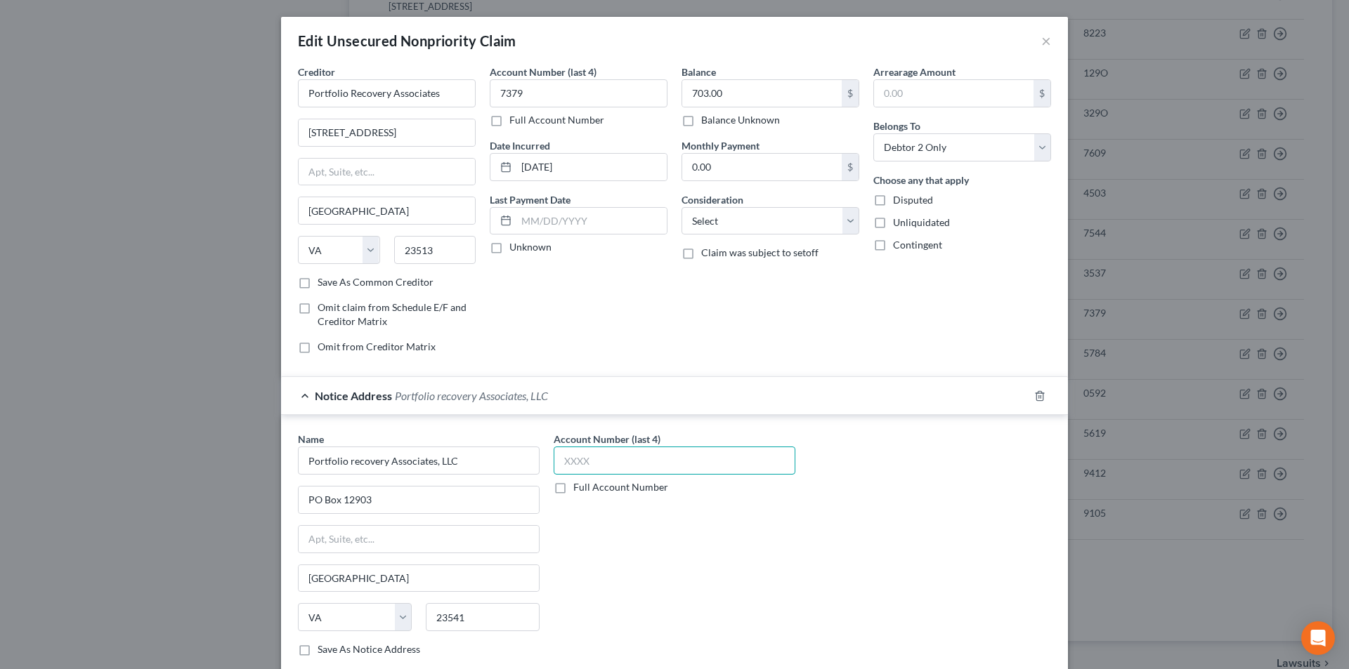
click at [569, 469] on input "text" at bounding box center [675, 461] width 242 height 28
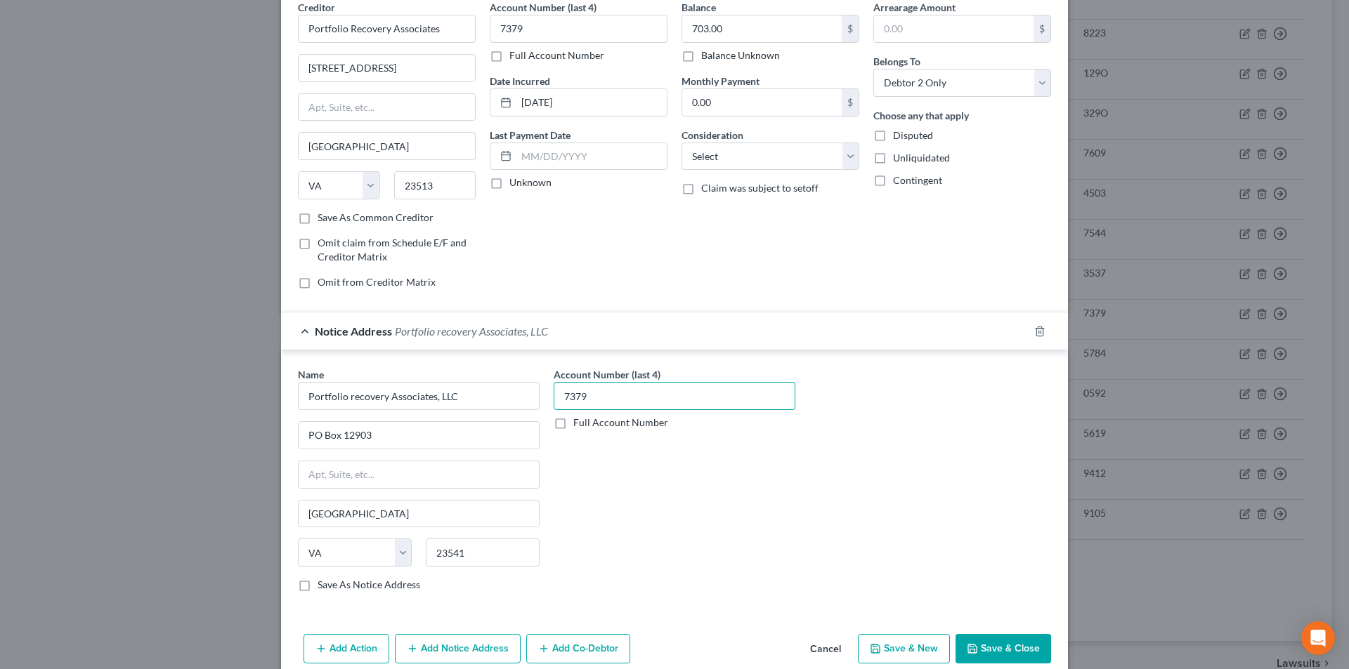
scroll to position [127, 0]
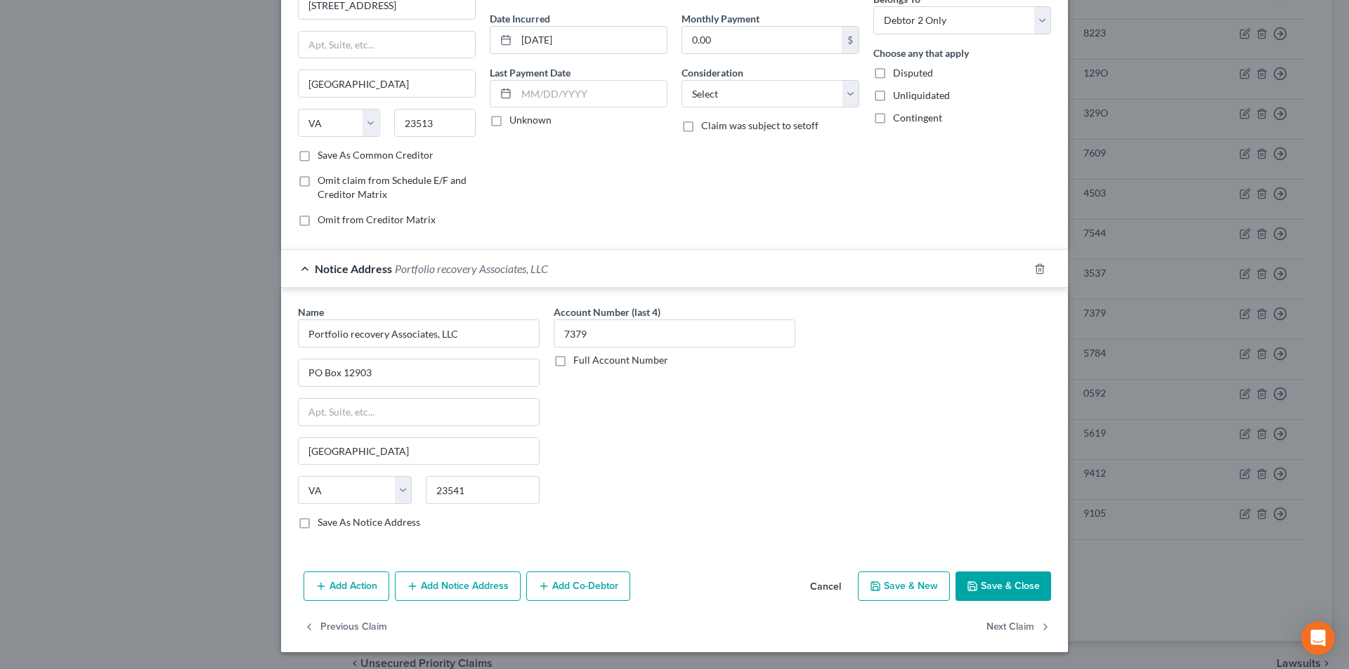
click at [478, 582] on button "Add Notice Address" at bounding box center [458, 587] width 126 height 30
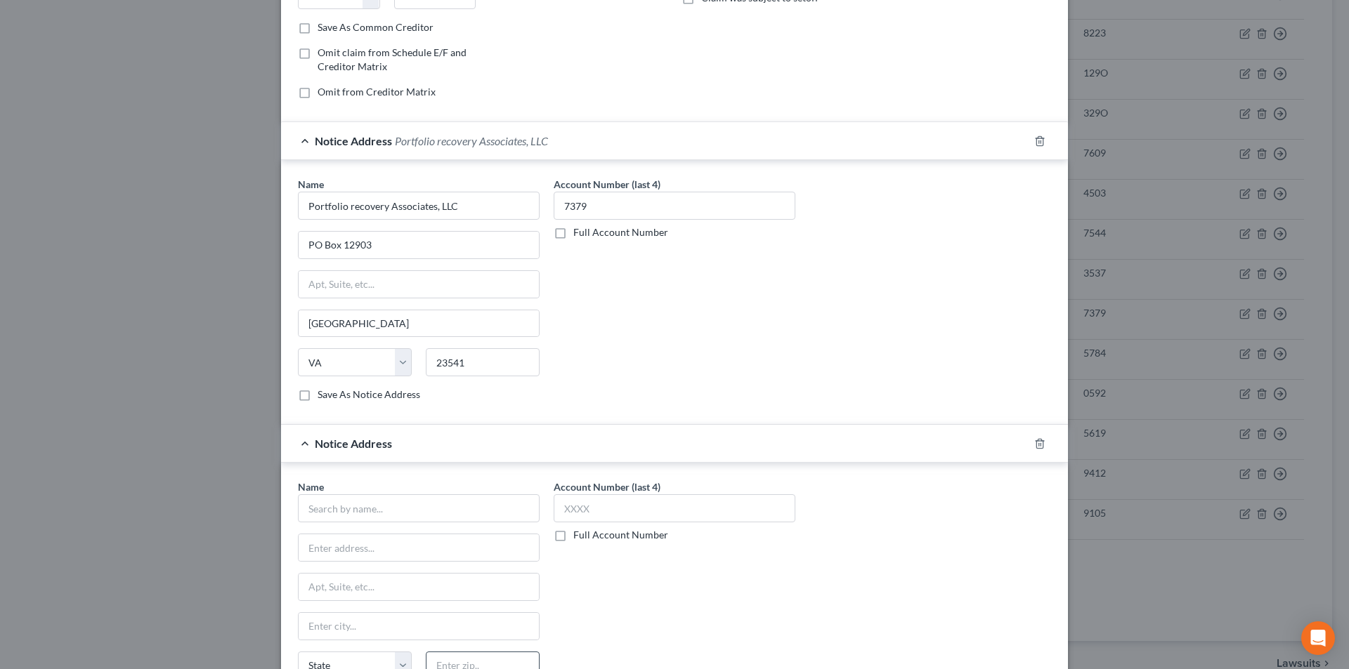
scroll to position [408, 0]
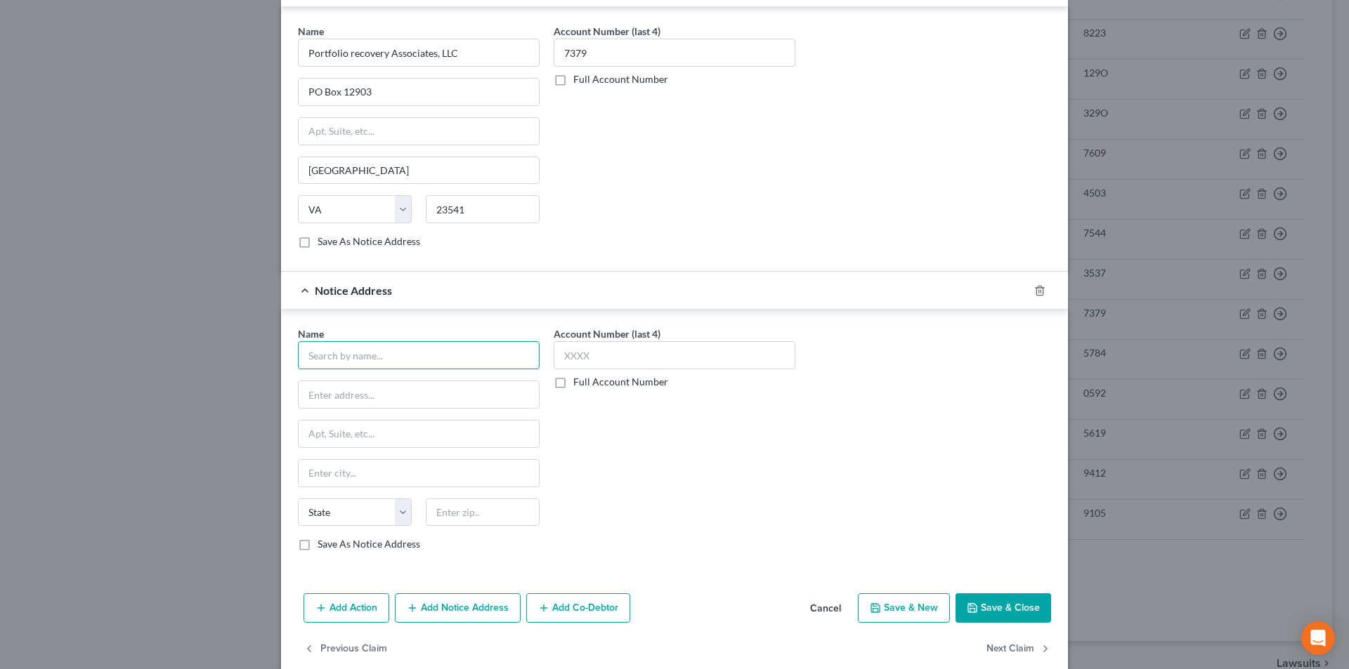
click at [414, 364] on input "text" at bounding box center [419, 355] width 242 height 28
paste input "Portfolio Recovery Associates"
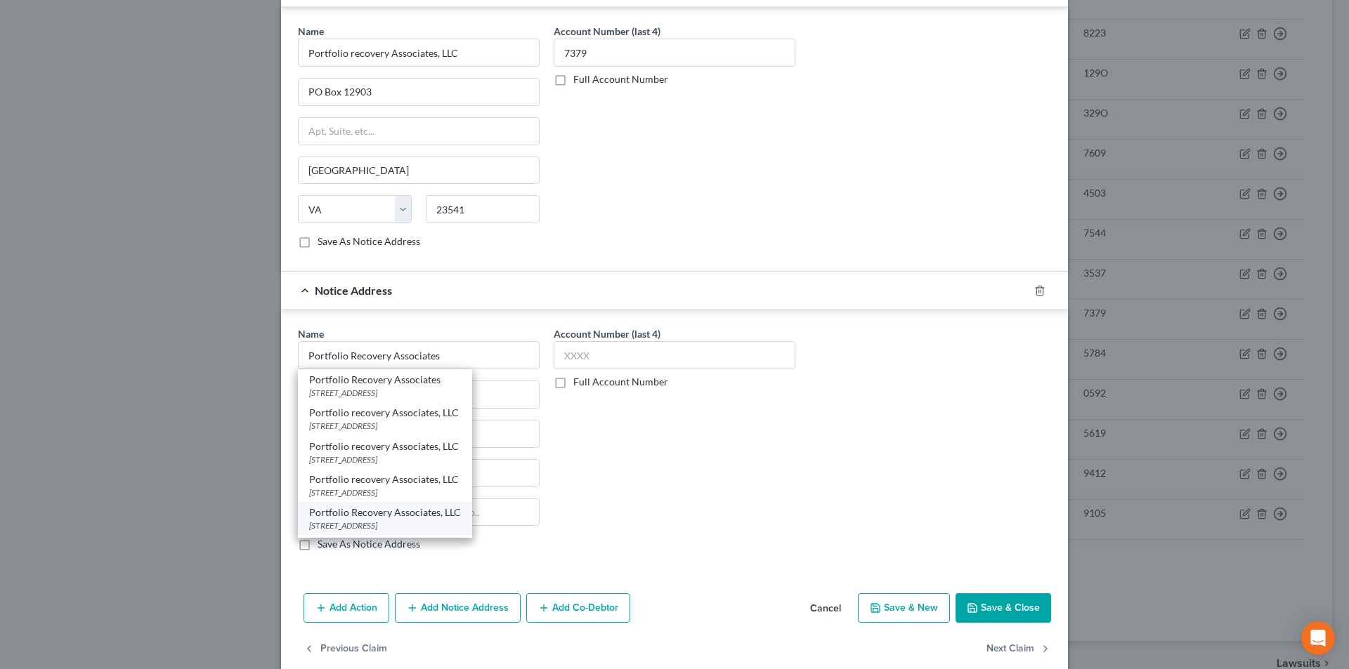
click at [362, 523] on div "[STREET_ADDRESS]" at bounding box center [385, 526] width 152 height 12
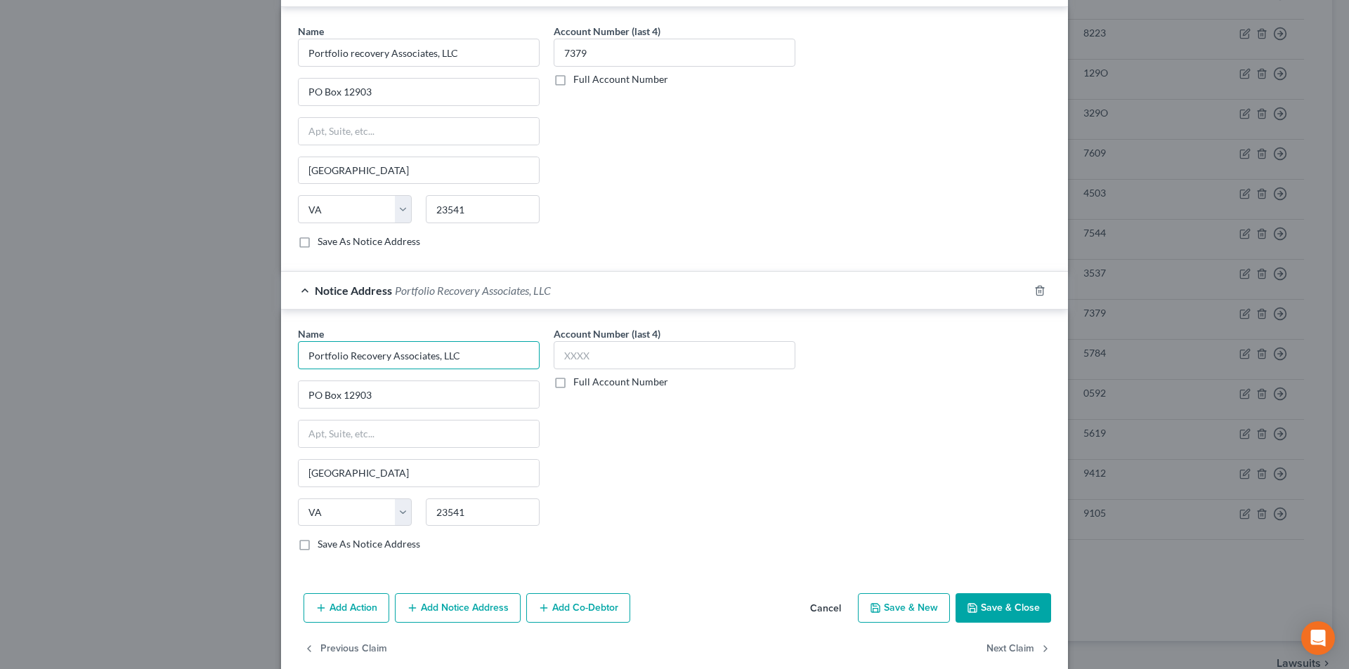
drag, startPoint x: 369, startPoint y: 355, endPoint x: 135, endPoint y: 358, distance: 233.9
click at [135, 358] on div "Edit Unsecured Nonpriority Claim × Creditor * Portfolio Recovery Associates [ST…" at bounding box center [674, 334] width 1349 height 669
paste input "text"
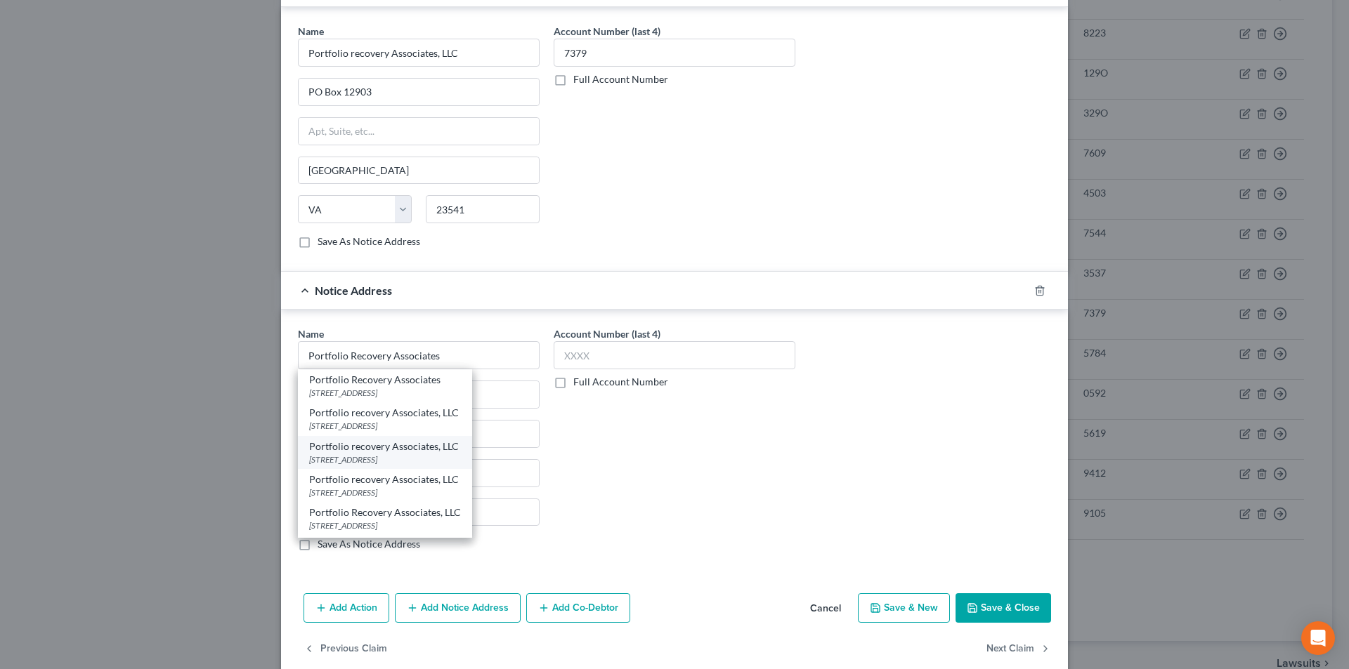
click at [367, 454] on div "[STREET_ADDRESS]" at bounding box center [385, 460] width 152 height 12
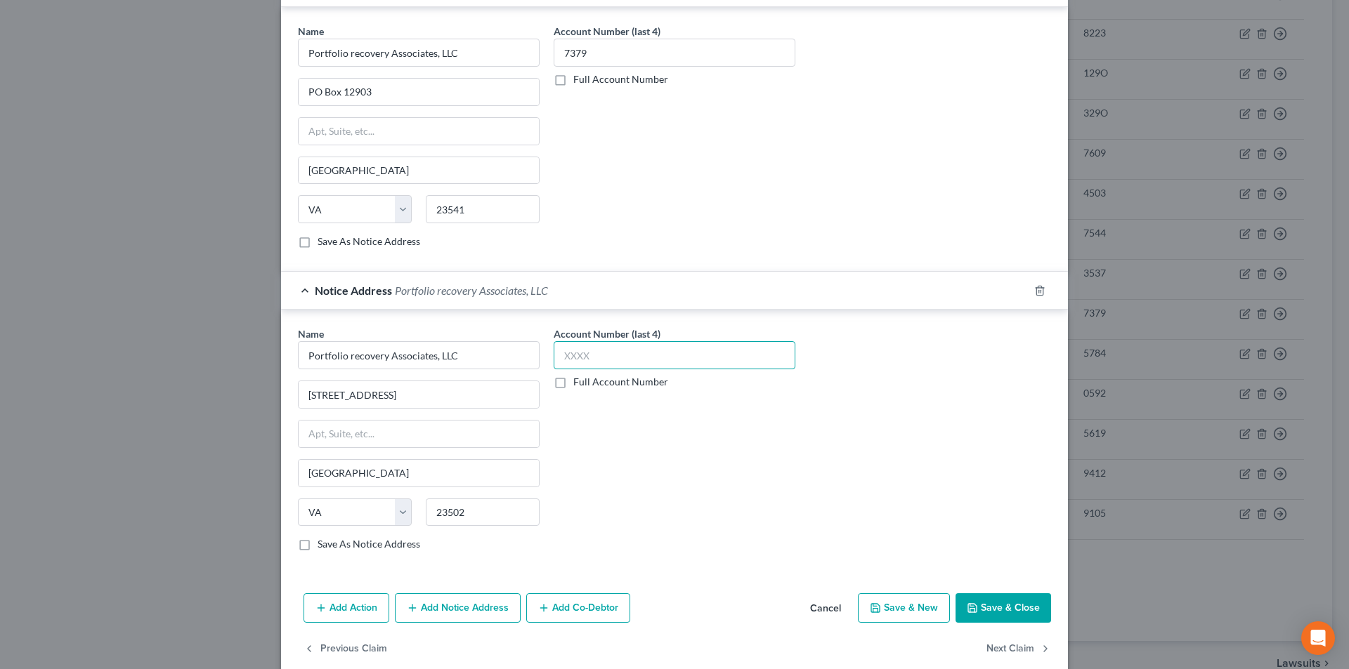
click at [591, 358] on input "text" at bounding box center [675, 355] width 242 height 28
click at [970, 605] on icon "button" at bounding box center [972, 608] width 11 height 11
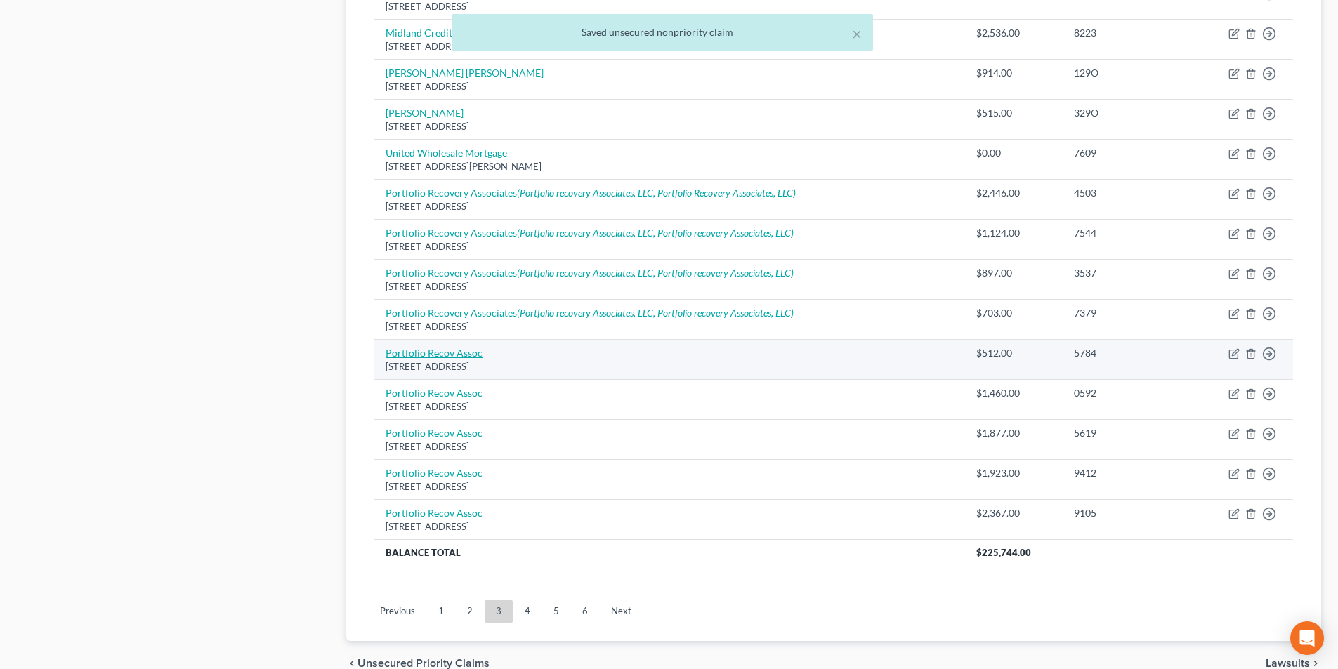
click at [451, 355] on link "Portfolio Recov Assoc" at bounding box center [434, 353] width 97 height 12
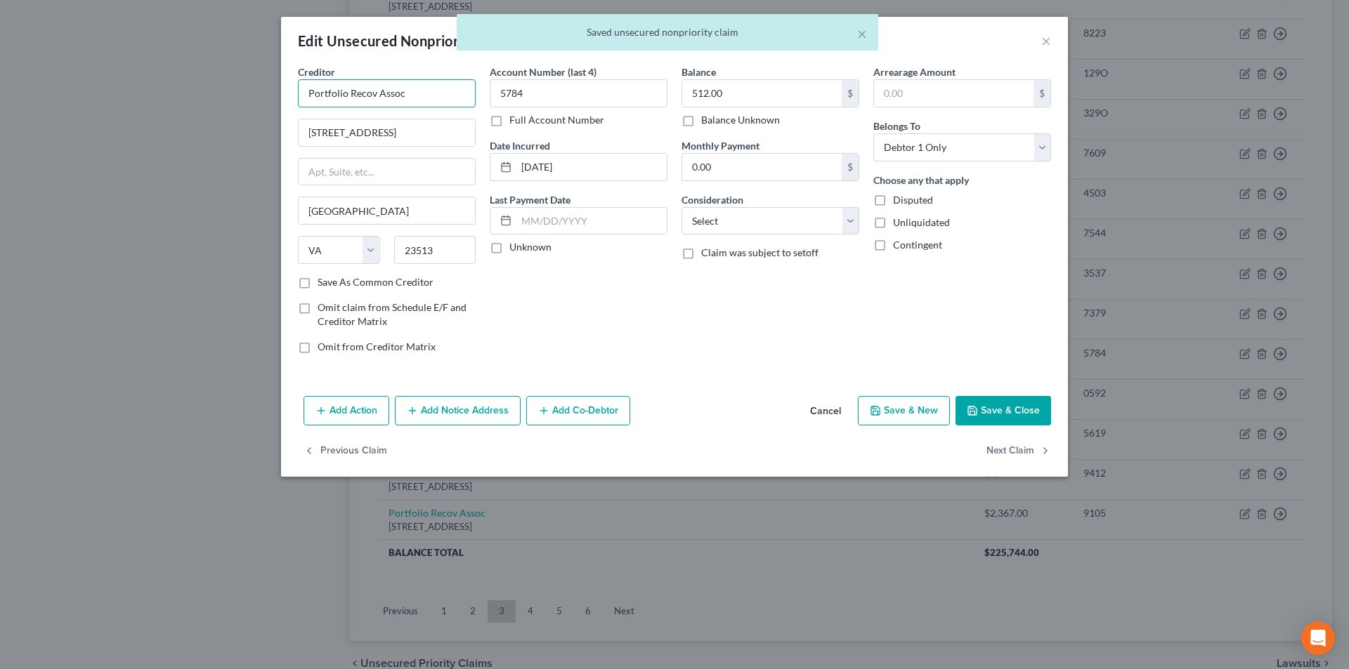
drag, startPoint x: 414, startPoint y: 92, endPoint x: 171, endPoint y: 104, distance: 242.6
click at [172, 103] on div "Edit Unsecured Nonpriority Claim × Creditor * Portfolio Recov Assoc [GEOGRAPHIC…" at bounding box center [674, 334] width 1349 height 669
paste input "ery Associates"
click at [441, 408] on button "Add Notice Address" at bounding box center [458, 411] width 126 height 30
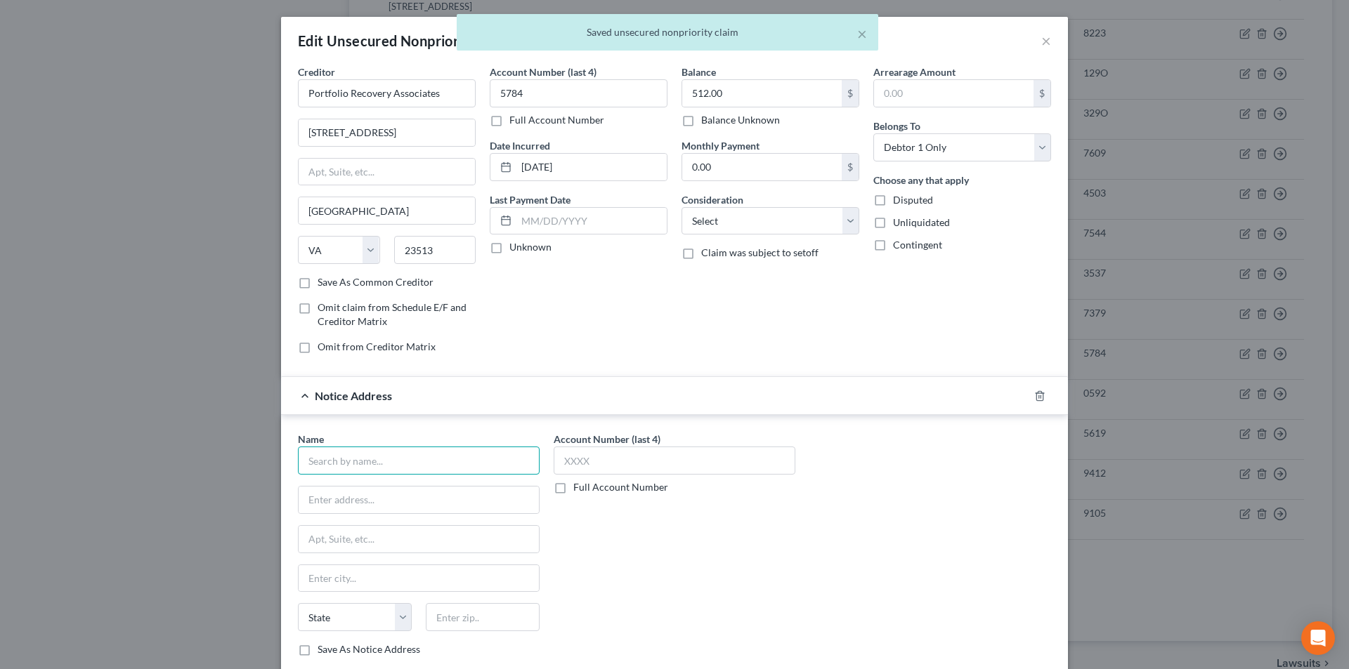
click at [392, 457] on input "text" at bounding box center [419, 461] width 242 height 28
paste input "Portfolio Recovery Associates"
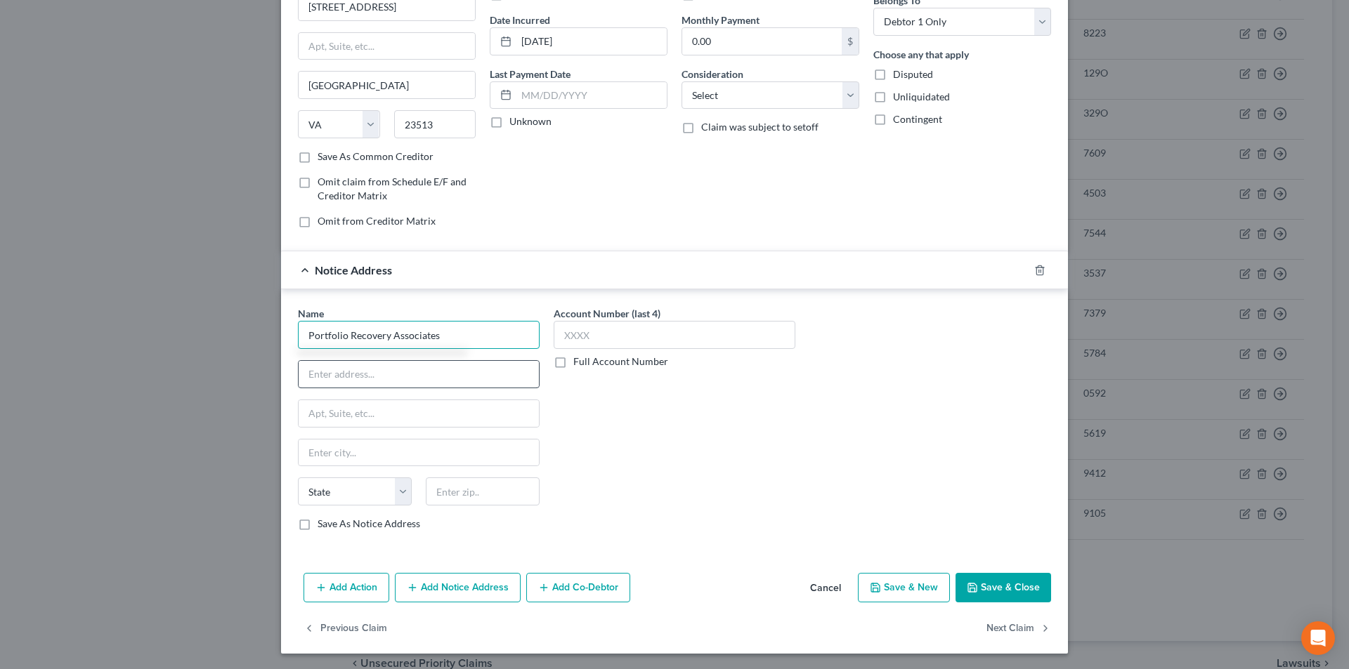
scroll to position [127, 0]
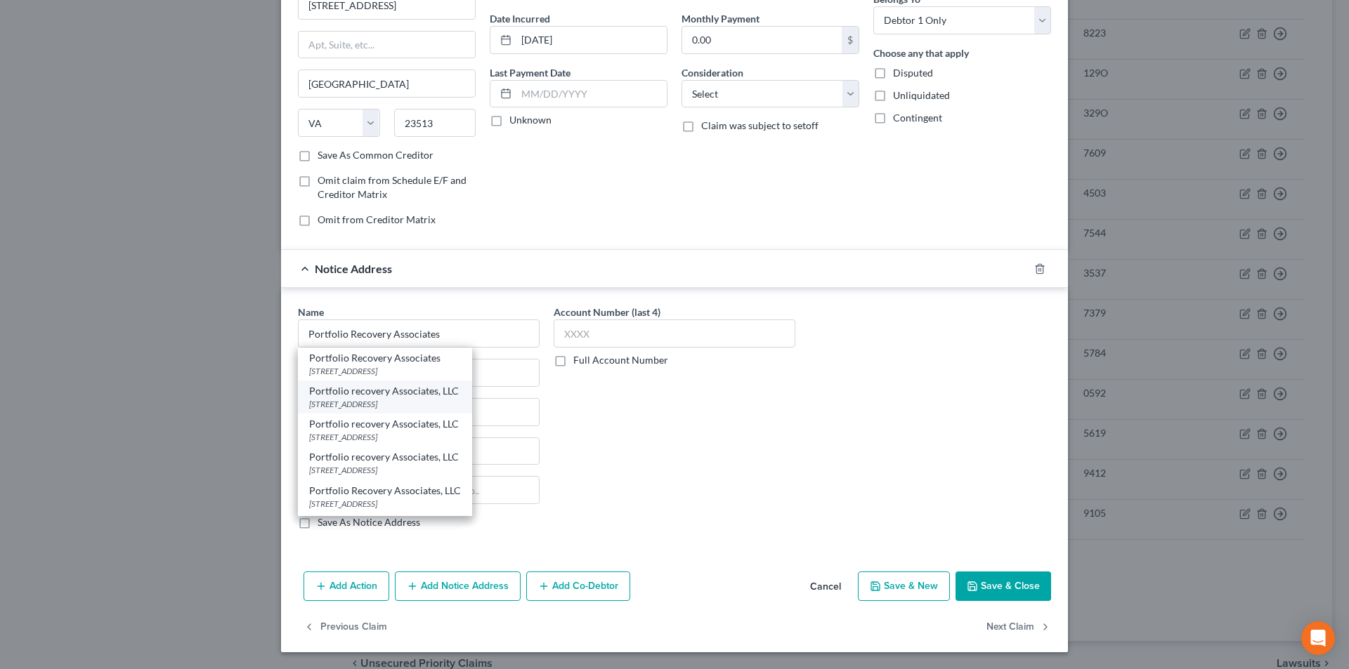
click at [385, 399] on div "[STREET_ADDRESS]" at bounding box center [385, 404] width 152 height 12
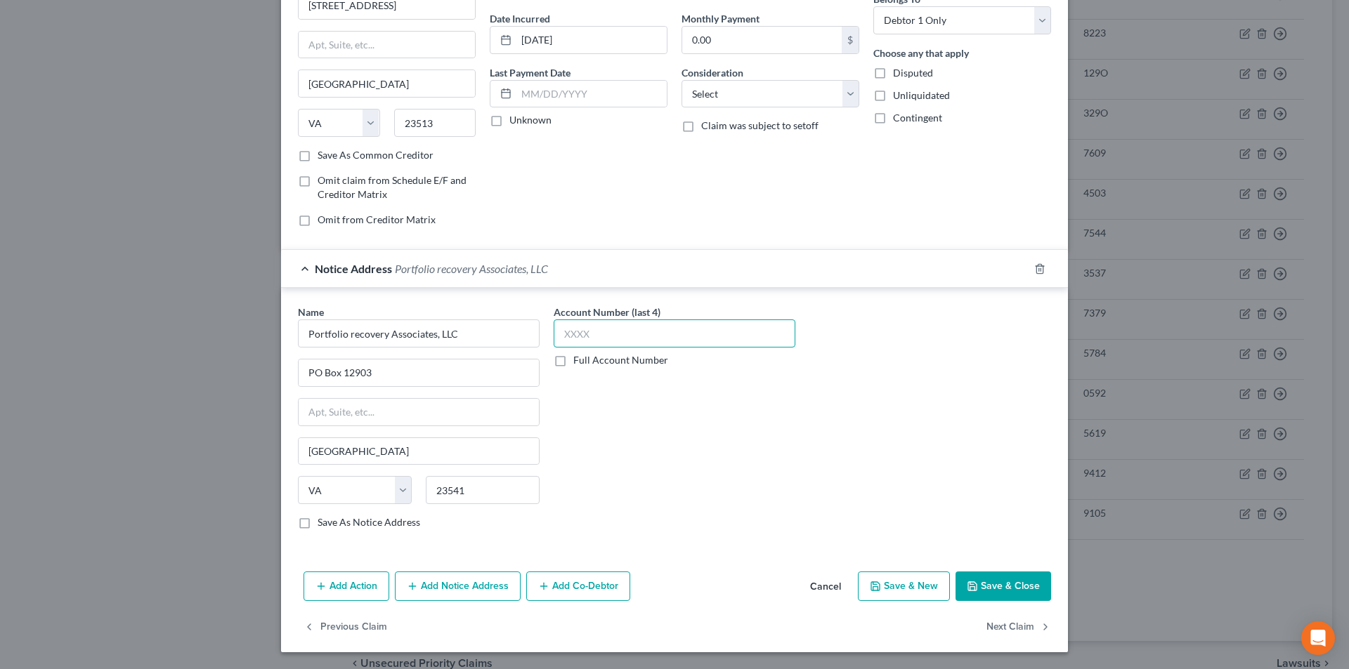
click at [590, 338] on input "text" at bounding box center [675, 334] width 242 height 28
click at [452, 588] on button "Add Notice Address" at bounding box center [458, 587] width 126 height 30
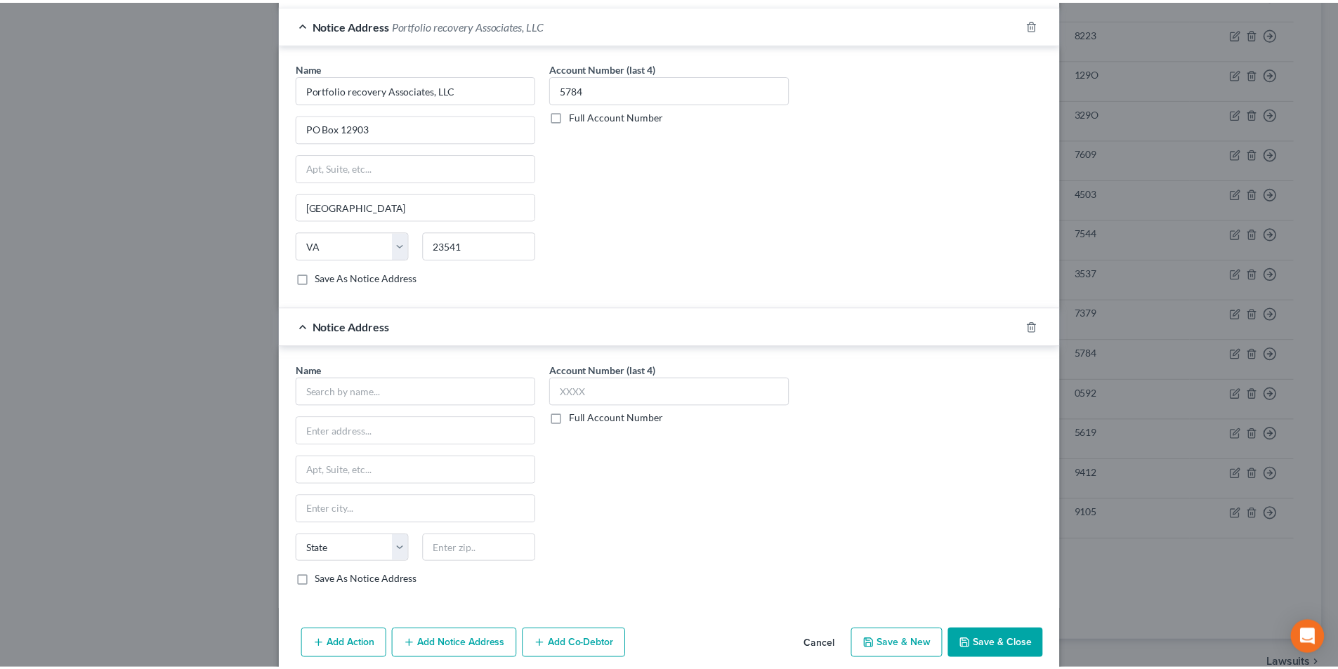
scroll to position [408, 0]
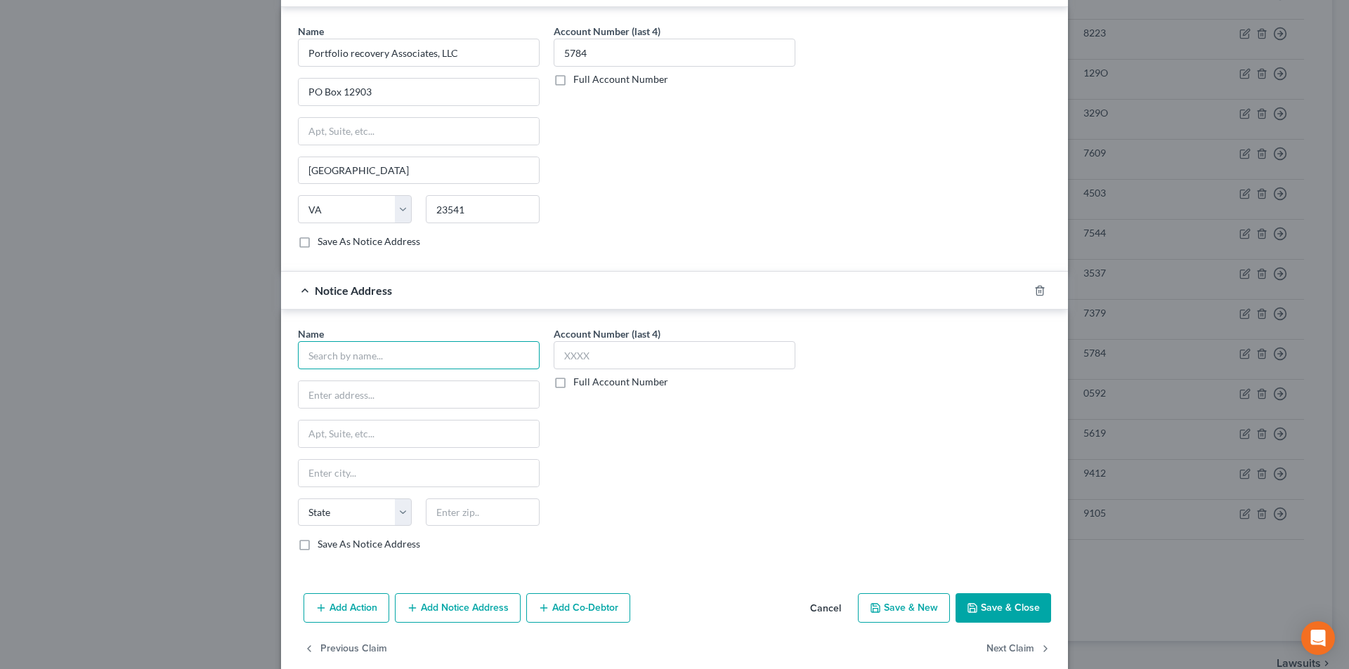
click at [398, 366] on input "text" at bounding box center [419, 355] width 242 height 28
paste input "Portfolio Recovery Associates"
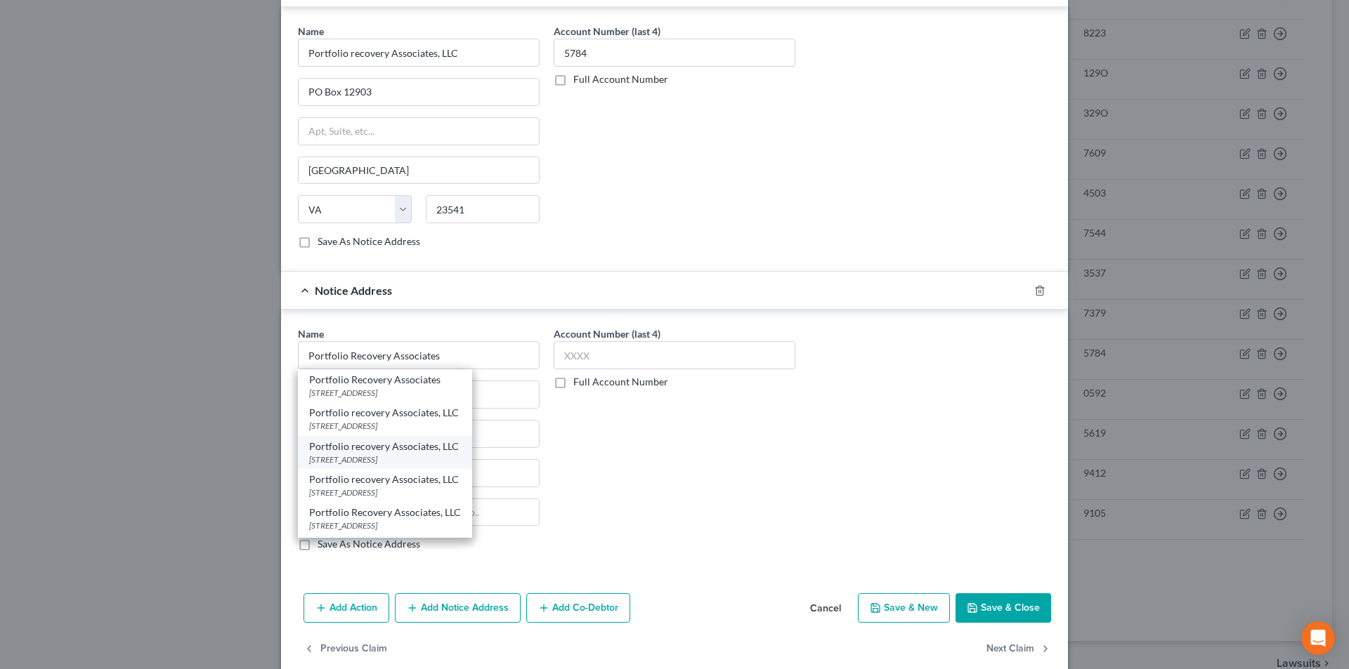
click at [370, 459] on div "[STREET_ADDRESS]" at bounding box center [385, 460] width 152 height 12
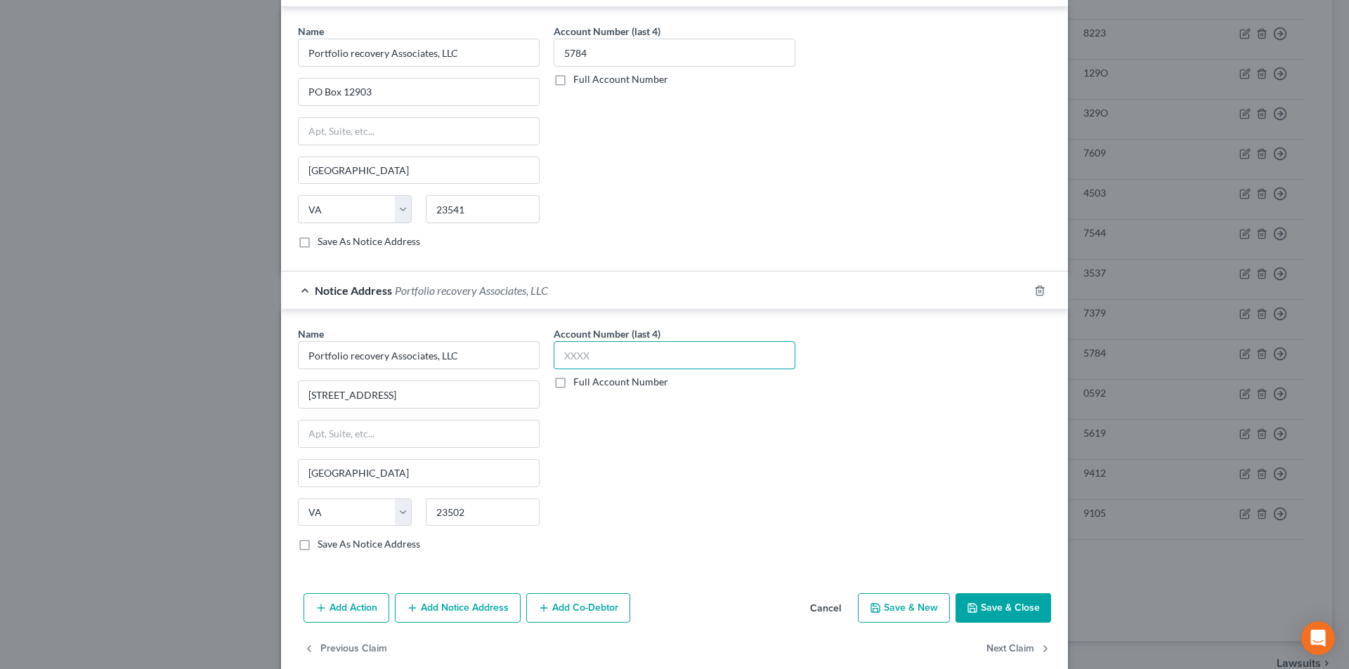
click at [596, 361] on input "text" at bounding box center [675, 355] width 242 height 28
click at [993, 608] on button "Save & Close" at bounding box center [1003, 609] width 96 height 30
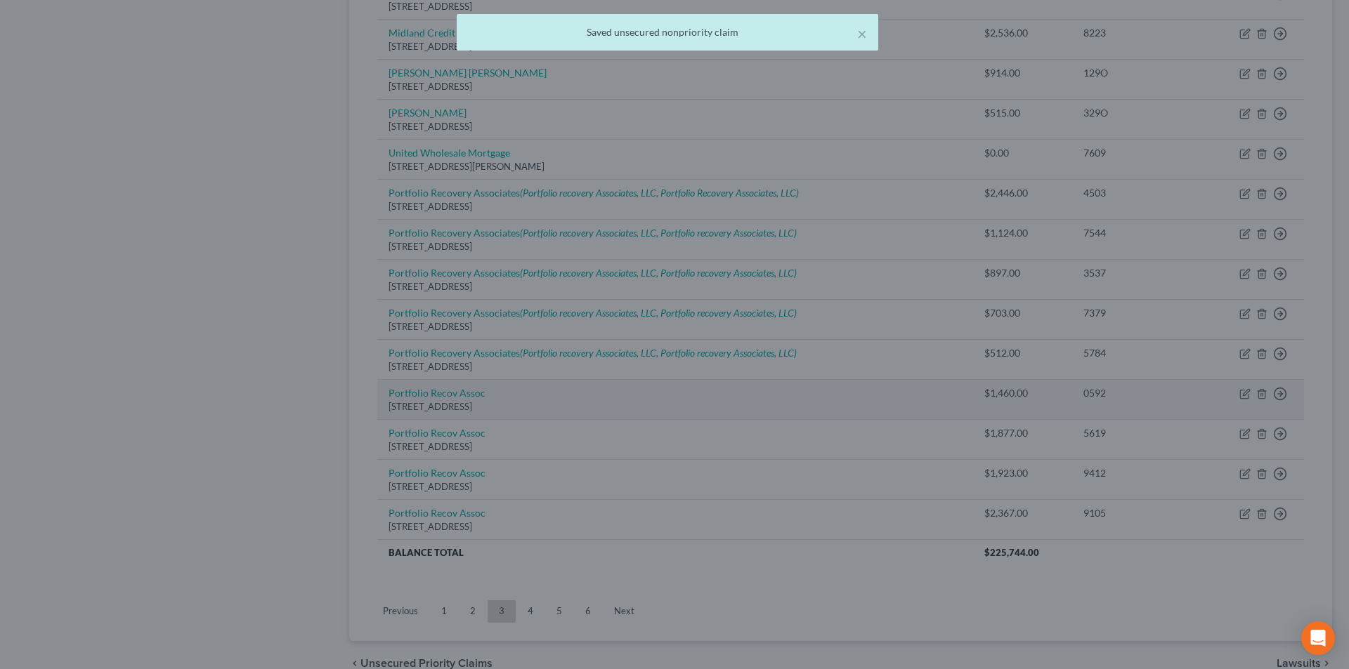
scroll to position [0, 0]
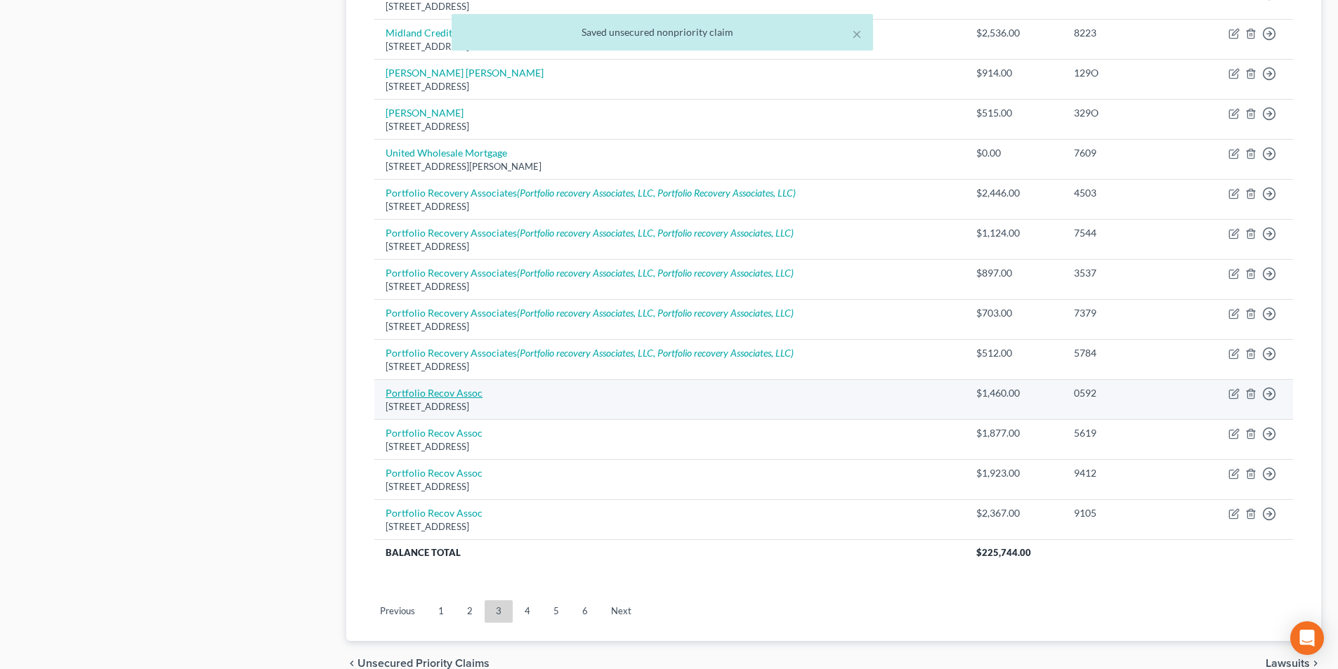
click at [459, 393] on link "Portfolio Recov Assoc" at bounding box center [434, 393] width 97 height 12
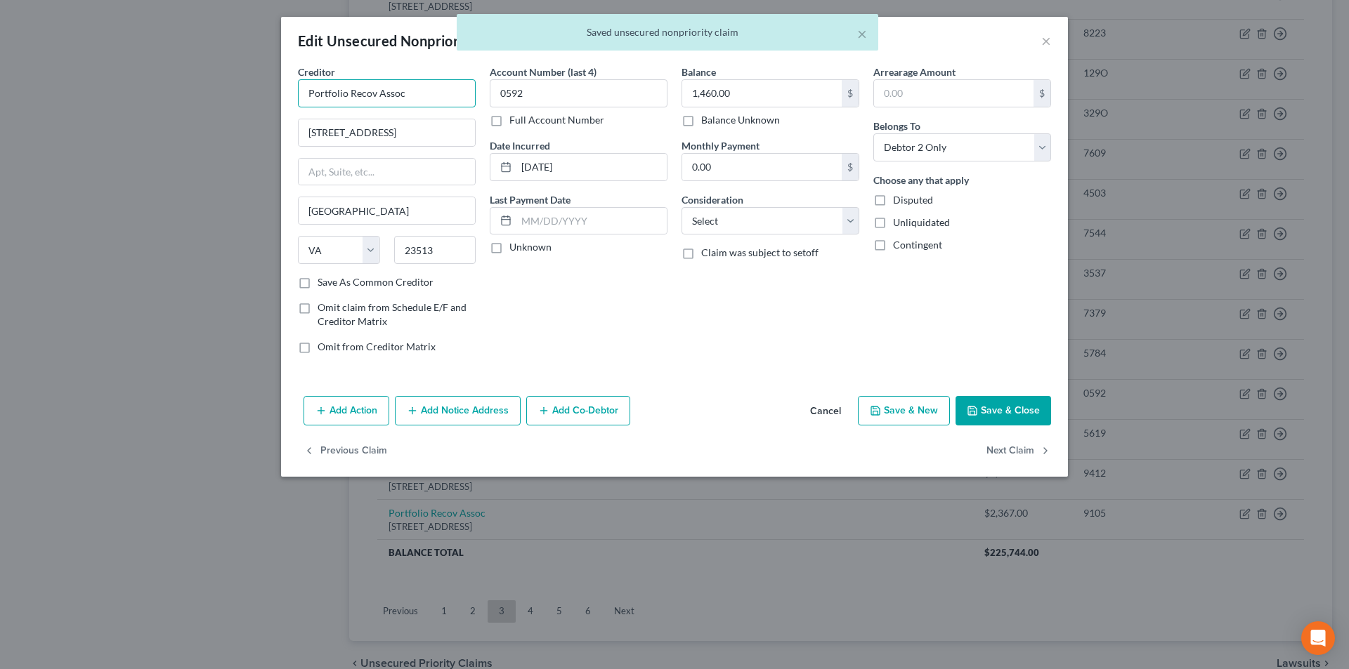
drag, startPoint x: 362, startPoint y: 96, endPoint x: 222, endPoint y: 109, distance: 141.1
click at [222, 109] on div "Edit Unsecured Nonpriority Claim × Creditor * Portfolio Recov Assoc [GEOGRAPHIC…" at bounding box center [674, 334] width 1349 height 669
paste input "ery Associates"
click at [439, 414] on button "Add Notice Address" at bounding box center [458, 411] width 126 height 30
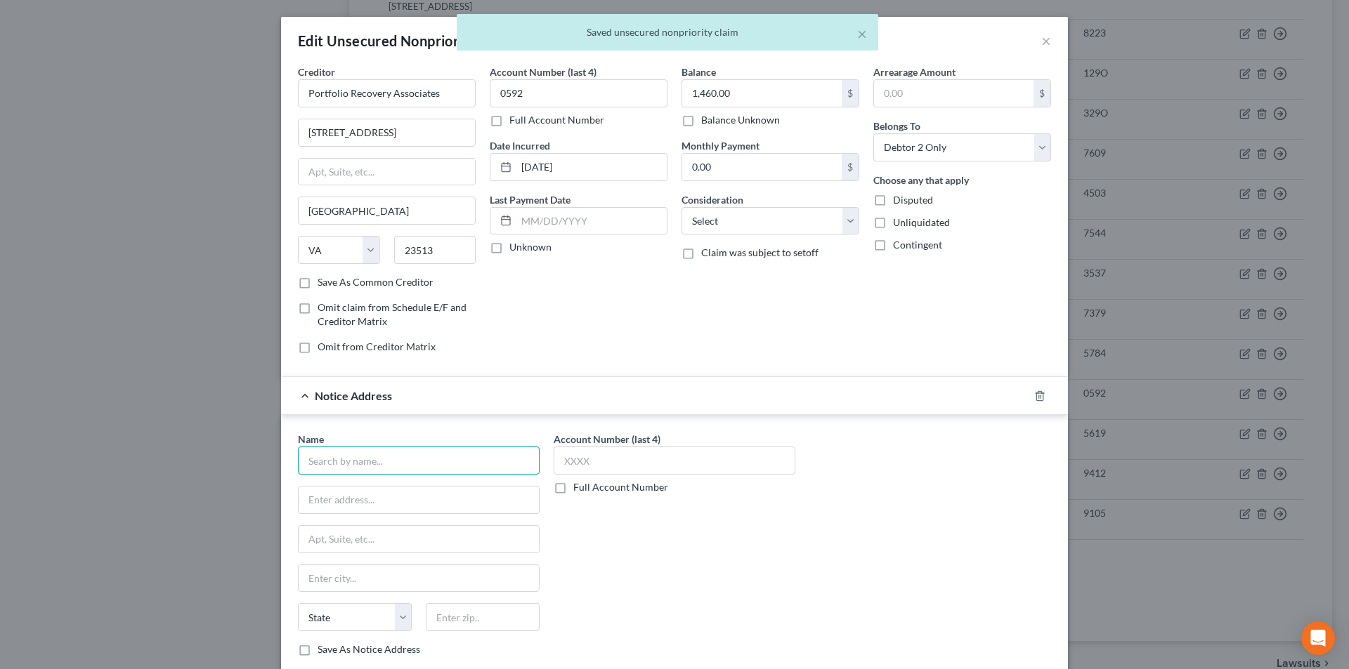
click at [425, 466] on input "text" at bounding box center [419, 461] width 242 height 28
paste input "Portfolio Recovery Associates"
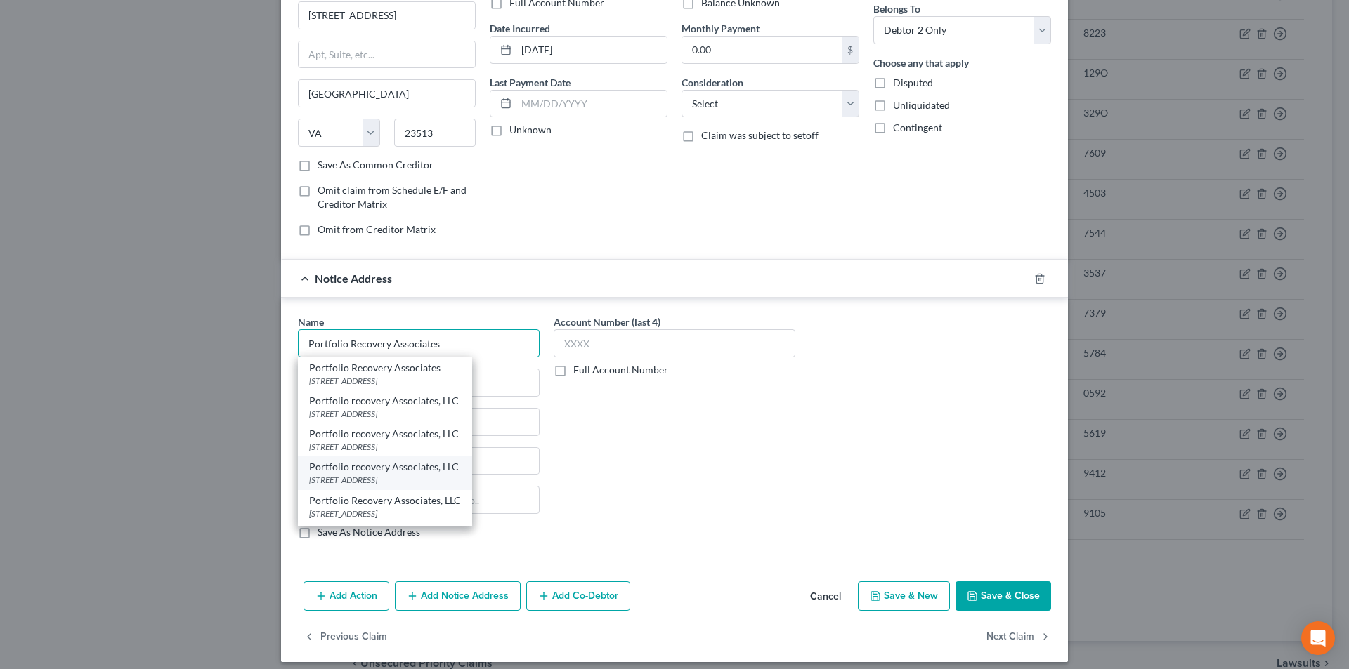
scroll to position [127, 0]
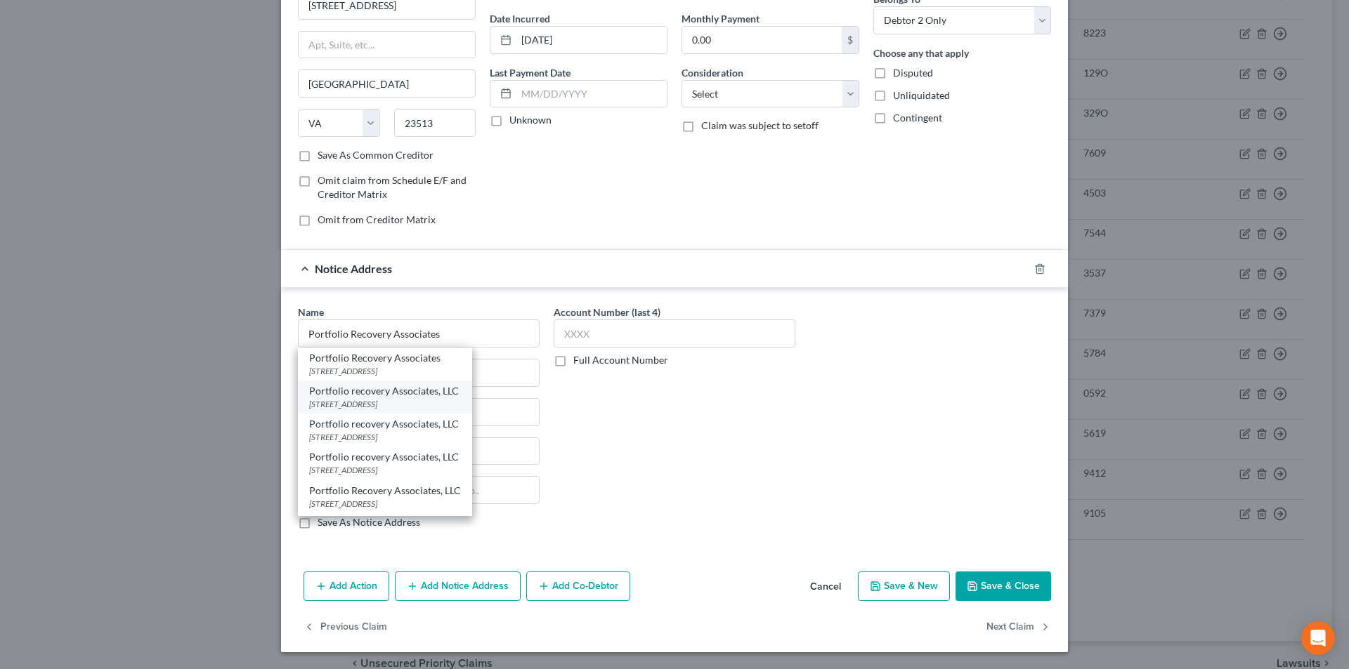
click at [395, 410] on div "[STREET_ADDRESS]" at bounding box center [385, 404] width 152 height 12
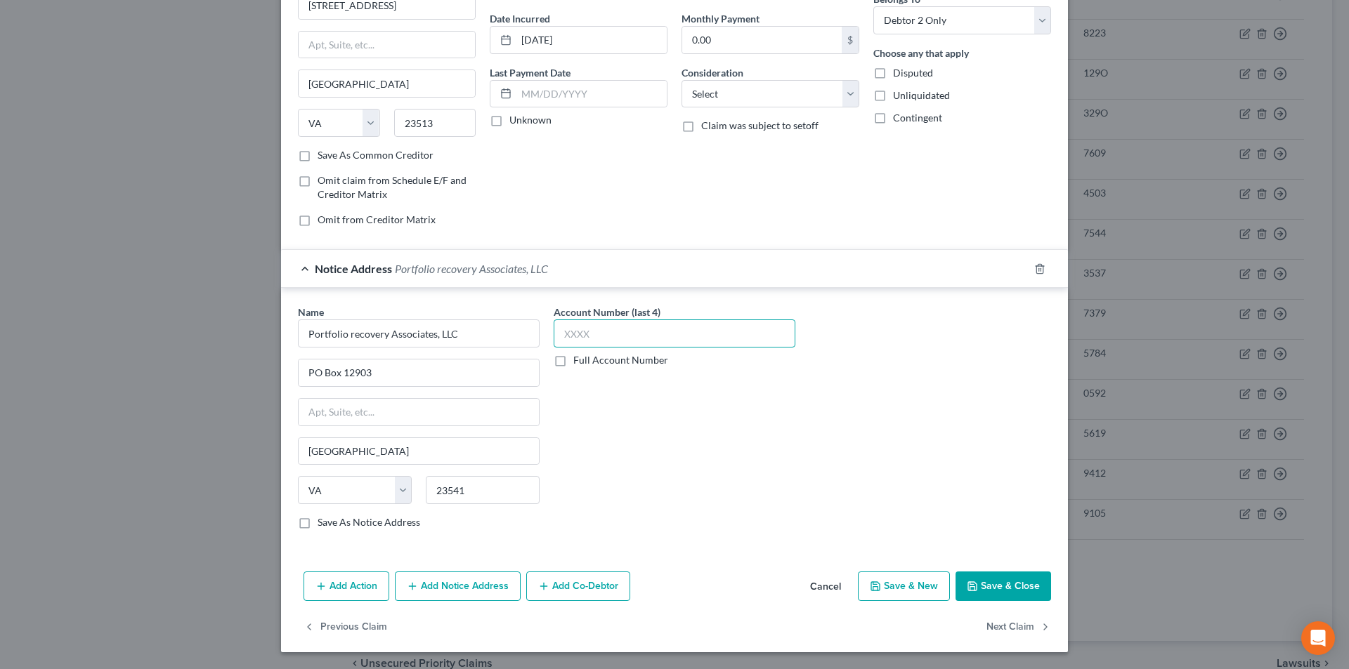
click at [617, 334] on input "text" at bounding box center [675, 334] width 242 height 28
click at [455, 579] on button "Add Notice Address" at bounding box center [458, 587] width 126 height 30
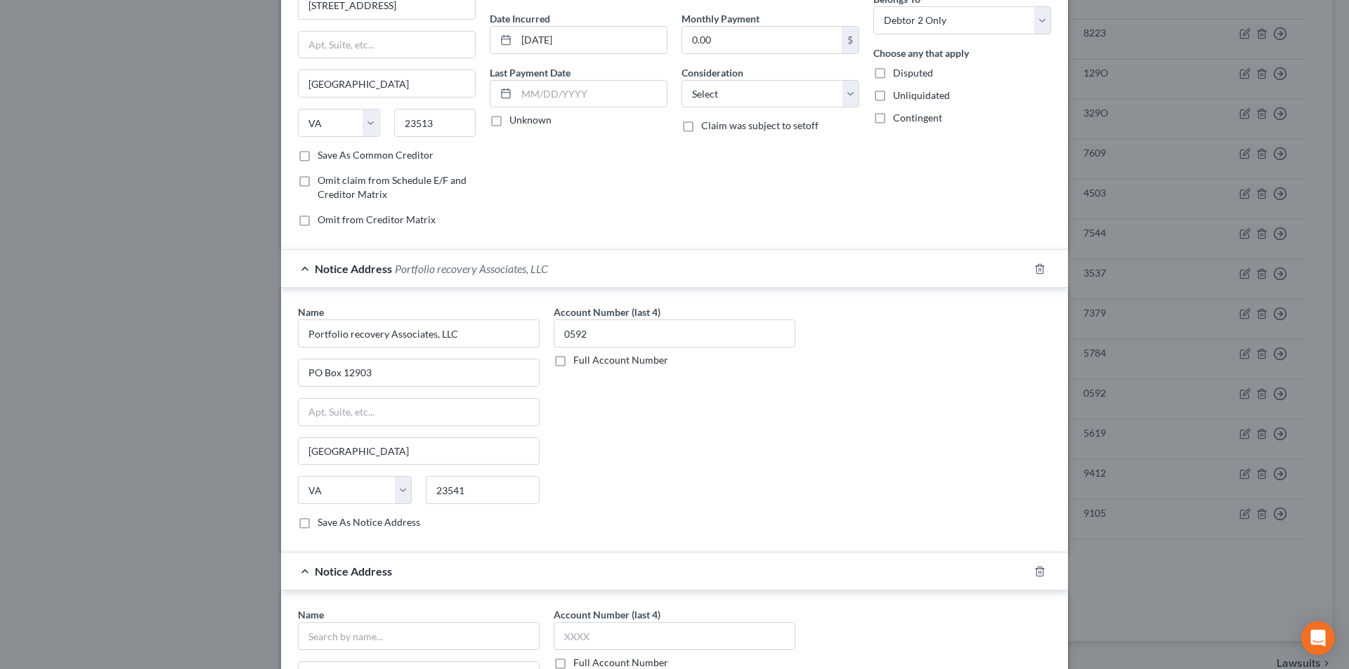
click at [421, 620] on div "Name *" at bounding box center [419, 629] width 242 height 43
click at [418, 631] on input "text" at bounding box center [419, 636] width 242 height 28
paste input "Portfolio Recovery Associates"
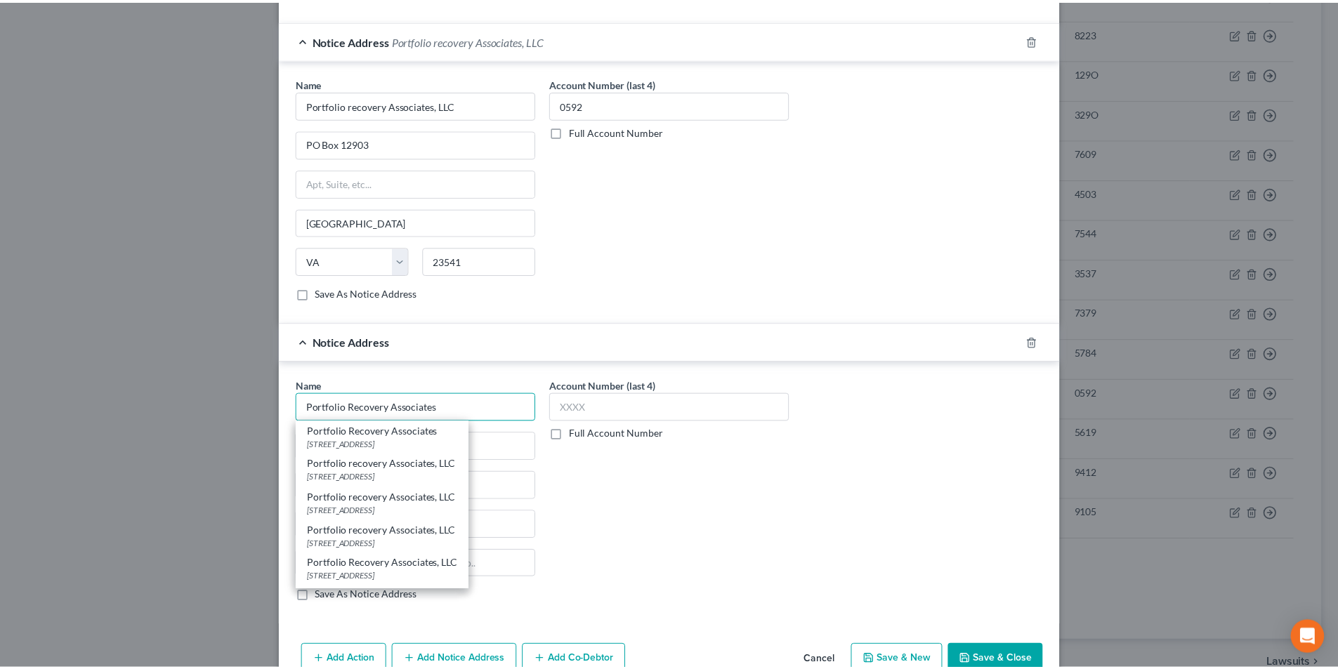
scroll to position [408, 0]
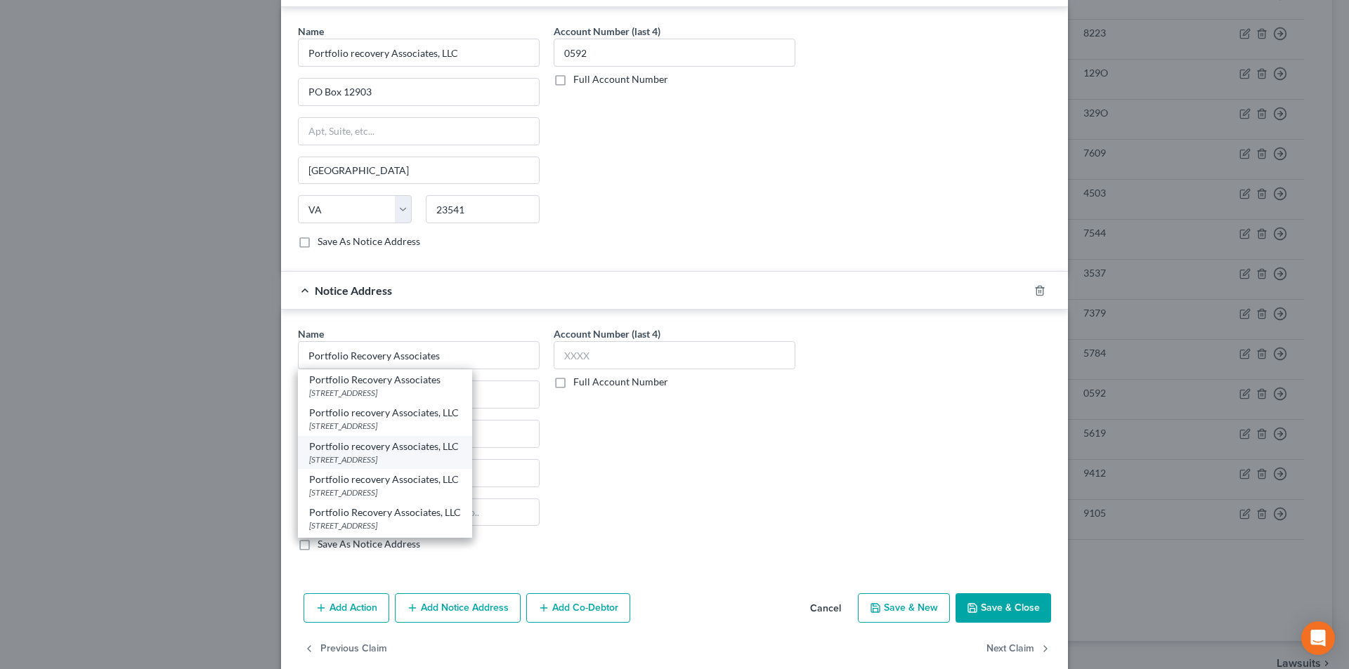
click at [381, 456] on div "[STREET_ADDRESS]" at bounding box center [385, 460] width 152 height 12
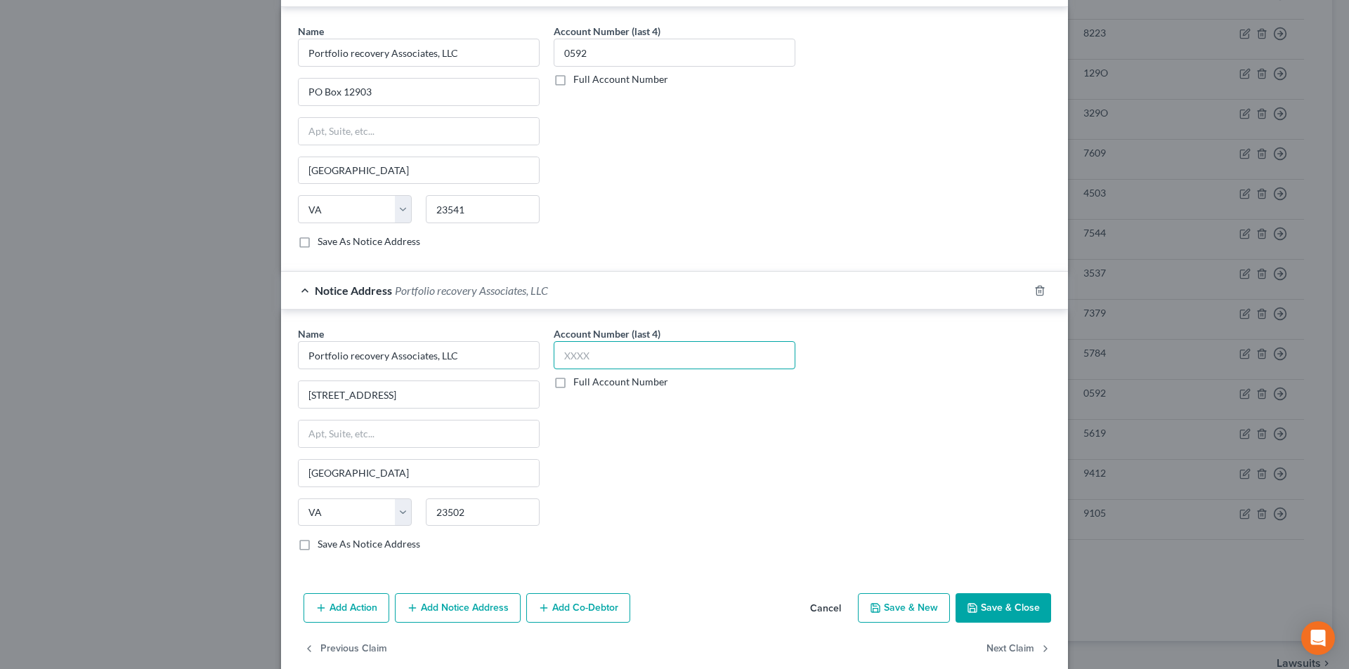
click at [610, 359] on input "text" at bounding box center [675, 355] width 242 height 28
click at [967, 605] on icon "button" at bounding box center [972, 608] width 11 height 11
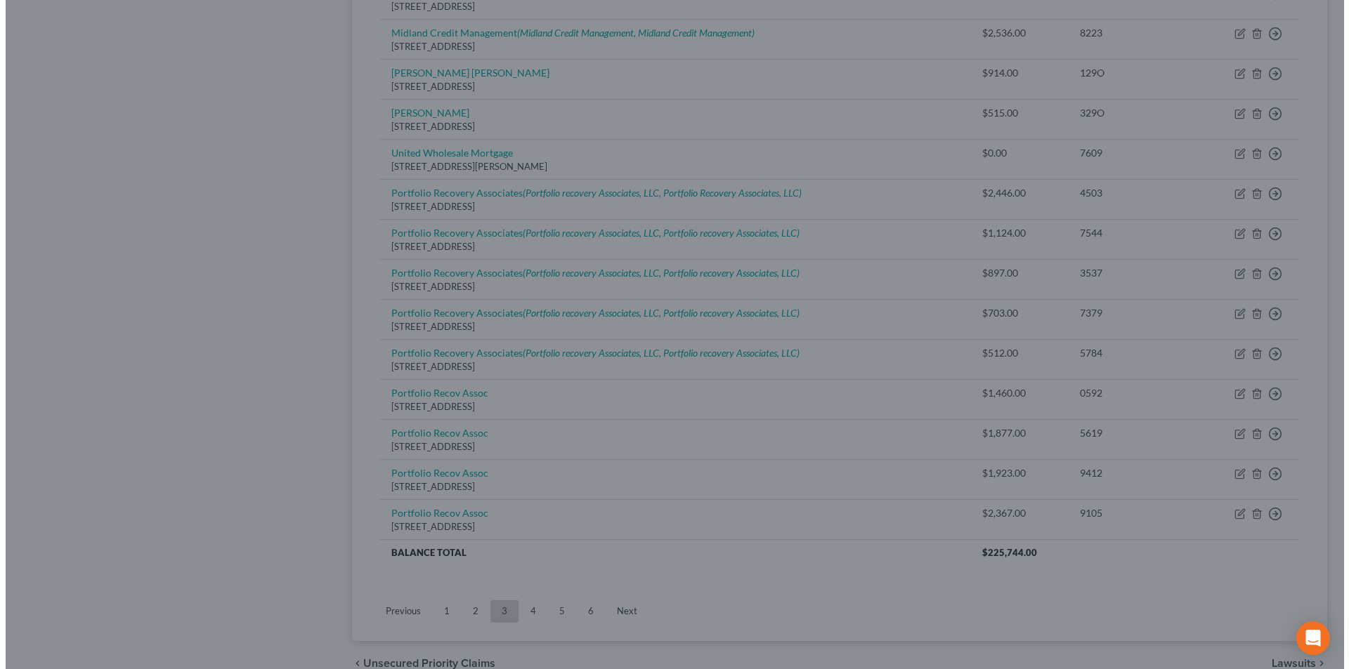
scroll to position [0, 0]
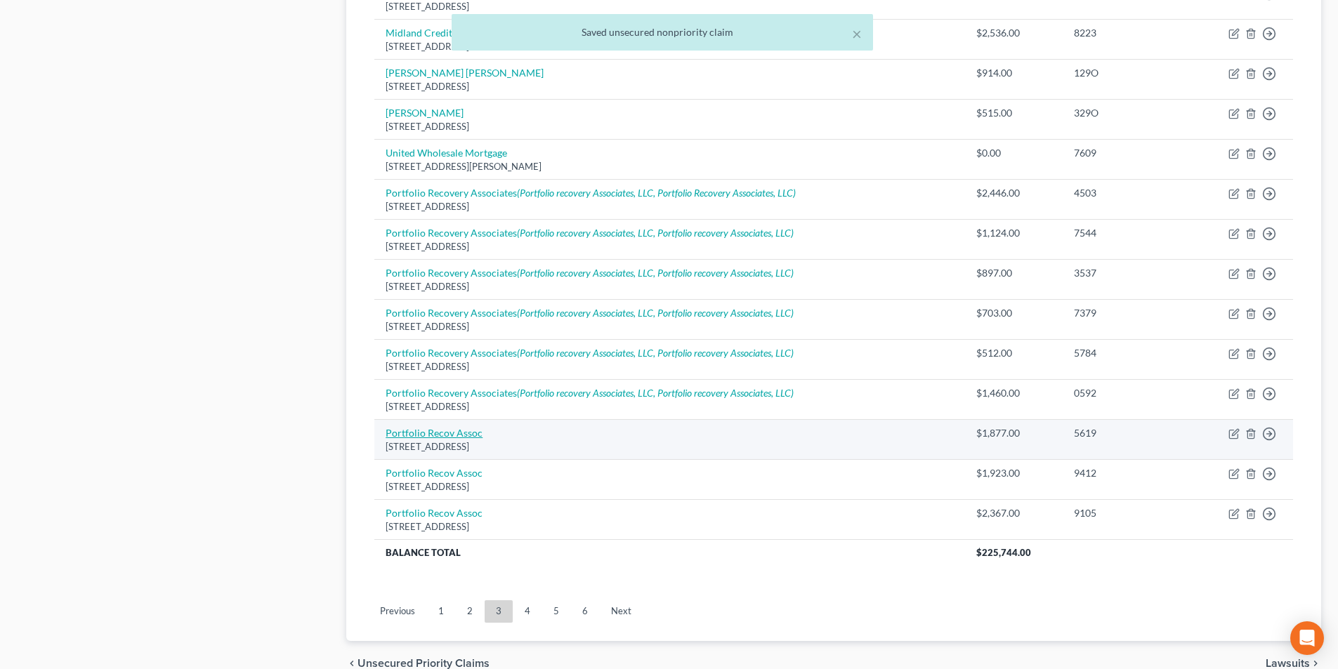
click at [452, 435] on link "Portfolio Recov Assoc" at bounding box center [434, 433] width 97 height 12
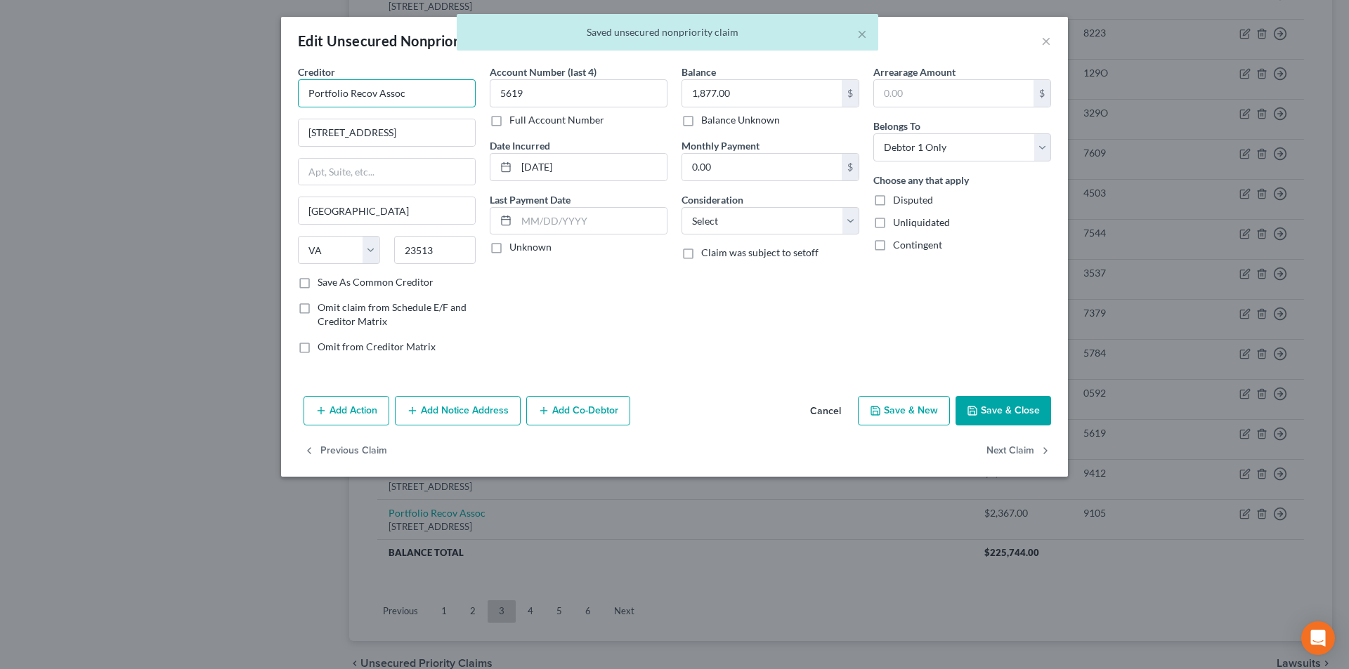
drag, startPoint x: 394, startPoint y: 93, endPoint x: 164, endPoint y: 110, distance: 231.1
click at [184, 105] on div "Edit Unsecured Nonpriority Claim × Creditor * Portfolio Recov Assoc [GEOGRAPHIC…" at bounding box center [674, 334] width 1349 height 669
paste input "ery Associates"
click at [443, 411] on button "Add Notice Address" at bounding box center [458, 411] width 126 height 30
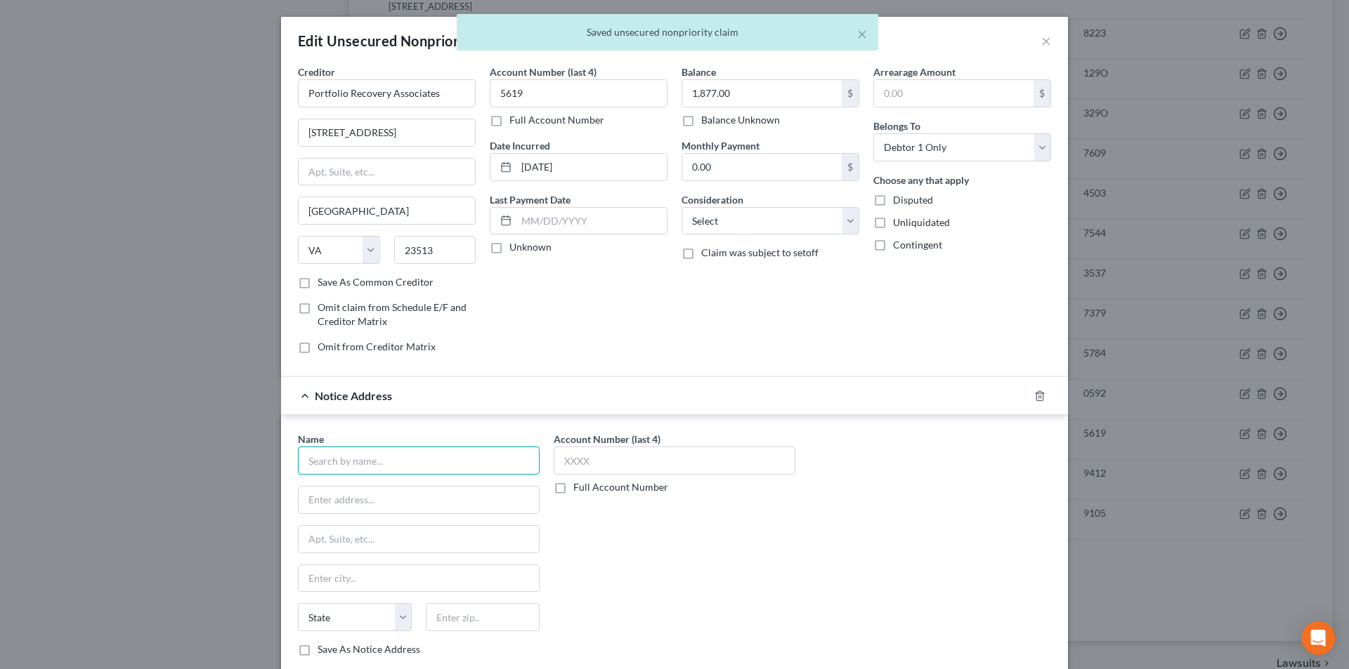
click at [395, 457] on input "text" at bounding box center [419, 461] width 242 height 28
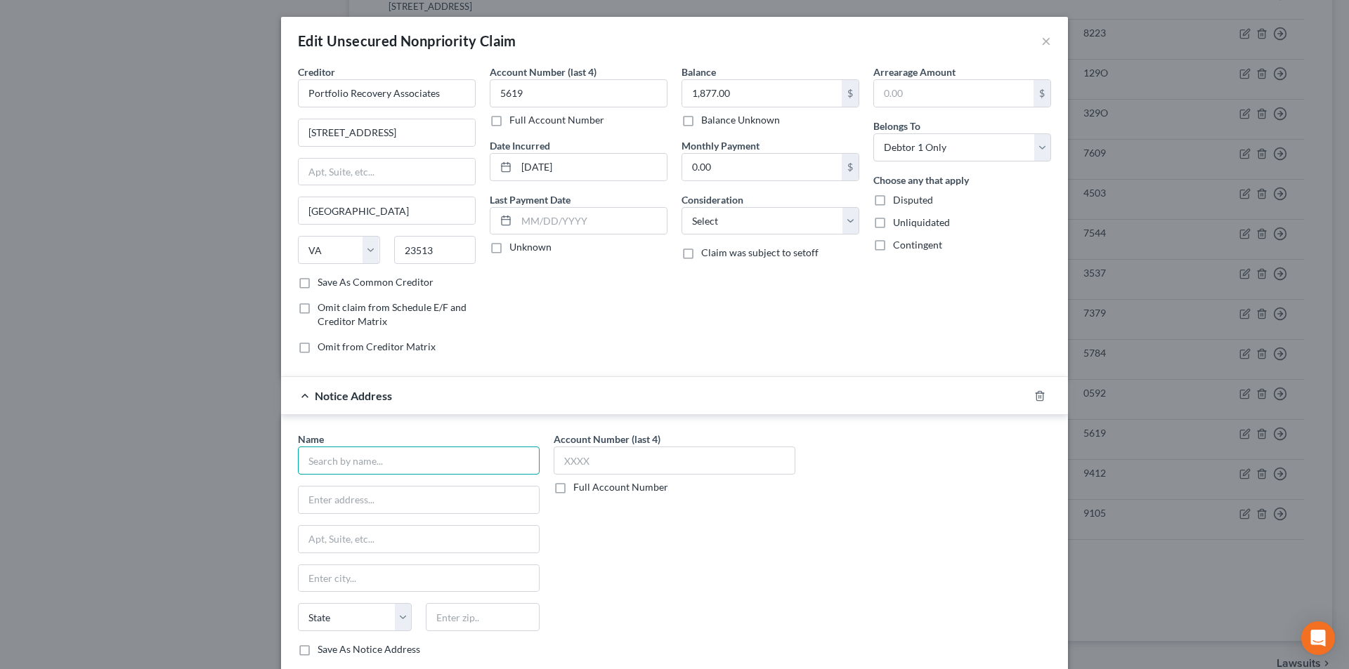
paste input "Portfolio Recovery Associates"
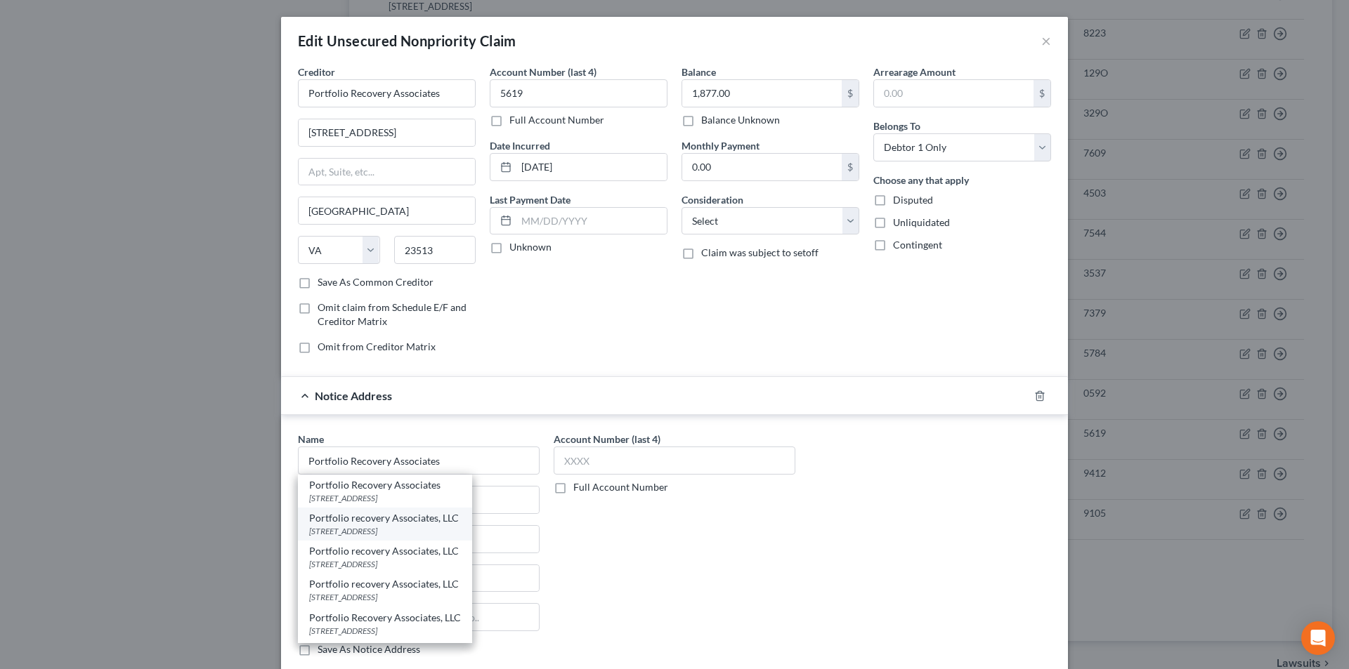
click at [380, 526] on div "[STREET_ADDRESS]" at bounding box center [385, 531] width 152 height 12
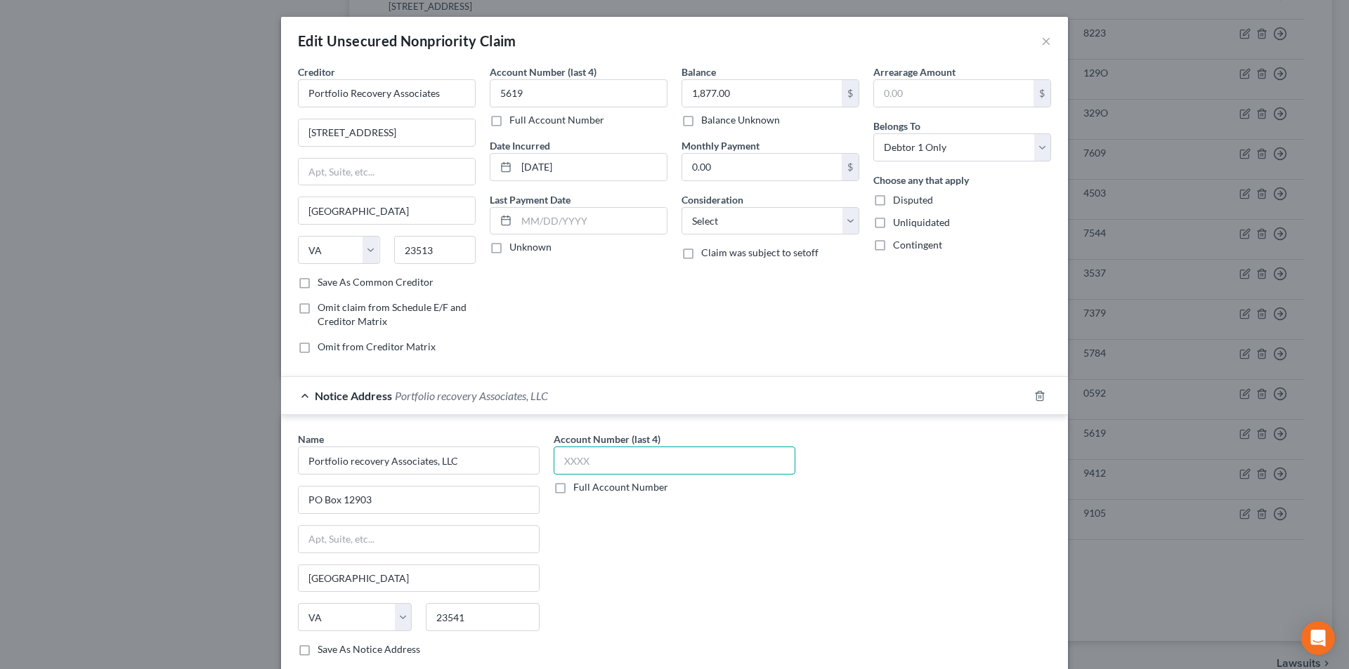
click at [564, 461] on input "text" at bounding box center [675, 461] width 242 height 28
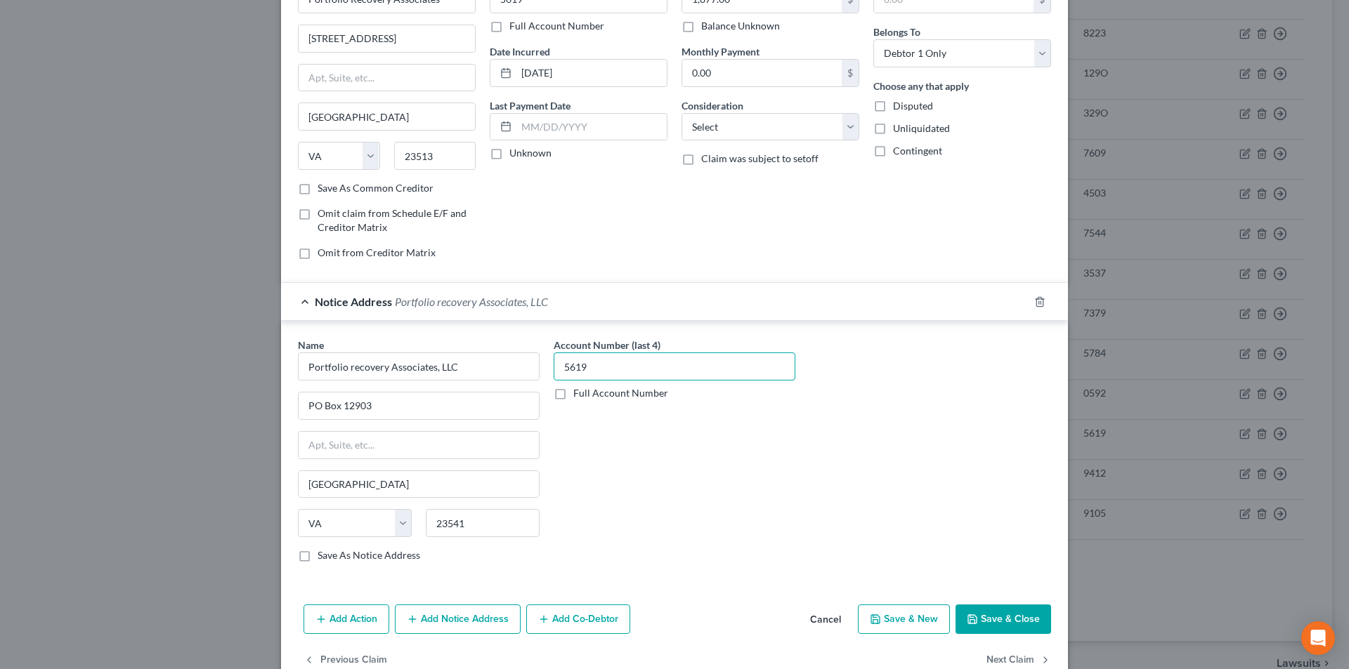
scroll to position [127, 0]
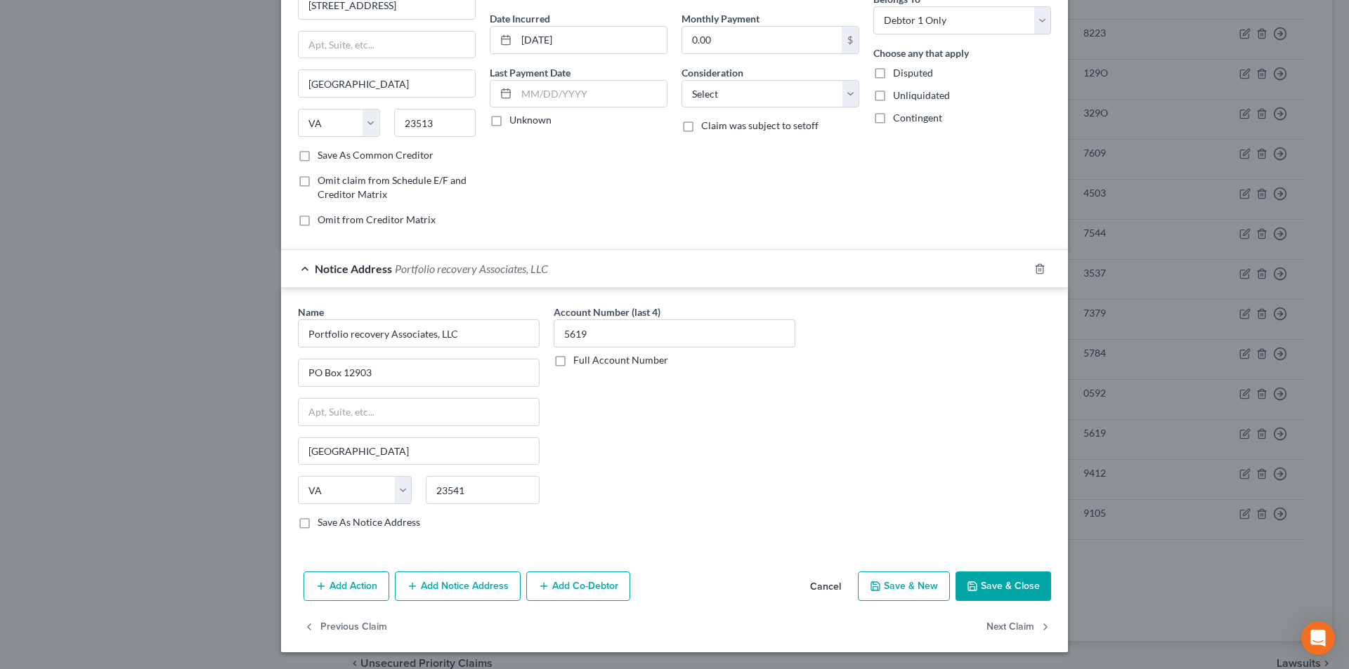
click at [470, 591] on button "Add Notice Address" at bounding box center [458, 587] width 126 height 30
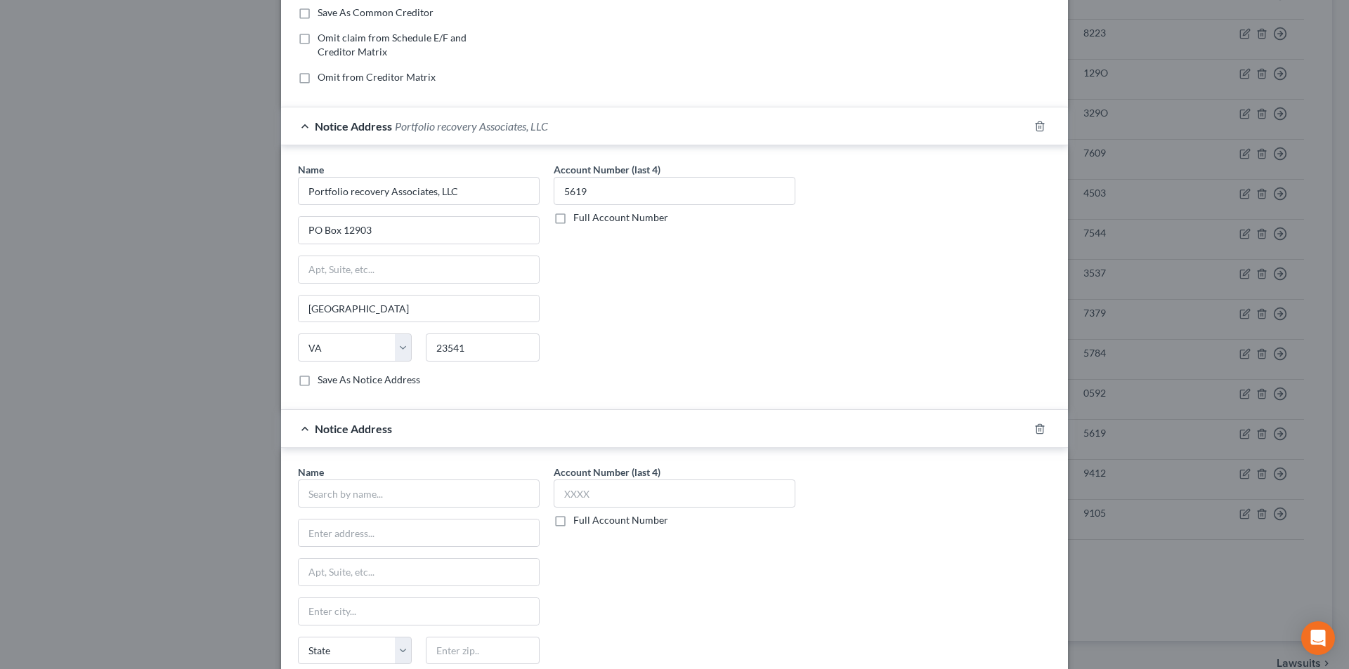
scroll to position [408, 0]
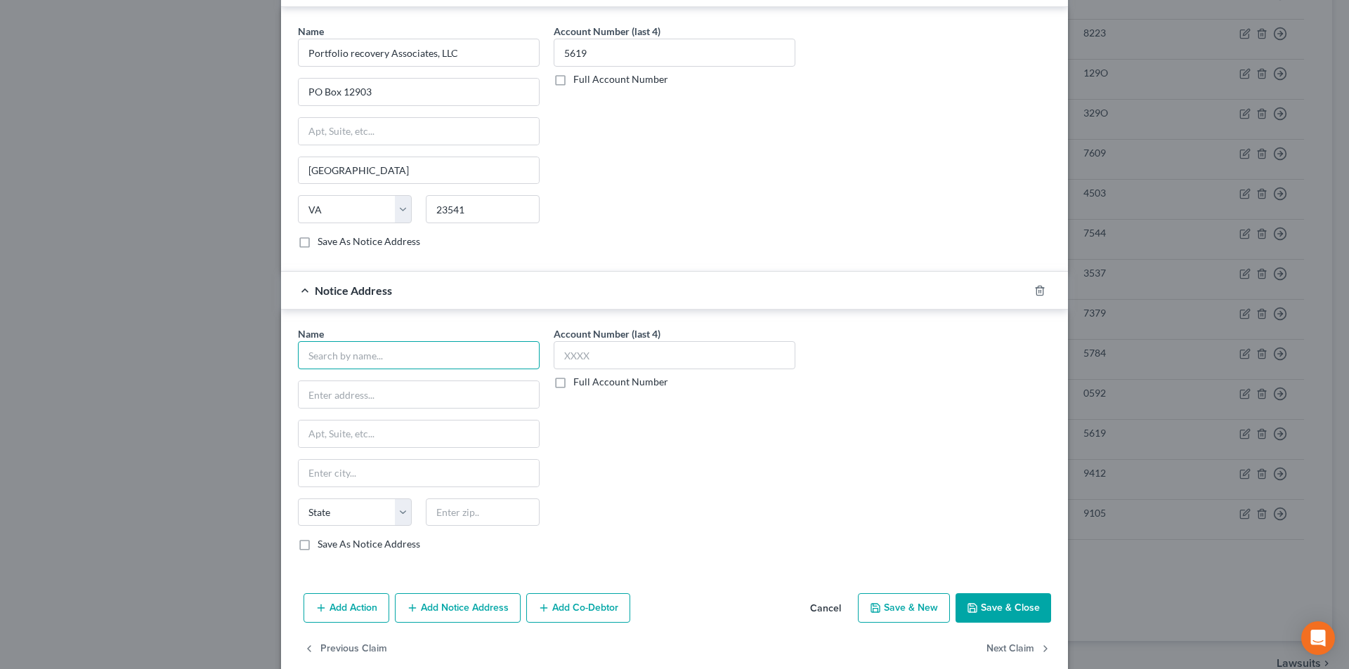
click at [405, 367] on input "text" at bounding box center [419, 355] width 242 height 28
paste input "Portfolio Recovery Associates"
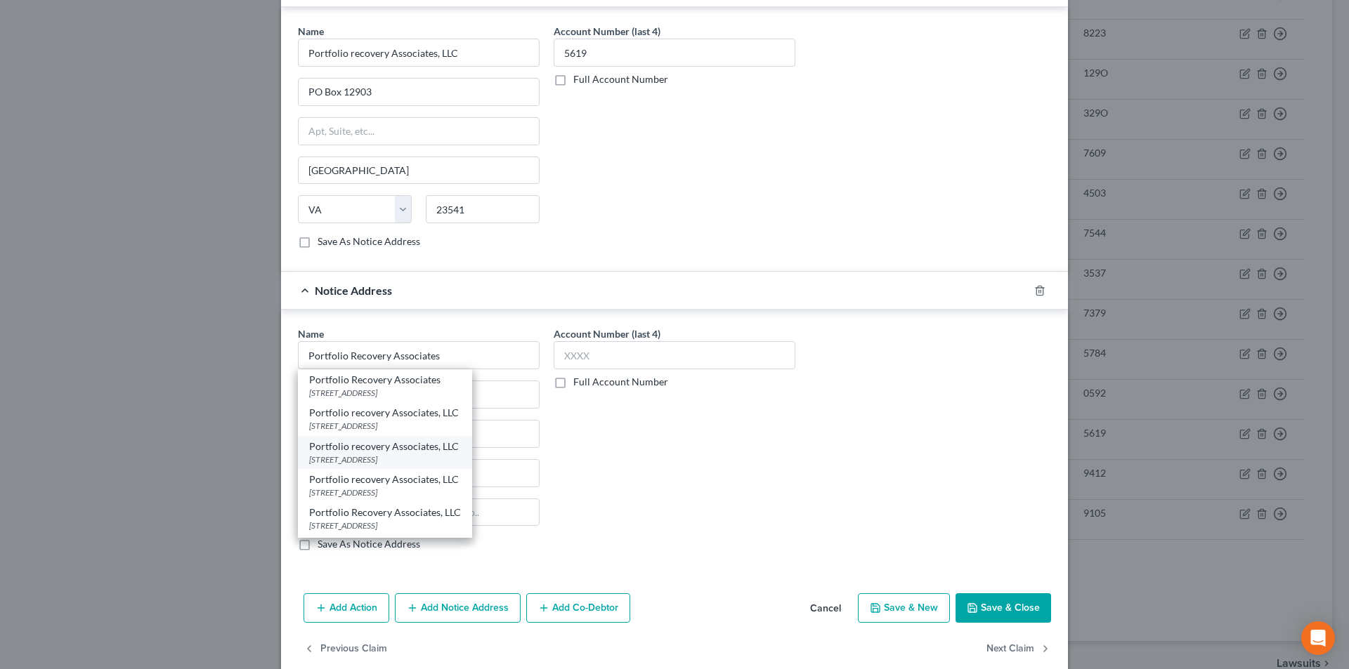
click at [354, 457] on div "[STREET_ADDRESS]" at bounding box center [385, 460] width 152 height 12
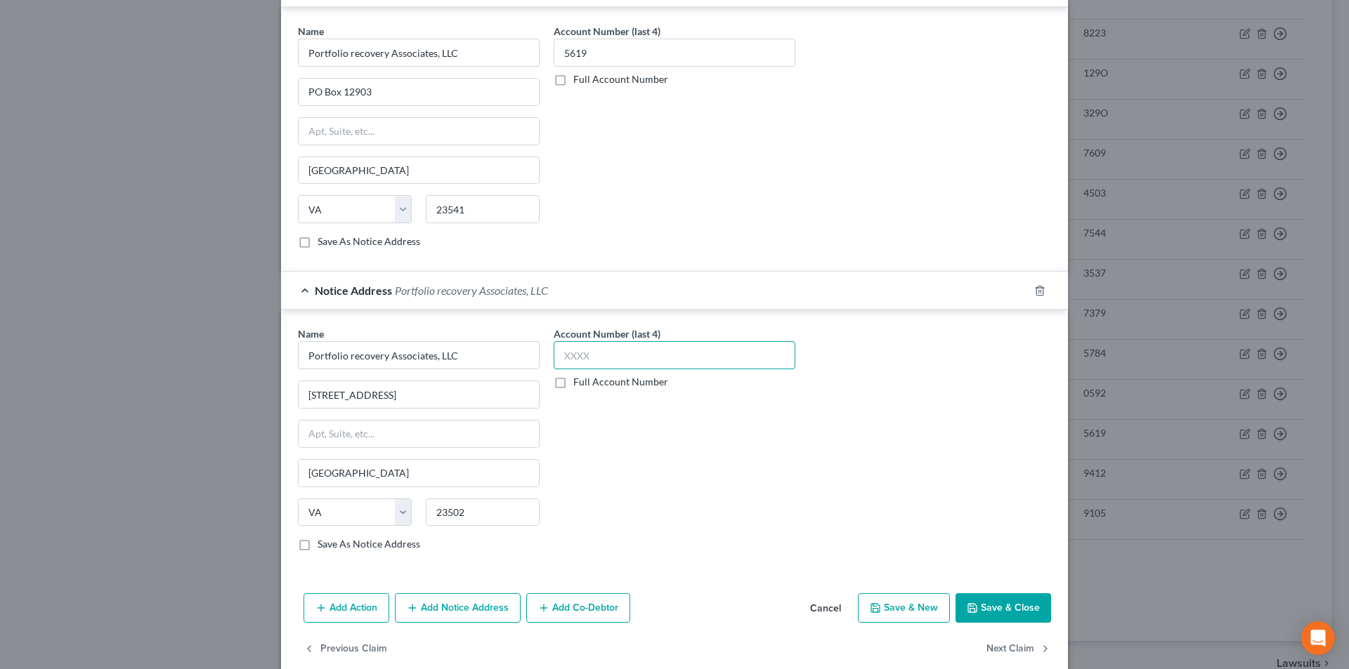
click at [586, 359] on input "text" at bounding box center [675, 355] width 242 height 28
click at [977, 602] on button "Save & Close" at bounding box center [1003, 609] width 96 height 30
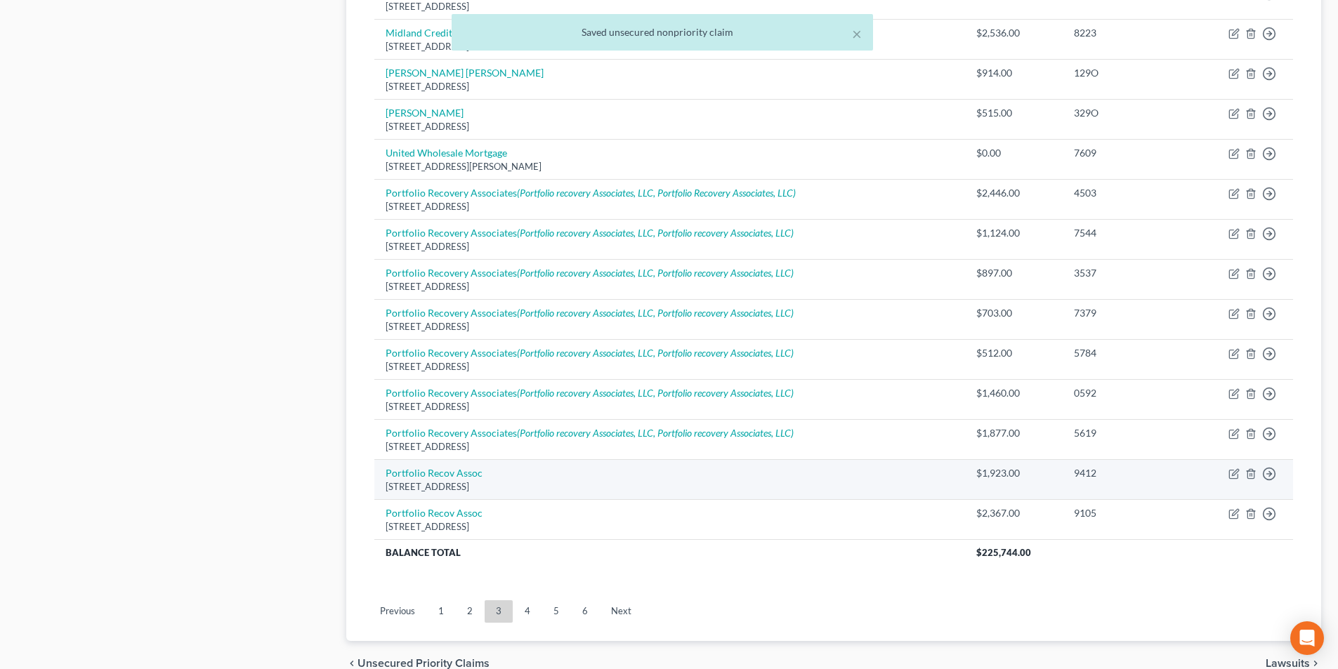
click at [449, 481] on div "[STREET_ADDRESS]" at bounding box center [670, 486] width 568 height 13
click at [441, 476] on link "Portfolio Recov Assoc" at bounding box center [434, 473] width 97 height 12
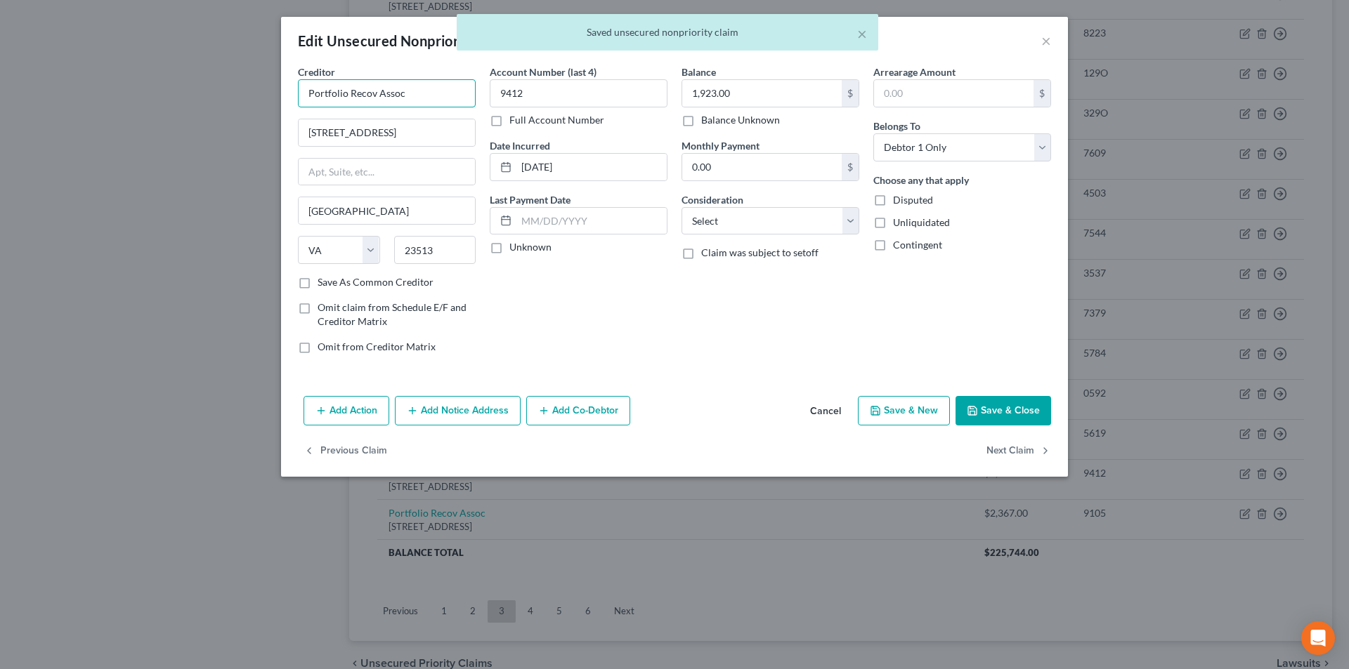
drag, startPoint x: 416, startPoint y: 95, endPoint x: 216, endPoint y: 100, distance: 199.6
click at [220, 99] on div "Edit Unsecured Nonpriority Claim × Creditor * Portfolio Recov Assoc [GEOGRAPHIC…" at bounding box center [674, 334] width 1349 height 669
paste input "ery Associates"
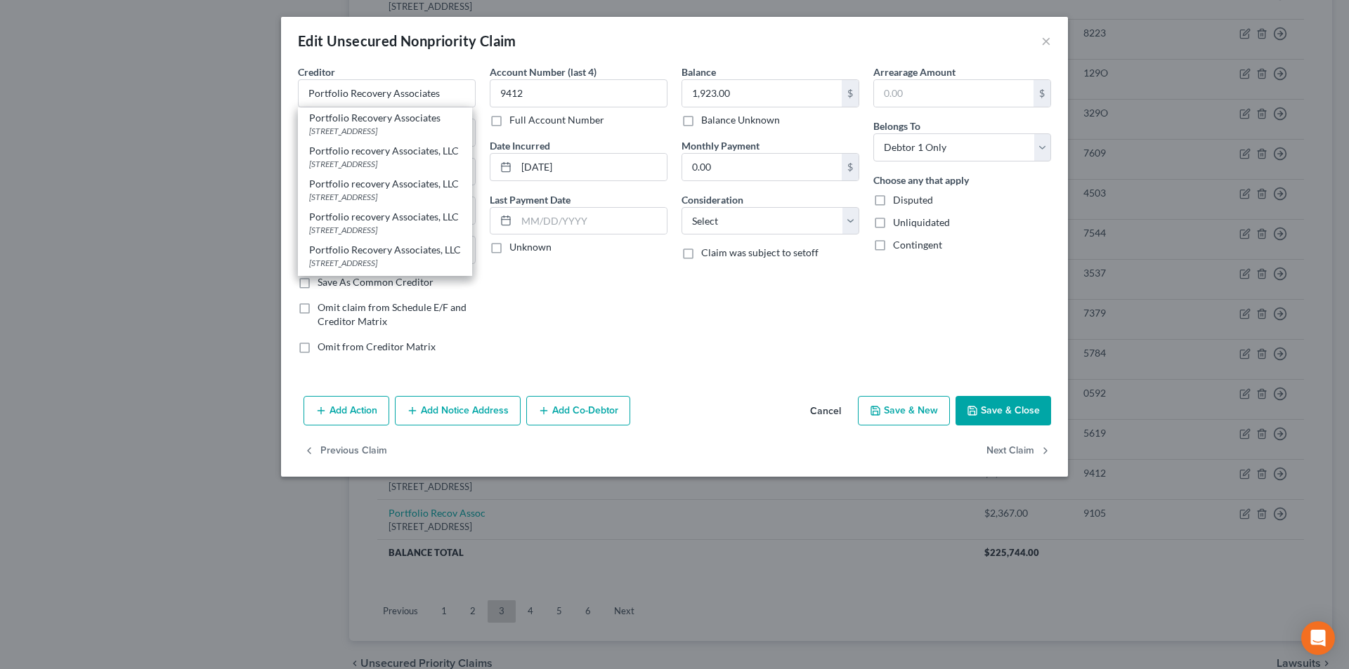
click at [446, 416] on button "Add Notice Address" at bounding box center [458, 411] width 126 height 30
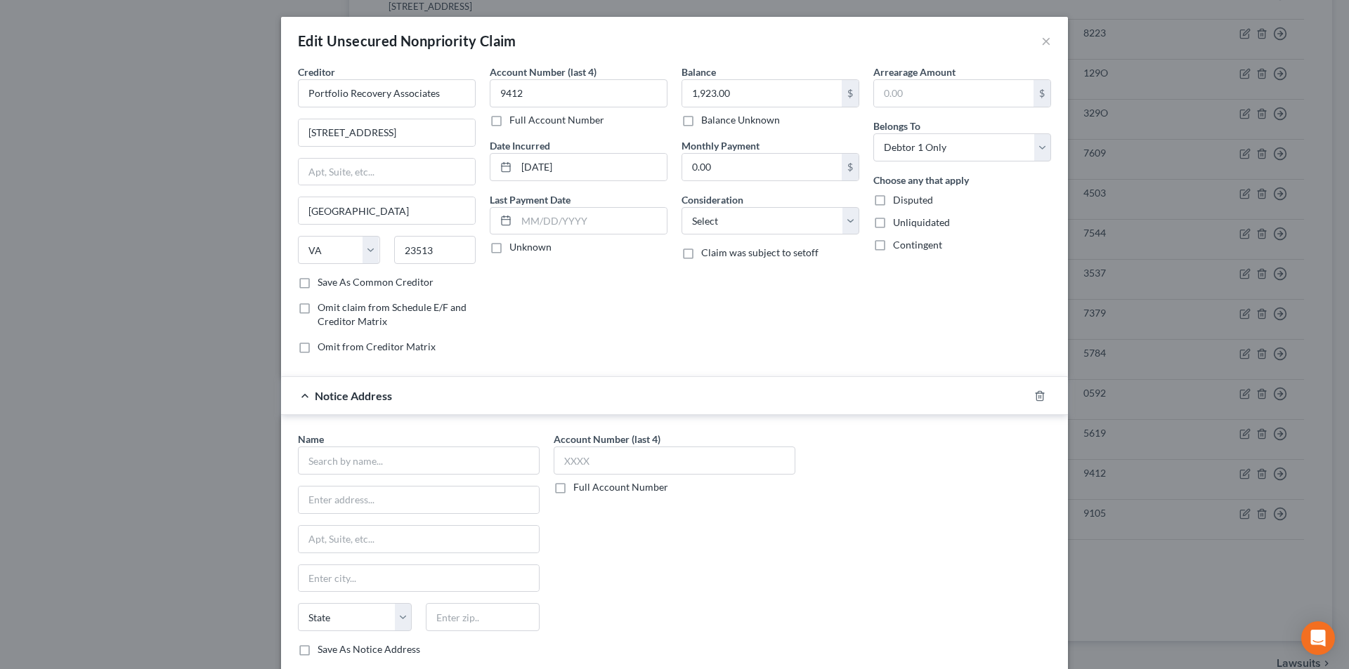
scroll to position [127, 0]
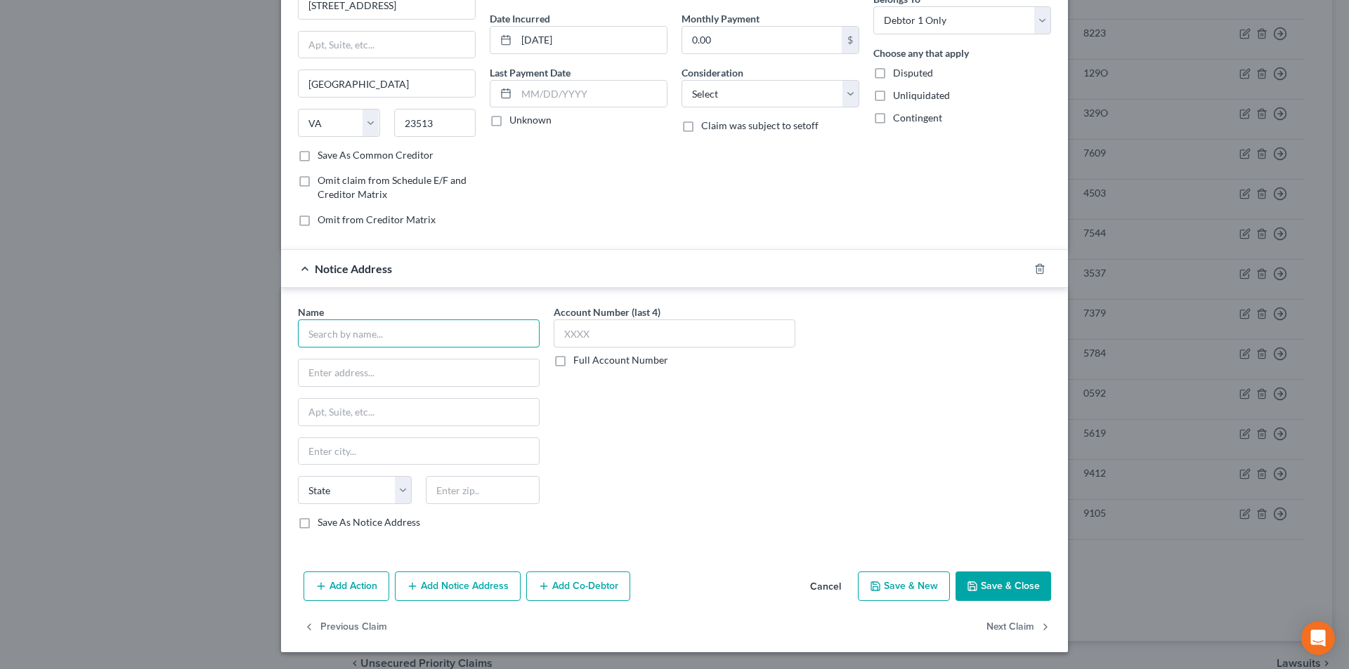
click at [391, 336] on input "text" at bounding box center [419, 334] width 242 height 28
paste input "Portfolio Recovery Associates"
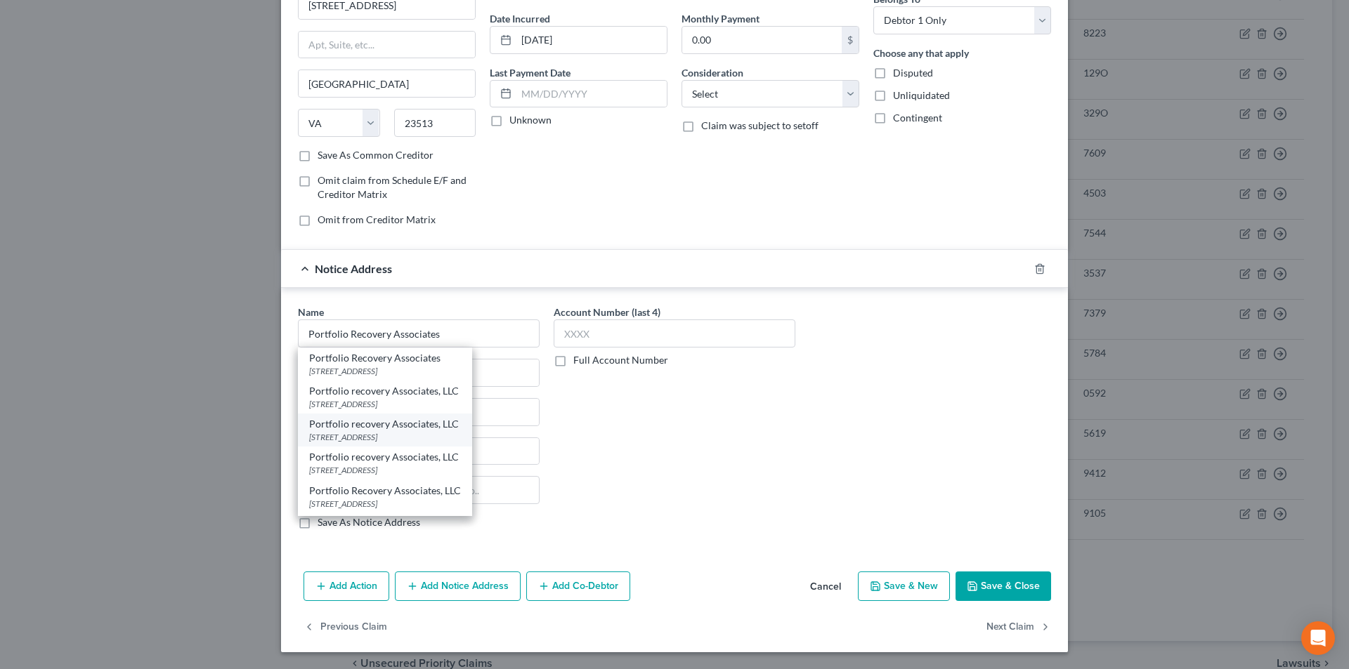
click at [351, 431] on div "Portfolio recovery Associates, LLC" at bounding box center [385, 424] width 152 height 14
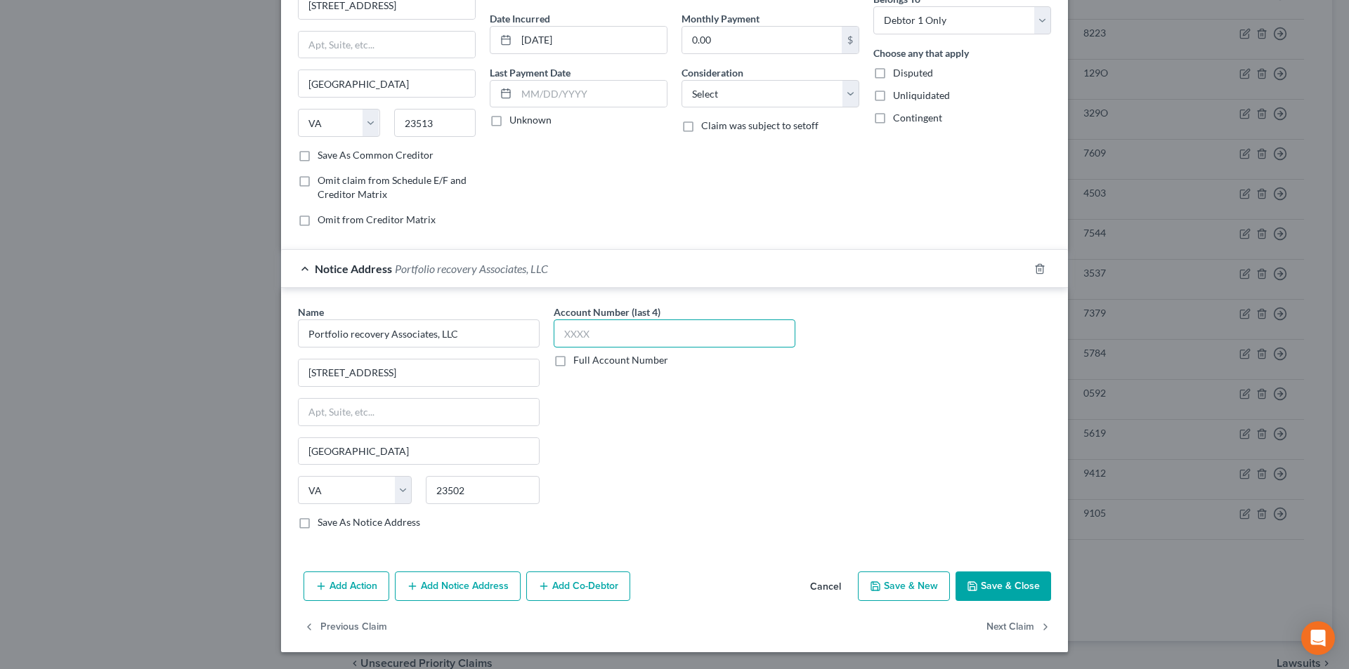
click at [594, 334] on input "text" at bounding box center [675, 334] width 242 height 28
click at [472, 587] on button "Add Notice Address" at bounding box center [458, 587] width 126 height 30
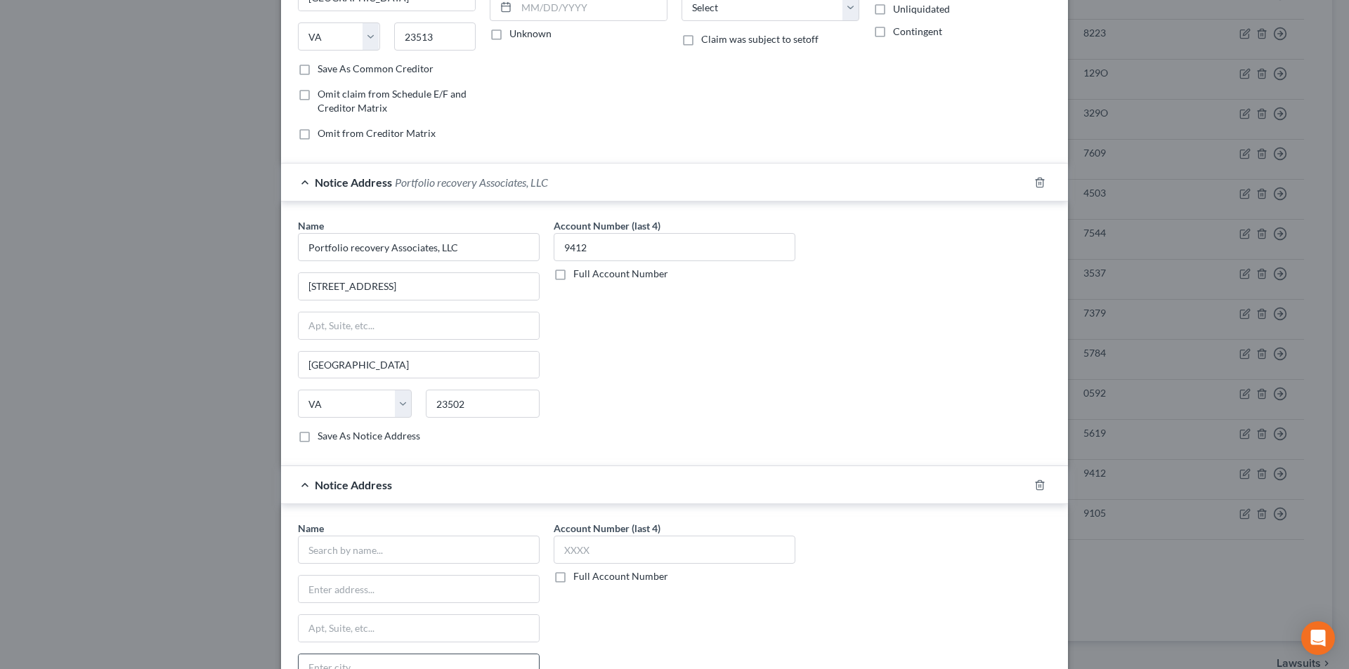
scroll to position [408, 0]
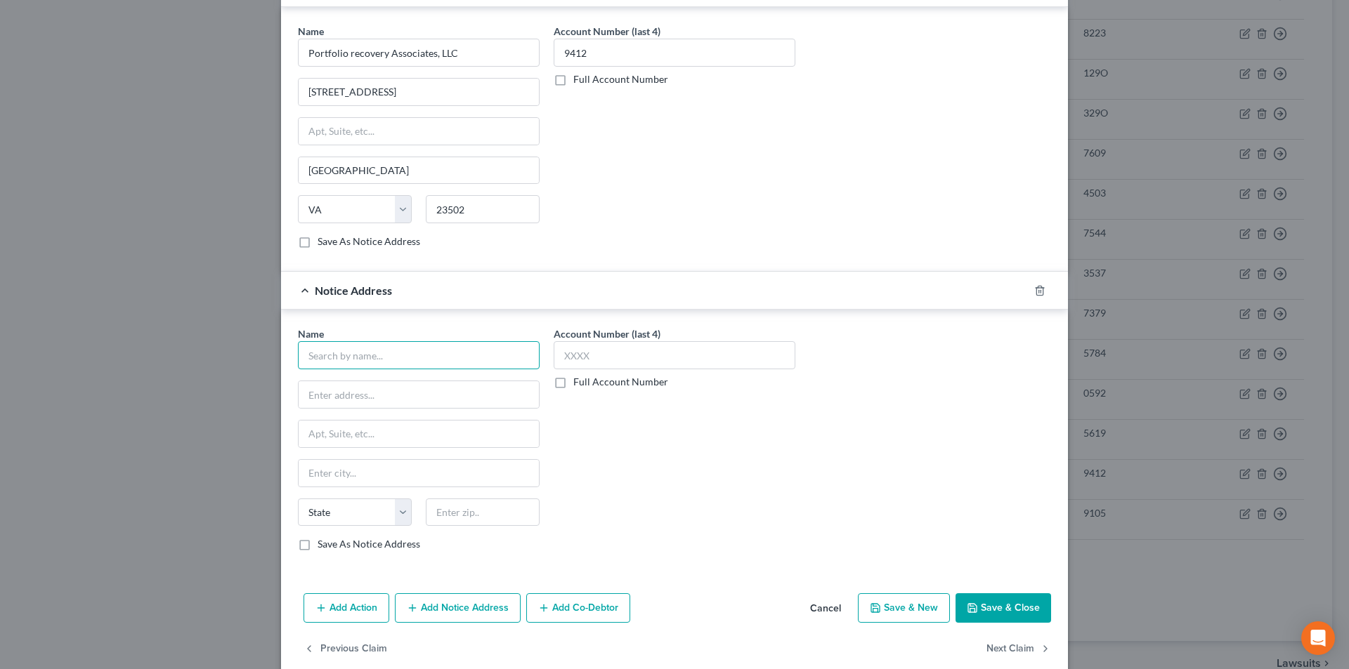
click at [382, 353] on input "text" at bounding box center [419, 355] width 242 height 28
paste input "Portfolio Recovery Associates"
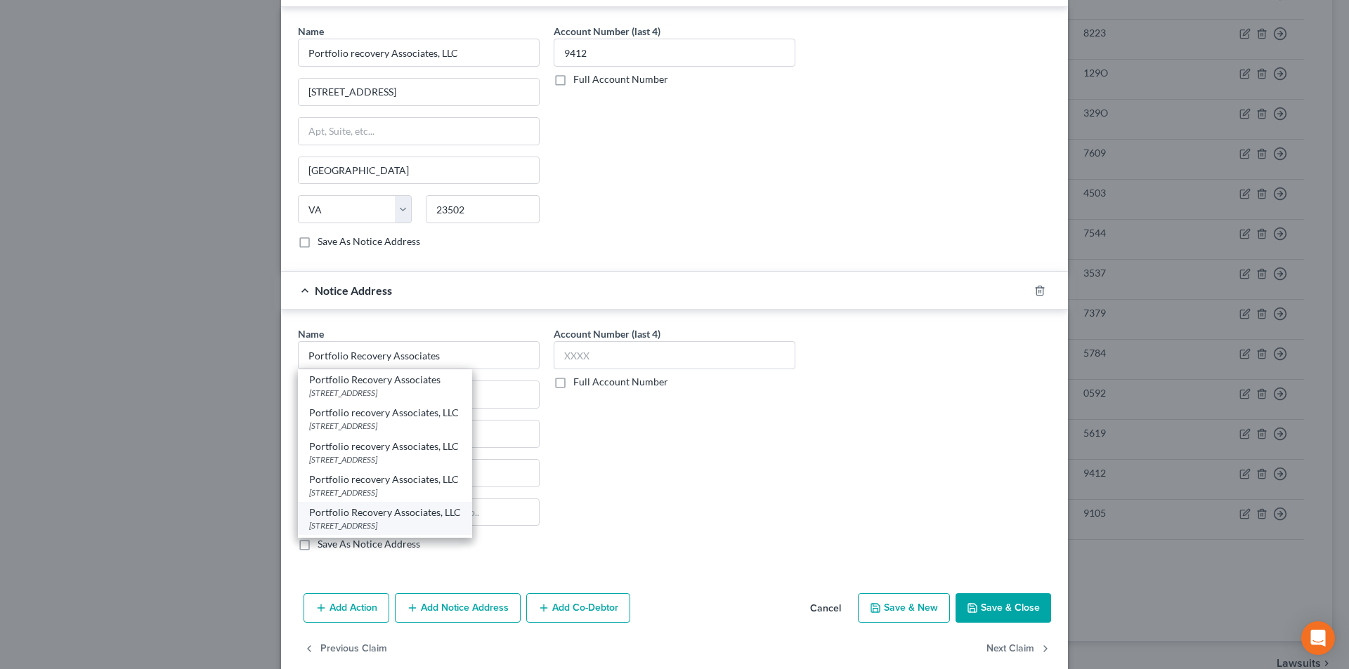
click at [337, 520] on div "[STREET_ADDRESS]" at bounding box center [385, 526] width 152 height 12
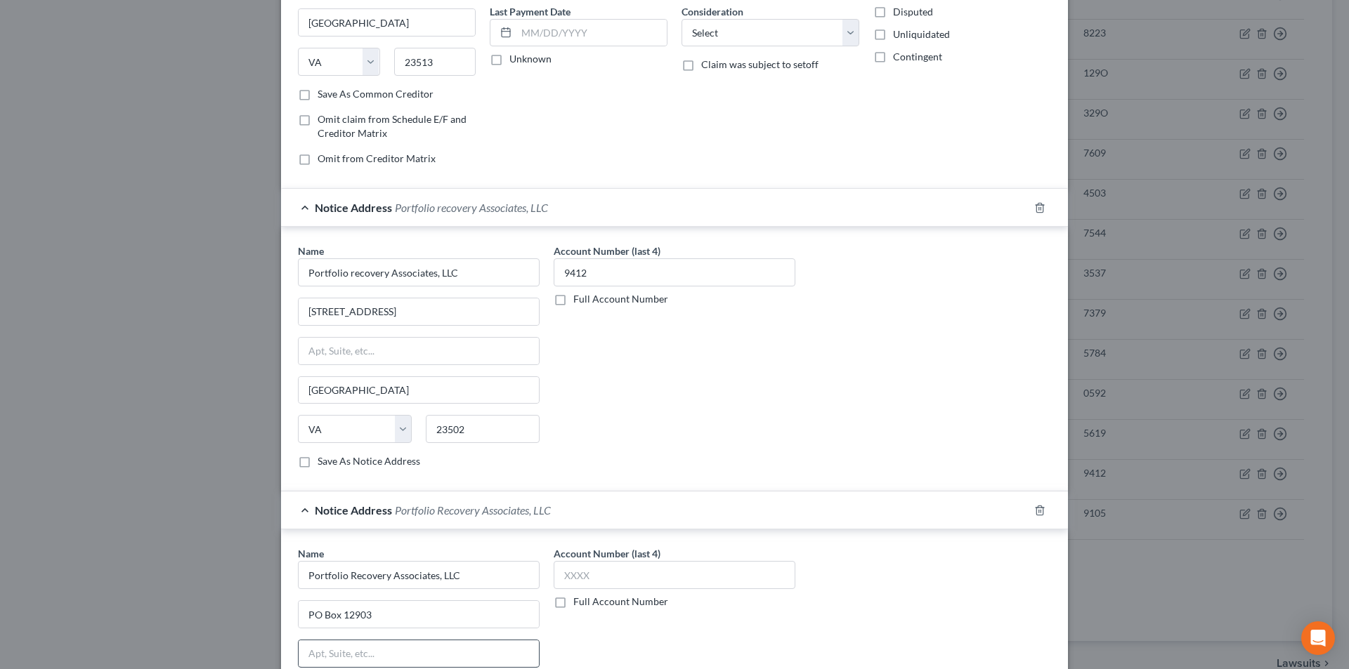
scroll to position [338, 0]
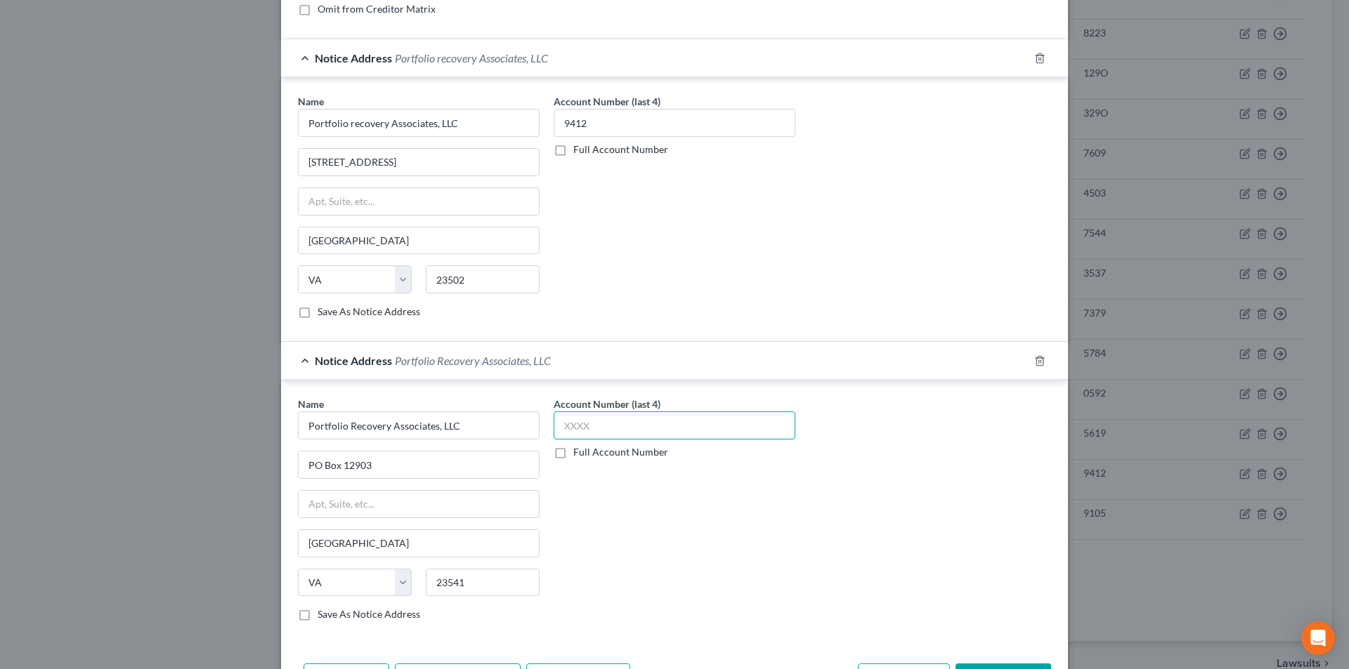
click at [598, 418] on input "text" at bounding box center [675, 426] width 242 height 28
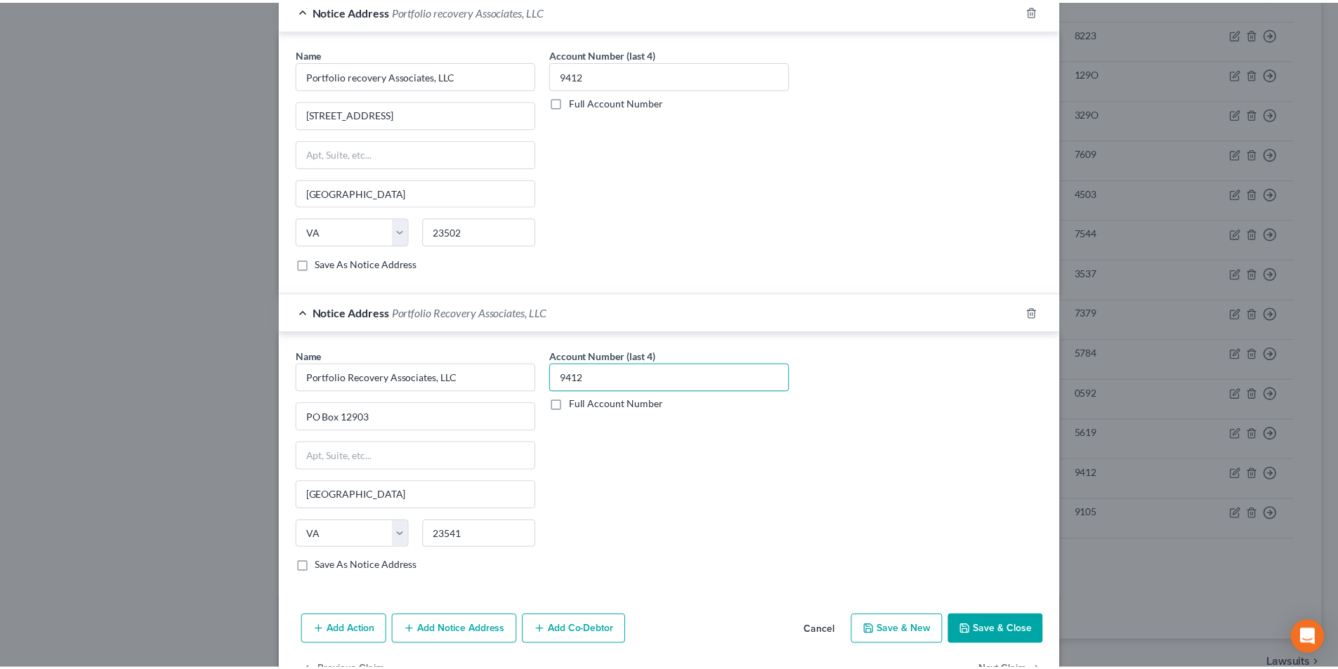
scroll to position [431, 0]
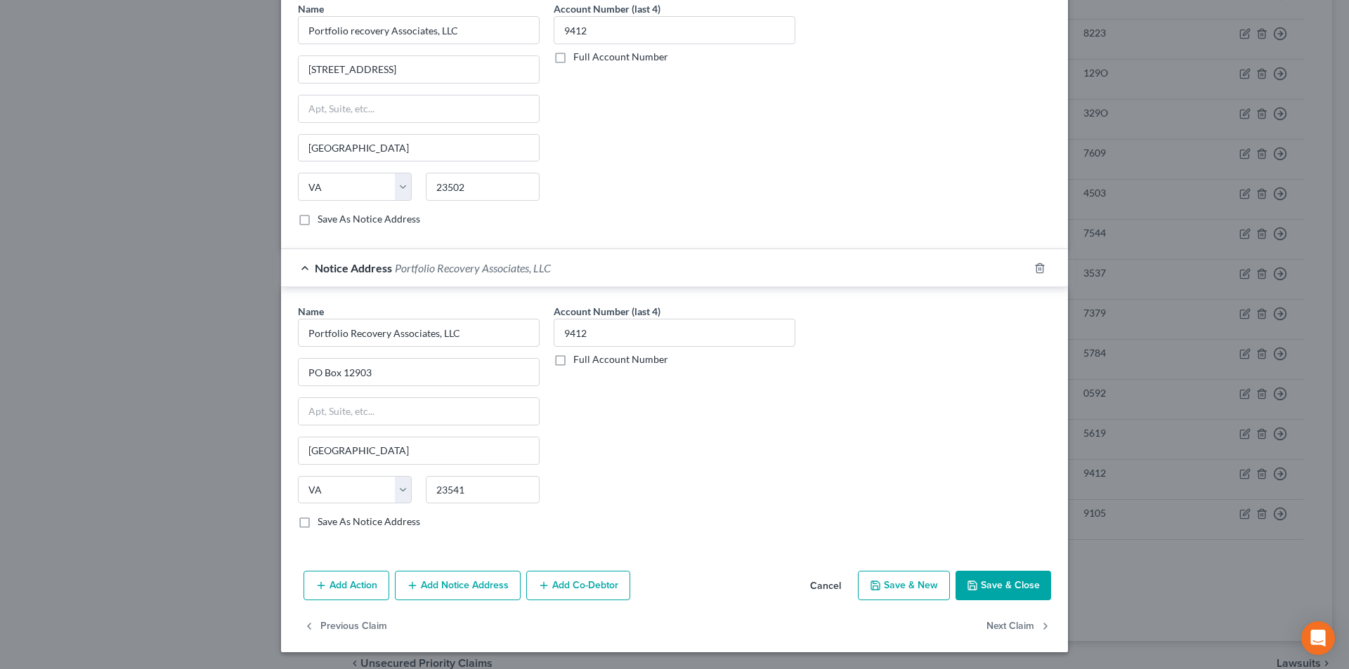
click at [1014, 584] on button "Save & Close" at bounding box center [1003, 586] width 96 height 30
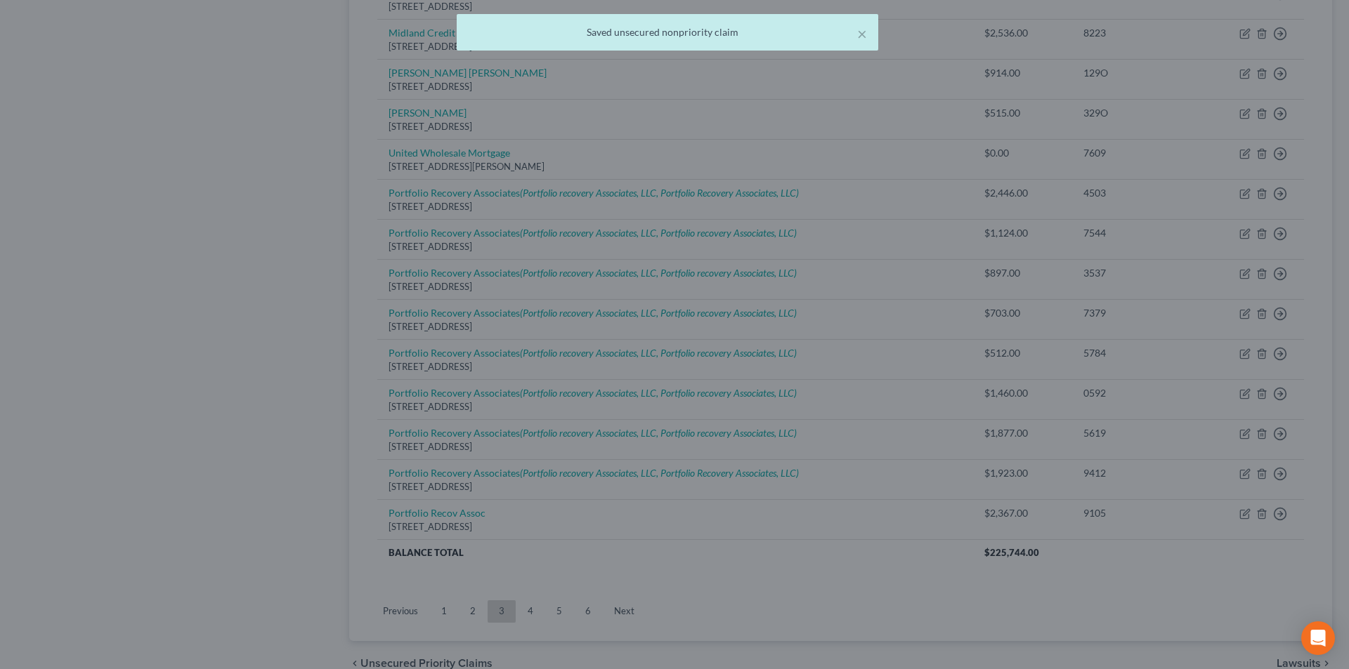
scroll to position [0, 0]
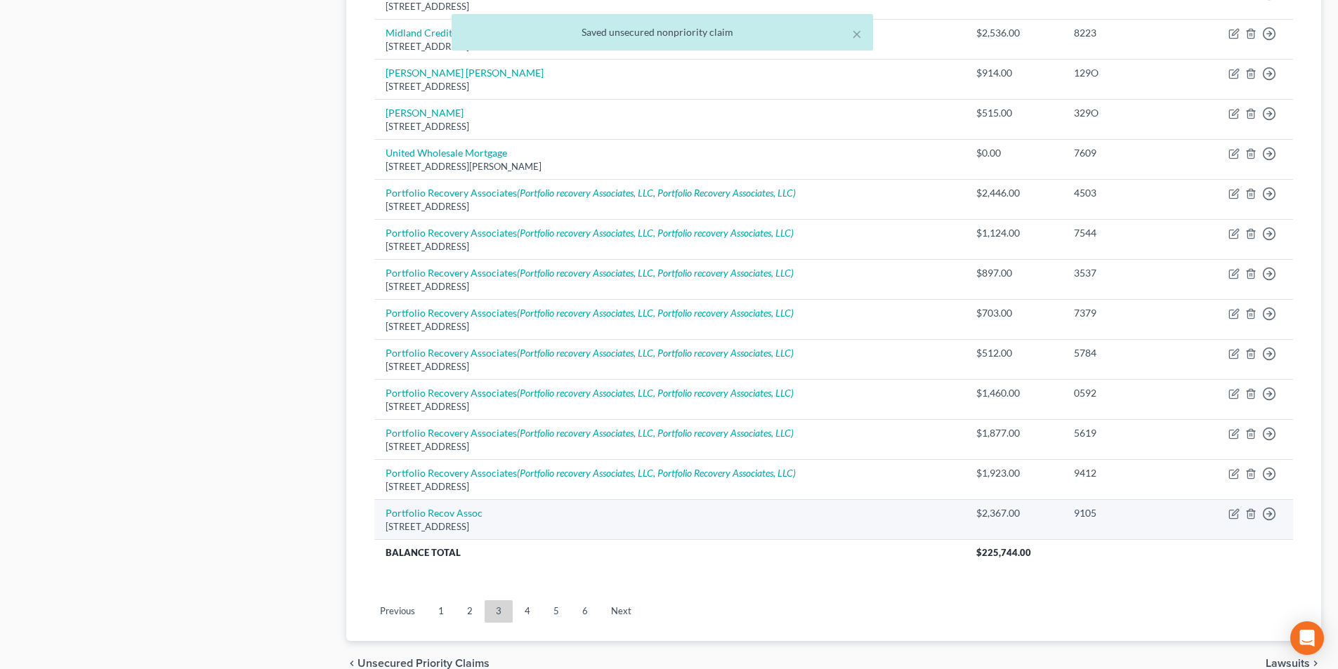
click at [457, 521] on div "[STREET_ADDRESS]" at bounding box center [670, 526] width 568 height 13
click at [457, 517] on link "Portfolio Recov Assoc" at bounding box center [434, 513] width 97 height 12
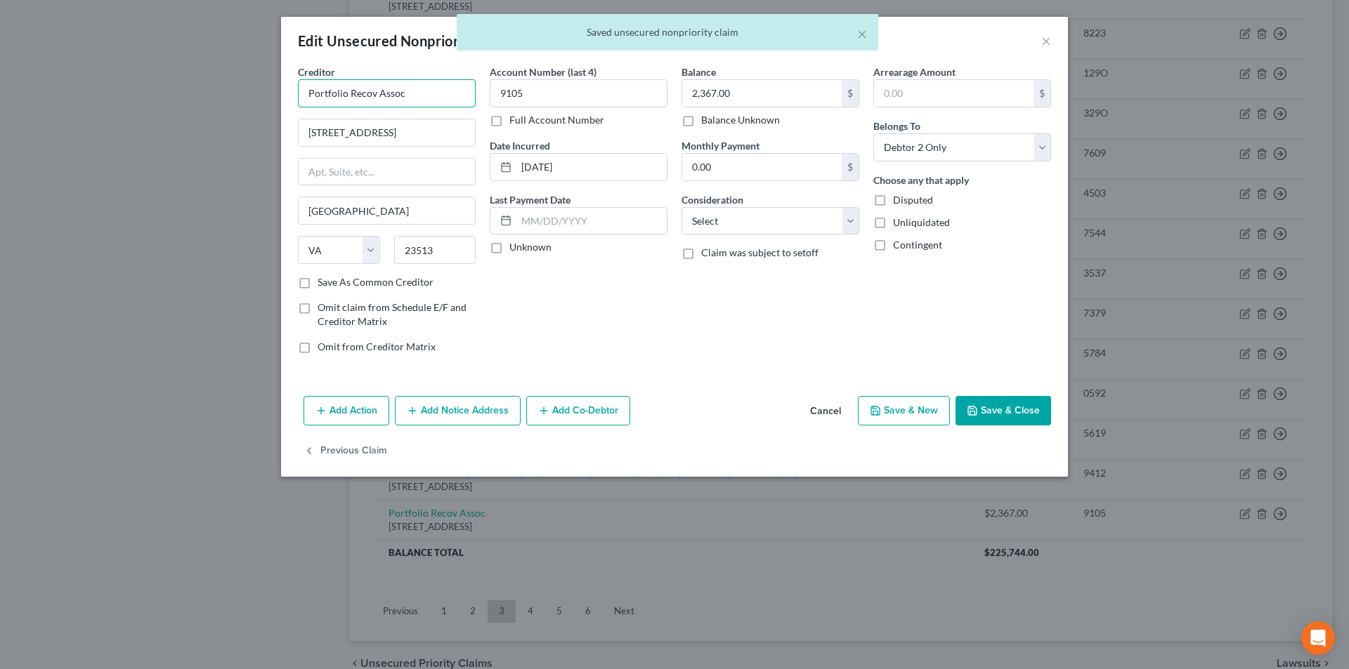
drag, startPoint x: 304, startPoint y: 103, endPoint x: 214, endPoint y: 111, distance: 91.0
click at [214, 111] on div "Edit Unsecured Nonpriority Claim × Creditor * Portfolio Recov Assoc [GEOGRAPHIC…" at bounding box center [674, 334] width 1349 height 669
paste input "ery Associates"
click at [442, 408] on button "Add Notice Address" at bounding box center [458, 411] width 126 height 30
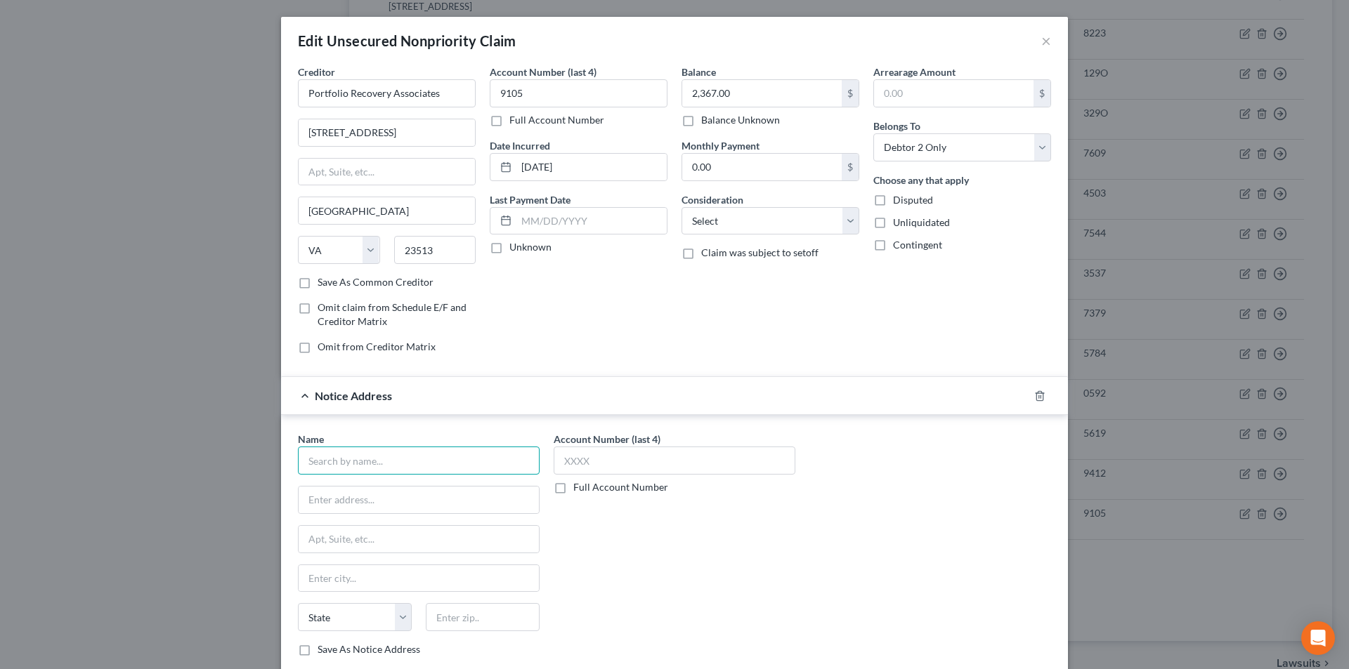
click at [389, 472] on input "text" at bounding box center [419, 461] width 242 height 28
paste input "Portfolio Recovery Associates"
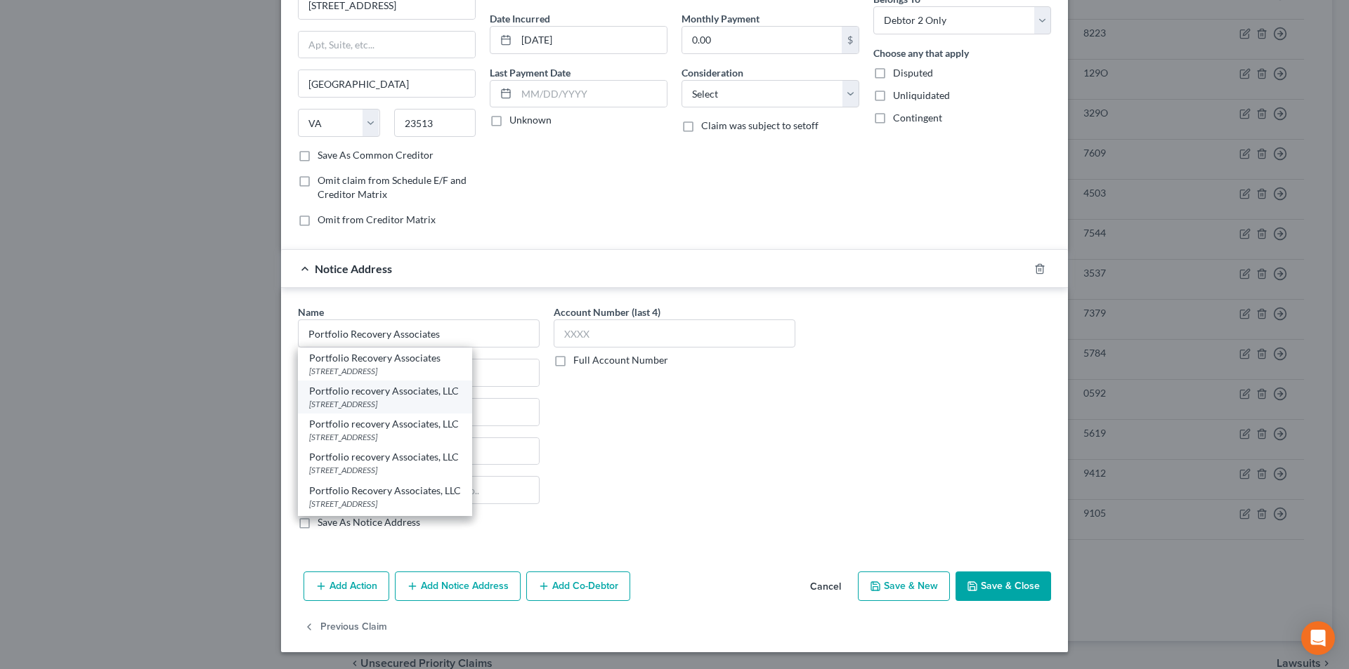
click at [395, 398] on div "[STREET_ADDRESS]" at bounding box center [385, 404] width 152 height 12
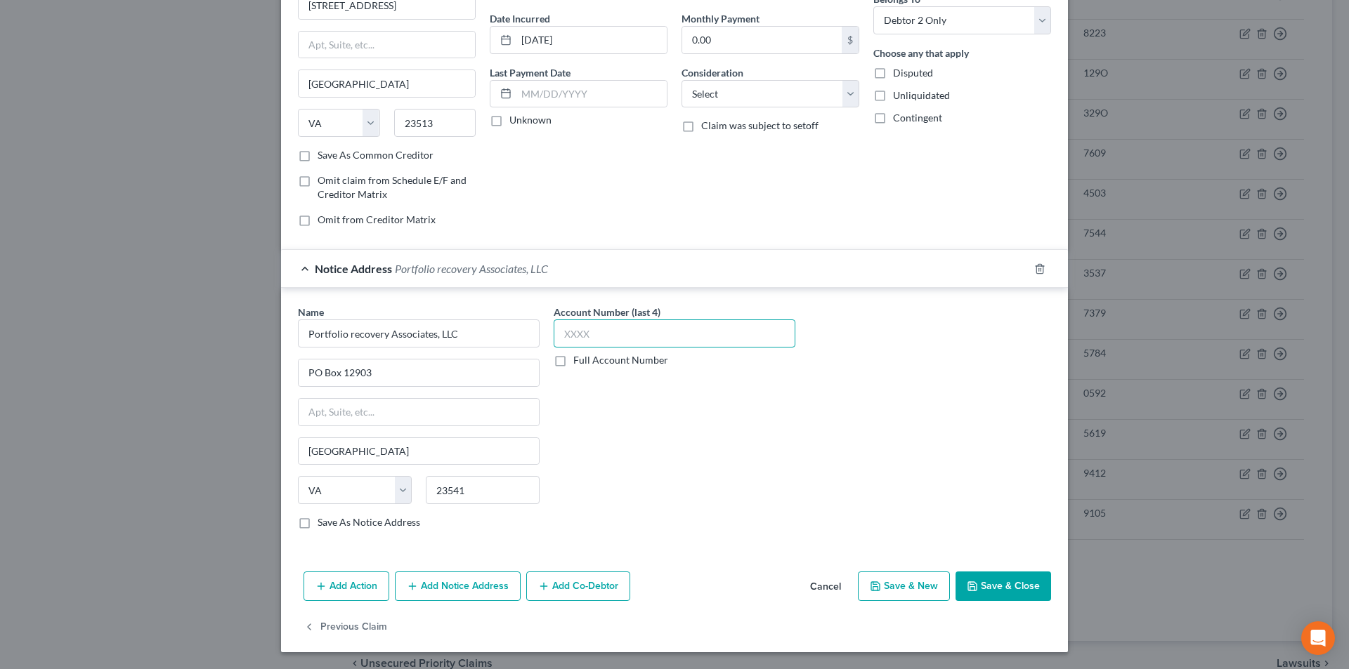
click at [587, 333] on input "text" at bounding box center [675, 334] width 242 height 28
click at [422, 591] on button "Add Notice Address" at bounding box center [458, 587] width 126 height 30
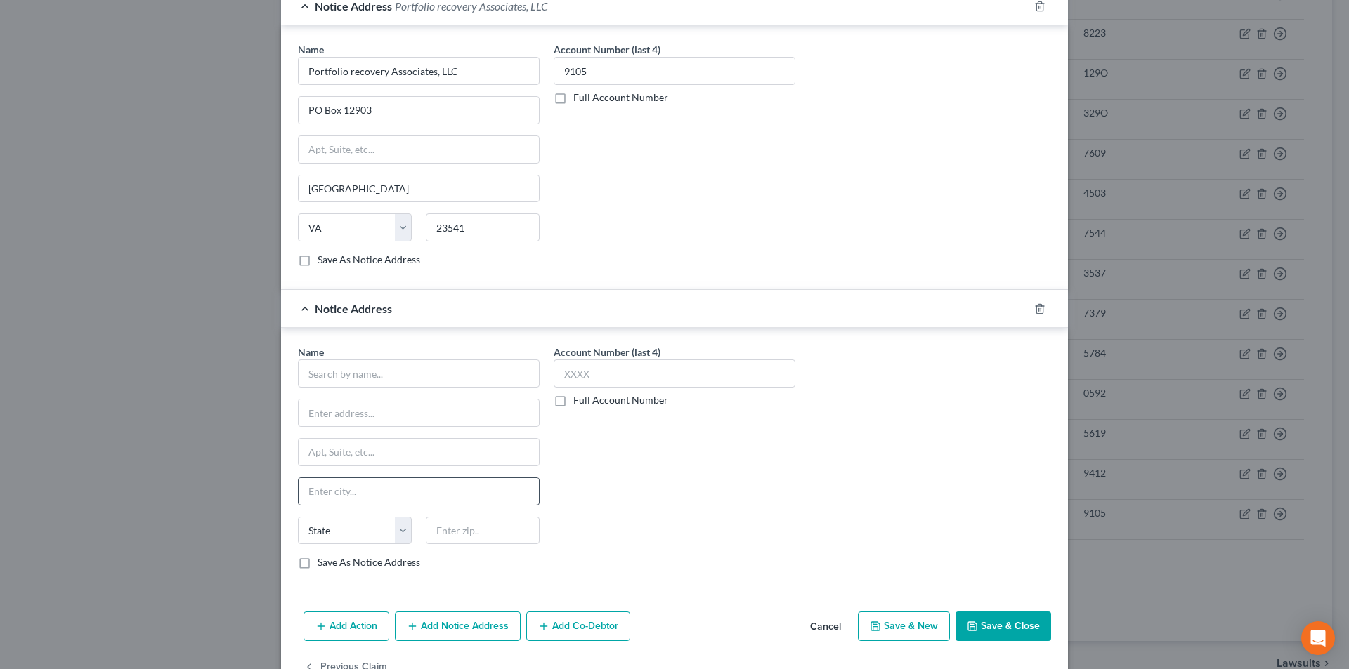
scroll to position [408, 0]
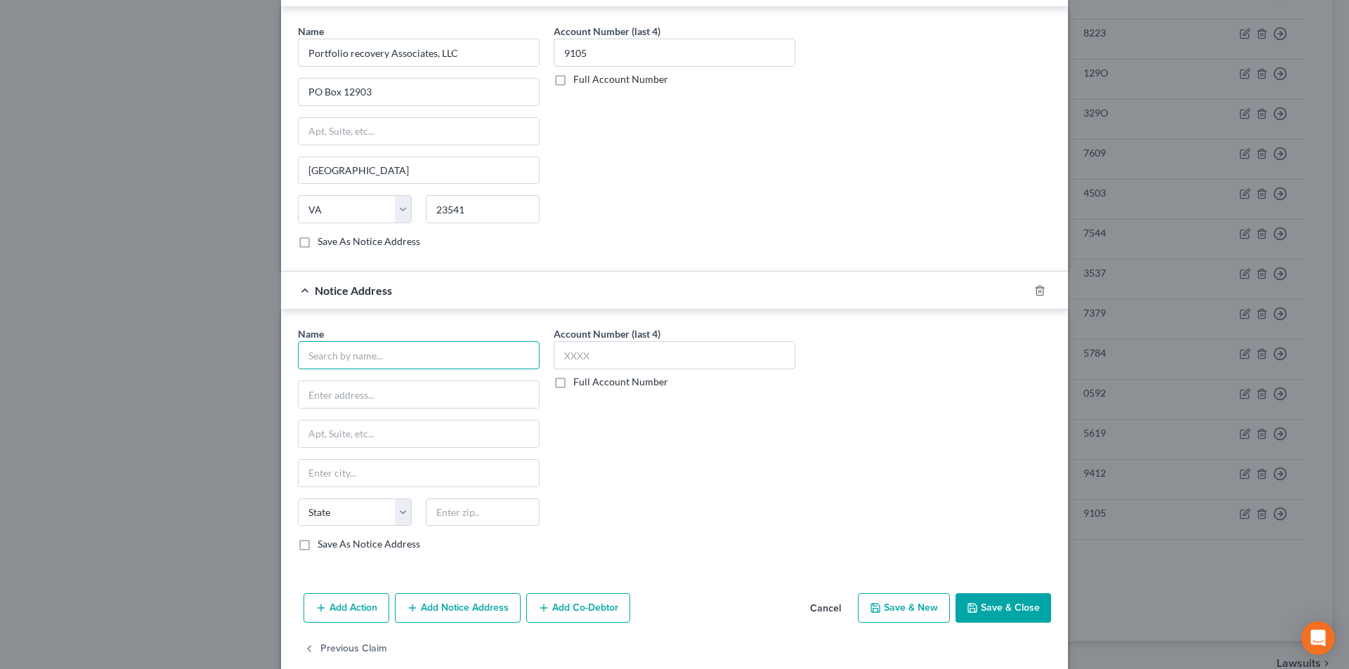
click at [368, 362] on input "text" at bounding box center [419, 355] width 242 height 28
paste input "Portfolio Recovery Associates"
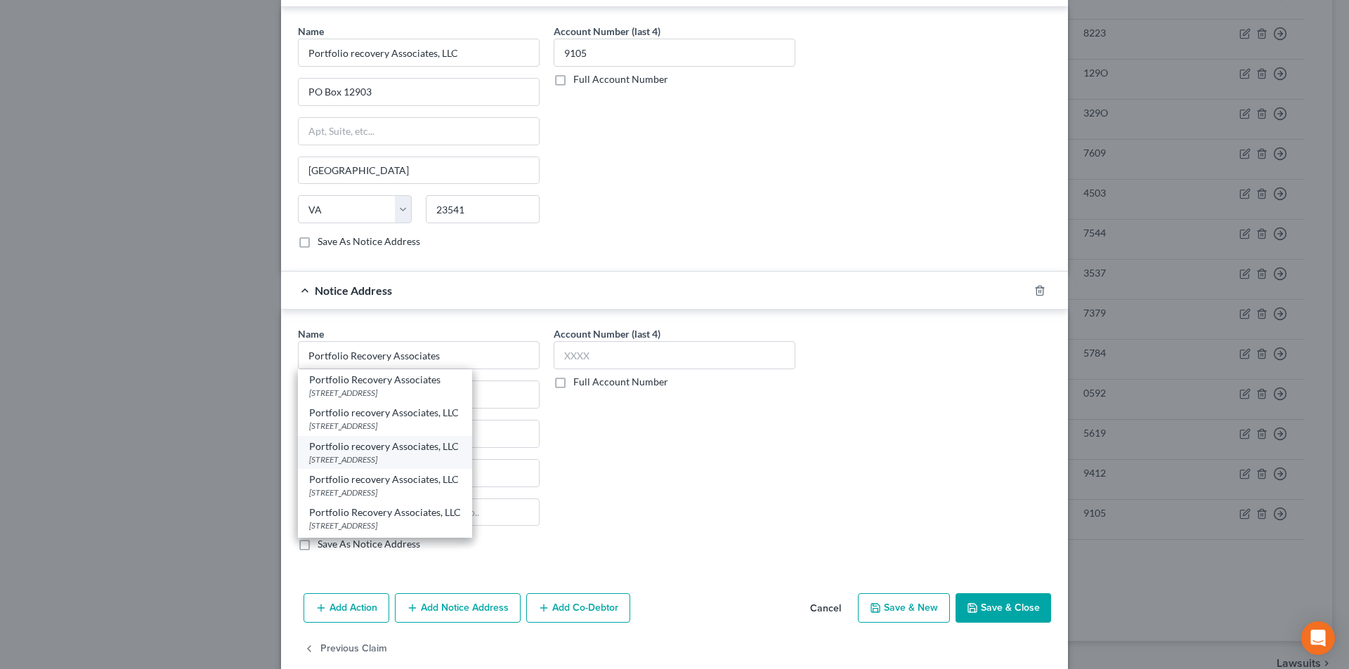
click at [358, 450] on div "Portfolio recovery Associates, LLC" at bounding box center [385, 447] width 152 height 14
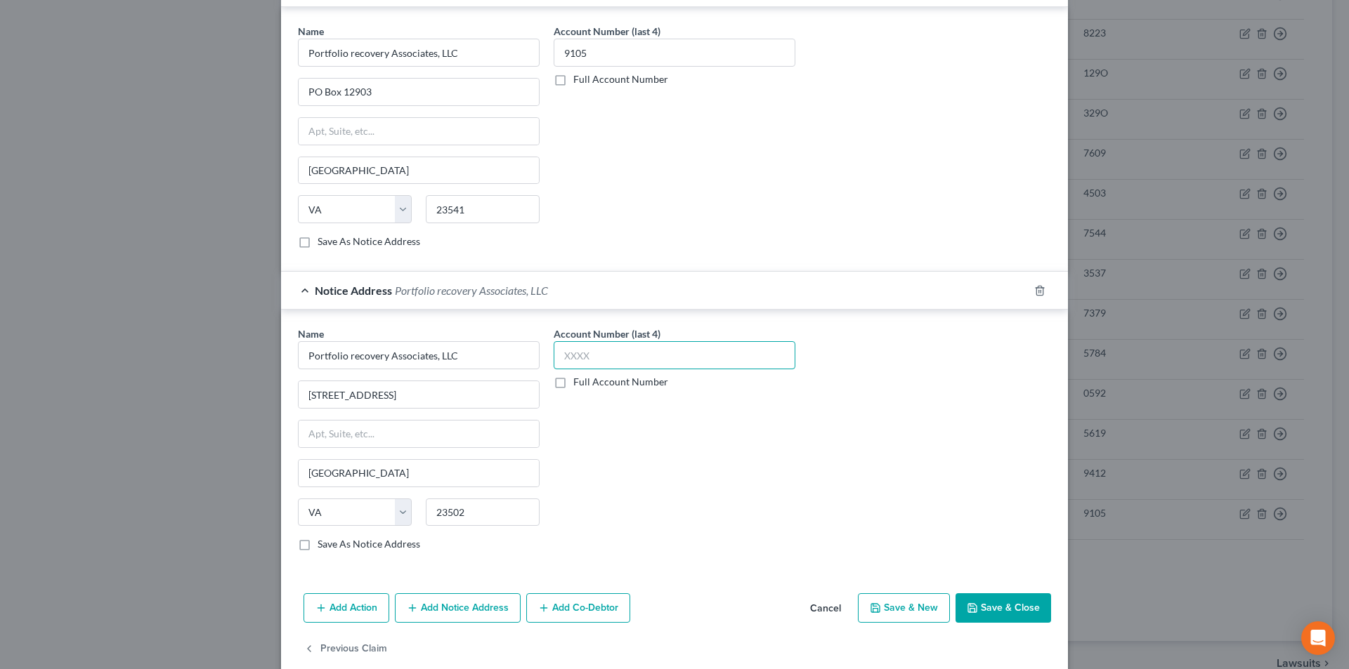
click at [575, 357] on input "text" at bounding box center [675, 355] width 242 height 28
click at [973, 602] on button "Save & Close" at bounding box center [1003, 609] width 96 height 30
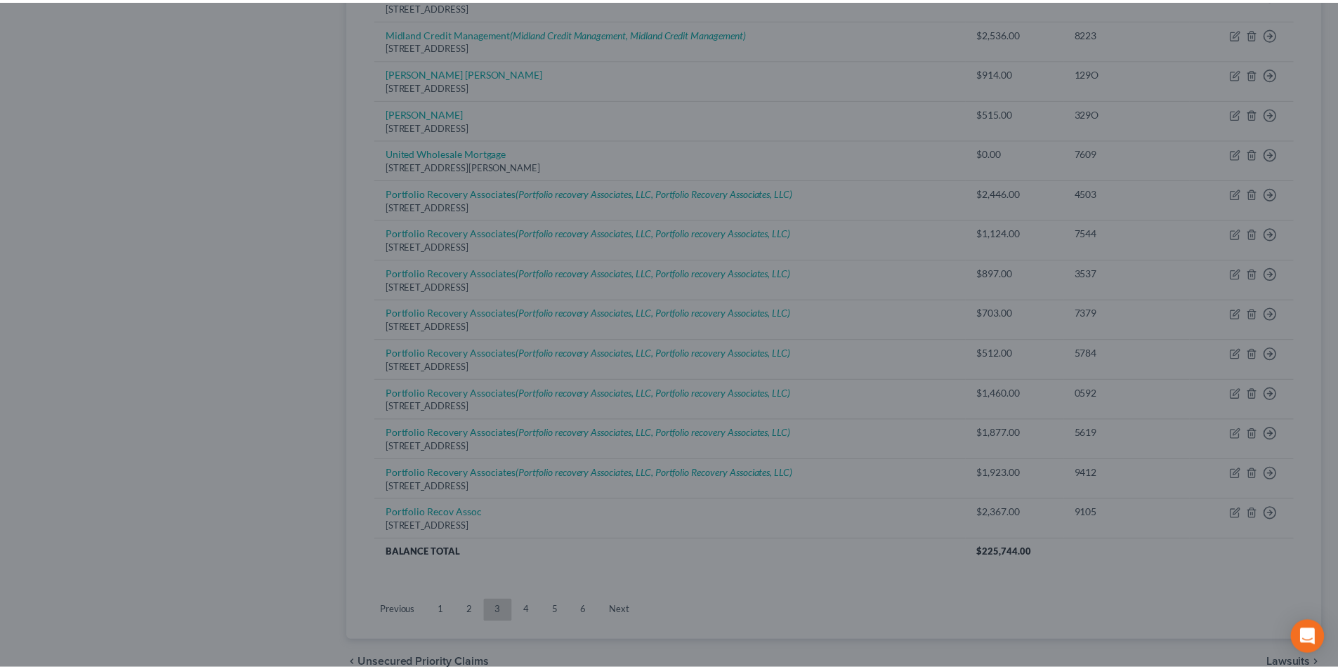
scroll to position [0, 0]
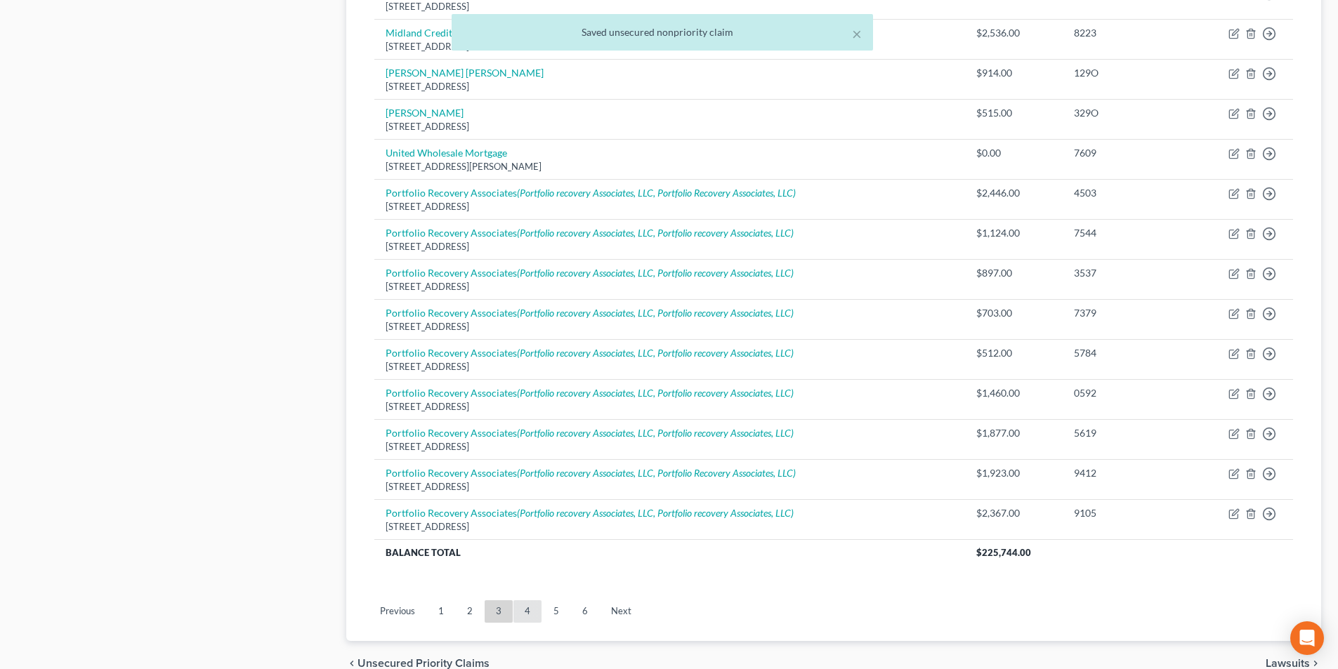
click at [522, 613] on link "4" at bounding box center [527, 612] width 28 height 22
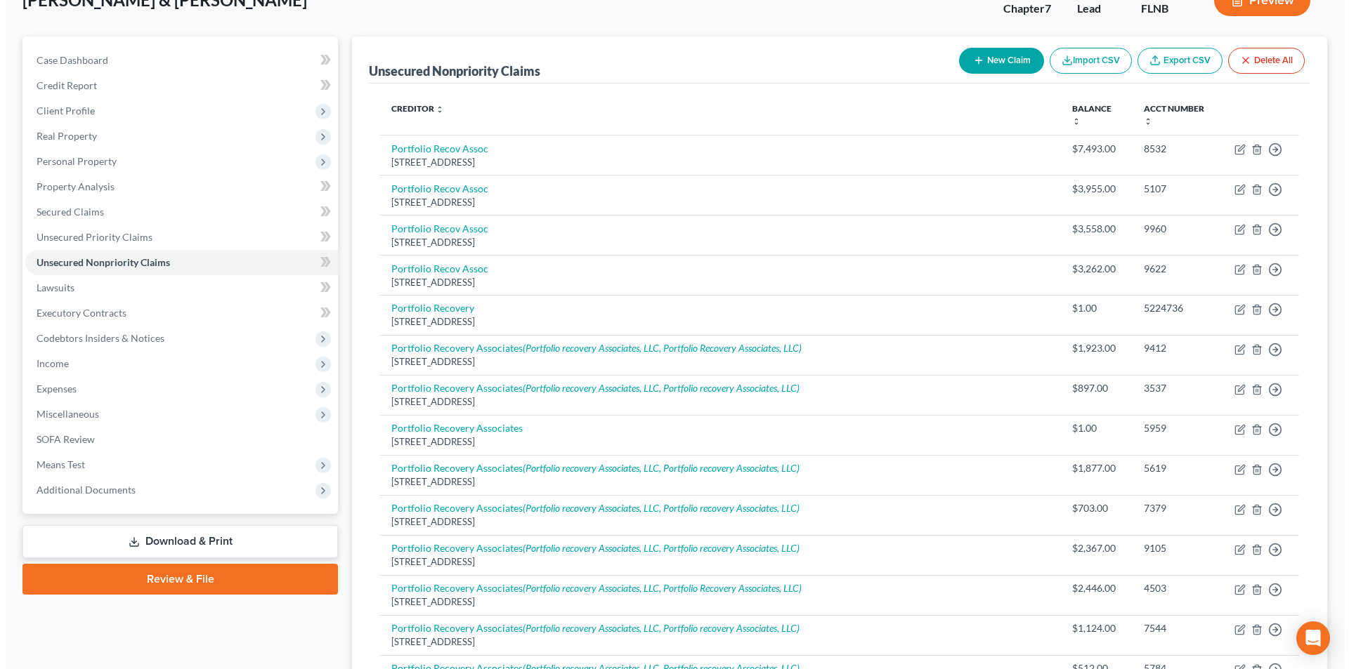
scroll to position [39, 0]
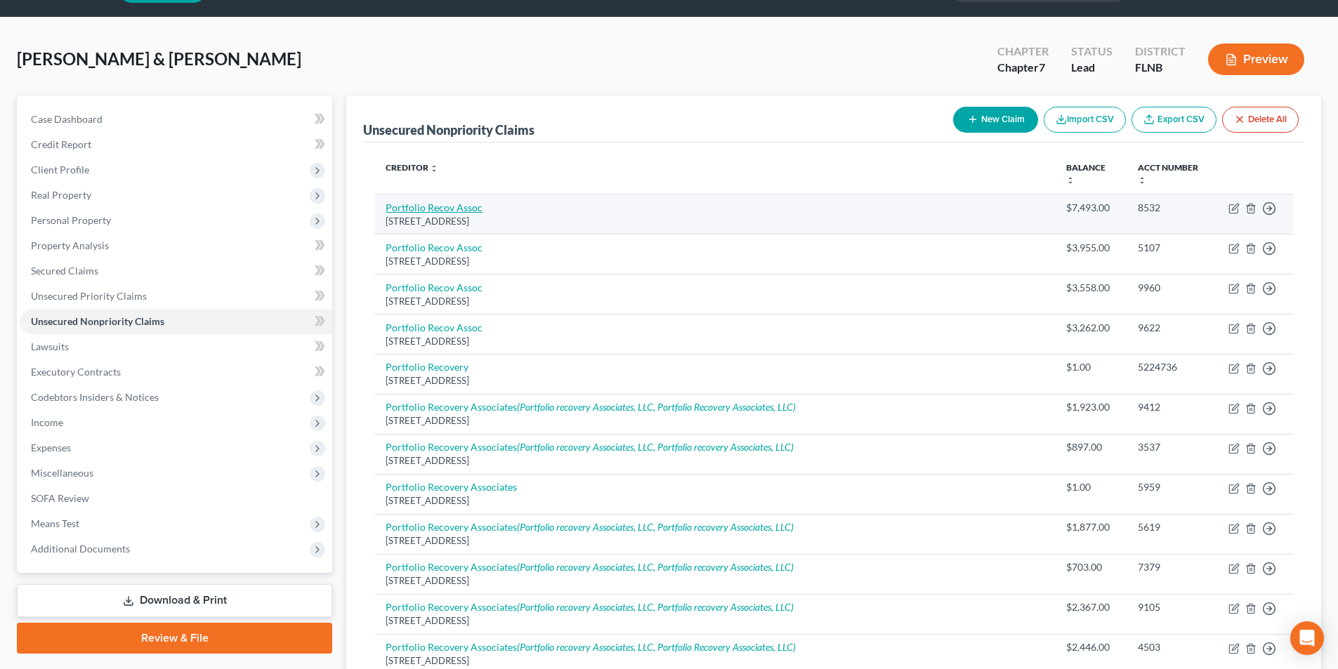
click at [431, 212] on link "Portfolio Recov Assoc" at bounding box center [434, 208] width 97 height 12
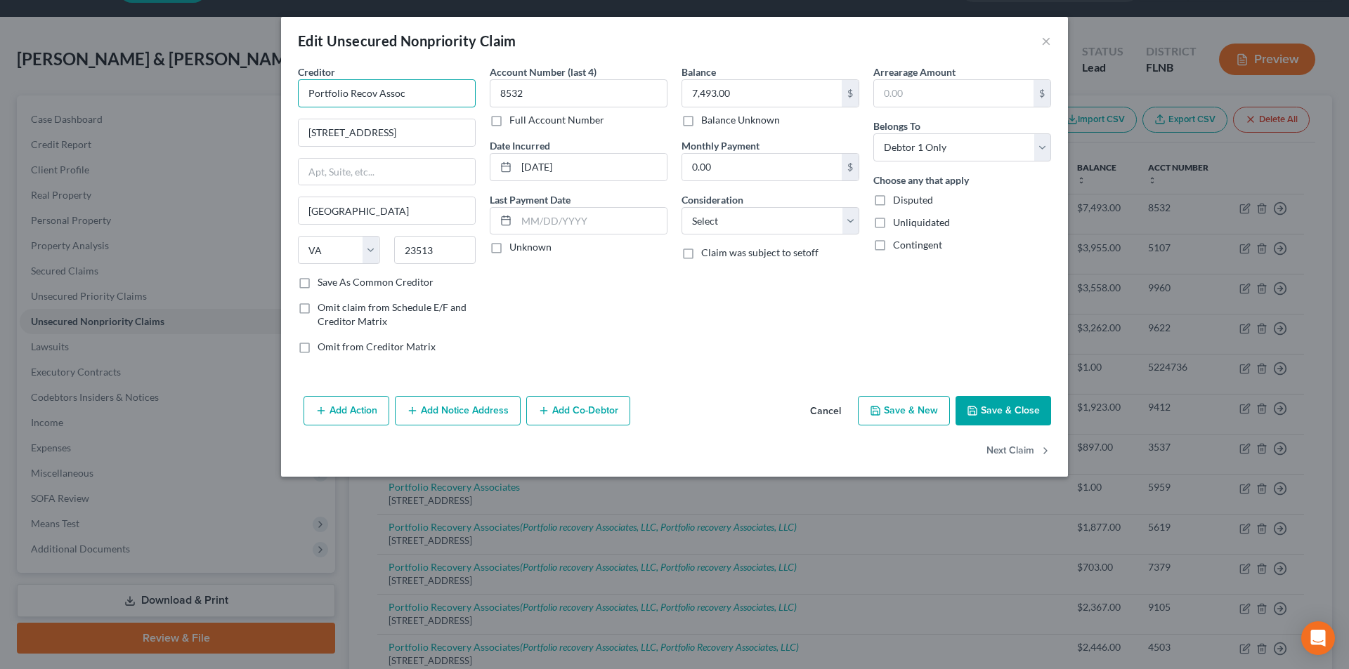
drag, startPoint x: 420, startPoint y: 100, endPoint x: 265, endPoint y: 117, distance: 156.1
click at [254, 112] on div "Edit Unsecured Nonpriority Claim × Creditor * Portfolio Recov Assoc [GEOGRAPHIC…" at bounding box center [674, 334] width 1349 height 669
paste input "ery Associates"
click at [456, 407] on button "Add Notice Address" at bounding box center [458, 411] width 126 height 30
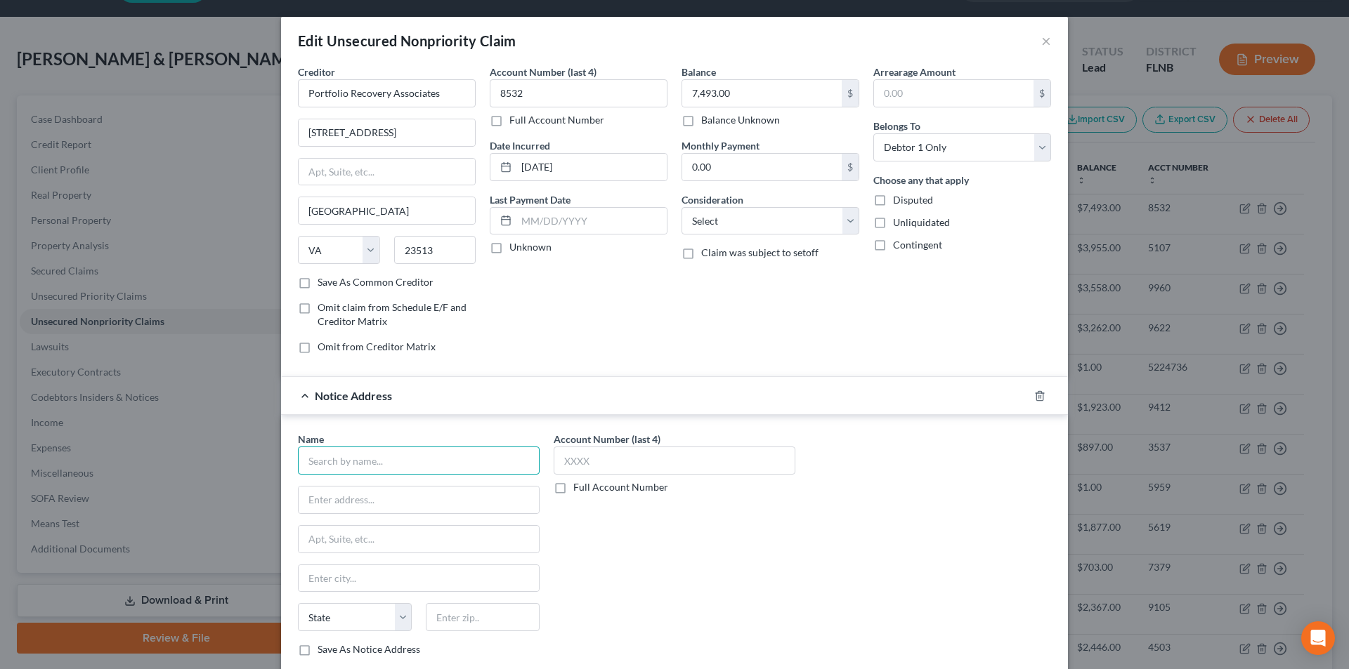
click at [404, 460] on input "text" at bounding box center [419, 461] width 242 height 28
paste input "Portfolio Recovery Associates"
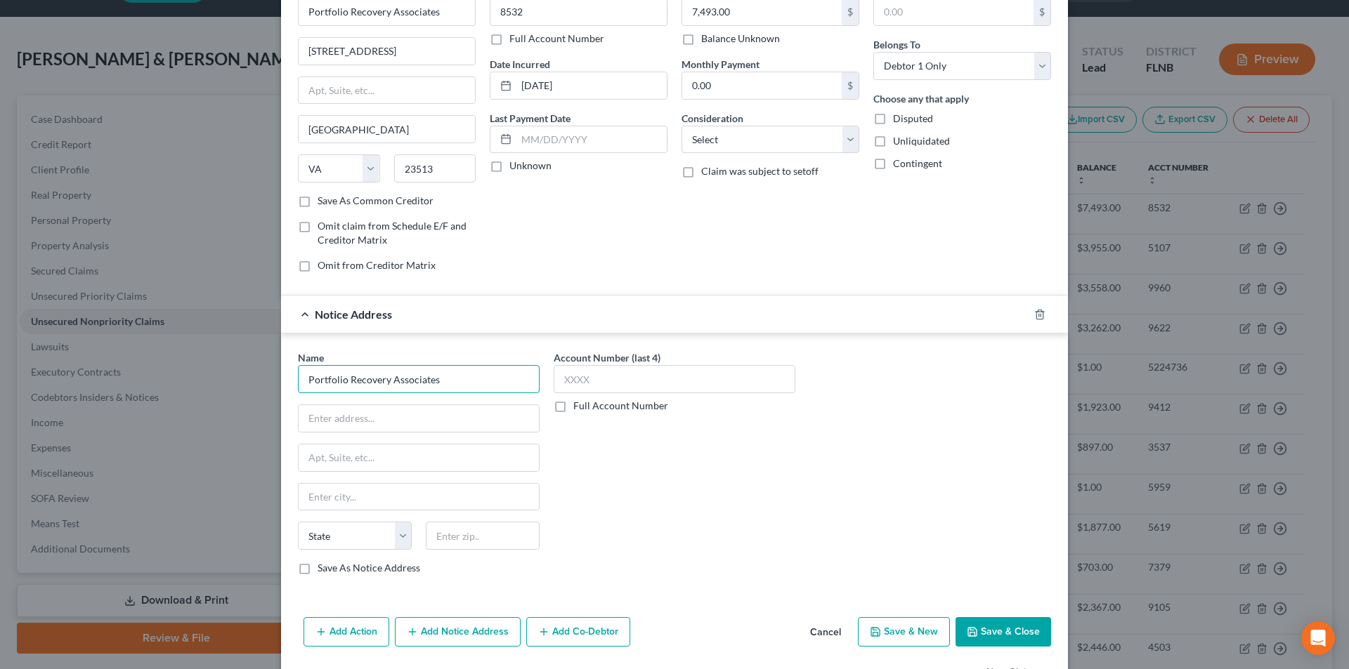
scroll to position [127, 0]
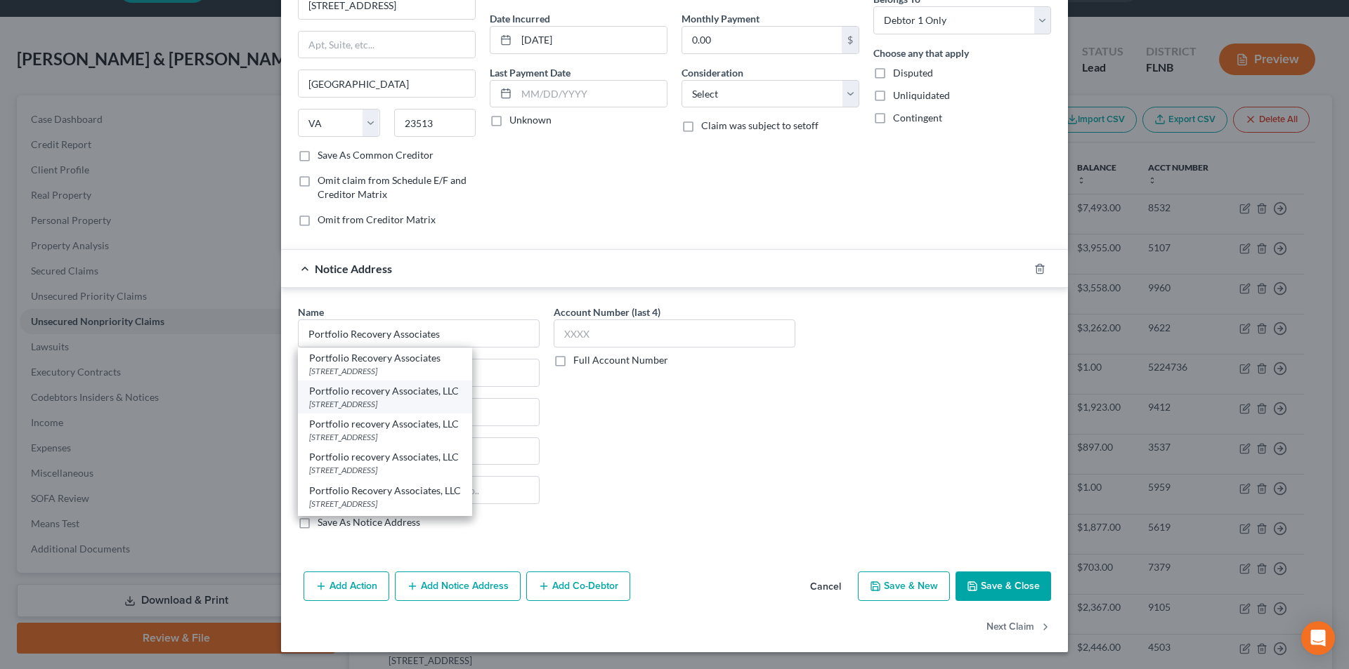
click at [367, 400] on div "[STREET_ADDRESS]" at bounding box center [385, 404] width 152 height 12
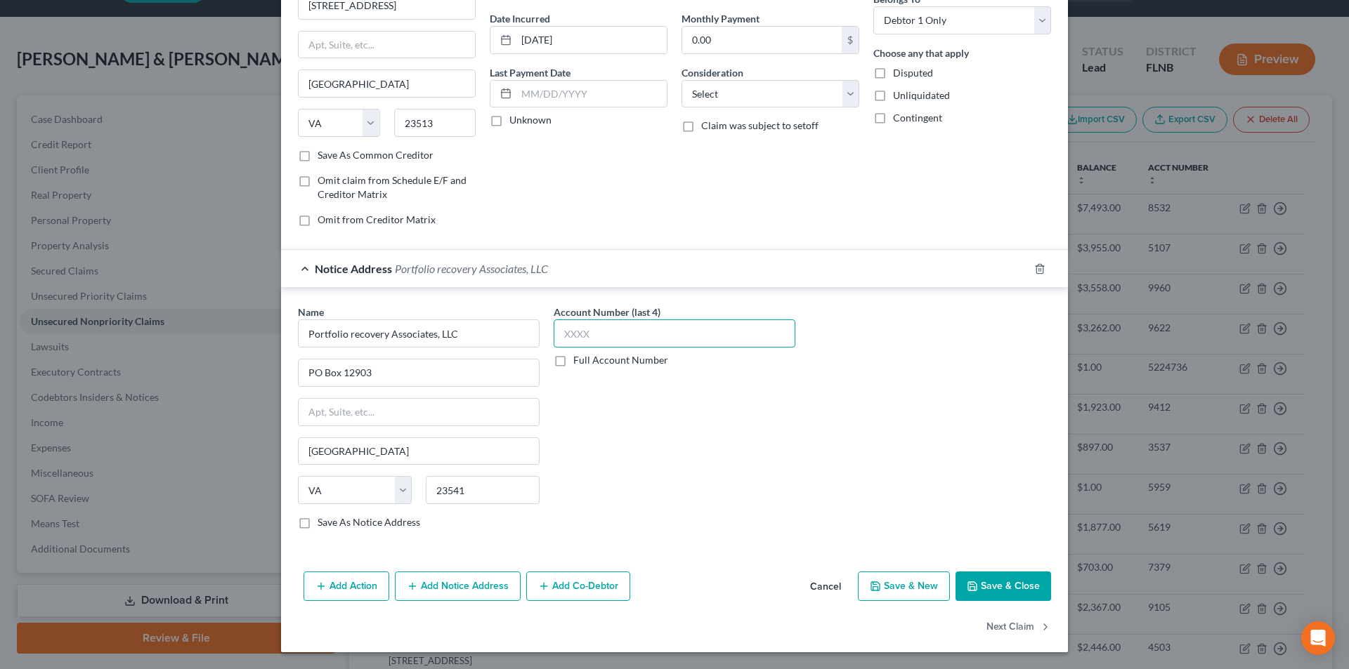
click at [590, 332] on input "text" at bounding box center [675, 334] width 242 height 28
click at [427, 583] on button "Add Notice Address" at bounding box center [458, 587] width 126 height 30
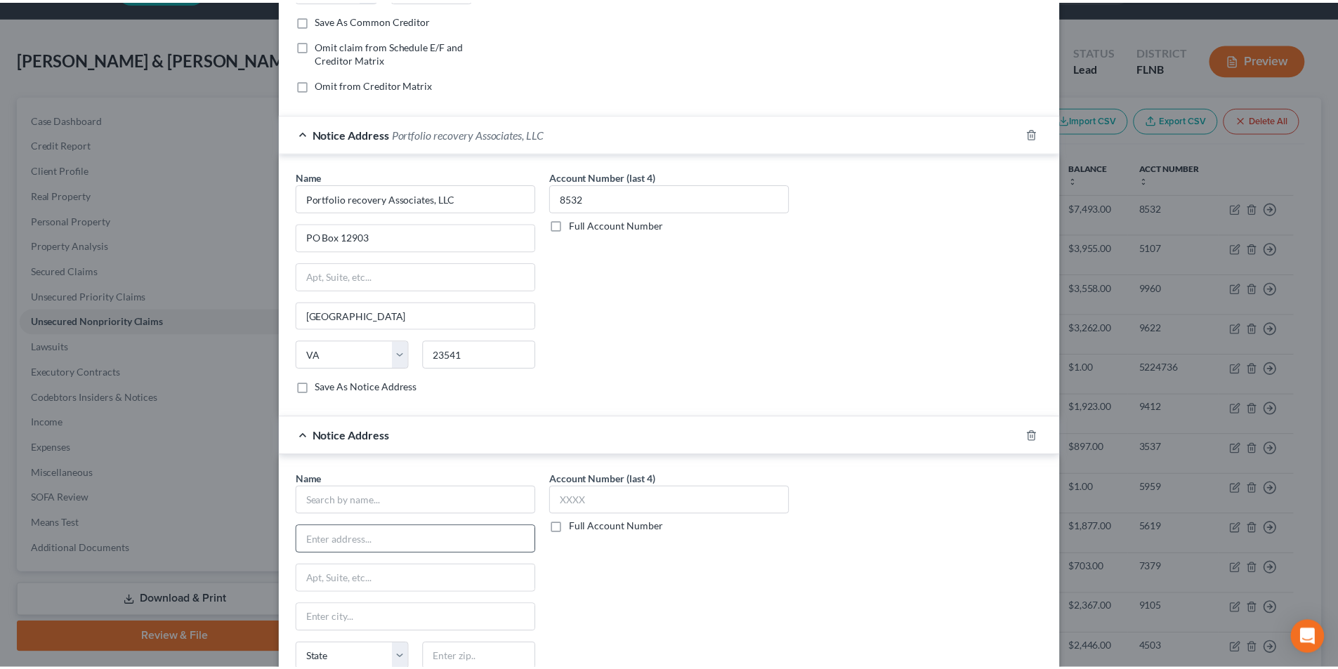
scroll to position [431, 0]
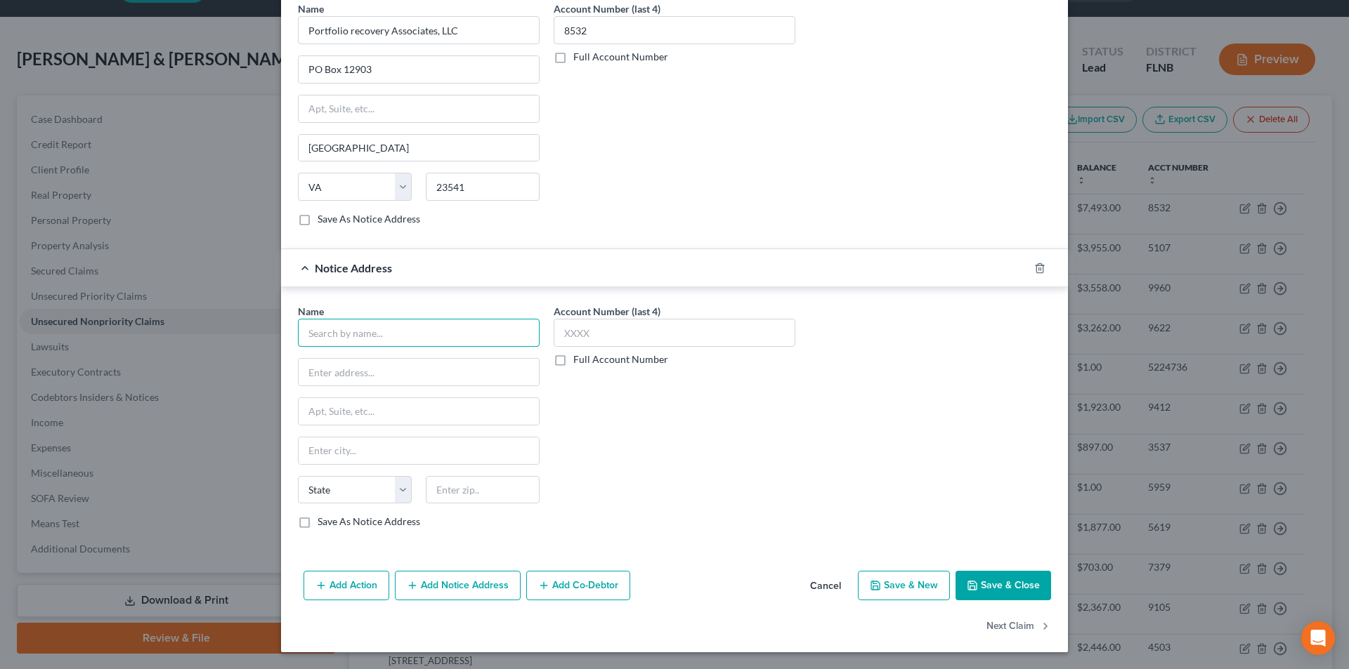
click at [382, 336] on input "text" at bounding box center [419, 333] width 242 height 28
paste input "Portfolio Recovery Associates"
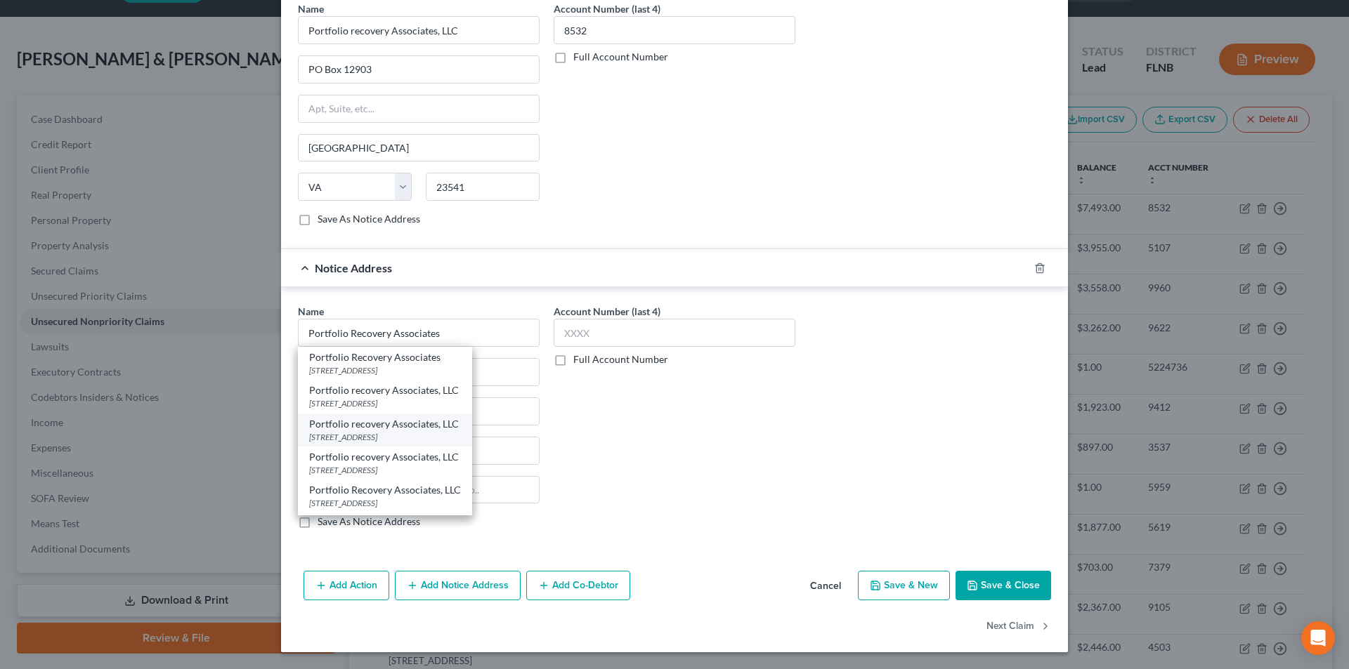
click at [347, 428] on div "Portfolio recovery Associates, LLC" at bounding box center [385, 424] width 152 height 14
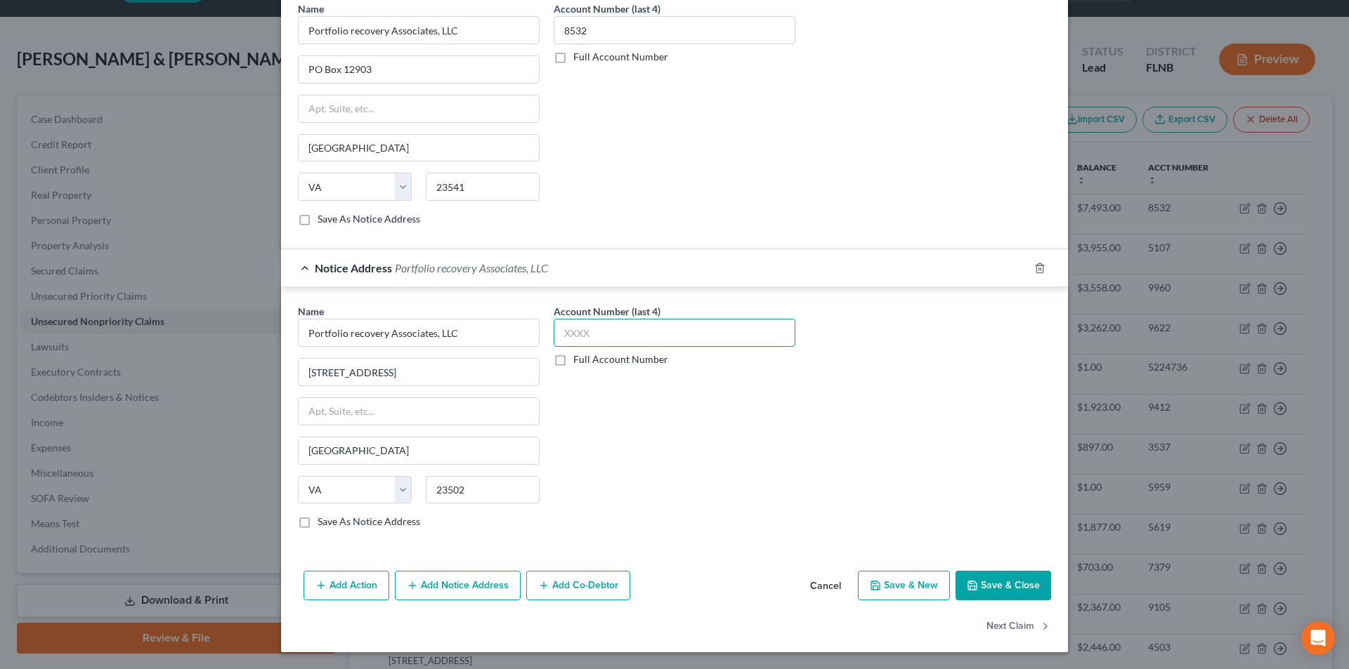
click at [592, 337] on input "text" at bounding box center [675, 333] width 242 height 28
click at [997, 584] on button "Save & Close" at bounding box center [1003, 586] width 96 height 30
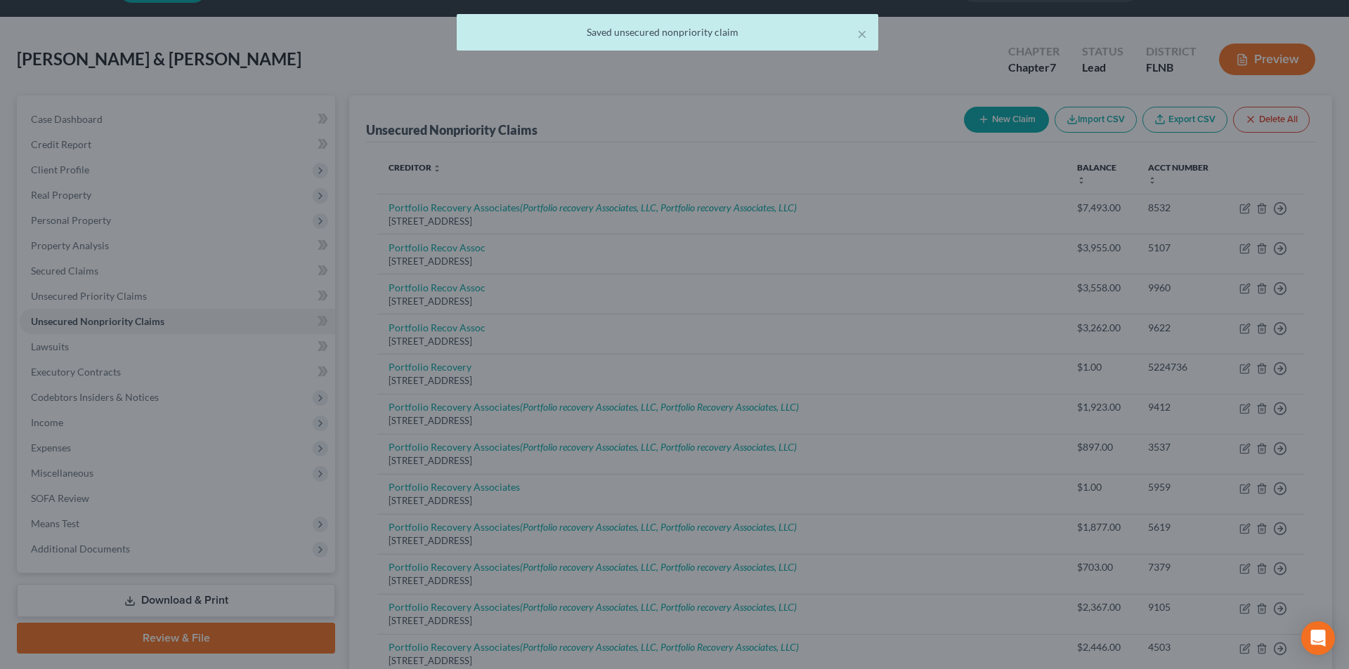
scroll to position [0, 0]
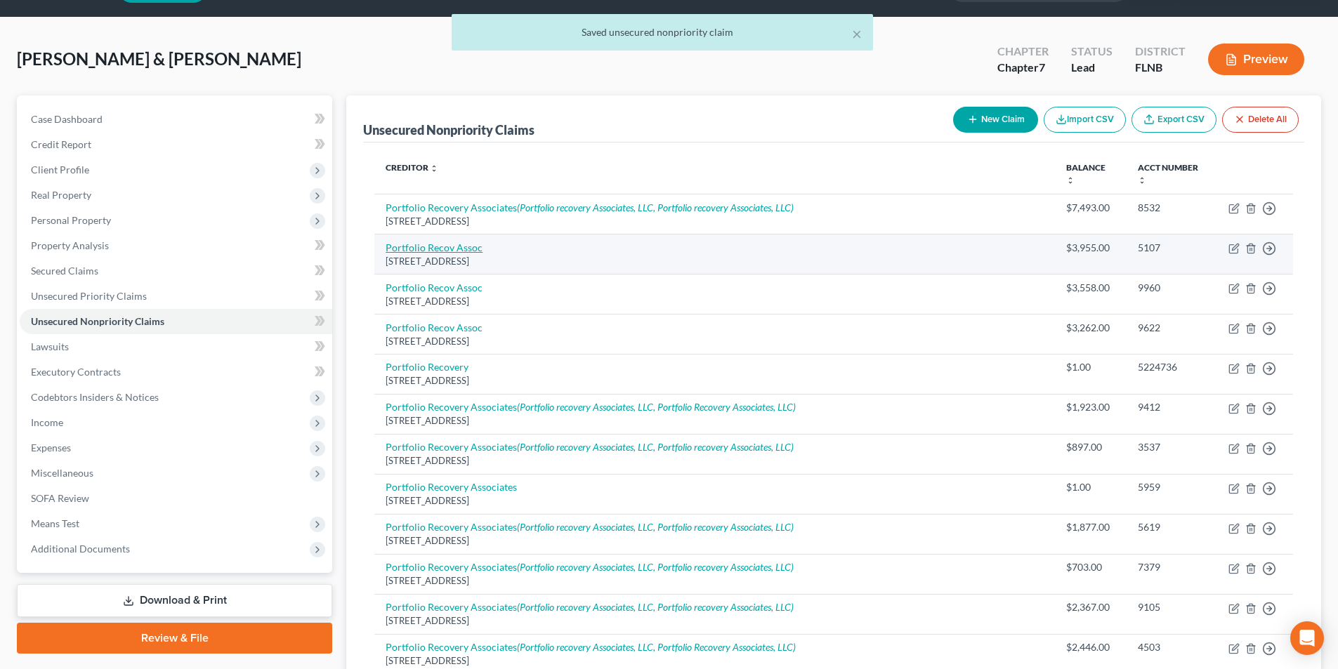
click at [438, 251] on link "Portfolio Recov Assoc" at bounding box center [434, 248] width 97 height 12
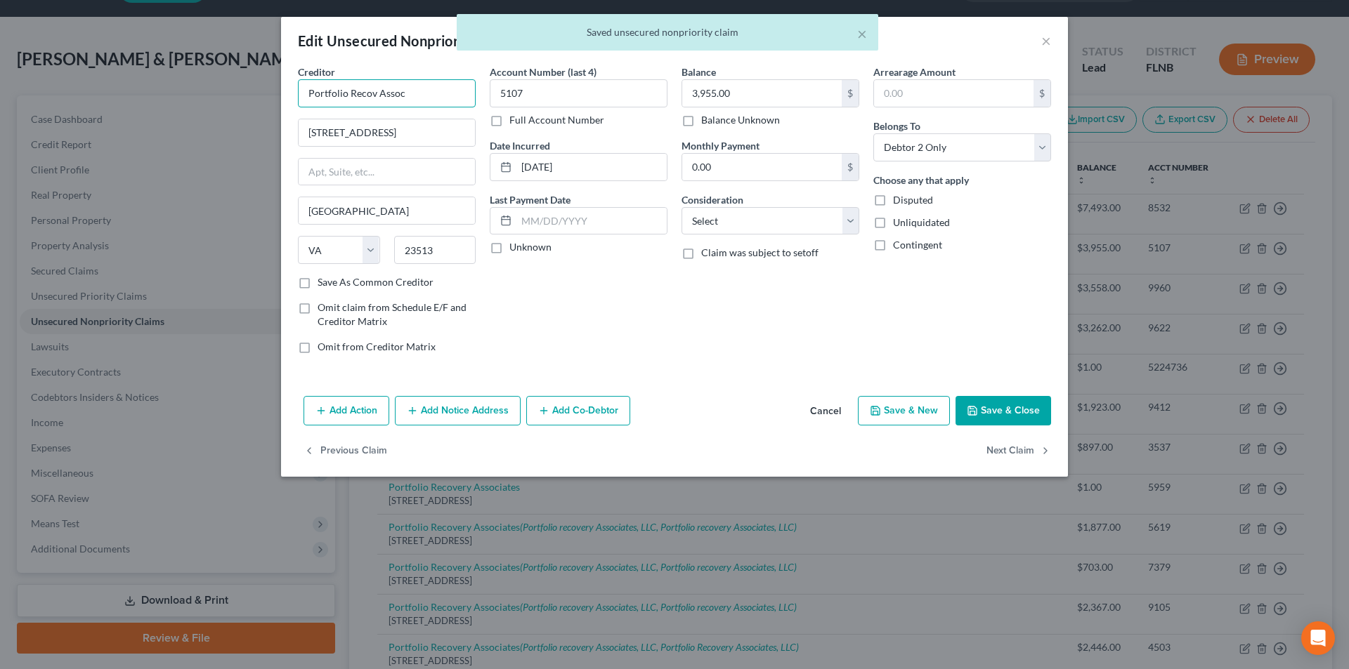
drag, startPoint x: 417, startPoint y: 91, endPoint x: 227, endPoint y: 100, distance: 189.9
click at [243, 98] on div "Edit Unsecured Nonpriority Claim × Creditor * Portfolio Recov Assoc [GEOGRAPHIC…" at bounding box center [674, 334] width 1349 height 669
paste input "ery Associates"
click at [459, 412] on button "Add Notice Address" at bounding box center [458, 411] width 126 height 30
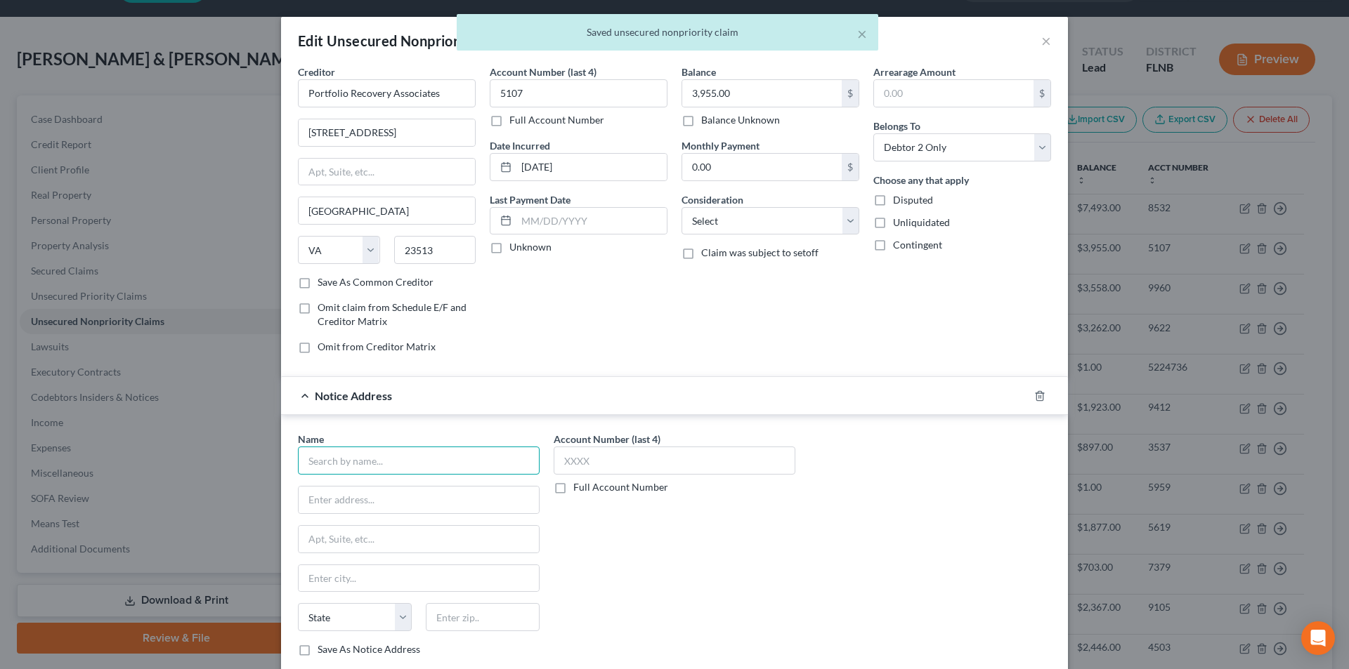
click at [428, 464] on input "text" at bounding box center [419, 461] width 242 height 28
paste input "Portfolio Recovery Associates"
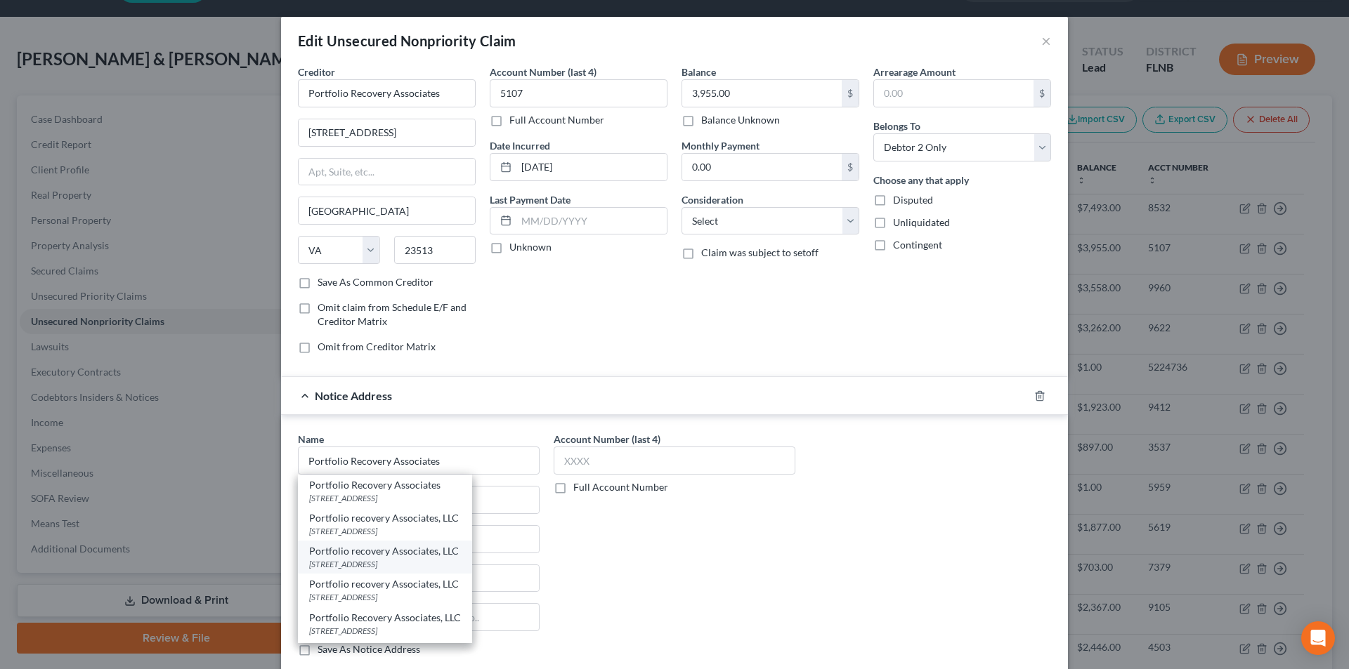
click at [366, 554] on div "Portfolio recovery Associates, LLC" at bounding box center [385, 551] width 152 height 14
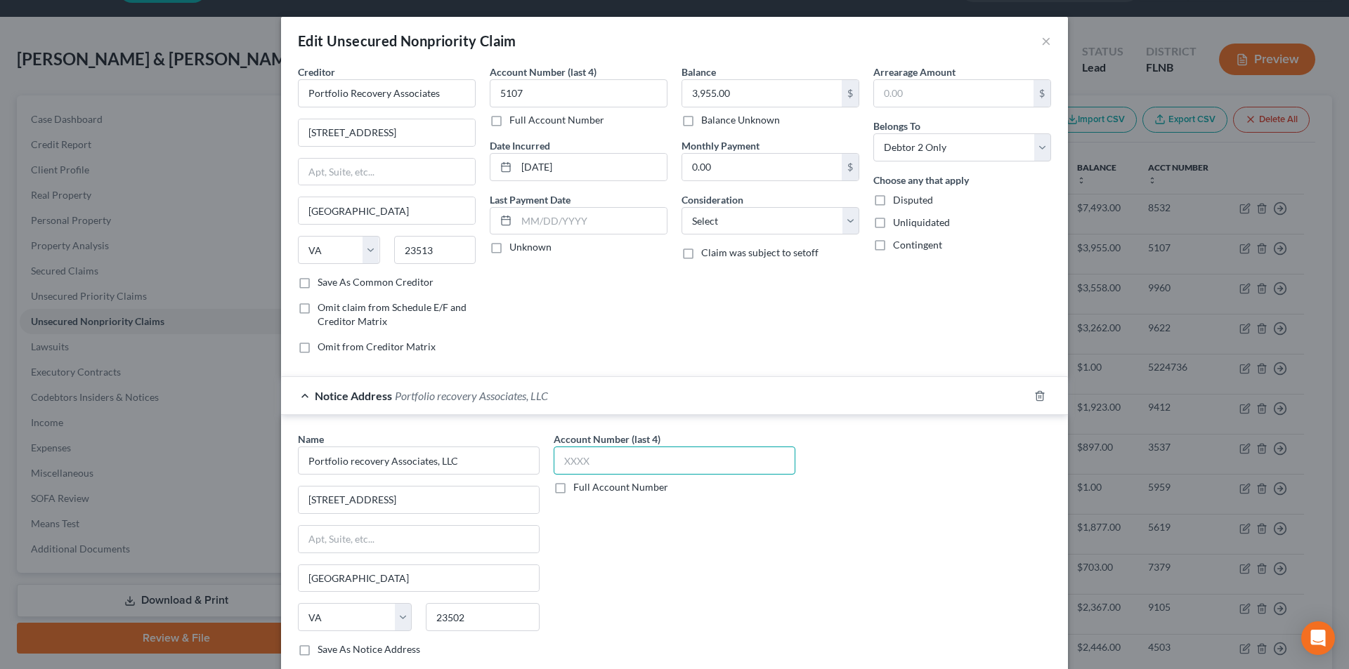
click at [593, 461] on input "text" at bounding box center [675, 461] width 242 height 28
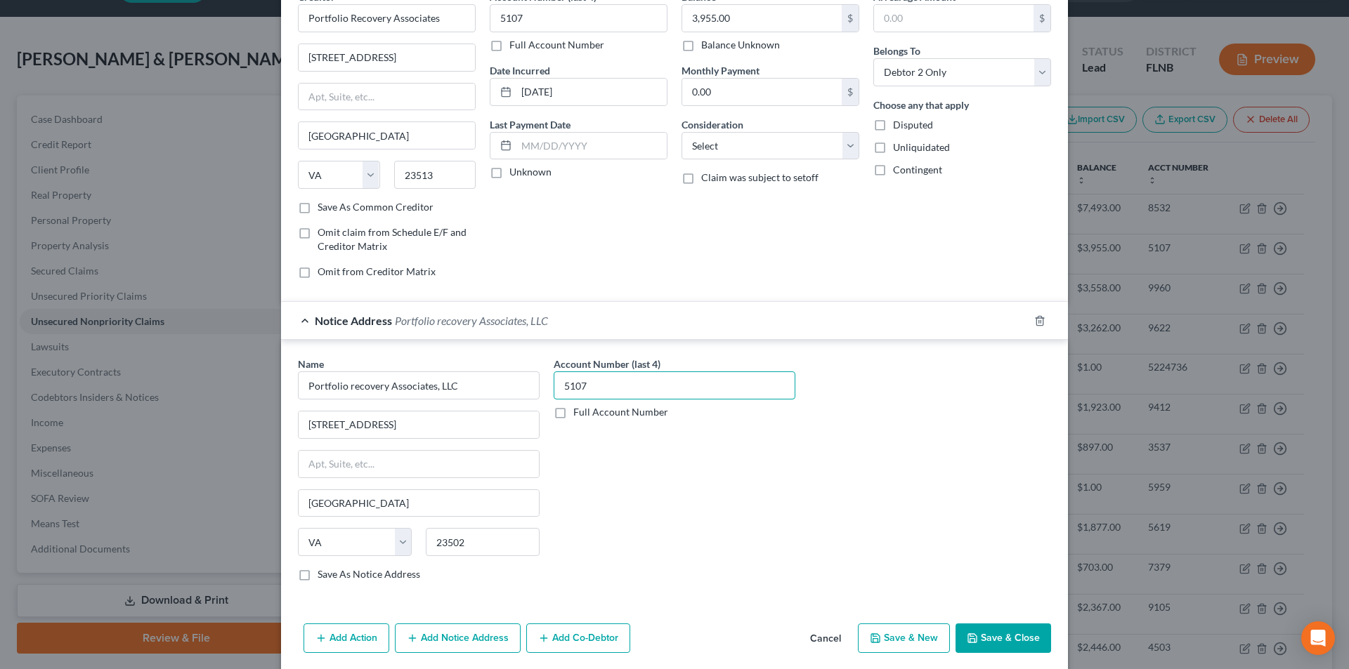
scroll to position [127, 0]
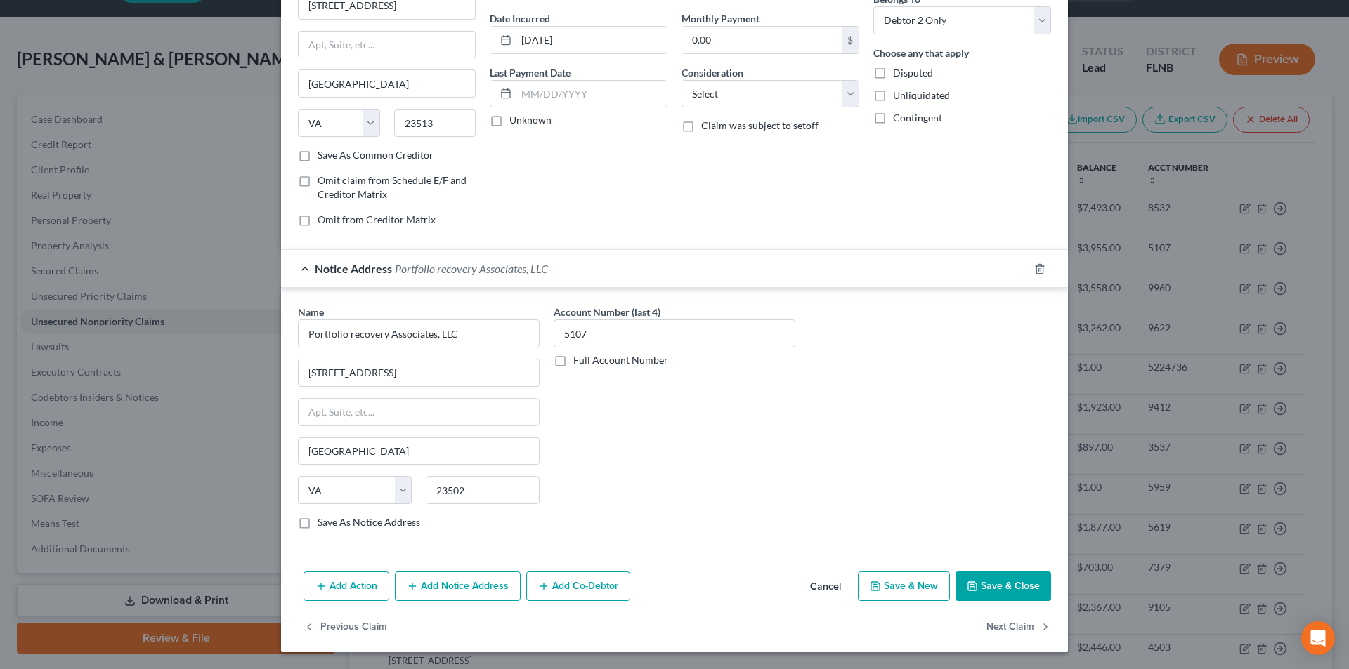
click at [444, 584] on button "Add Notice Address" at bounding box center [458, 587] width 126 height 30
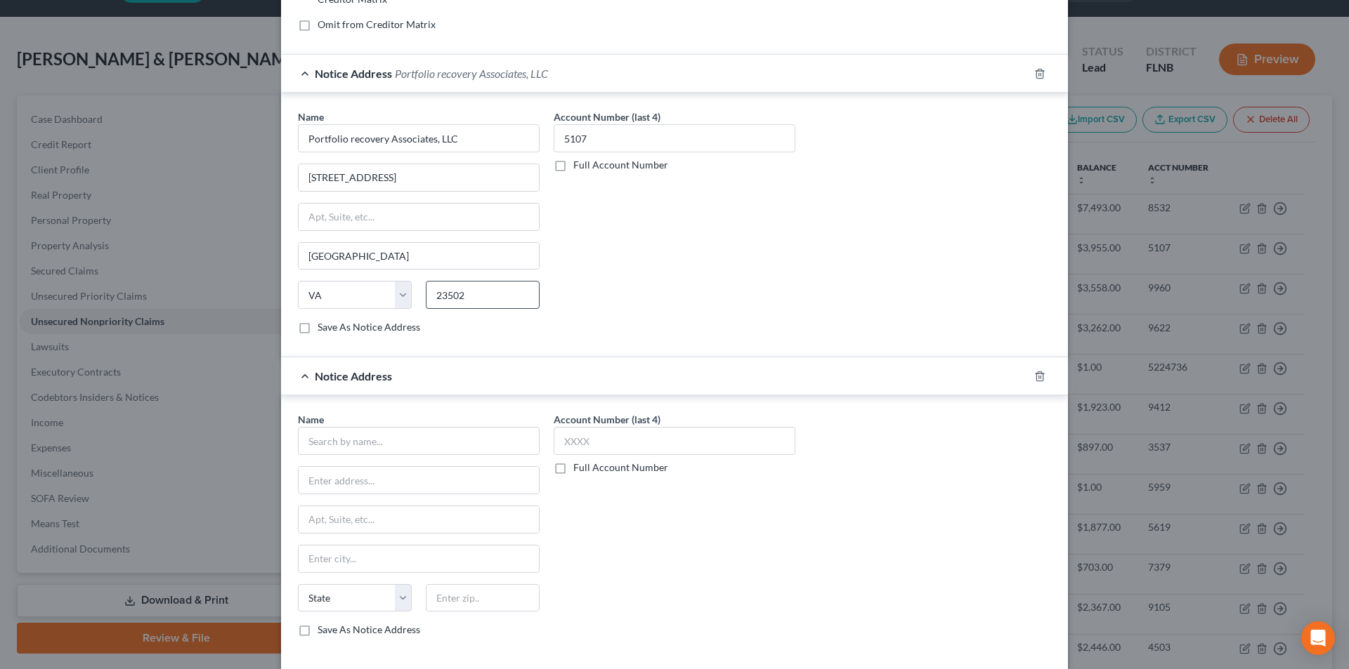
scroll to position [338, 0]
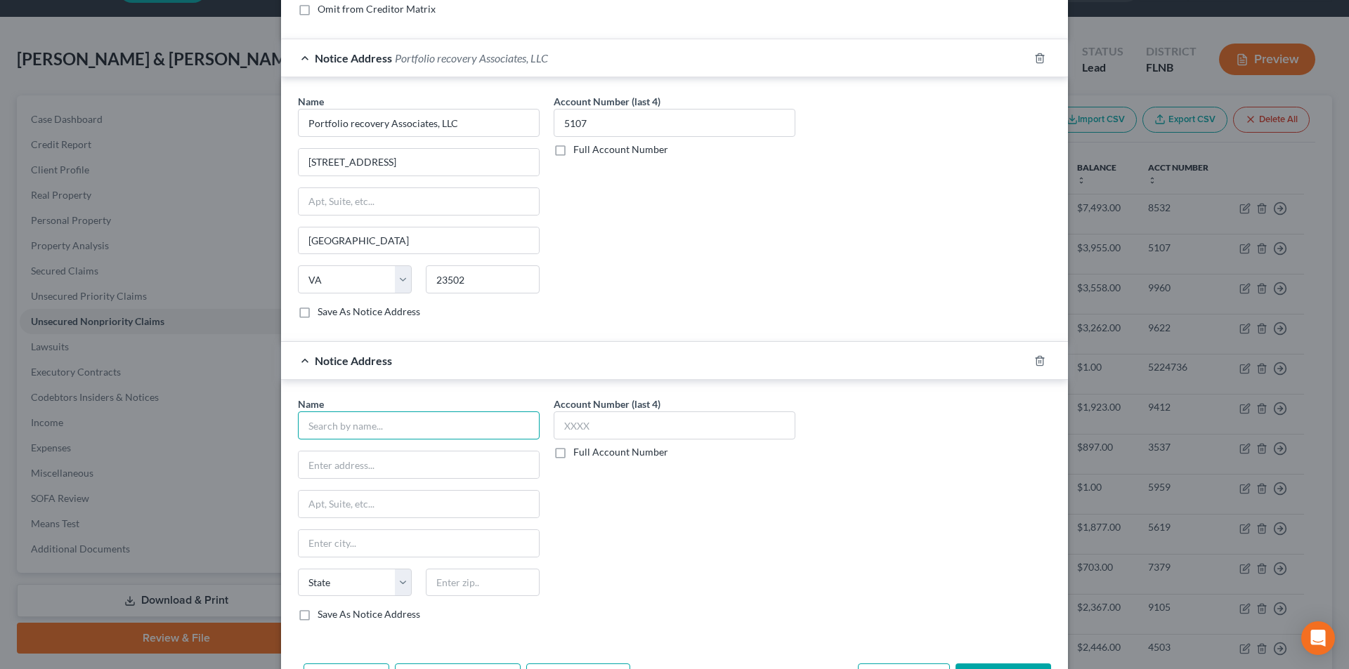
click at [402, 431] on input "text" at bounding box center [419, 426] width 242 height 28
paste input "Portfolio Recovery Associates"
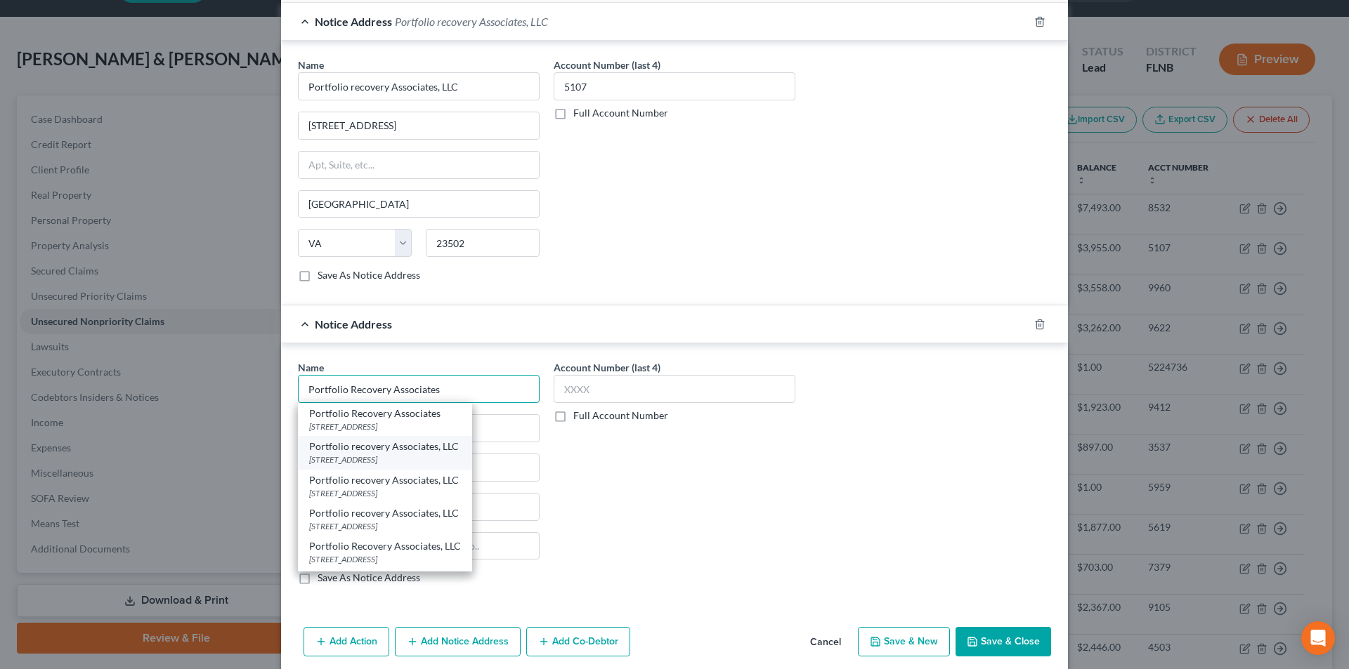
scroll to position [408, 0]
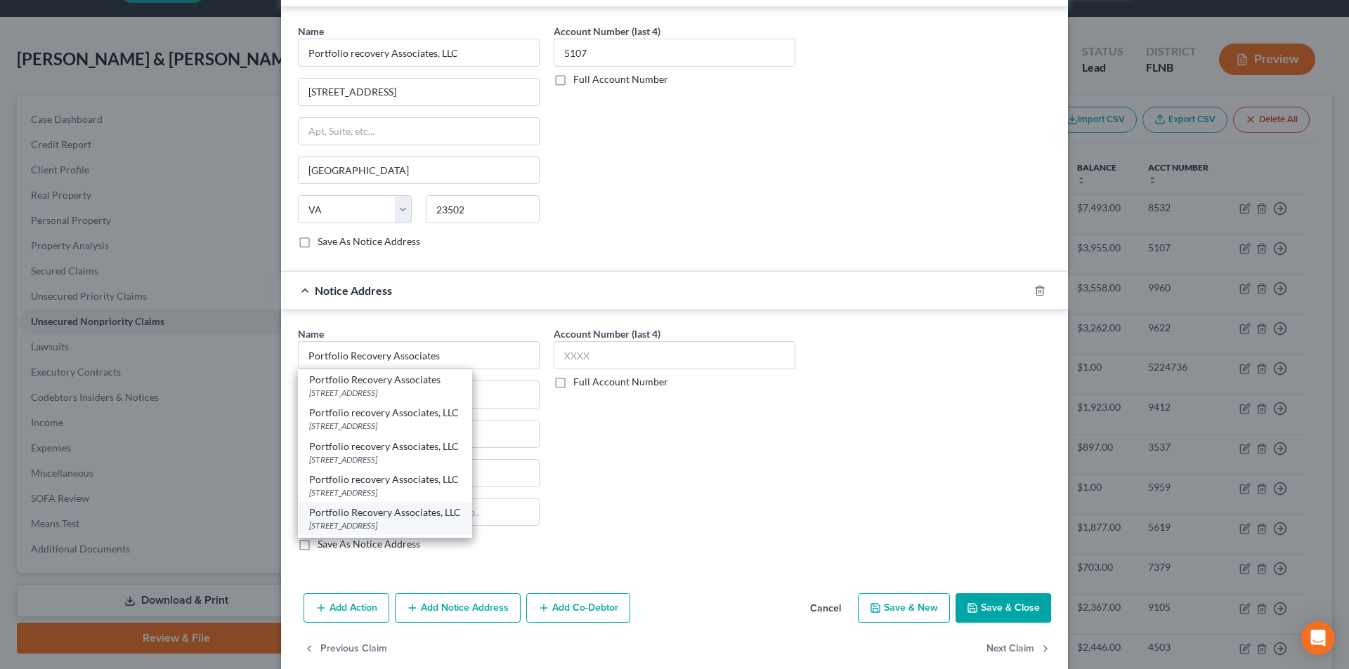
click at [362, 516] on div "Portfolio Recovery Associates, LLC" at bounding box center [385, 513] width 152 height 14
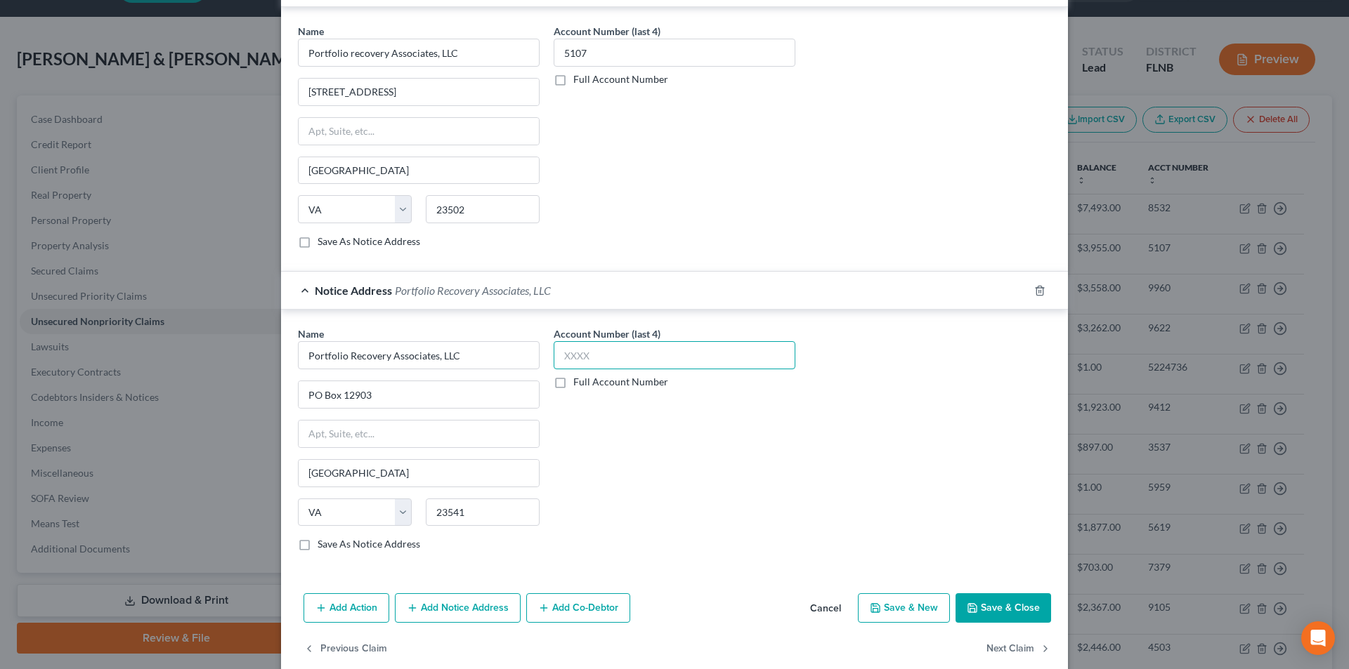
click at [608, 354] on input "text" at bounding box center [675, 355] width 242 height 28
click at [982, 601] on button "Save & Close" at bounding box center [1003, 609] width 96 height 30
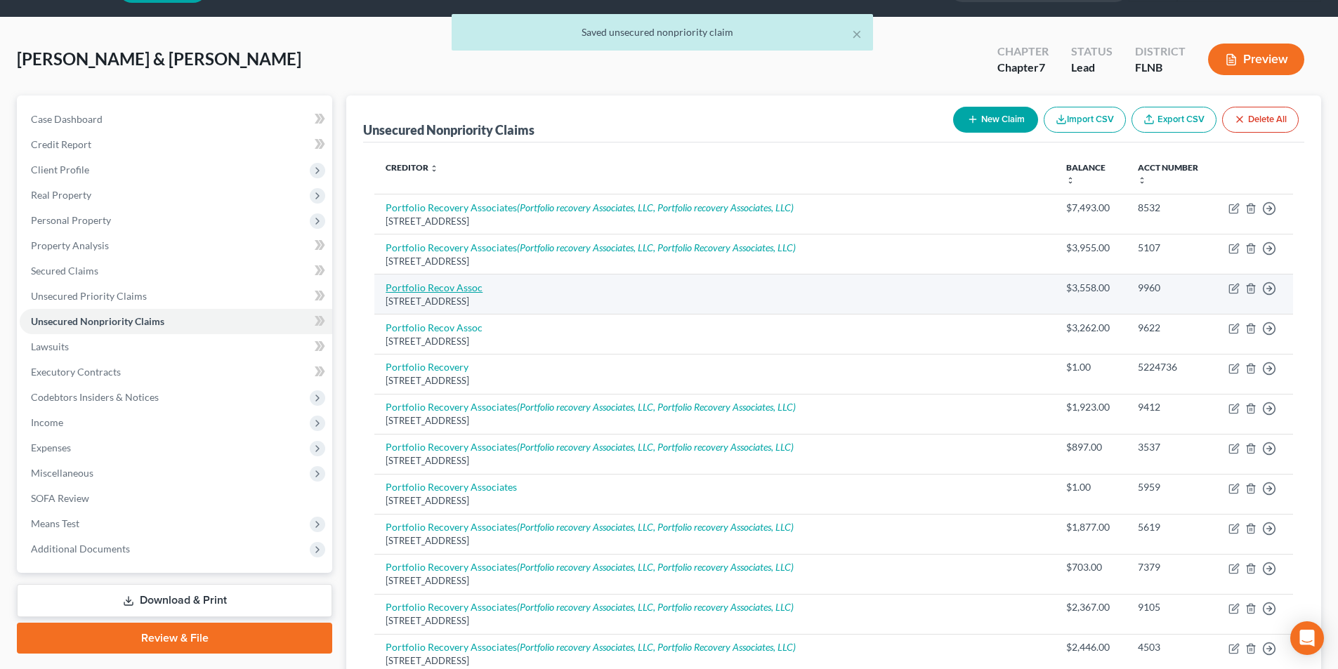
click at [448, 292] on link "Portfolio Recov Assoc" at bounding box center [434, 288] width 97 height 12
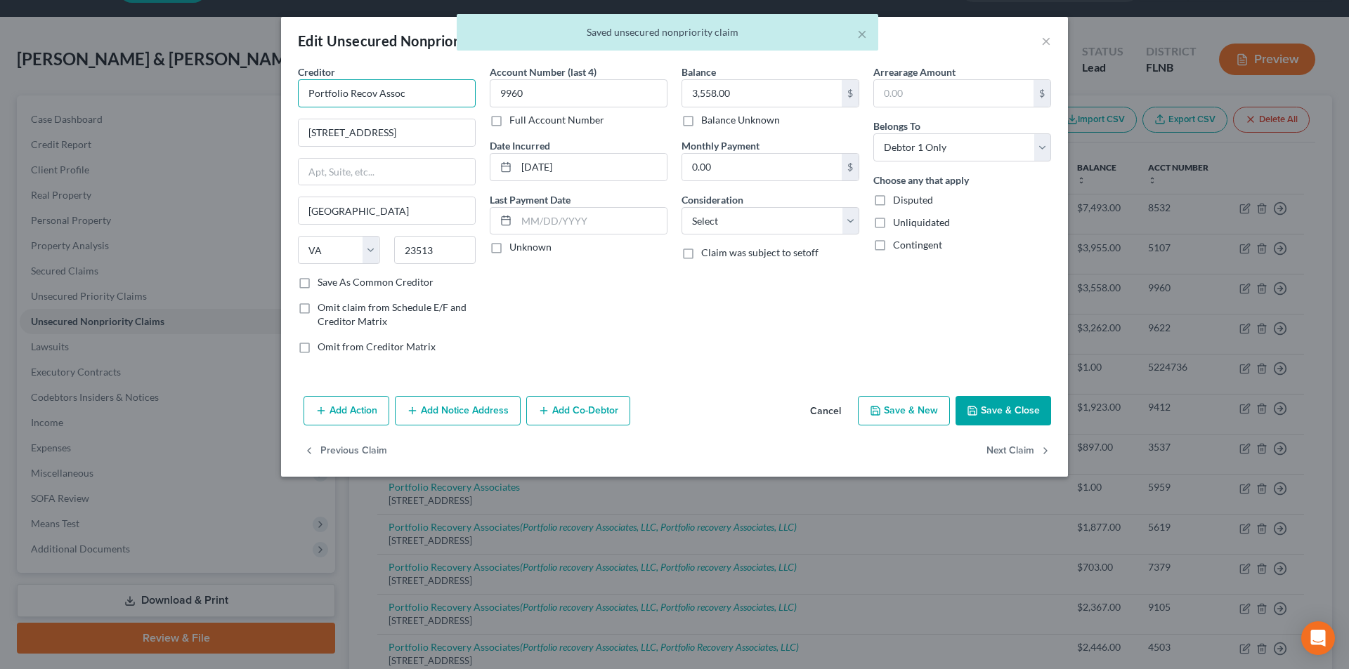
drag, startPoint x: 414, startPoint y: 98, endPoint x: 235, endPoint y: 105, distance: 179.3
click at [240, 105] on div "Edit Unsecured Nonpriority Claim × Creditor * Portfolio Recov Assoc [GEOGRAPHIC…" at bounding box center [674, 334] width 1349 height 669
paste input "ery Associates"
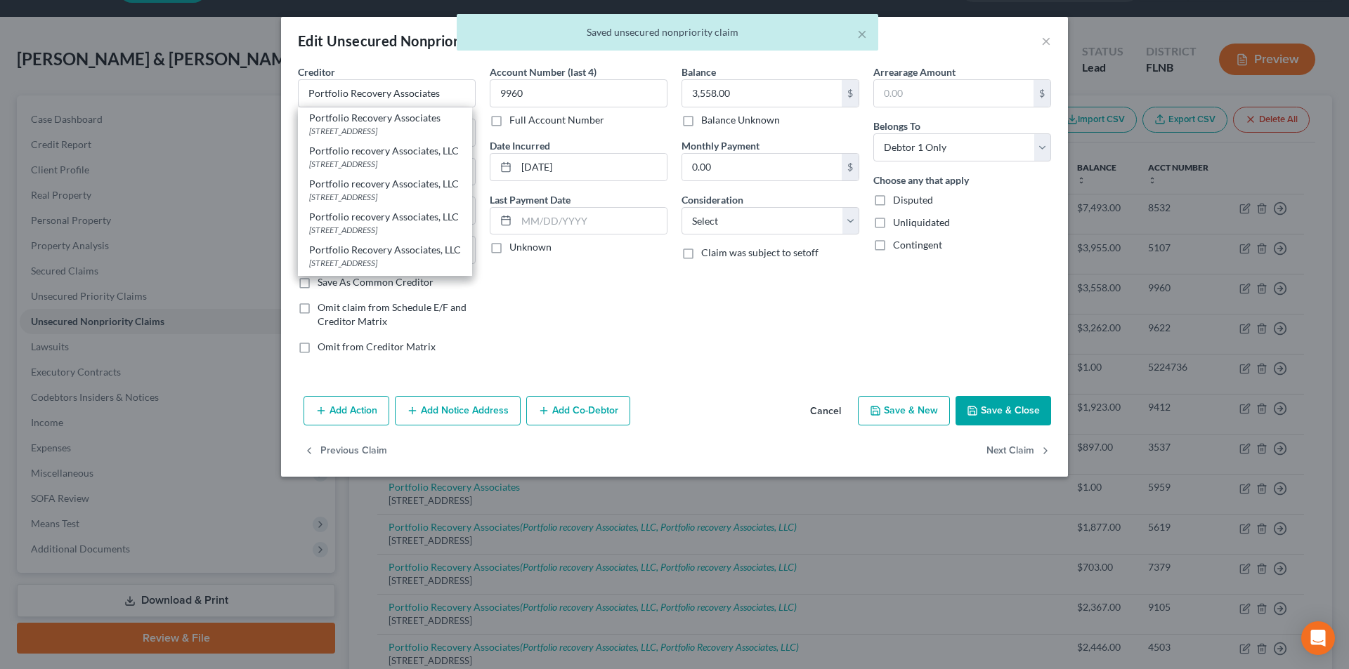
click at [457, 416] on button "Add Notice Address" at bounding box center [458, 411] width 126 height 30
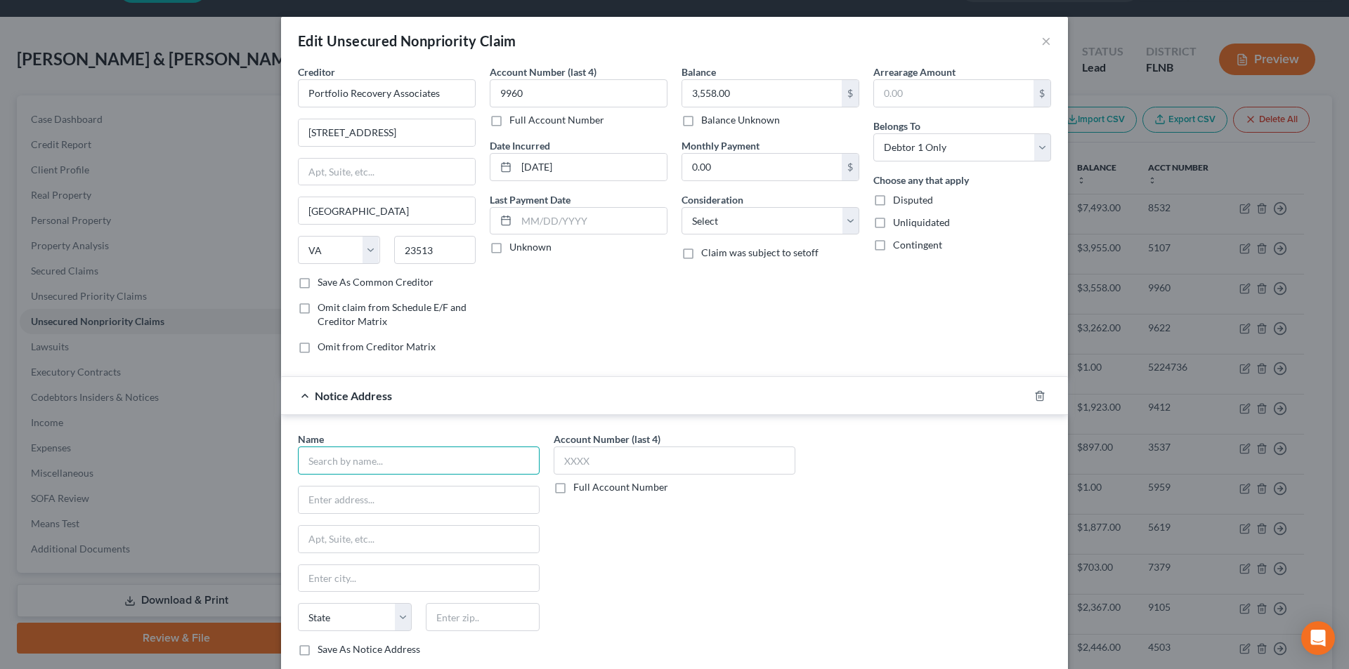
click at [412, 466] on input "text" at bounding box center [419, 461] width 242 height 28
paste input "Portfolio Recovery Associates"
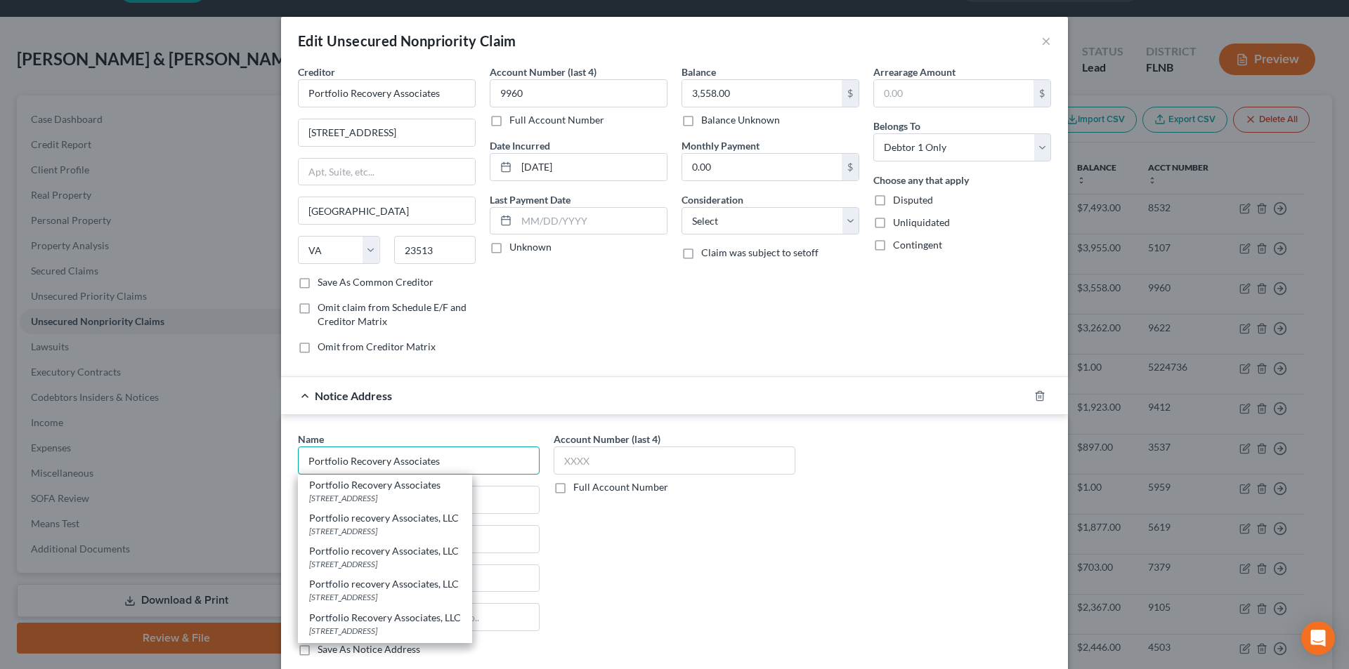
scroll to position [70, 0]
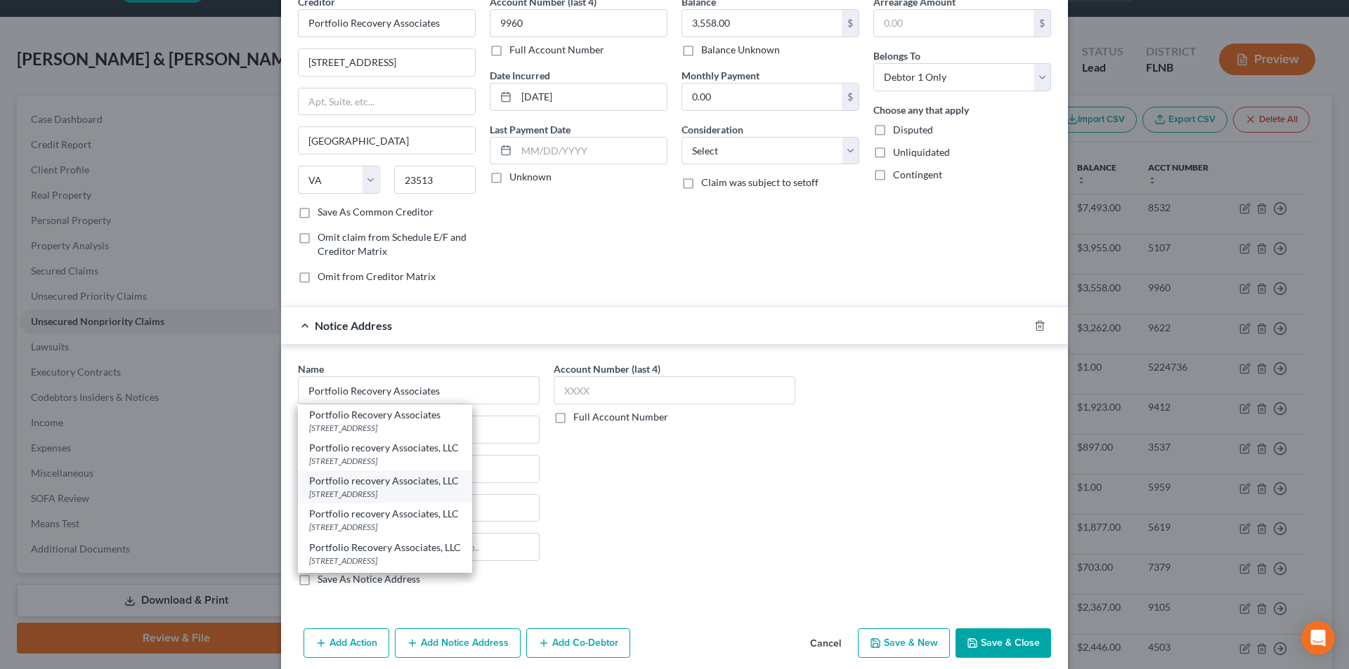
click at [367, 489] on div "[STREET_ADDRESS]" at bounding box center [385, 494] width 152 height 12
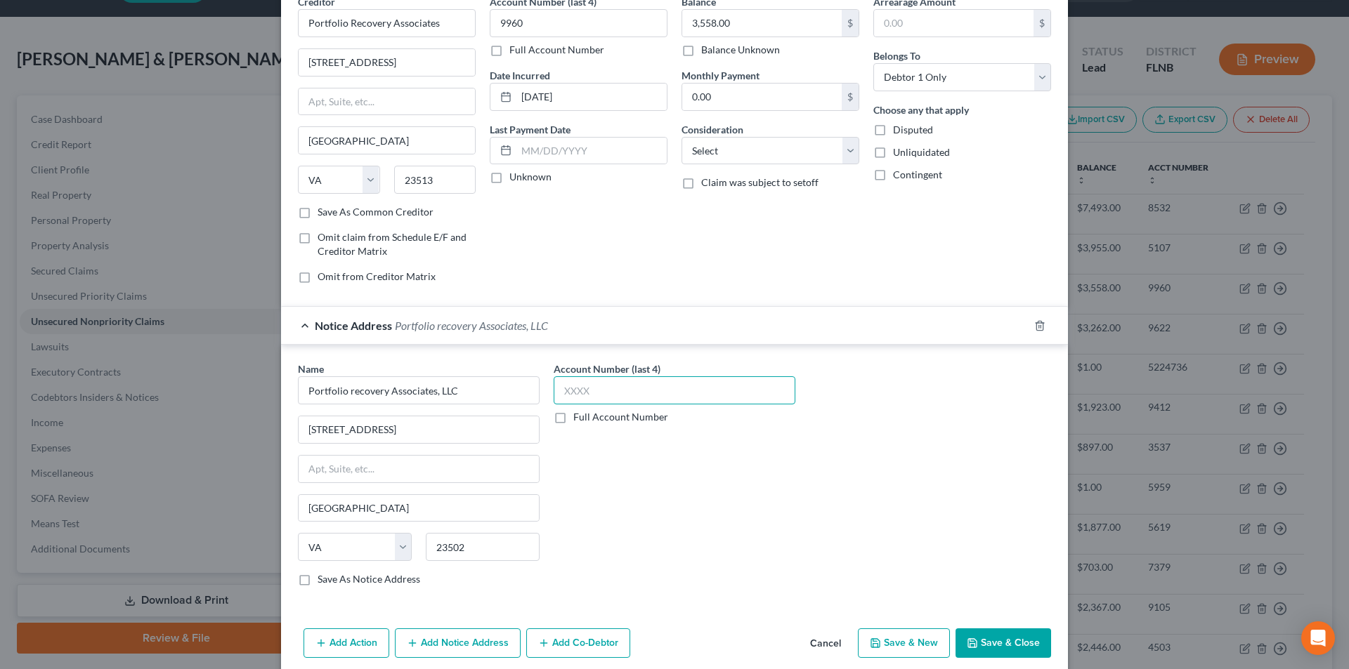
click at [602, 391] on input "text" at bounding box center [675, 390] width 242 height 28
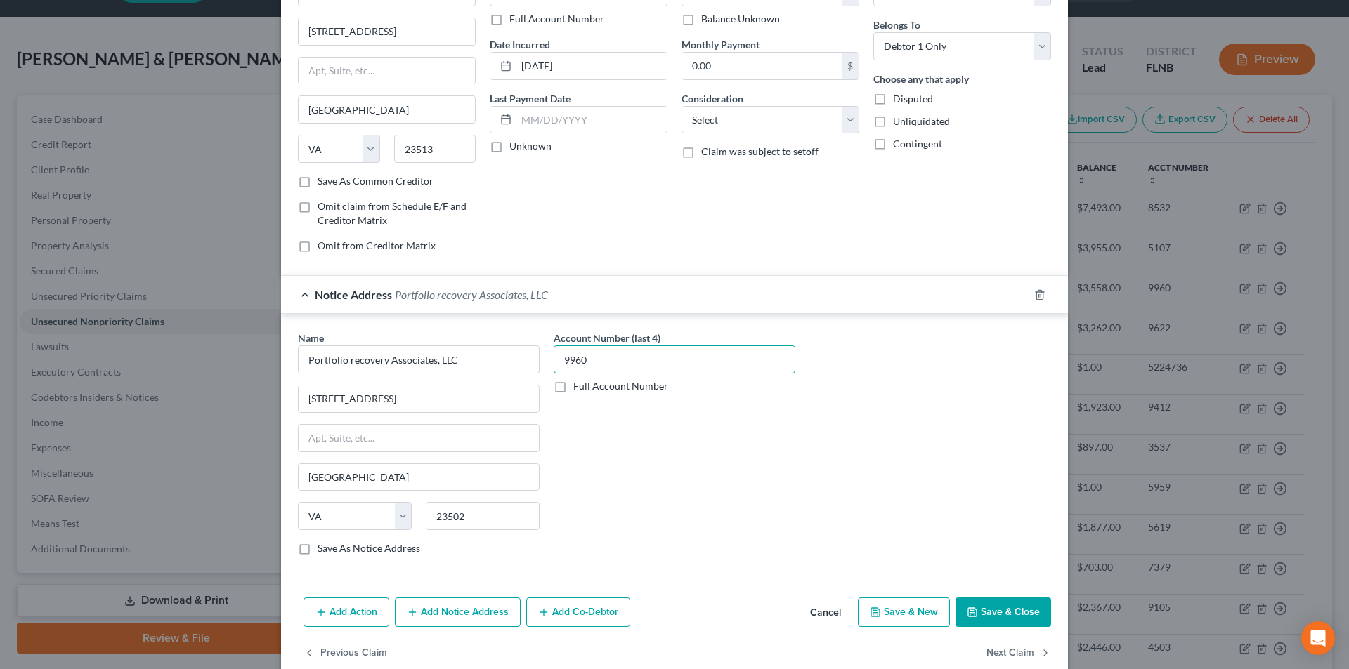
scroll to position [127, 0]
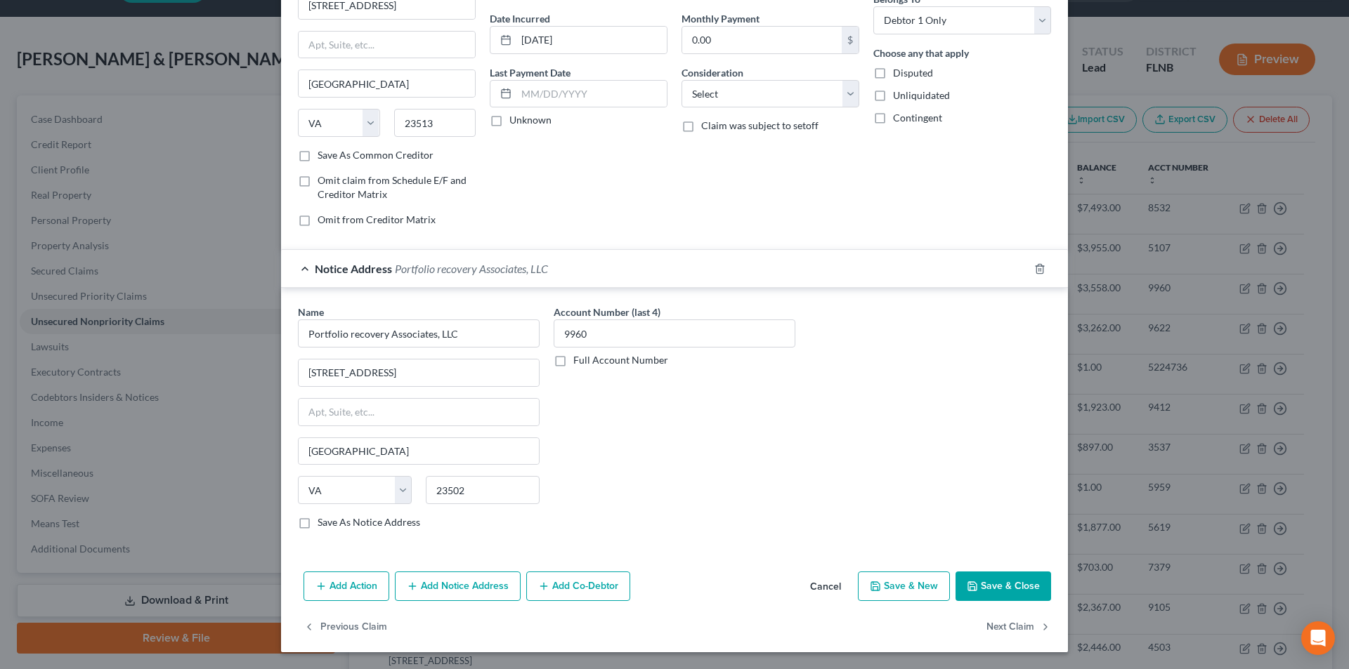
click at [467, 580] on button "Add Notice Address" at bounding box center [458, 587] width 126 height 30
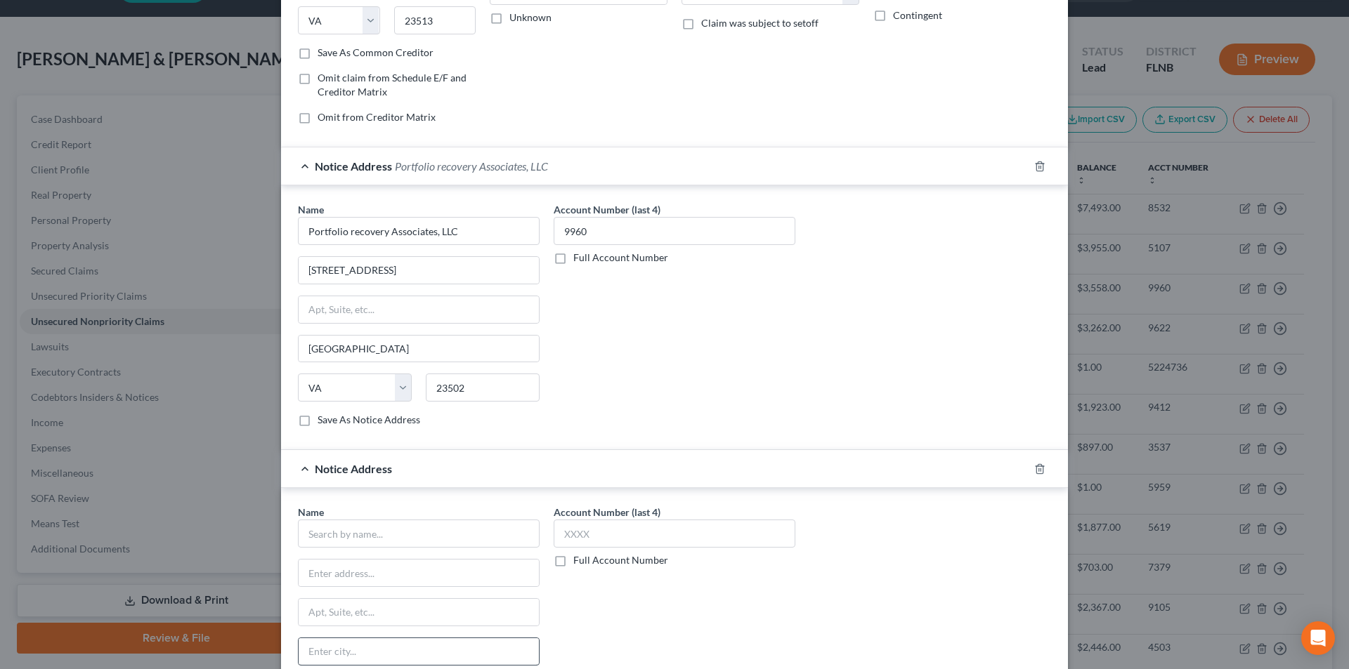
scroll to position [338, 0]
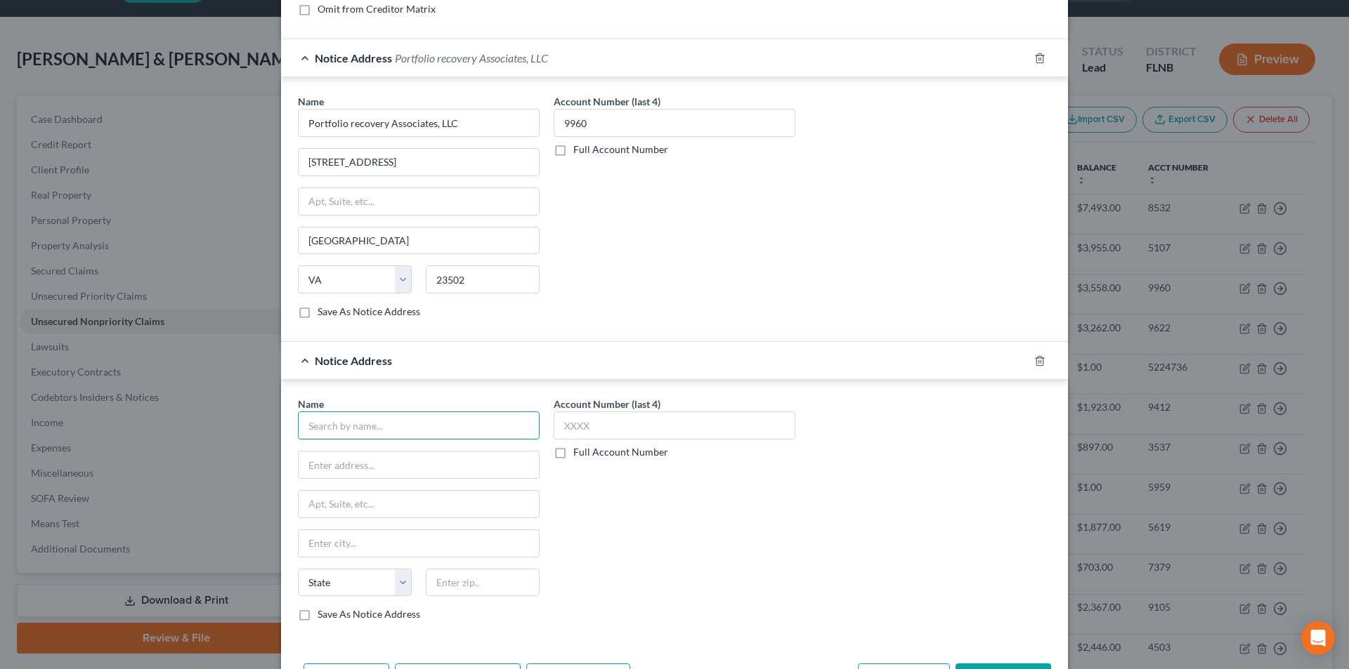
click at [397, 427] on input "text" at bounding box center [419, 426] width 242 height 28
paste input "Portfolio Recovery Associates"
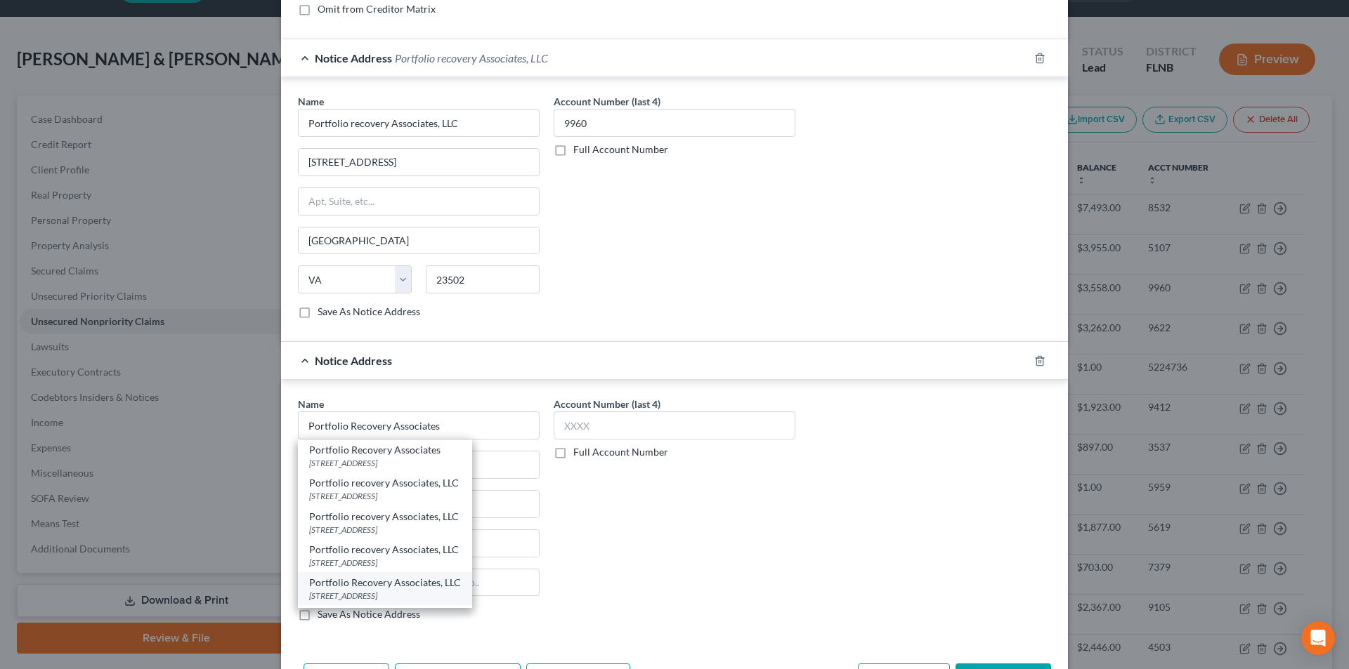
click at [349, 595] on div "[STREET_ADDRESS]" at bounding box center [385, 596] width 152 height 12
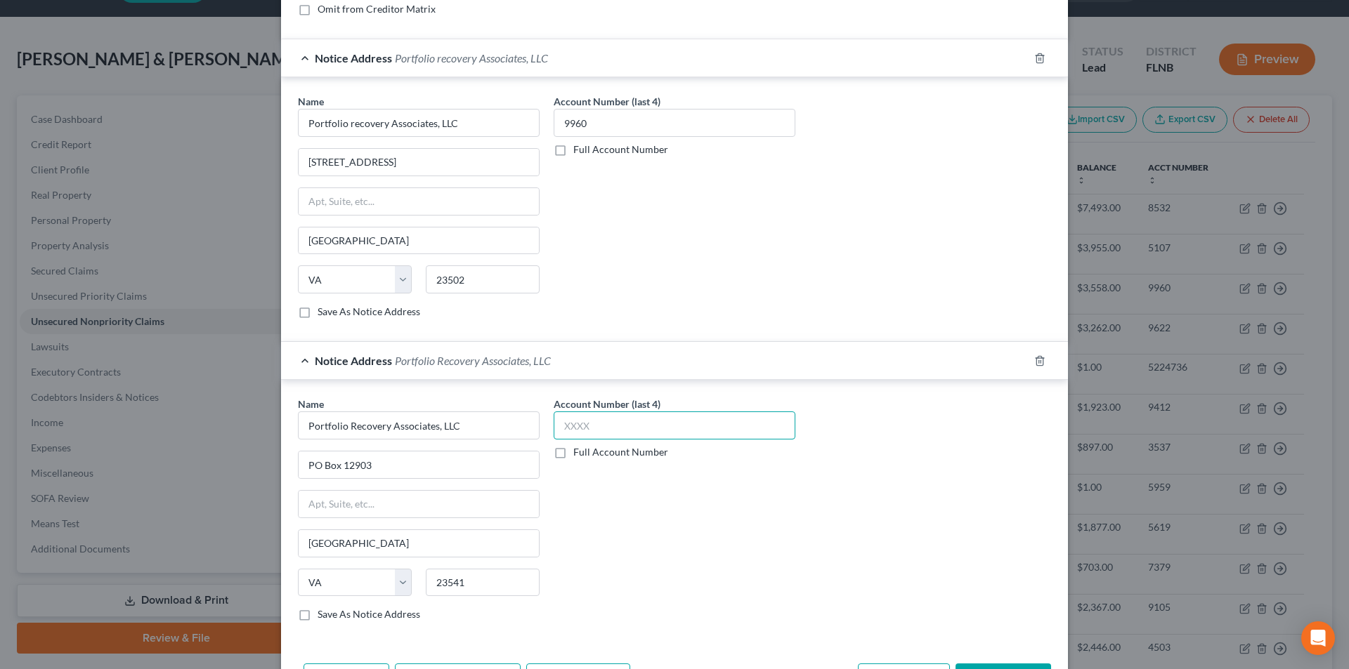
click at [591, 428] on input "text" at bounding box center [675, 426] width 242 height 28
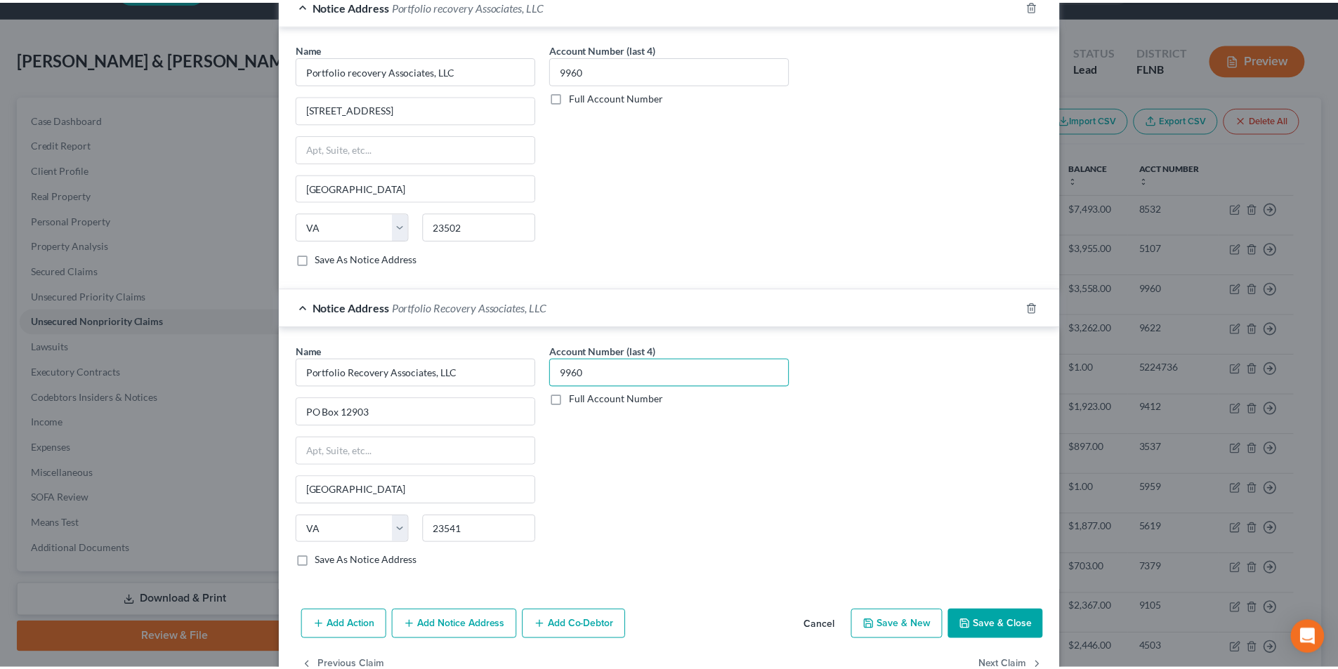
scroll to position [431, 0]
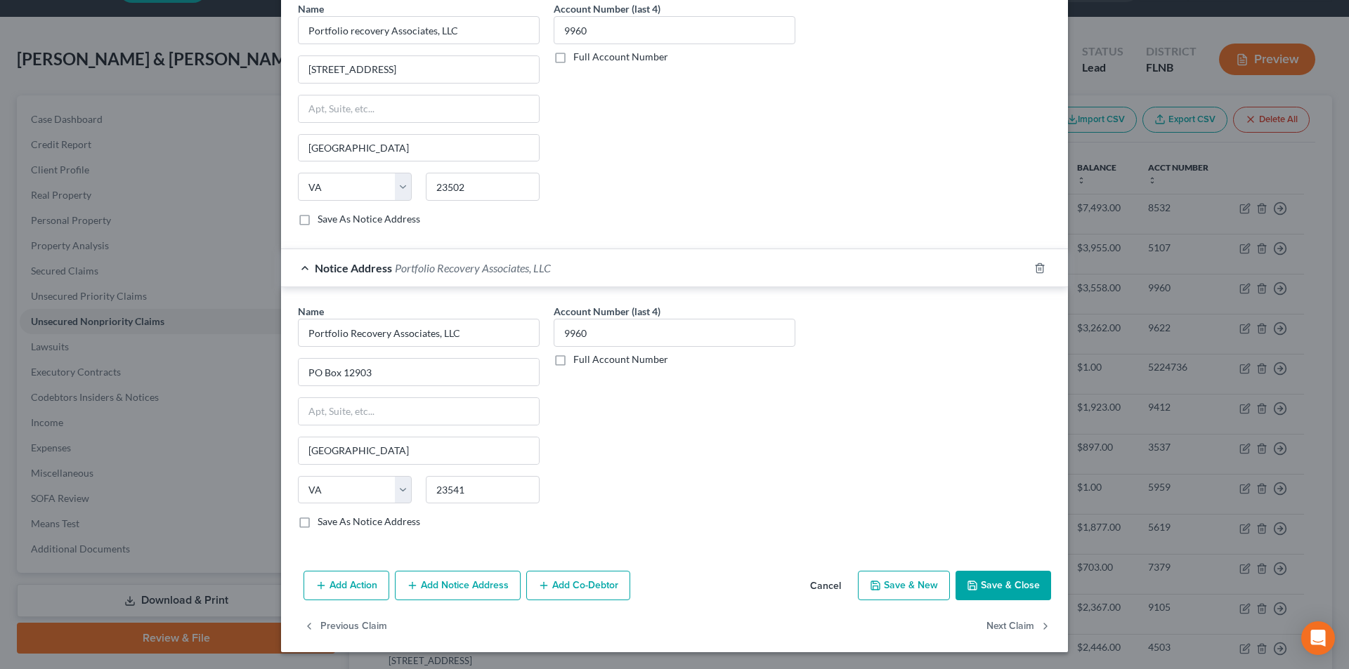
click at [991, 593] on button "Save & Close" at bounding box center [1003, 586] width 96 height 30
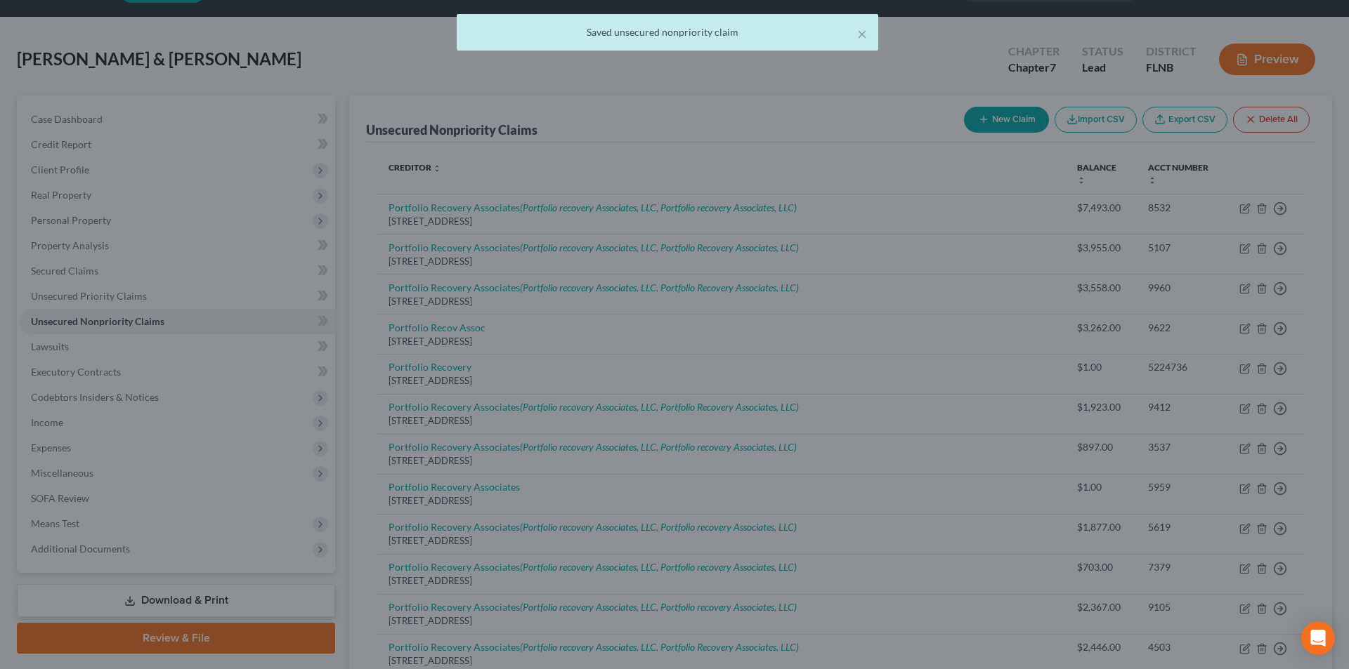
scroll to position [0, 0]
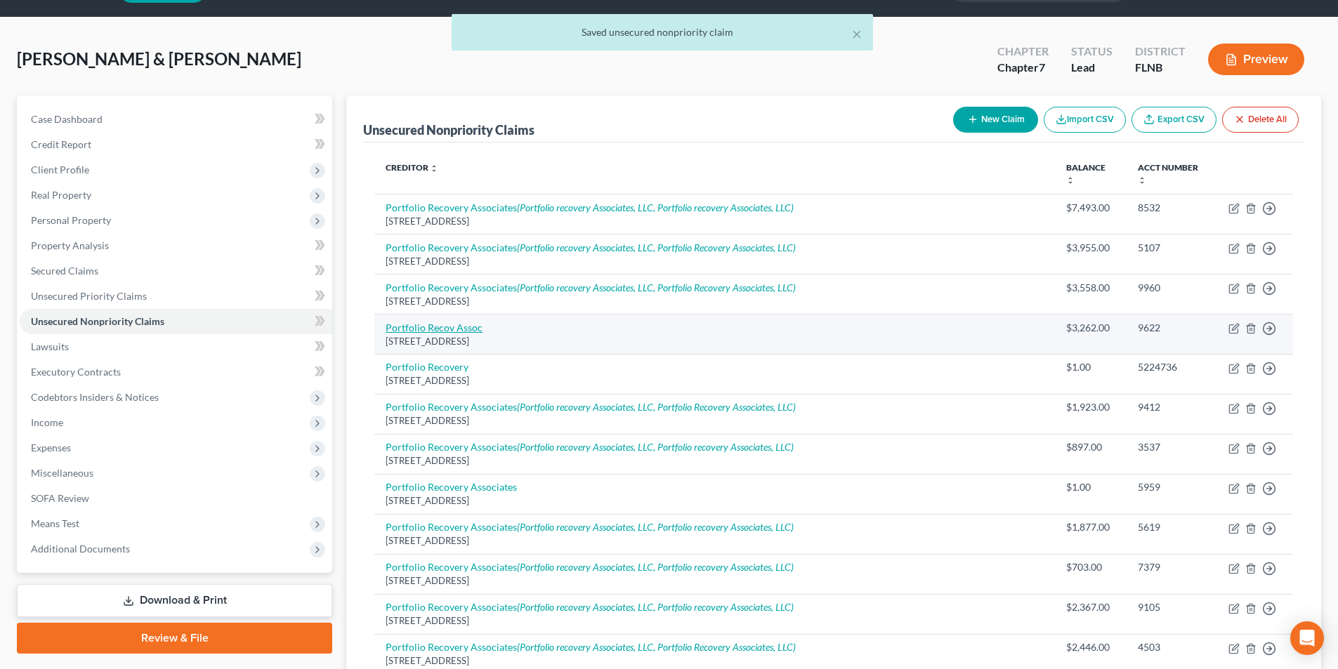
click at [461, 331] on link "Portfolio Recov Assoc" at bounding box center [434, 328] width 97 height 12
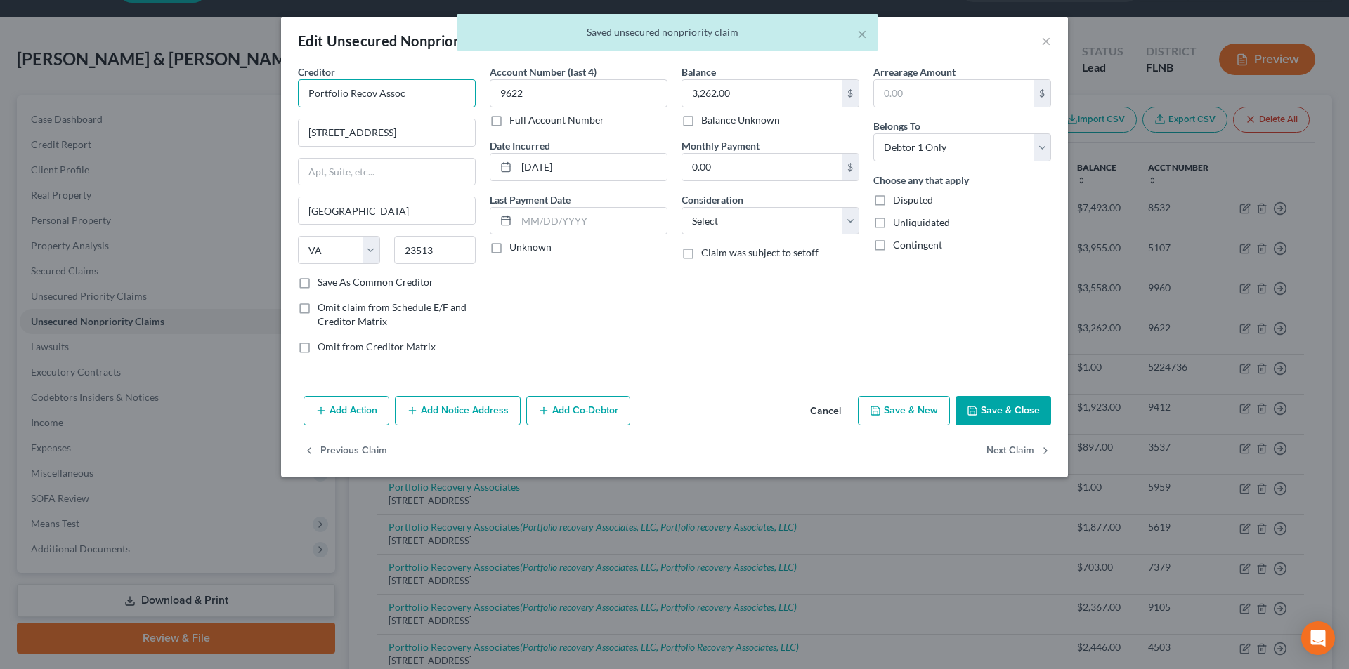
drag, startPoint x: 414, startPoint y: 94, endPoint x: 195, endPoint y: 100, distance: 219.2
click at [200, 100] on div "Edit Unsecured Nonpriority Claim × Creditor * Portfolio Recov Assoc [GEOGRAPHIC…" at bounding box center [674, 334] width 1349 height 669
paste input "ery Associates"
click at [446, 415] on button "Add Notice Address" at bounding box center [458, 411] width 126 height 30
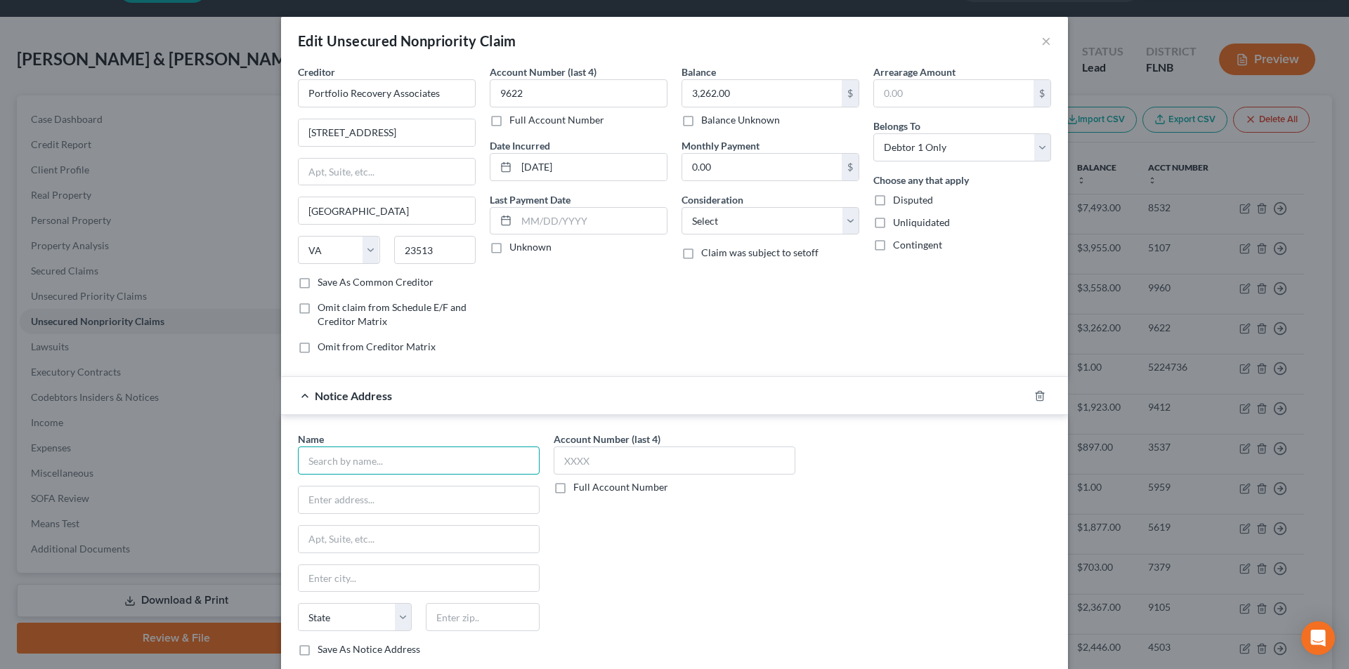
click at [390, 460] on input "text" at bounding box center [419, 461] width 242 height 28
paste input "Portfolio Recovery Associates"
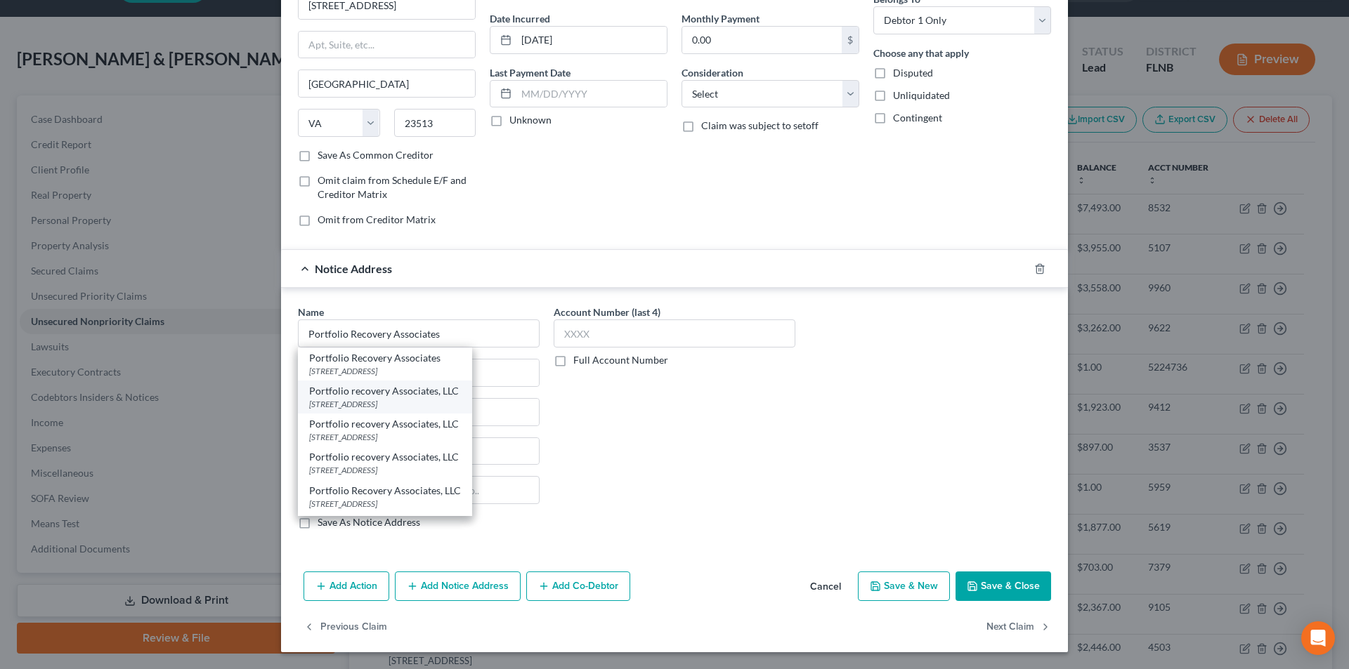
click at [369, 398] on div "Portfolio recovery Associates, LLC" at bounding box center [385, 391] width 152 height 14
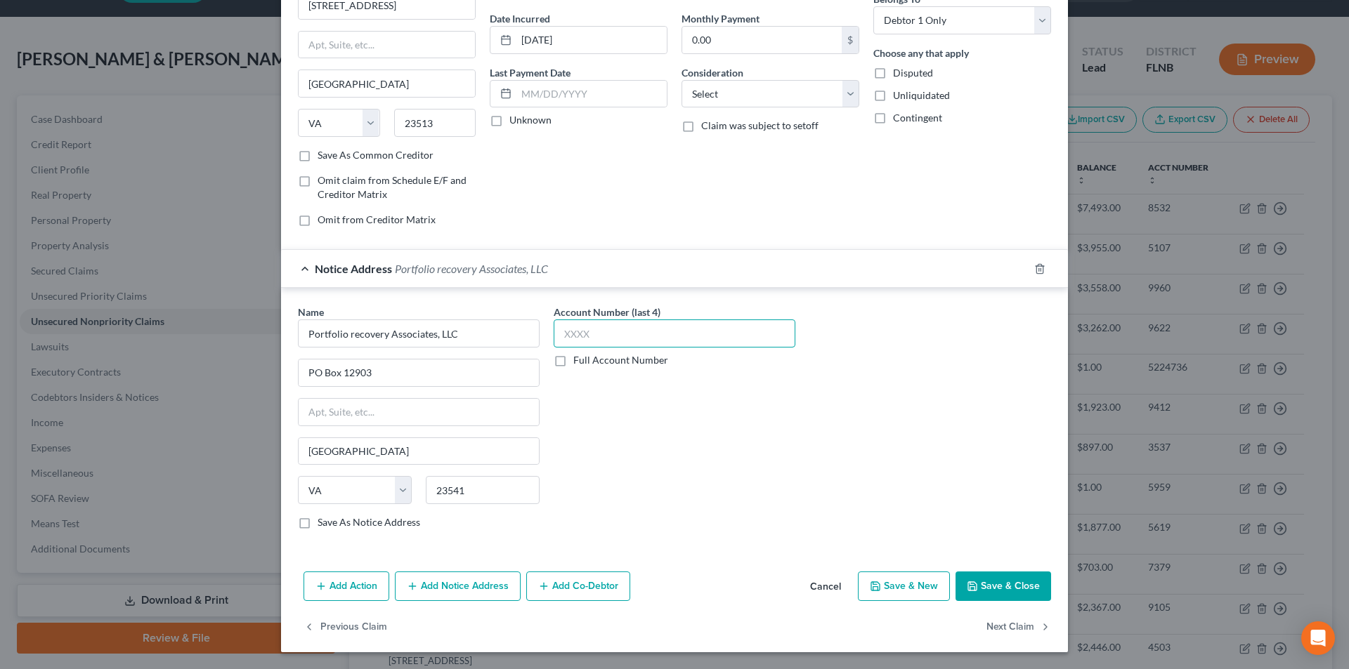
click at [605, 329] on input "text" at bounding box center [675, 334] width 242 height 28
click at [485, 586] on button "Add Notice Address" at bounding box center [458, 587] width 126 height 30
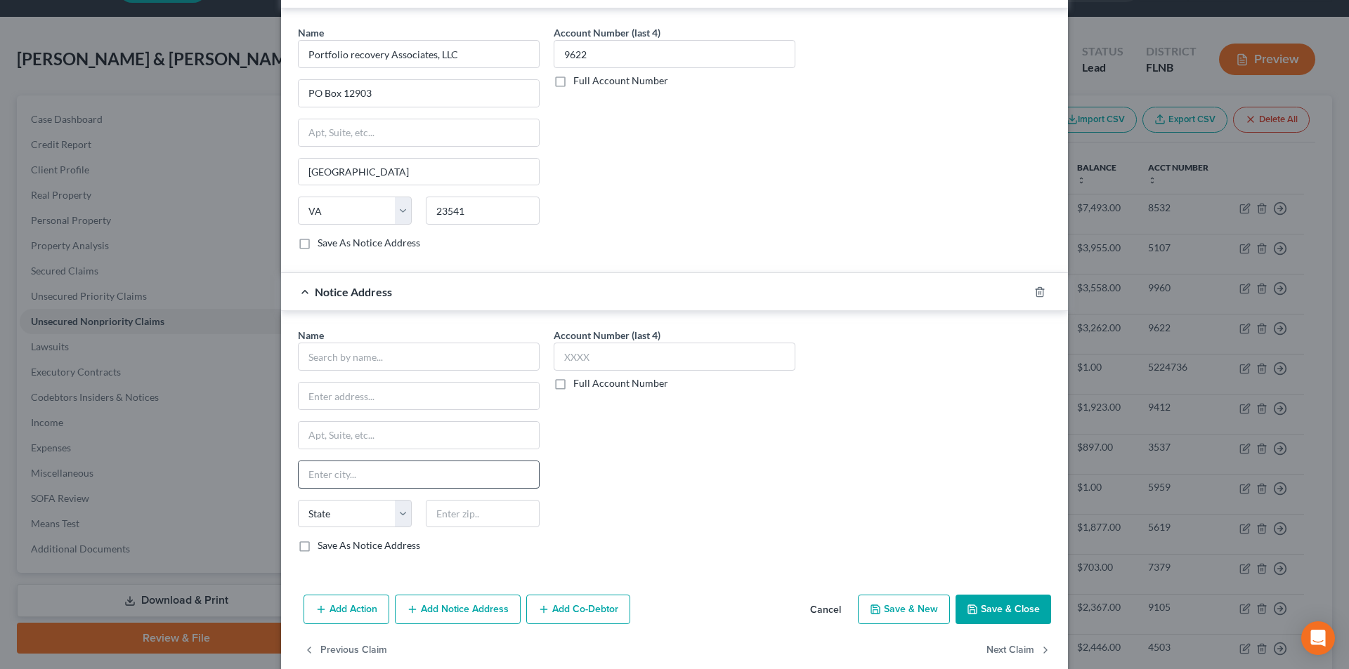
scroll to position [408, 0]
click at [378, 355] on input "text" at bounding box center [419, 355] width 242 height 28
paste input "Portfolio Recovery Associates"
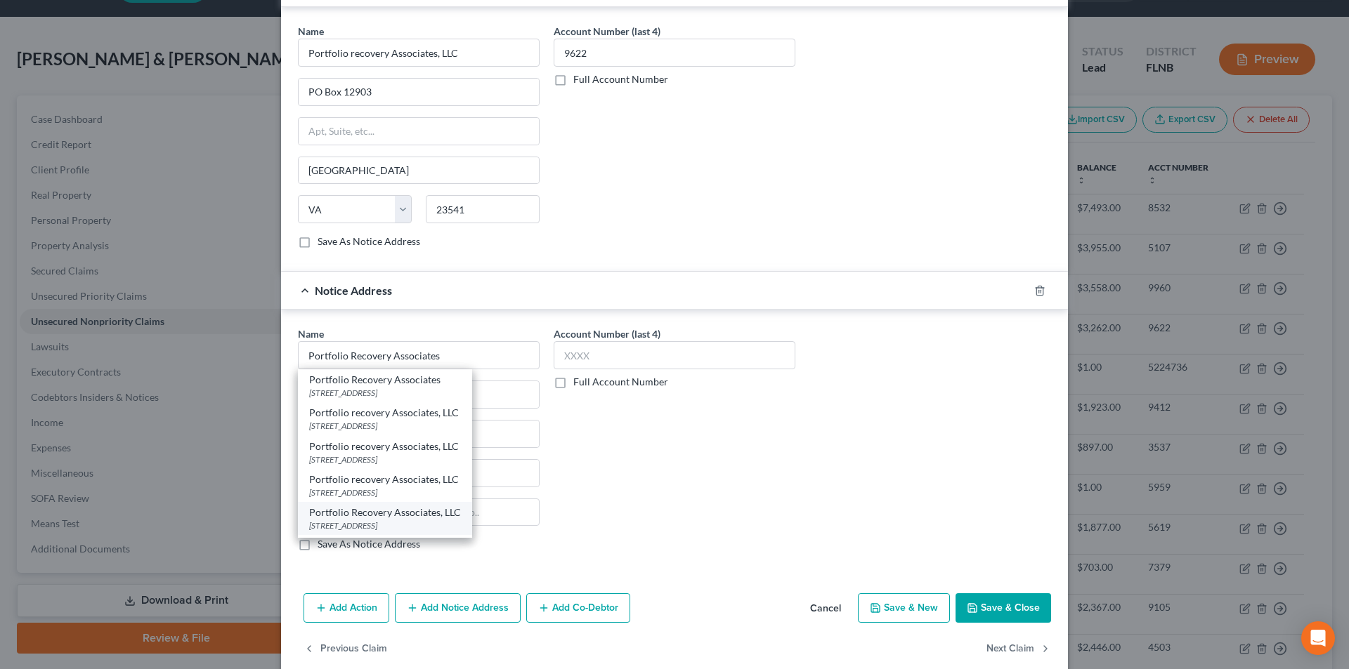
click at [347, 520] on div "[STREET_ADDRESS]" at bounding box center [385, 526] width 152 height 12
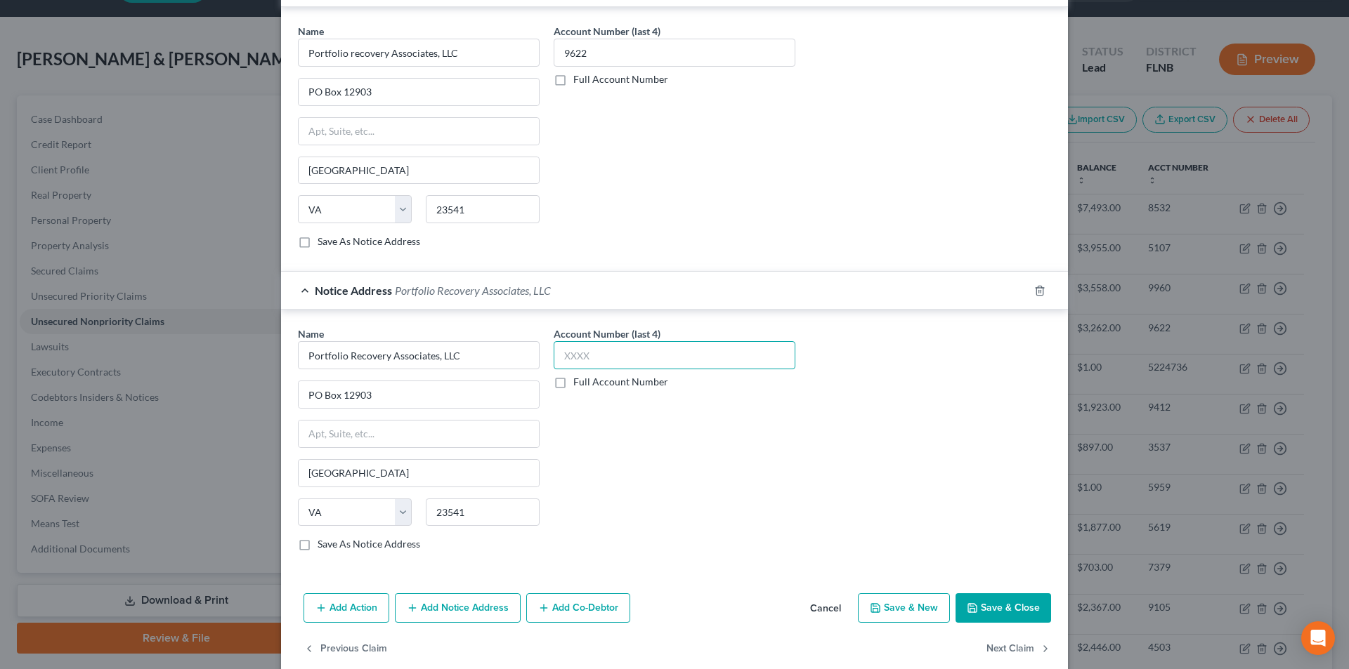
click at [595, 362] on input "text" at bounding box center [675, 355] width 242 height 28
click at [984, 609] on button "Save & Close" at bounding box center [1003, 609] width 96 height 30
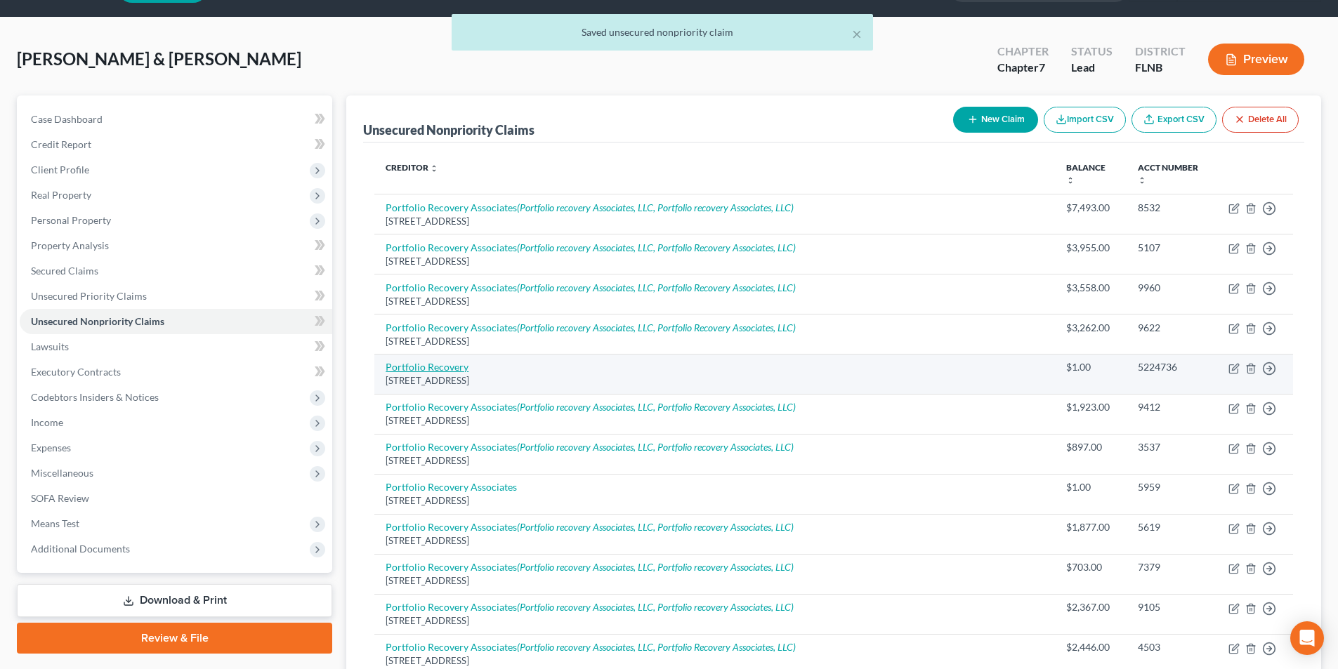
click at [445, 371] on link "Portfolio Recovery" at bounding box center [427, 367] width 83 height 12
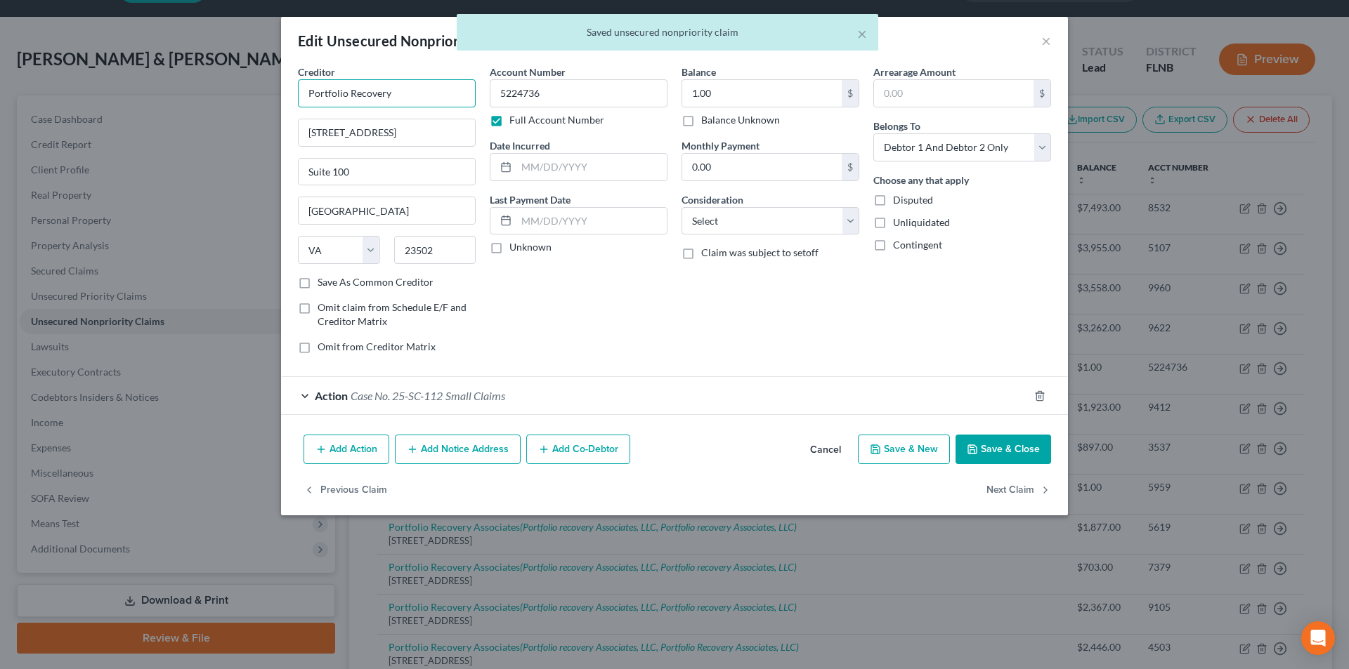
drag, startPoint x: 405, startPoint y: 100, endPoint x: 250, endPoint y: 98, distance: 154.5
click at [250, 98] on div "Edit Unsecured Nonpriority Claim × Creditor * Portfolio Recovery [STREET_ADDRES…" at bounding box center [674, 334] width 1349 height 669
paste input "Associates"
click at [464, 447] on button "Add Notice Address" at bounding box center [458, 450] width 126 height 30
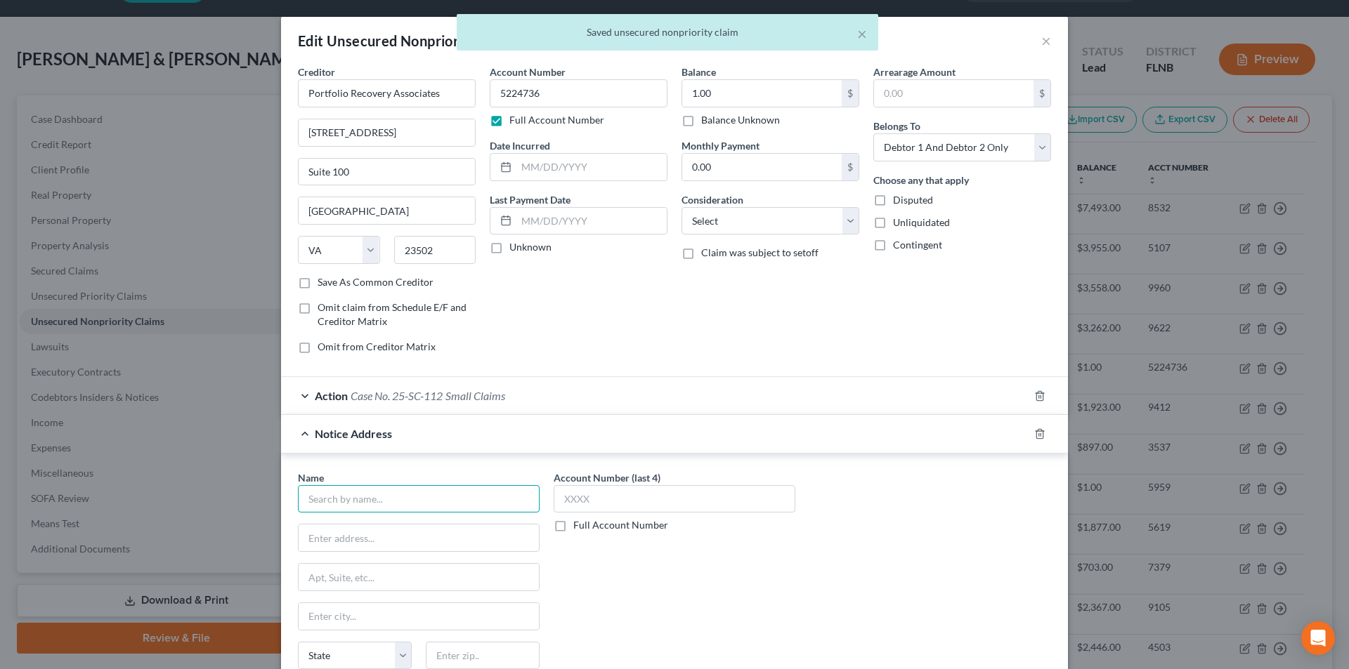
click at [402, 498] on input "text" at bounding box center [419, 499] width 242 height 28
paste input "Portfolio Recovery Associates"
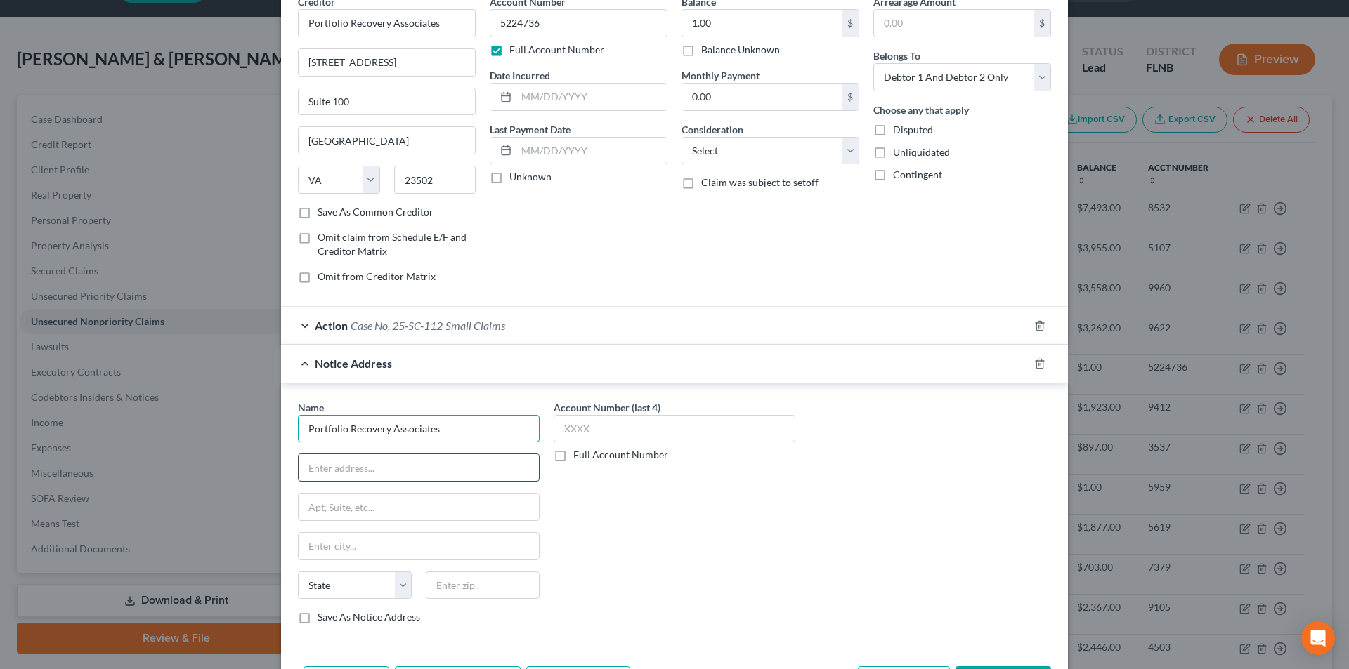
scroll to position [166, 0]
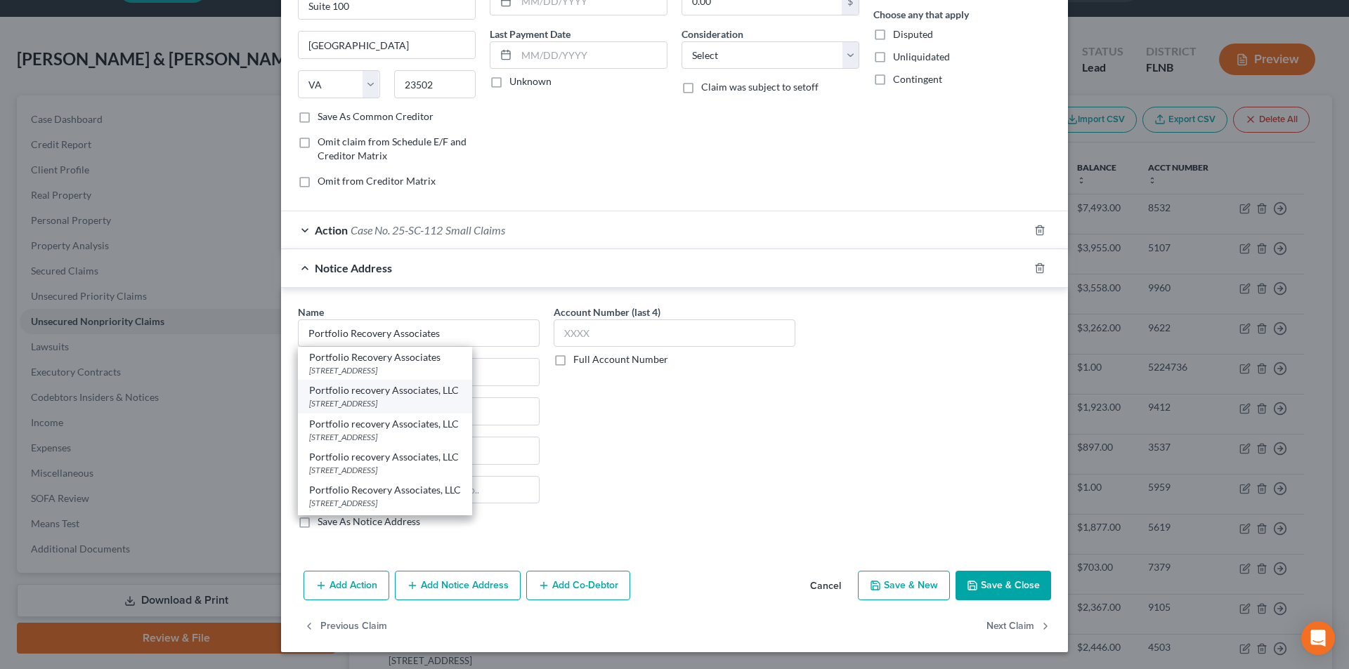
click at [369, 402] on div "[STREET_ADDRESS]" at bounding box center [385, 404] width 152 height 12
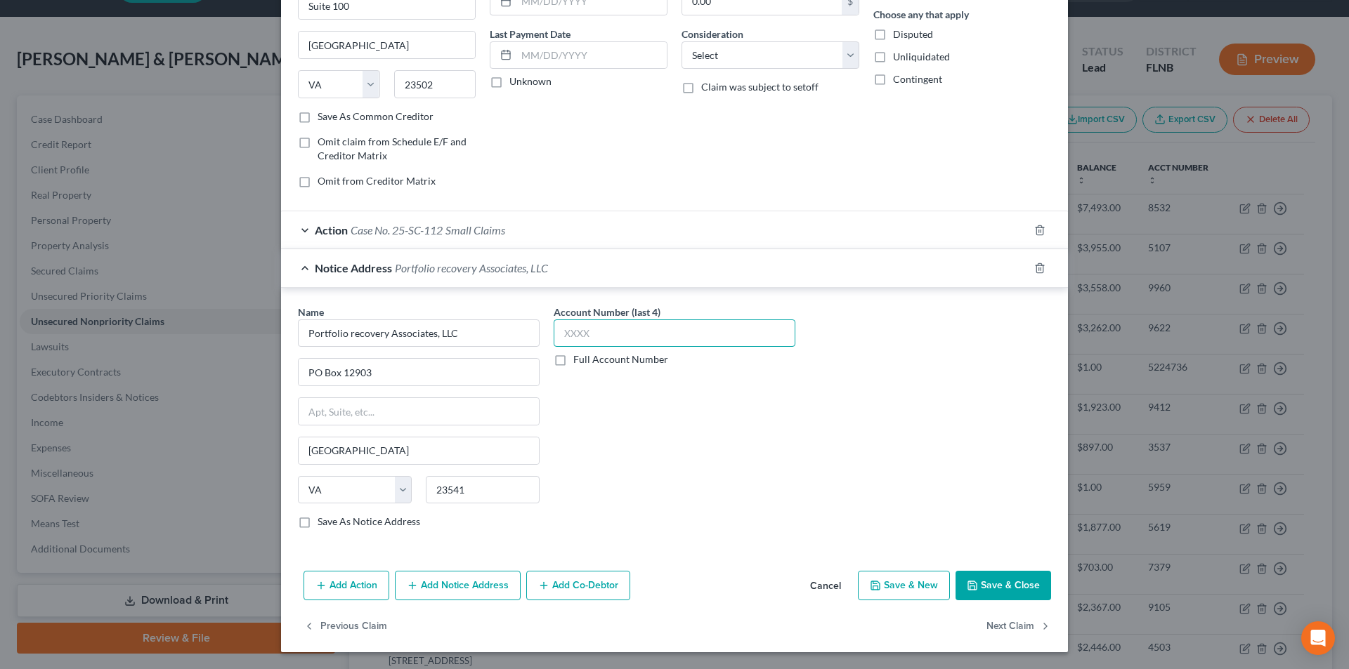
click at [603, 330] on input "text" at bounding box center [675, 334] width 242 height 28
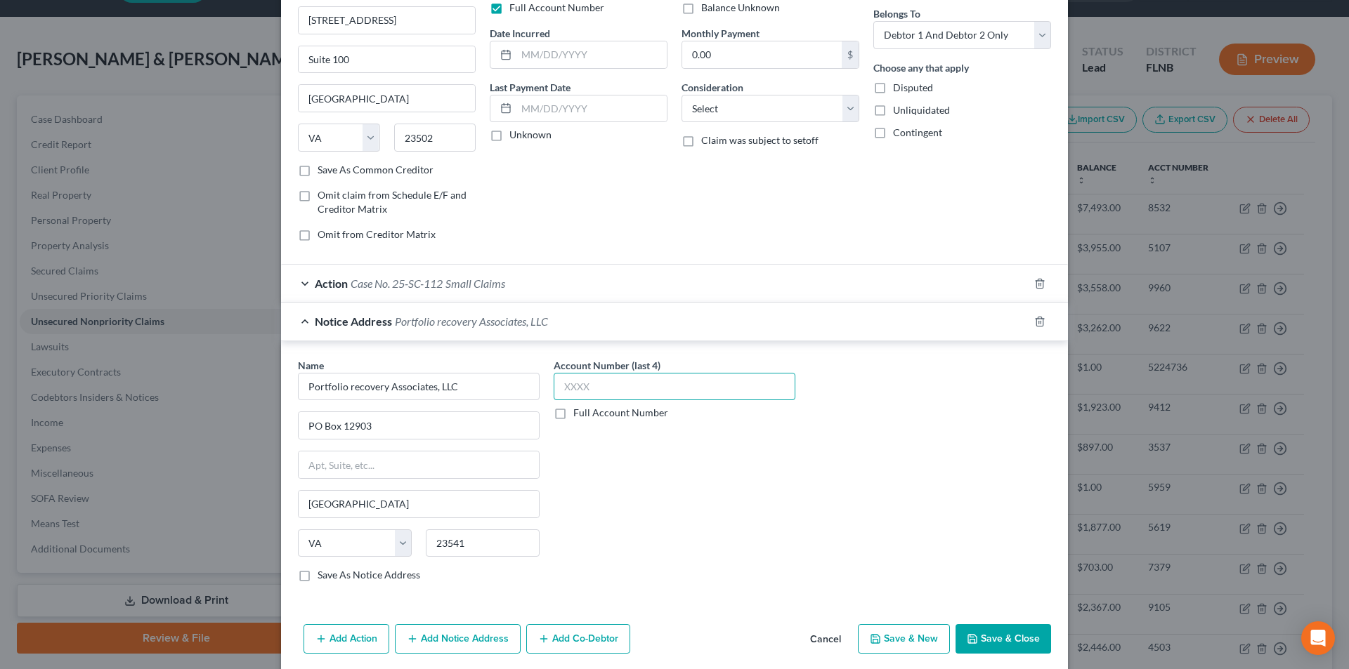
scroll to position [25, 0]
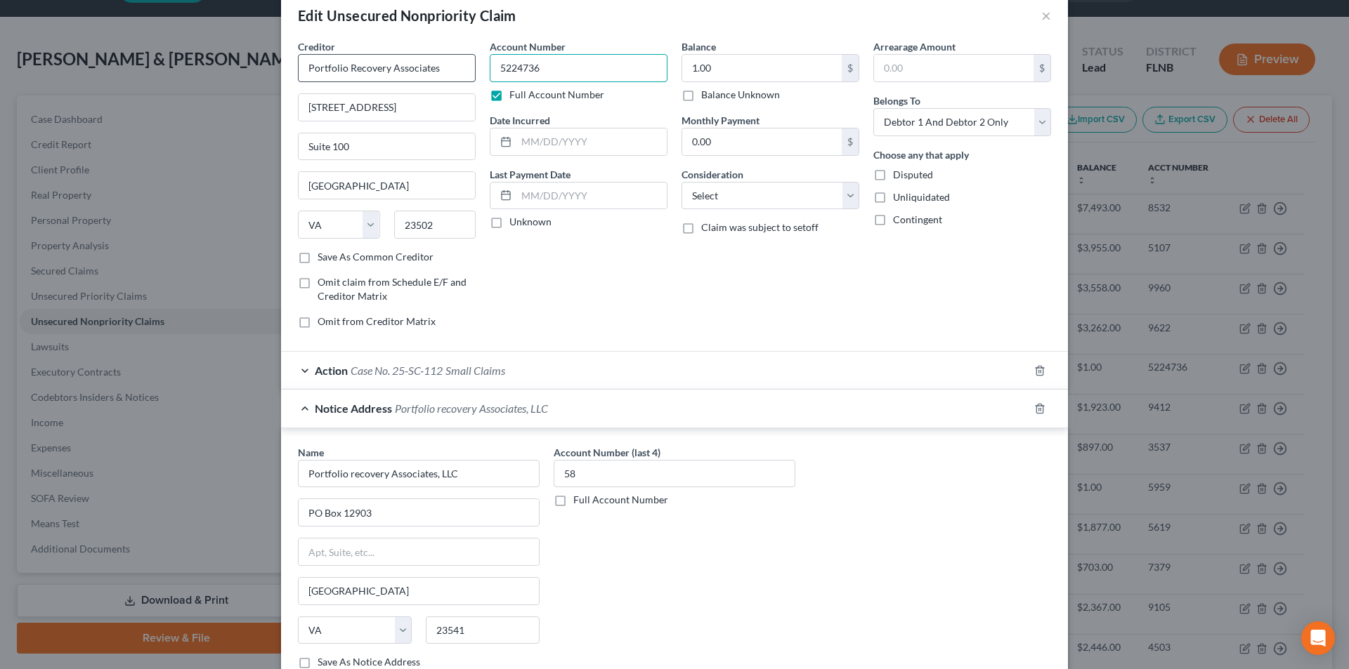
drag, startPoint x: 509, startPoint y: 67, endPoint x: 443, endPoint y: 61, distance: 67.0
click at [453, 63] on div "Creditor * Portfolio Recovery Associates [STREET_ADDRESS][GEOGRAPHIC_DATA][US_S…" at bounding box center [674, 189] width 767 height 301
drag, startPoint x: 601, startPoint y: 469, endPoint x: 511, endPoint y: 467, distance: 89.9
click at [509, 469] on div "Name * Portfolio recovery Associates, LLC [GEOGRAPHIC_DATA][US_STATE] AZ [GEOGR…" at bounding box center [674, 563] width 767 height 236
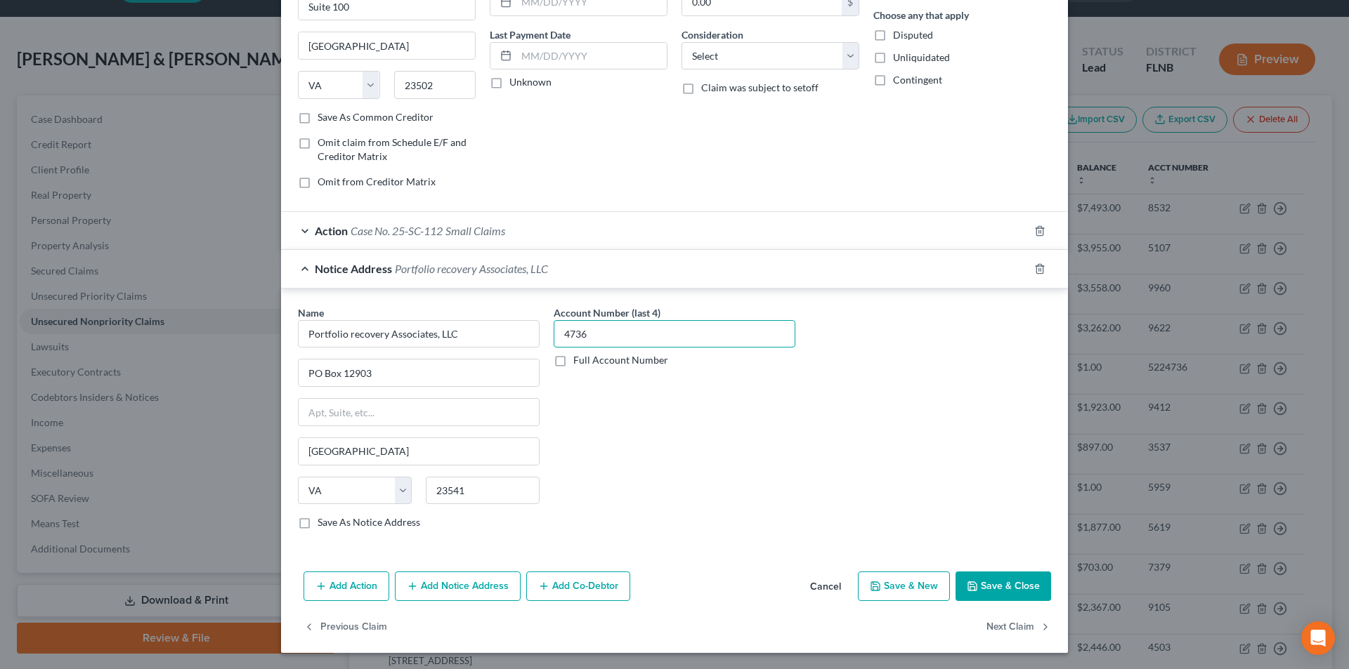
scroll to position [166, 0]
click at [459, 575] on button "Add Notice Address" at bounding box center [458, 586] width 126 height 30
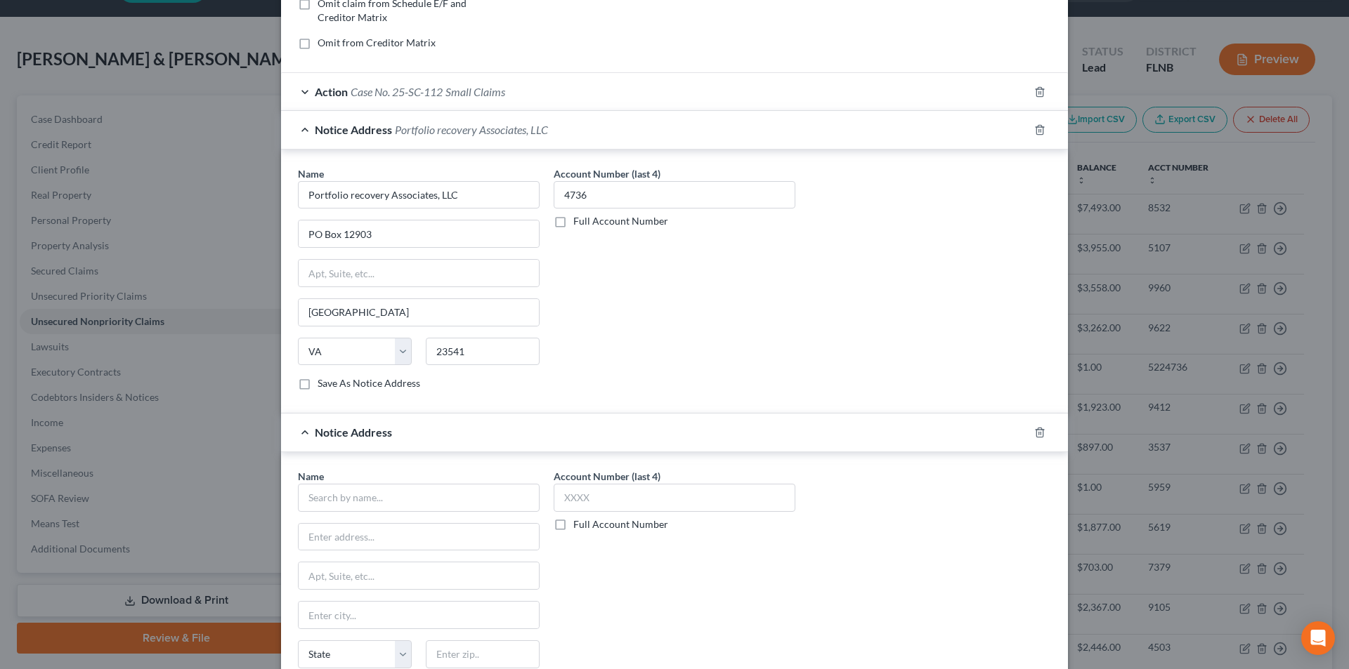
scroll to position [469, 0]
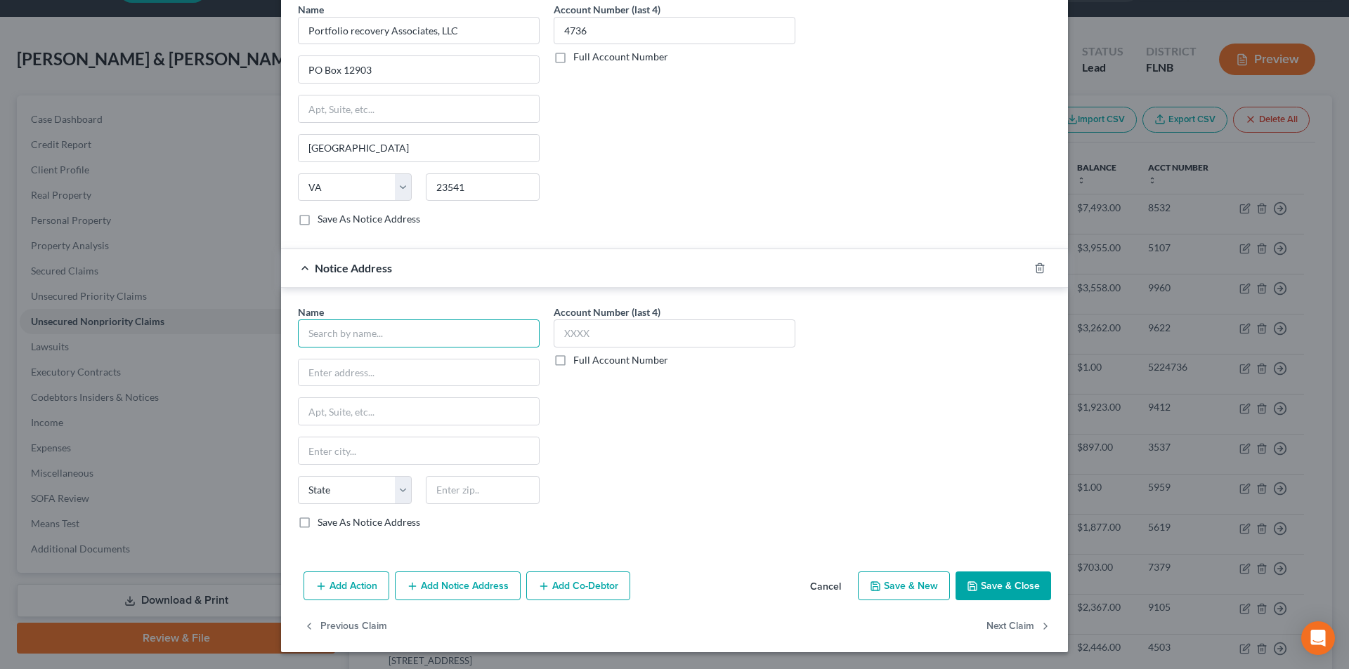
click at [398, 339] on input "text" at bounding box center [419, 334] width 242 height 28
paste input "Portfolio Recovery Associates"
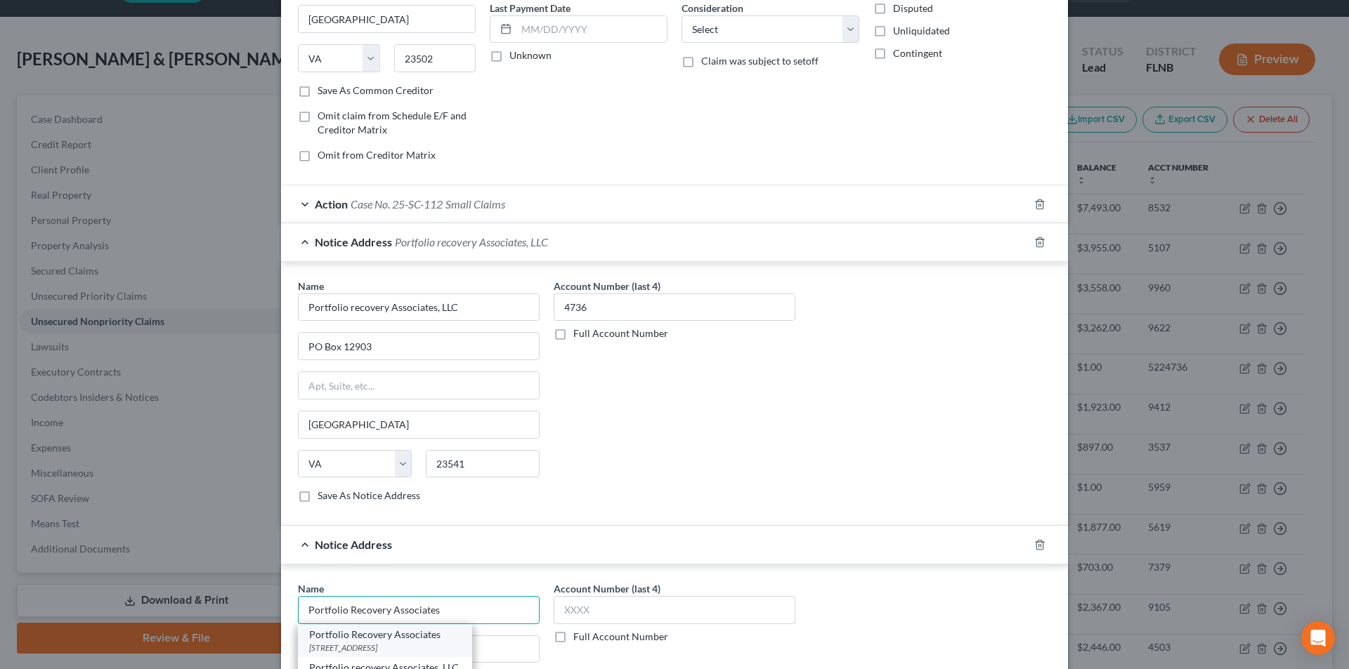
scroll to position [398, 0]
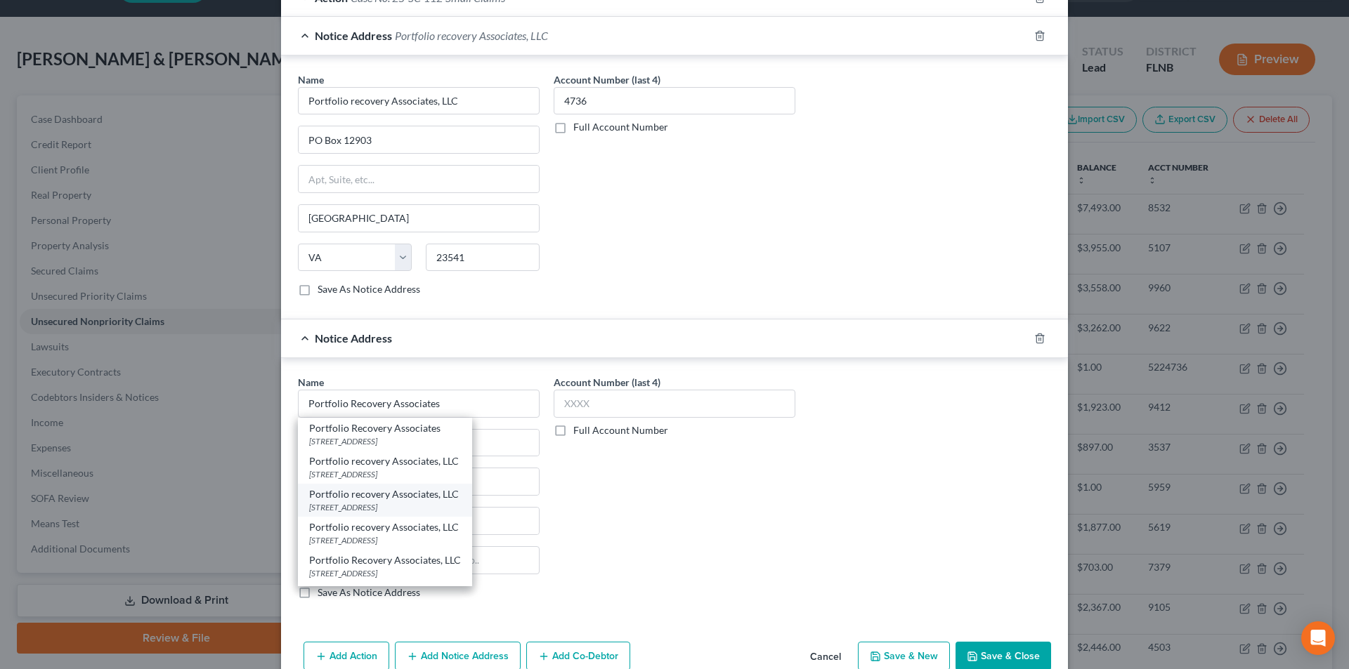
click at [370, 500] on div "Portfolio recovery Associates, LLC" at bounding box center [385, 494] width 152 height 14
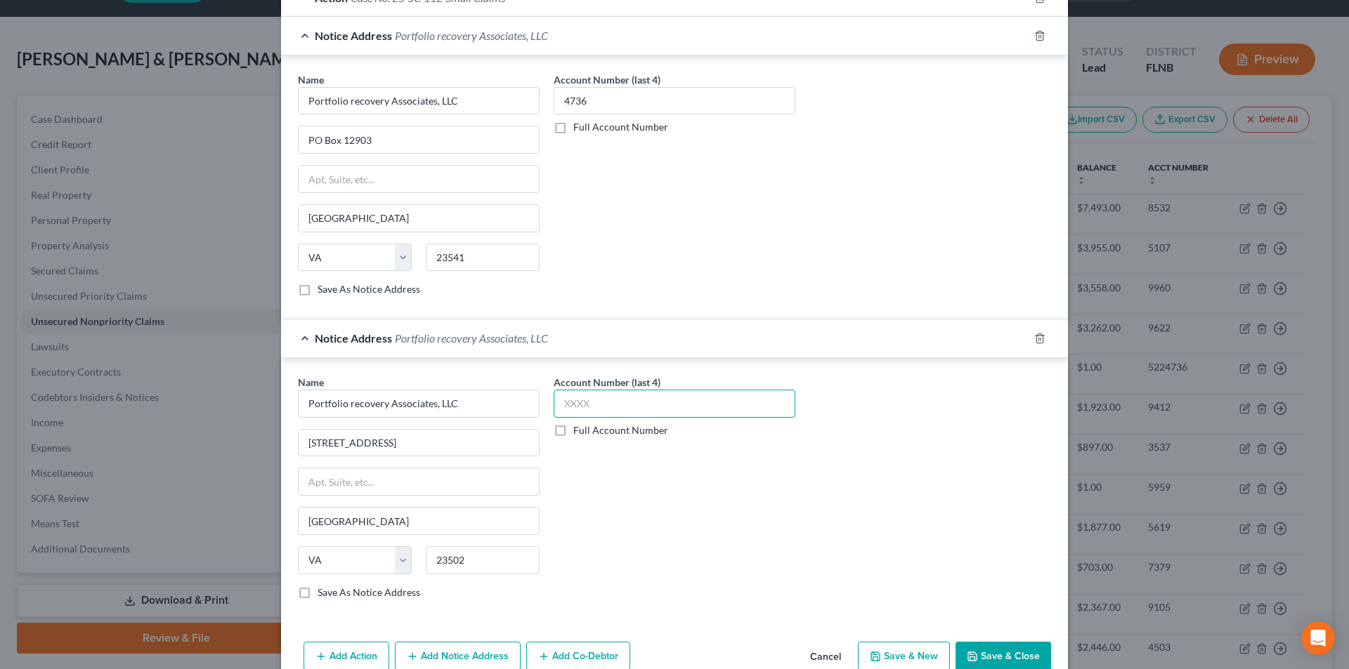
click at [586, 408] on input "text" at bounding box center [675, 404] width 242 height 28
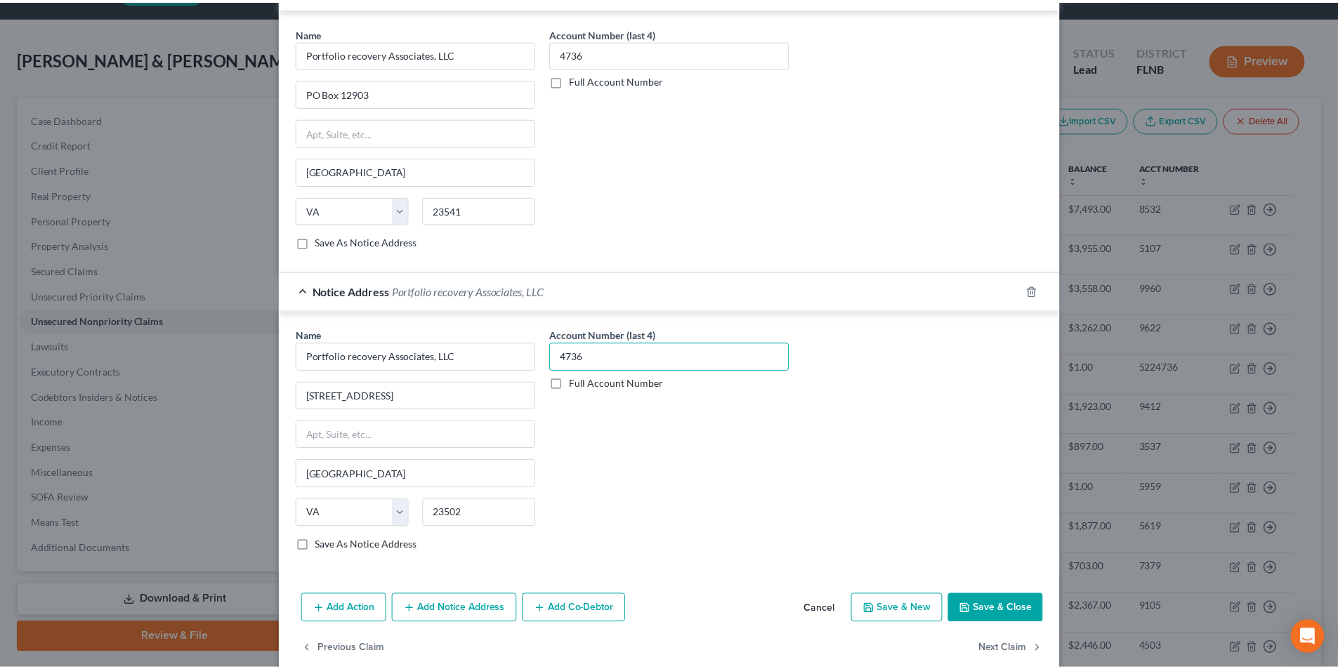
scroll to position [469, 0]
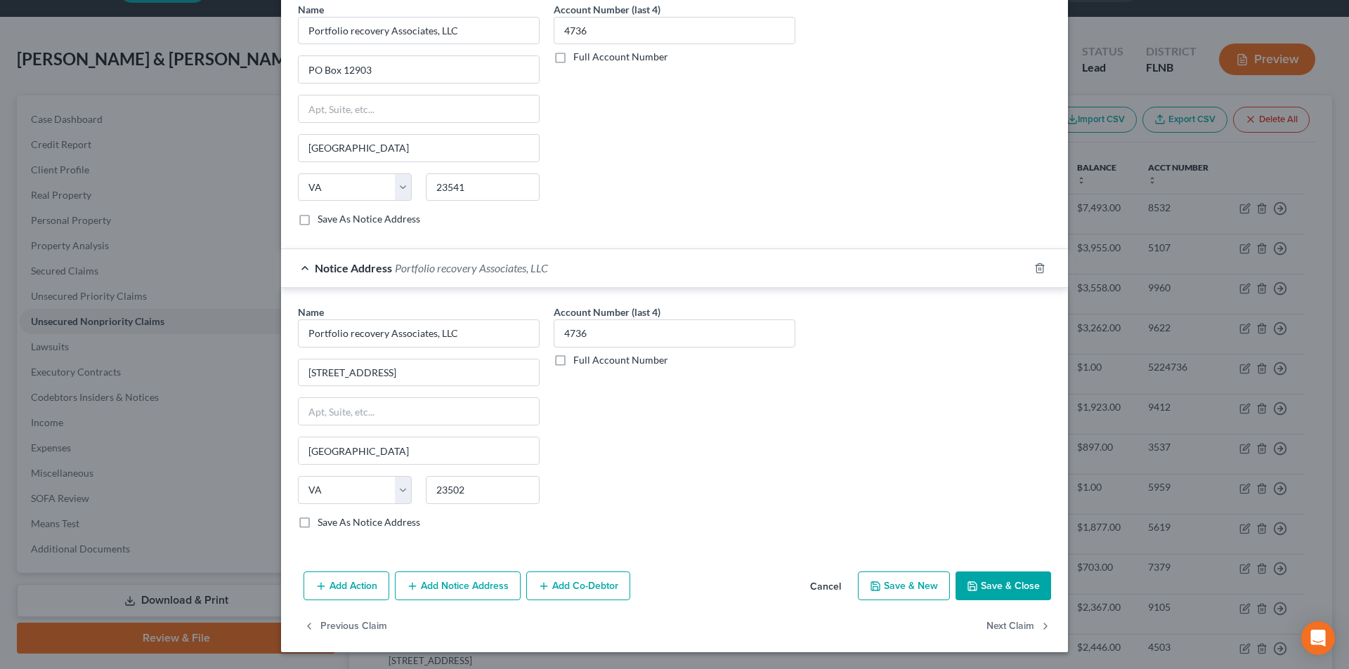
click at [1002, 580] on button "Save & Close" at bounding box center [1003, 587] width 96 height 30
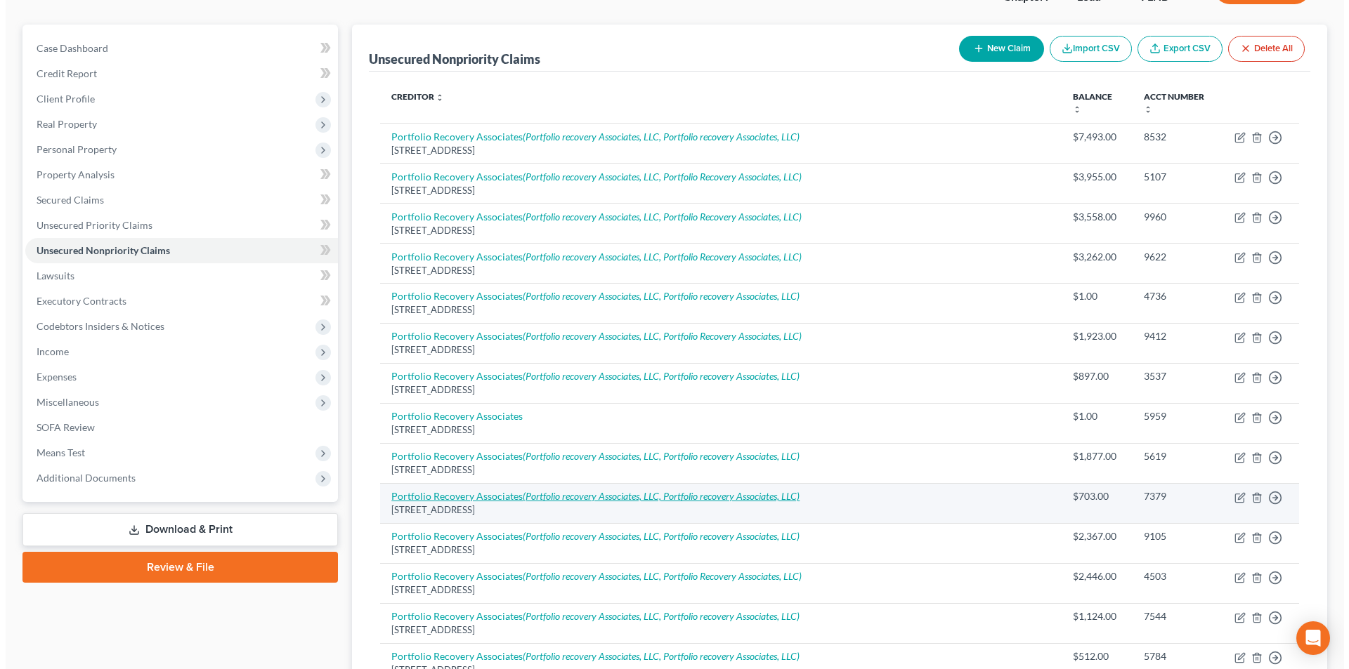
scroll to position [250, 0]
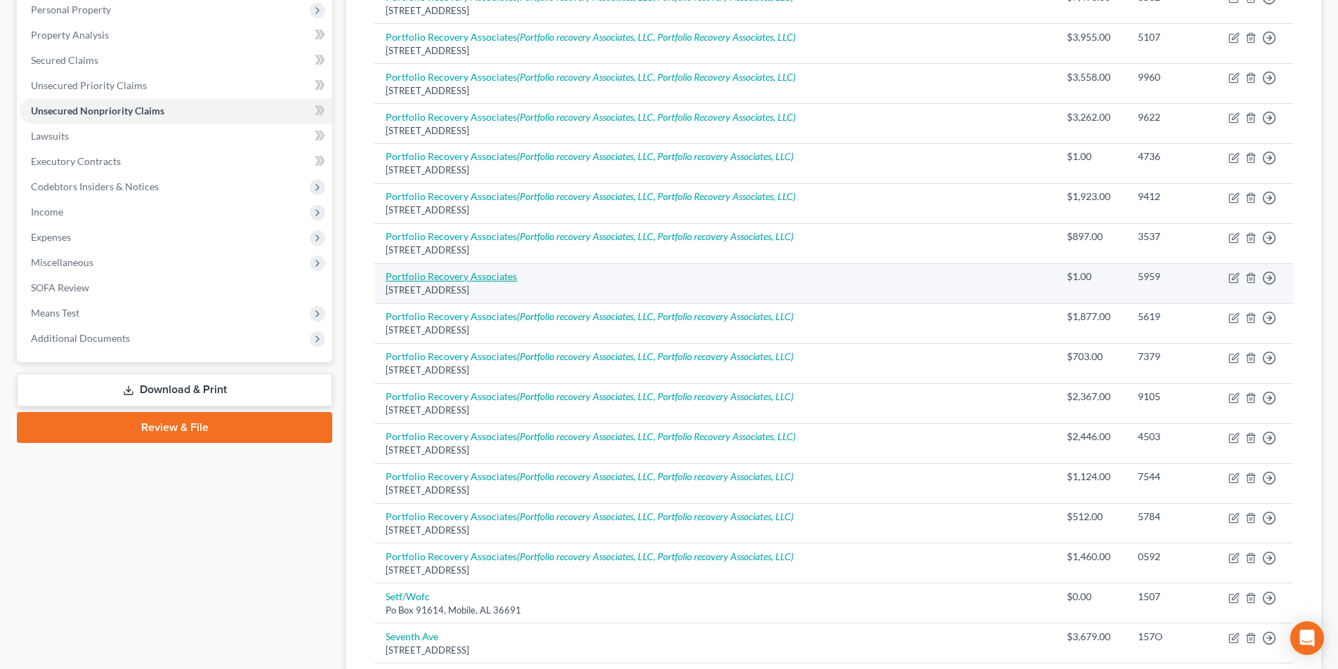
click at [479, 278] on link "Portfolio Recovery Associates" at bounding box center [451, 276] width 131 height 12
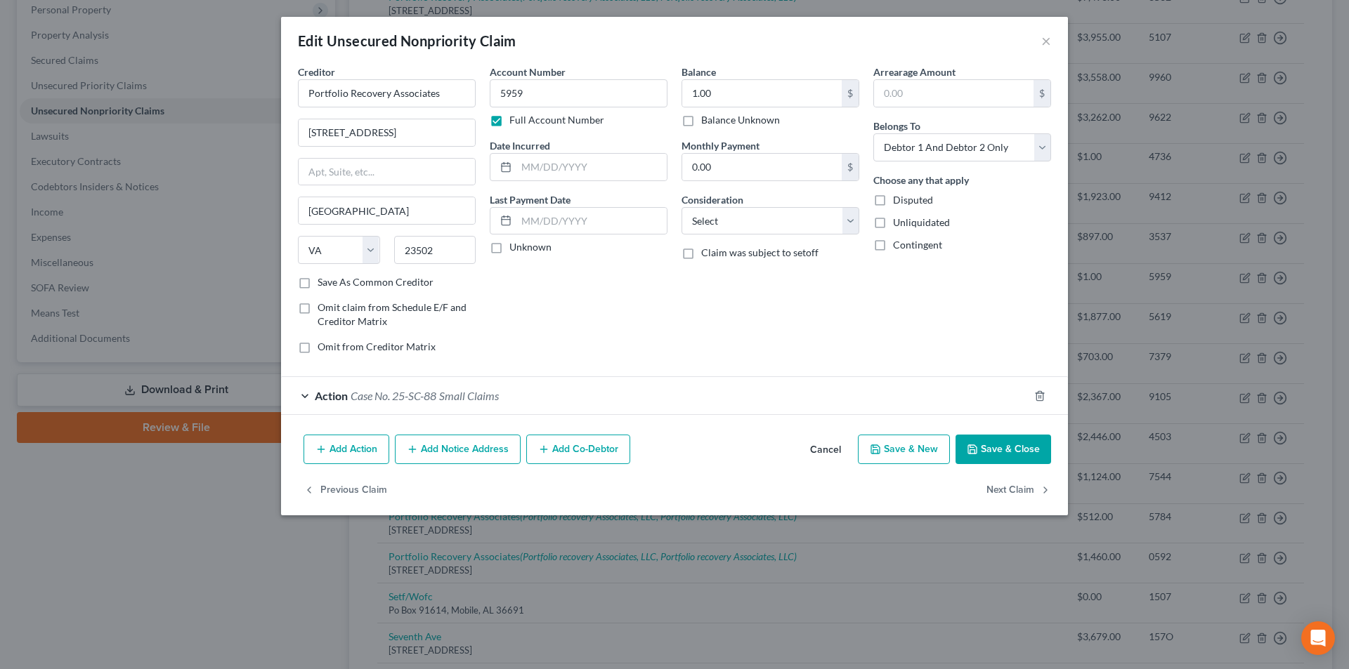
click at [463, 452] on button "Add Notice Address" at bounding box center [458, 450] width 126 height 30
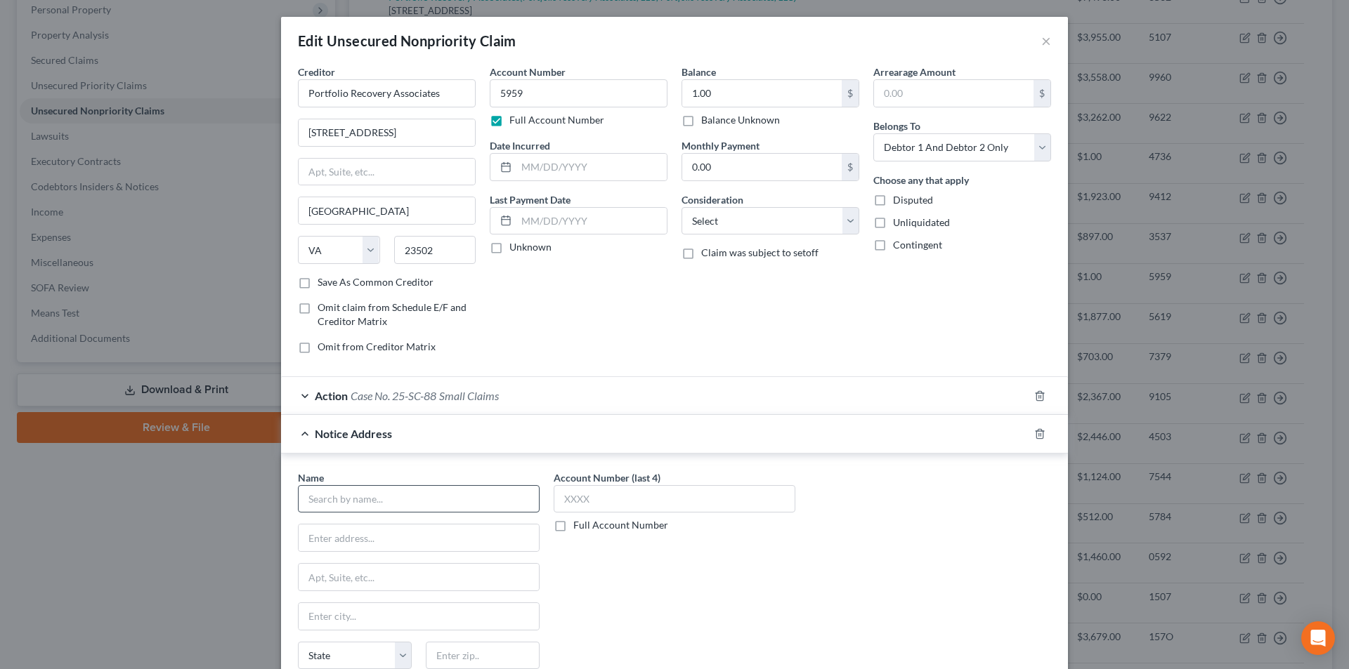
click at [426, 492] on div "Name *" at bounding box center [419, 492] width 242 height 43
click at [417, 499] on input "text" at bounding box center [419, 499] width 242 height 28
paste input "Portfolio Recovery Associates"
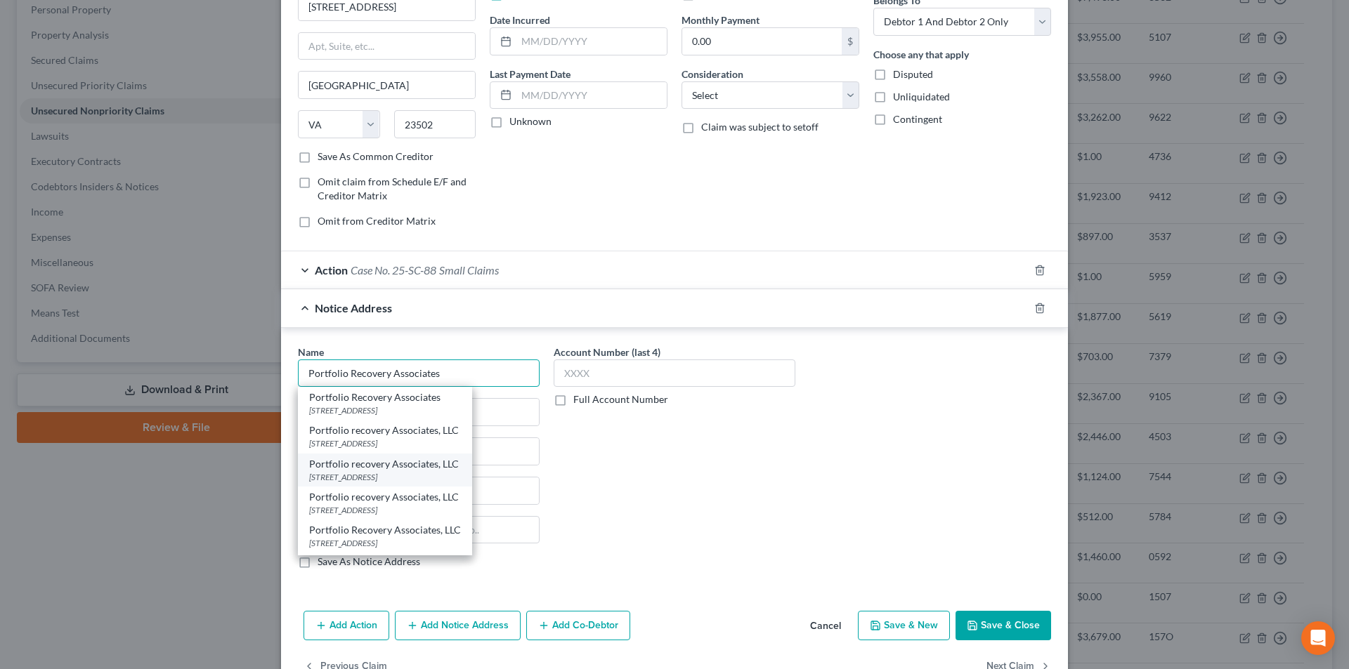
scroll to position [140, 0]
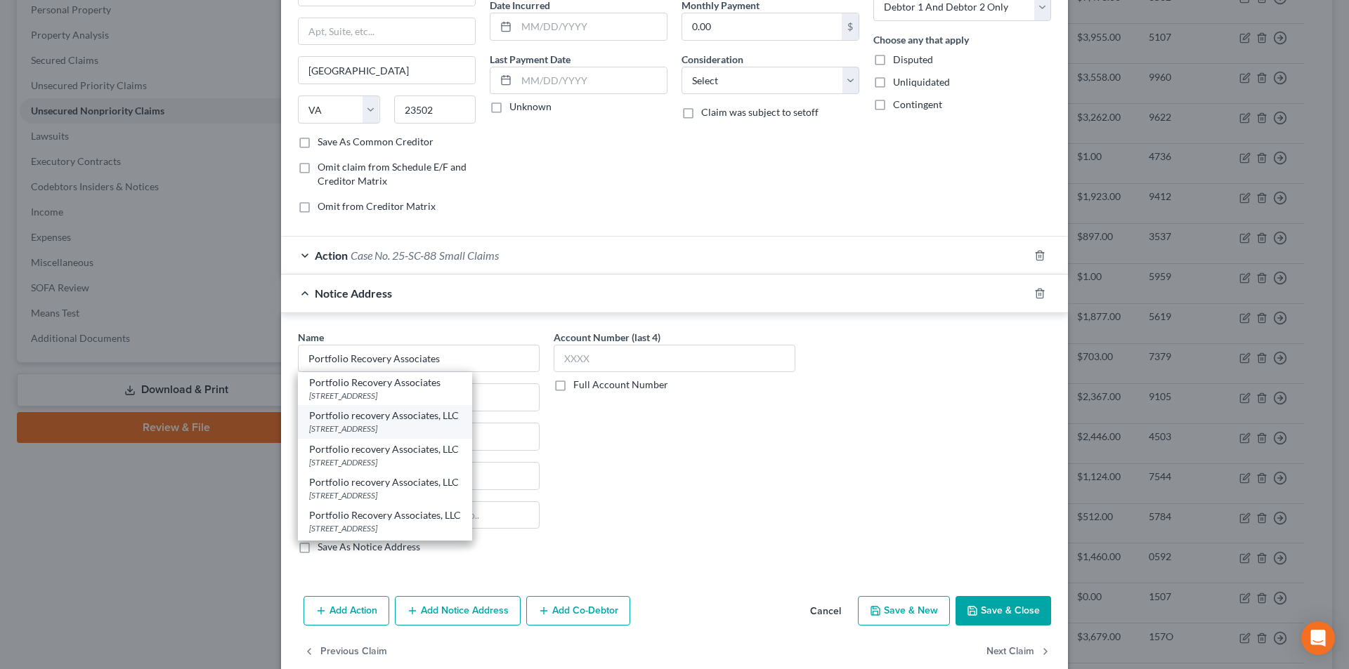
click at [384, 423] on div "[STREET_ADDRESS]" at bounding box center [385, 429] width 152 height 12
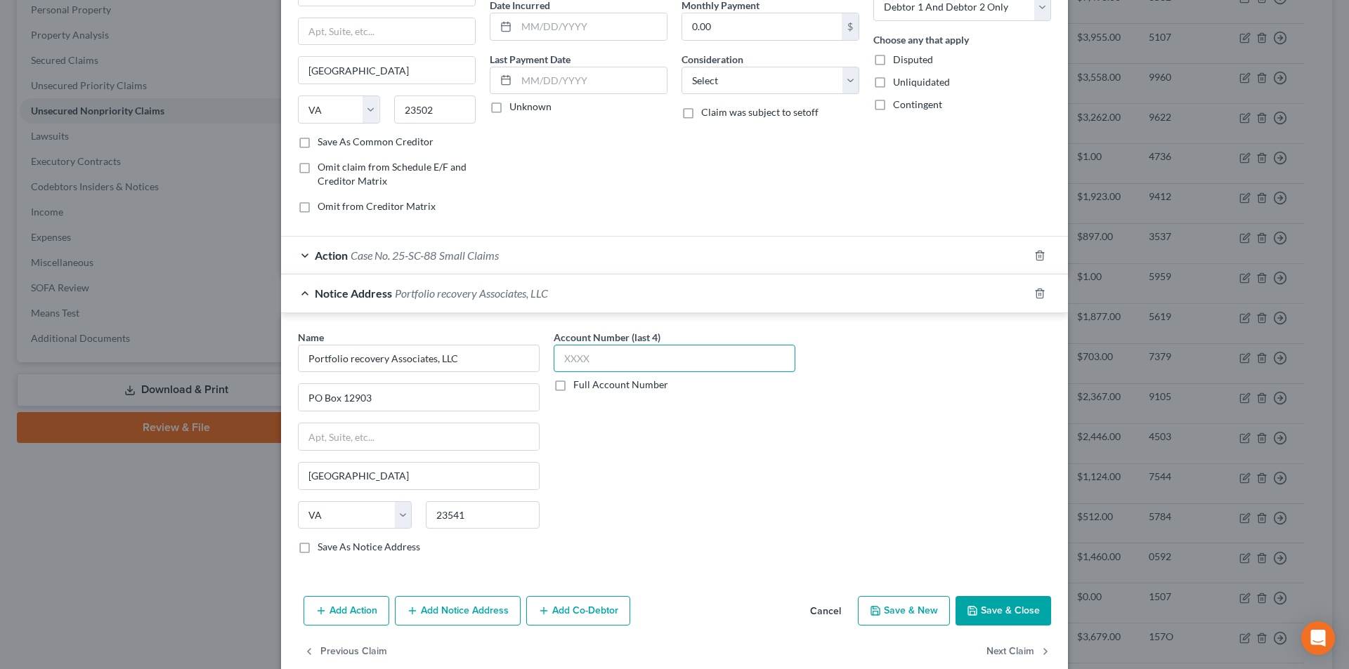
click at [592, 363] on input "text" at bounding box center [675, 359] width 242 height 28
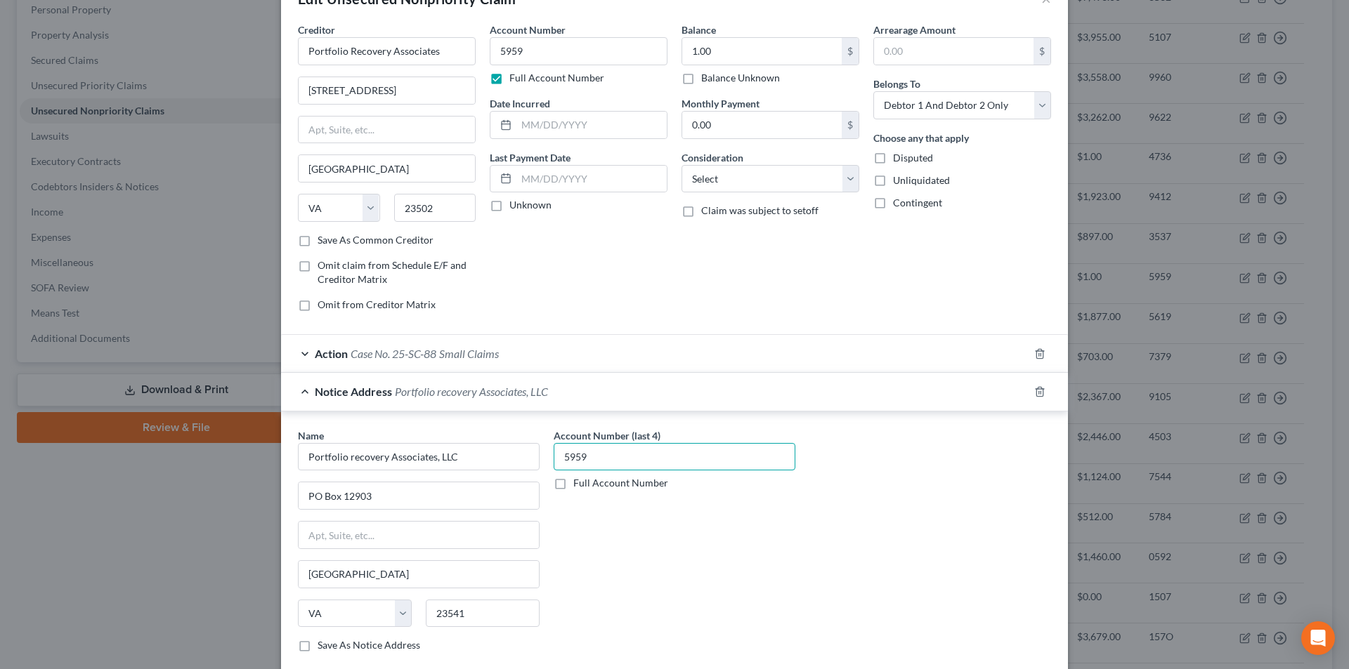
scroll to position [166, 0]
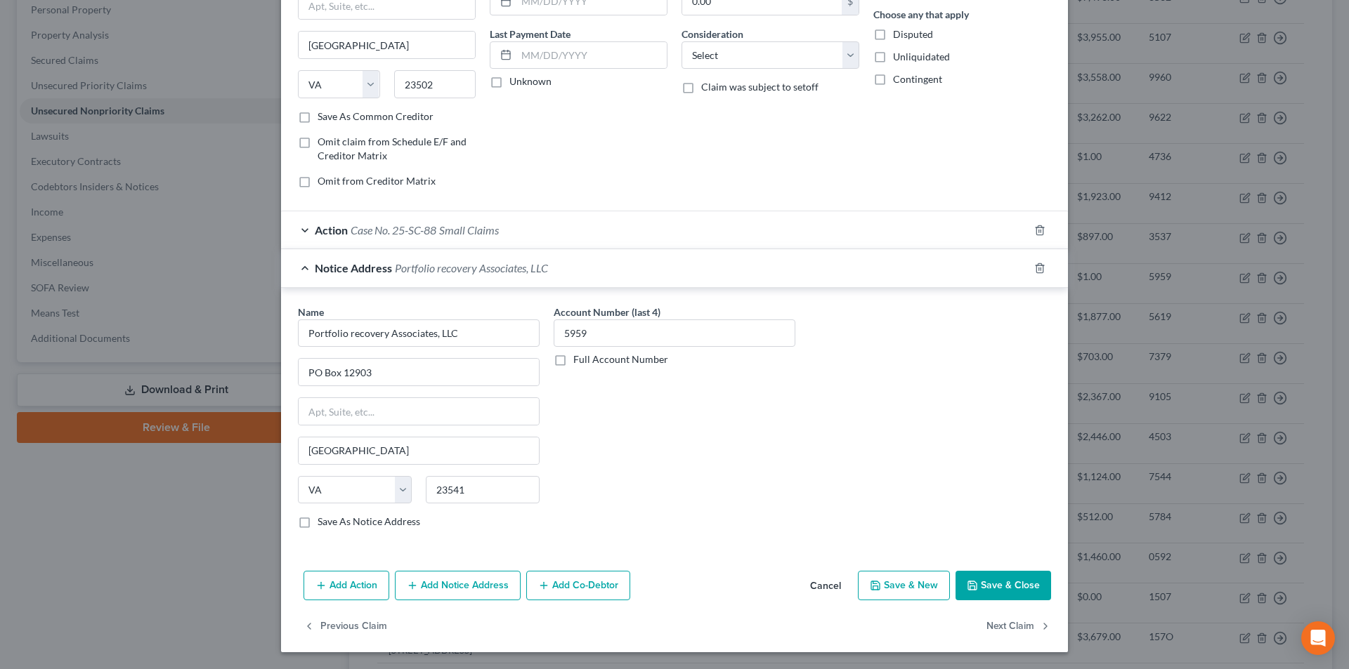
click at [460, 582] on button "Add Notice Address" at bounding box center [458, 586] width 126 height 30
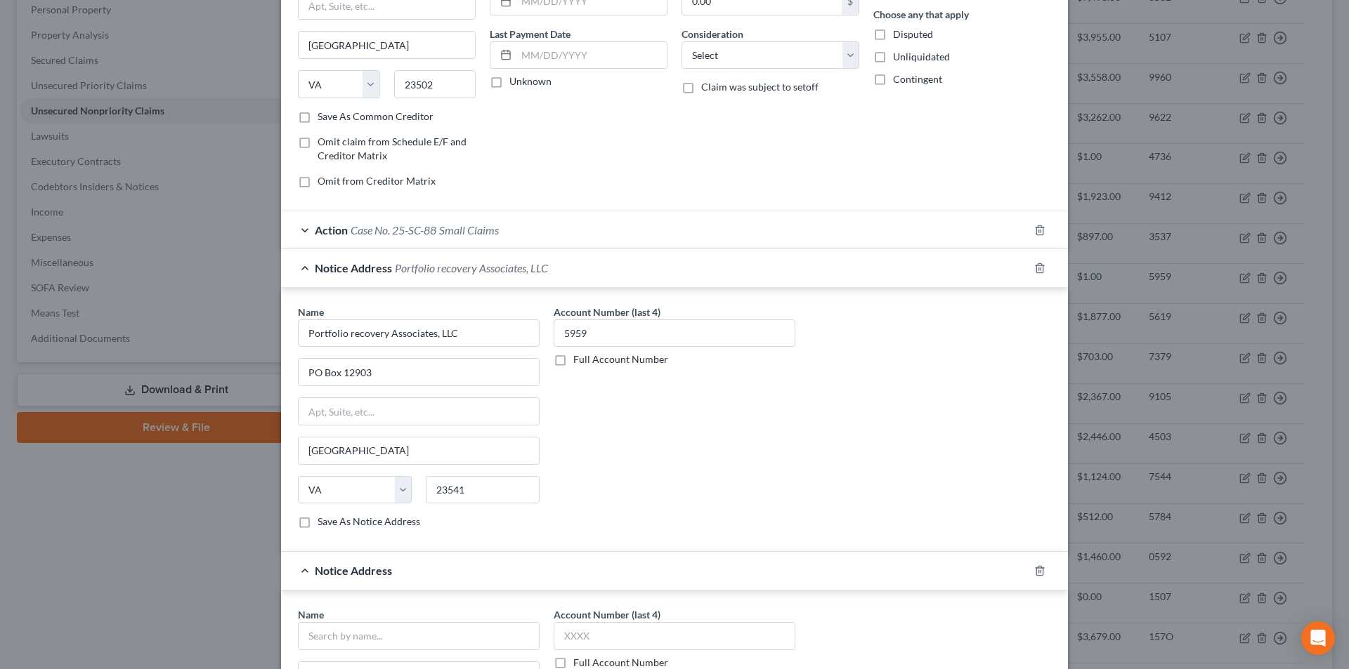
scroll to position [447, 0]
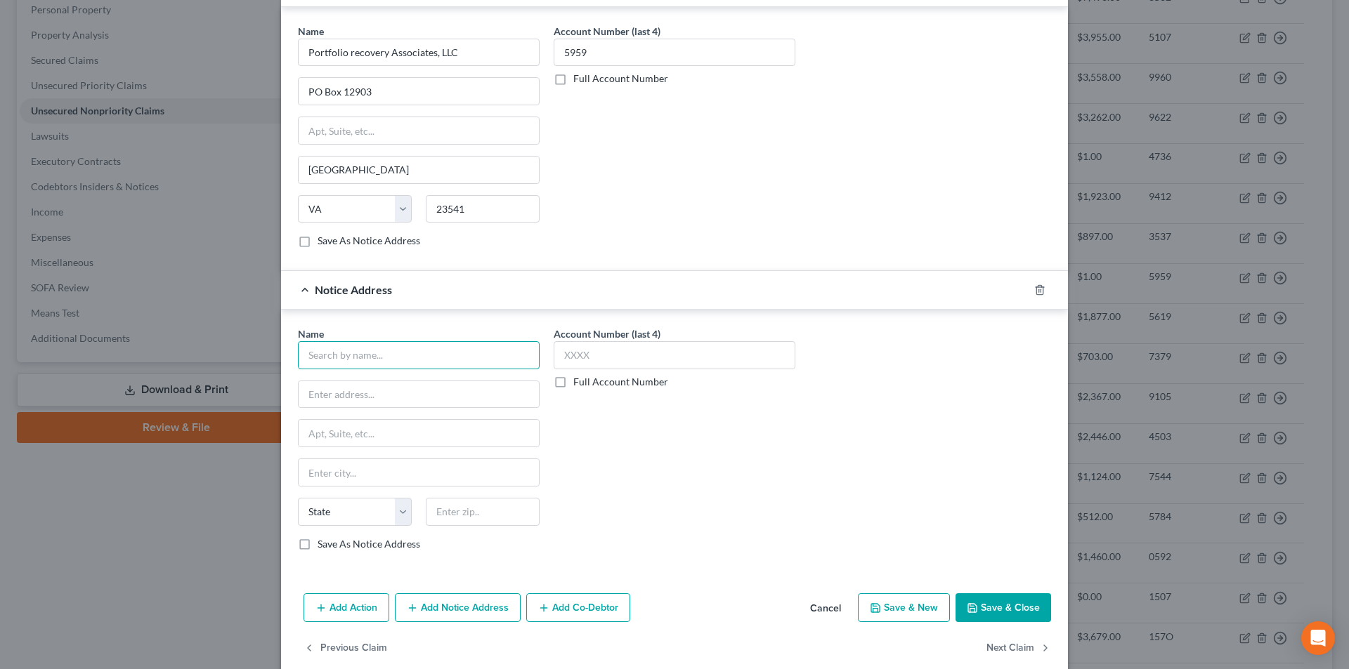
click at [392, 364] on input "text" at bounding box center [419, 355] width 242 height 28
paste input "Portfolio Recovery Associates"
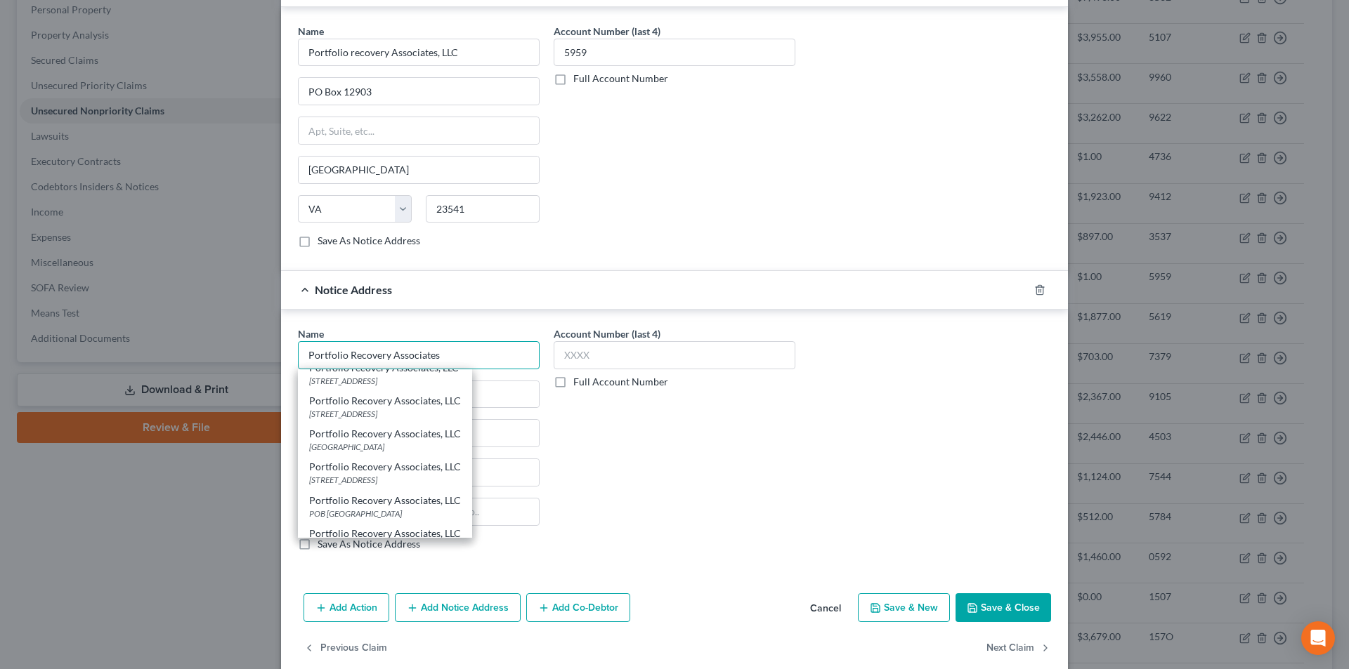
scroll to position [140, 0]
click at [374, 445] on div "[STREET_ADDRESS]" at bounding box center [385, 451] width 152 height 12
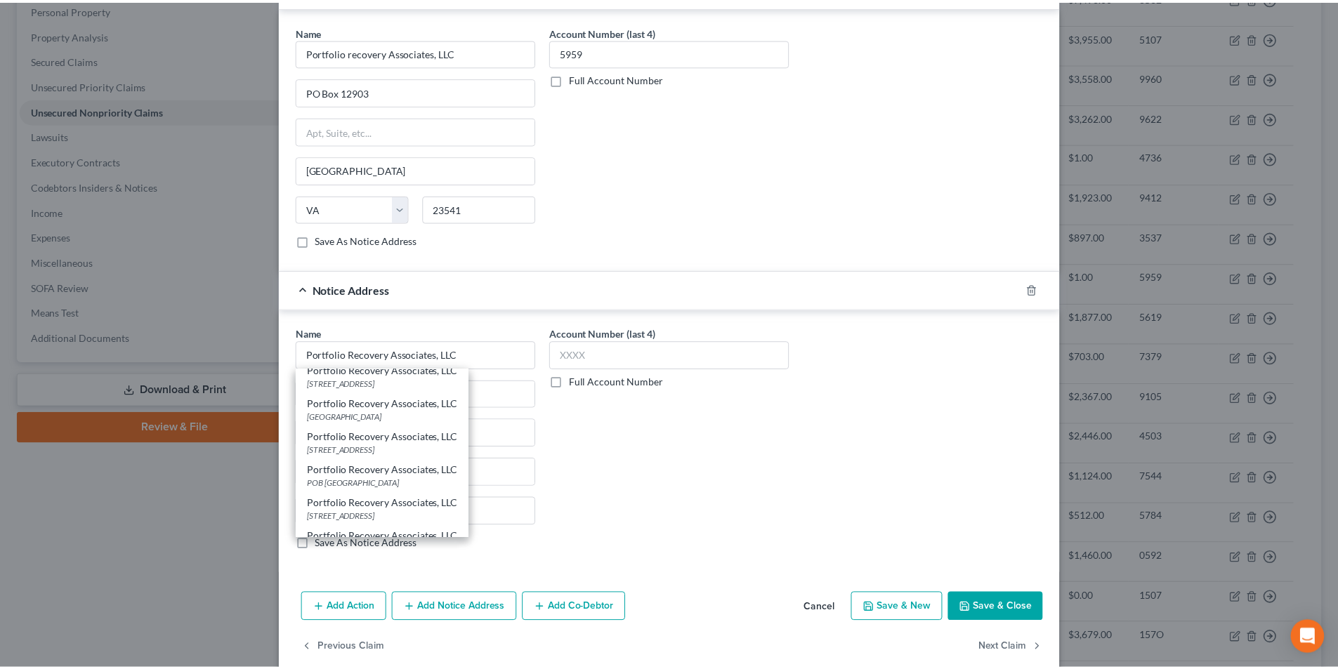
scroll to position [0, 0]
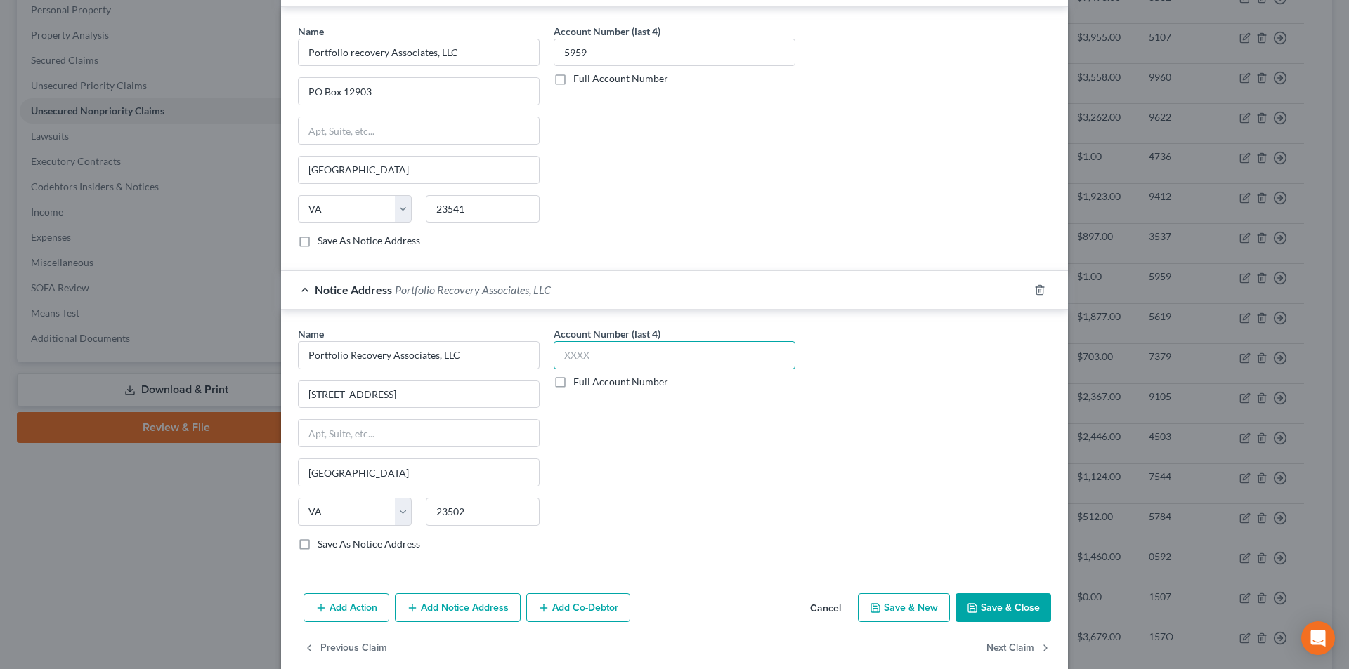
click at [608, 362] on input "text" at bounding box center [675, 355] width 242 height 28
click at [1007, 620] on button "Save & Close" at bounding box center [1003, 609] width 96 height 30
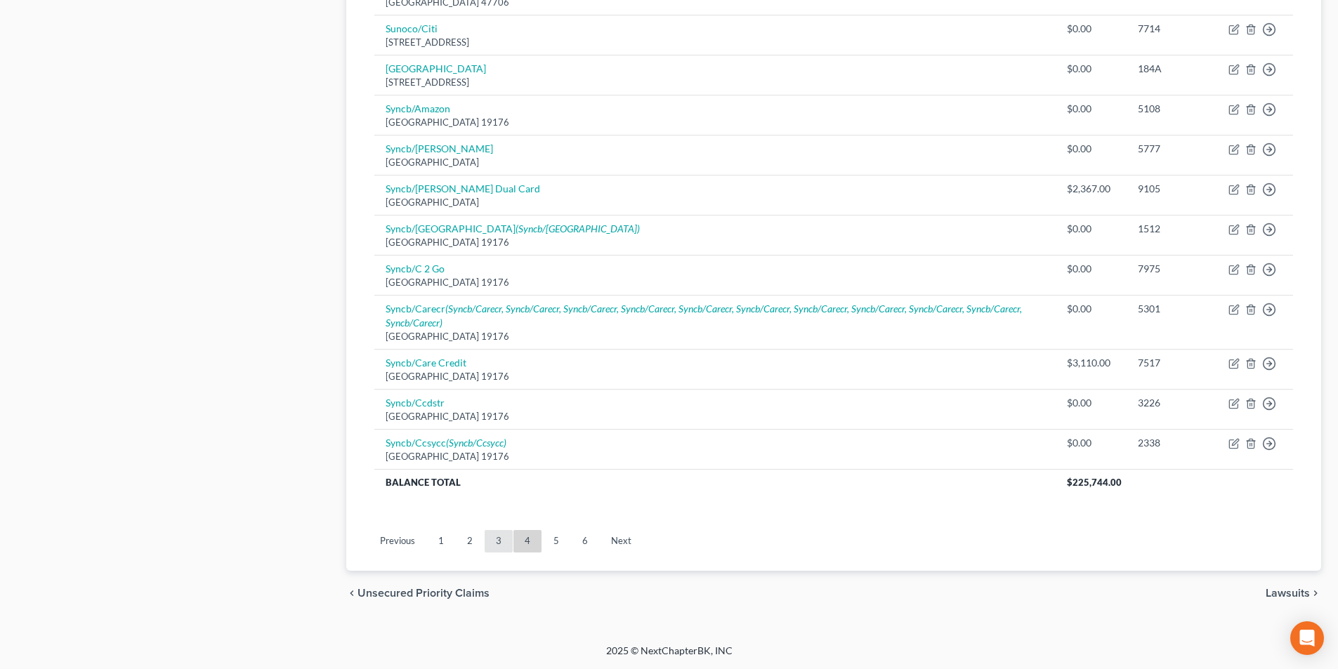
click at [492, 537] on link "3" at bounding box center [499, 541] width 28 height 22
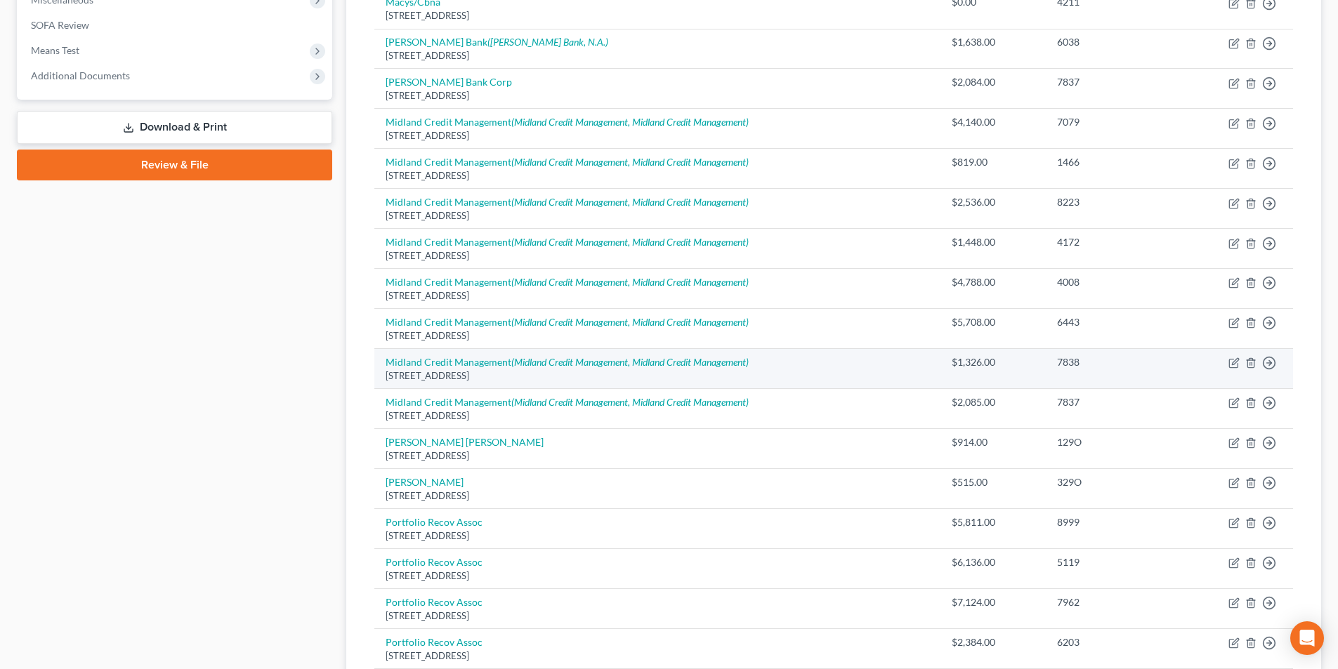
scroll to position [562, 0]
